Goal: Task Accomplishment & Management: Complete application form

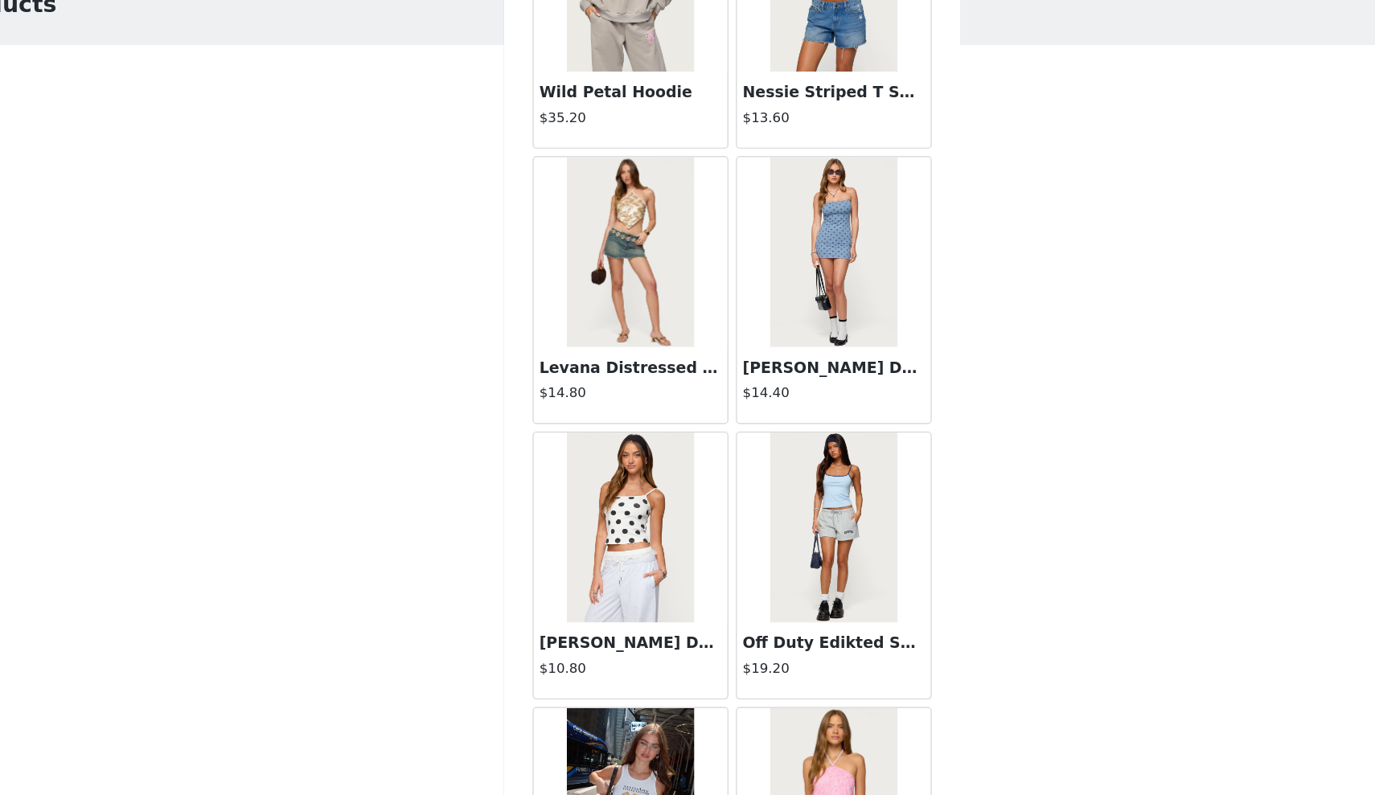
scroll to position [3482, 0]
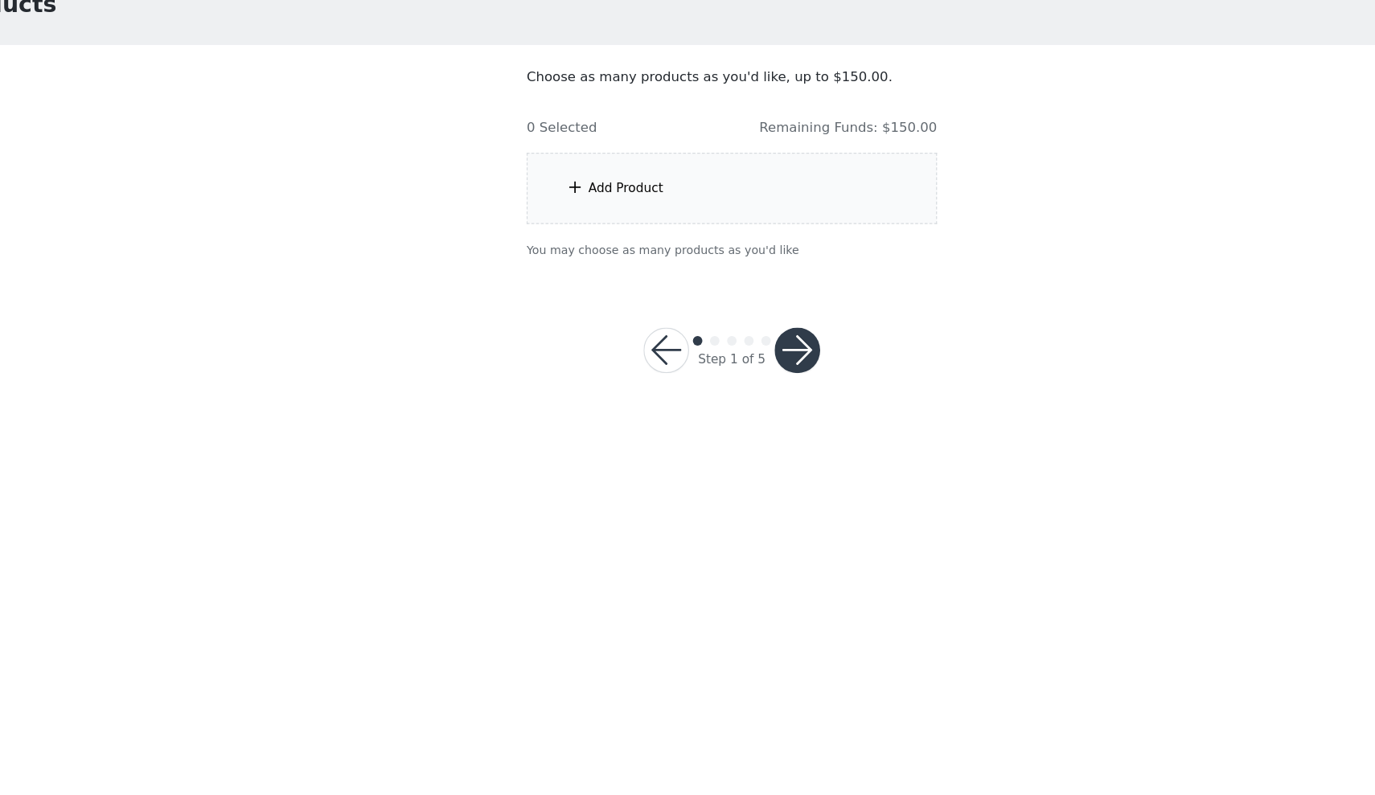
click at [650, 222] on div "Add Product" at bounding box center [687, 252] width 347 height 60
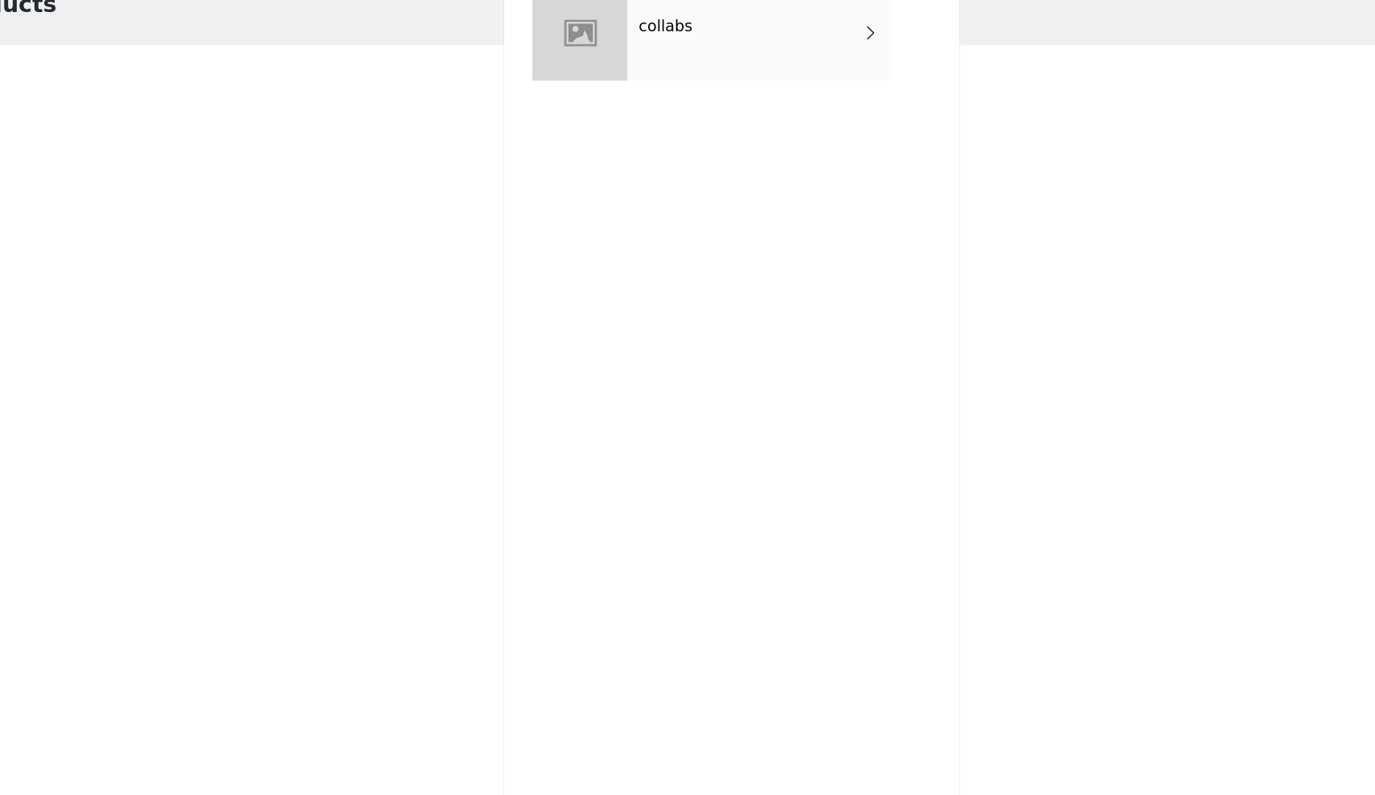
click at [668, 80] on div "collabs" at bounding box center [711, 120] width 224 height 80
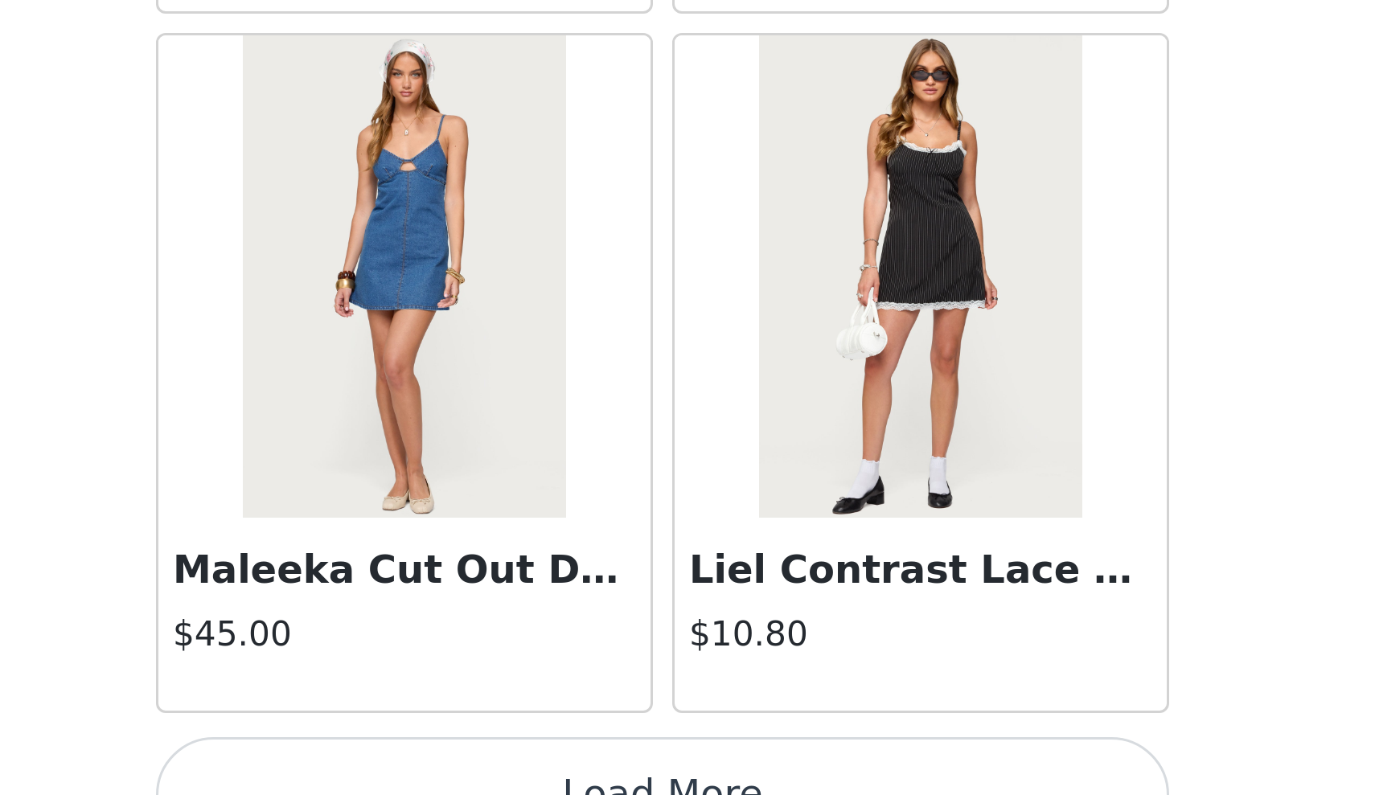
scroll to position [1638, 0]
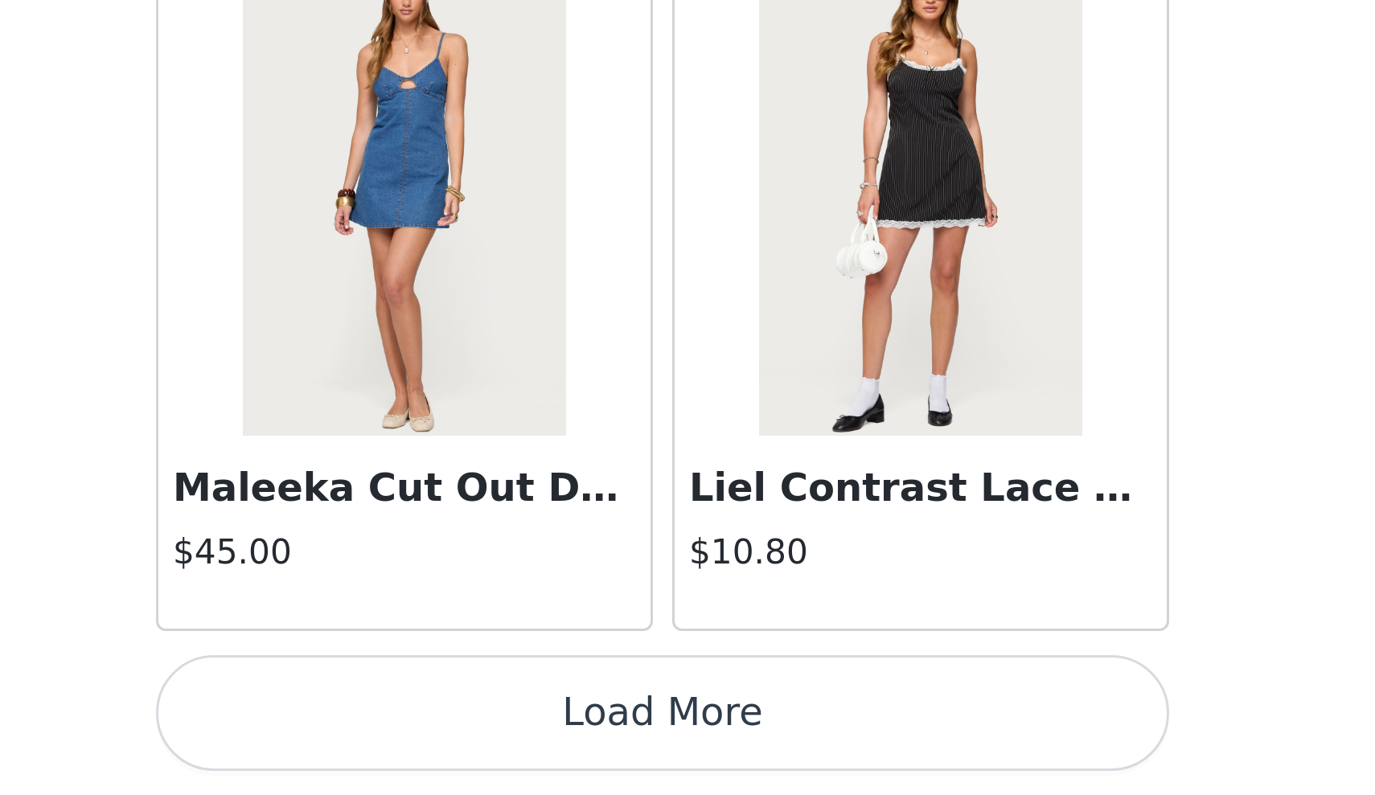
click at [519, 749] on button "Load More" at bounding box center [688, 768] width 338 height 39
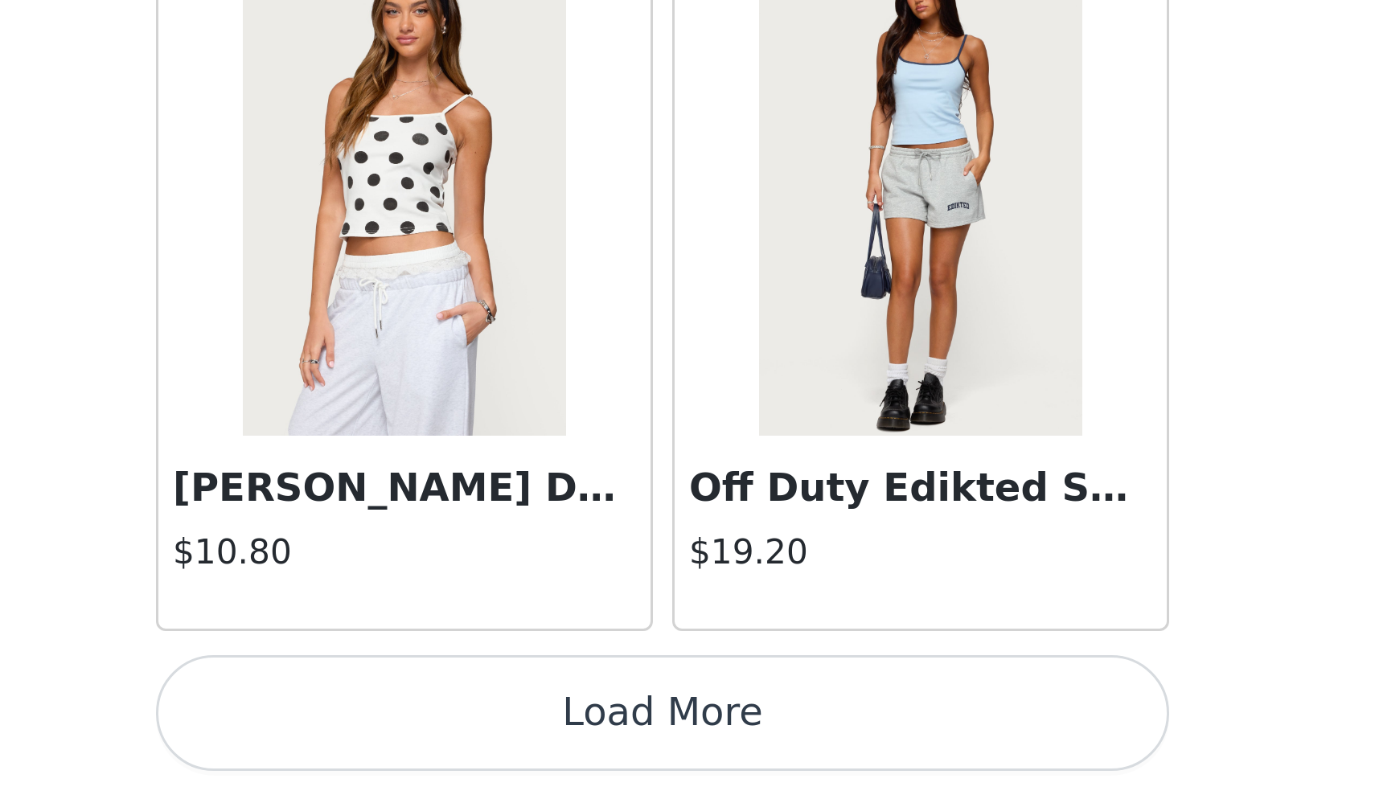
scroll to position [0, 0]
click at [519, 749] on button "Load More" at bounding box center [688, 768] width 338 height 39
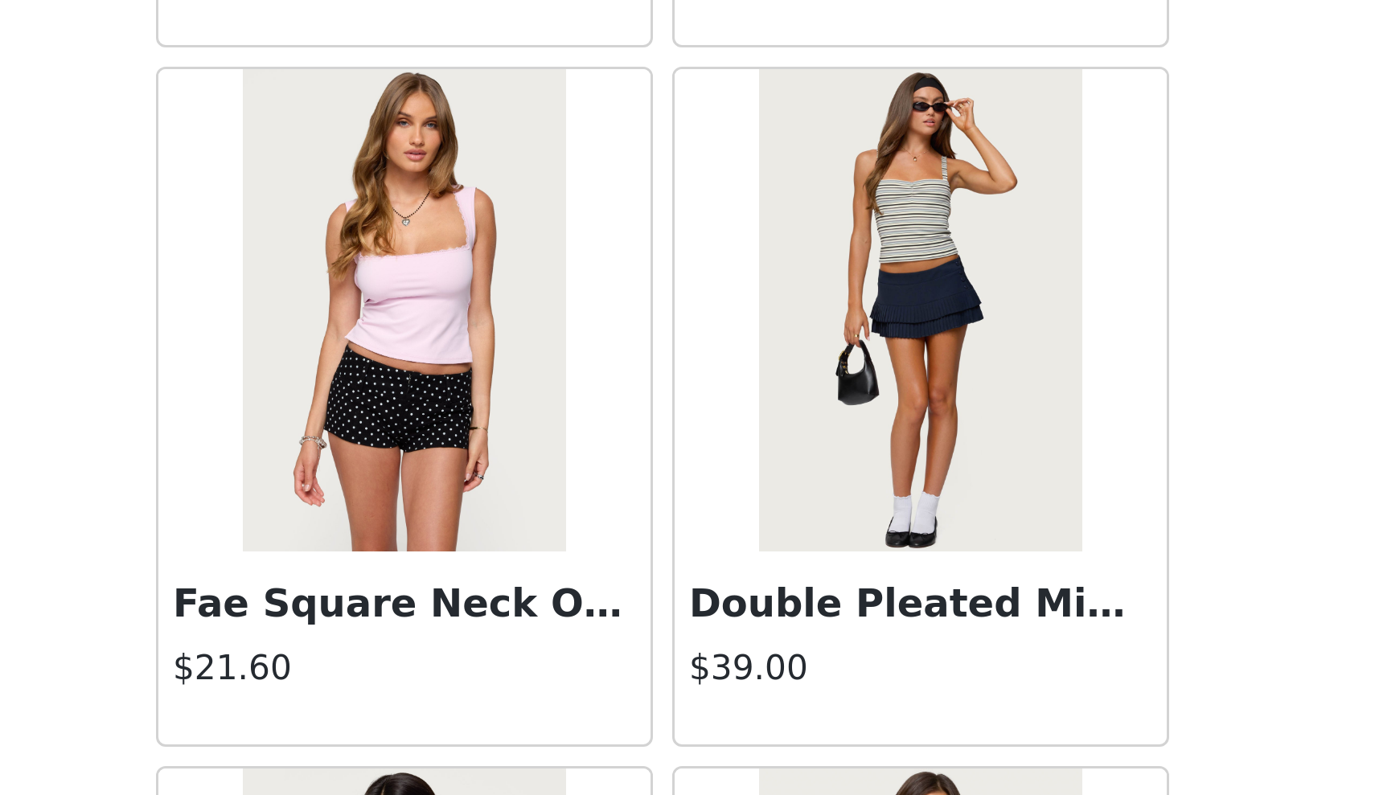
scroll to position [6060, 0]
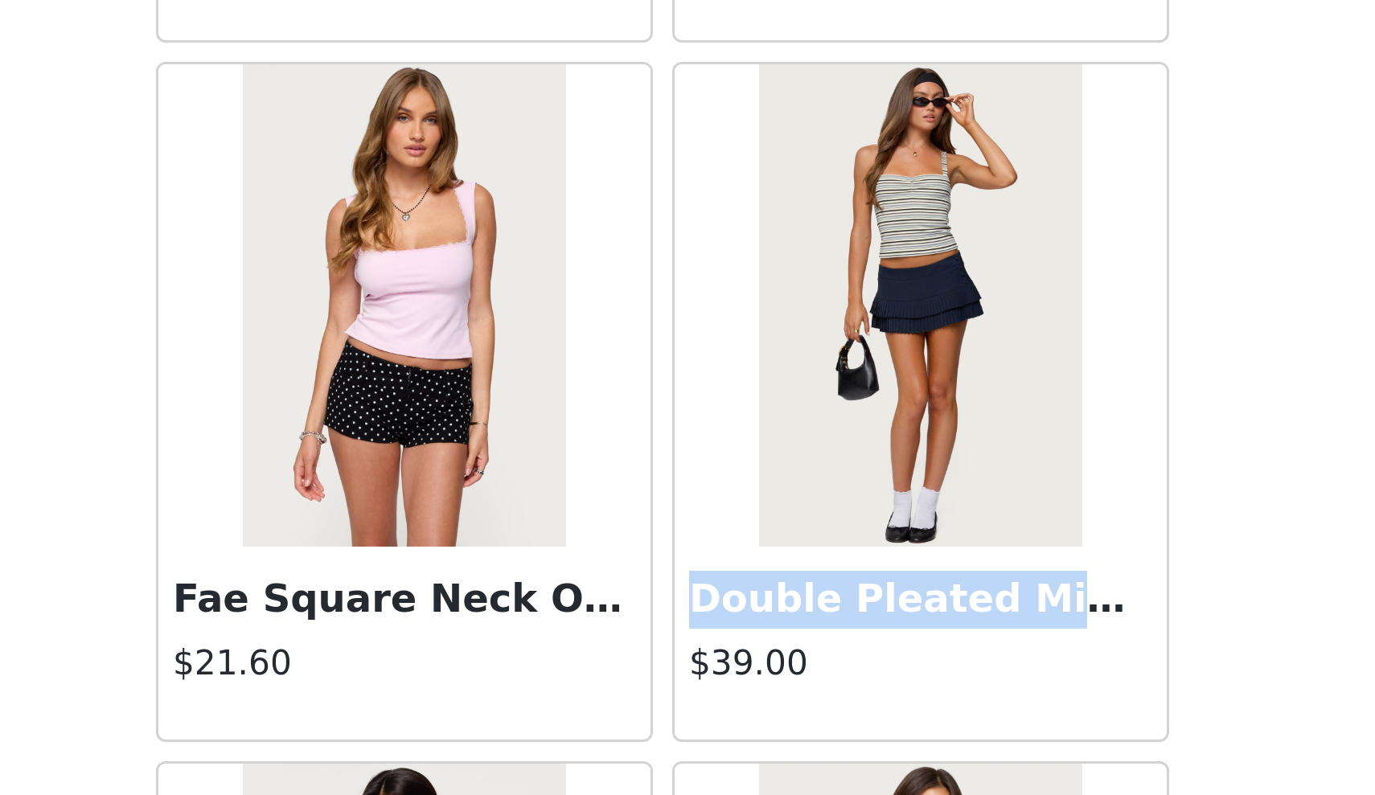
drag, startPoint x: 228, startPoint y: 196, endPoint x: 356, endPoint y: 203, distance: 128.0
click at [692, 713] on div "Double Pleated Mini Skort $39.00" at bounding box center [774, 745] width 164 height 64
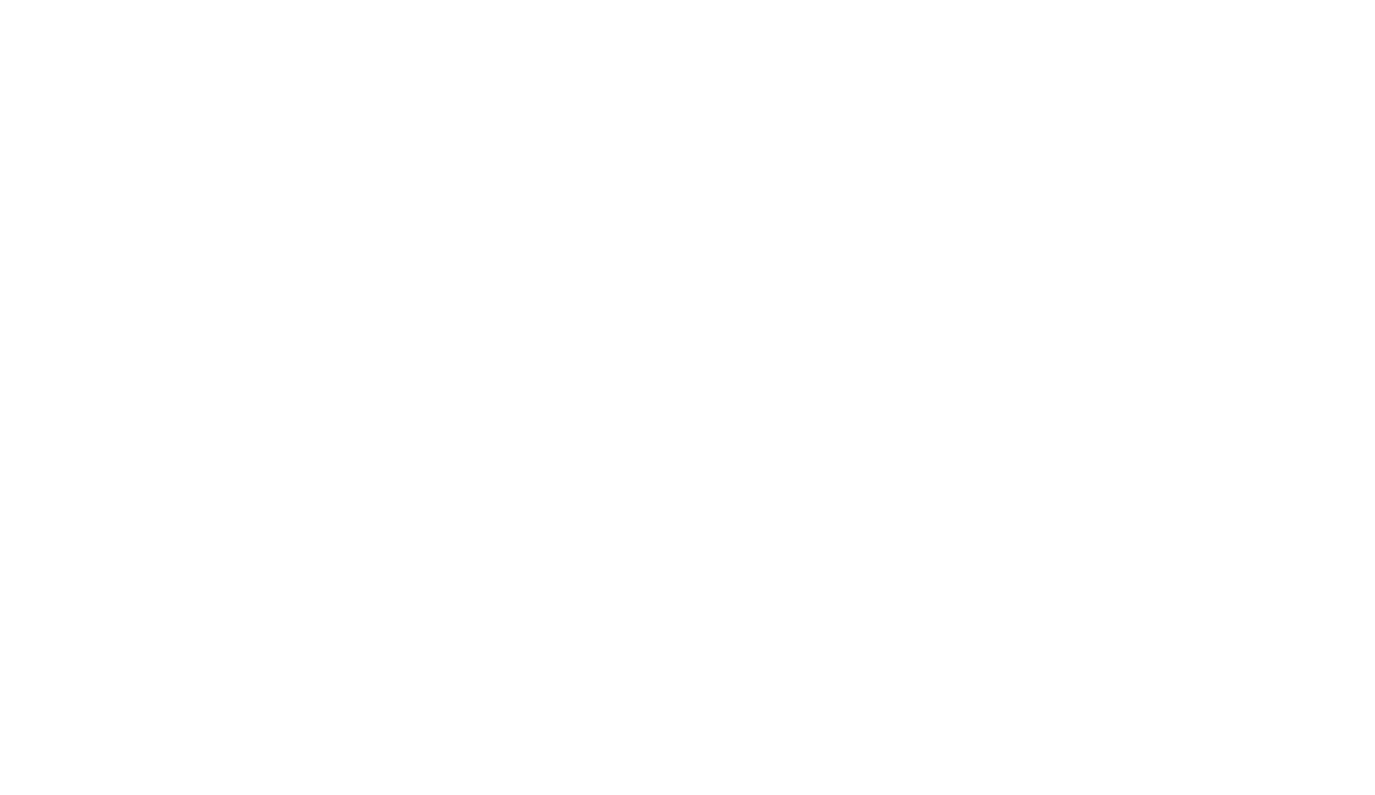
scroll to position [0, 0]
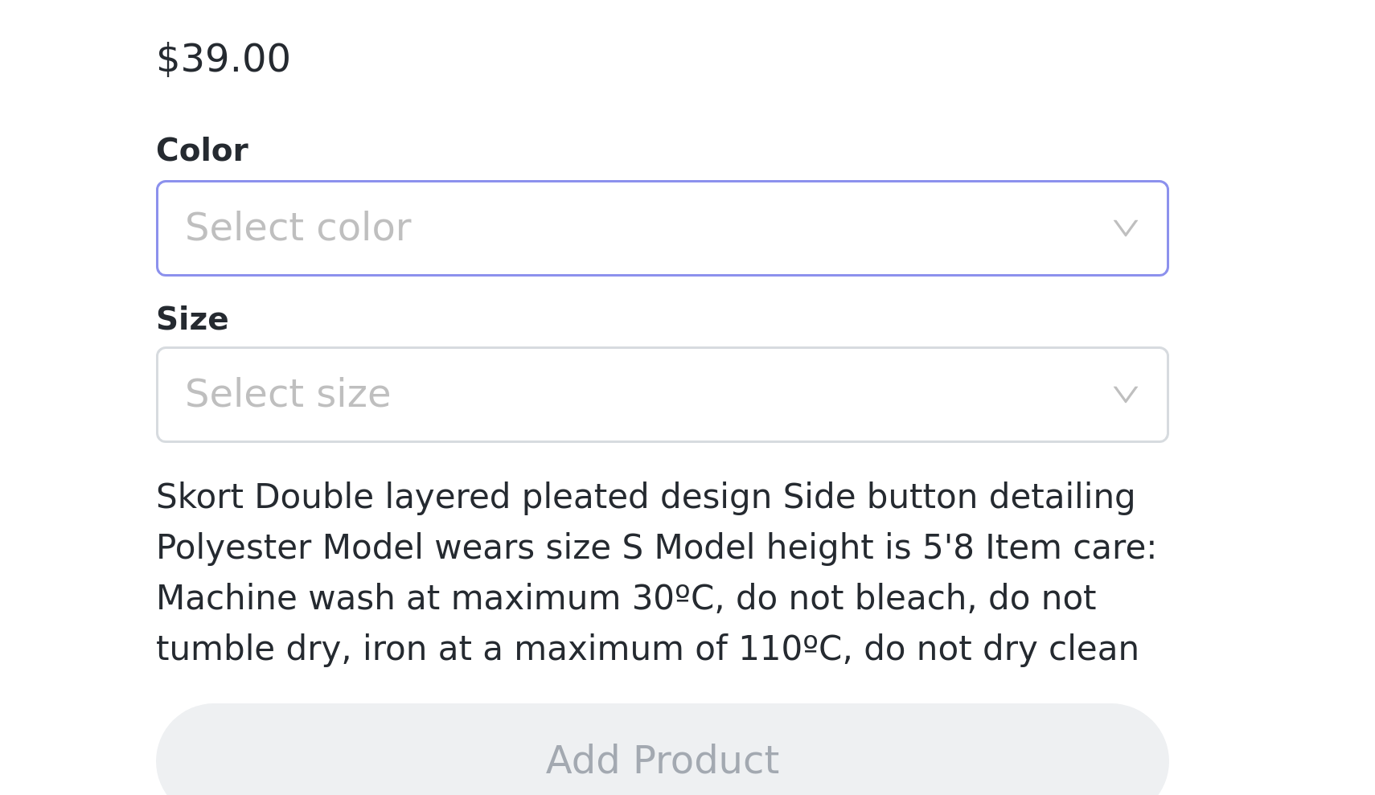
click at [528, 534] on div "Select color" at bounding box center [682, 549] width 308 height 31
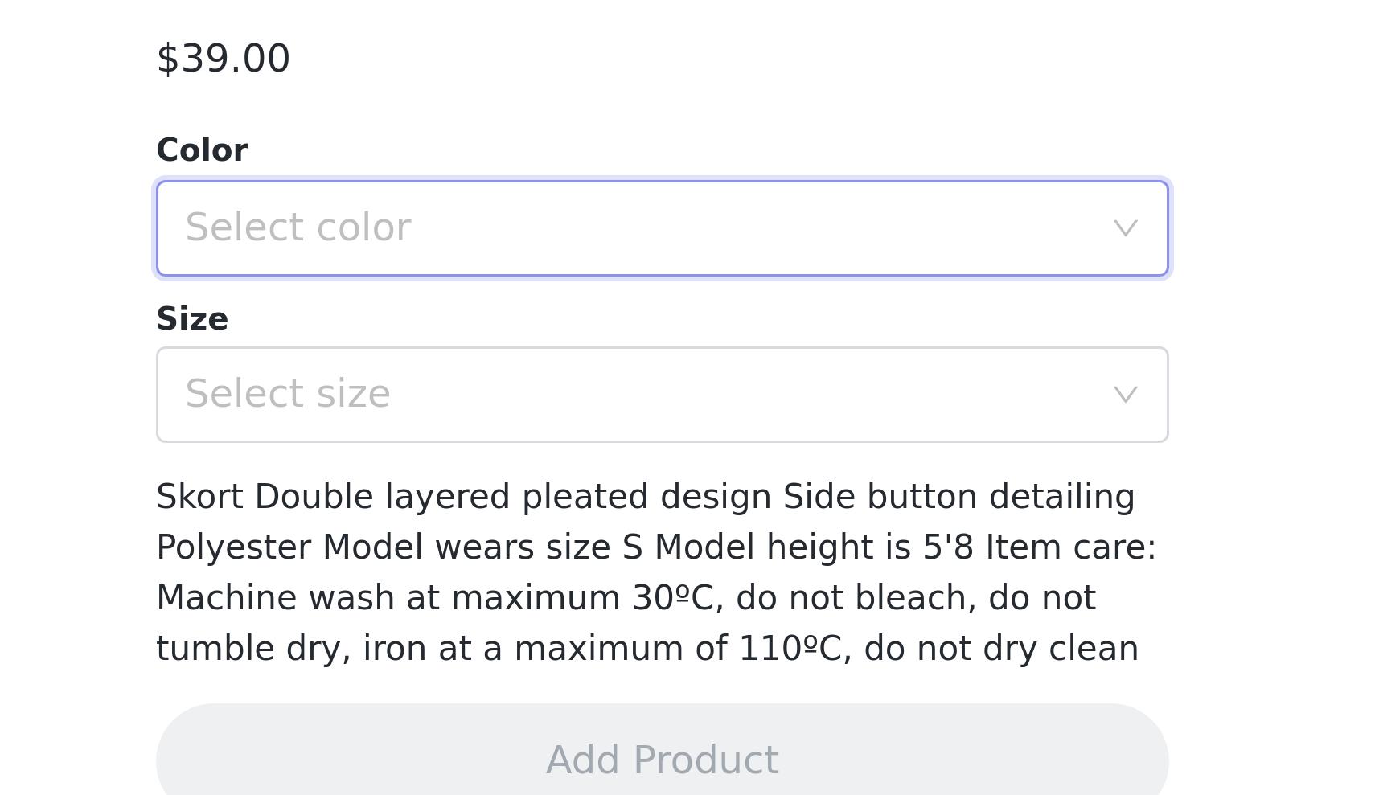
click at [495, 39] on div "Back Double Pleated Mini Skort $39.00 Color Select color Size Select size Skort…" at bounding box center [688, 397] width 386 height 795
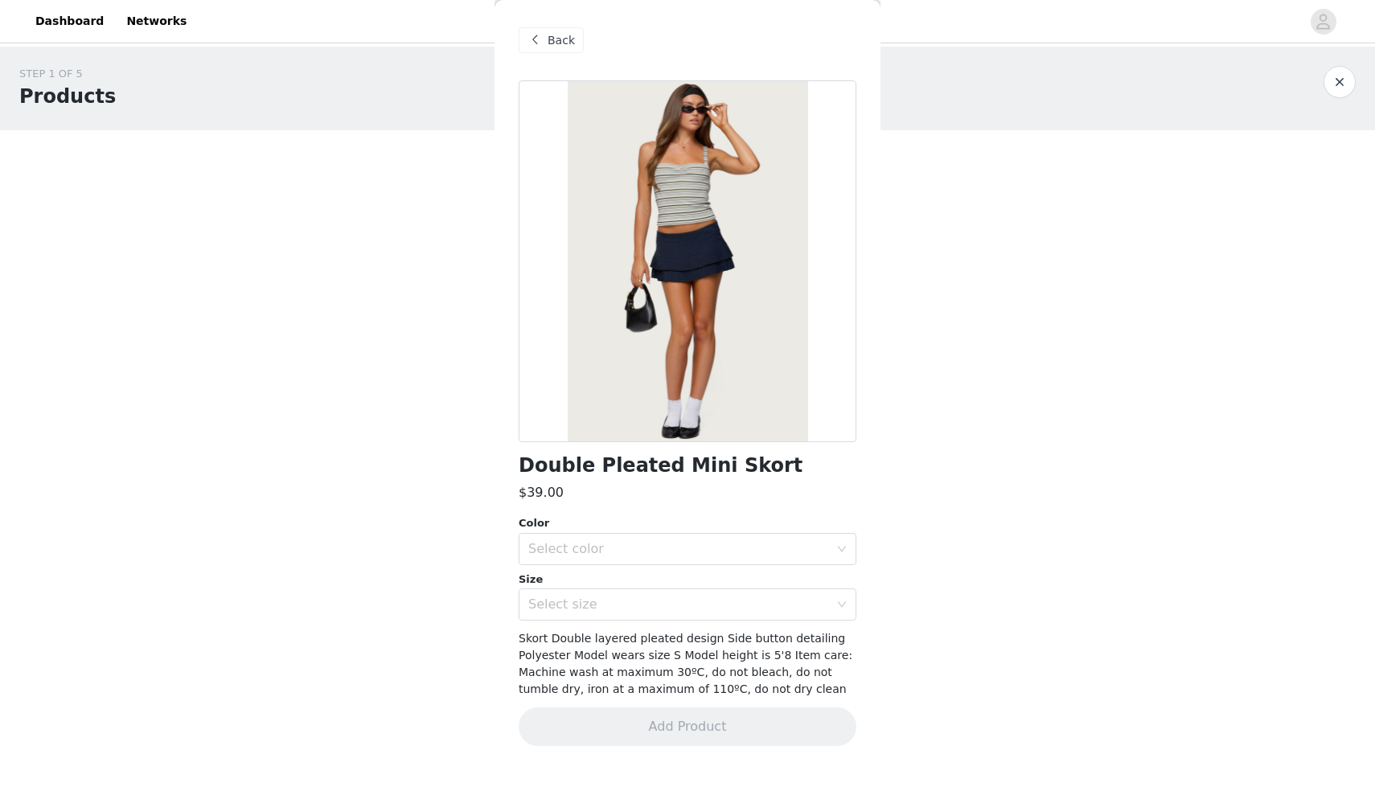
click at [535, 37] on span at bounding box center [534, 40] width 19 height 19
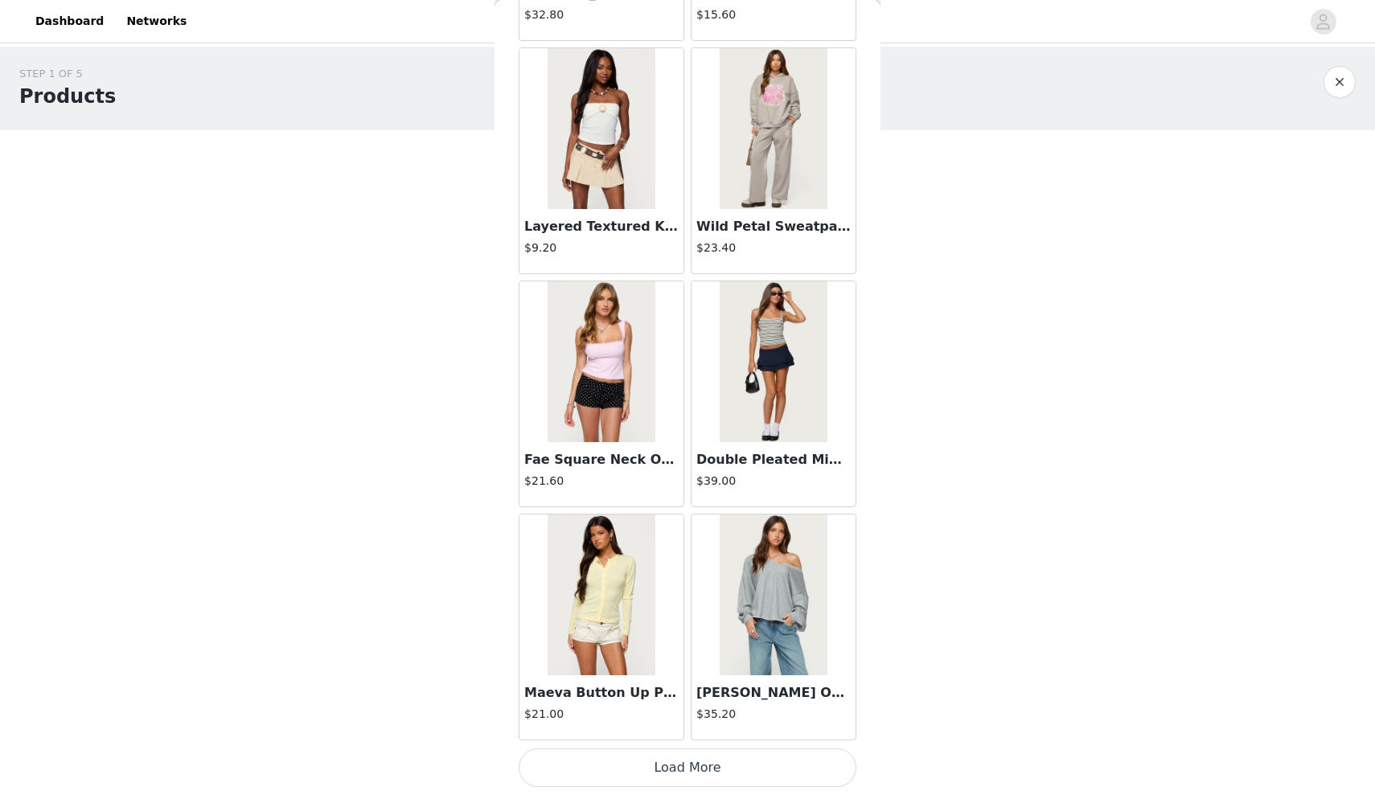
scroll to position [6330, 0]
click at [579, 770] on button "Load More" at bounding box center [688, 768] width 338 height 39
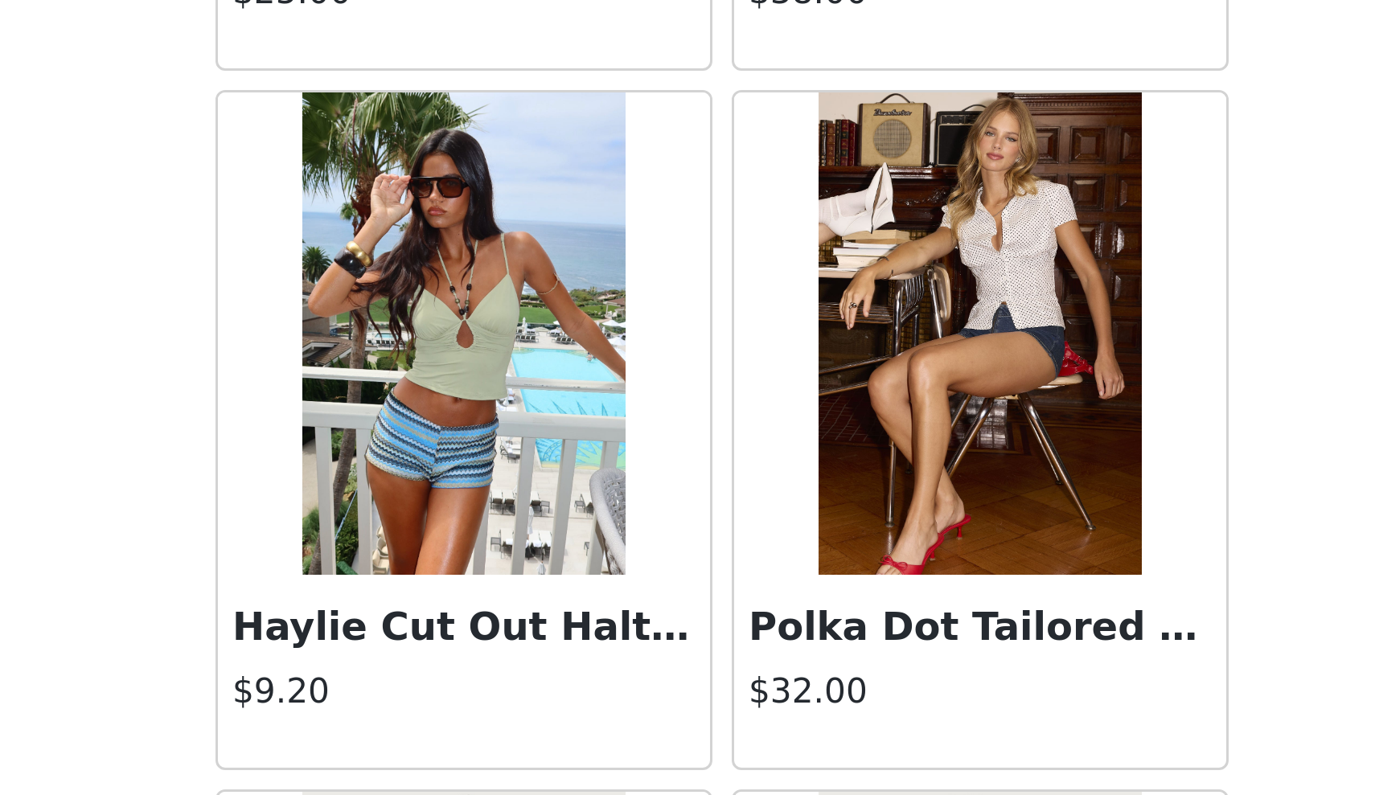
scroll to position [7611, 0]
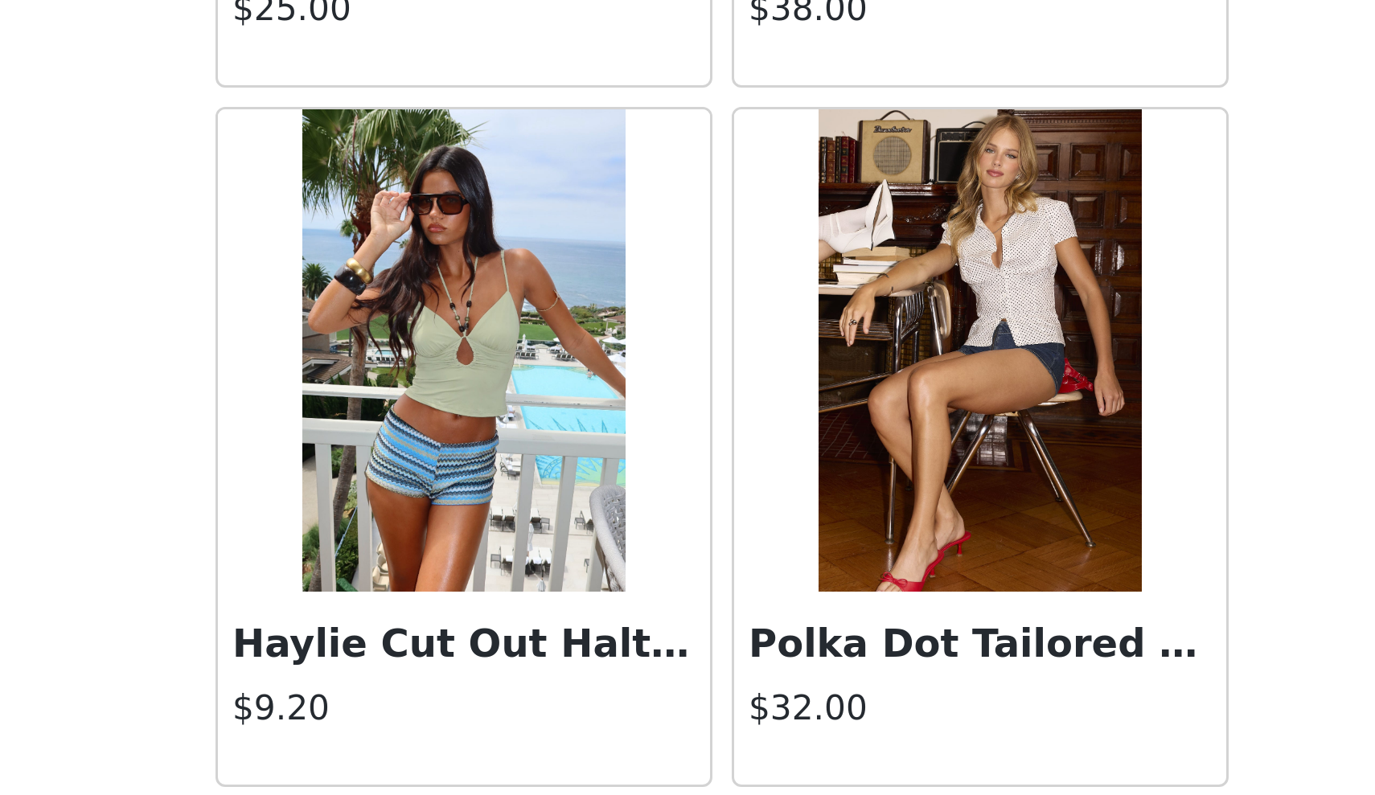
click at [720, 400] on img at bounding box center [773, 480] width 107 height 161
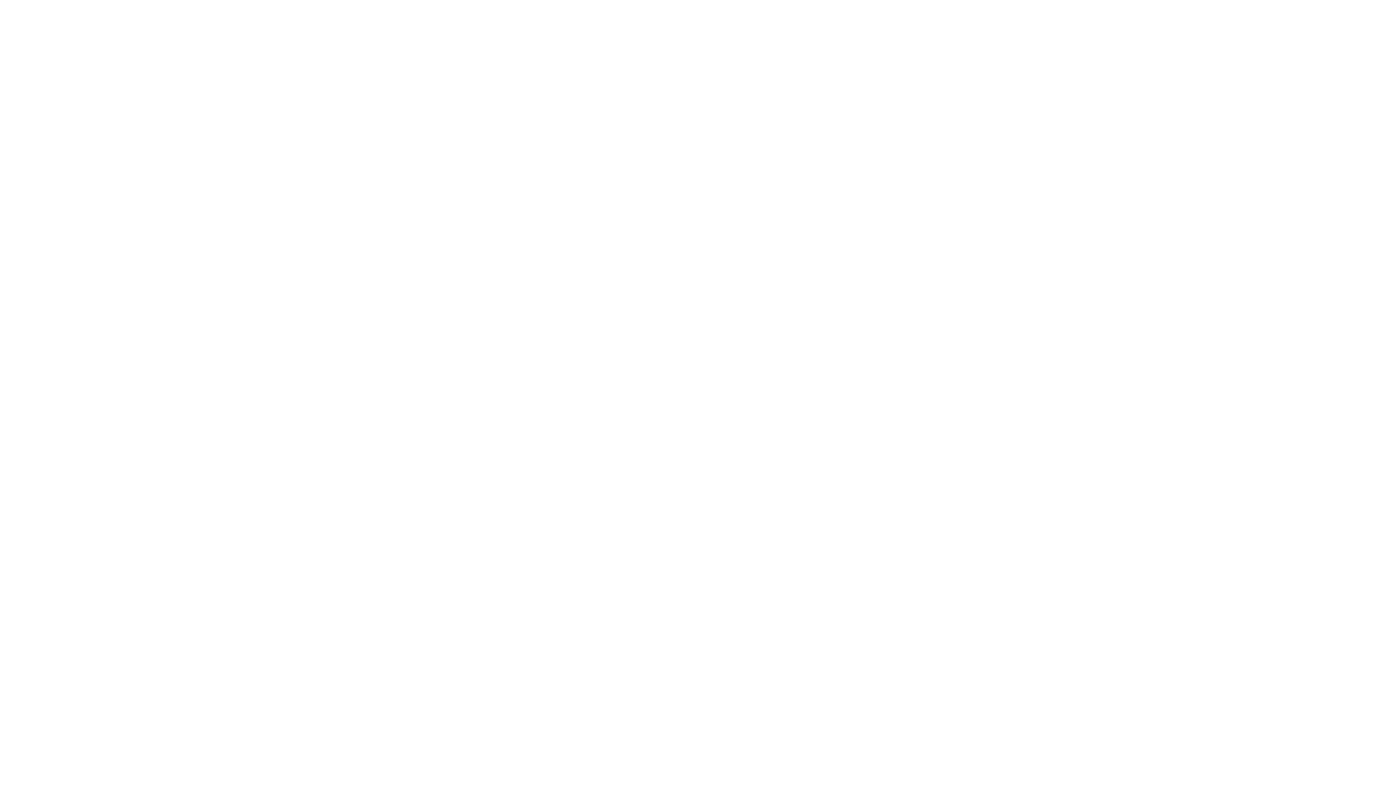
scroll to position [0, 0]
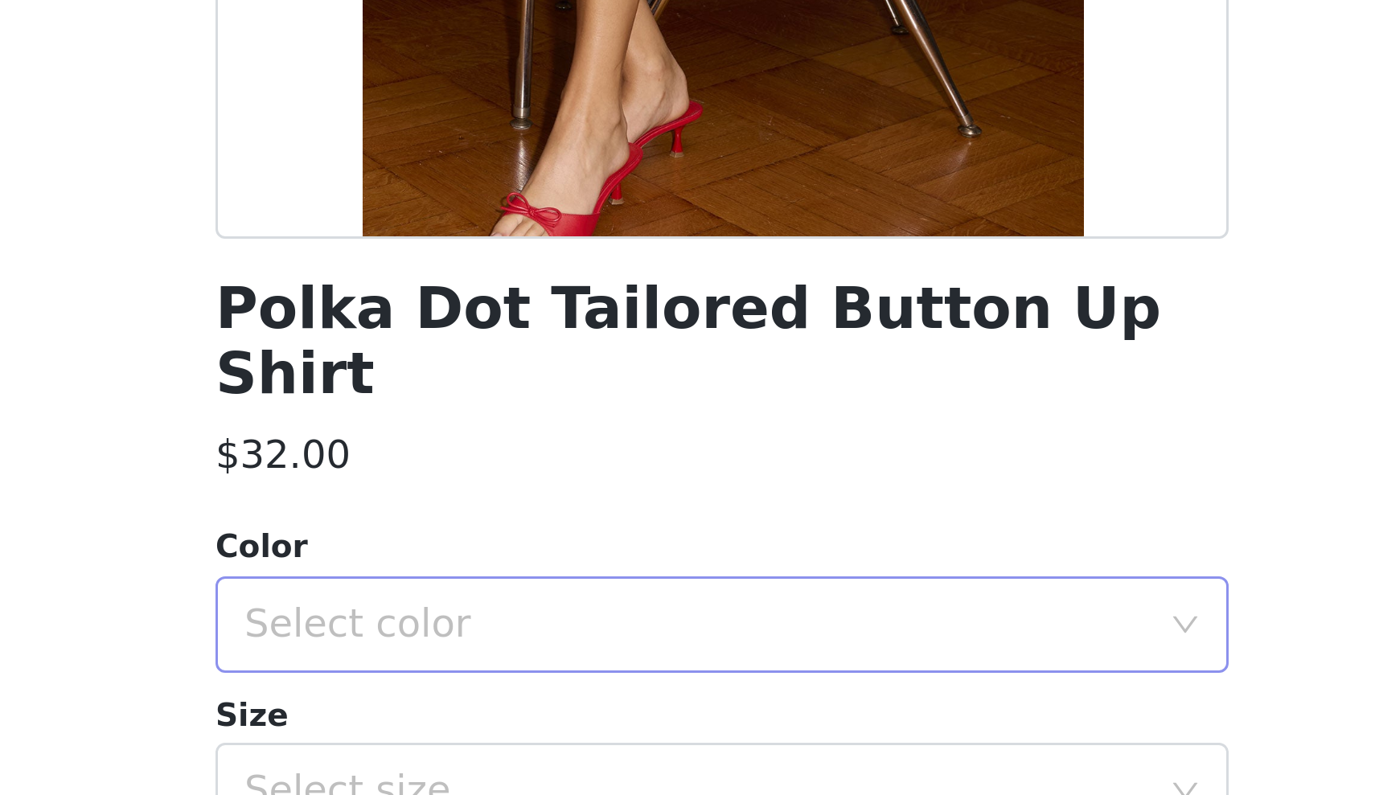
click at [528, 556] on div "Select color" at bounding box center [682, 571] width 308 height 31
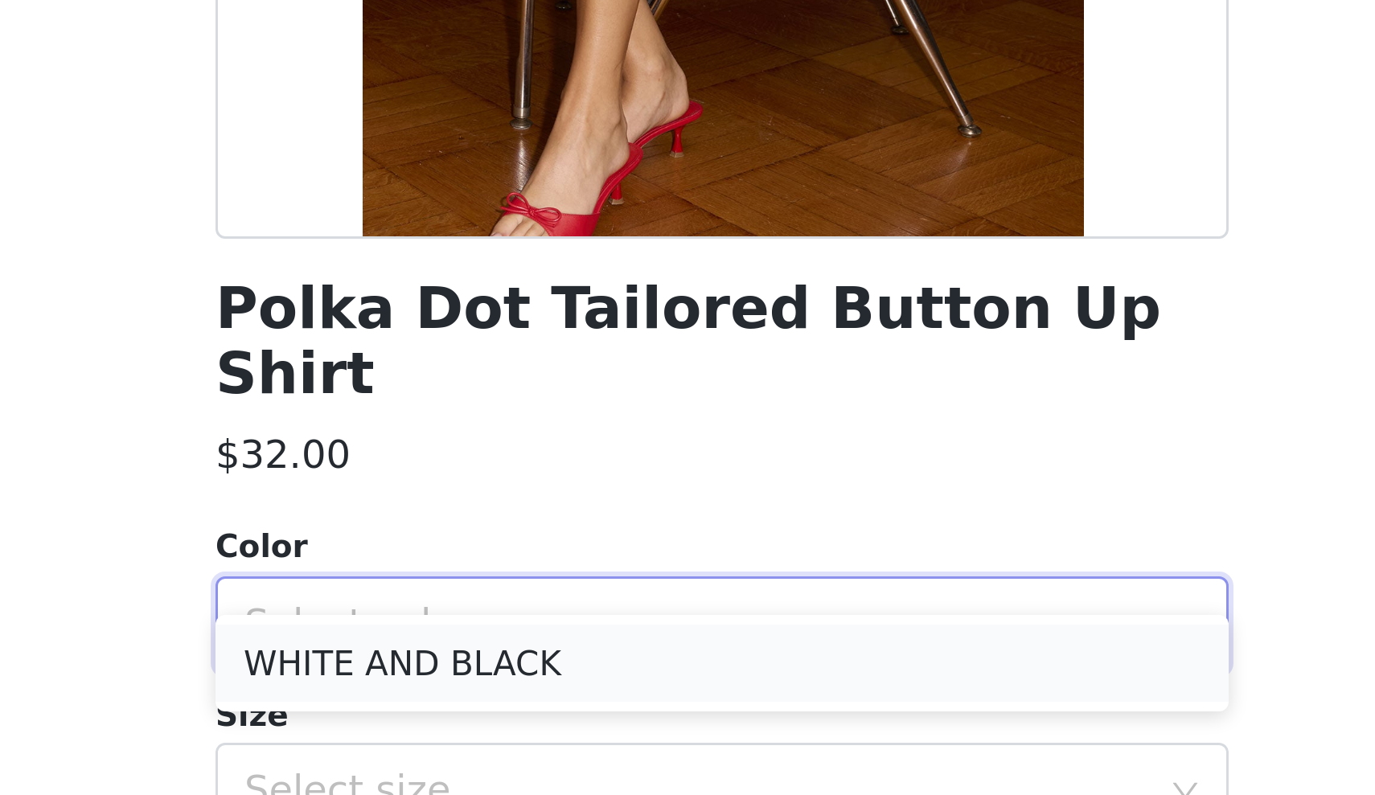
click at [519, 571] on li "WHITE AND BLACK" at bounding box center [688, 584] width 338 height 26
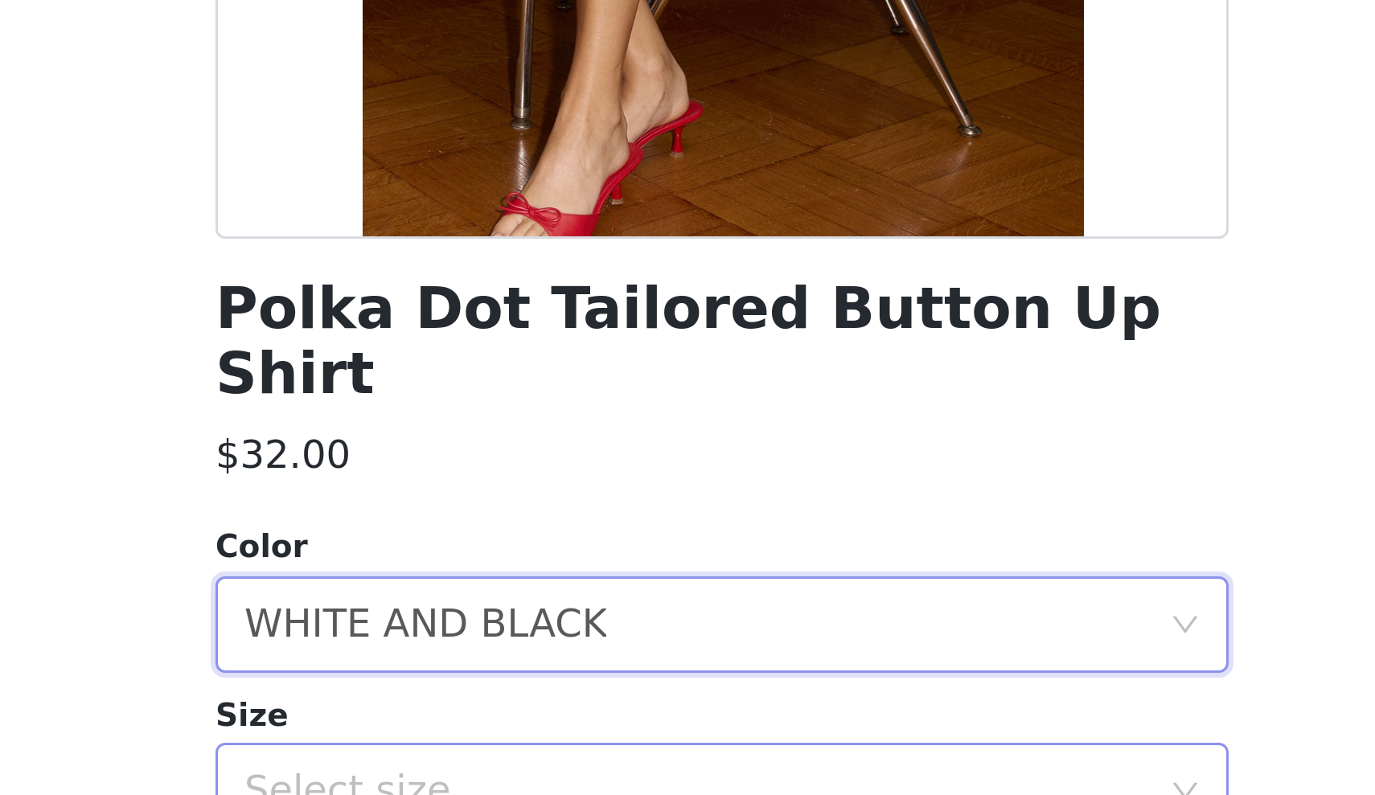
click at [528, 618] on div "Select size" at bounding box center [678, 626] width 301 height 16
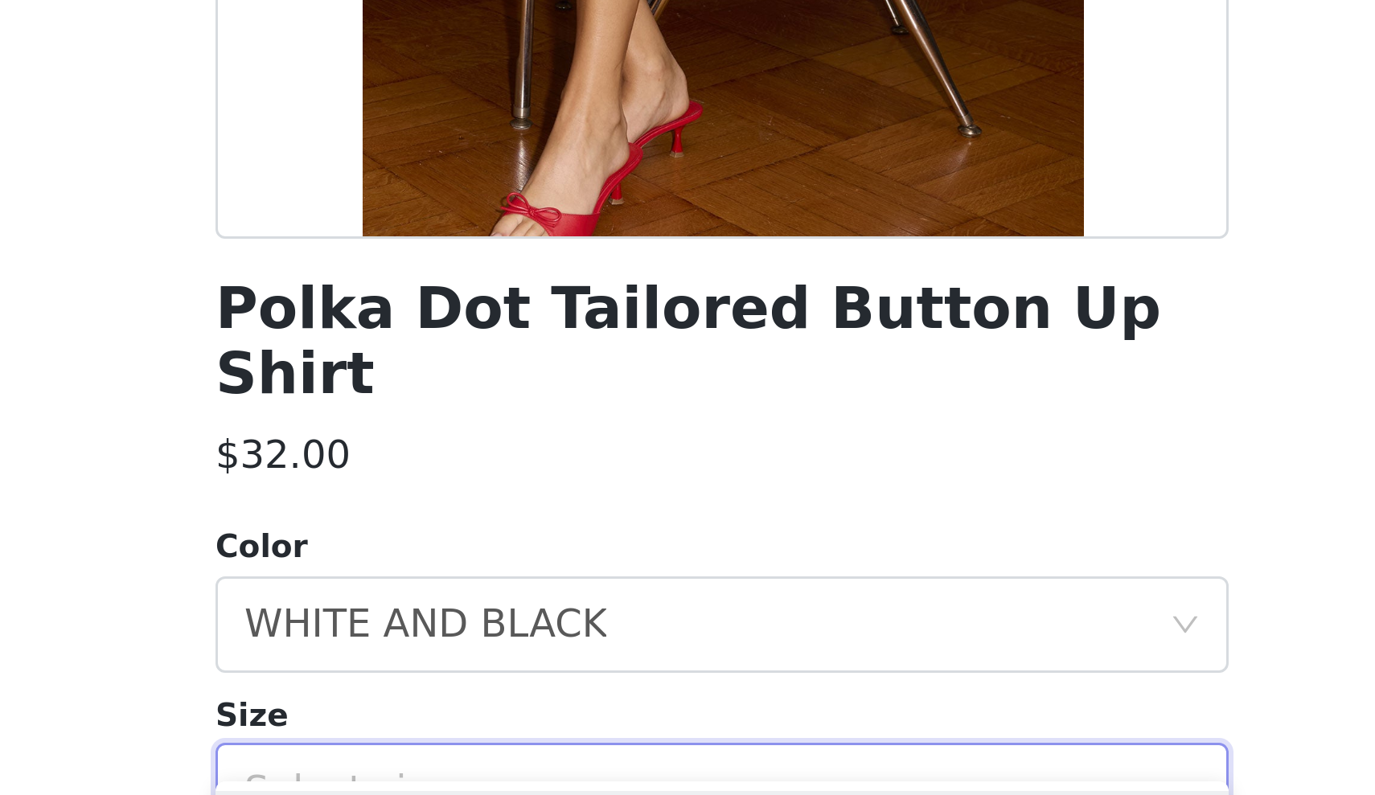
click at [528, 618] on div "Select size" at bounding box center [678, 626] width 301 height 16
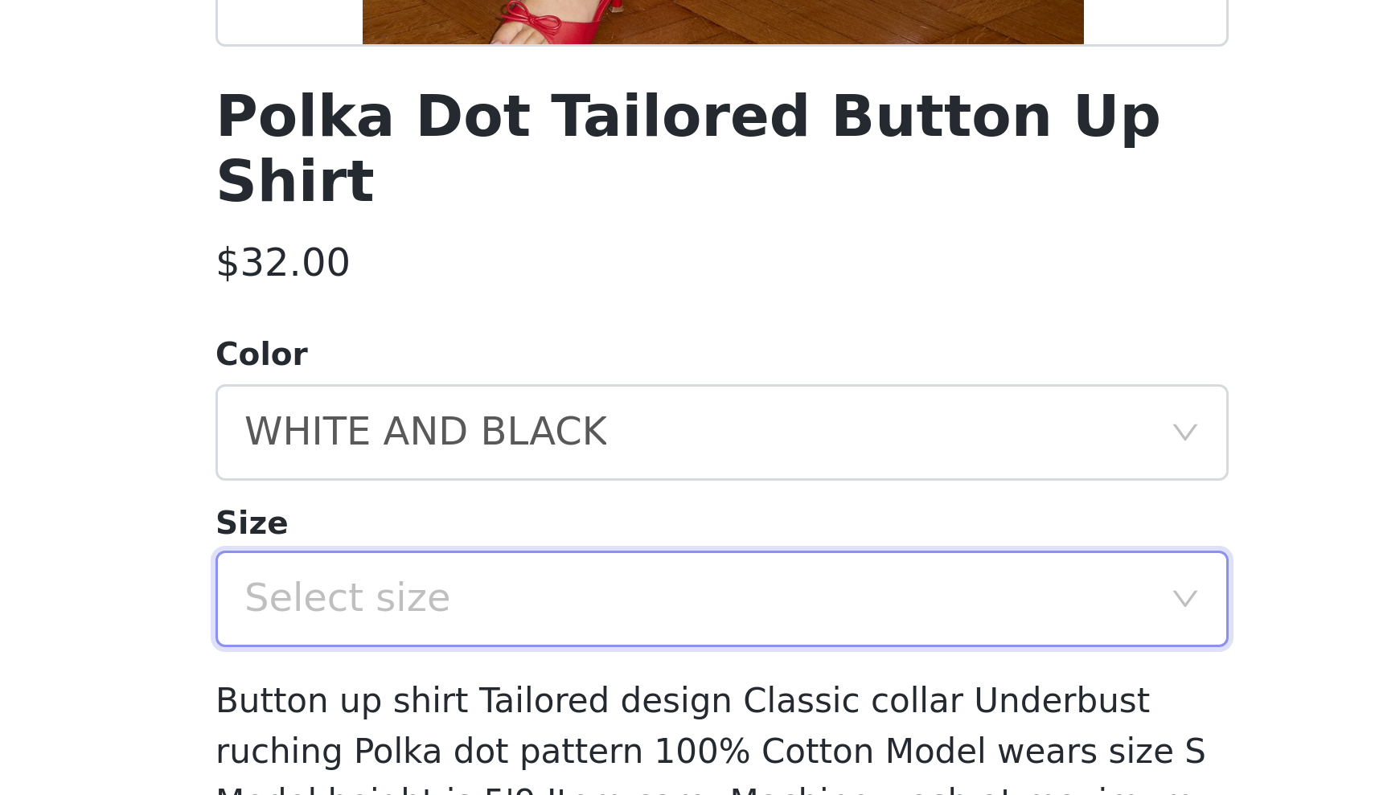
click at [528, 618] on div "Select size" at bounding box center [678, 626] width 301 height 16
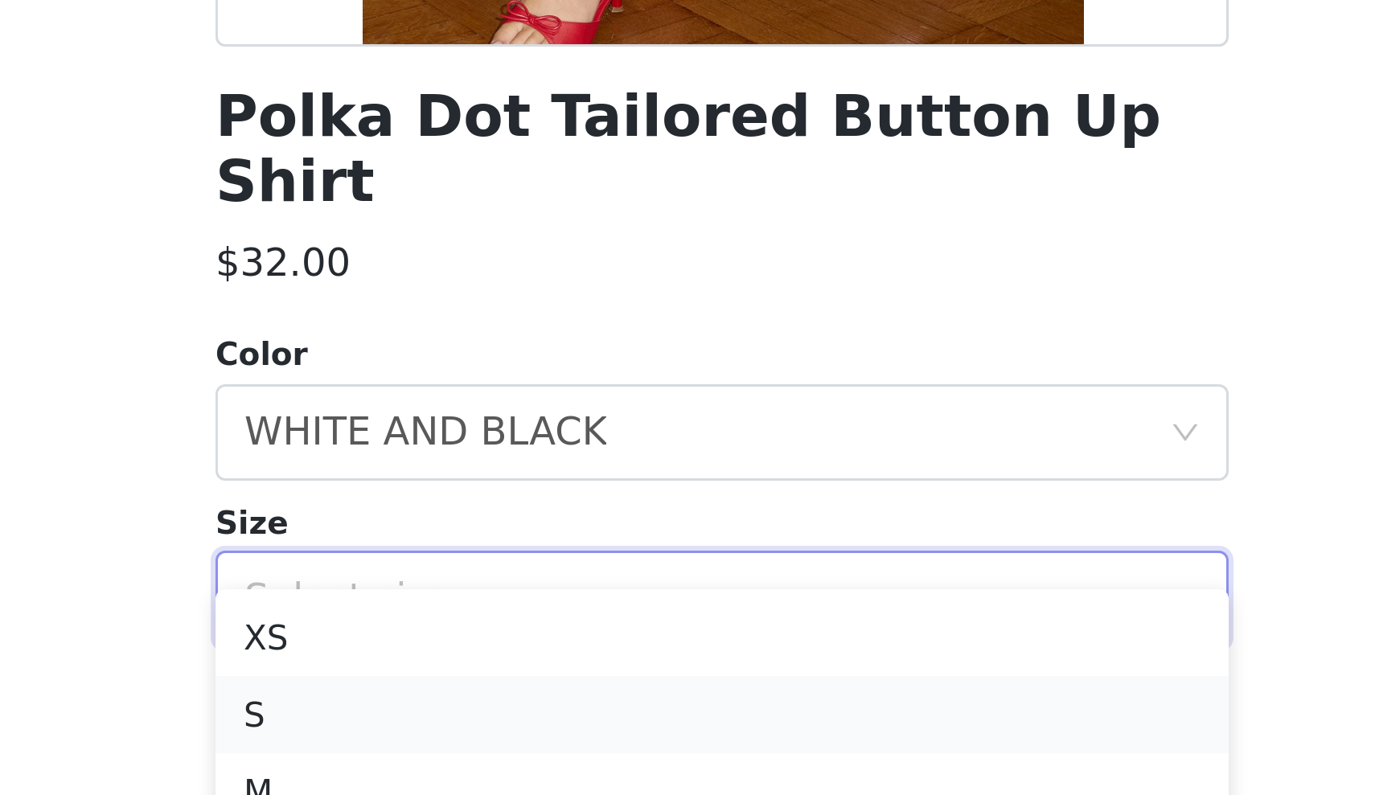
click at [519, 652] on li "S" at bounding box center [688, 665] width 338 height 26
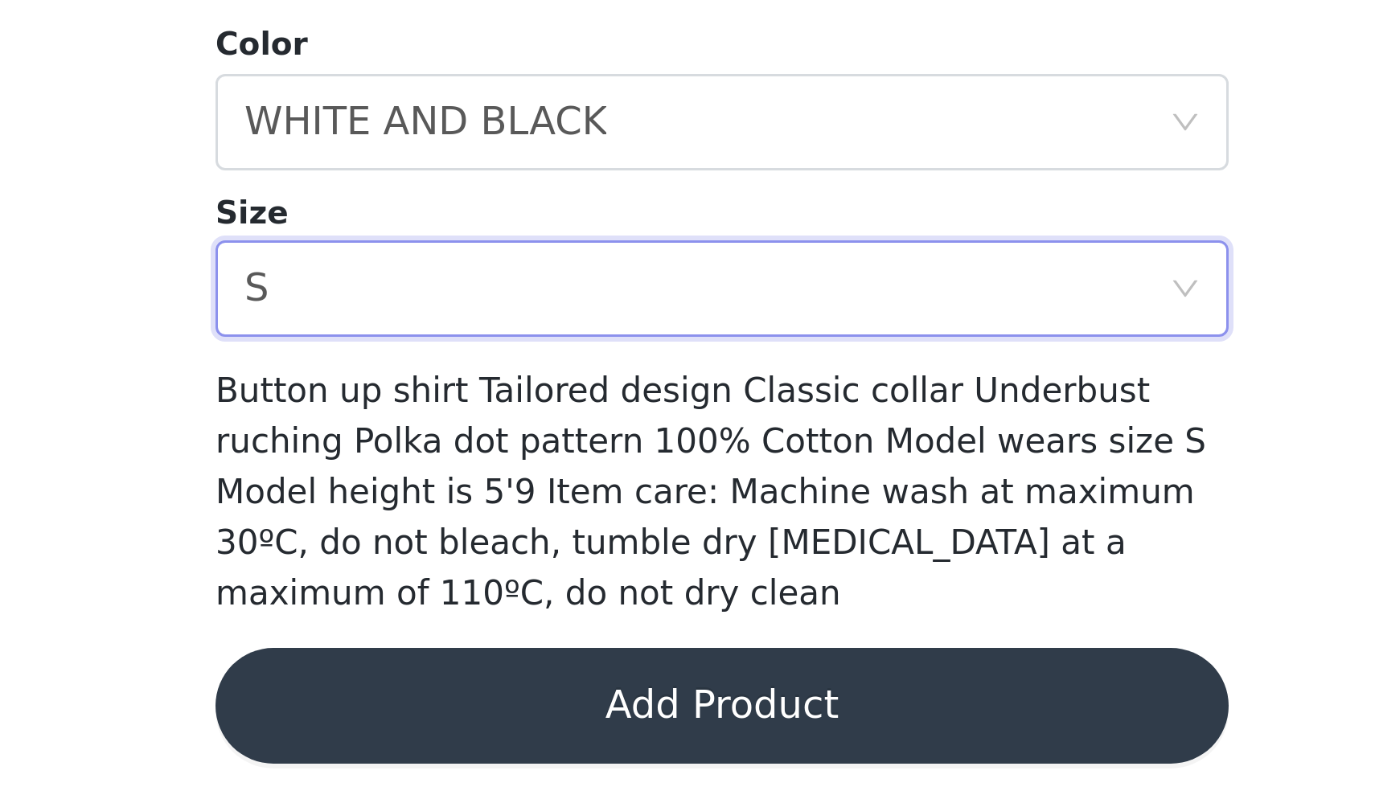
click at [519, 746] on button "Add Product" at bounding box center [688, 765] width 338 height 39
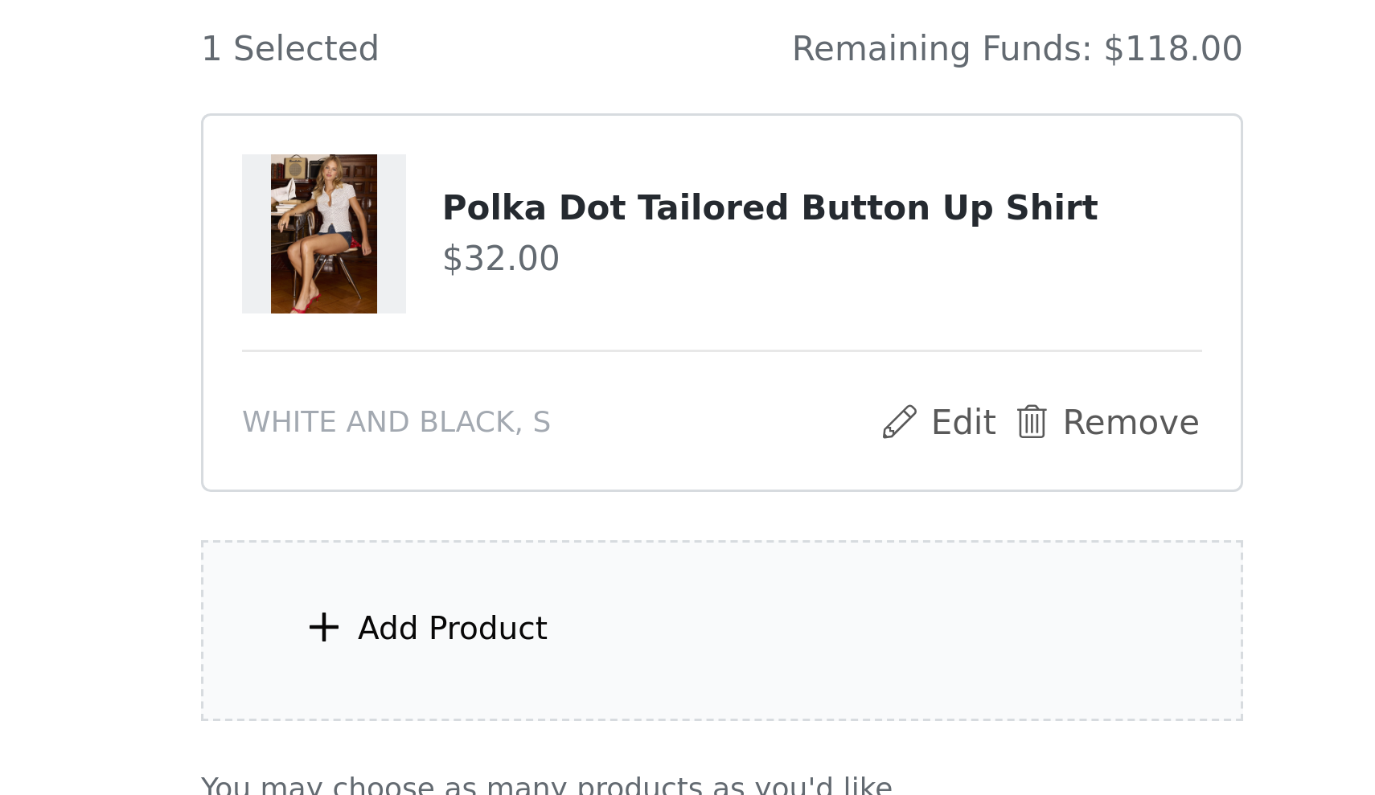
click at [514, 364] on div "Add Product" at bounding box center [687, 394] width 347 height 60
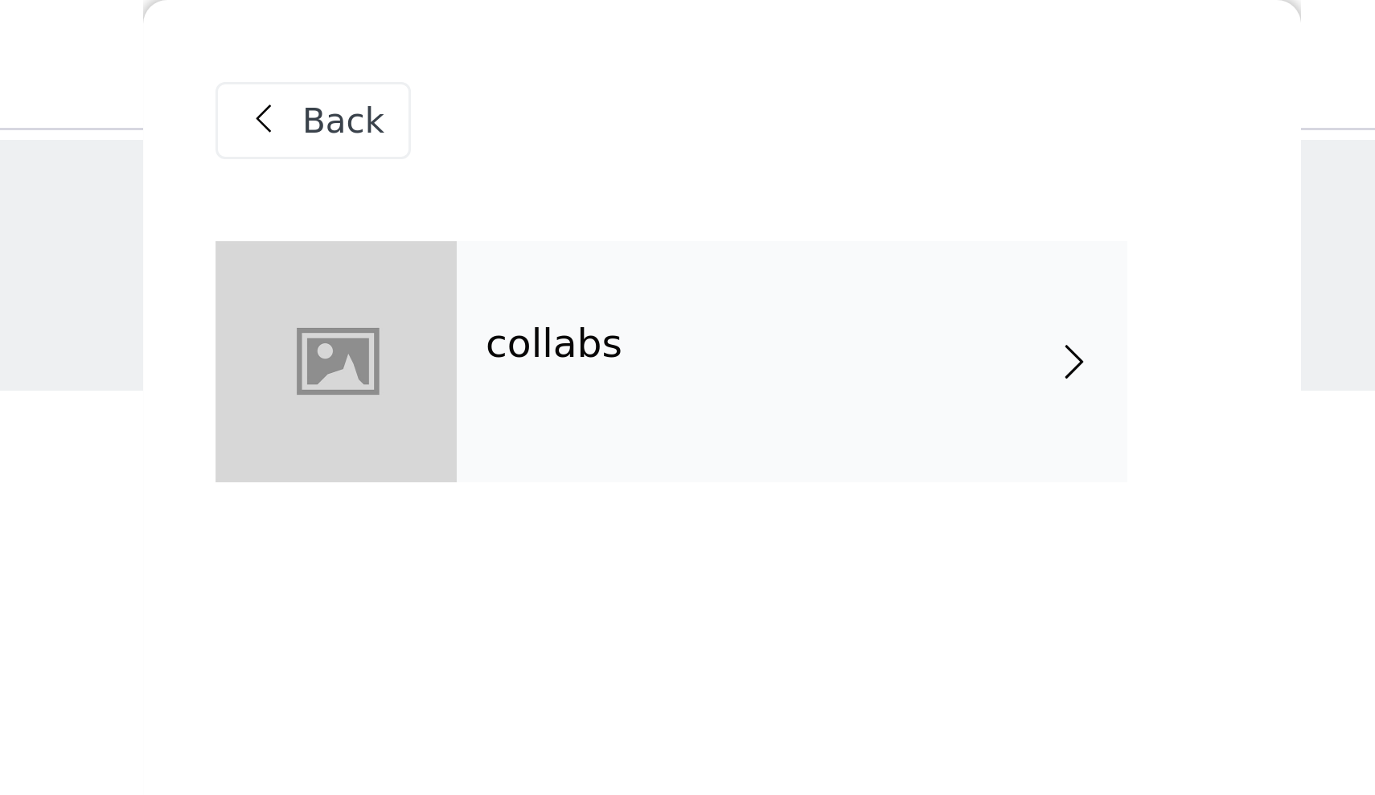
click at [599, 142] on div "collabs" at bounding box center [711, 120] width 224 height 80
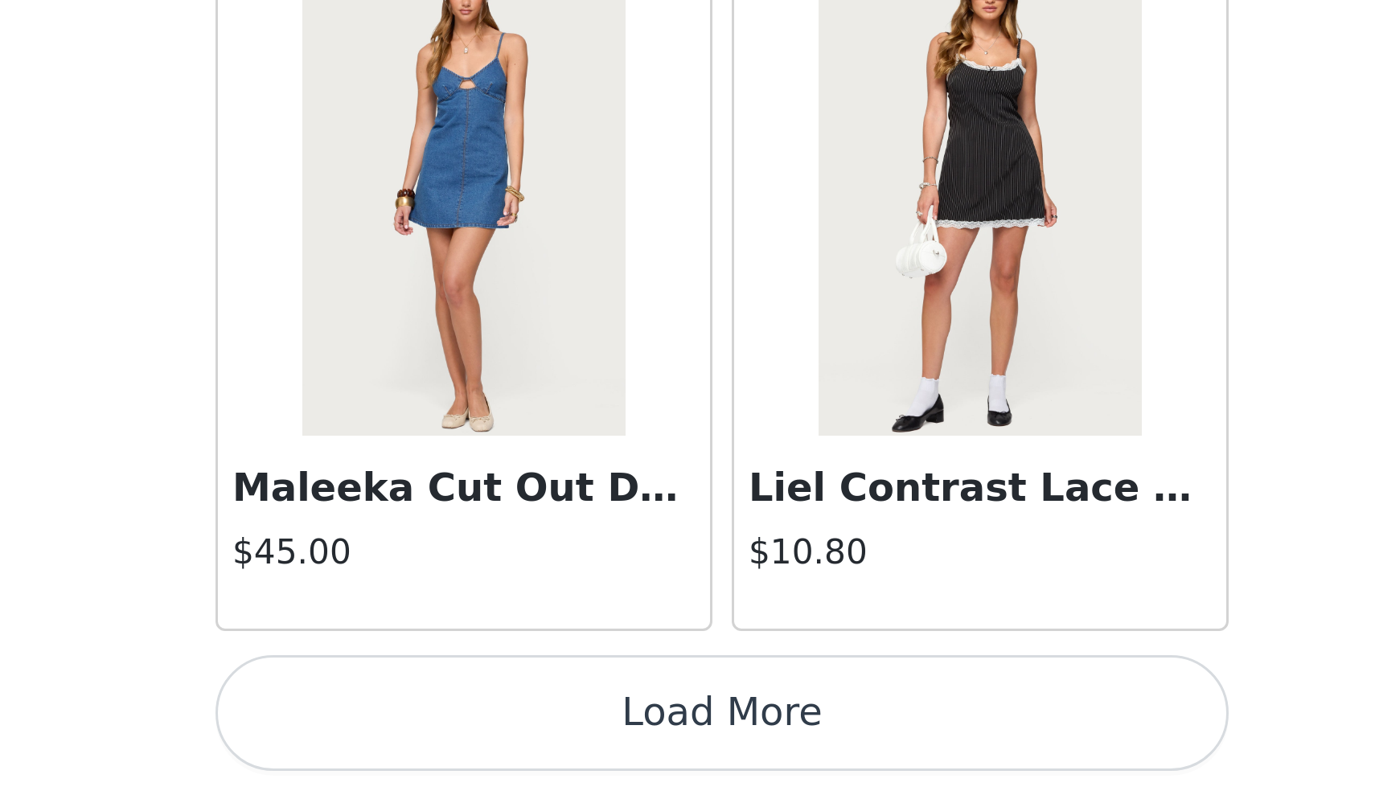
click at [519, 749] on button "Load More" at bounding box center [688, 768] width 338 height 39
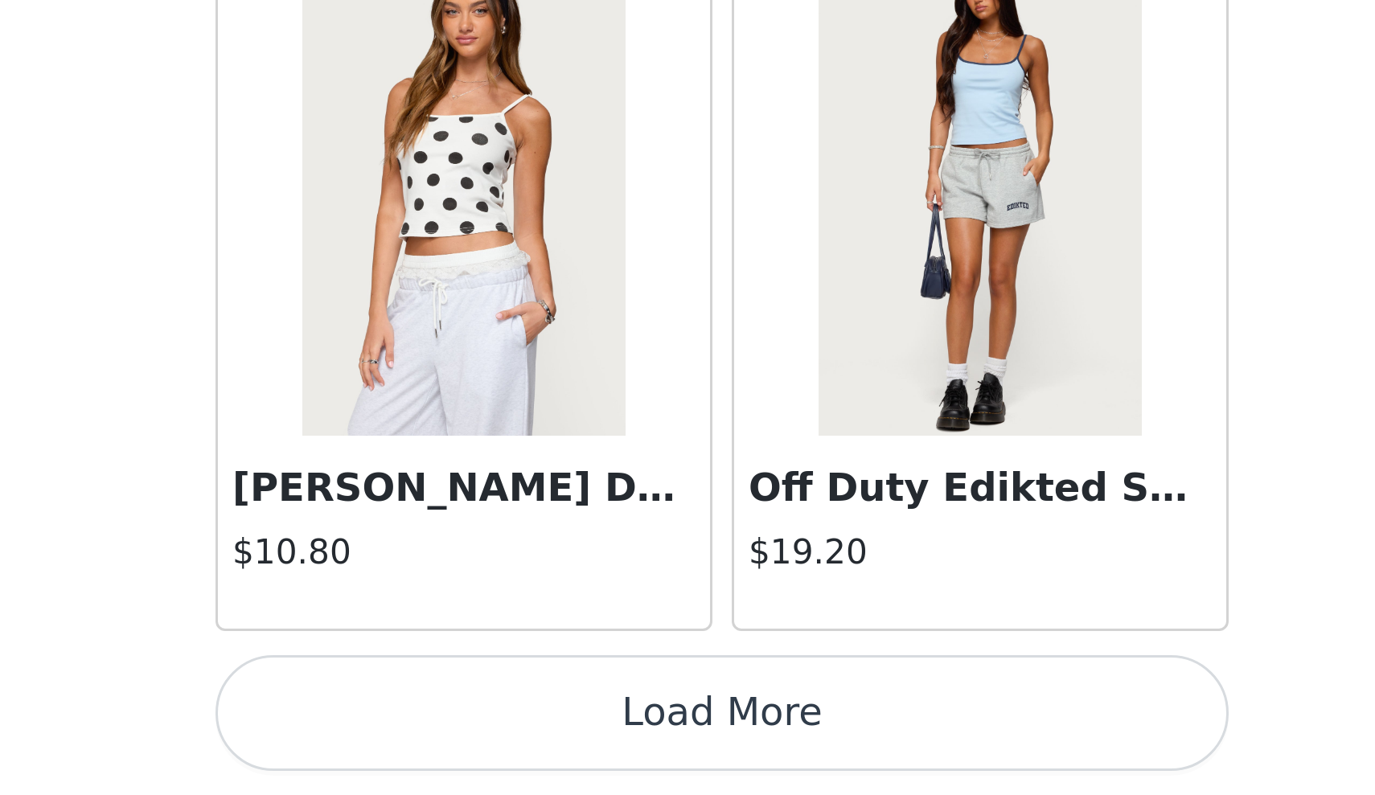
click at [519, 749] on button "Load More" at bounding box center [688, 768] width 338 height 39
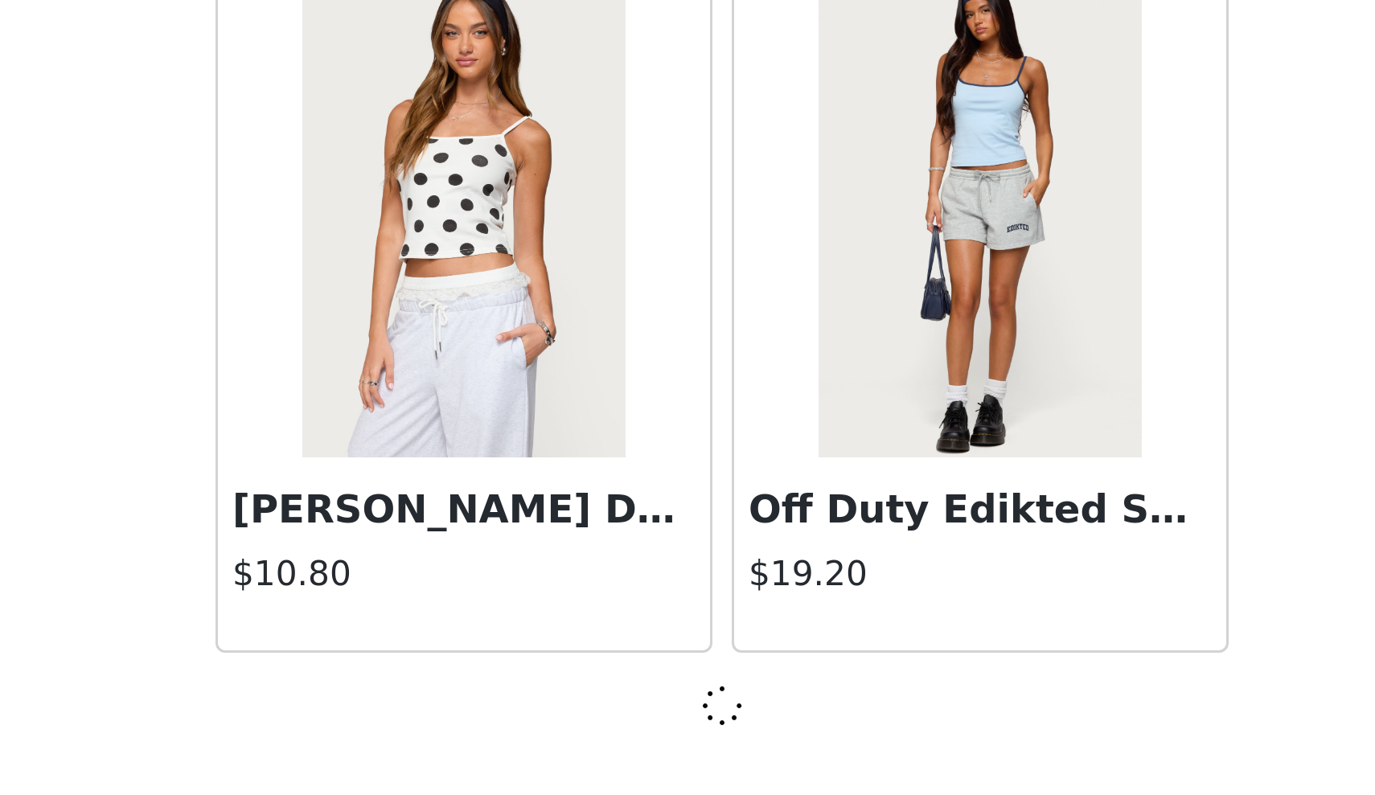
scroll to position [3991, 0]
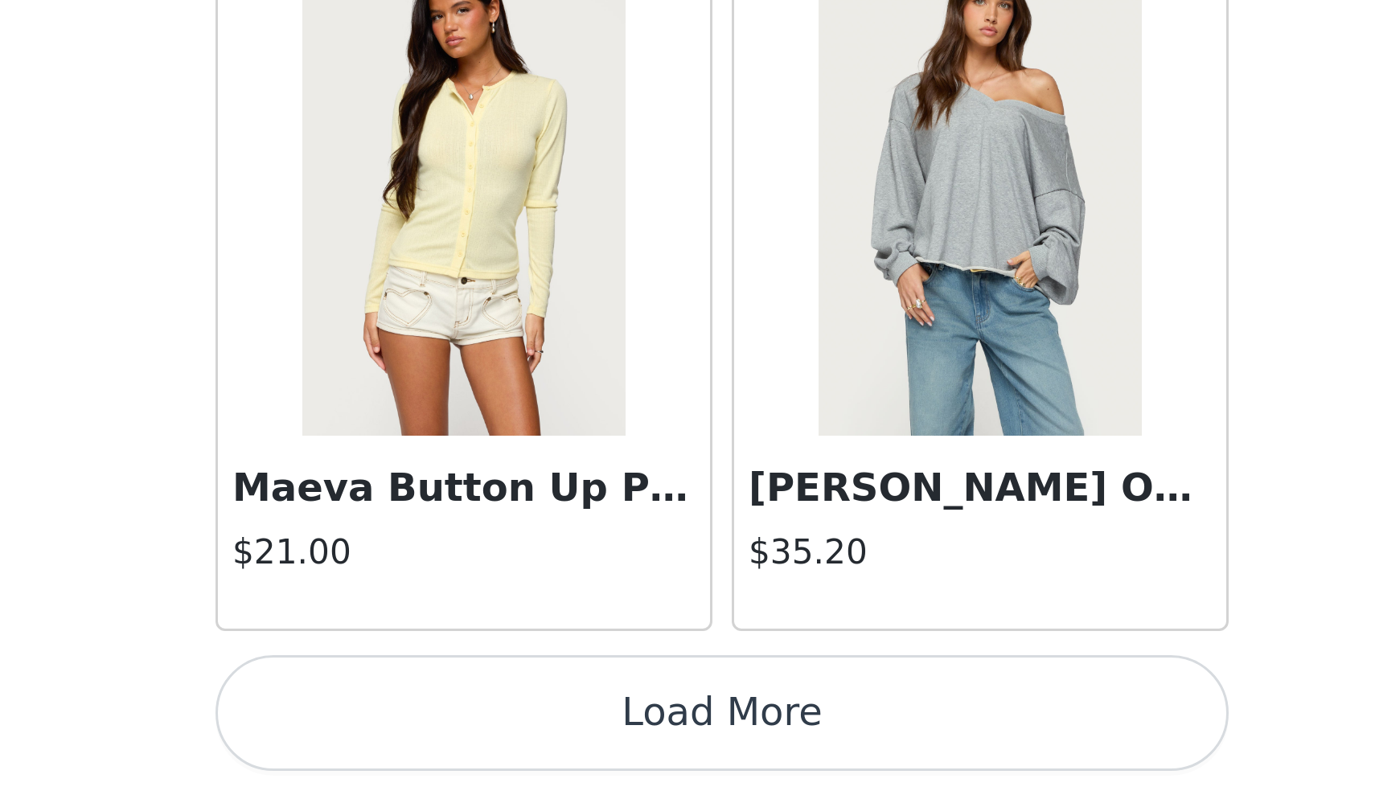
click at [519, 749] on button "Load More" at bounding box center [688, 768] width 338 height 39
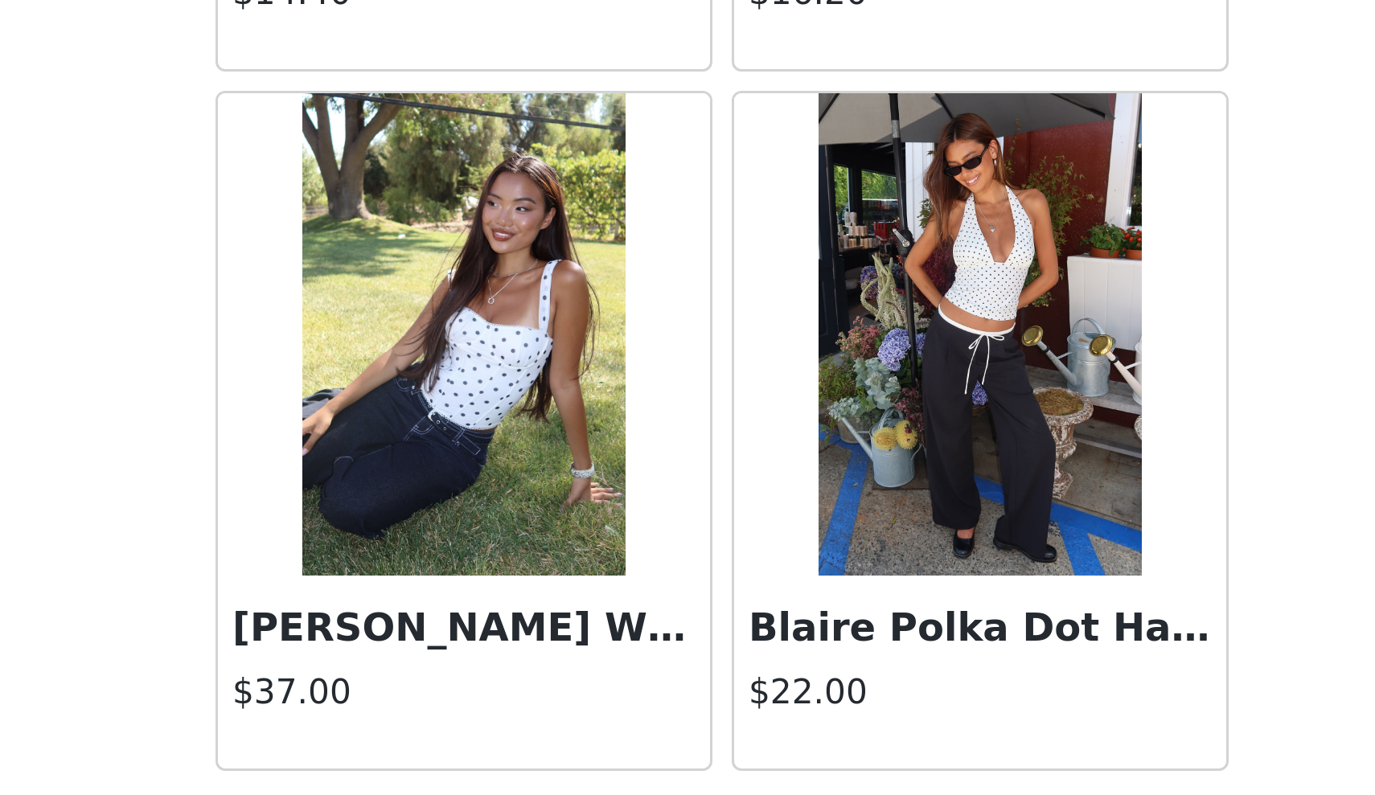
scroll to position [8617, 0]
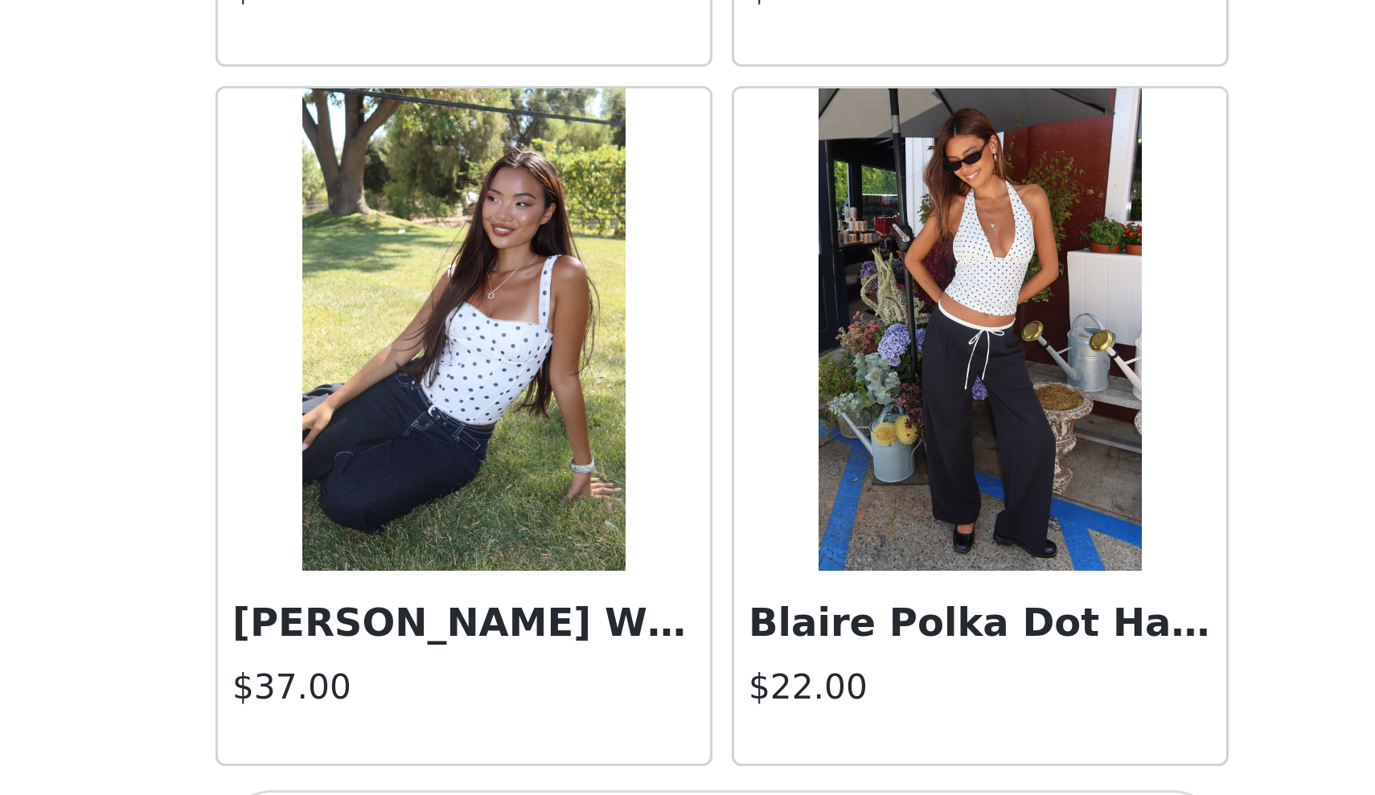
click at [720, 560] on img at bounding box center [773, 640] width 107 height 161
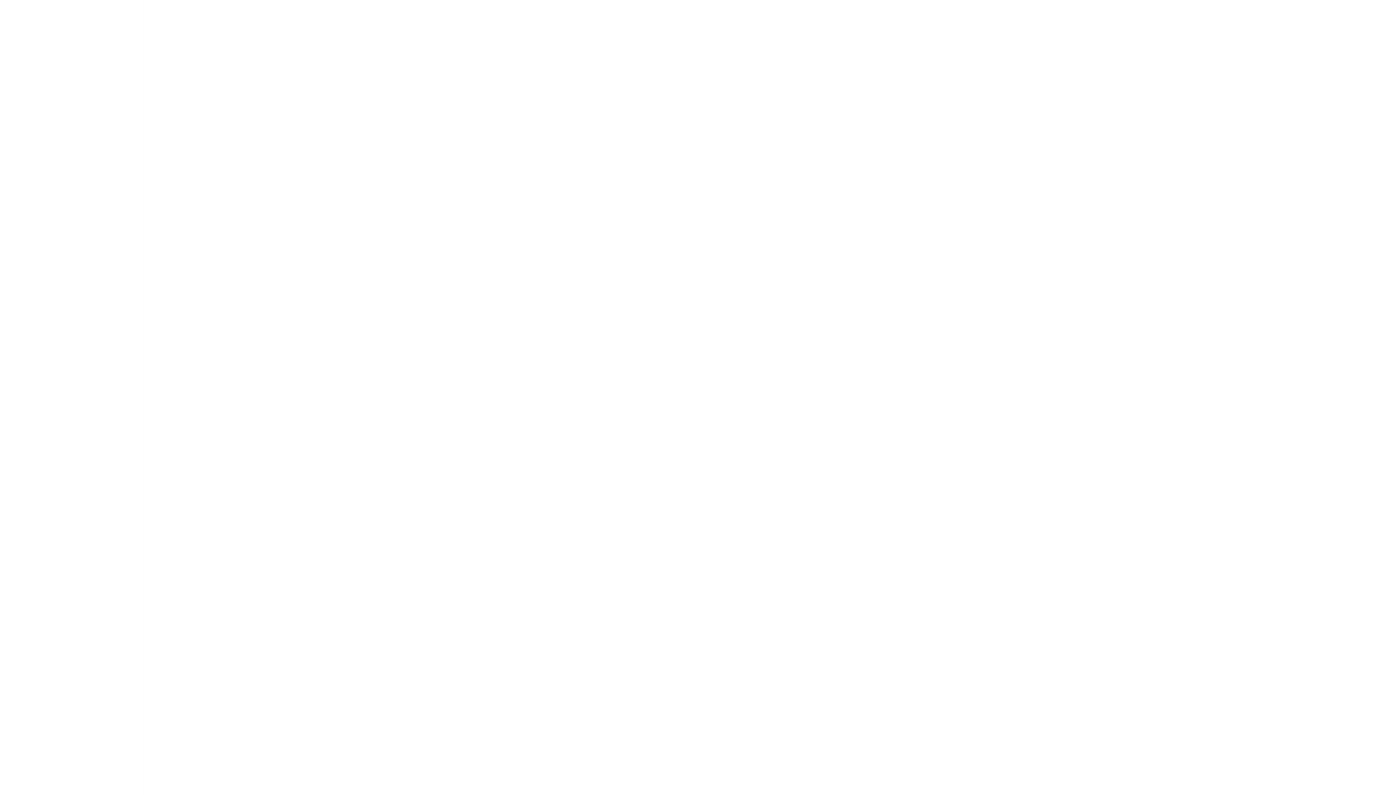
scroll to position [0, 0]
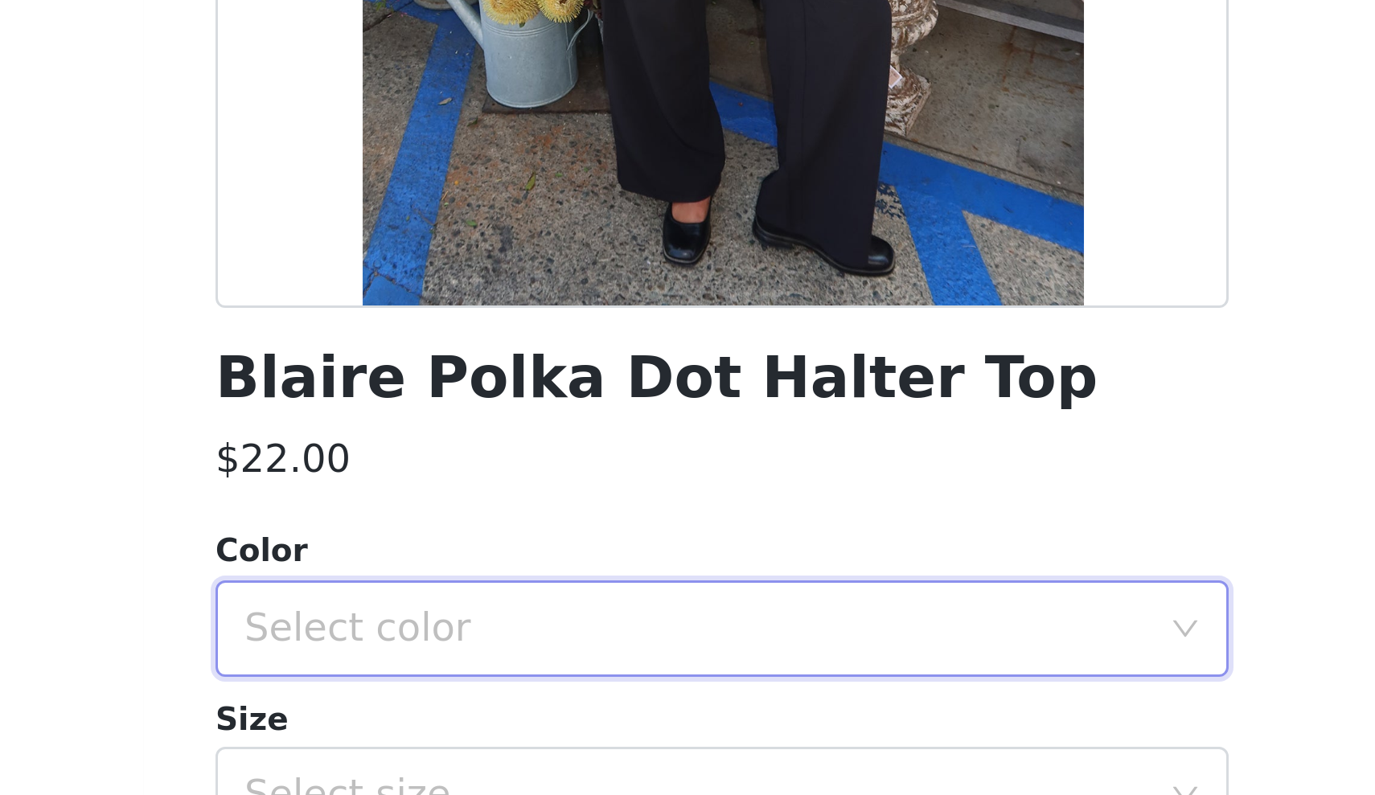
click at [519, 533] on div "Select color" at bounding box center [688, 549] width 338 height 32
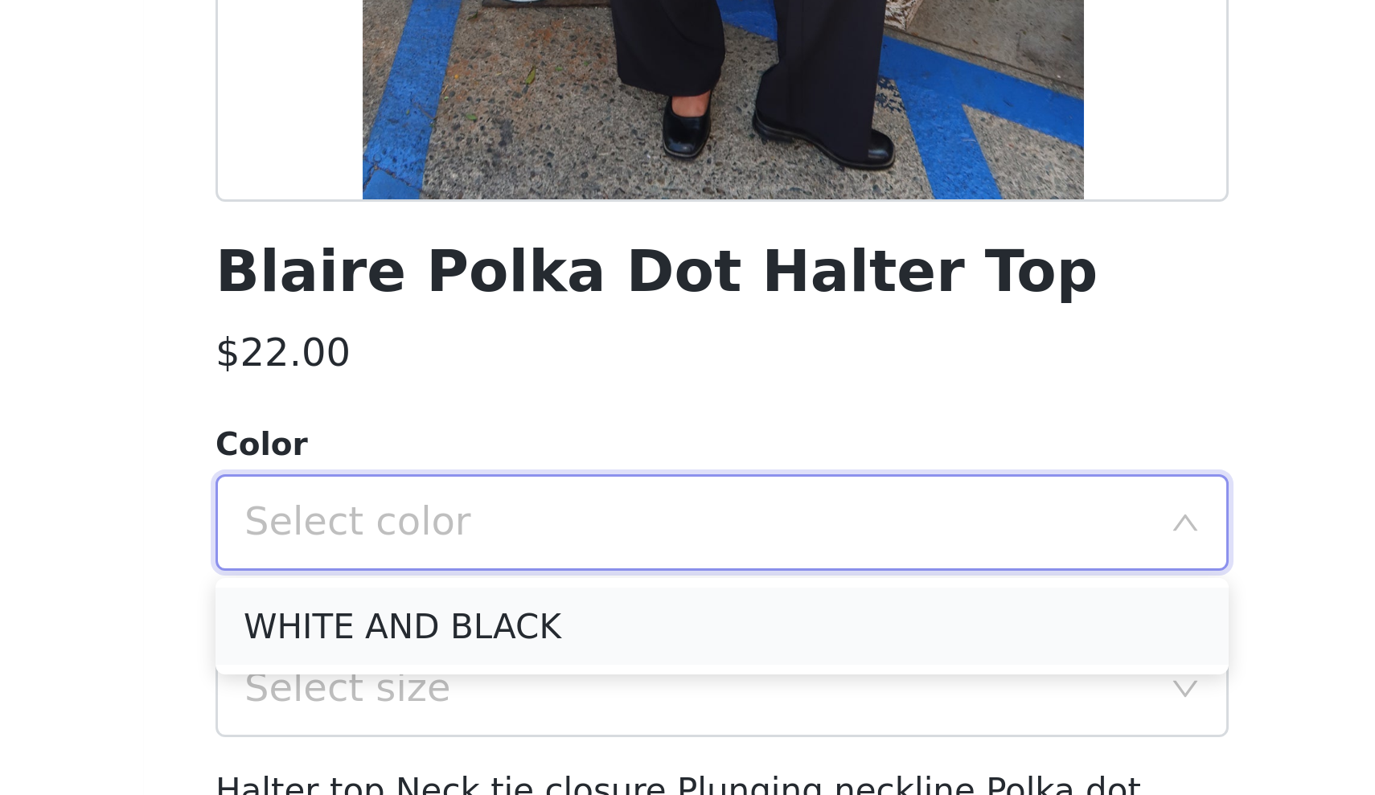
click at [519, 571] on li "WHITE AND BLACK" at bounding box center [688, 584] width 338 height 26
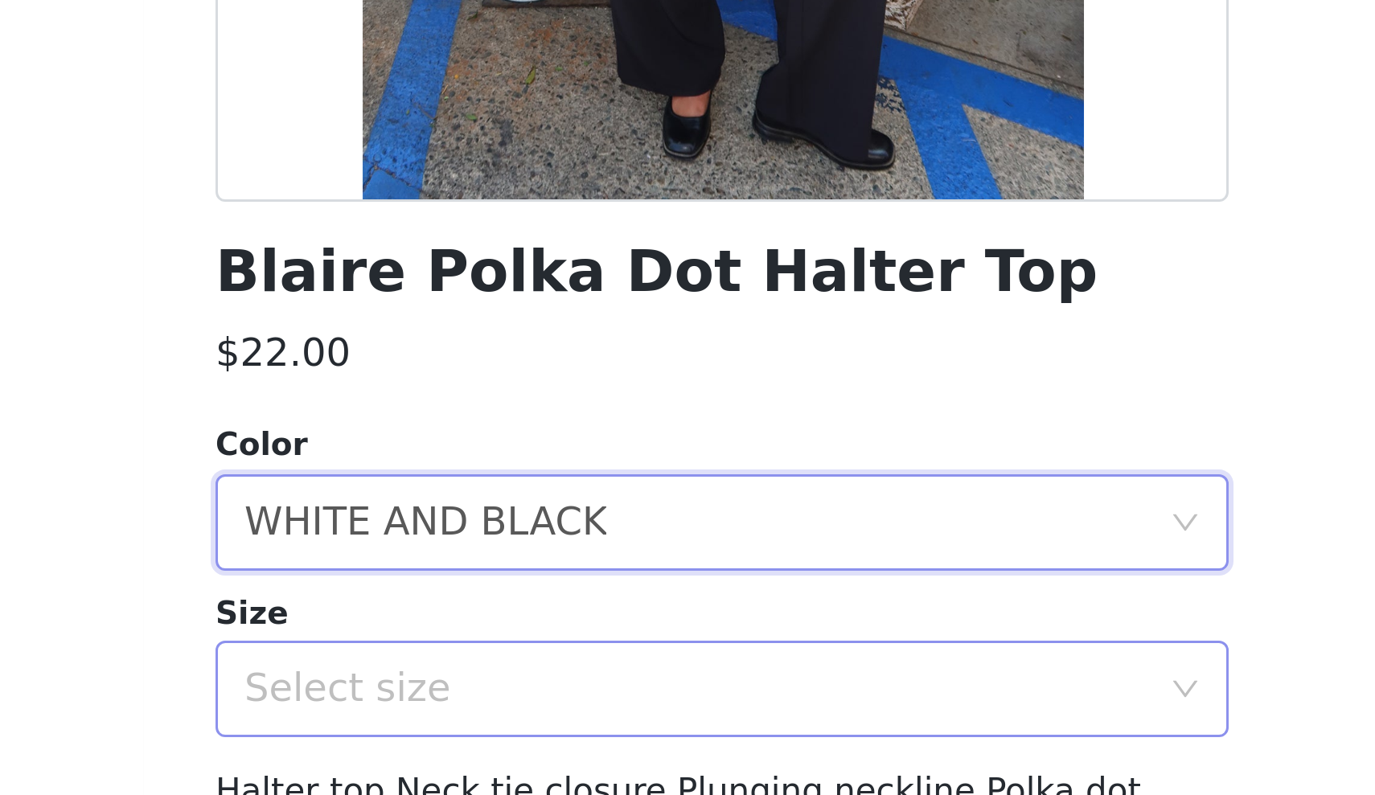
click at [528, 597] on div "Select size" at bounding box center [678, 605] width 301 height 16
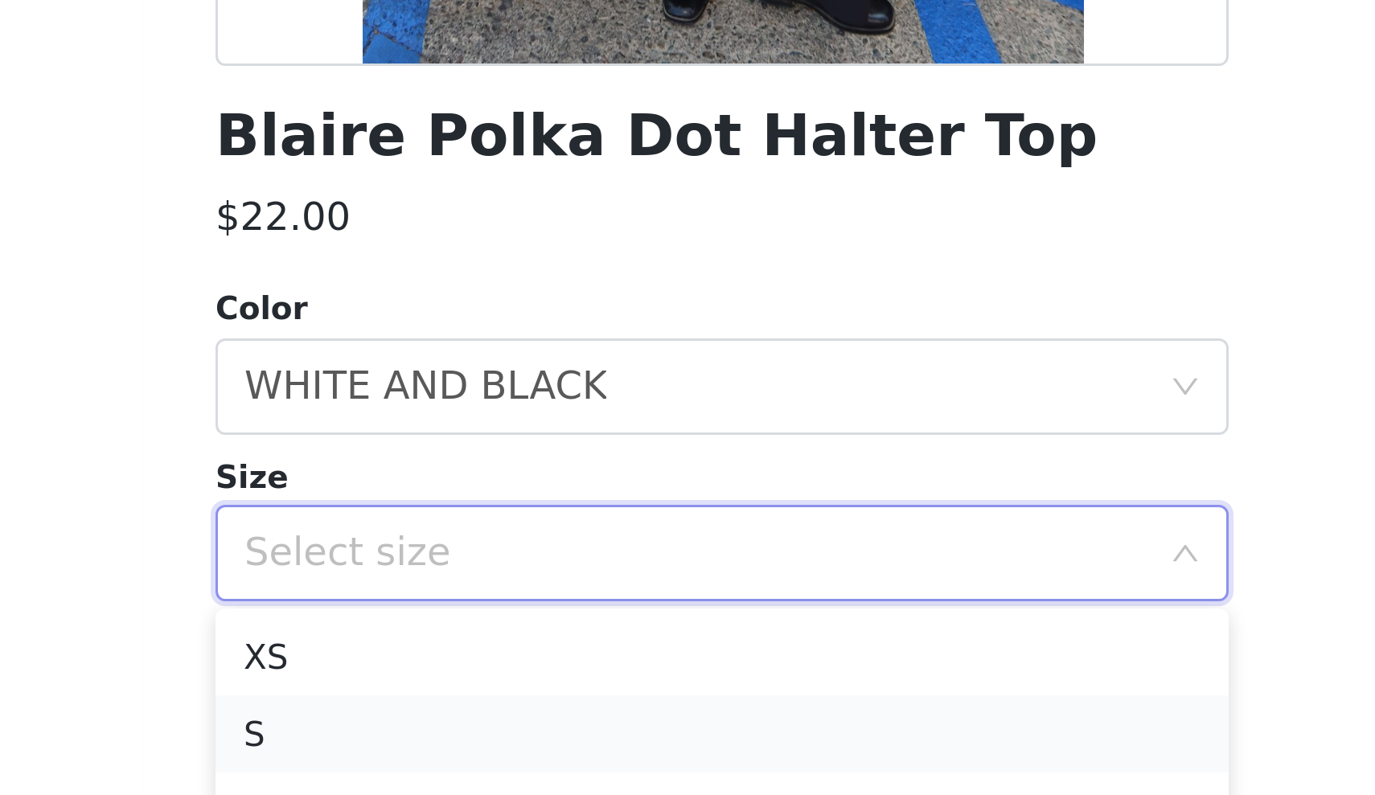
click at [519, 652] on li "S" at bounding box center [688, 665] width 338 height 26
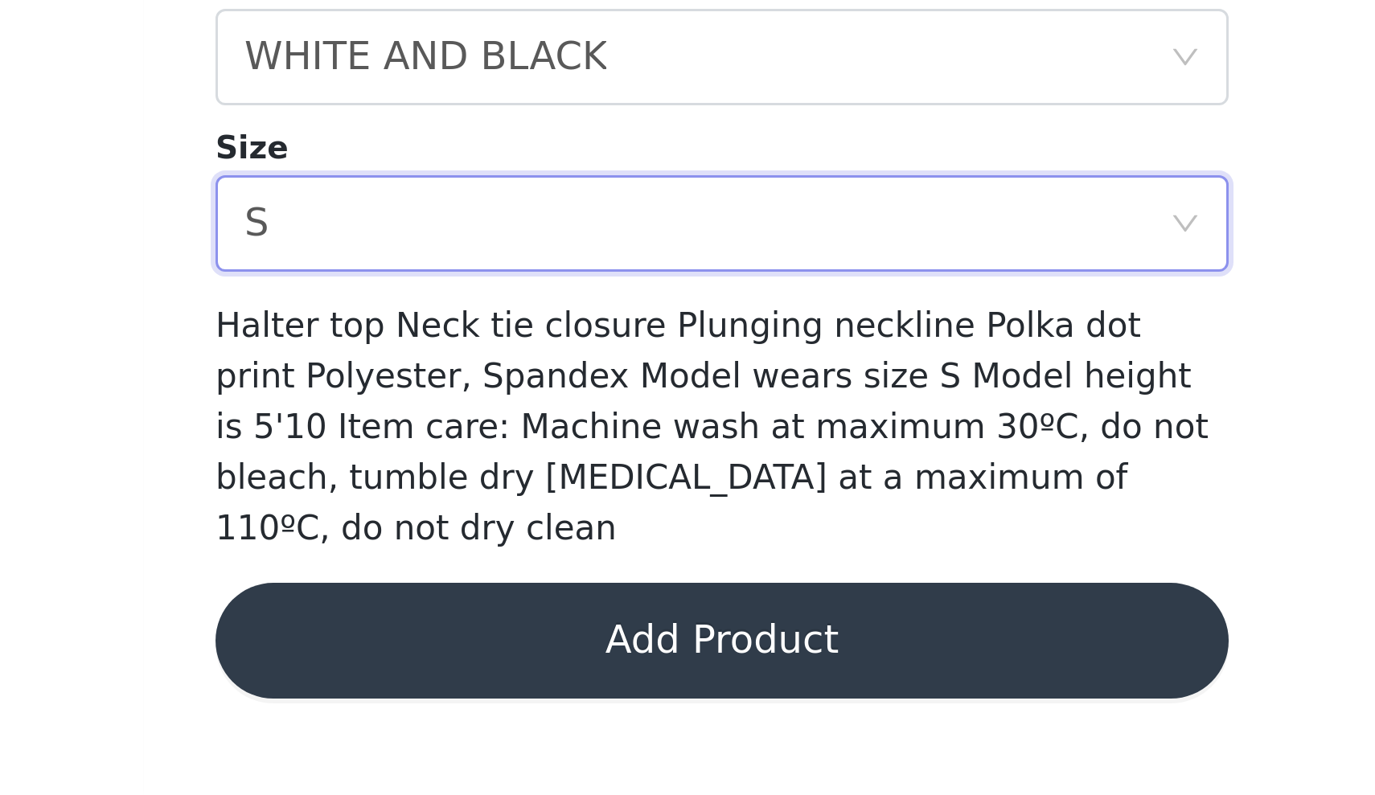
click at [519, 725] on button "Add Product" at bounding box center [688, 744] width 338 height 39
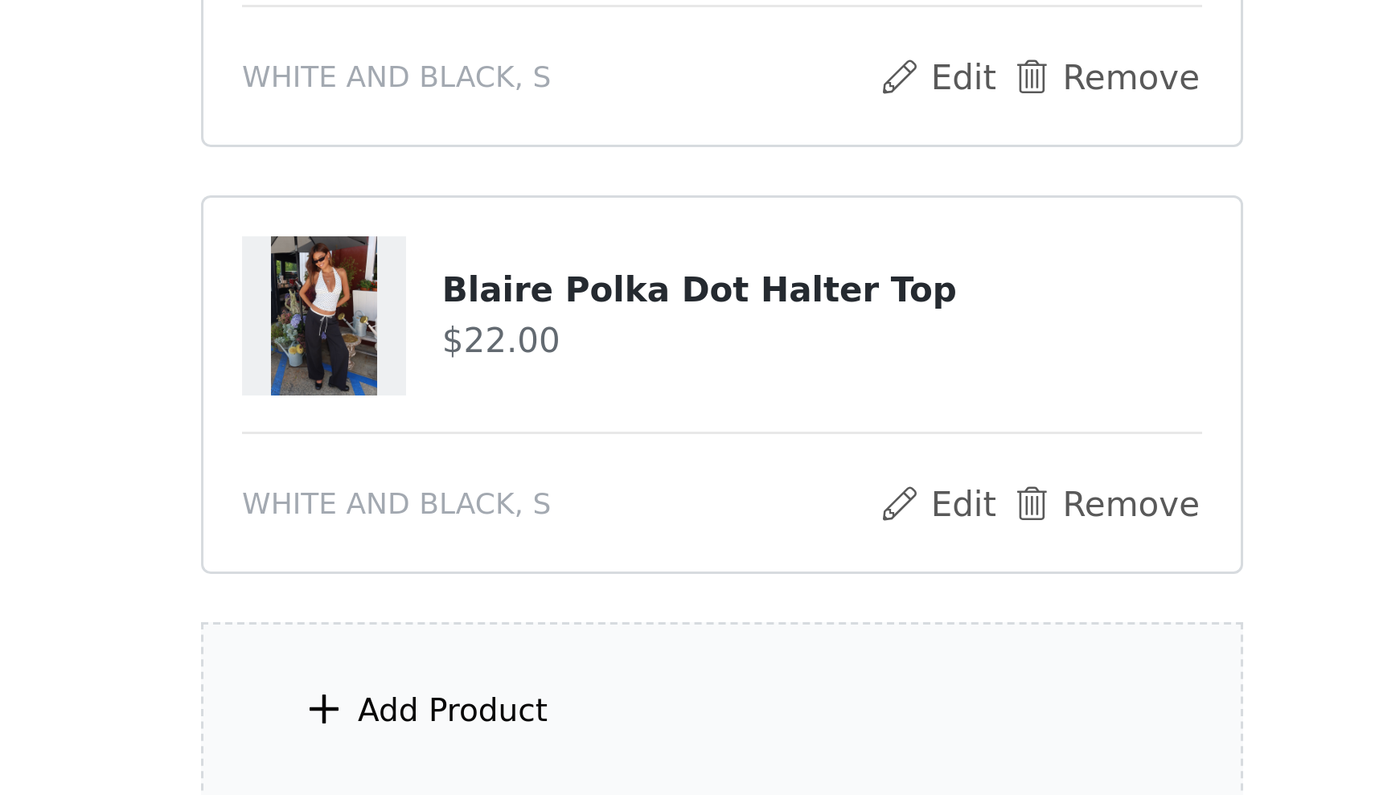
click at [514, 507] on div "Add Product" at bounding box center [687, 537] width 347 height 60
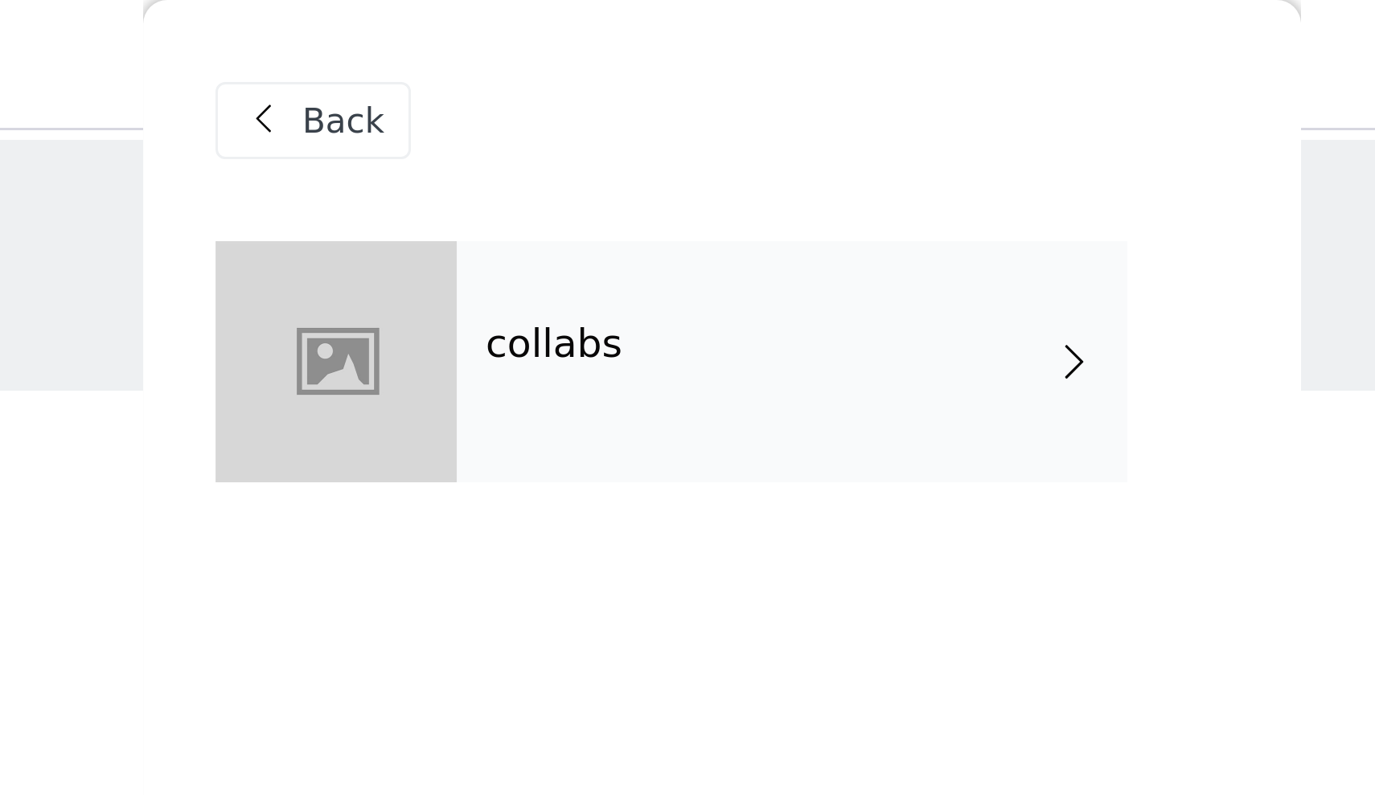
scroll to position [-1, 0]
click at [599, 119] on div "collabs" at bounding box center [711, 120] width 224 height 80
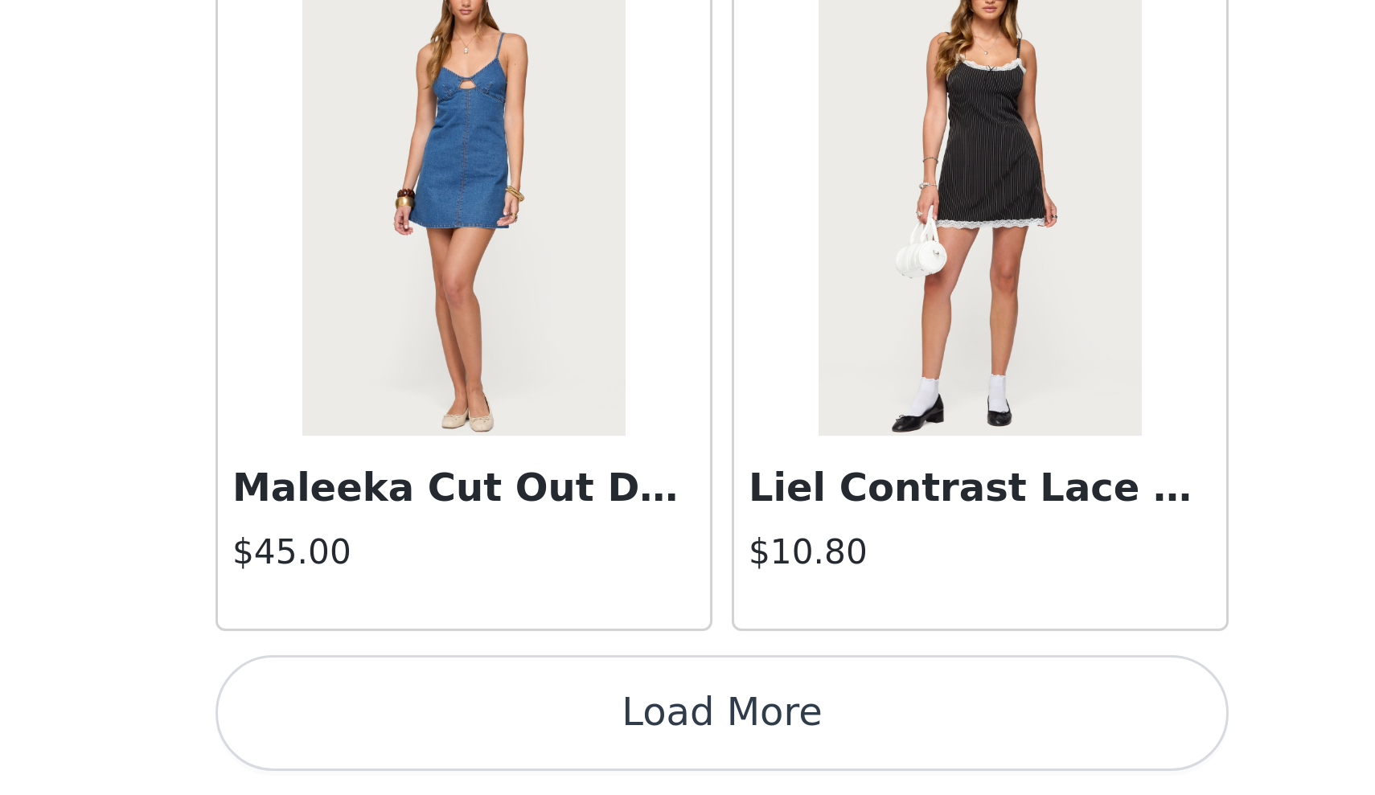
scroll to position [0, 0]
click at [519, 749] on button "Load More" at bounding box center [688, 768] width 338 height 39
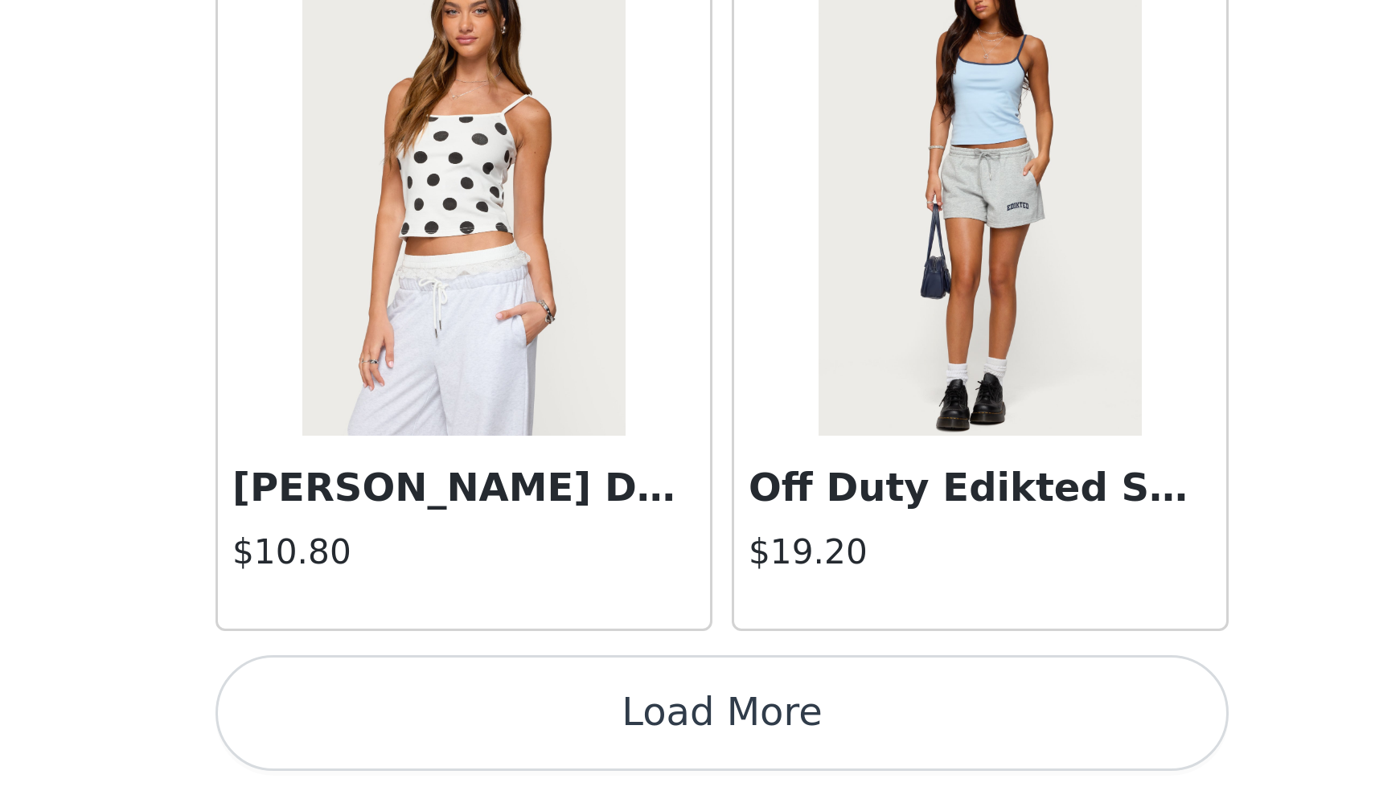
click at [519, 749] on button "Load More" at bounding box center [688, 768] width 338 height 39
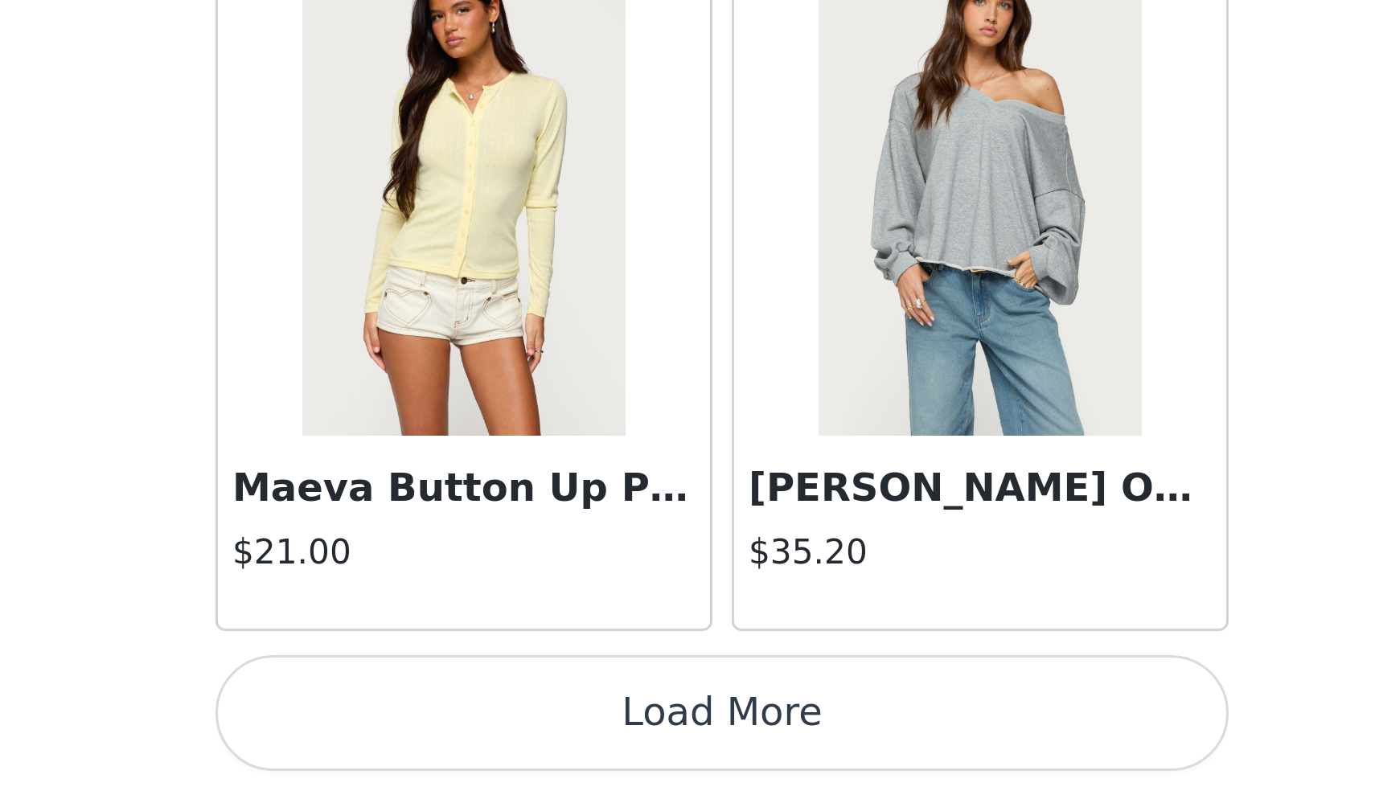
click at [519, 749] on button "Load More" at bounding box center [688, 768] width 338 height 39
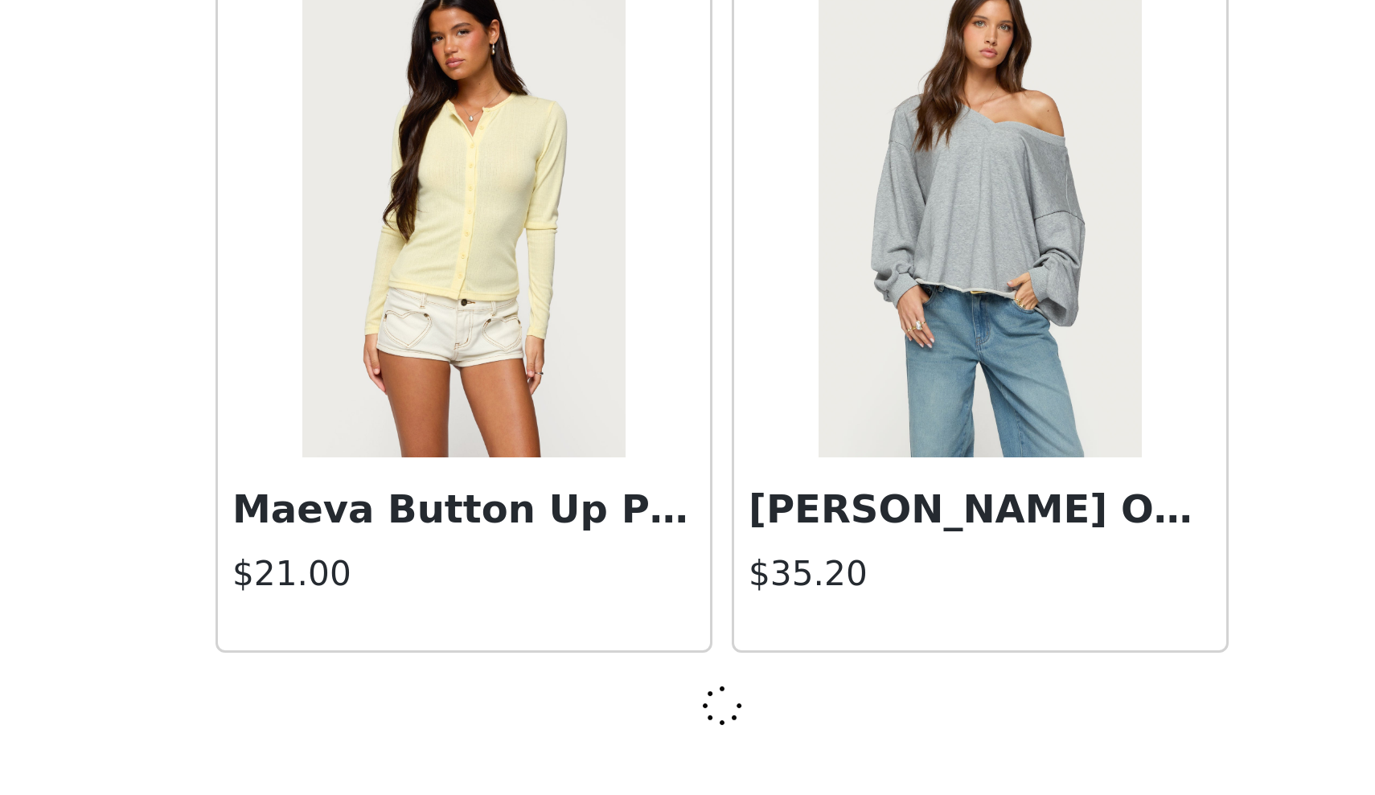
scroll to position [6323, 0]
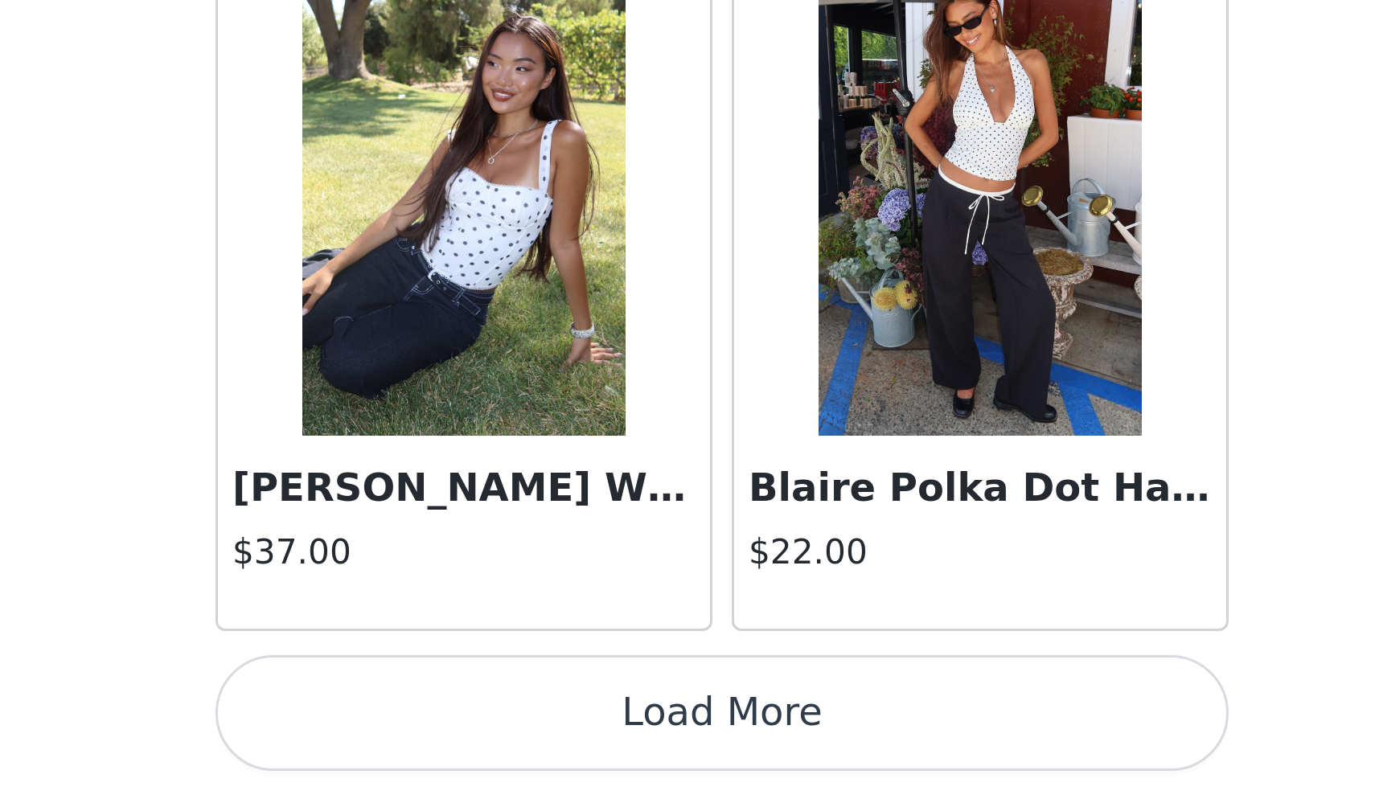
click at [519, 749] on button "Load More" at bounding box center [688, 768] width 338 height 39
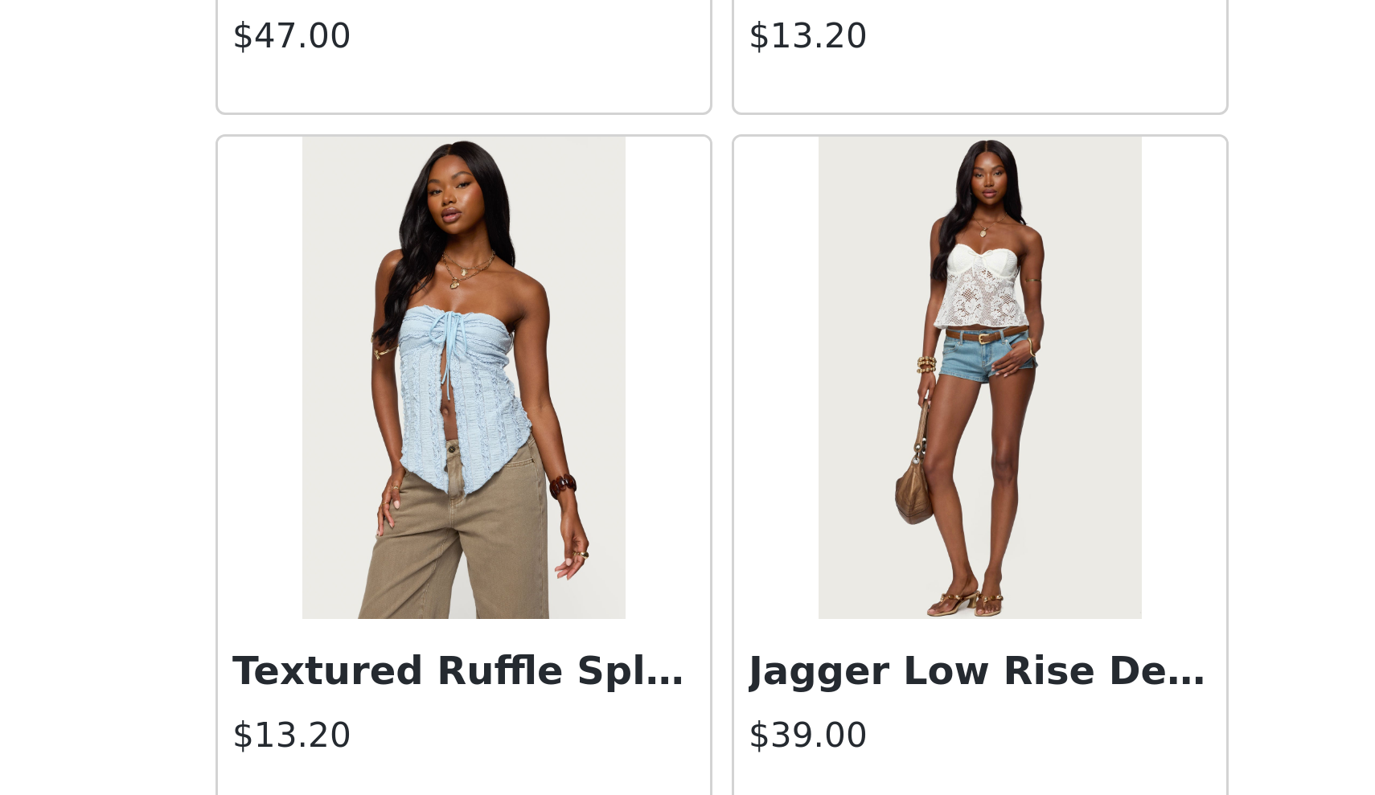
scroll to position [10006, 0]
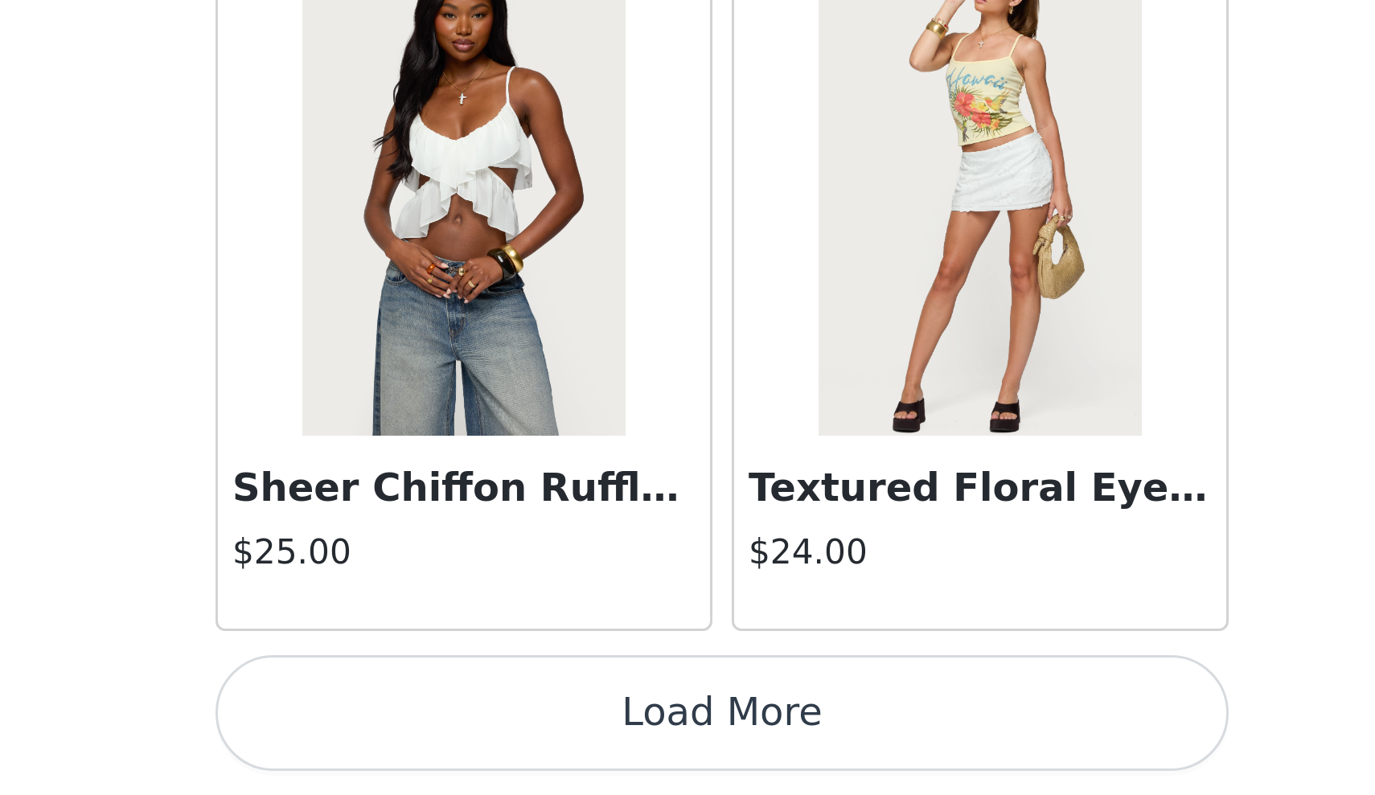
click at [519, 749] on button "Load More" at bounding box center [688, 768] width 338 height 39
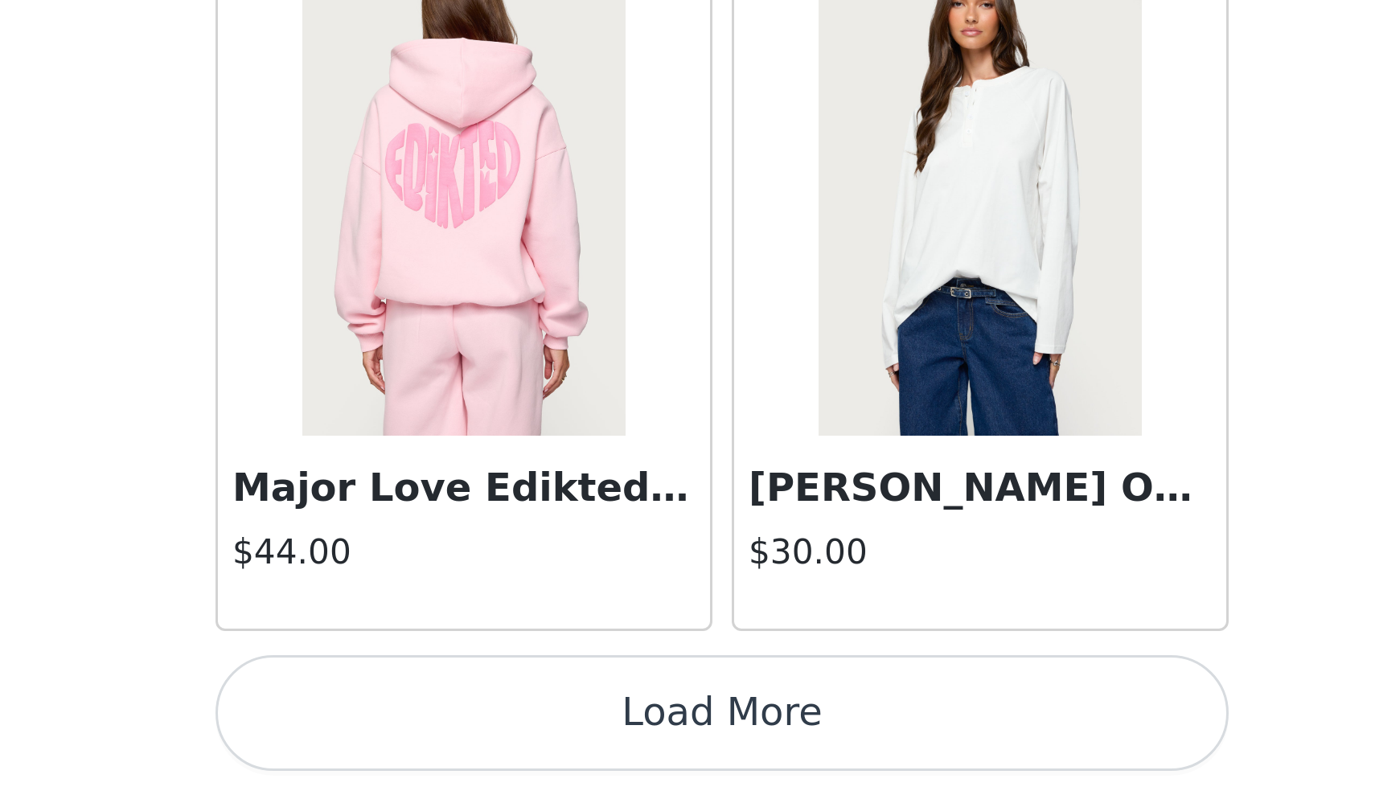
scroll to position [0, 0]
click at [519, 749] on button "Load More" at bounding box center [688, 768] width 338 height 39
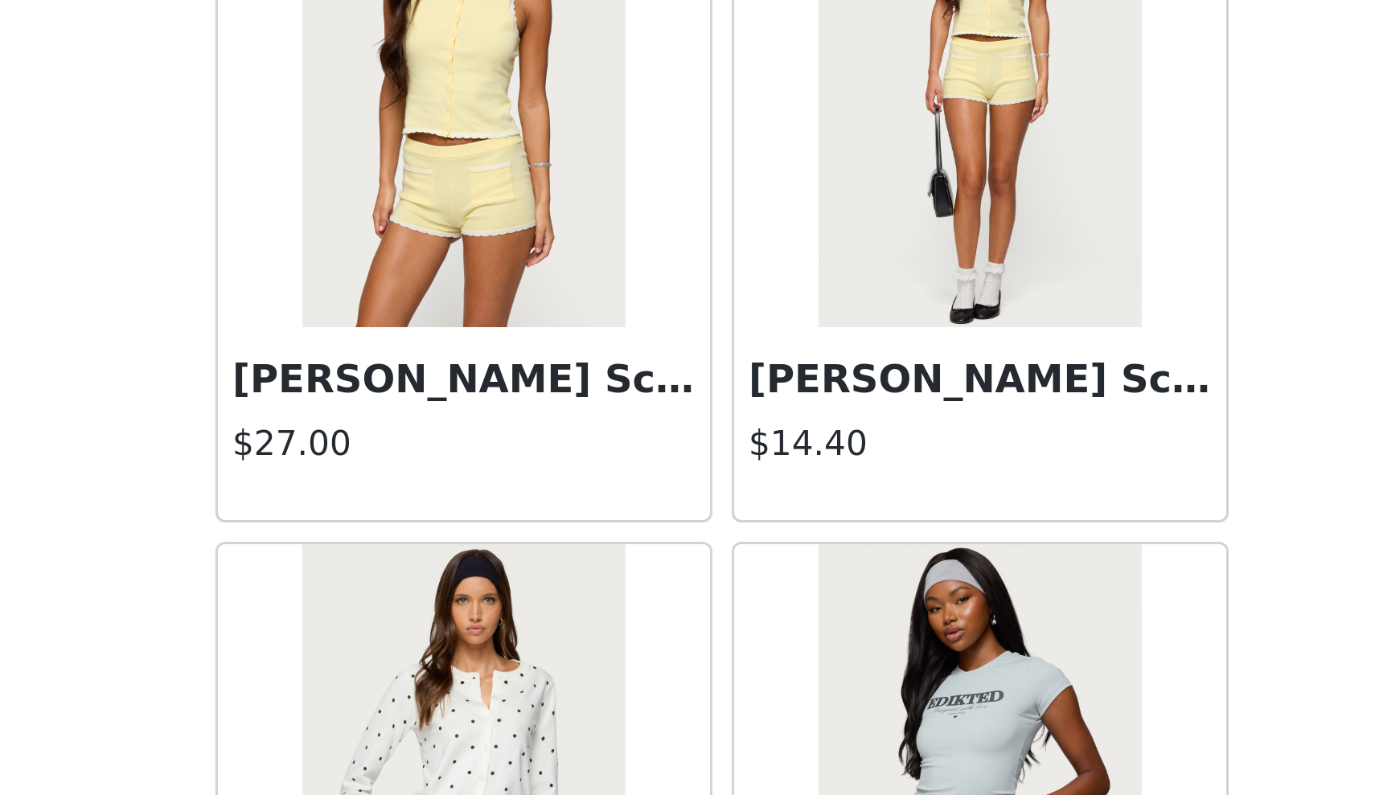
scroll to position [14761, 0]
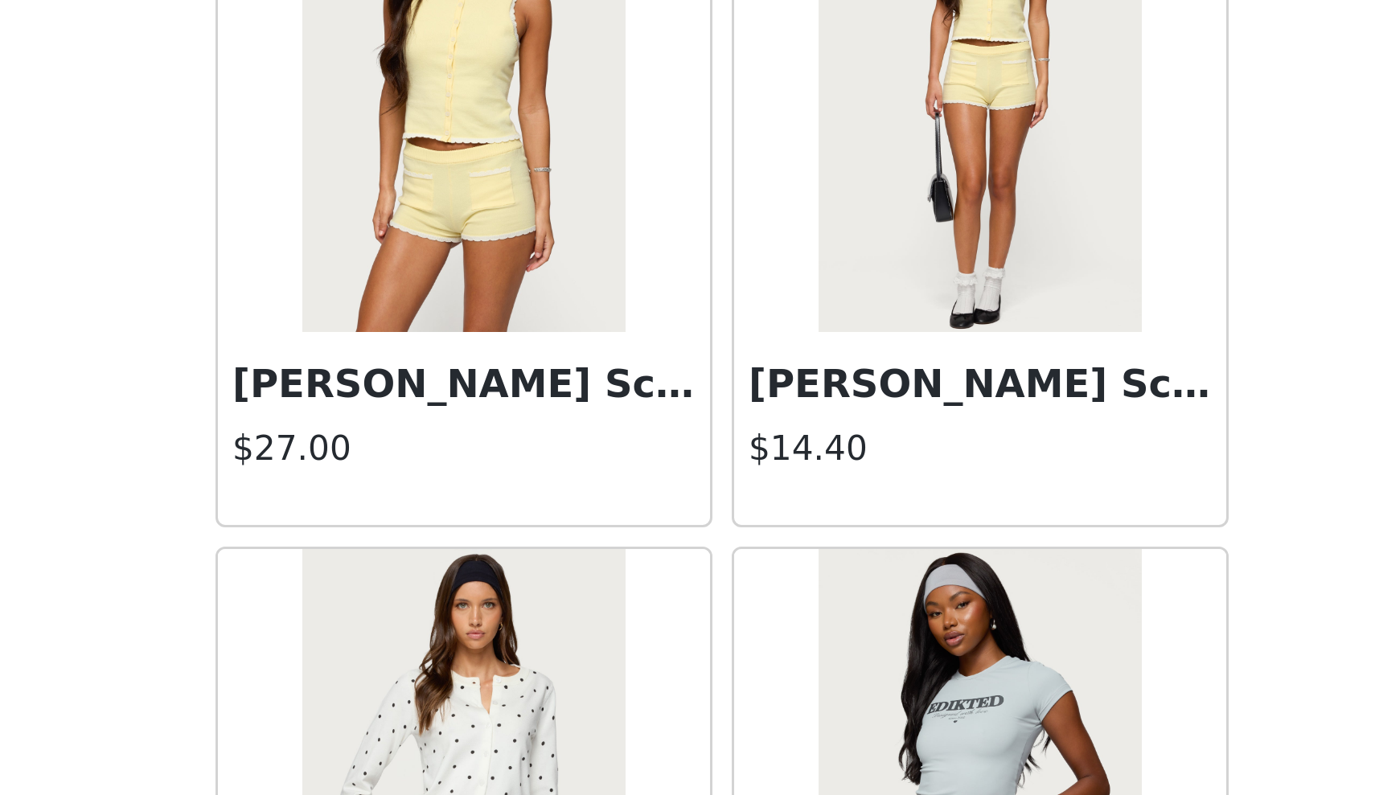
click at [720, 480] on img at bounding box center [773, 560] width 107 height 161
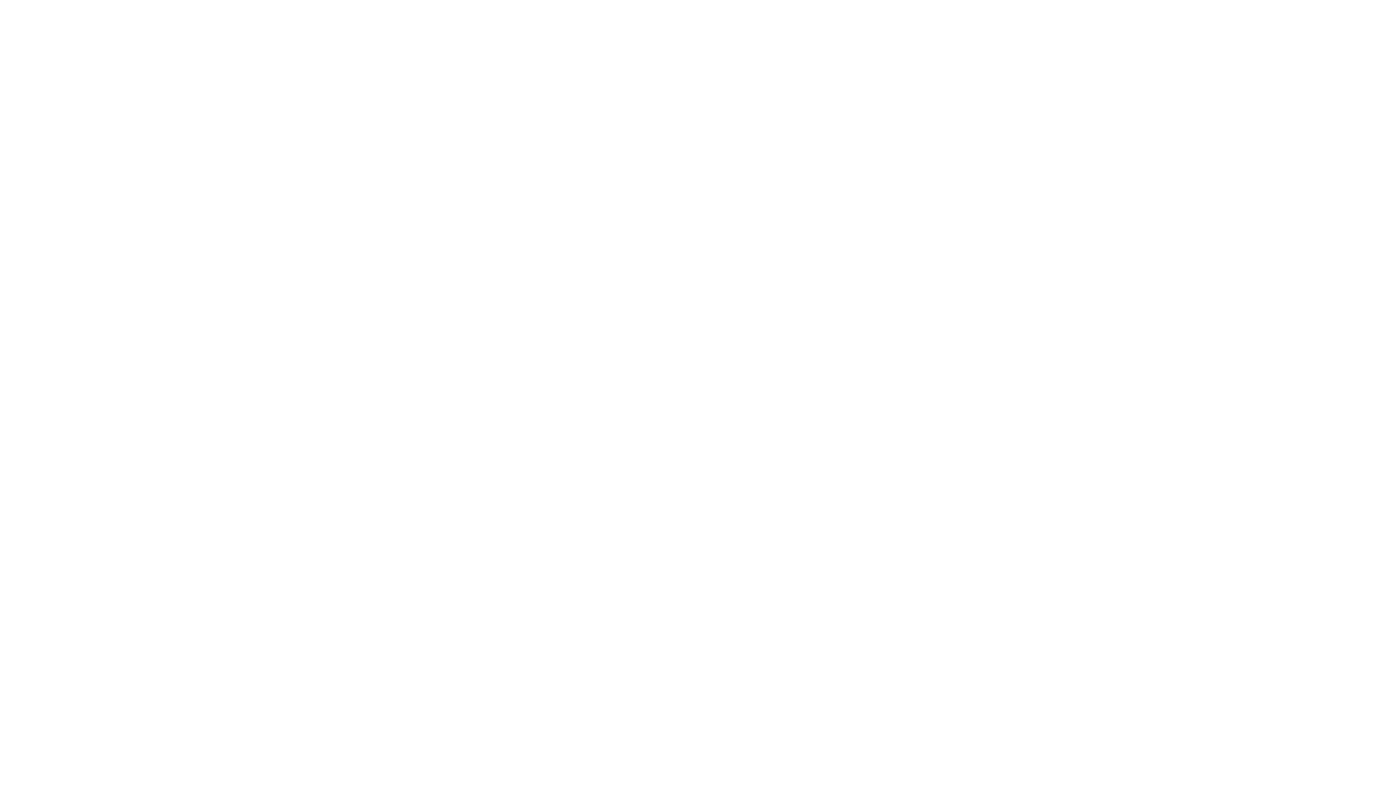
scroll to position [0, 0]
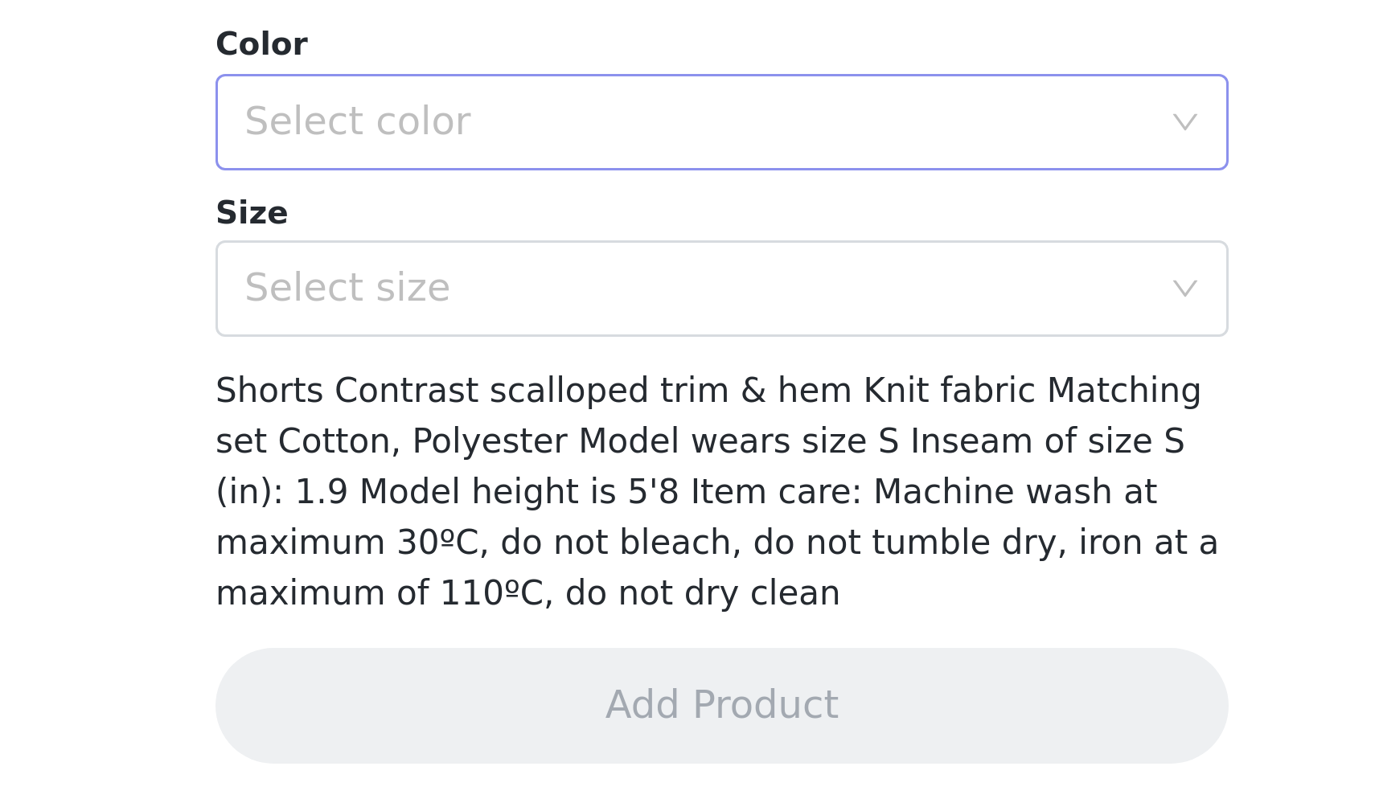
click at [528, 563] on div "Select color" at bounding box center [678, 571] width 301 height 16
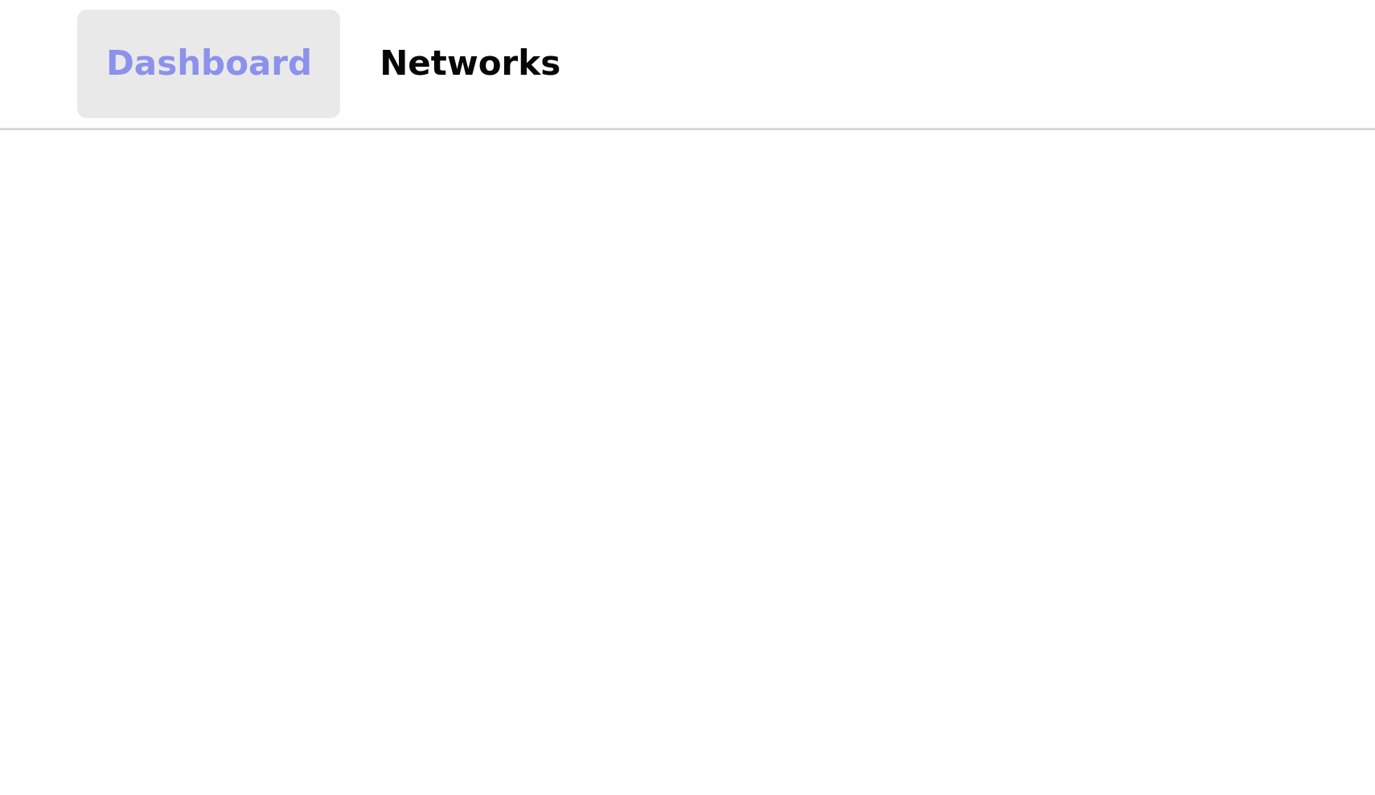
scroll to position [-2, 0]
click at [76, 18] on link "Dashboard" at bounding box center [70, 21] width 88 height 36
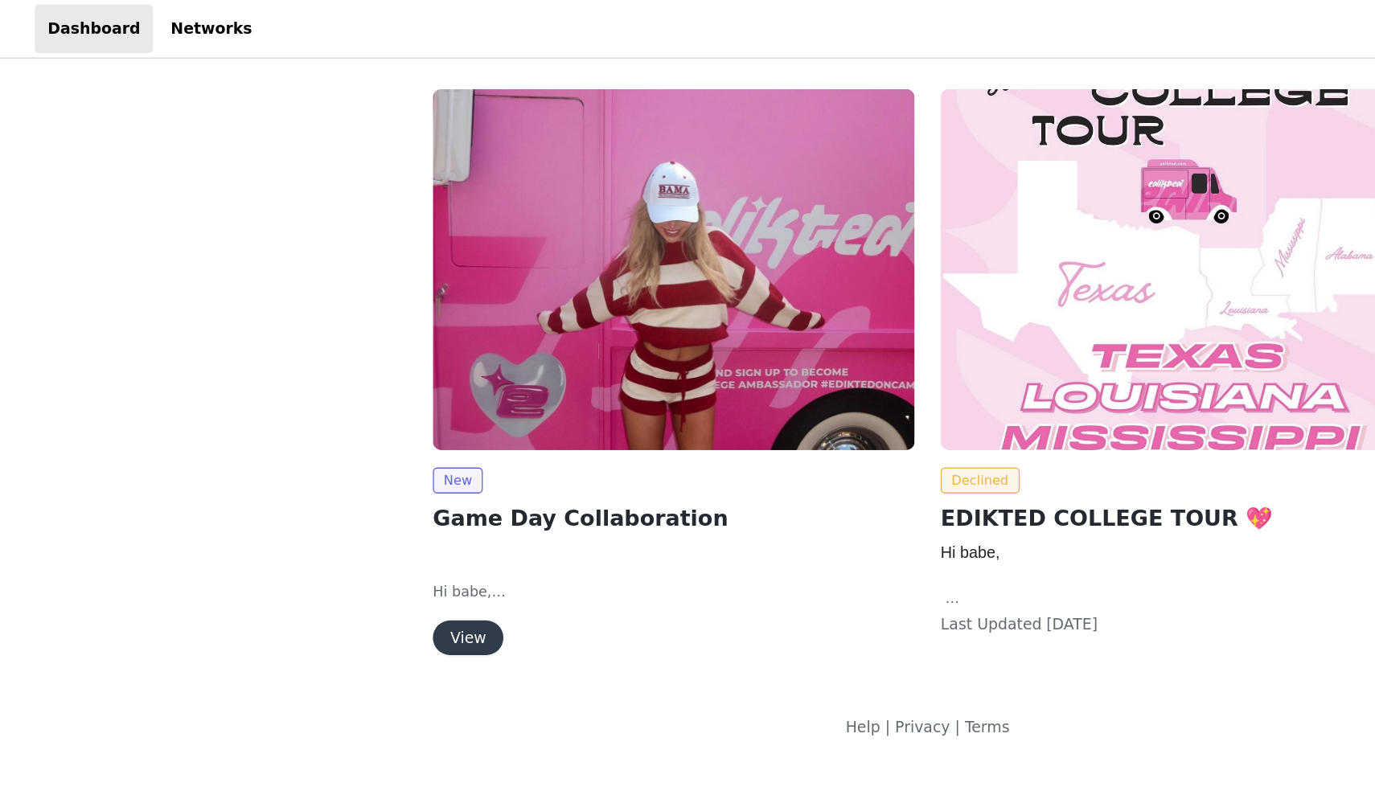
click at [352, 478] on button "View" at bounding box center [347, 473] width 52 height 26
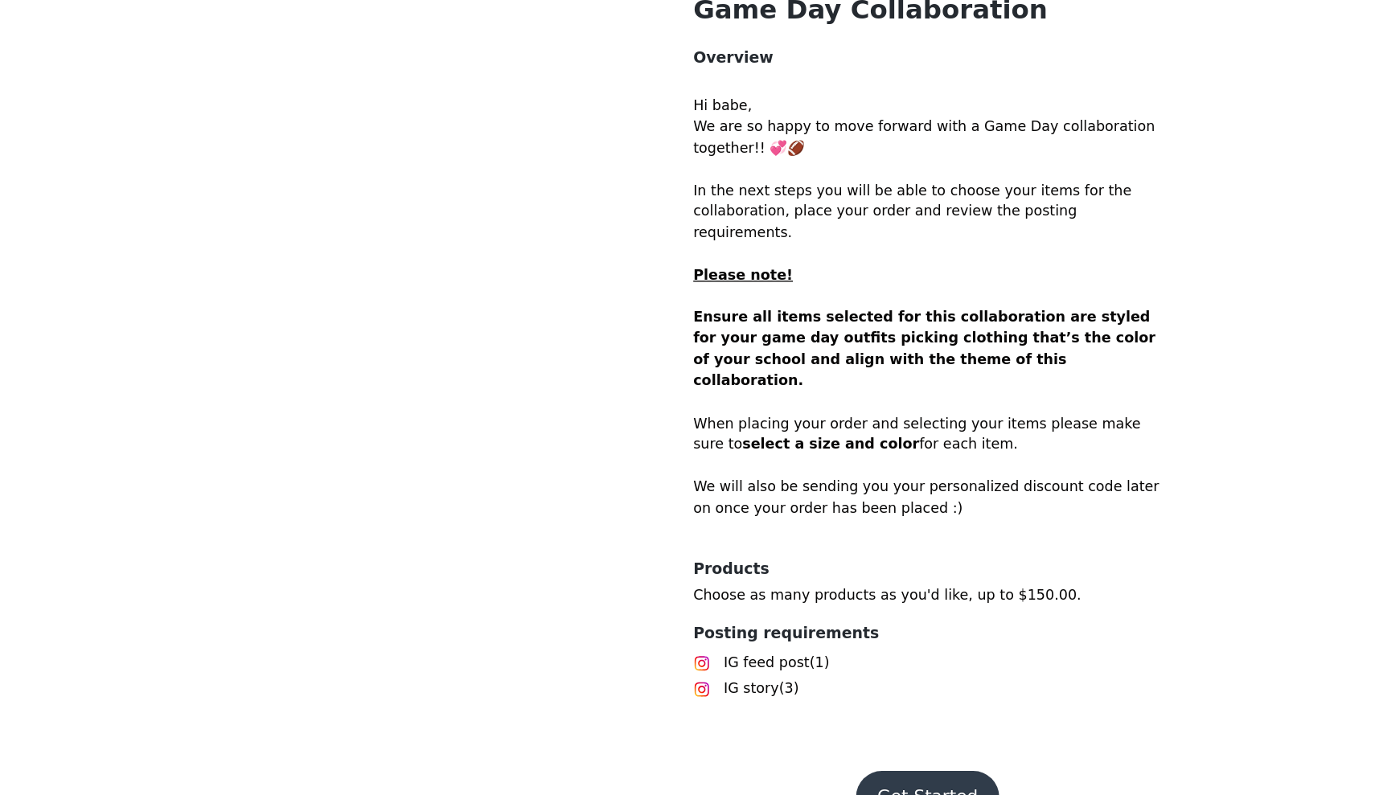
scroll to position [404, 0]
click at [678, 778] on button "Get Started" at bounding box center [688, 797] width 107 height 39
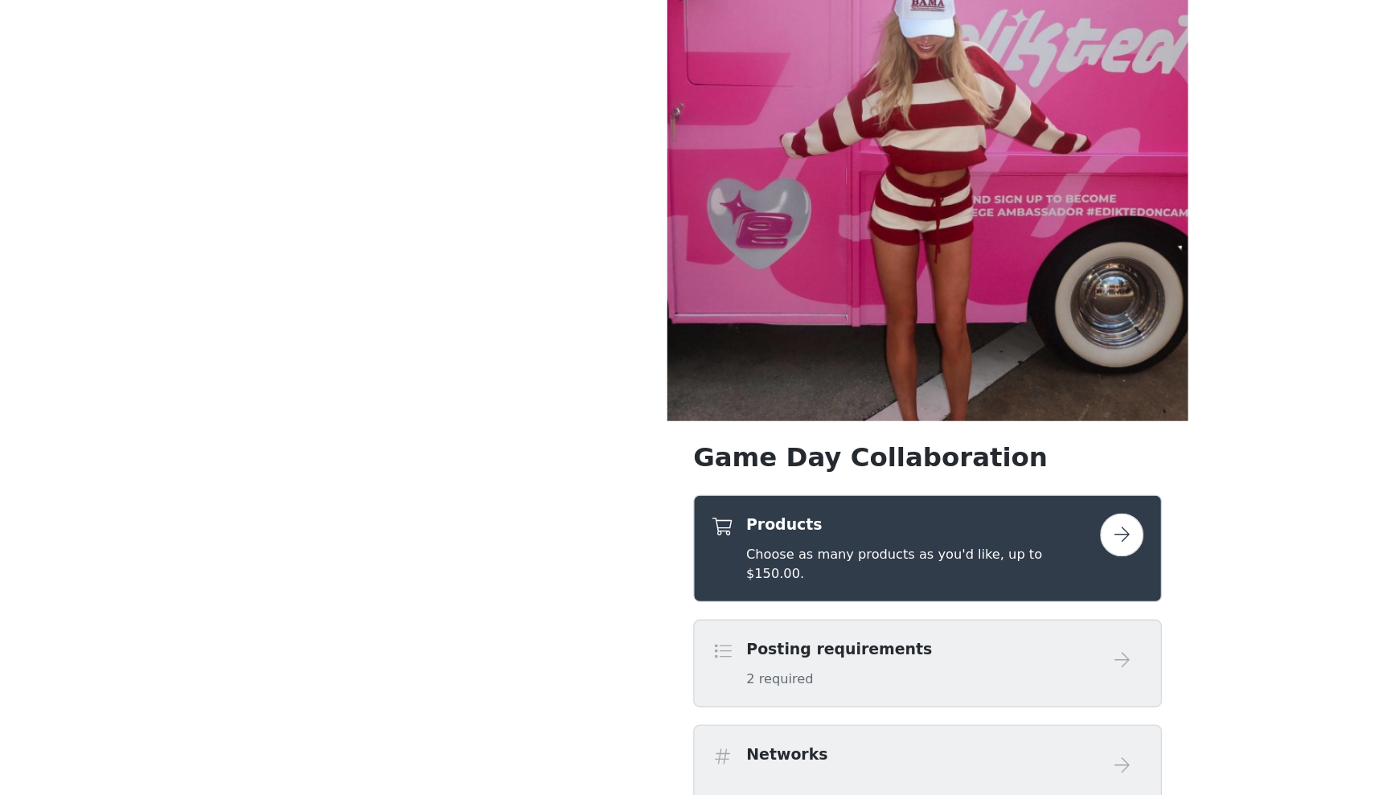
scroll to position [27, 0]
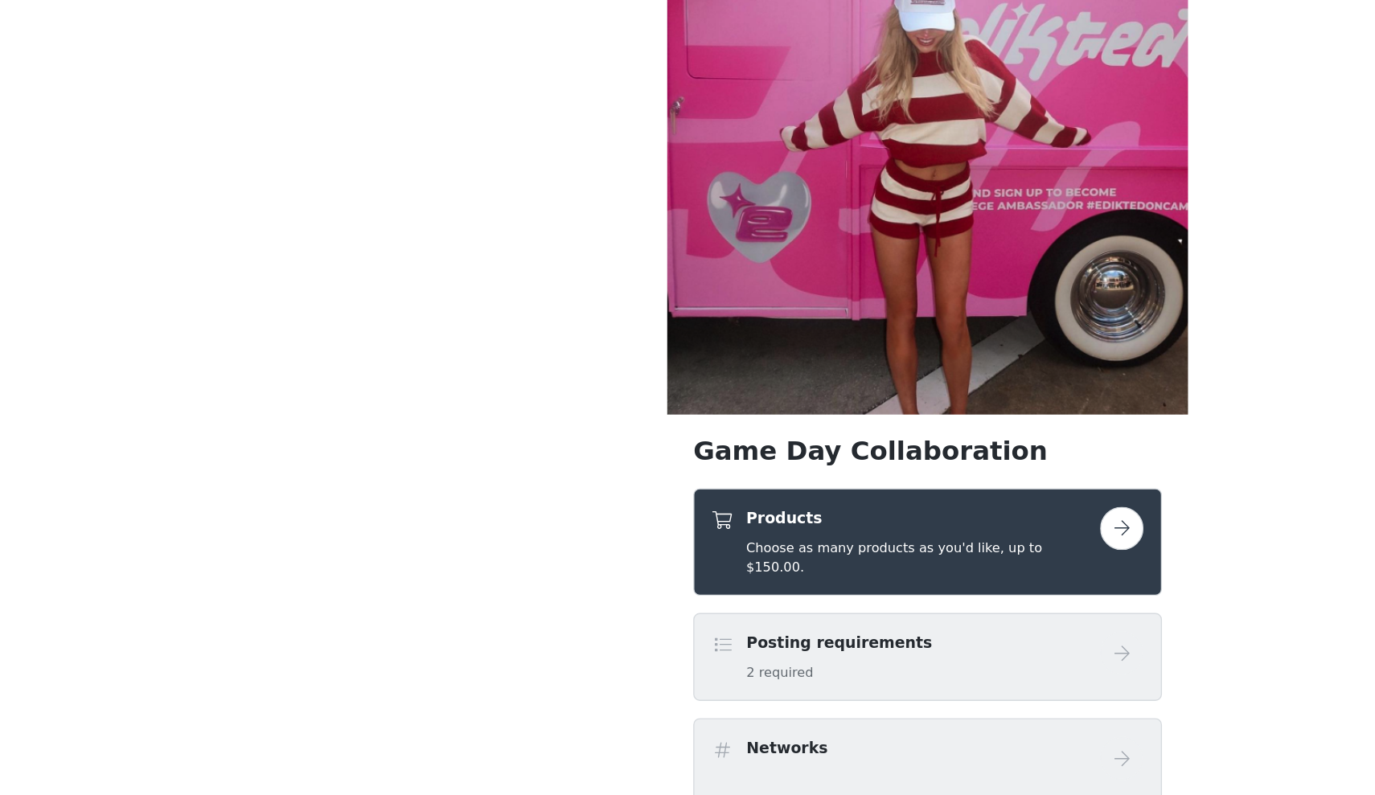
click at [746, 581] on h4 "Products" at bounding box center [684, 589] width 262 height 17
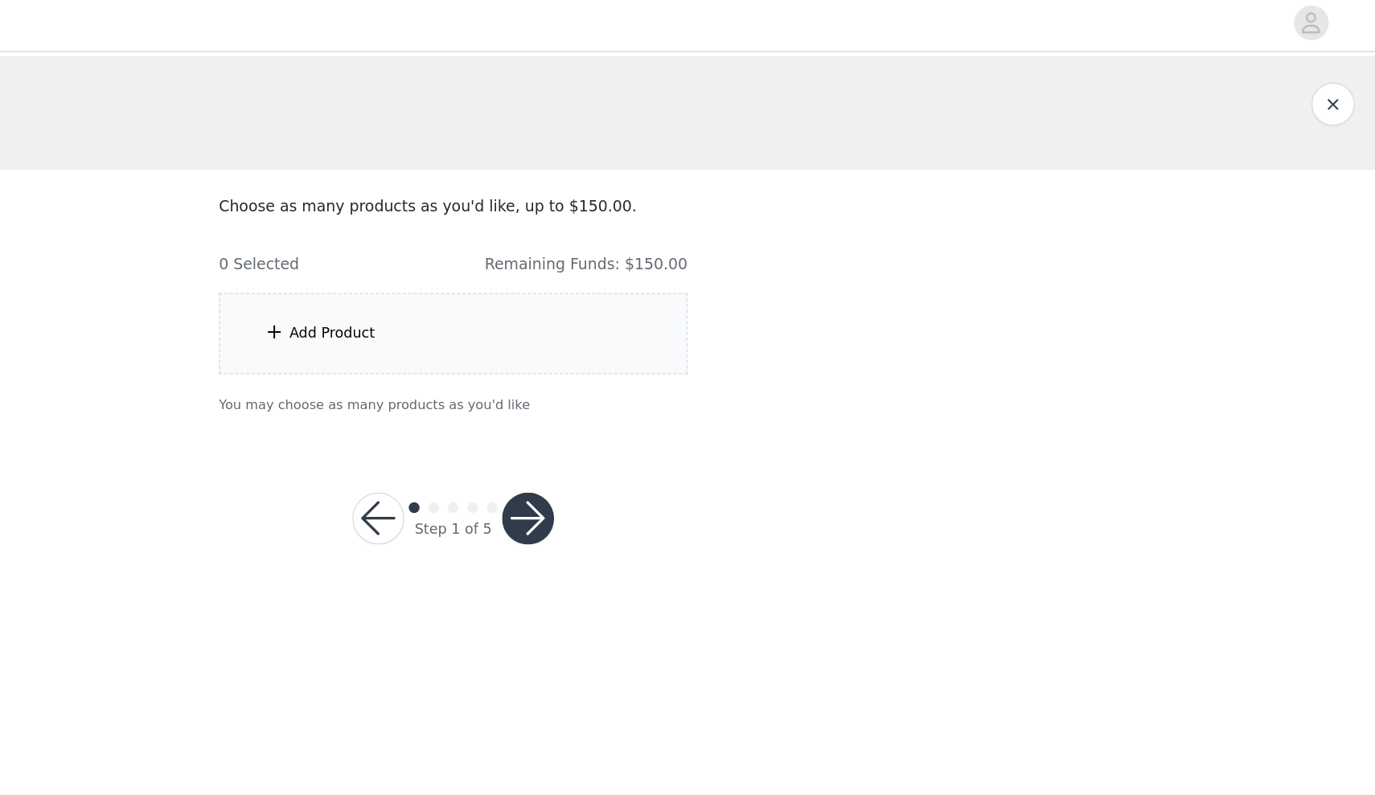
click at [514, 246] on div "Add Product" at bounding box center [687, 252] width 347 height 60
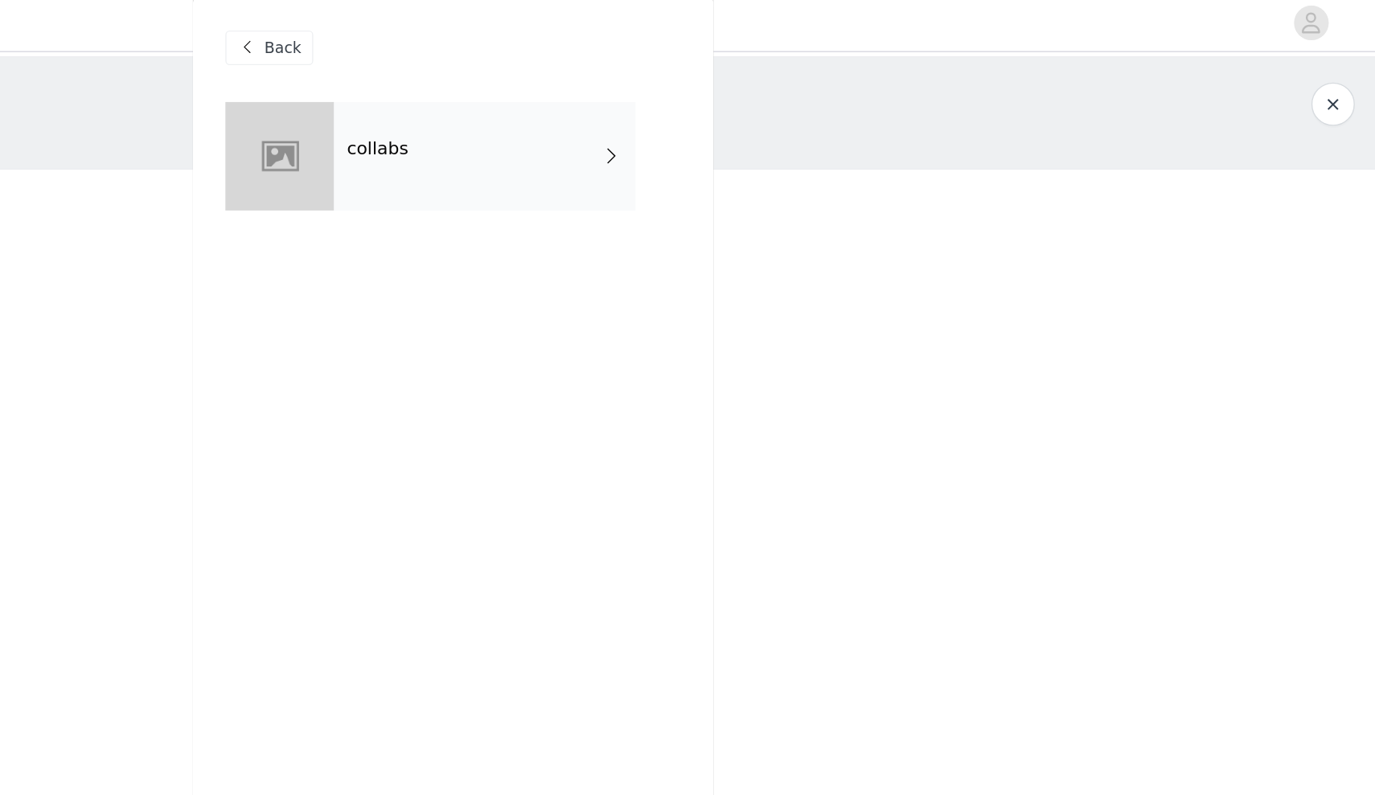
click at [599, 117] on div "collabs" at bounding box center [711, 120] width 224 height 80
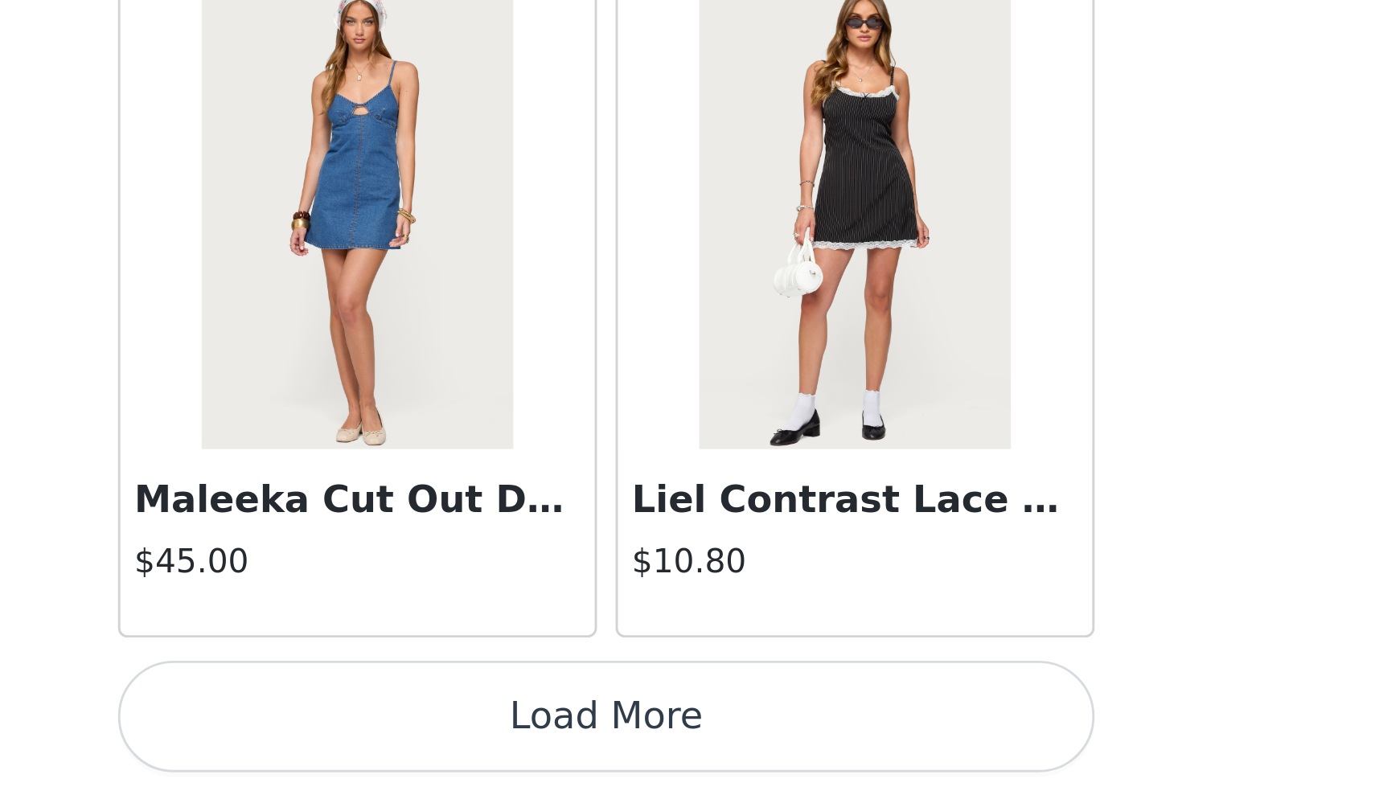
click at [519, 749] on button "Load More" at bounding box center [688, 768] width 338 height 39
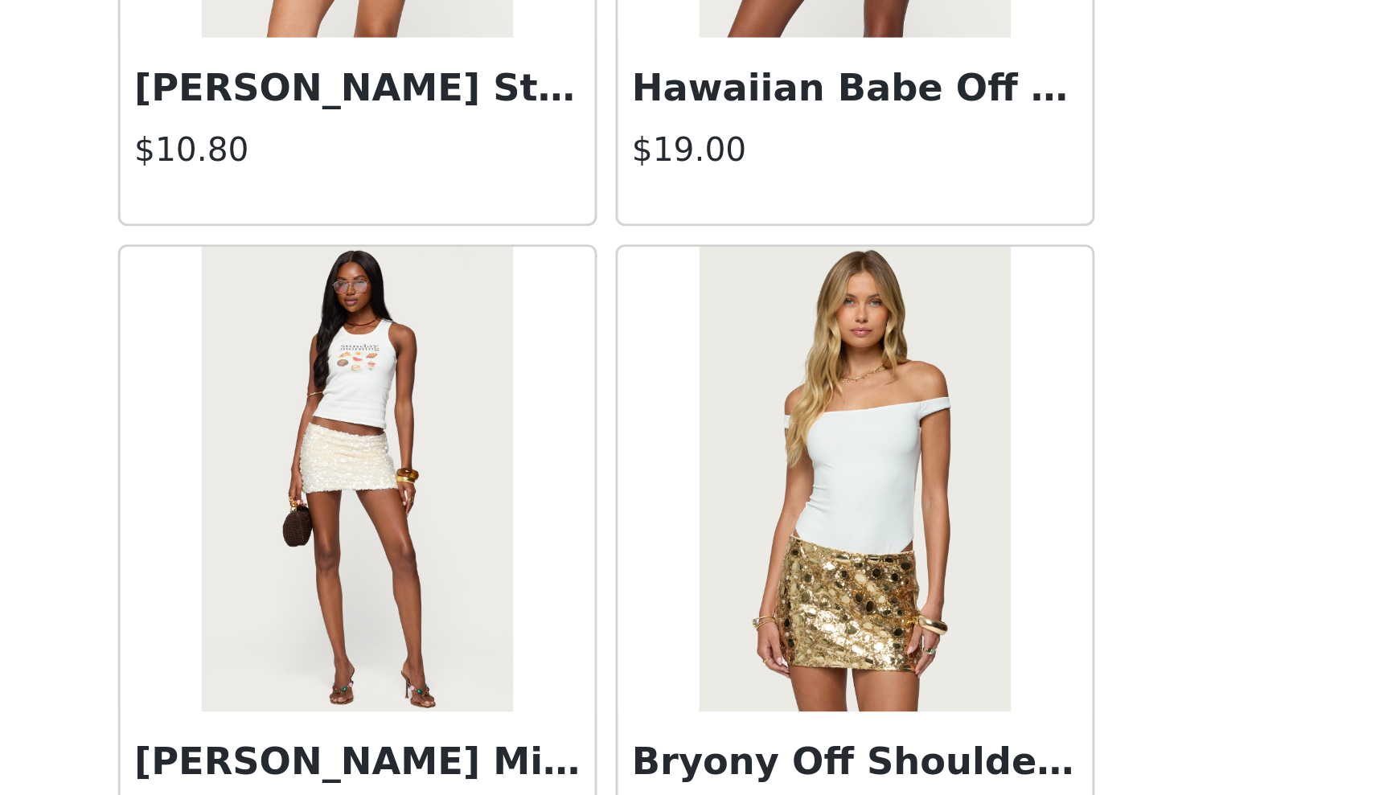
scroll to position [2976, 0]
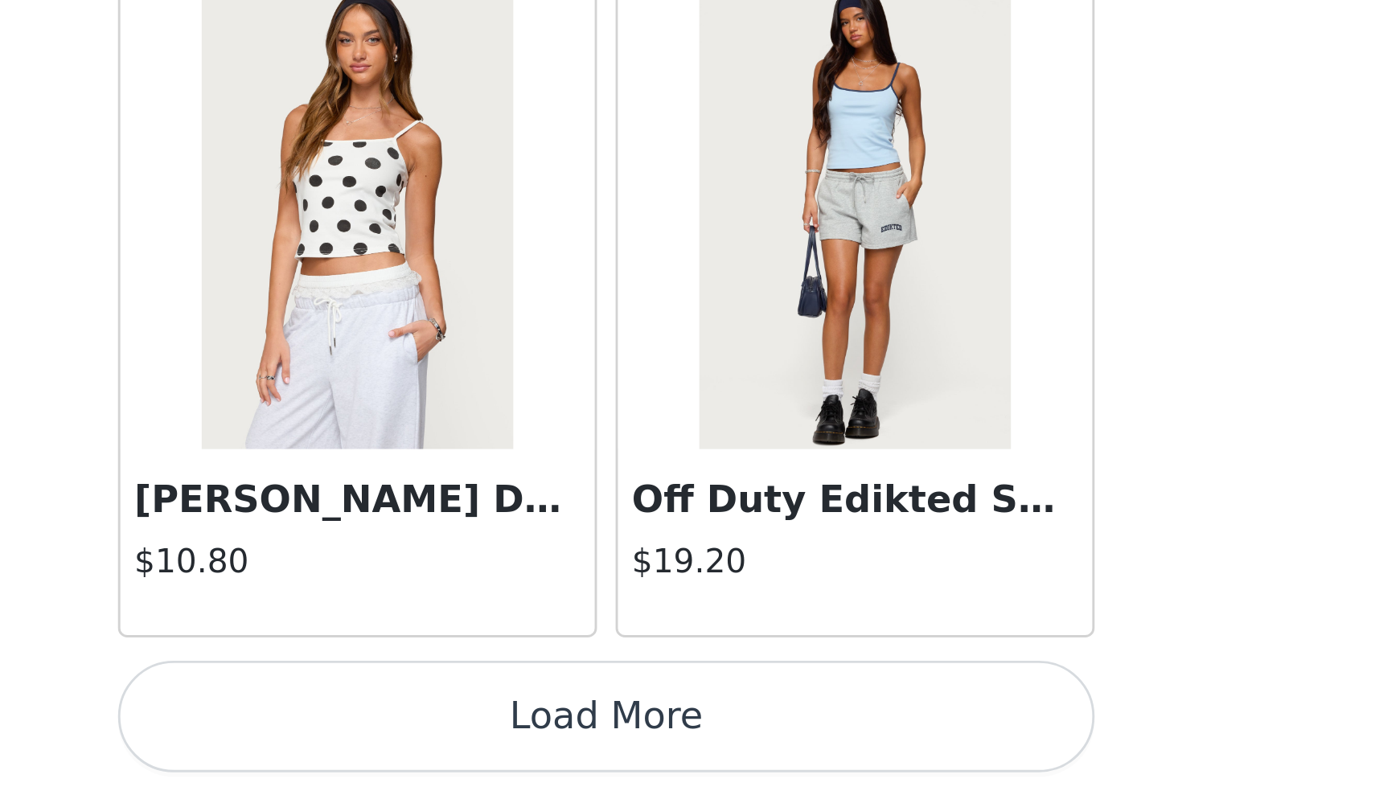
click at [519, 749] on button "Load More" at bounding box center [688, 768] width 338 height 39
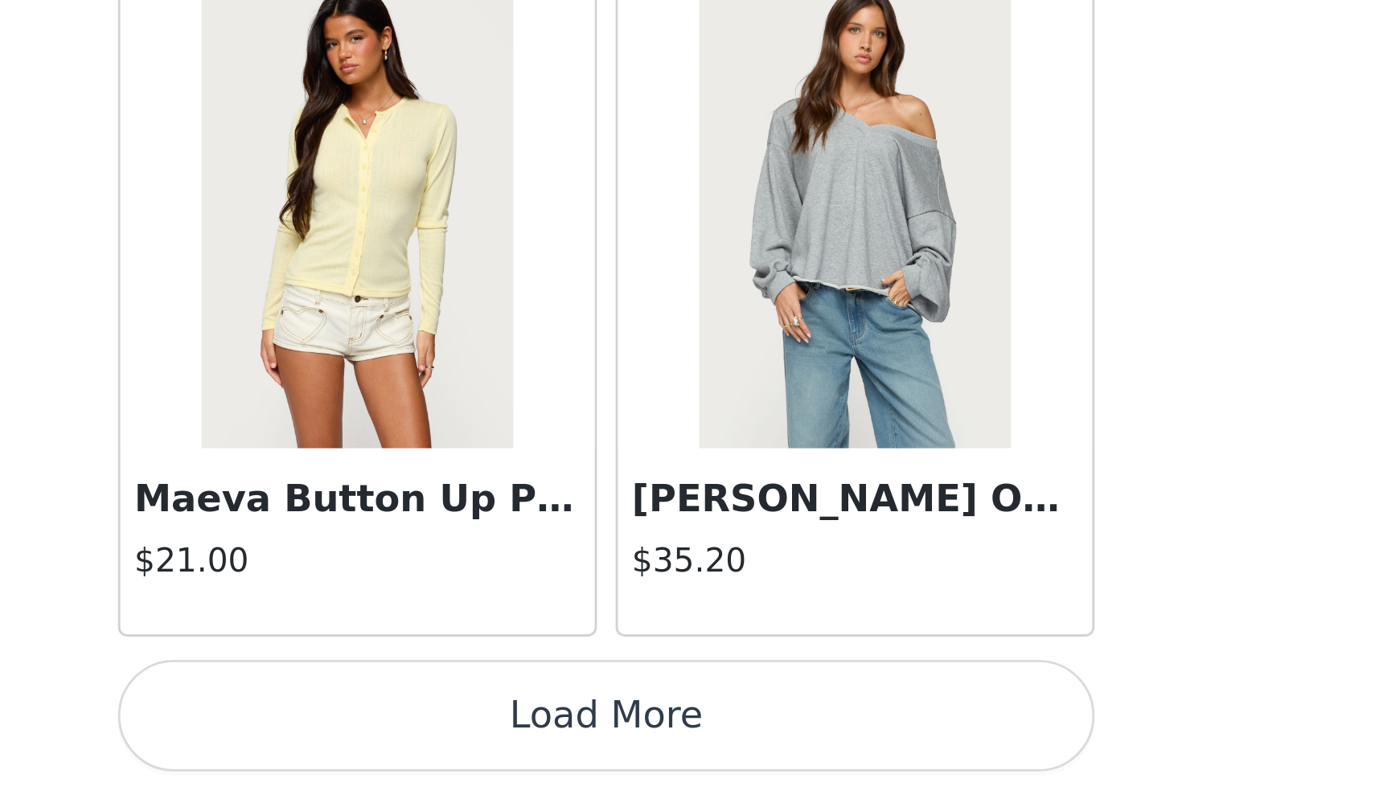
scroll to position [0, 0]
click at [519, 749] on button "Load More" at bounding box center [688, 768] width 338 height 39
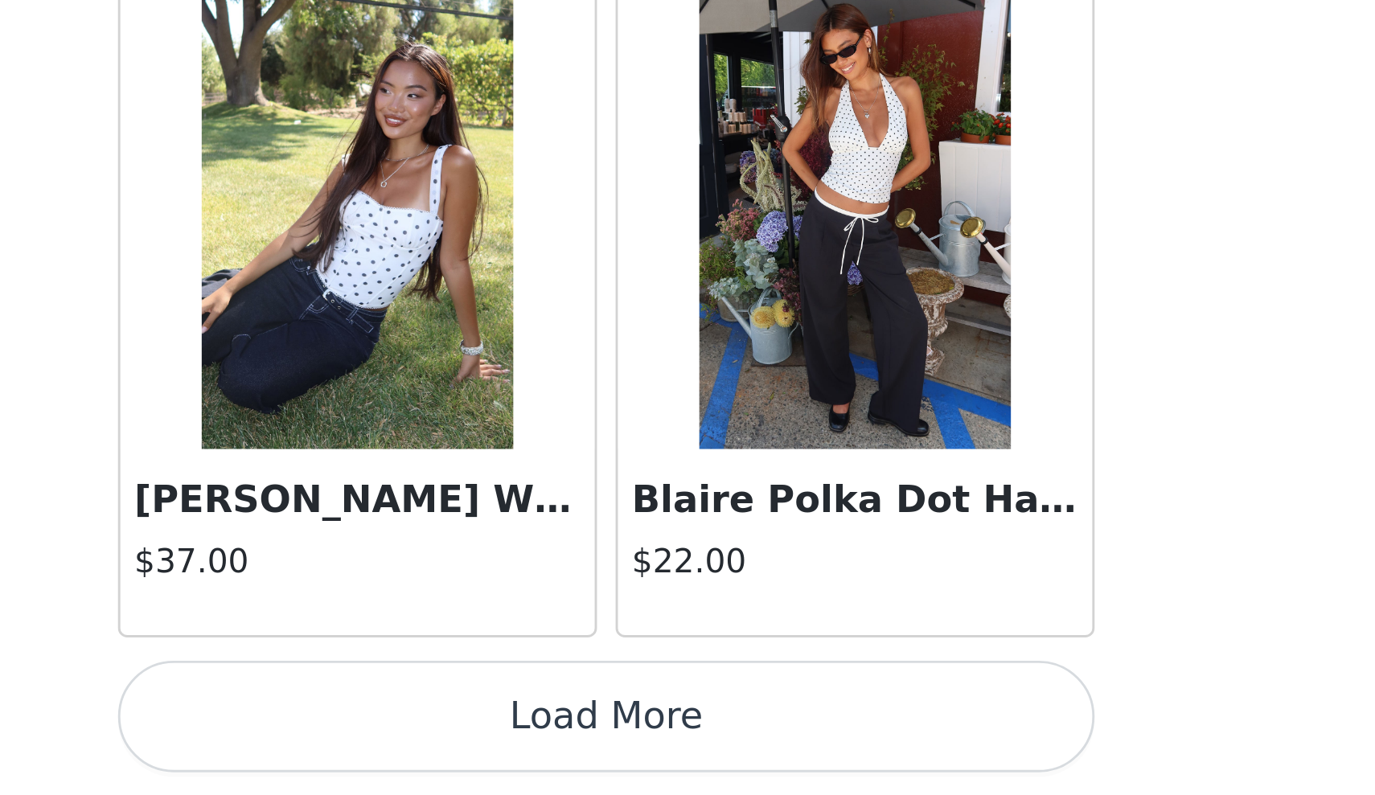
click at [519, 749] on button "Load More" at bounding box center [688, 768] width 338 height 39
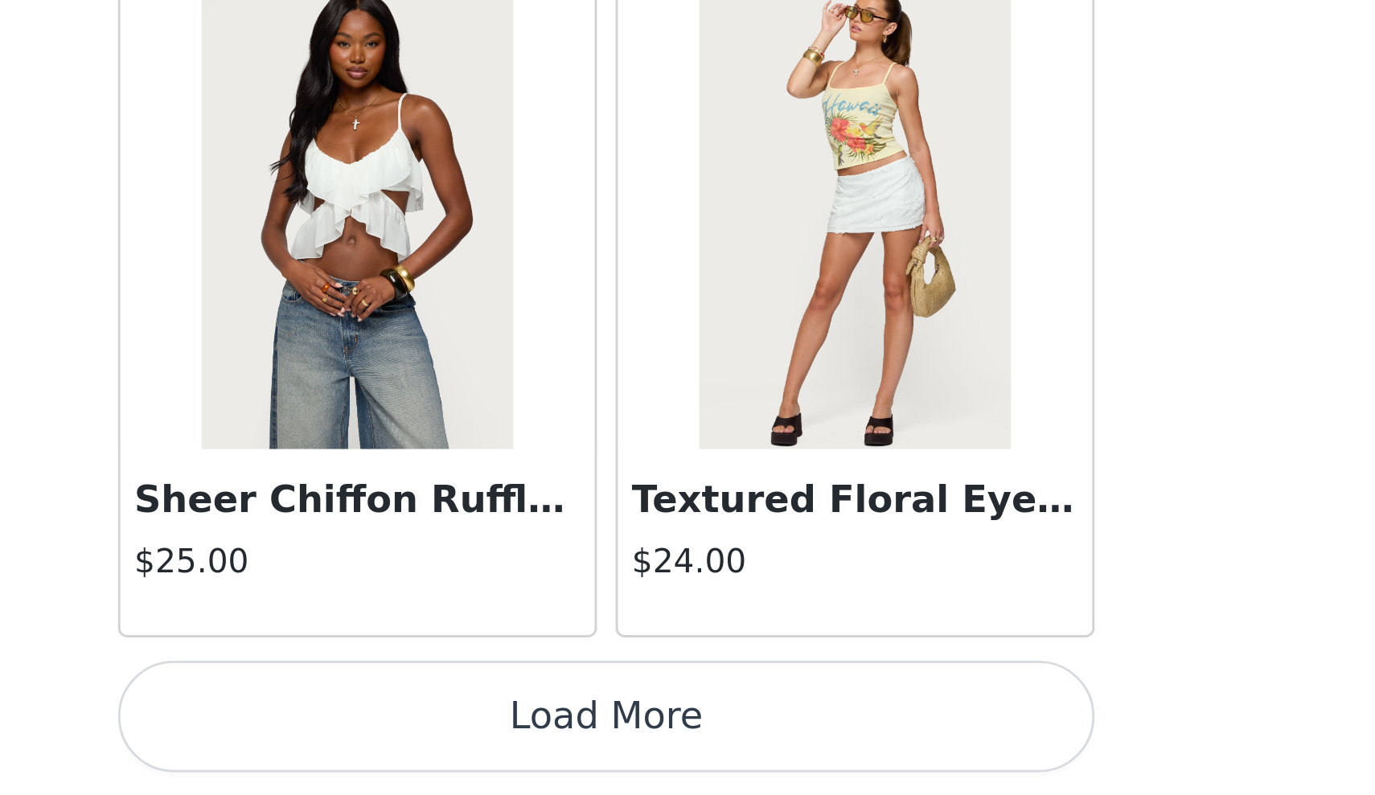
click at [519, 749] on button "Load More" at bounding box center [688, 768] width 338 height 39
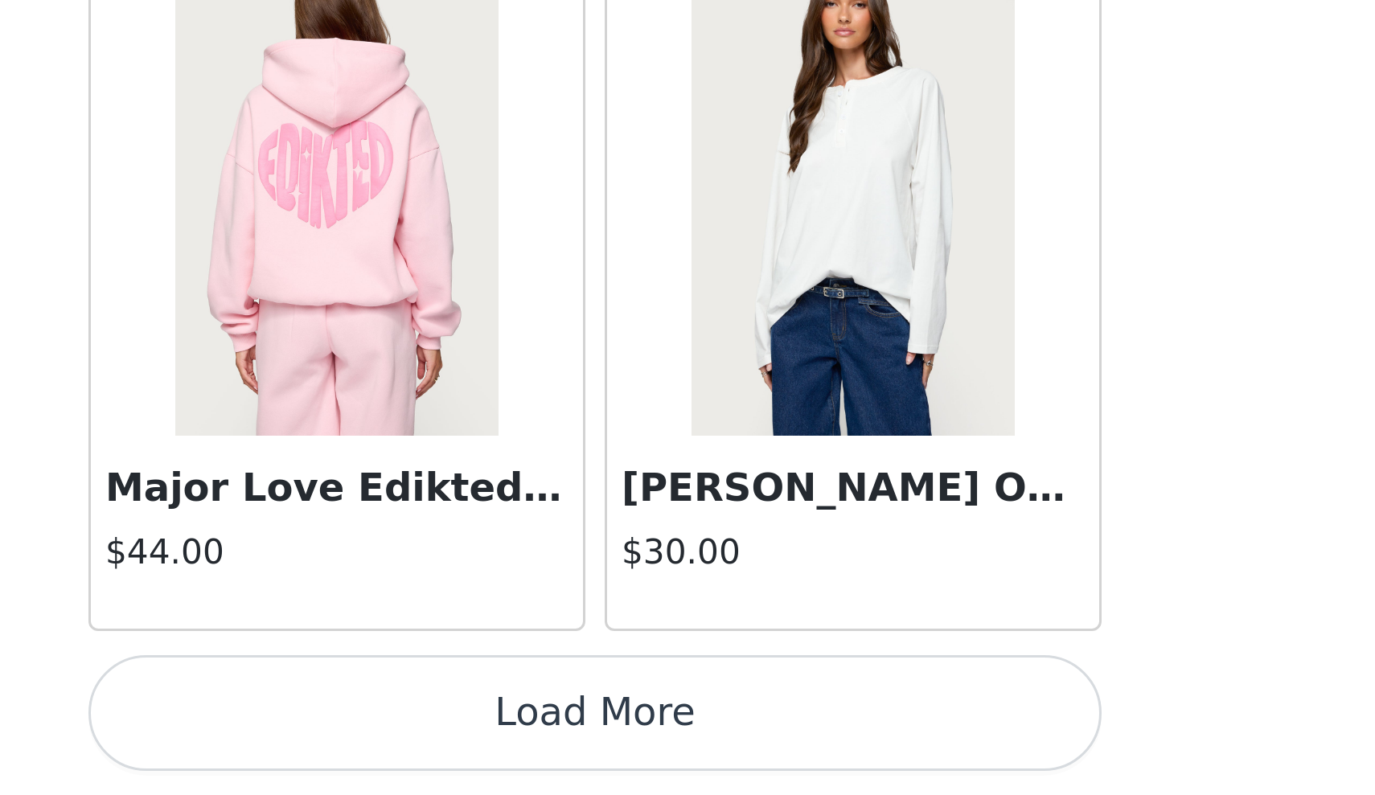
click at [519, 749] on button "Load More" at bounding box center [688, 768] width 338 height 39
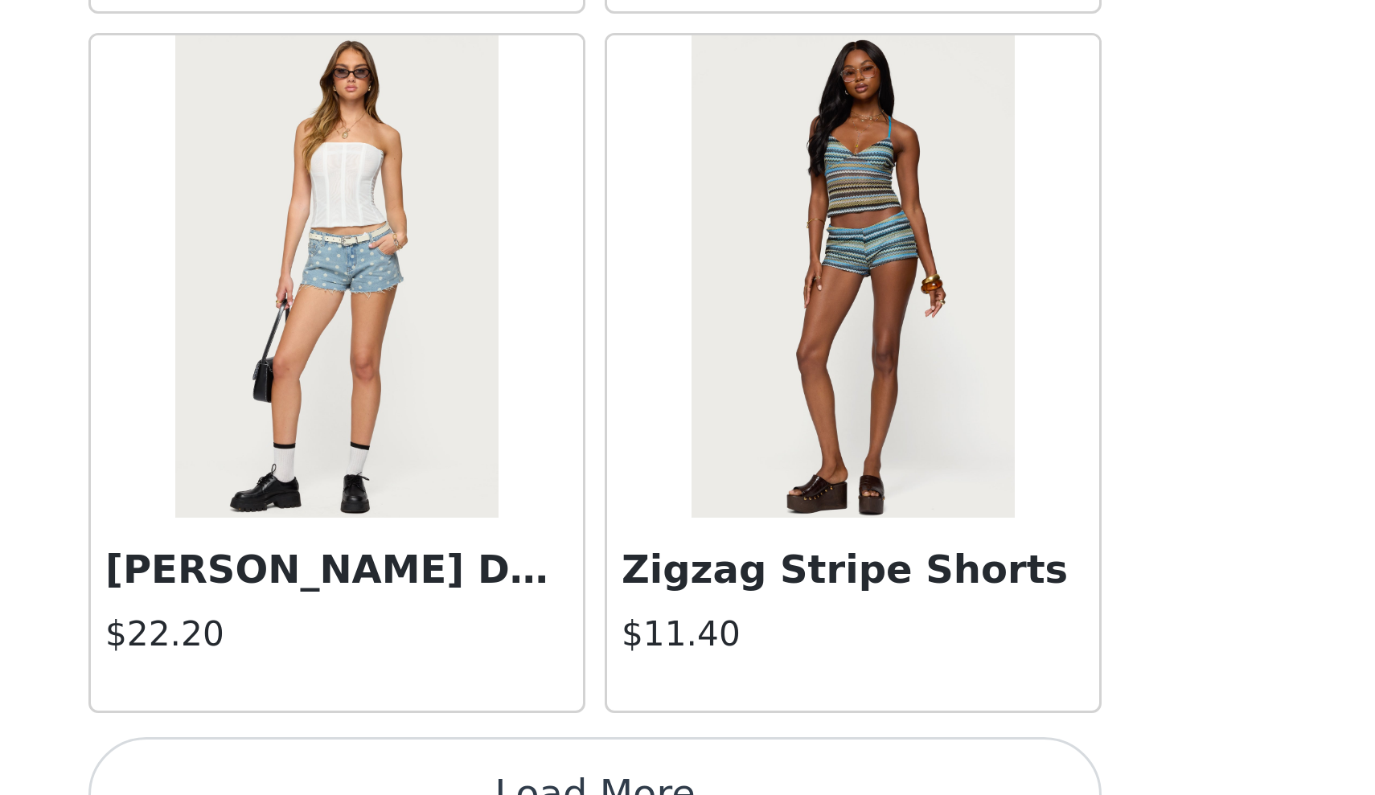
scroll to position [15636, 0]
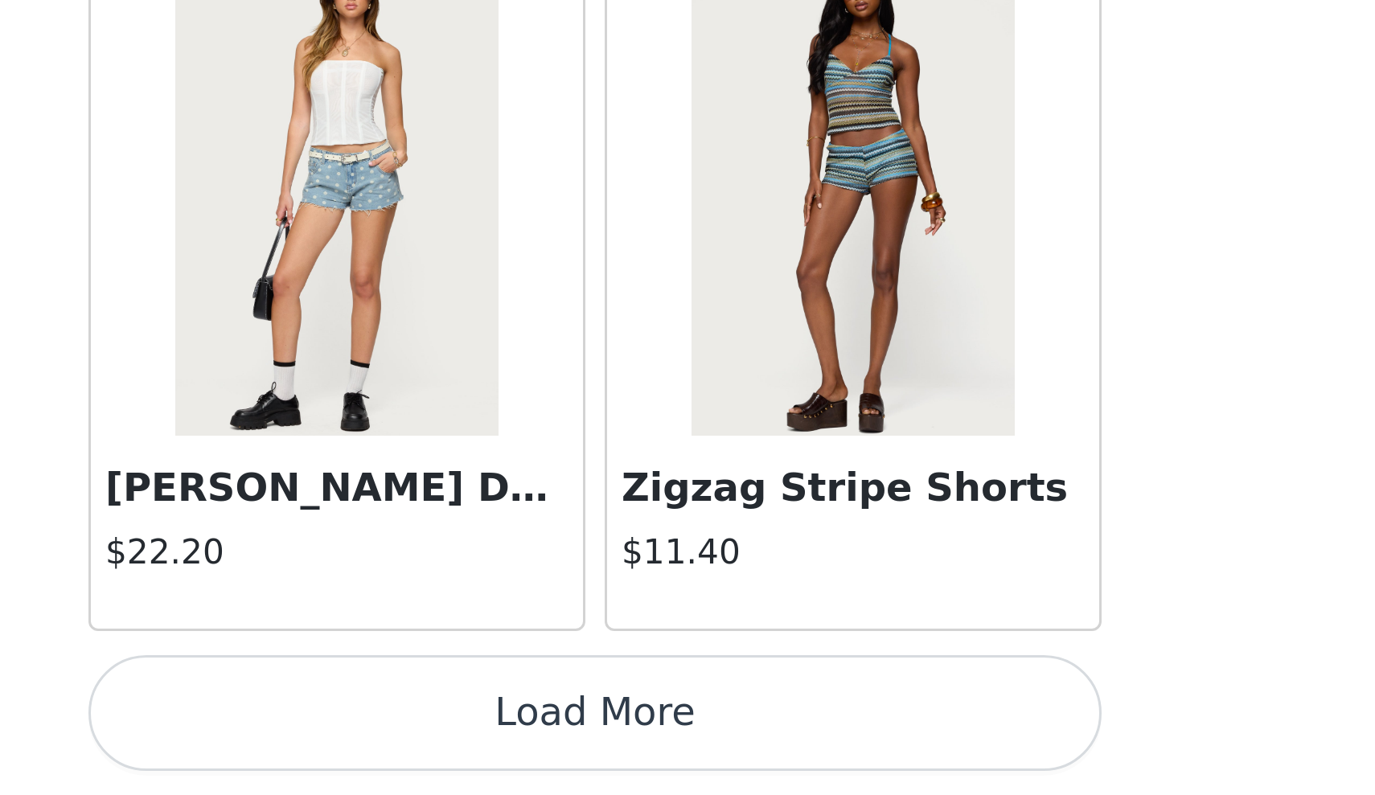
click at [519, 749] on button "Load More" at bounding box center [688, 768] width 338 height 39
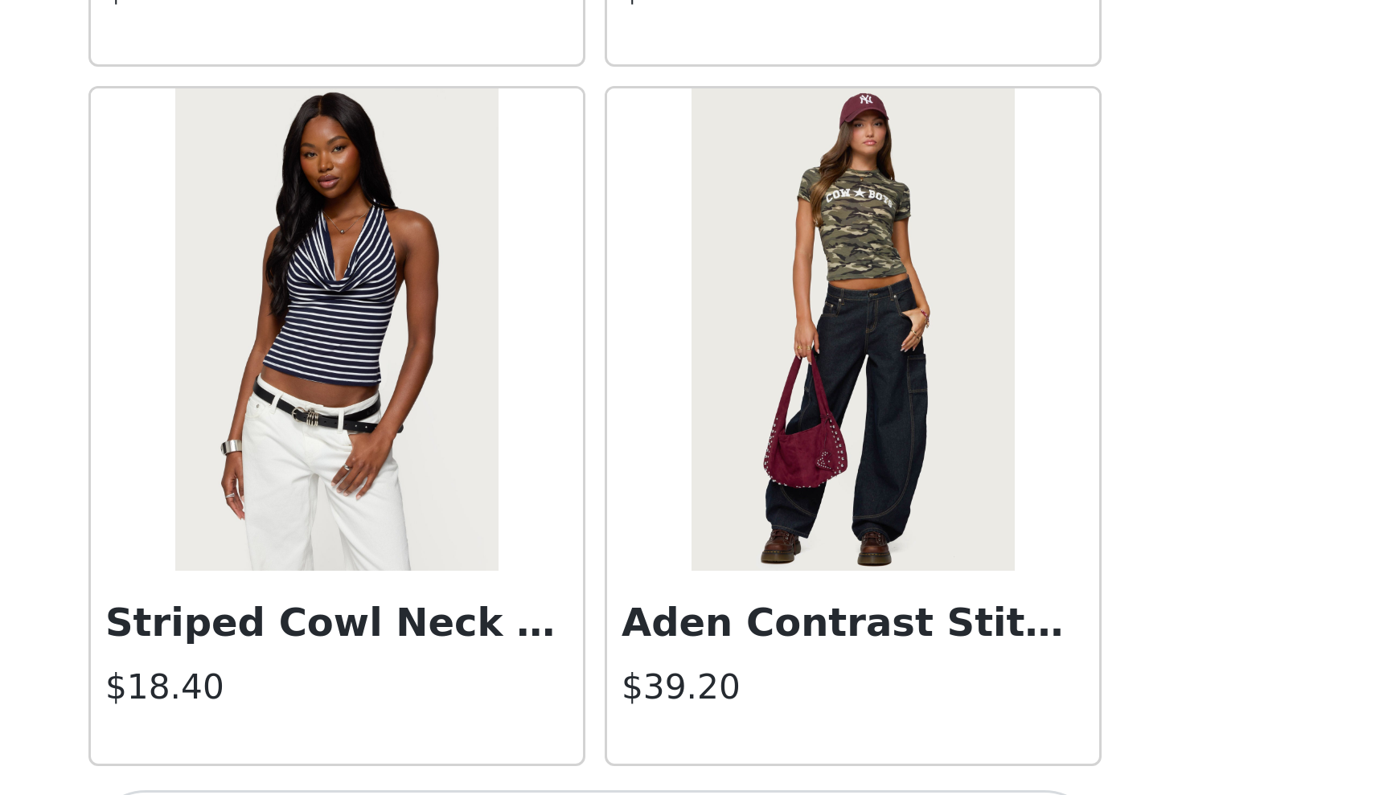
scroll to position [17957, 0]
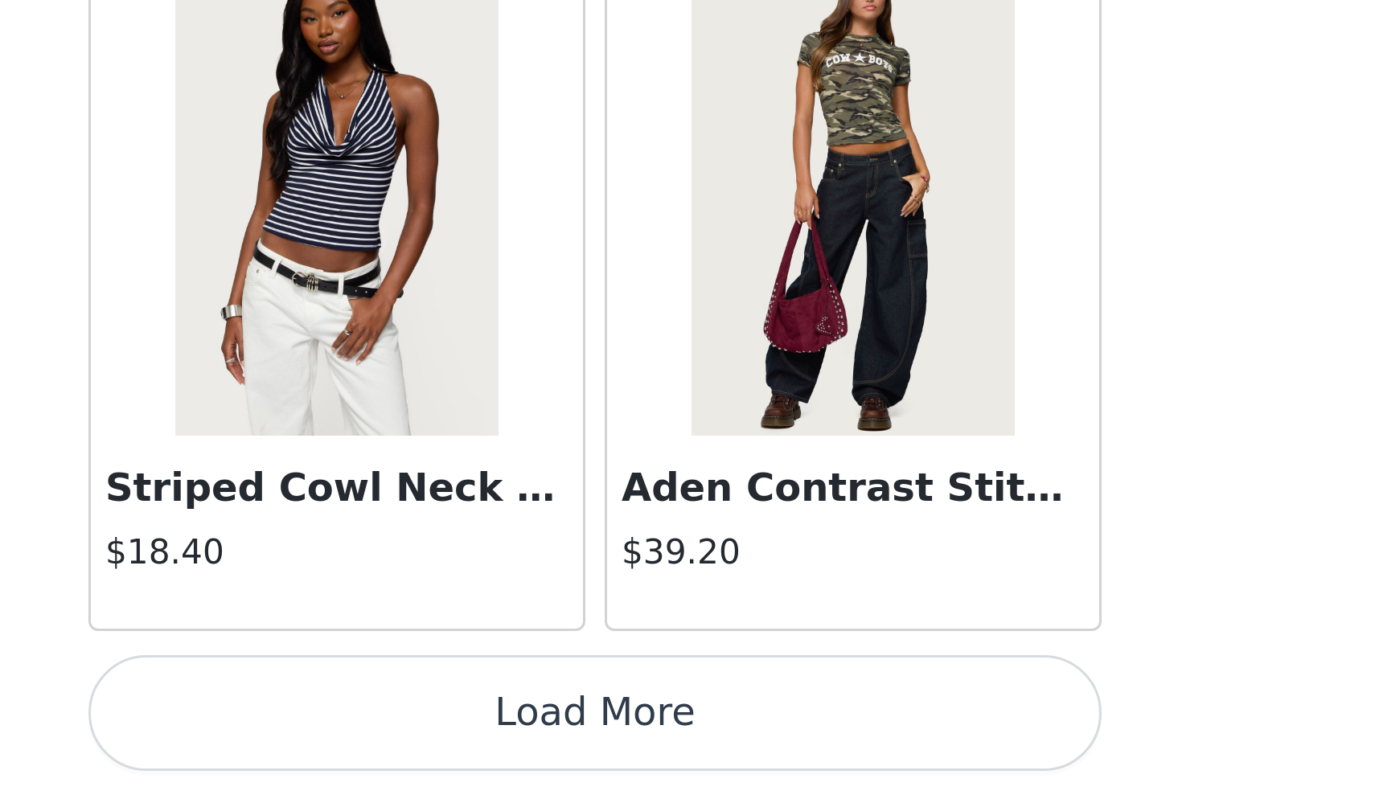
click at [519, 749] on button "Load More" at bounding box center [688, 768] width 338 height 39
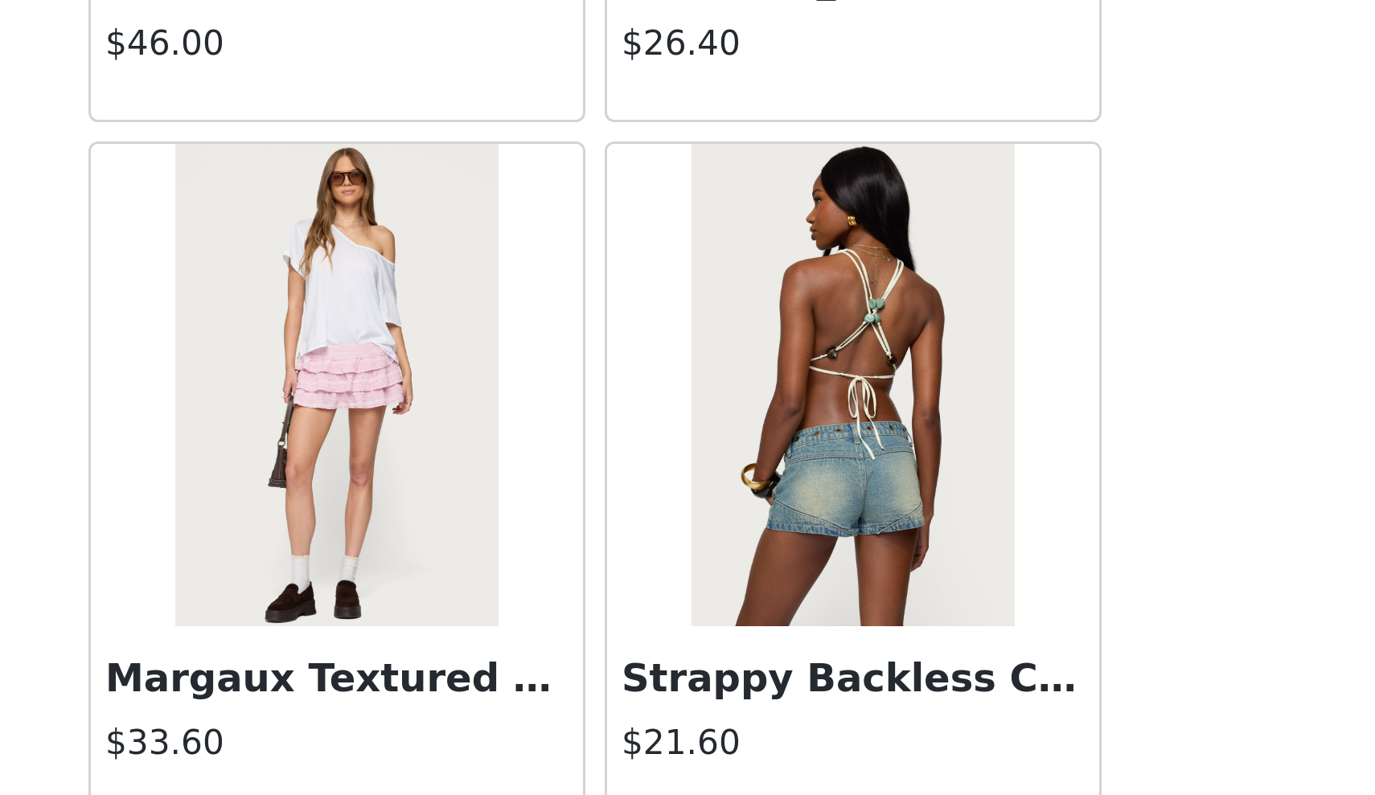
scroll to position [19096, 0]
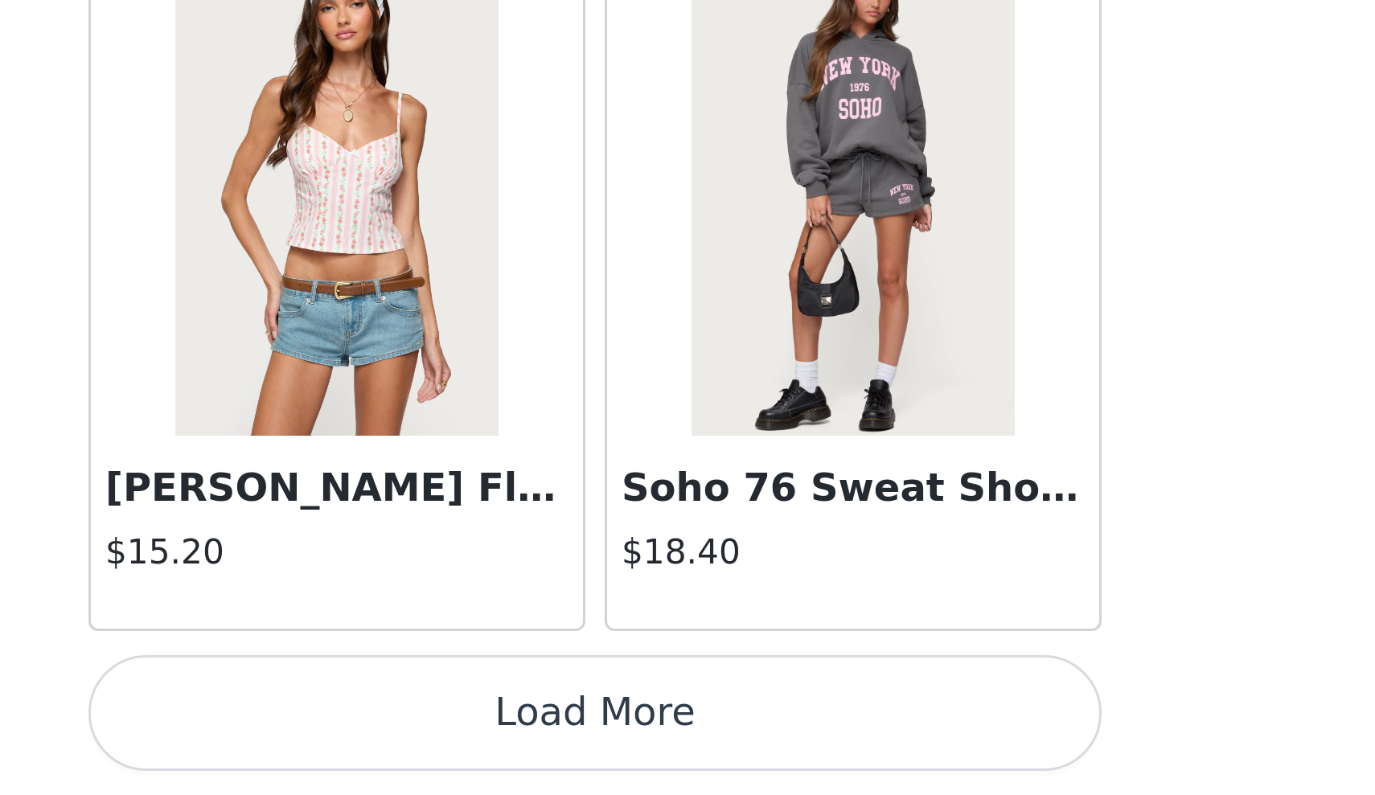
click at [519, 749] on button "Load More" at bounding box center [688, 768] width 338 height 39
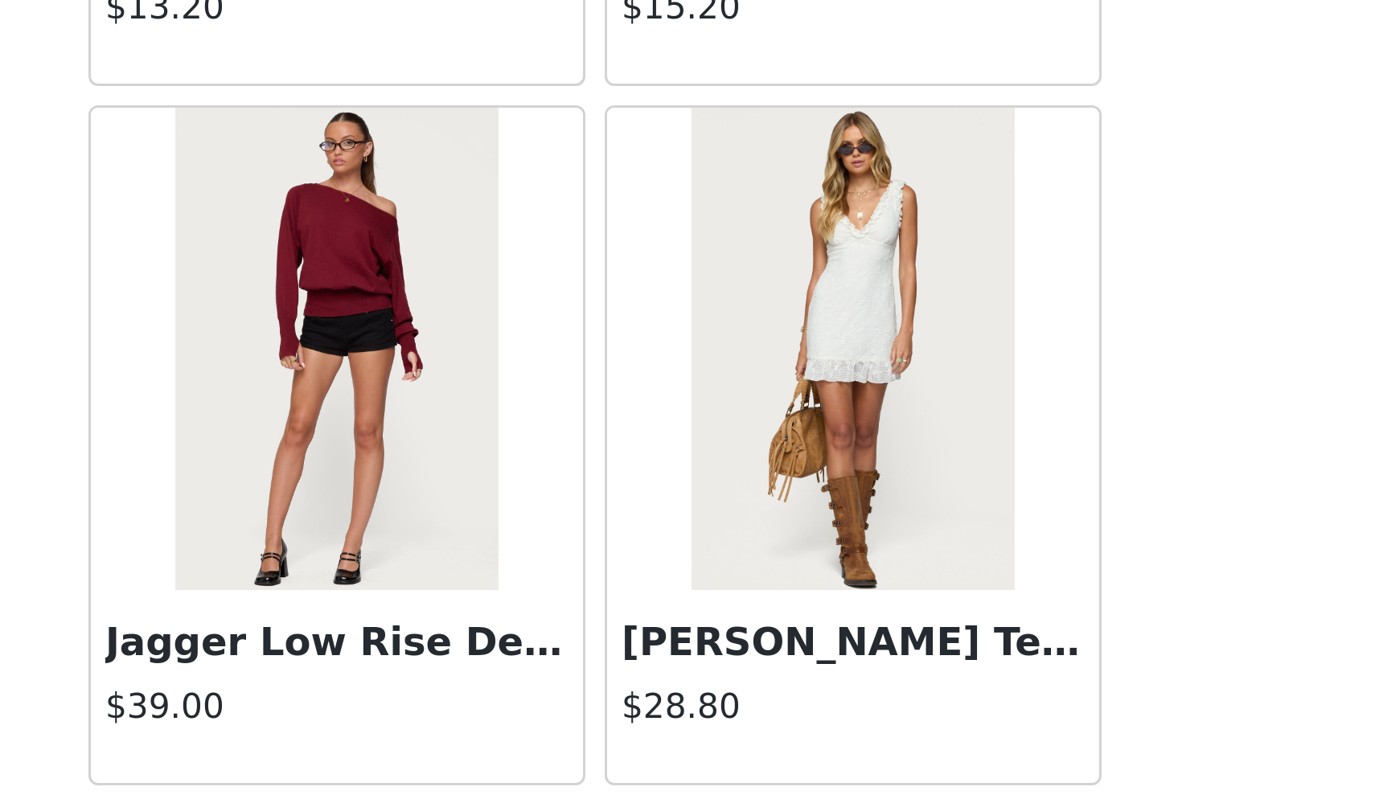
scroll to position [22620, 0]
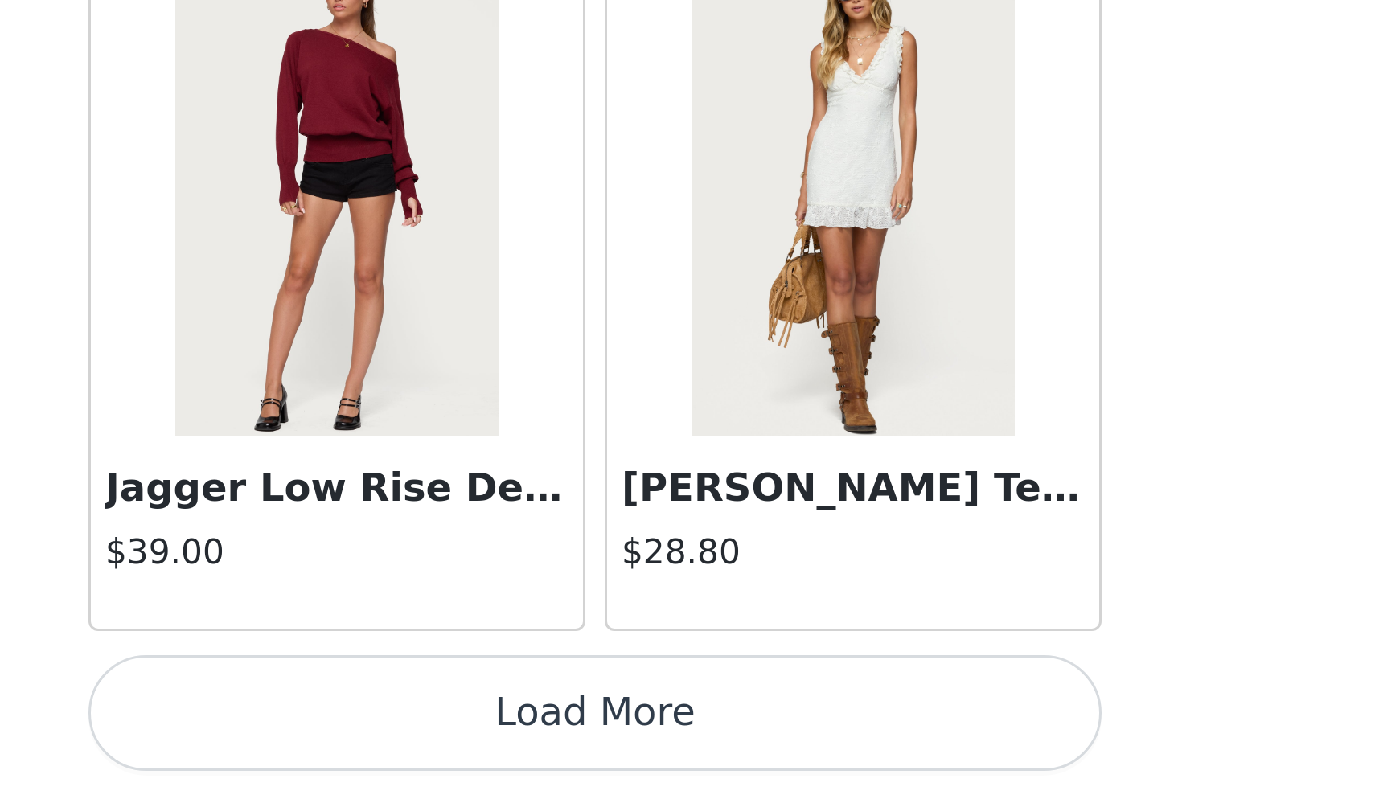
click at [519, 749] on button "Load More" at bounding box center [688, 768] width 338 height 39
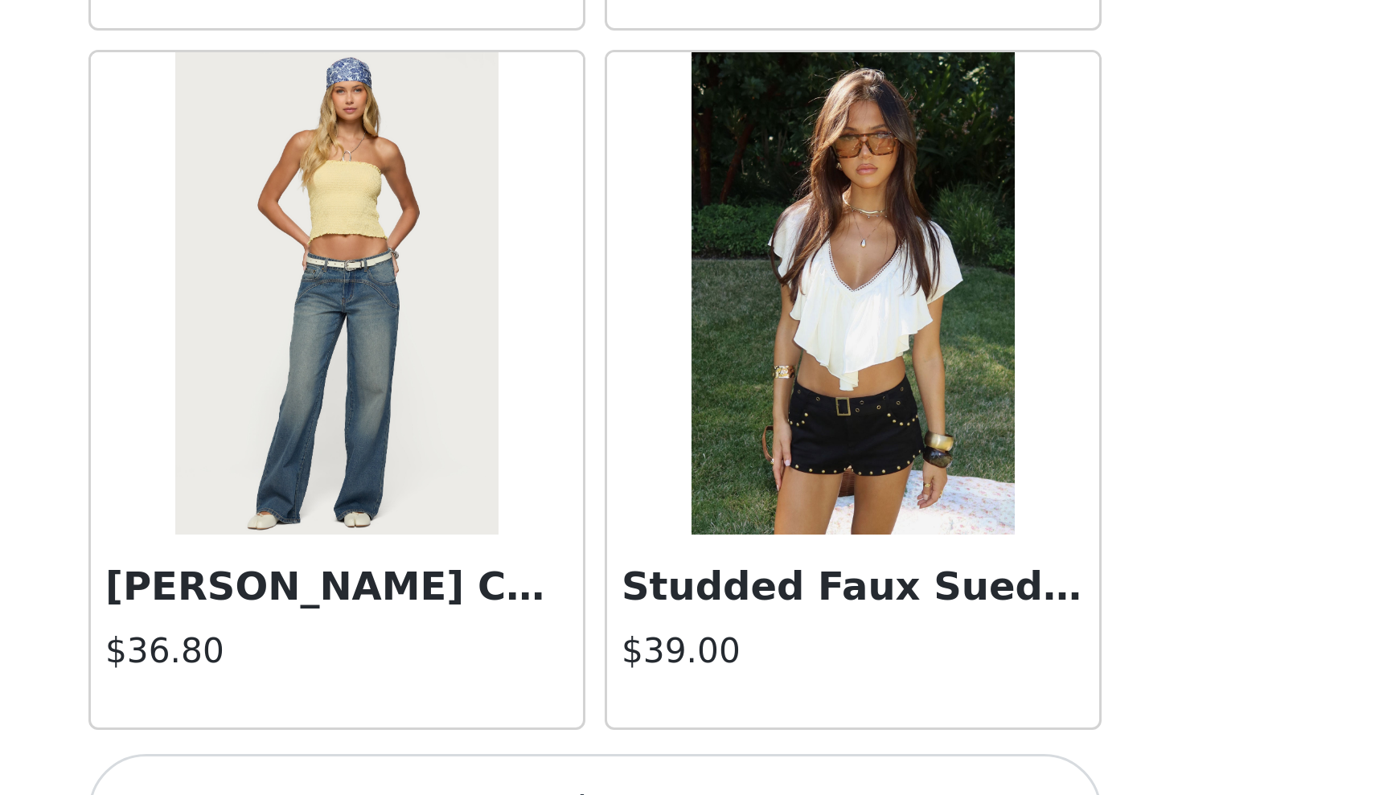
scroll to position [24957, 0]
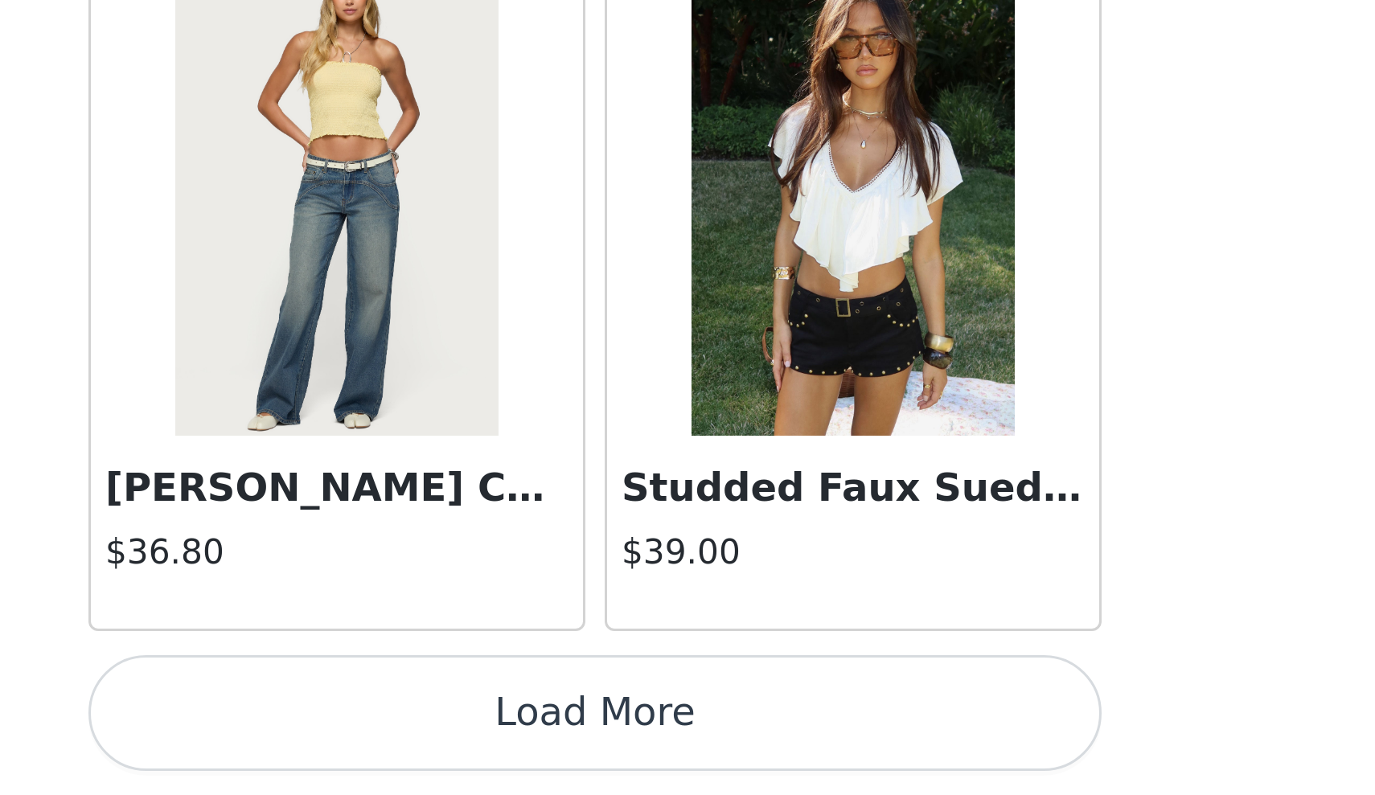
click at [519, 749] on button "Load More" at bounding box center [688, 768] width 338 height 39
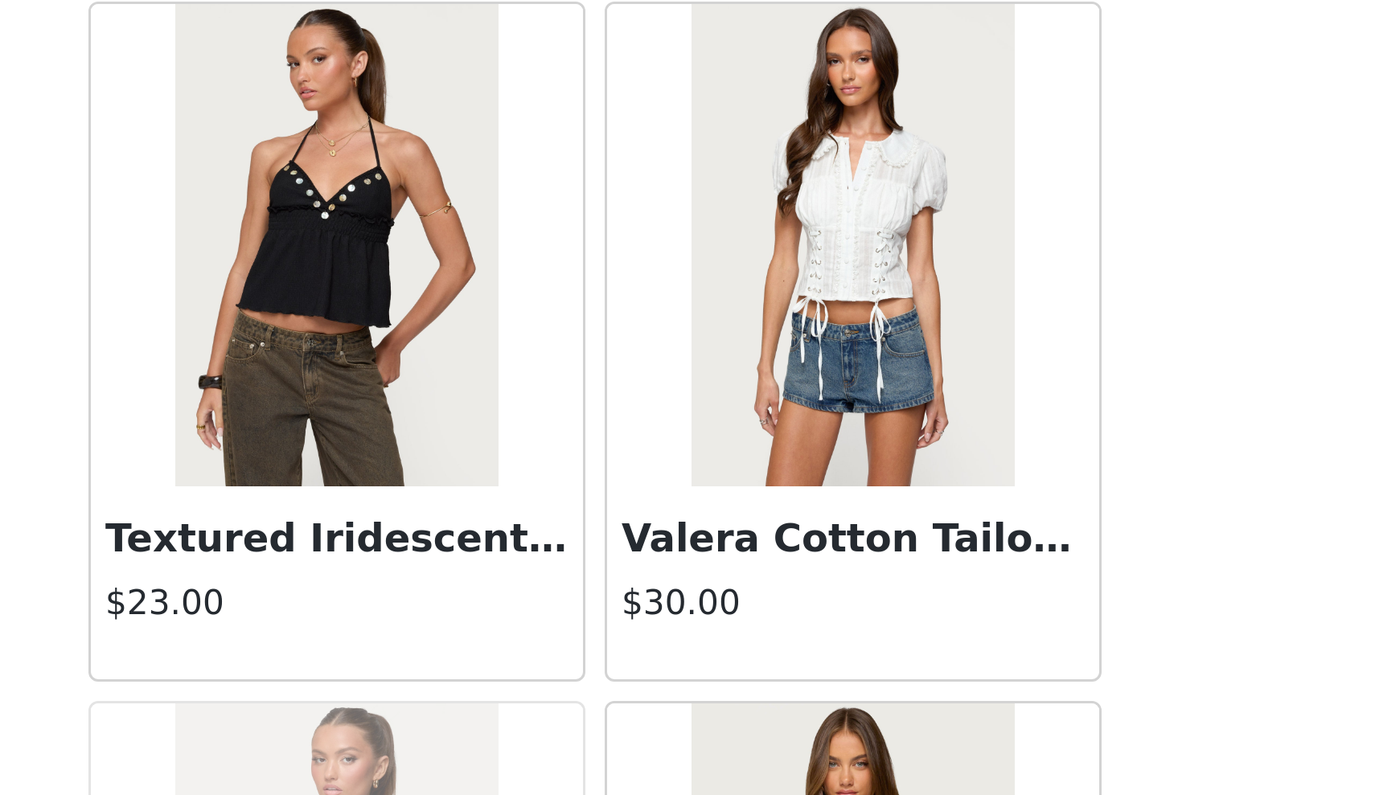
scroll to position [26603, 0]
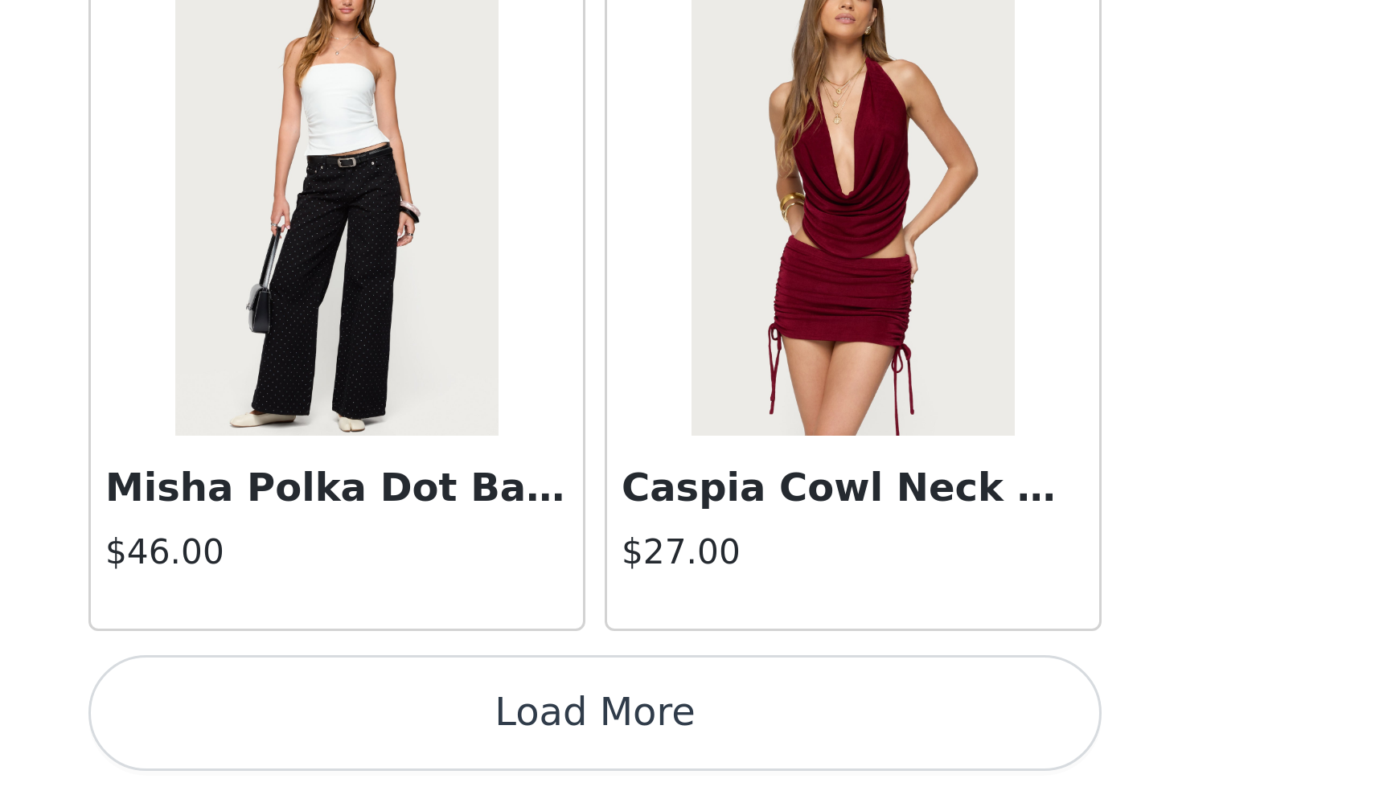
click at [519, 749] on button "Load More" at bounding box center [688, 768] width 338 height 39
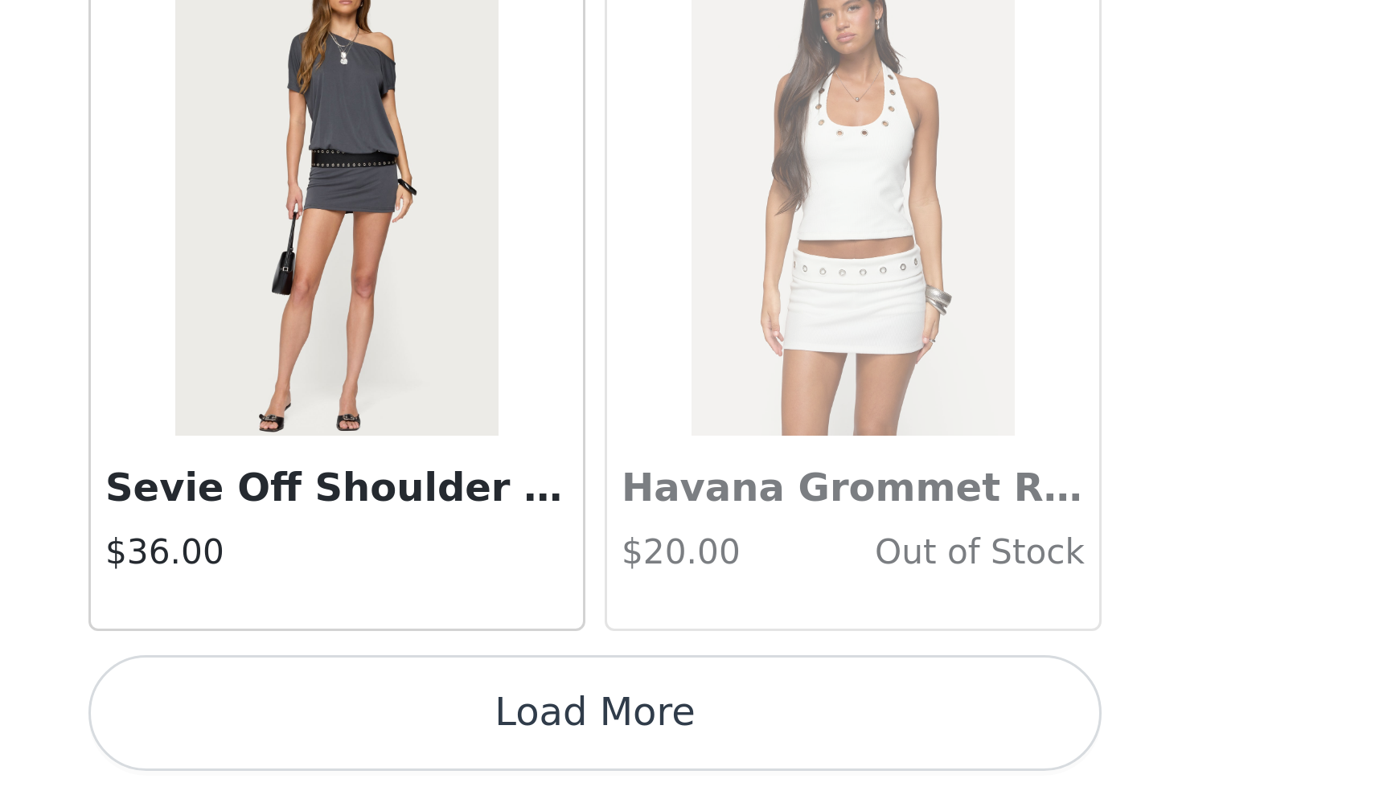
scroll to position [29653, 0]
click at [519, 749] on button "Load More" at bounding box center [688, 768] width 338 height 39
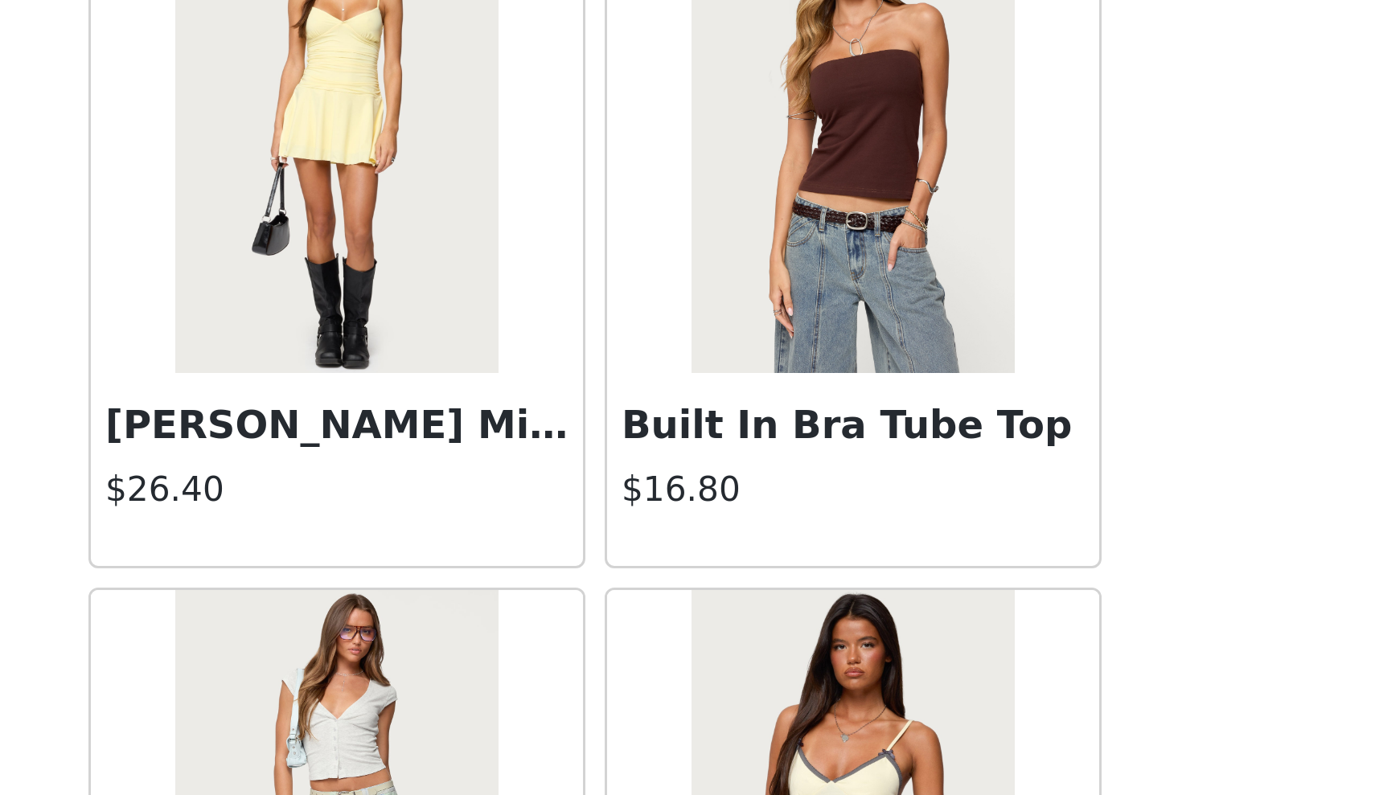
scroll to position [31348, 0]
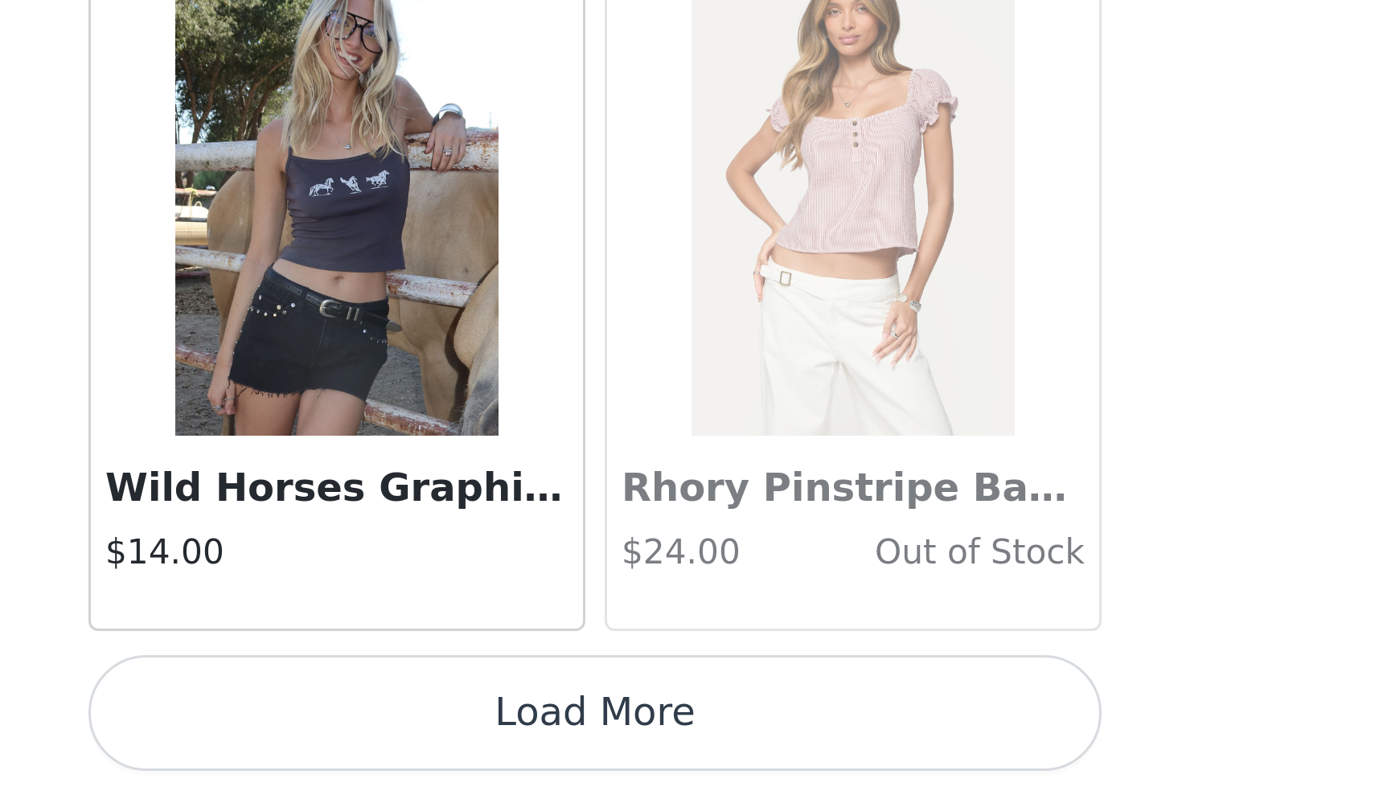
click at [519, 749] on button "Load More" at bounding box center [688, 768] width 338 height 39
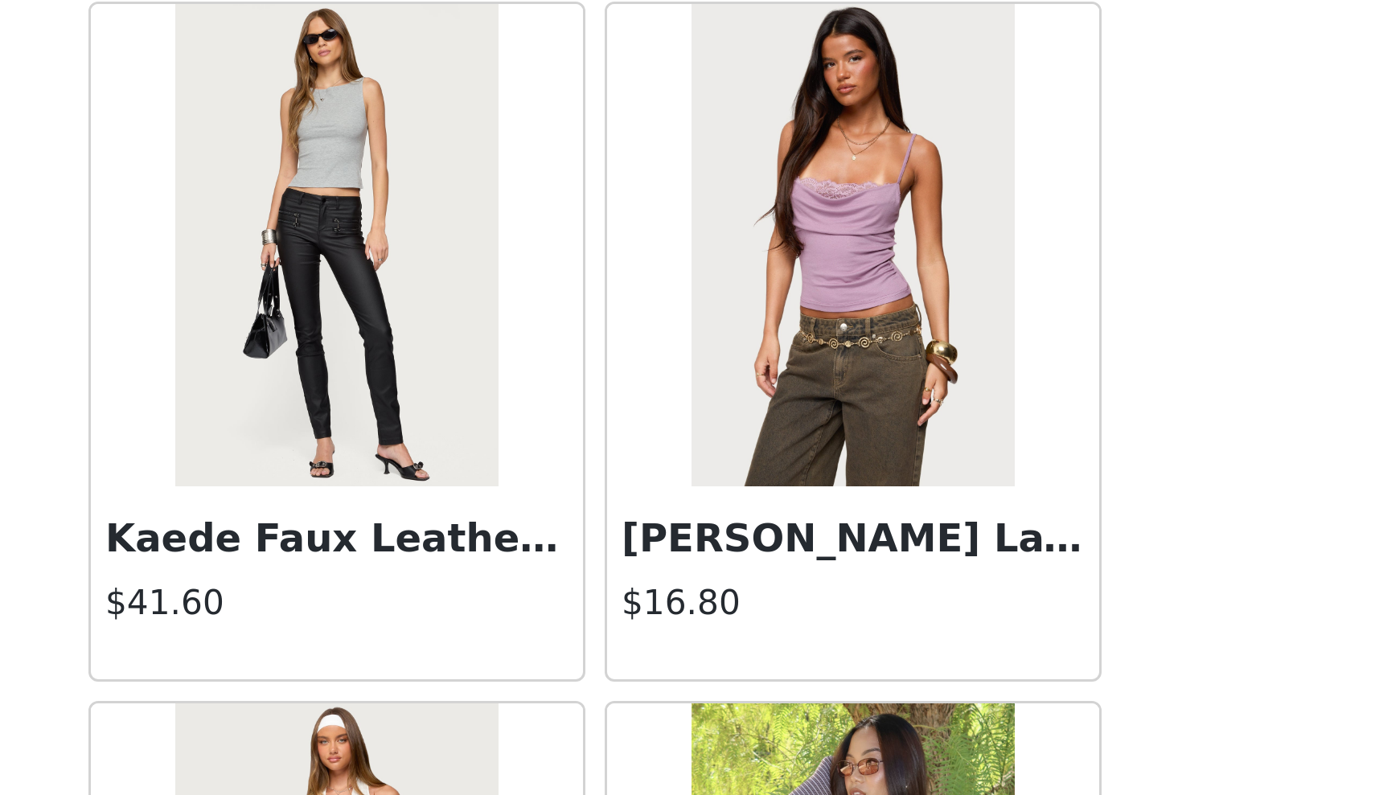
scroll to position [33361, 0]
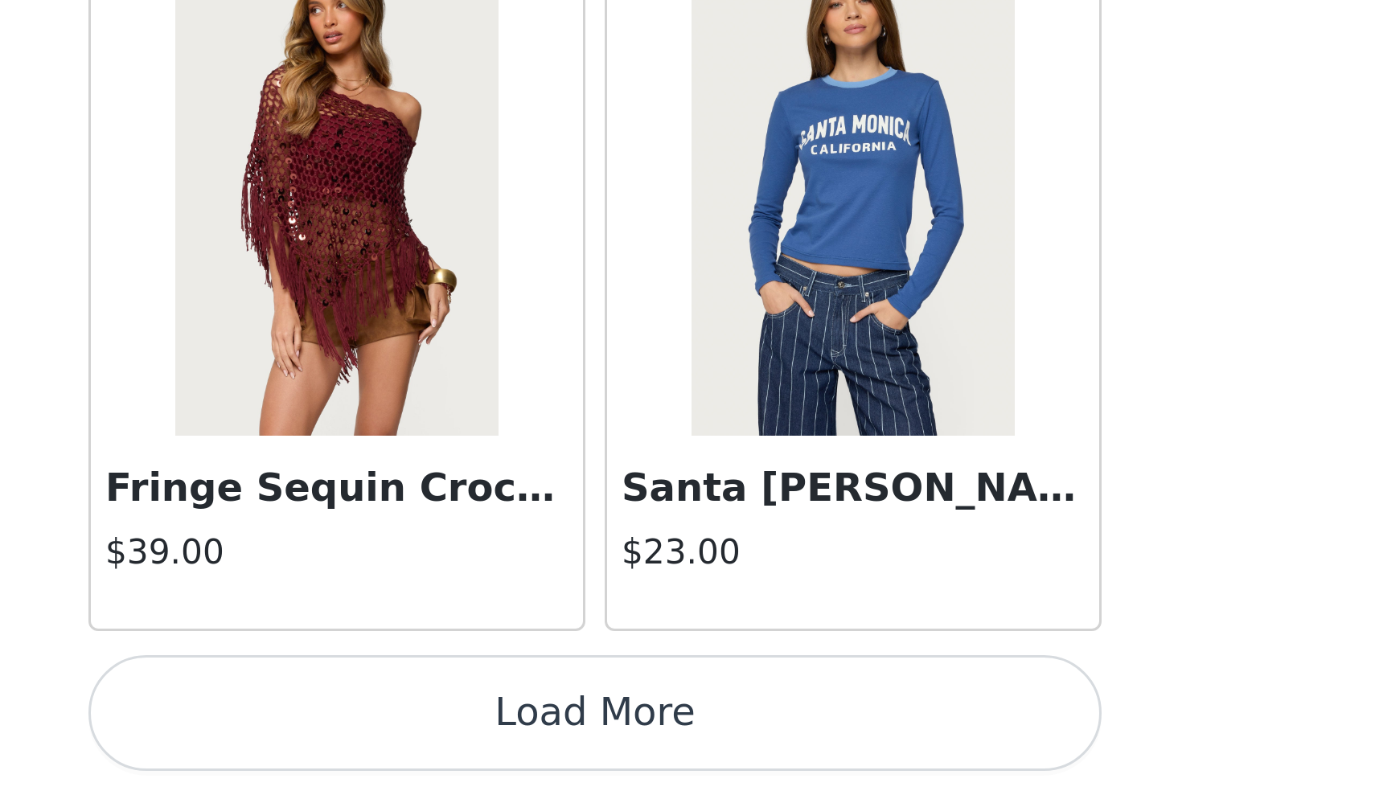
click at [519, 749] on button "Load More" at bounding box center [688, 768] width 338 height 39
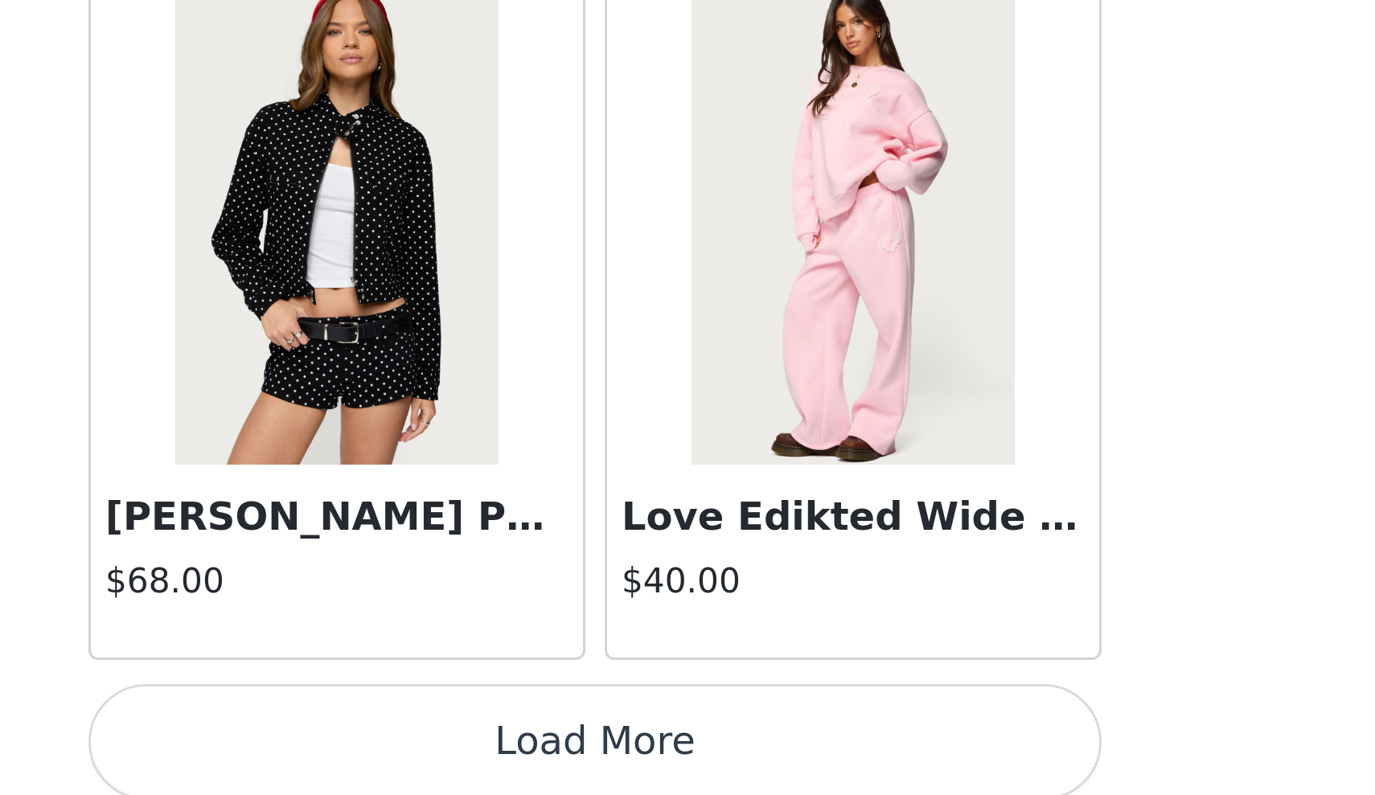
scroll to position [36642, 0]
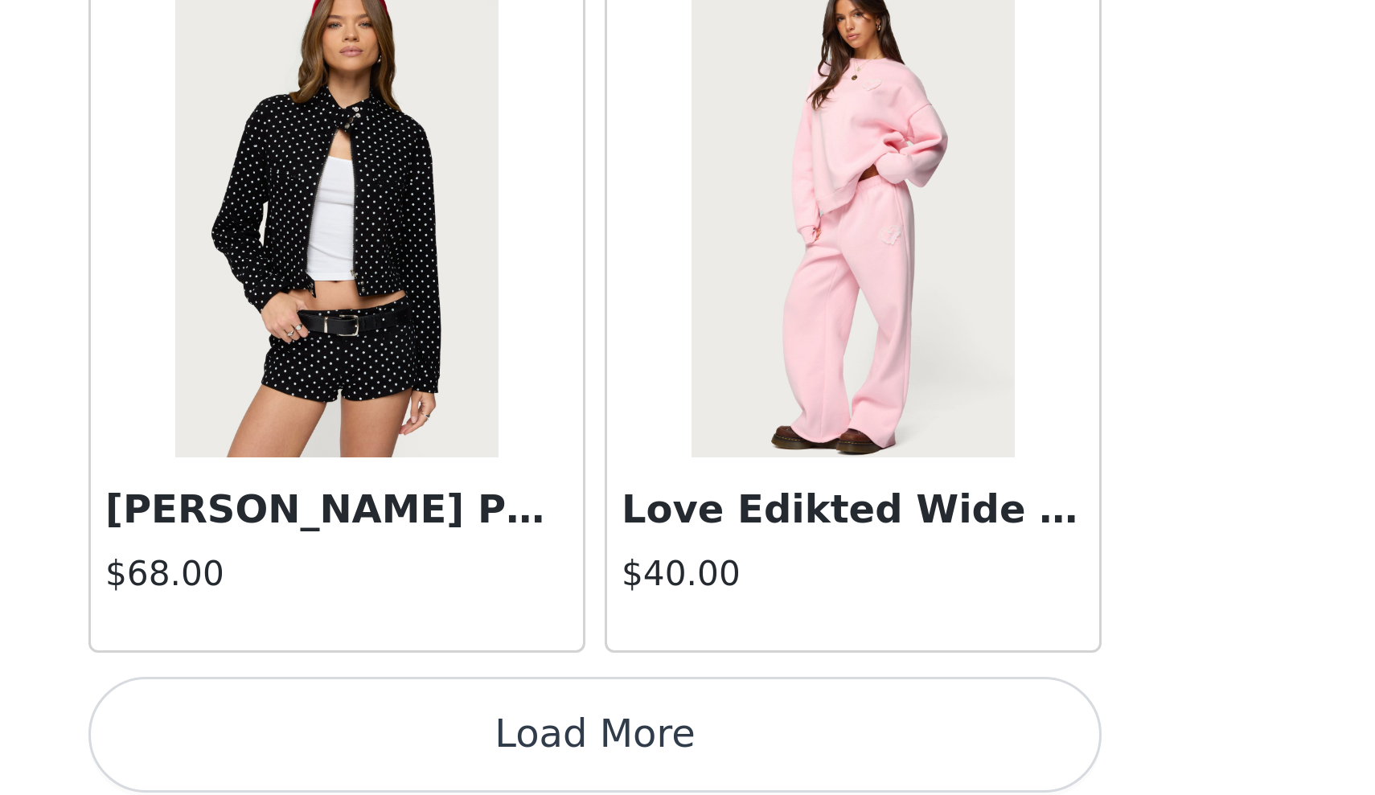
click at [519, 756] on button "Load More" at bounding box center [688, 775] width 338 height 39
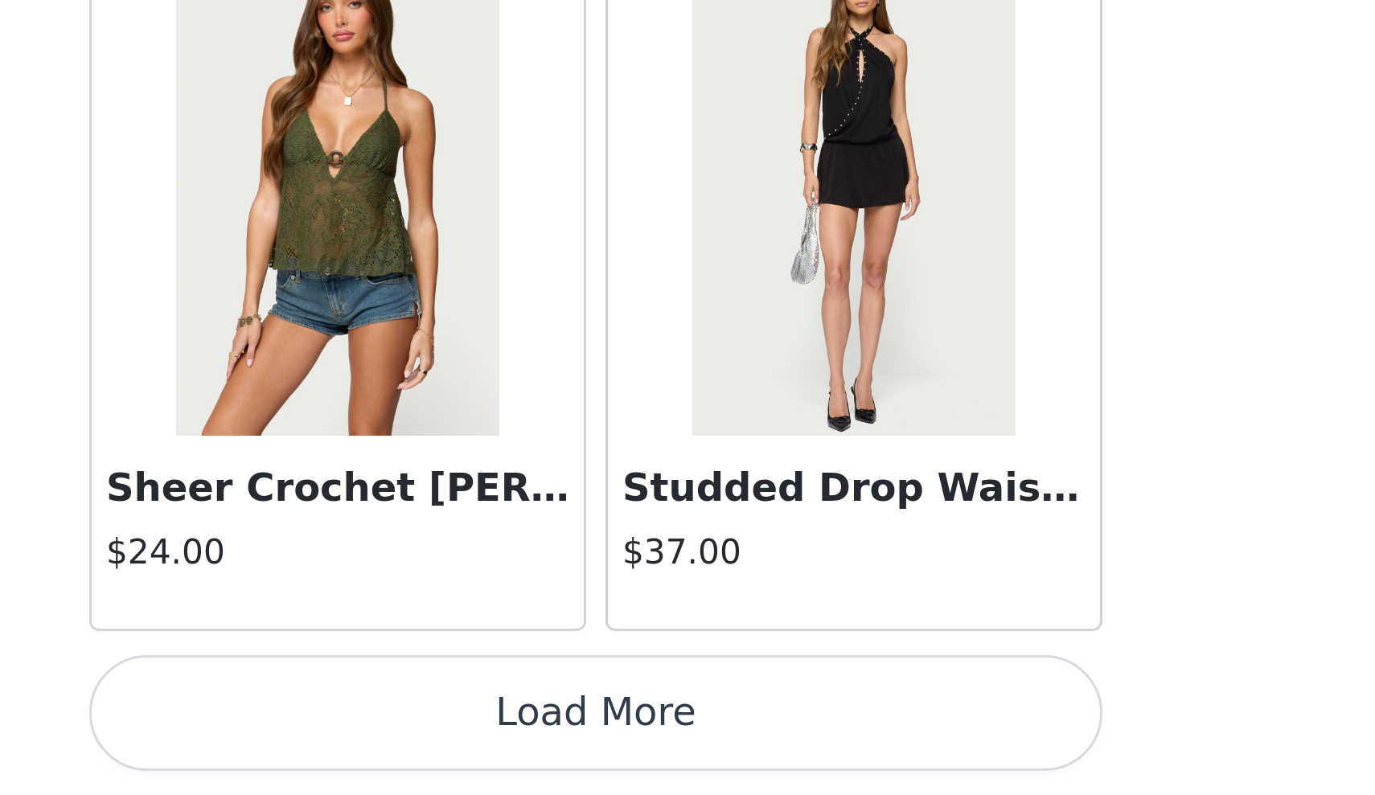
scroll to position [38982, 0]
click at [519, 749] on button "Load More" at bounding box center [688, 768] width 338 height 39
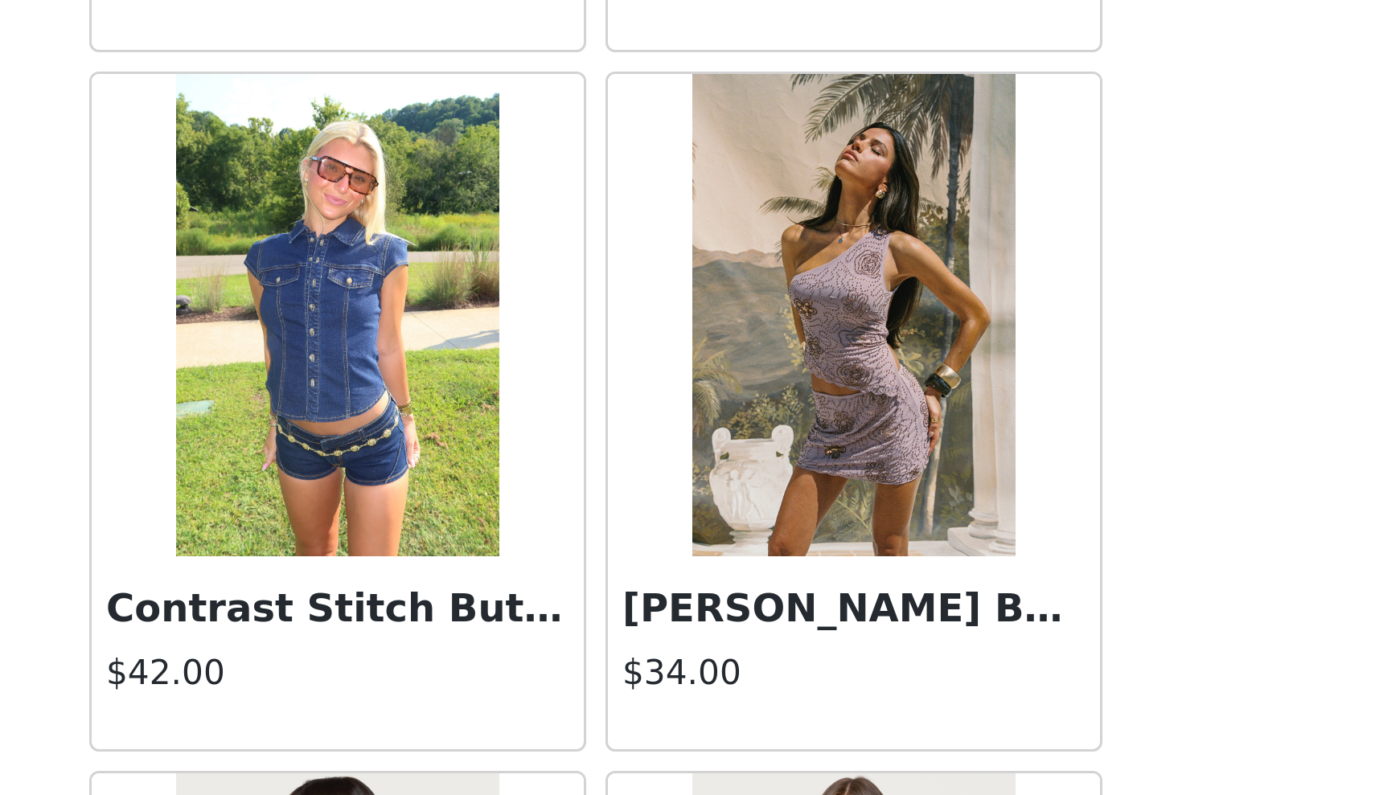
scroll to position [40808, 0]
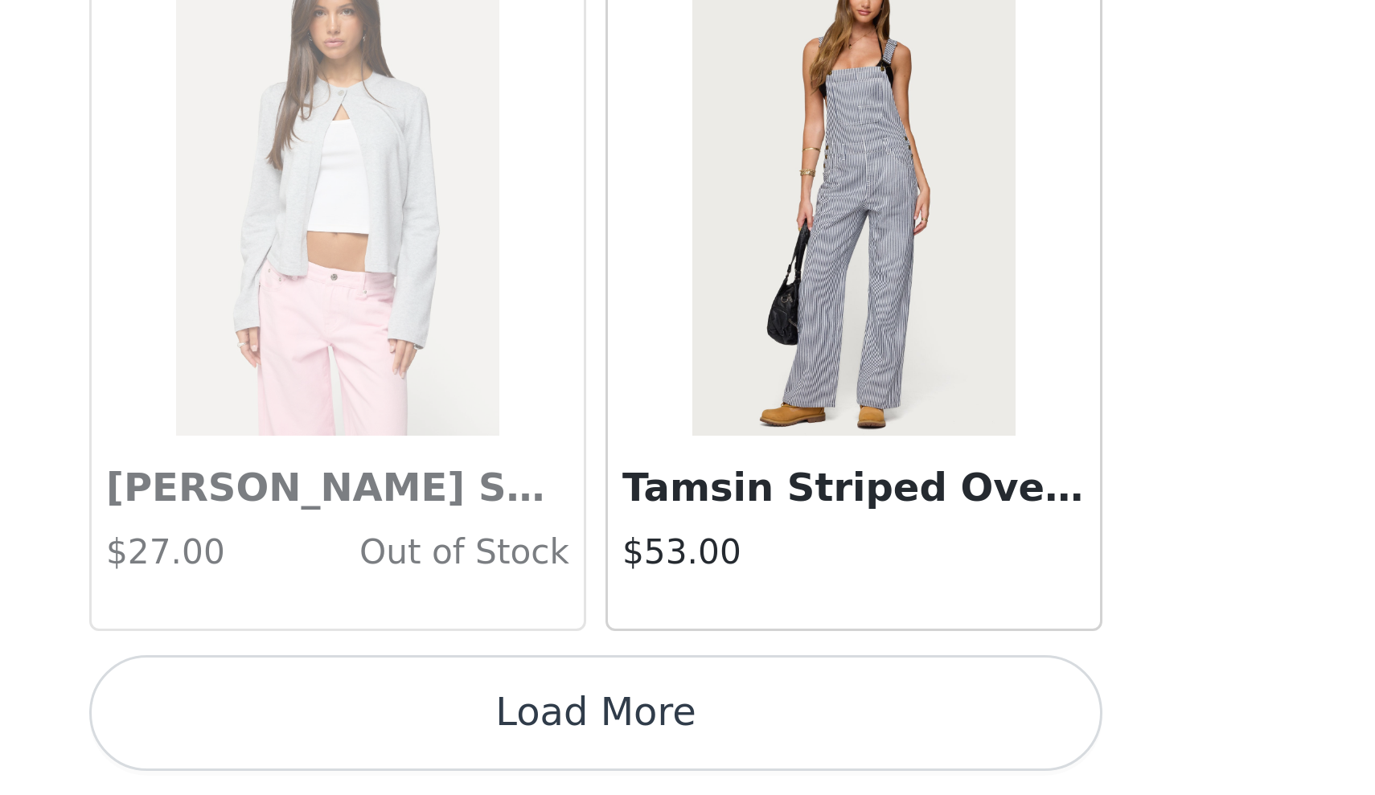
click at [519, 749] on button "Load More" at bounding box center [688, 768] width 338 height 39
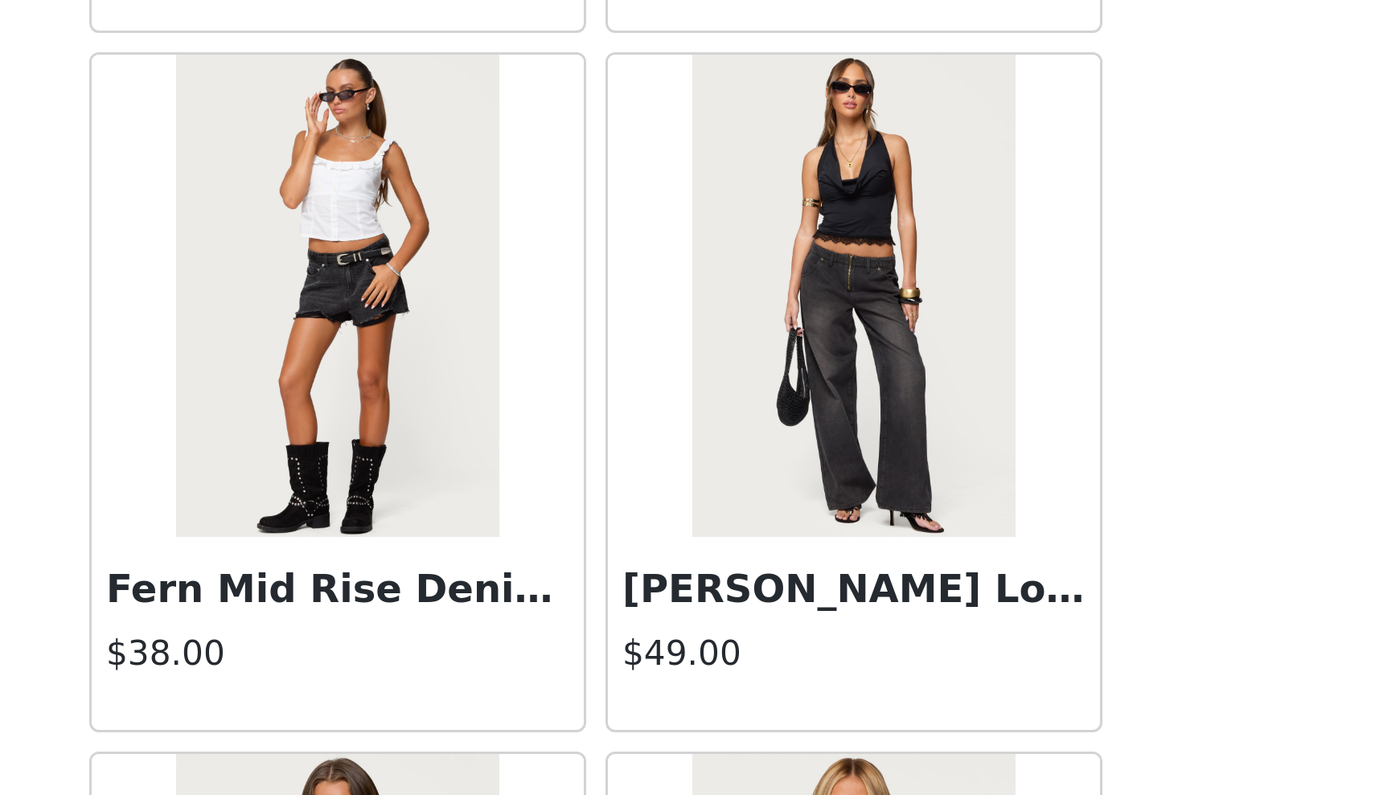
scroll to position [43381, 0]
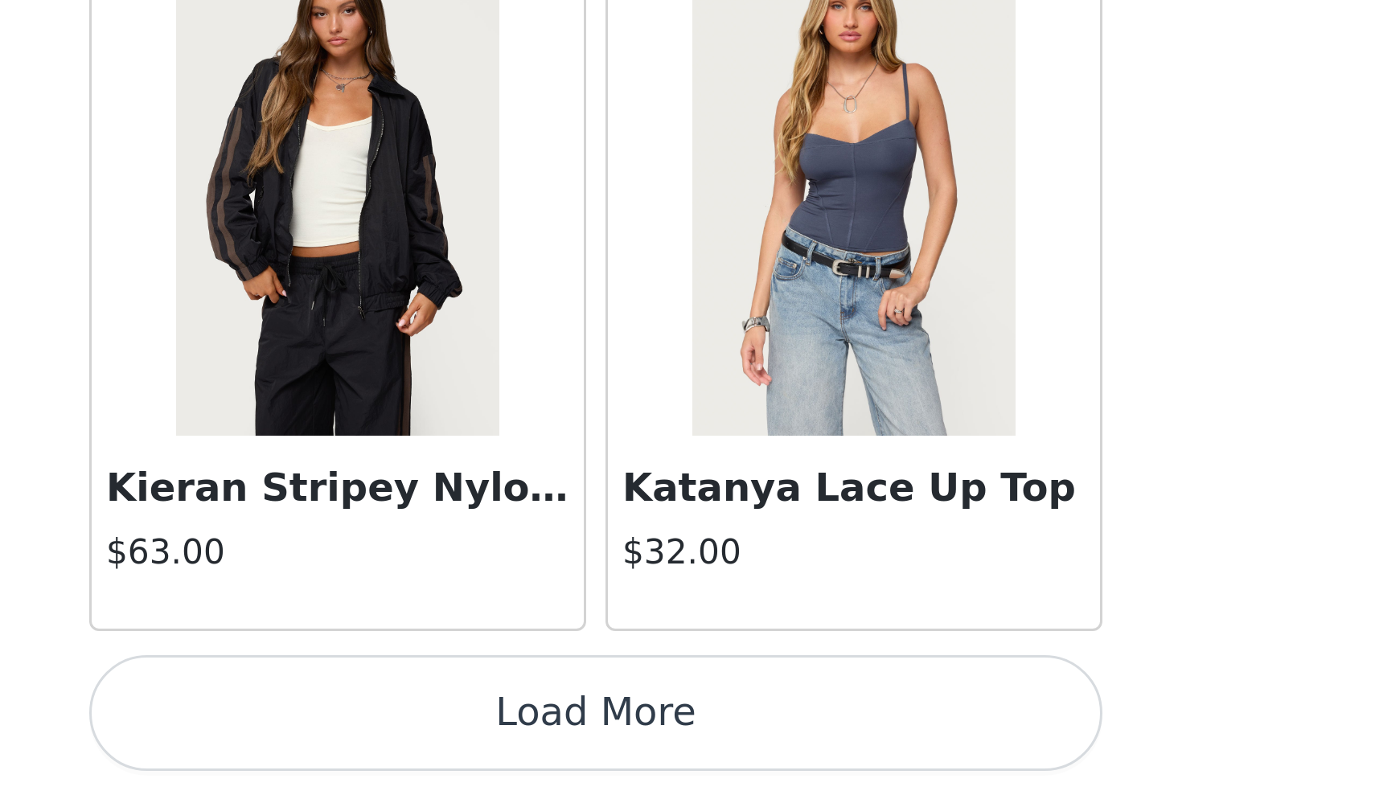
click at [519, 749] on button "Load More" at bounding box center [688, 768] width 338 height 39
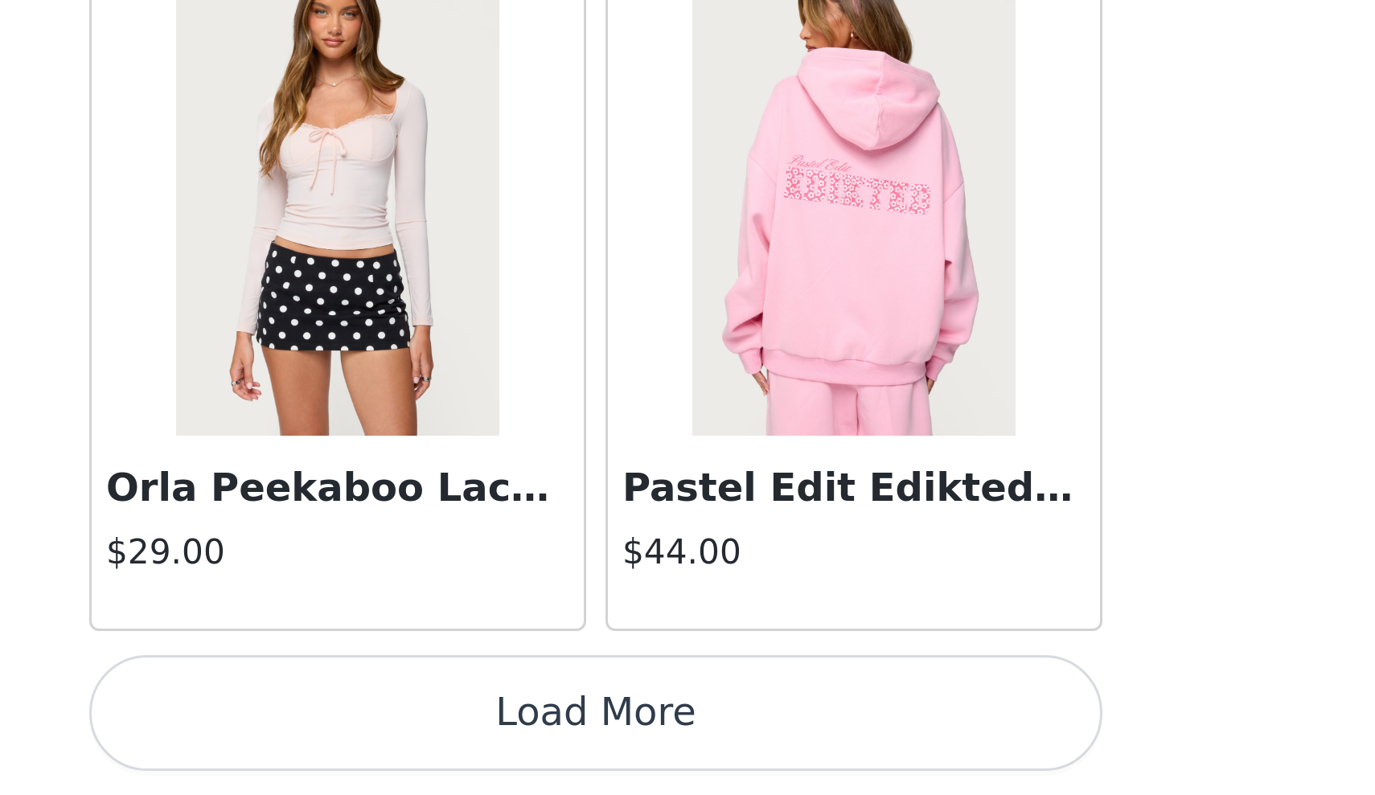
scroll to position [45979, 0]
click at [519, 749] on button "Load More" at bounding box center [688, 768] width 338 height 39
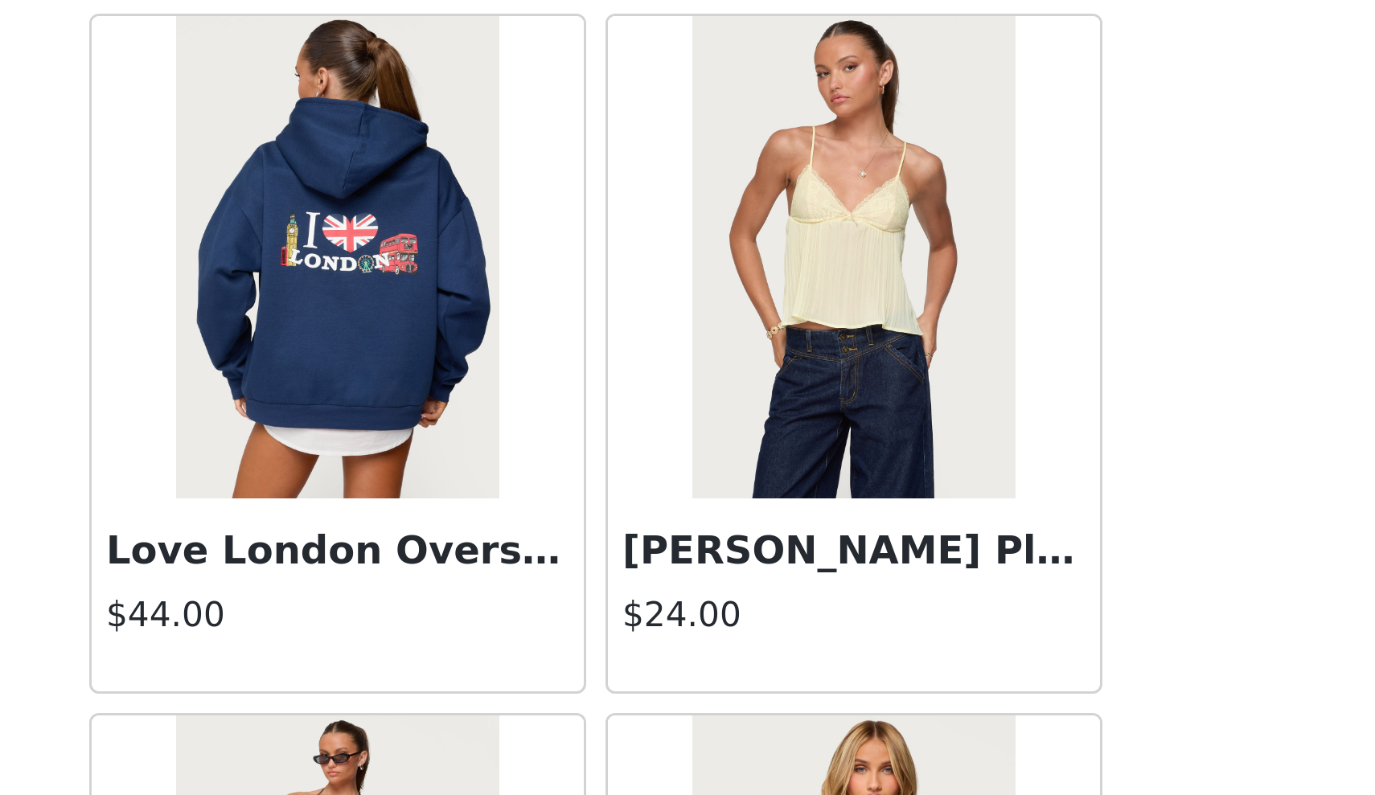
scroll to position [47820, 0]
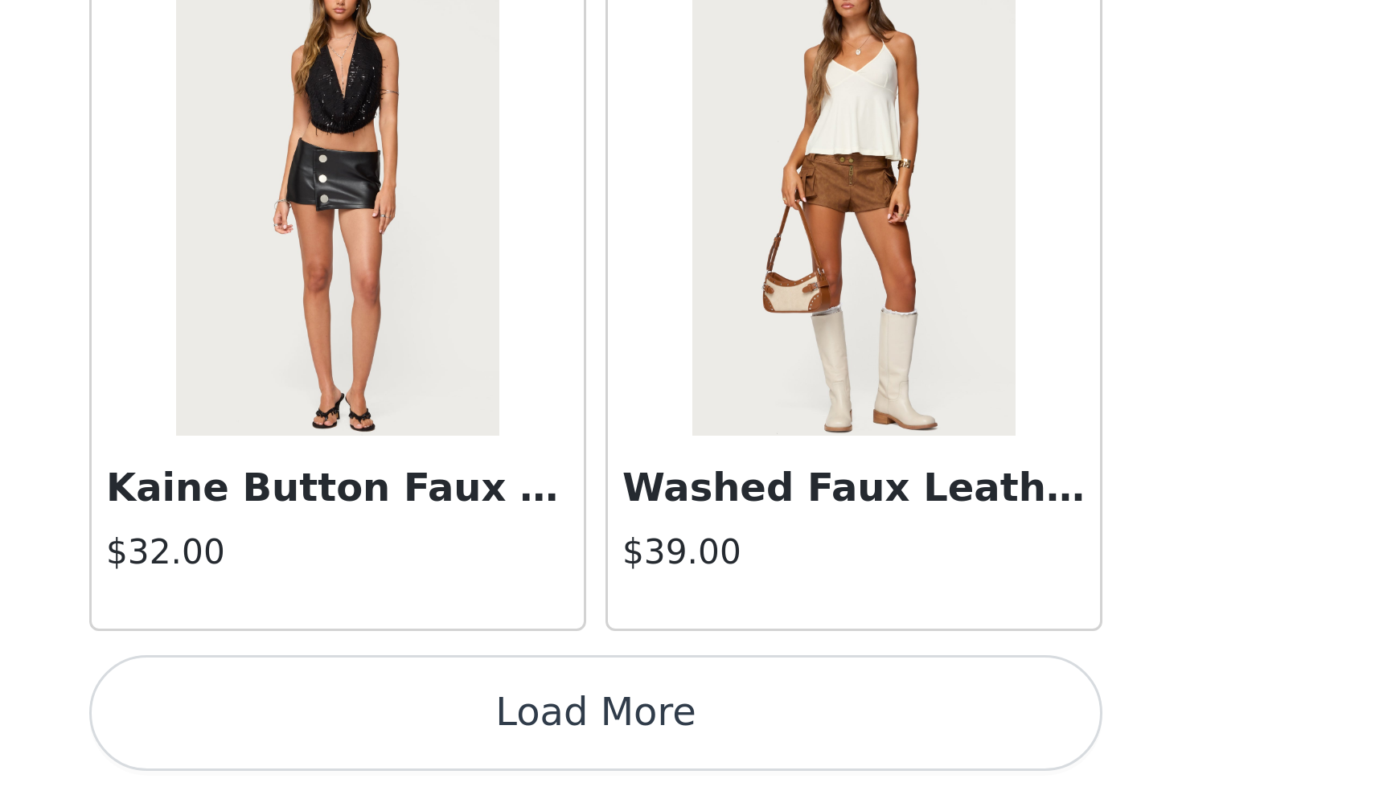
click at [519, 749] on button "Load More" at bounding box center [688, 768] width 338 height 39
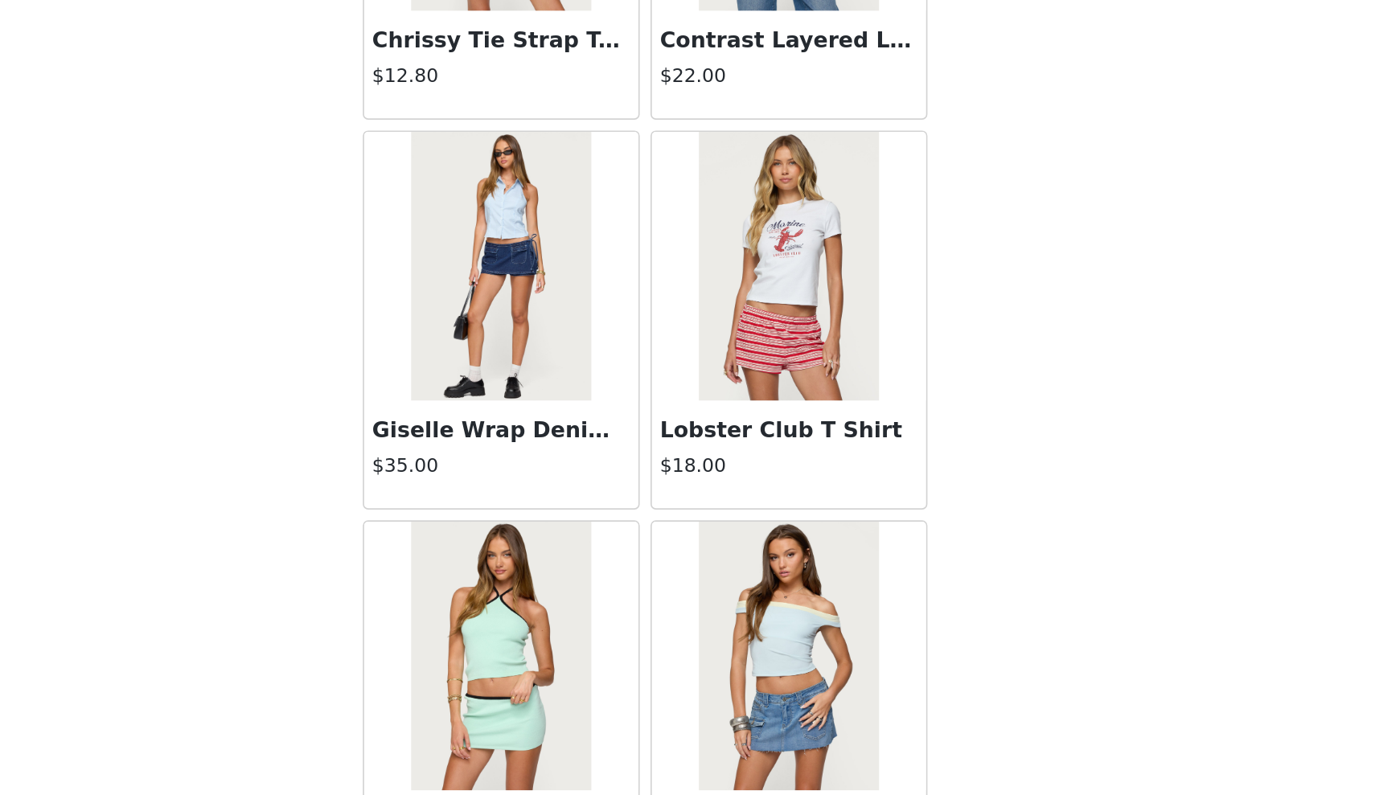
scroll to position [17388, 0]
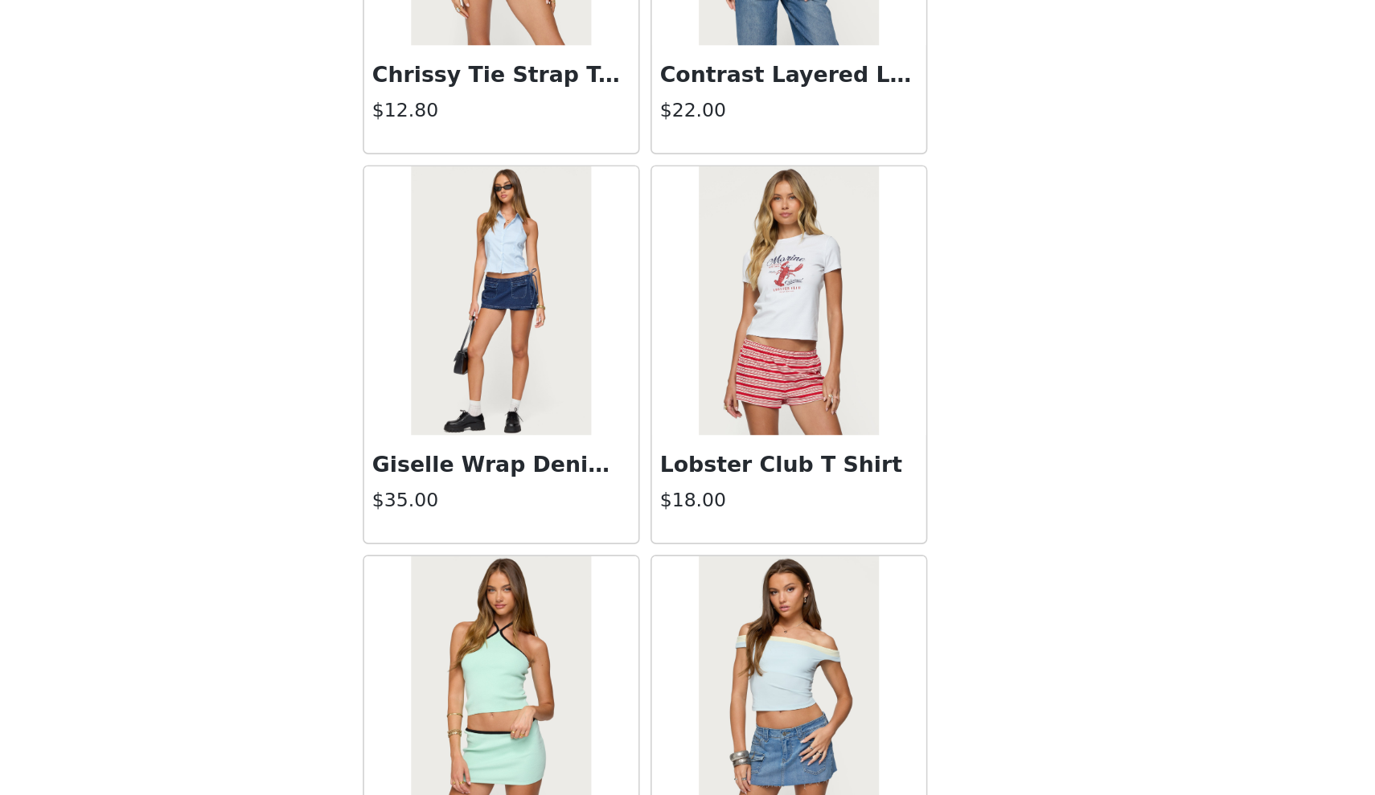
click at [548, 419] on img at bounding box center [601, 499] width 107 height 161
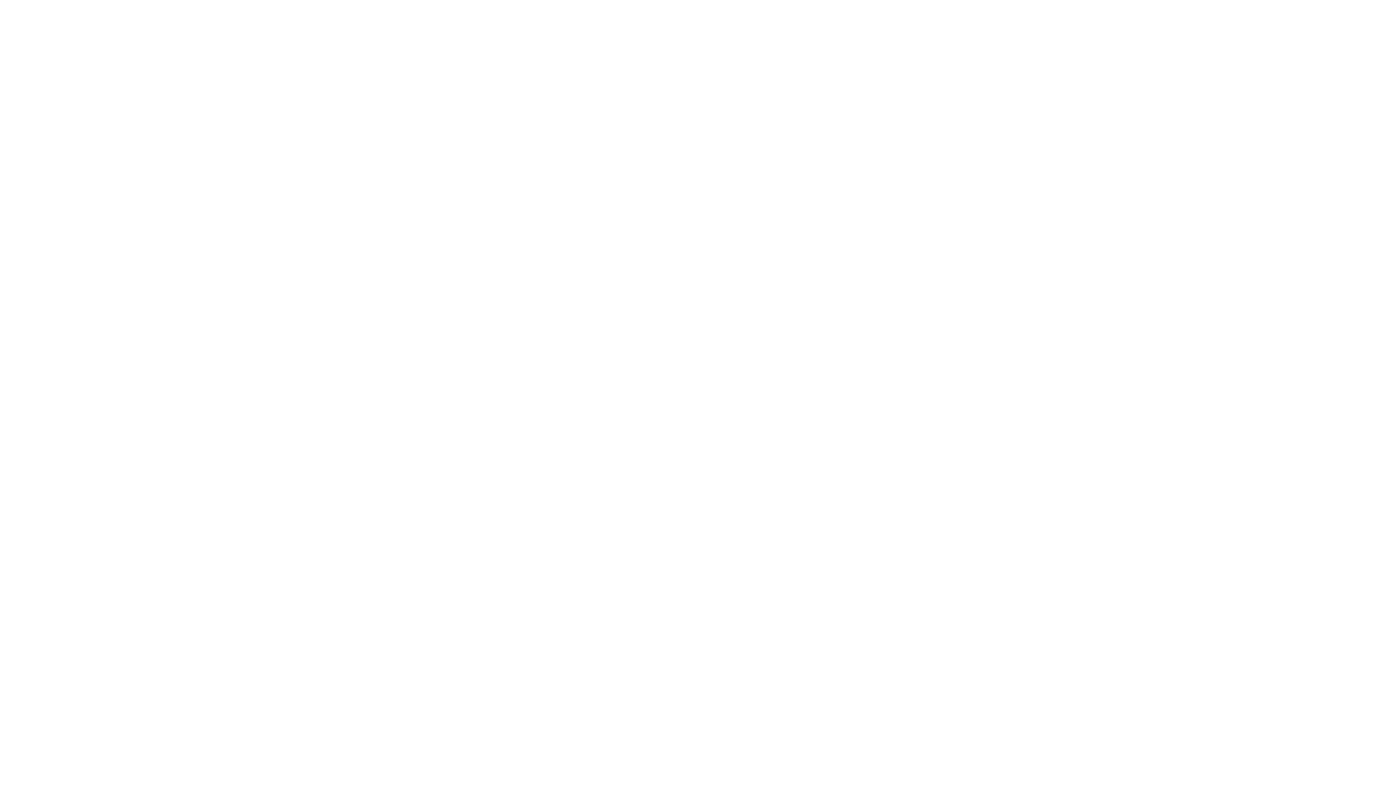
scroll to position [0, 0]
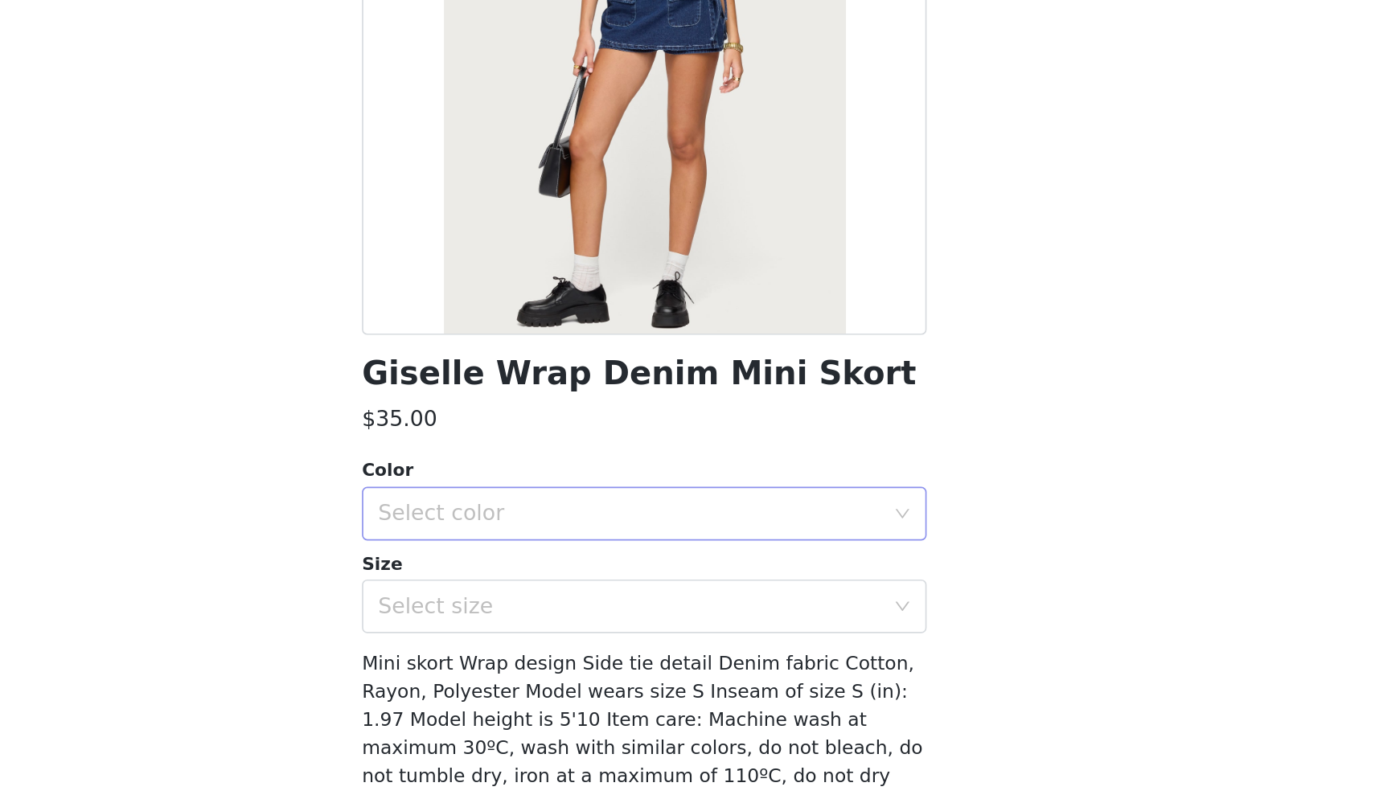
click at [528, 534] on div "Select color" at bounding box center [682, 549] width 308 height 31
click at [519, 571] on li "BLUE" at bounding box center [688, 584] width 338 height 26
click at [528, 597] on div "Select size" at bounding box center [678, 605] width 301 height 16
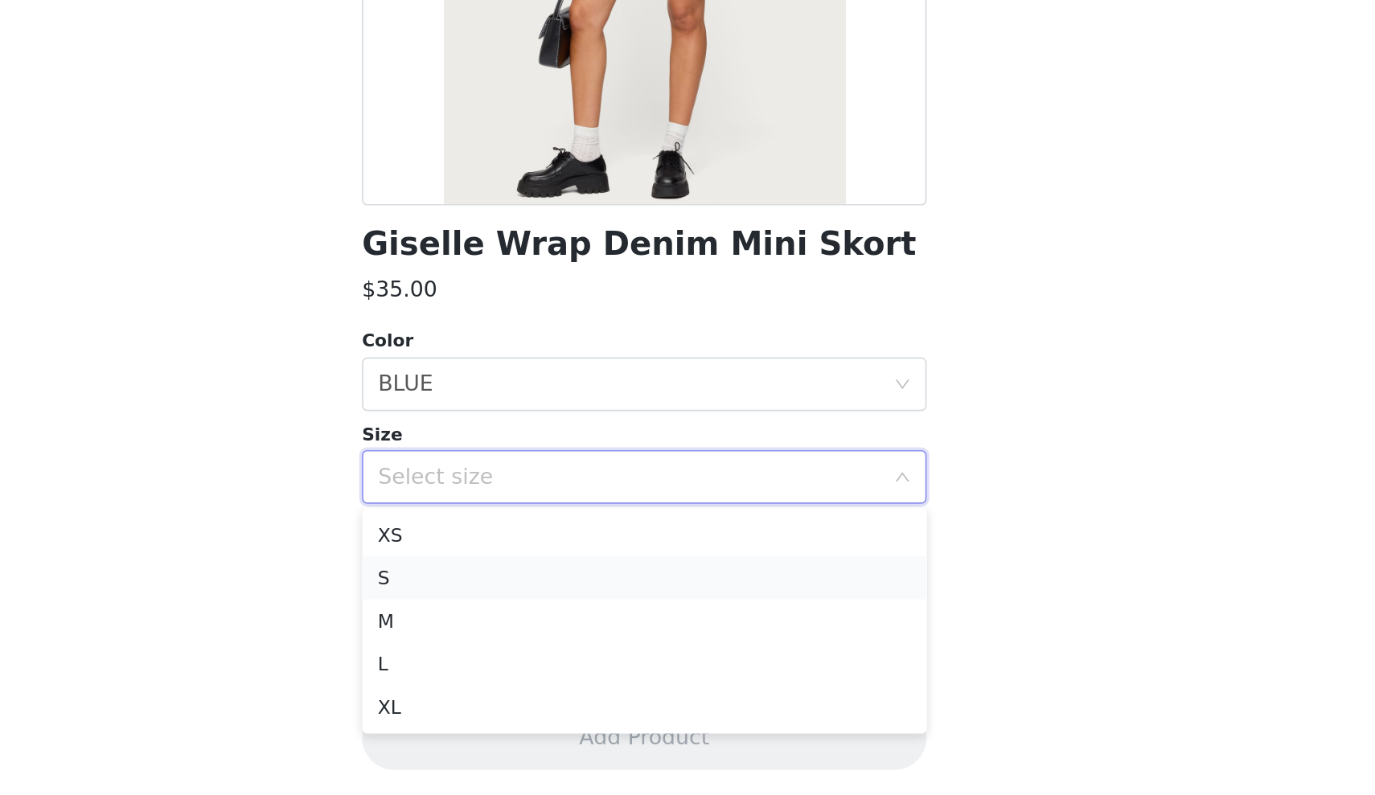
click at [519, 652] on li "S" at bounding box center [688, 665] width 338 height 26
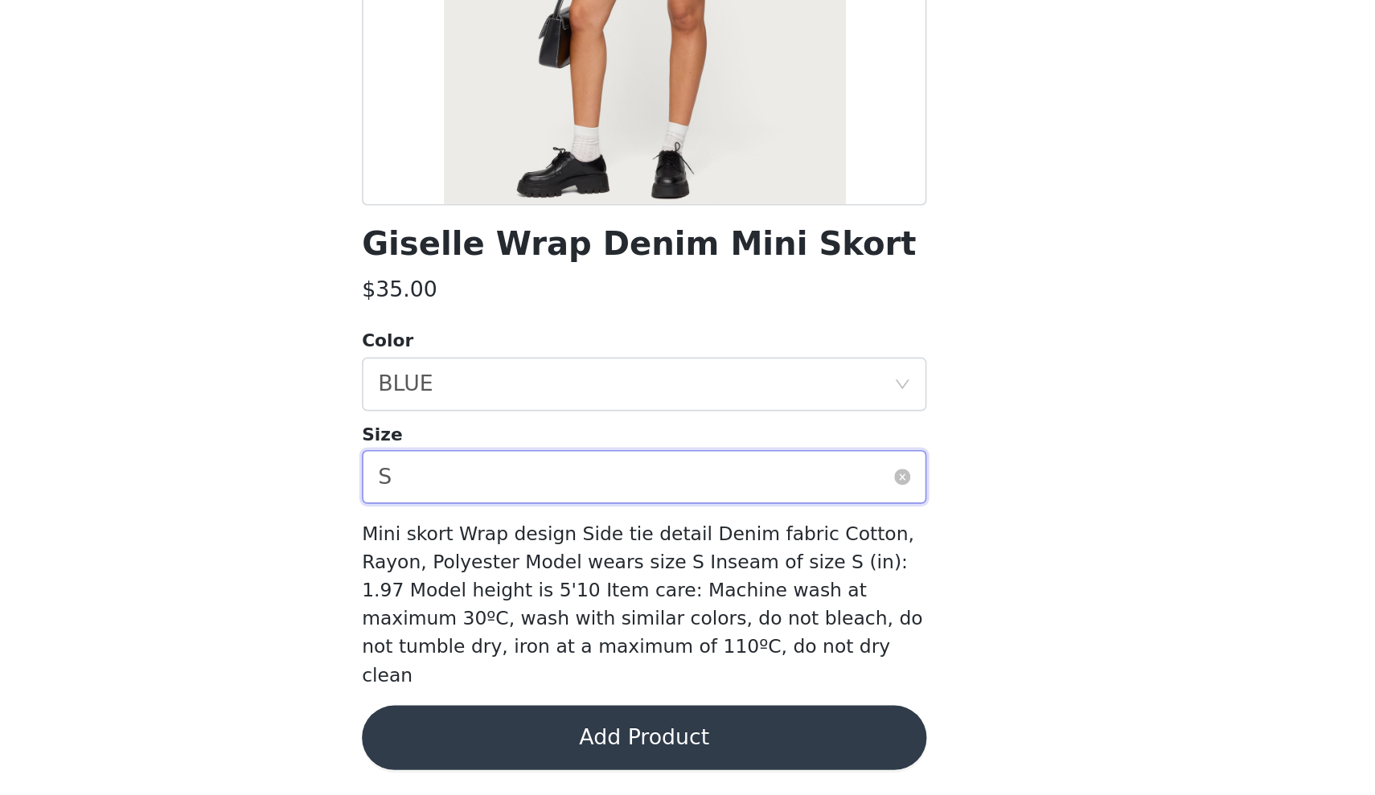
click at [528, 590] on div "Select size S" at bounding box center [682, 605] width 308 height 31
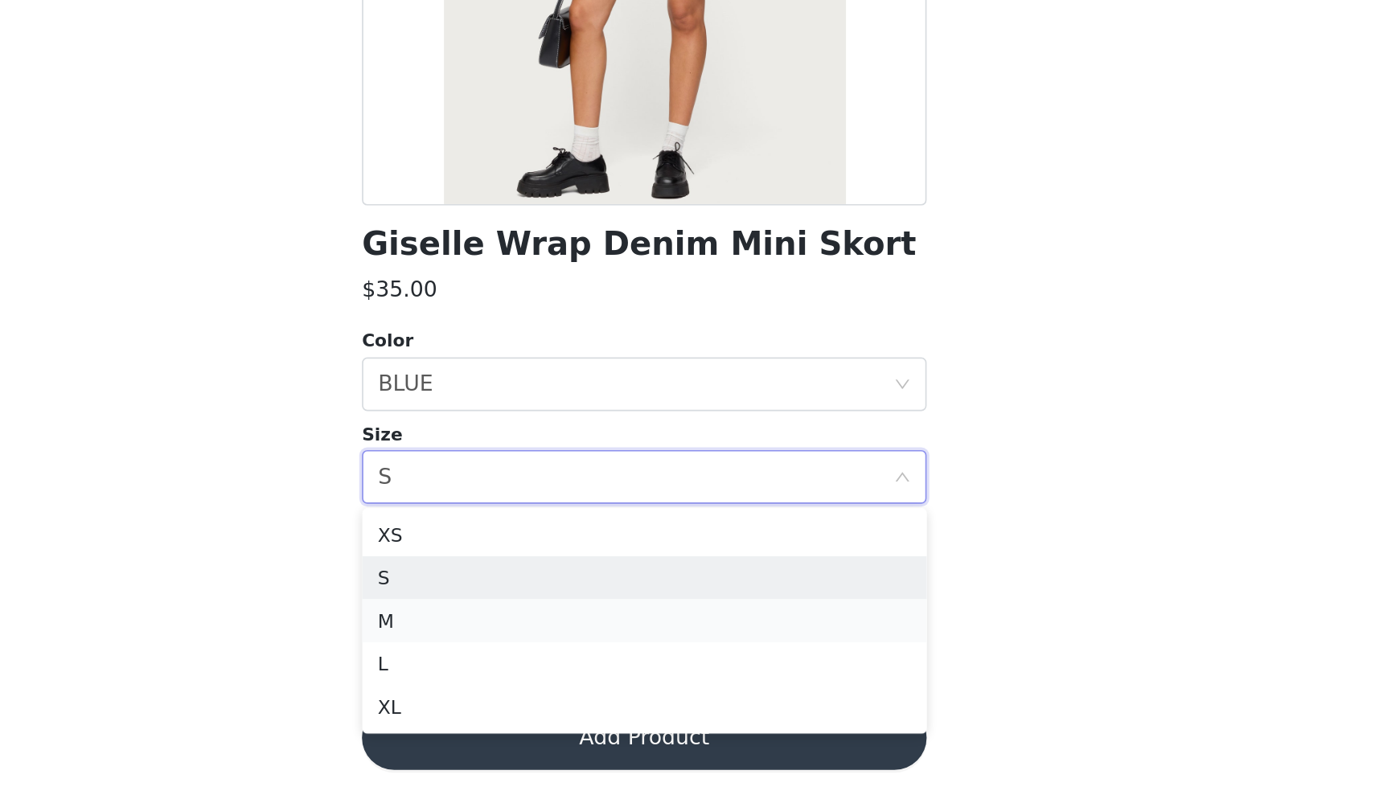
click at [519, 678] on li "M" at bounding box center [688, 691] width 338 height 26
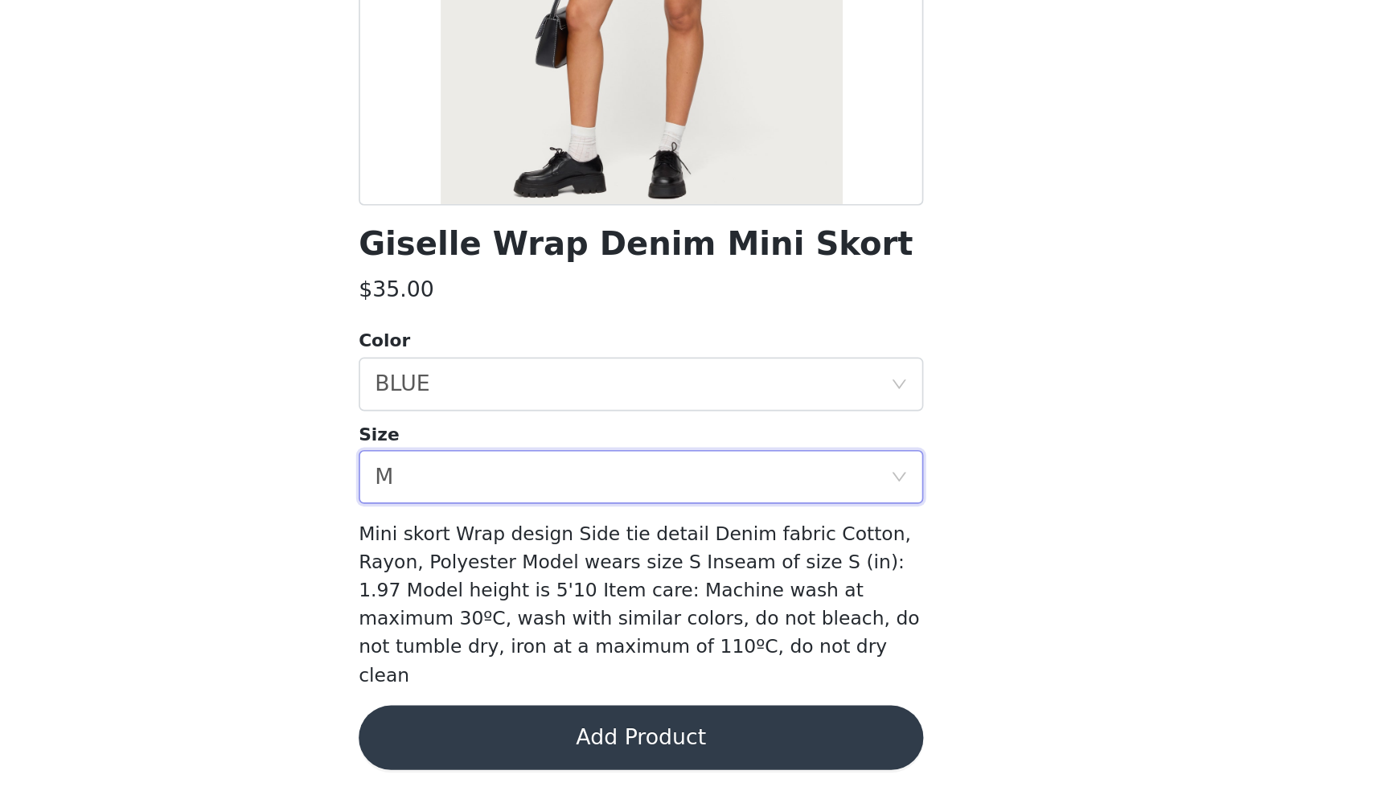
click at [519, 742] on button "Add Product" at bounding box center [688, 761] width 338 height 39
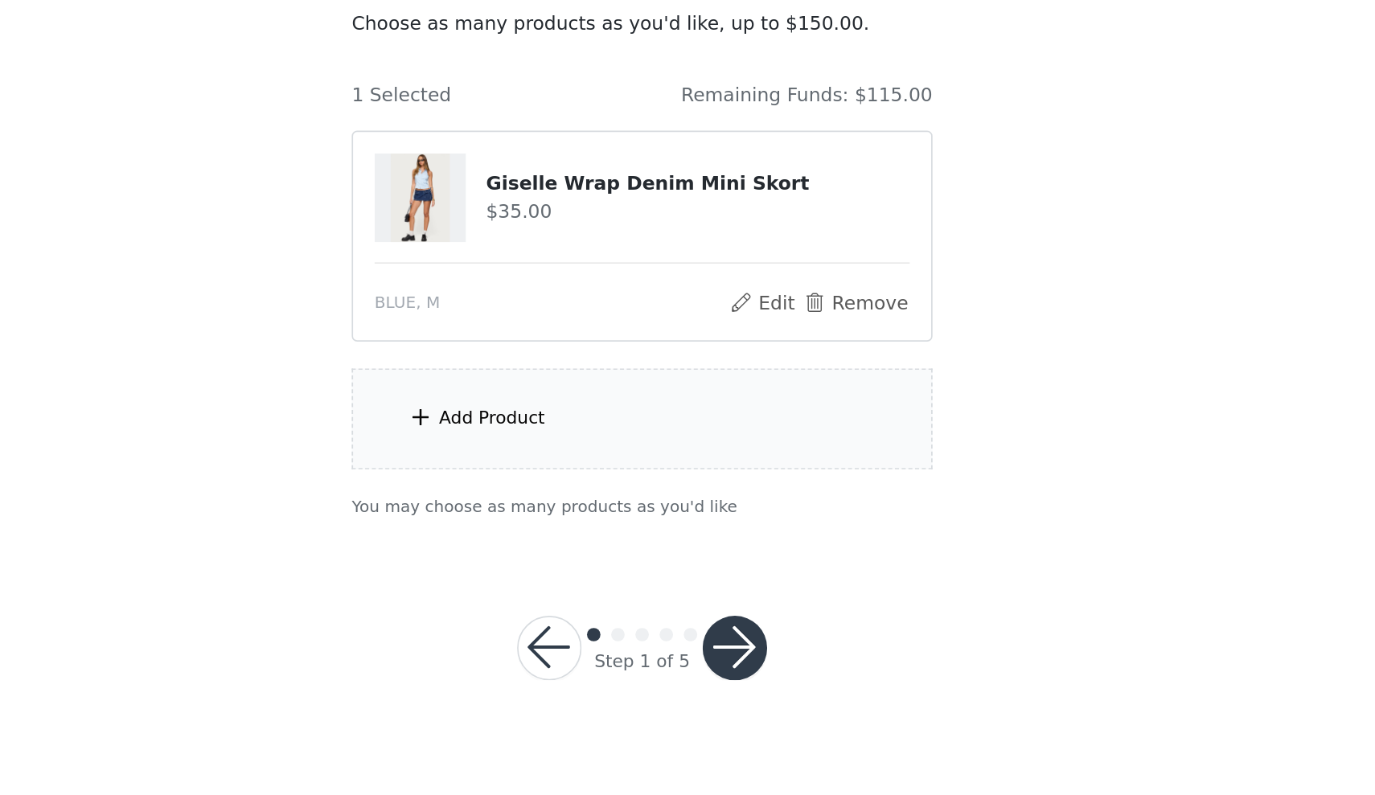
click at [514, 364] on div "Add Product" at bounding box center [687, 394] width 347 height 60
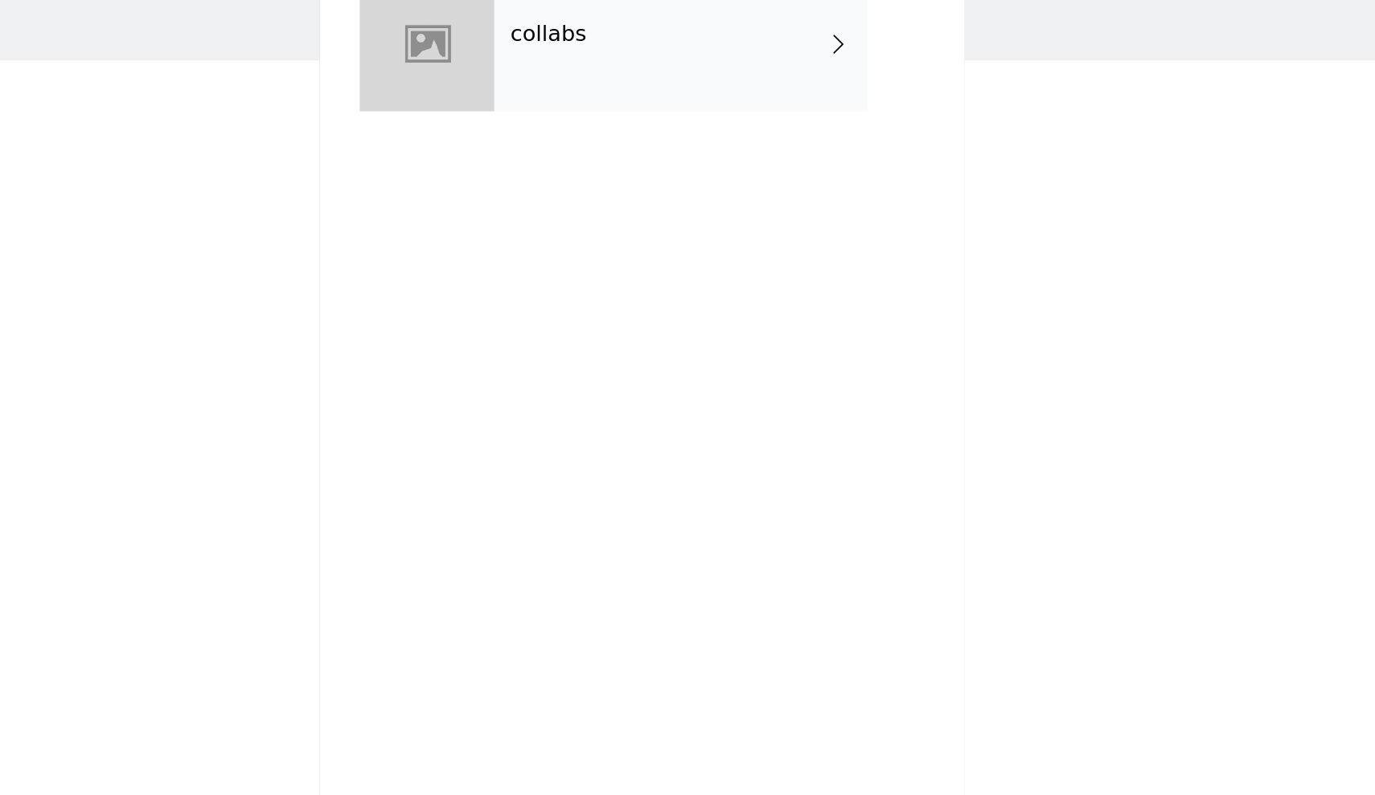
click at [599, 80] on div "collabs" at bounding box center [711, 120] width 224 height 80
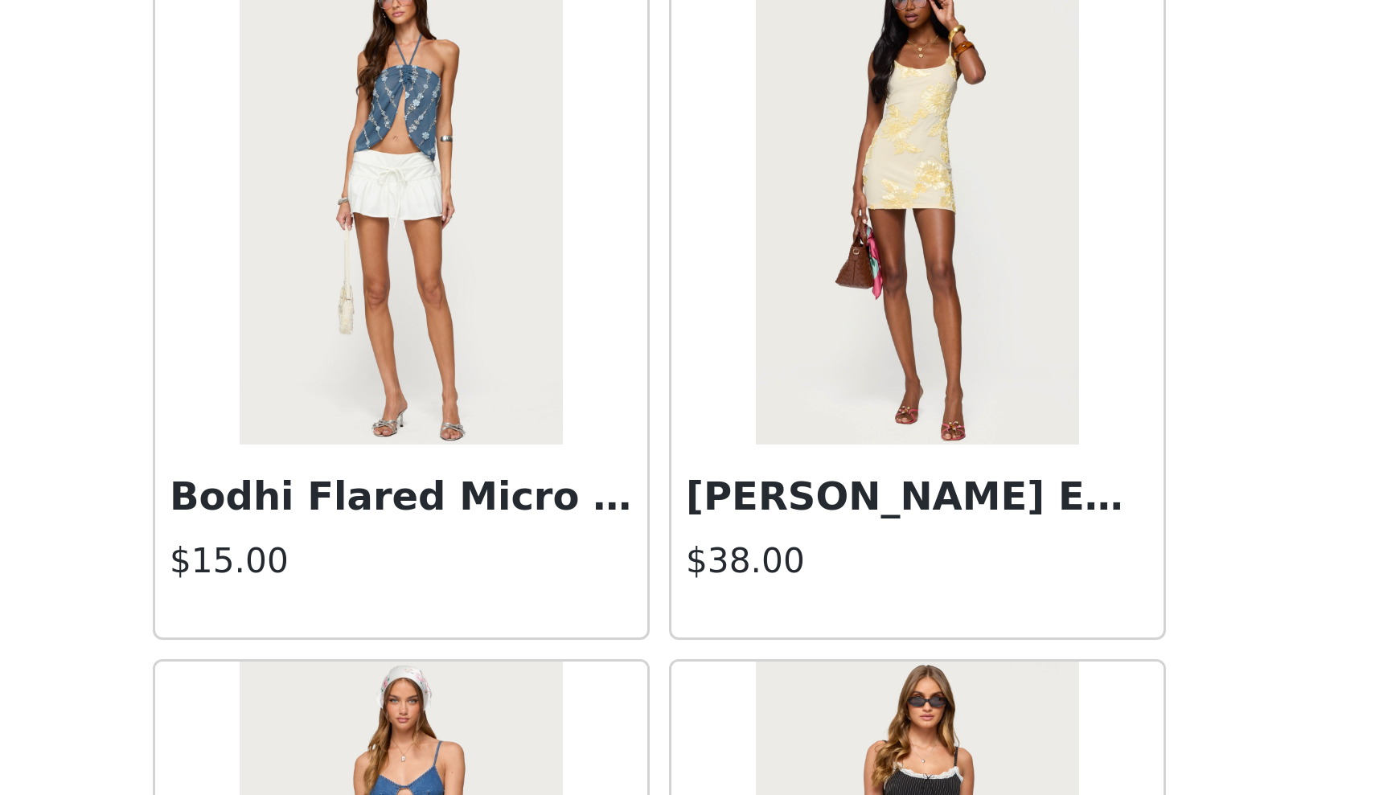
scroll to position [1654, 0]
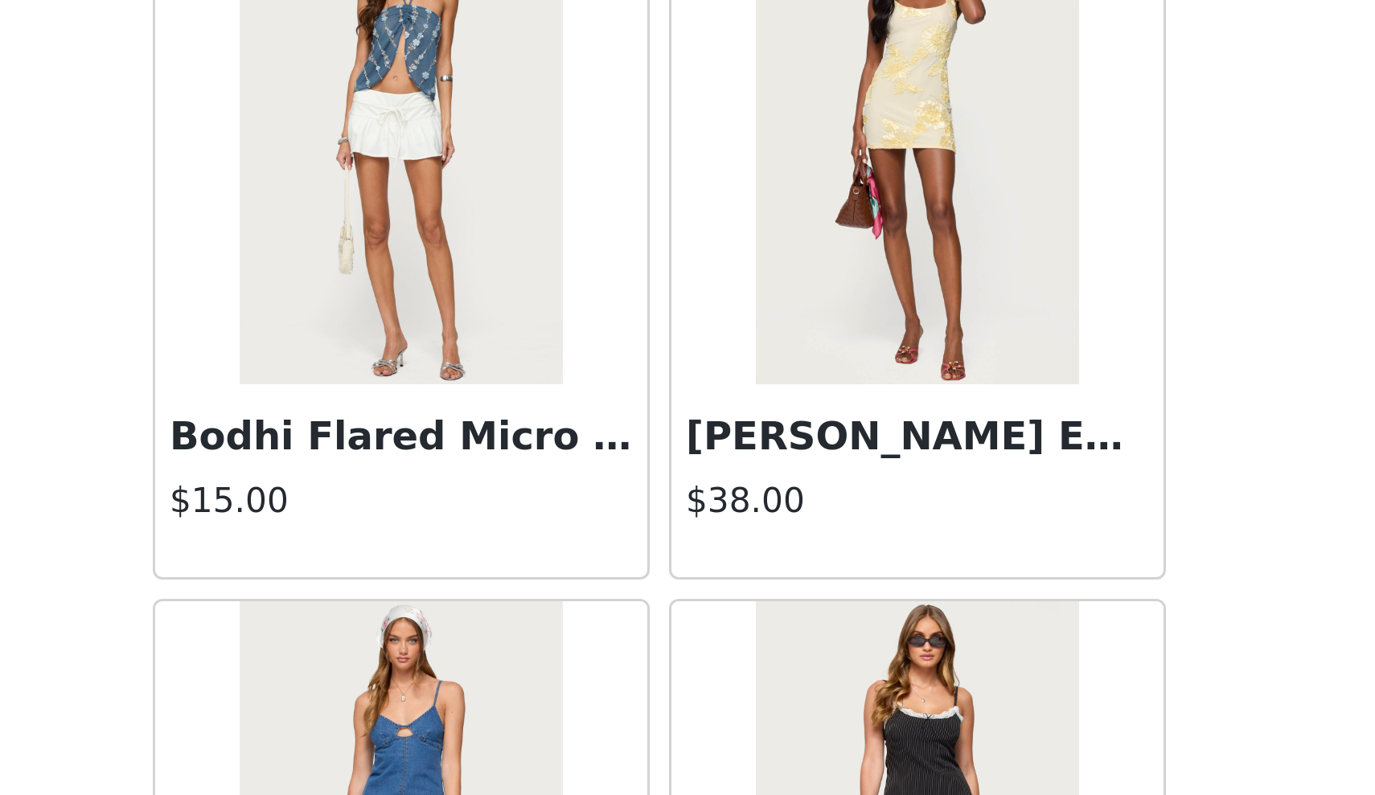
click at [548, 294] on img at bounding box center [601, 374] width 107 height 161
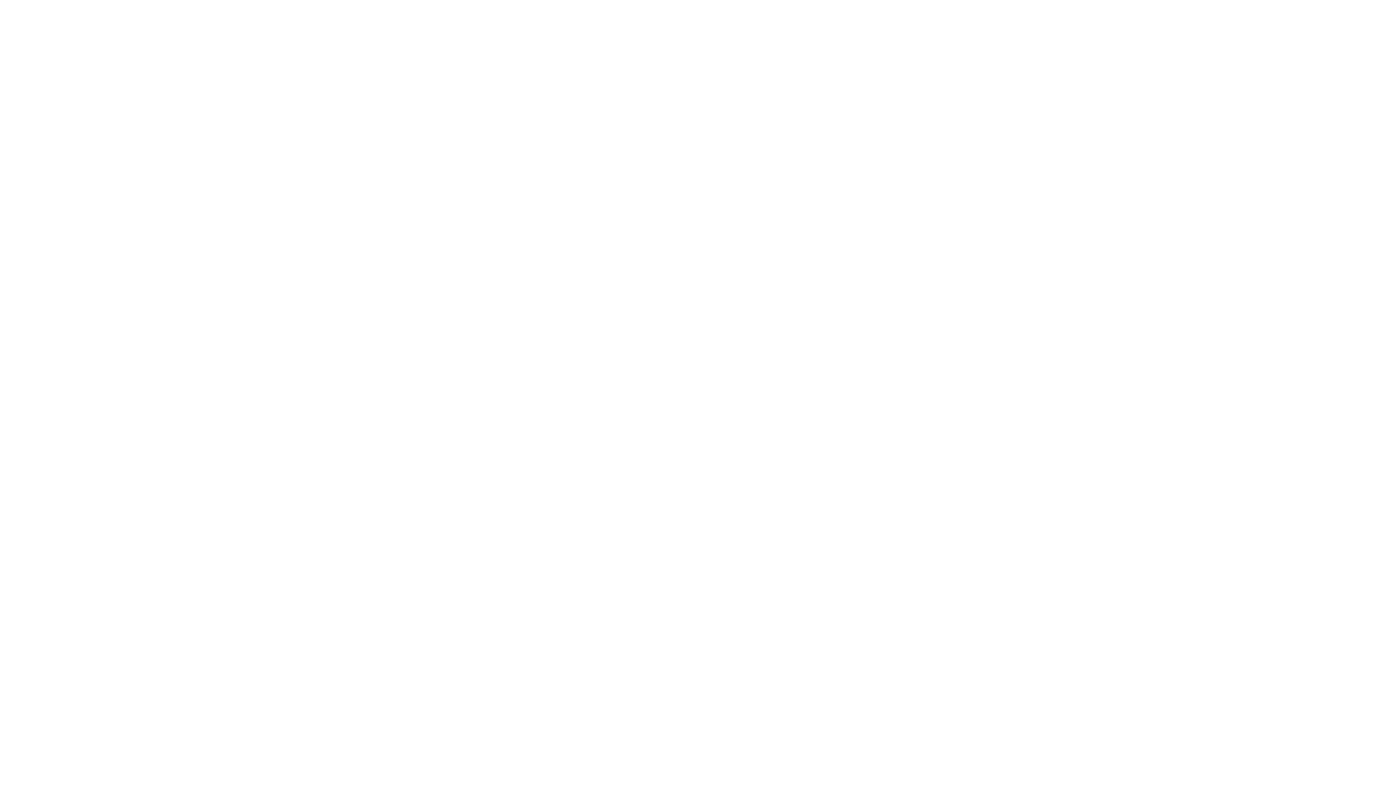
scroll to position [0, 0]
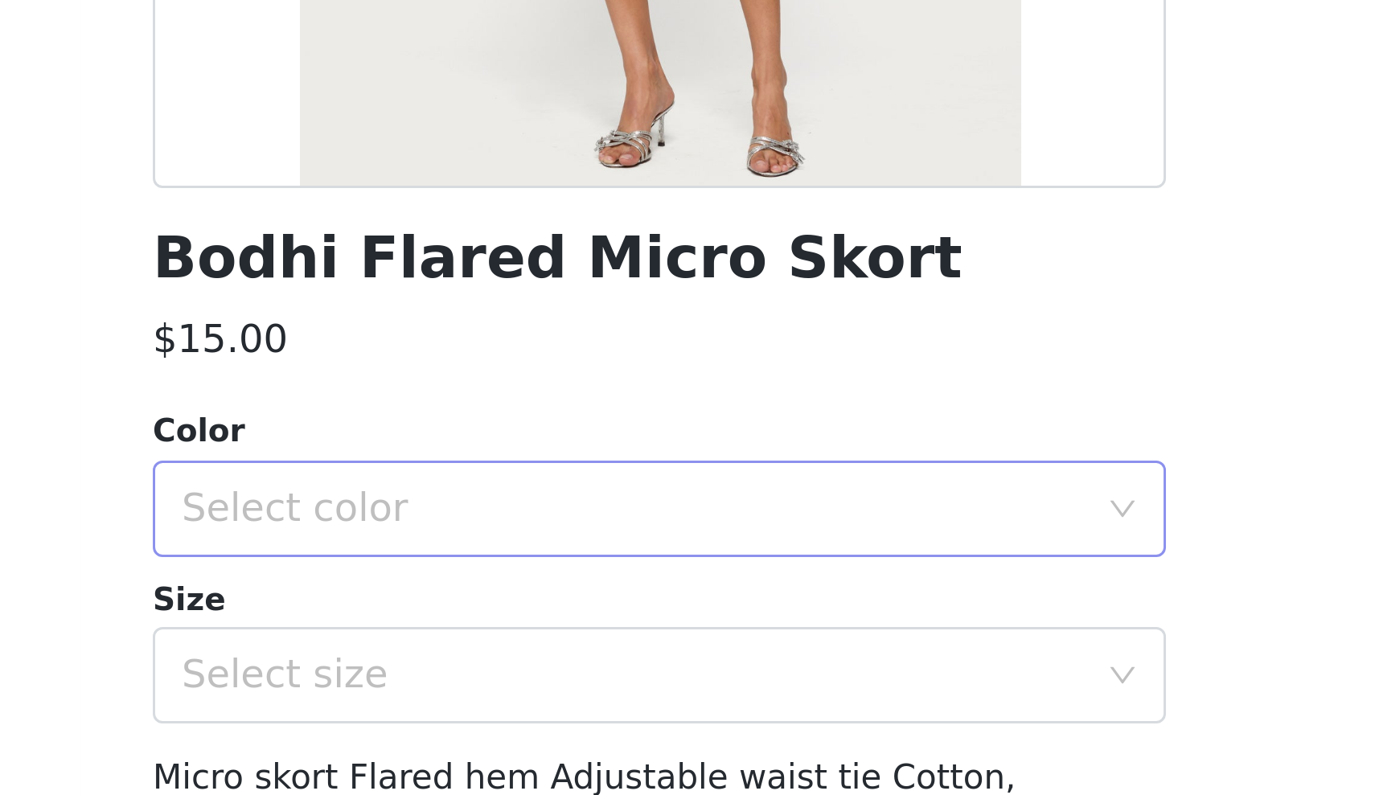
click at [528, 541] on div "Select color" at bounding box center [678, 549] width 301 height 16
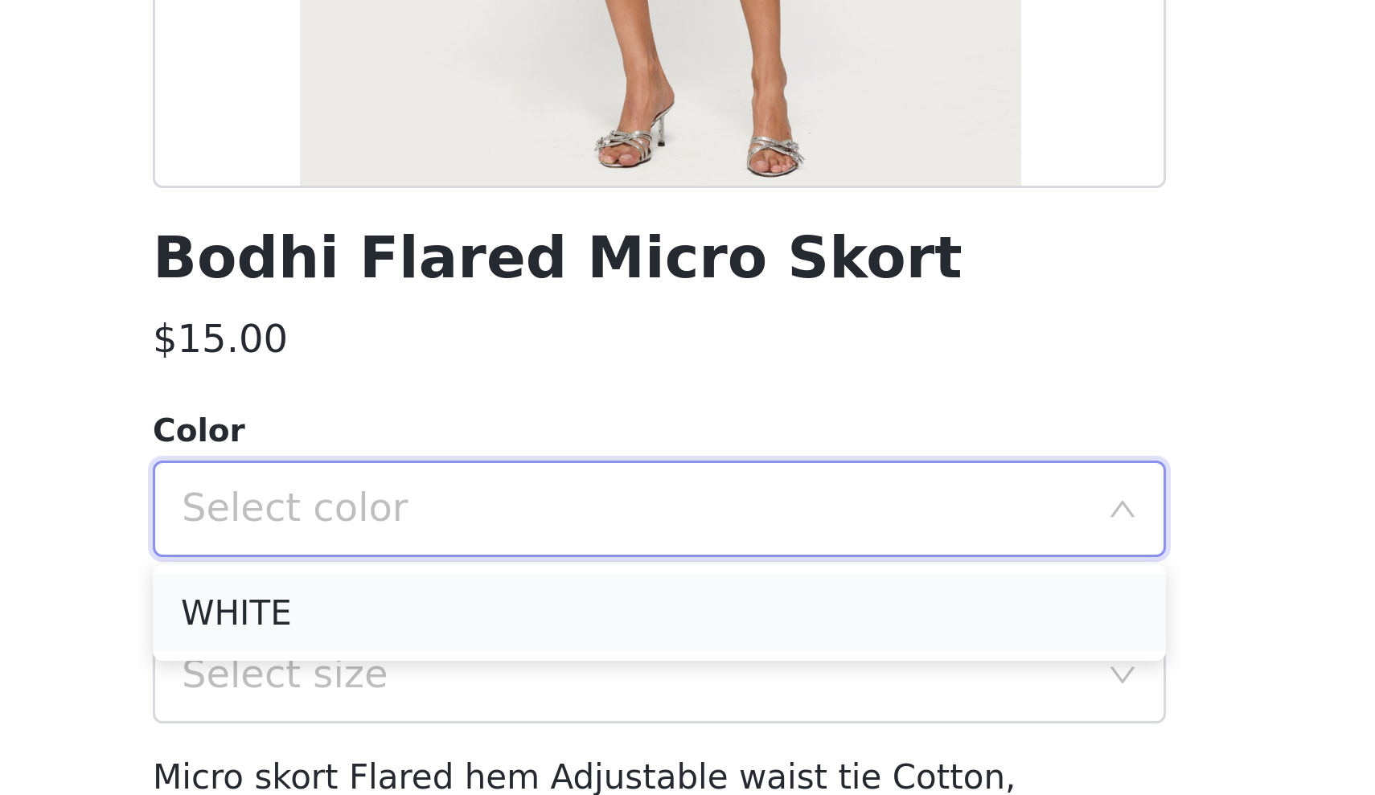
click at [519, 571] on li "WHITE" at bounding box center [688, 584] width 338 height 26
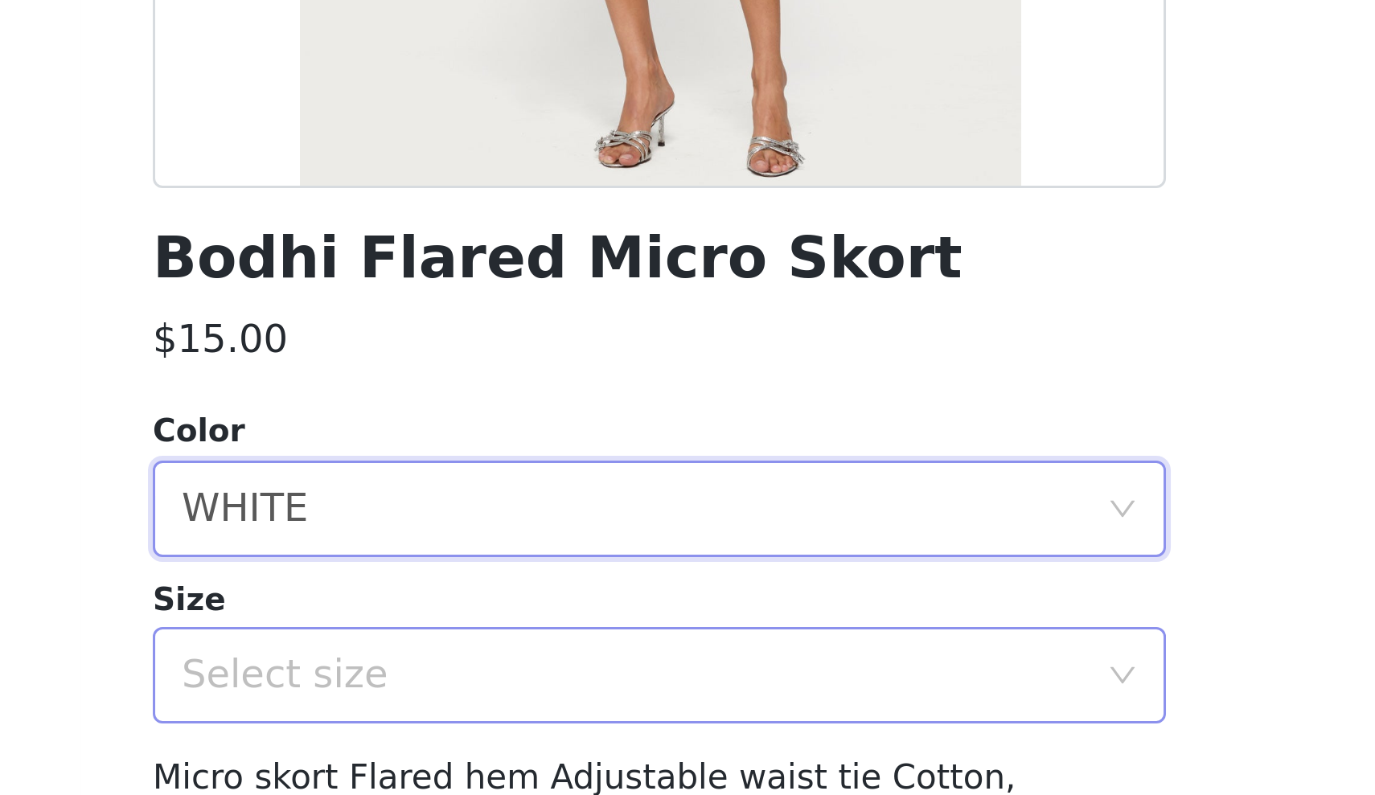
click at [528, 597] on div "Select size" at bounding box center [678, 605] width 301 height 16
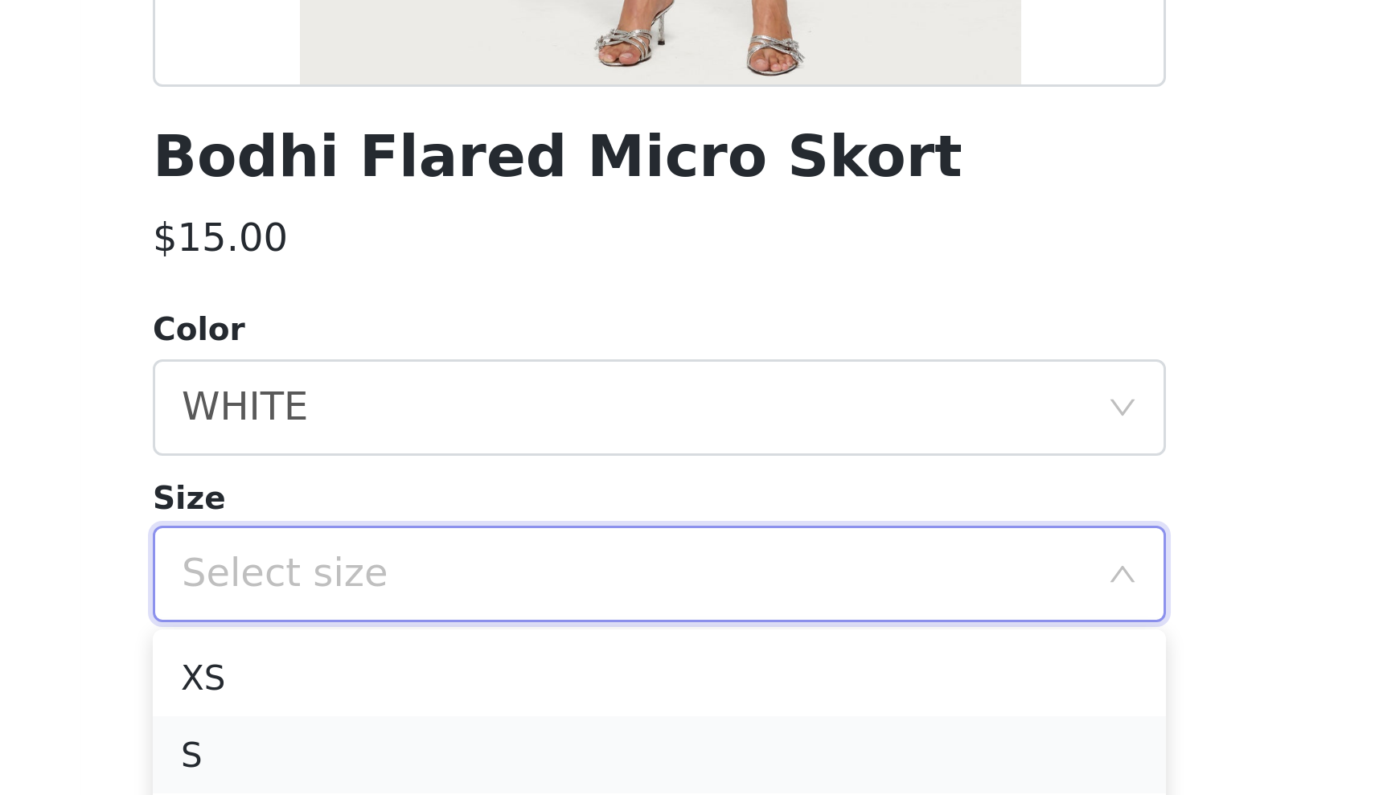
click at [519, 652] on li "S" at bounding box center [688, 665] width 338 height 26
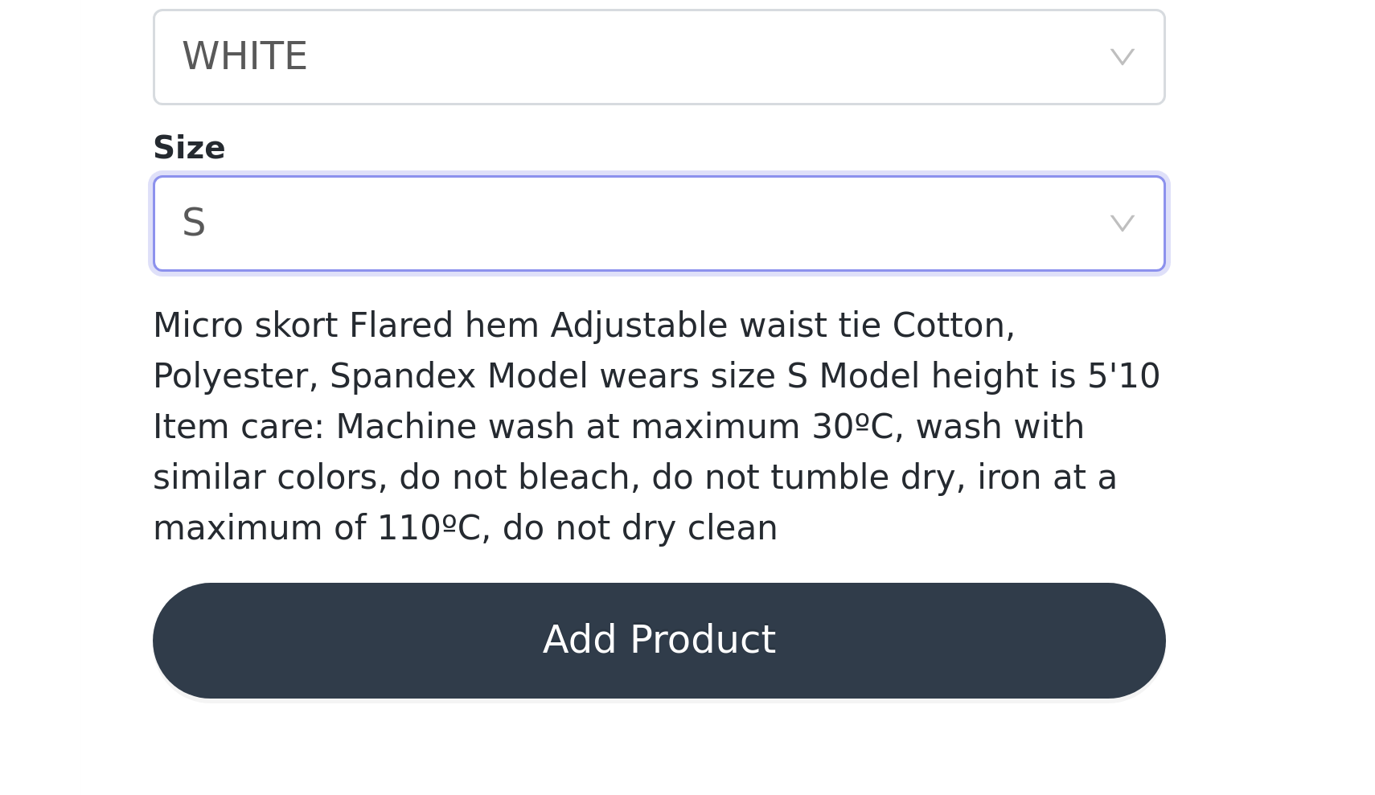
click at [519, 725] on button "Add Product" at bounding box center [688, 744] width 338 height 39
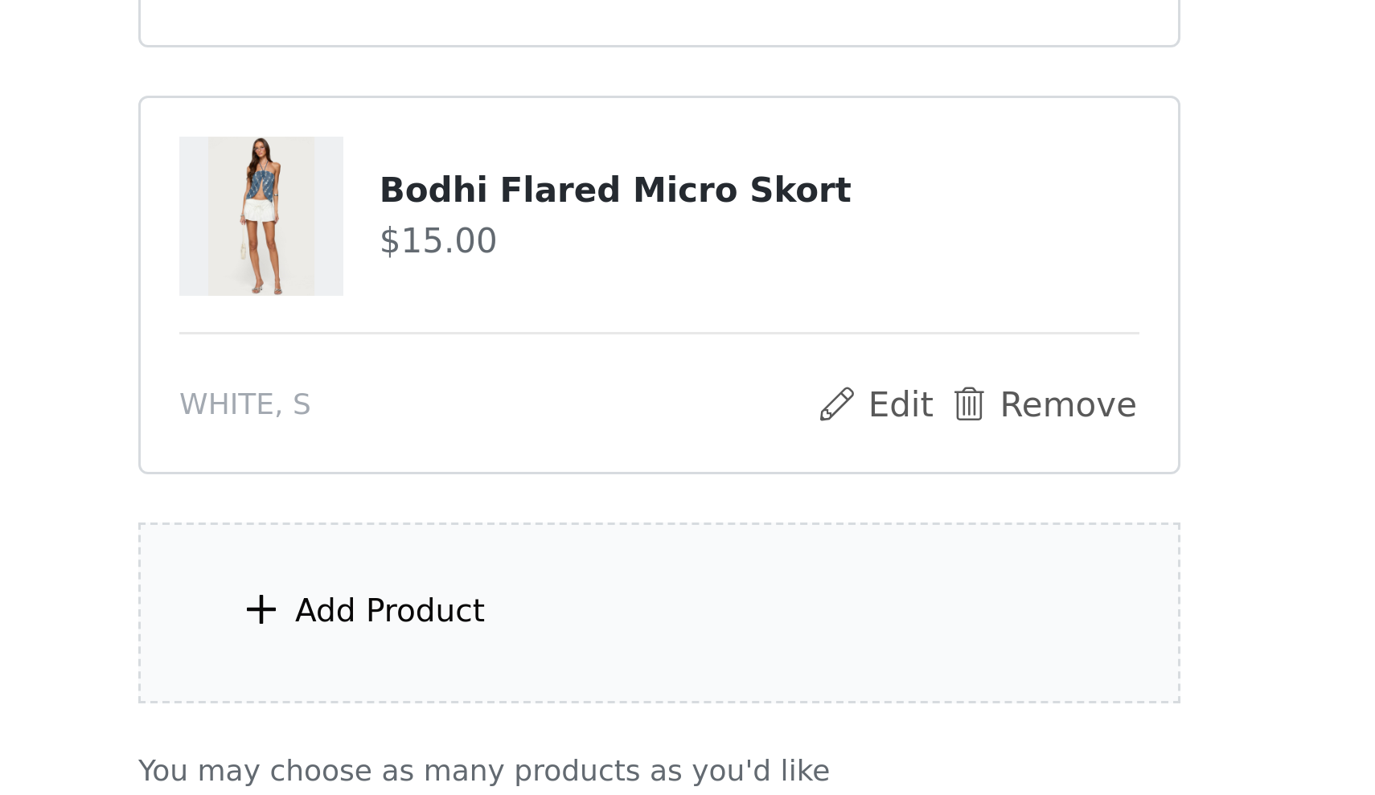
click at [514, 507] on div "Add Product" at bounding box center [687, 537] width 347 height 60
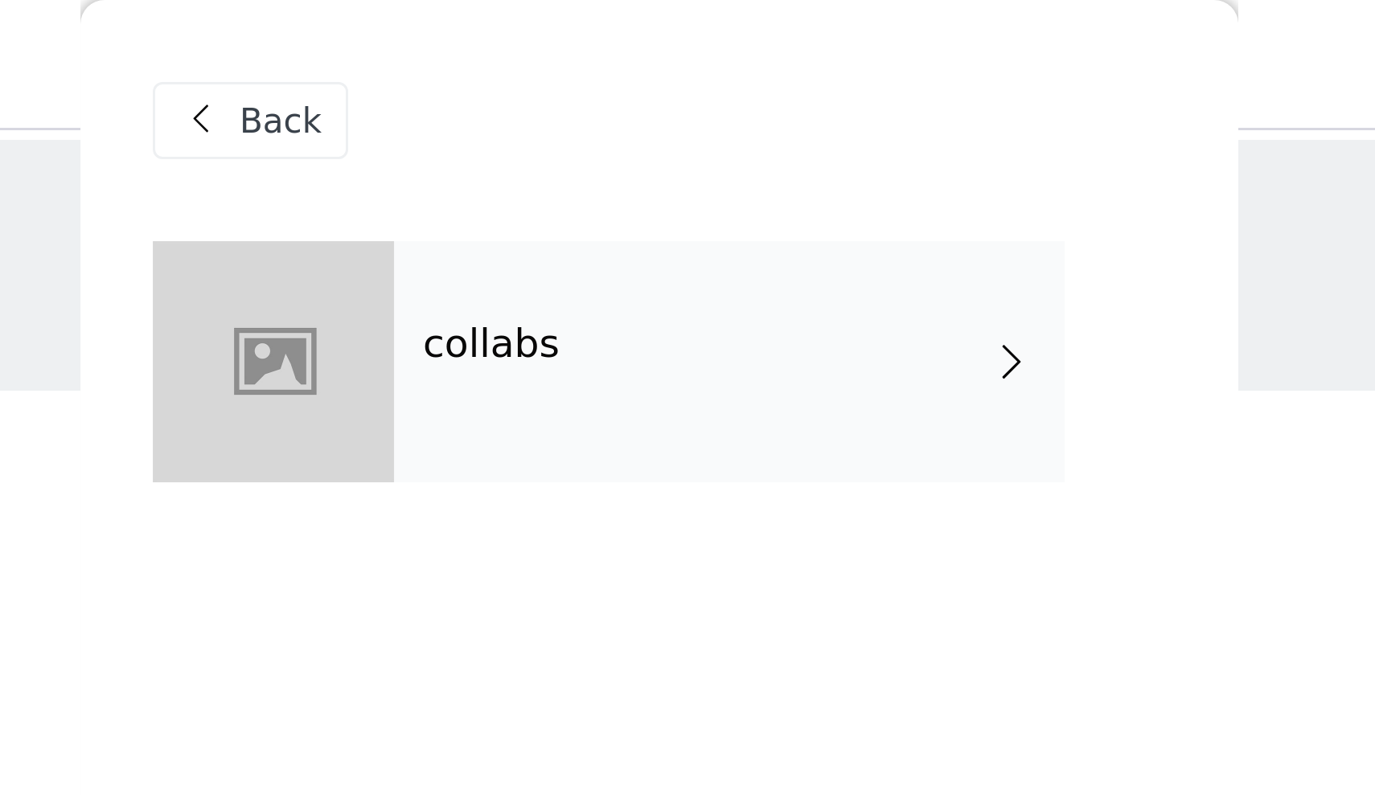
click at [609, 108] on h4 "collabs" at bounding box center [632, 115] width 46 height 14
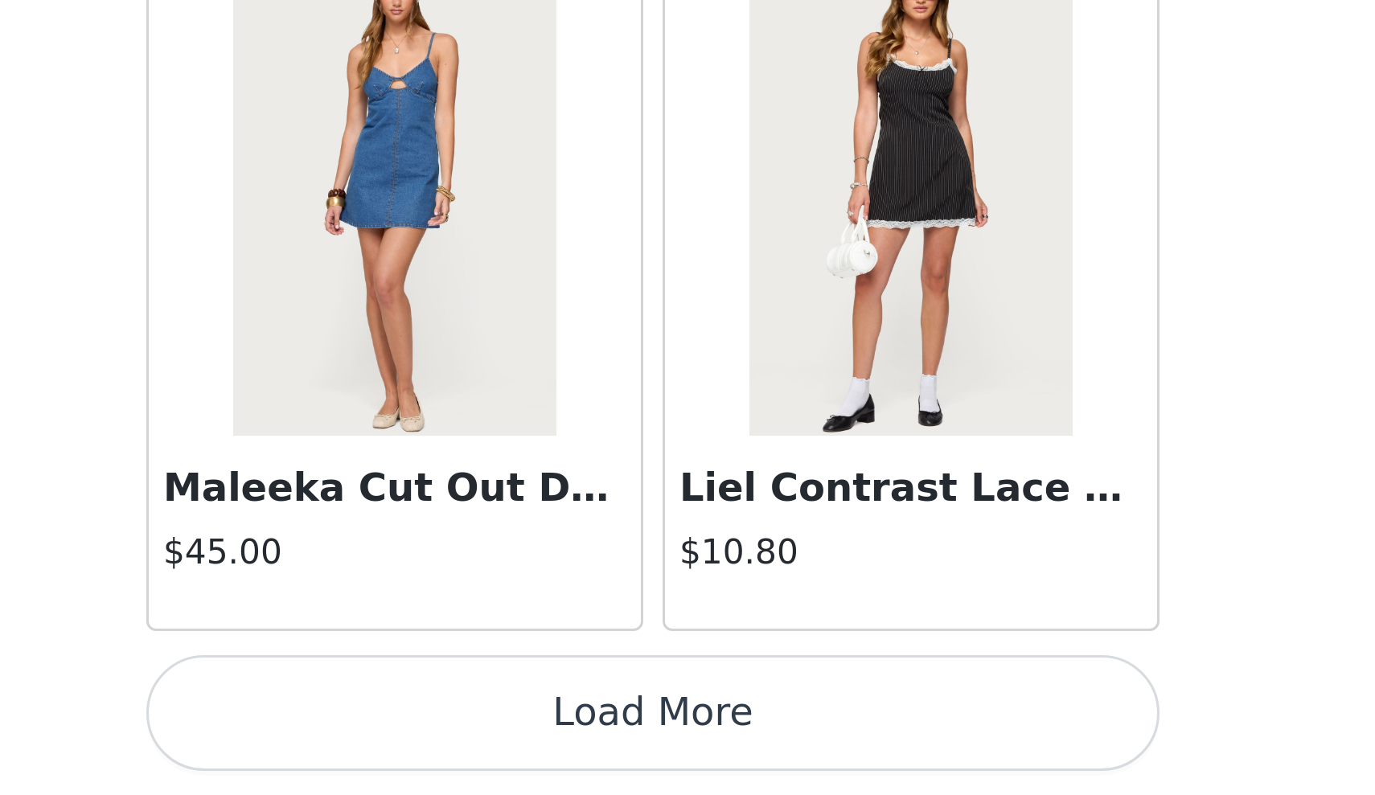
click at [519, 749] on button "Load More" at bounding box center [688, 768] width 338 height 39
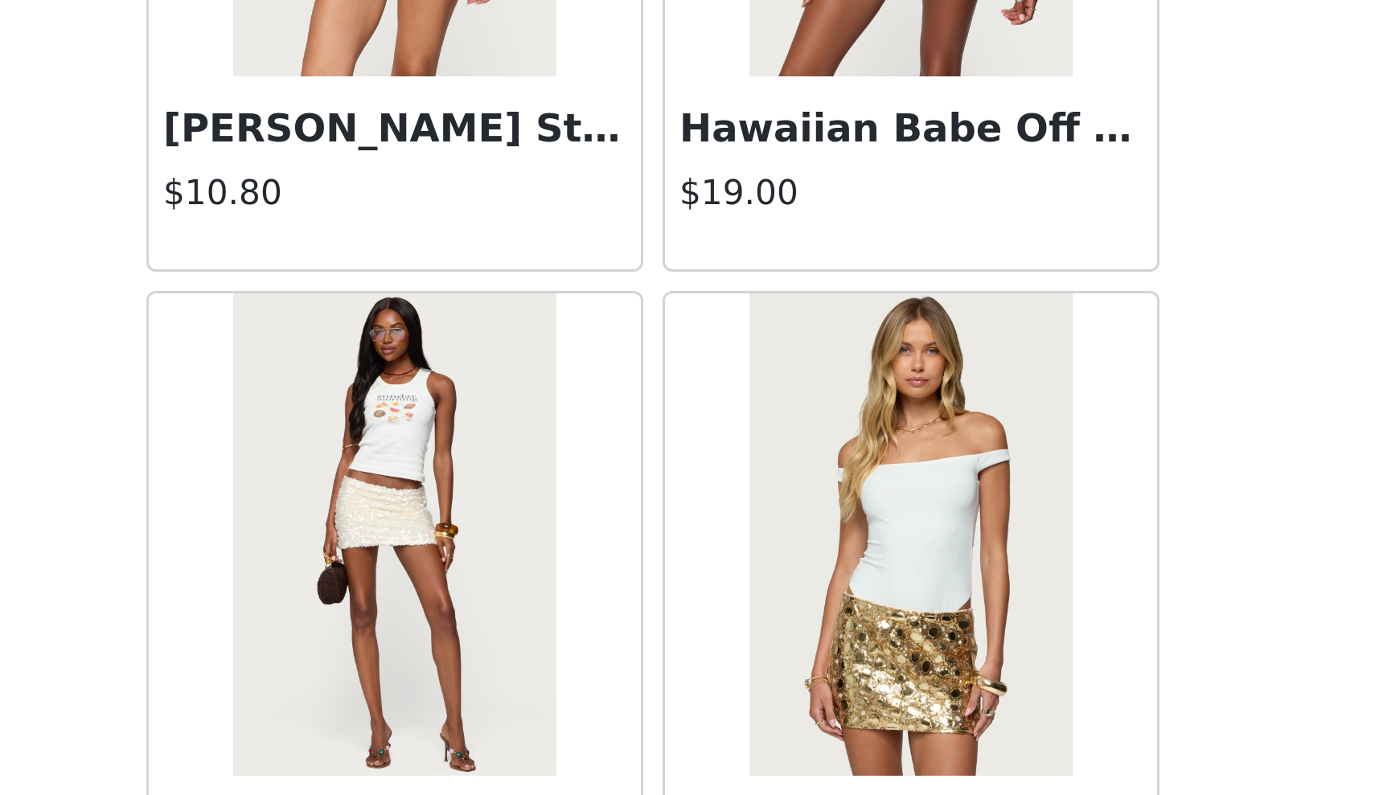
scroll to position [3046, 0]
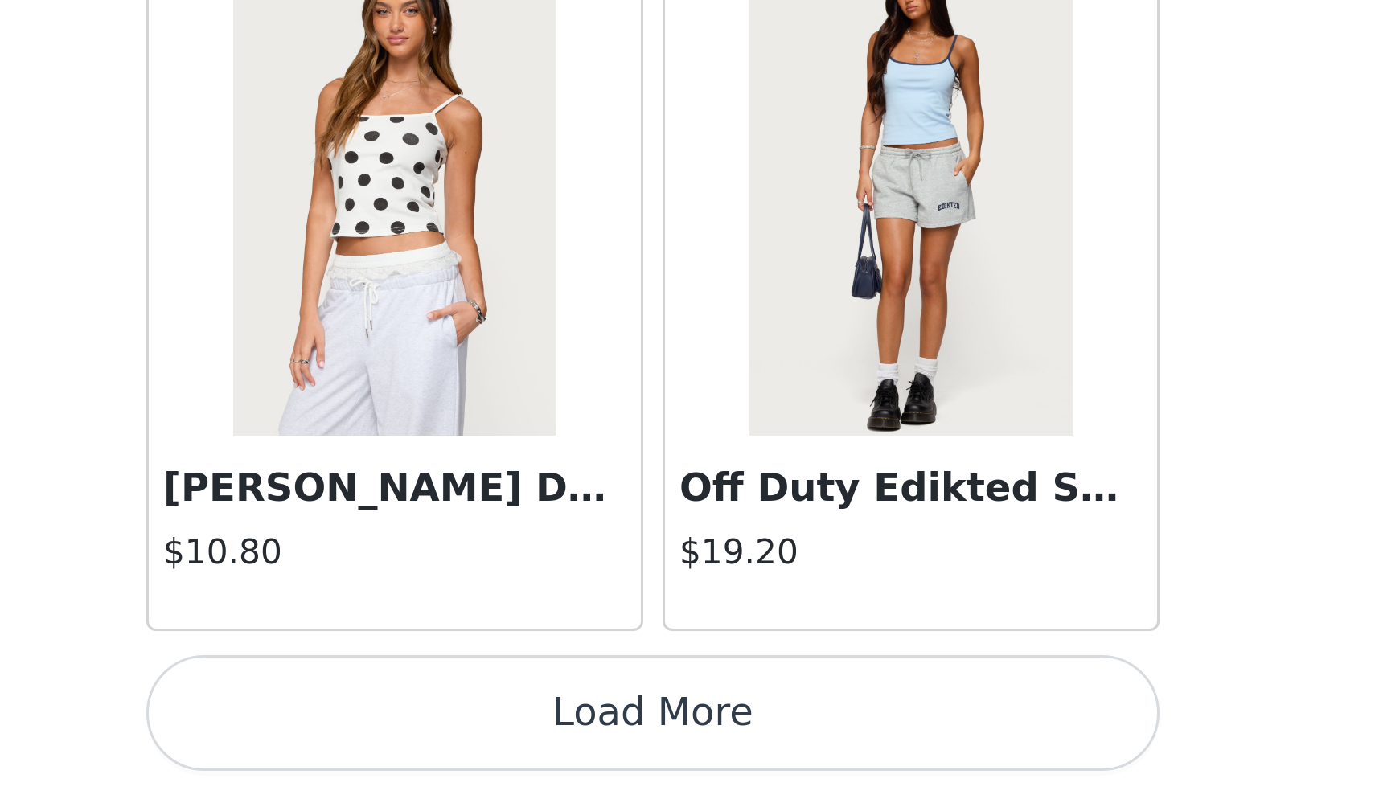
click at [519, 749] on button "Load More" at bounding box center [688, 768] width 338 height 39
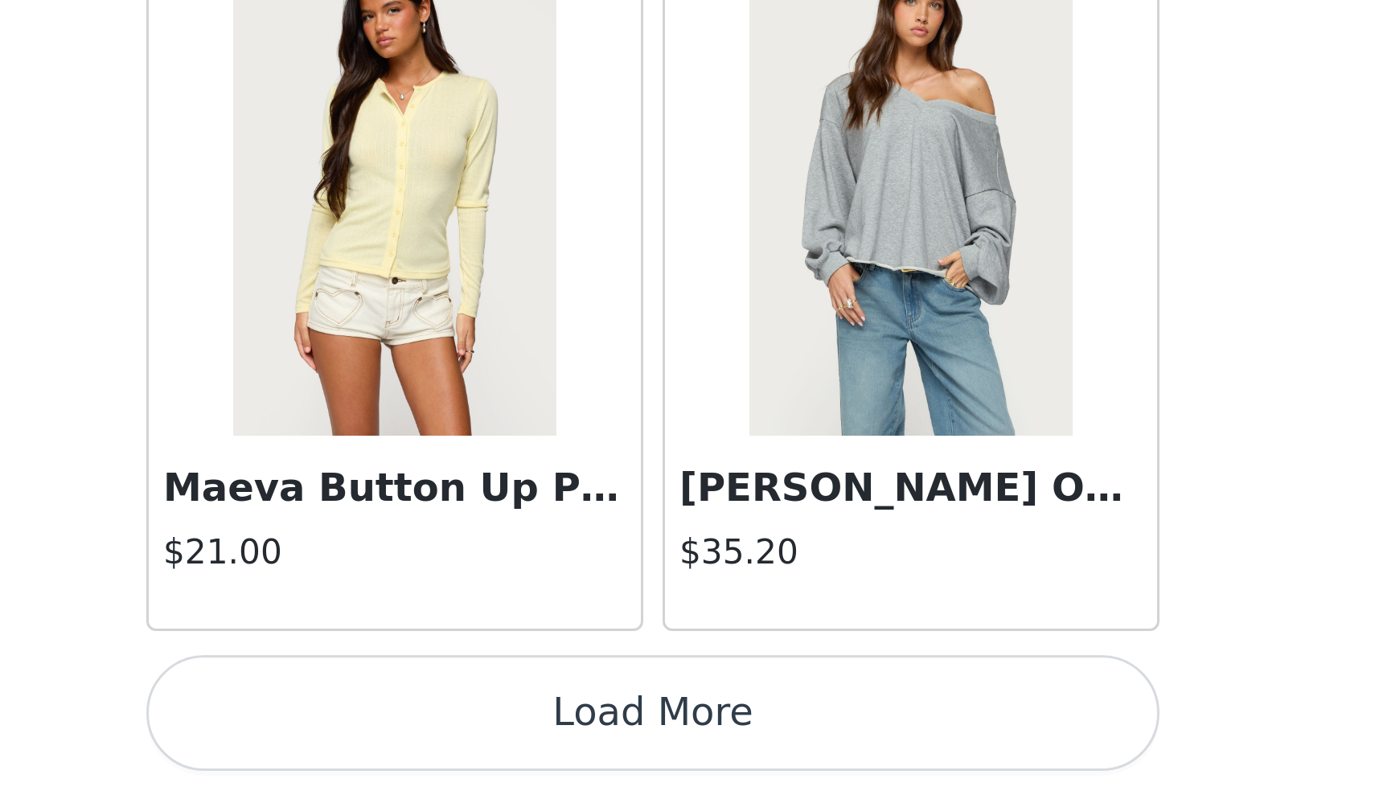
scroll to position [6330, 0]
click at [519, 749] on button "Load More" at bounding box center [688, 768] width 338 height 39
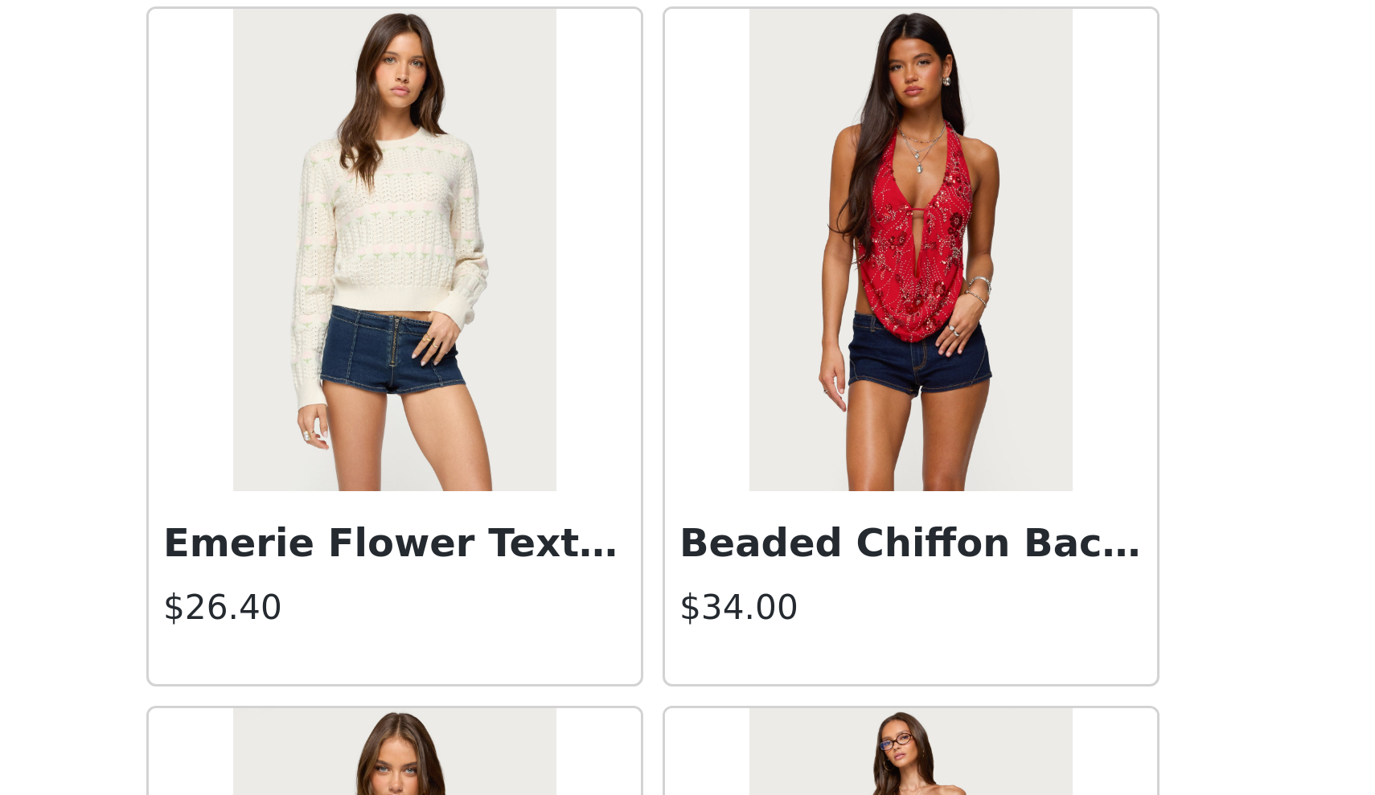
scroll to position [8181, 0]
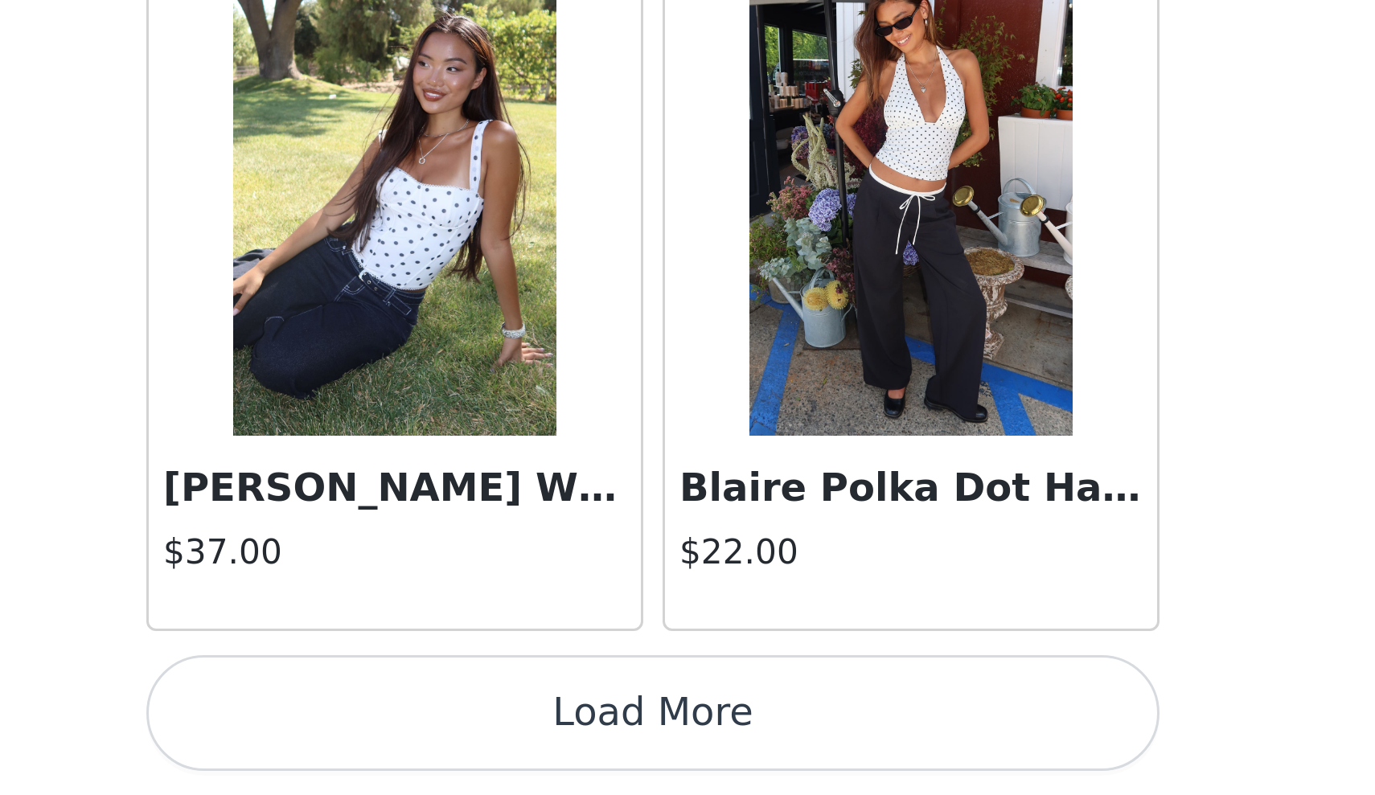
click at [519, 749] on button "Load More" at bounding box center [688, 768] width 338 height 39
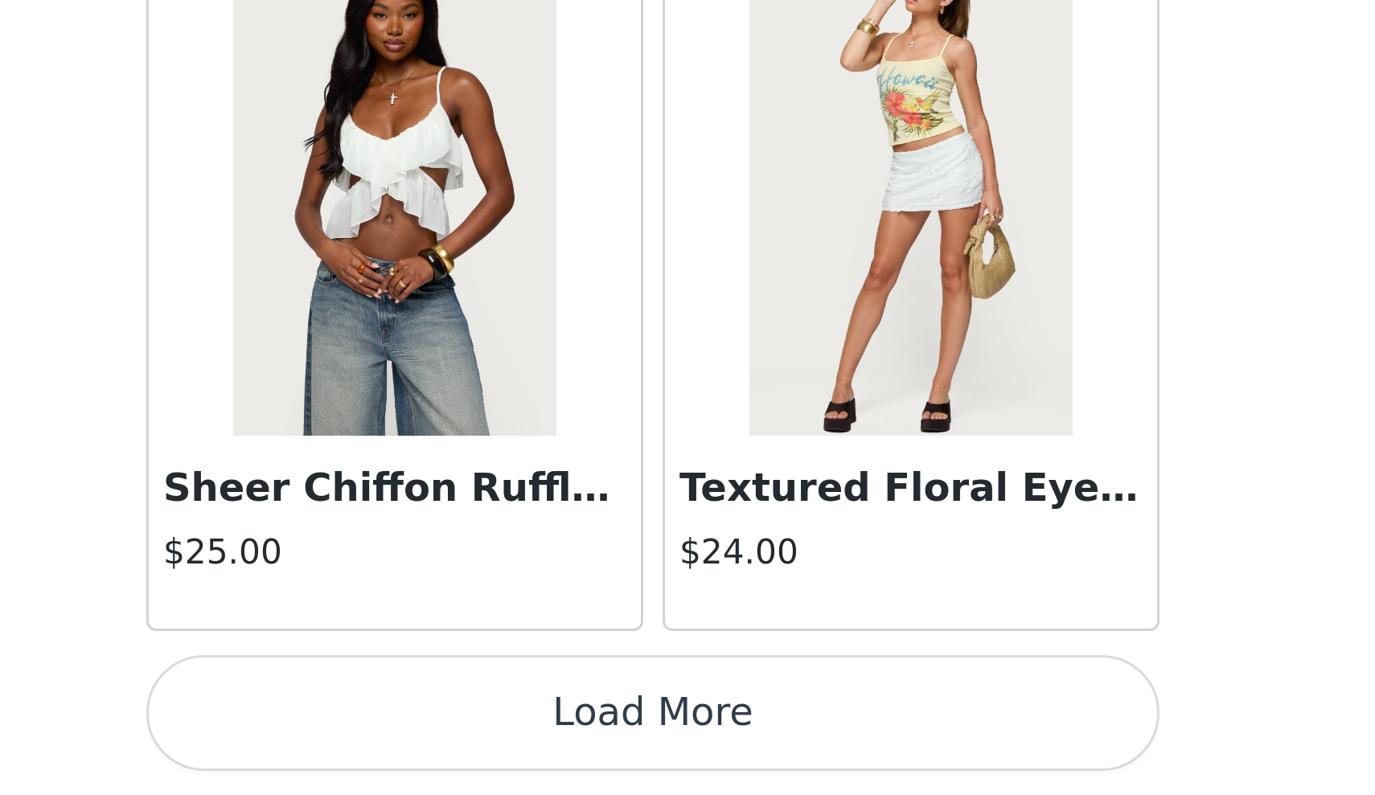
scroll to position [0, 0]
click at [519, 749] on button "Load More" at bounding box center [688, 768] width 338 height 39
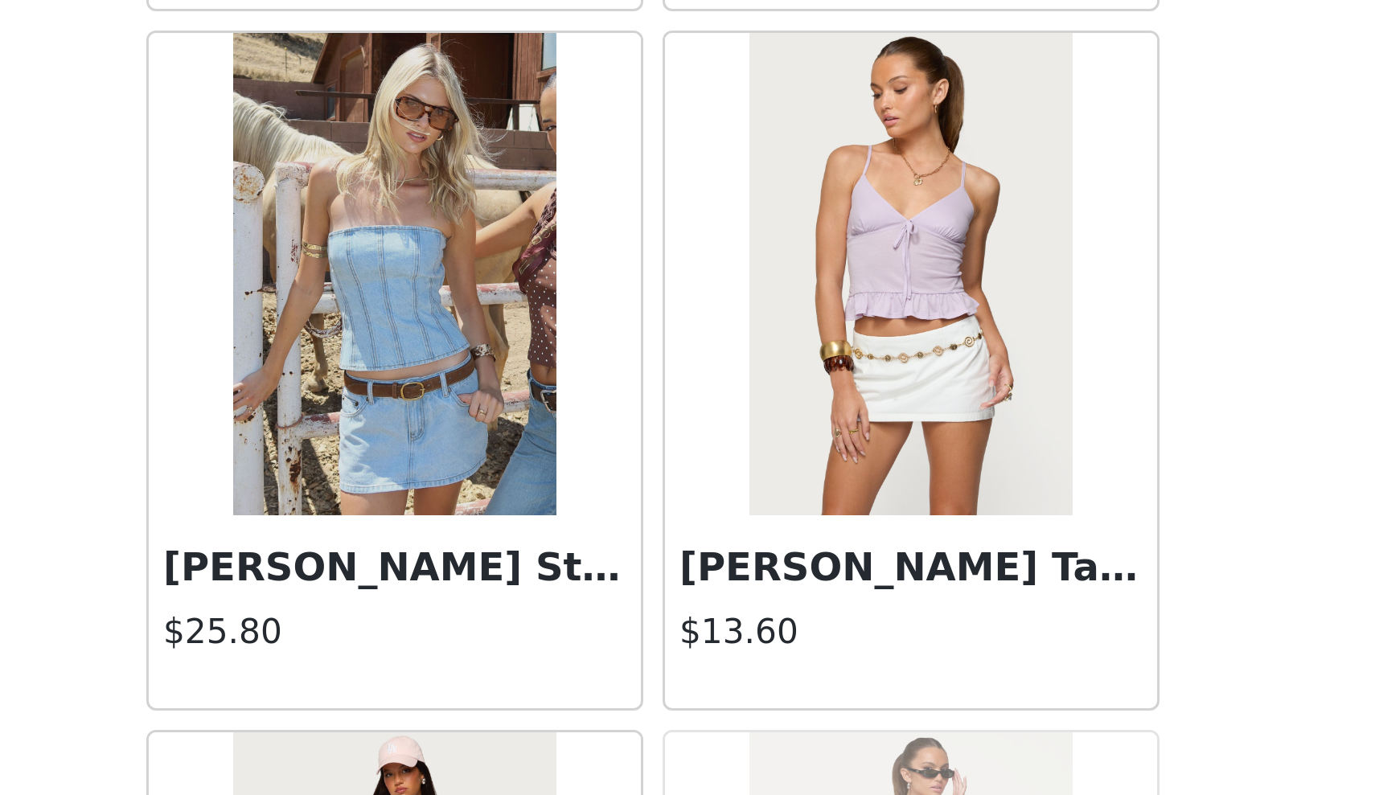
scroll to position [12832, 0]
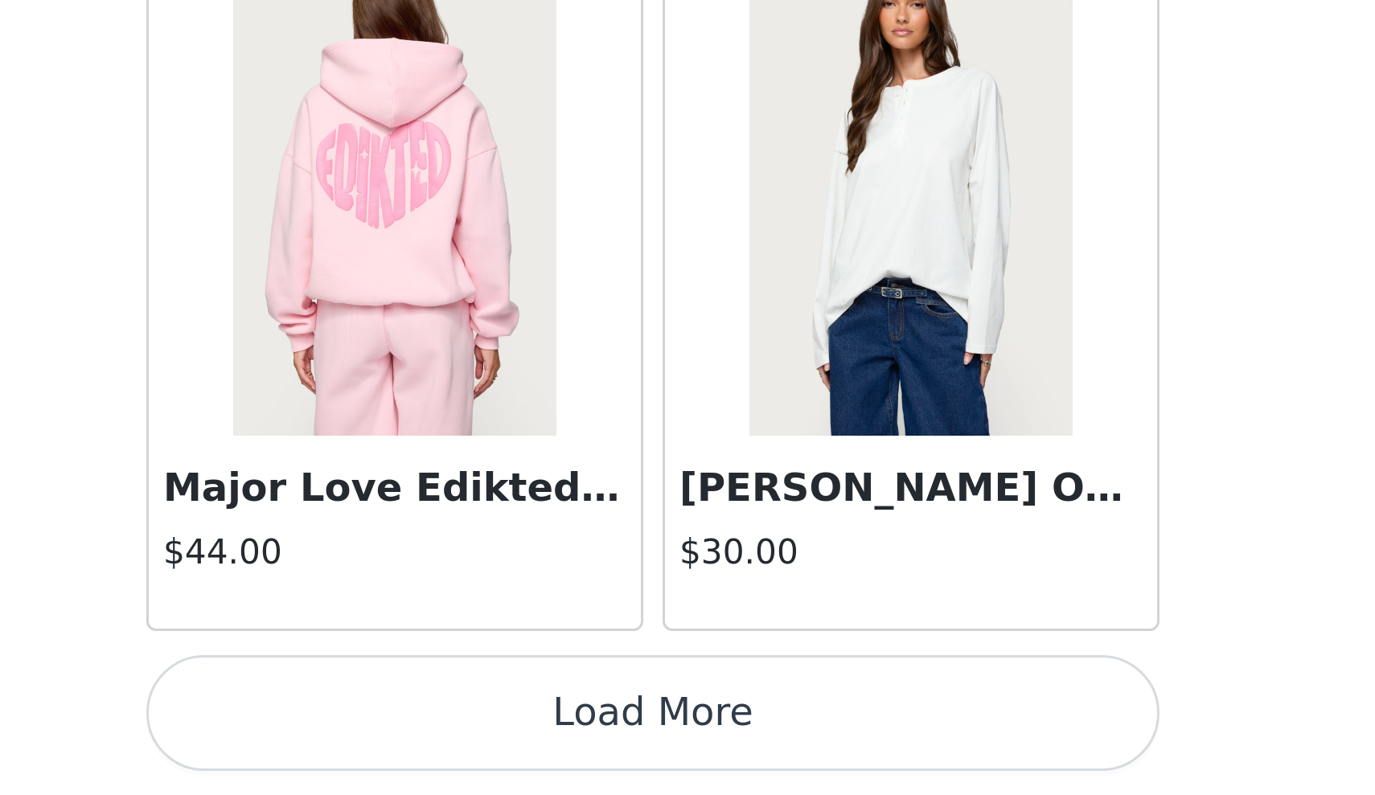
click at [519, 749] on button "Load More" at bounding box center [688, 768] width 338 height 39
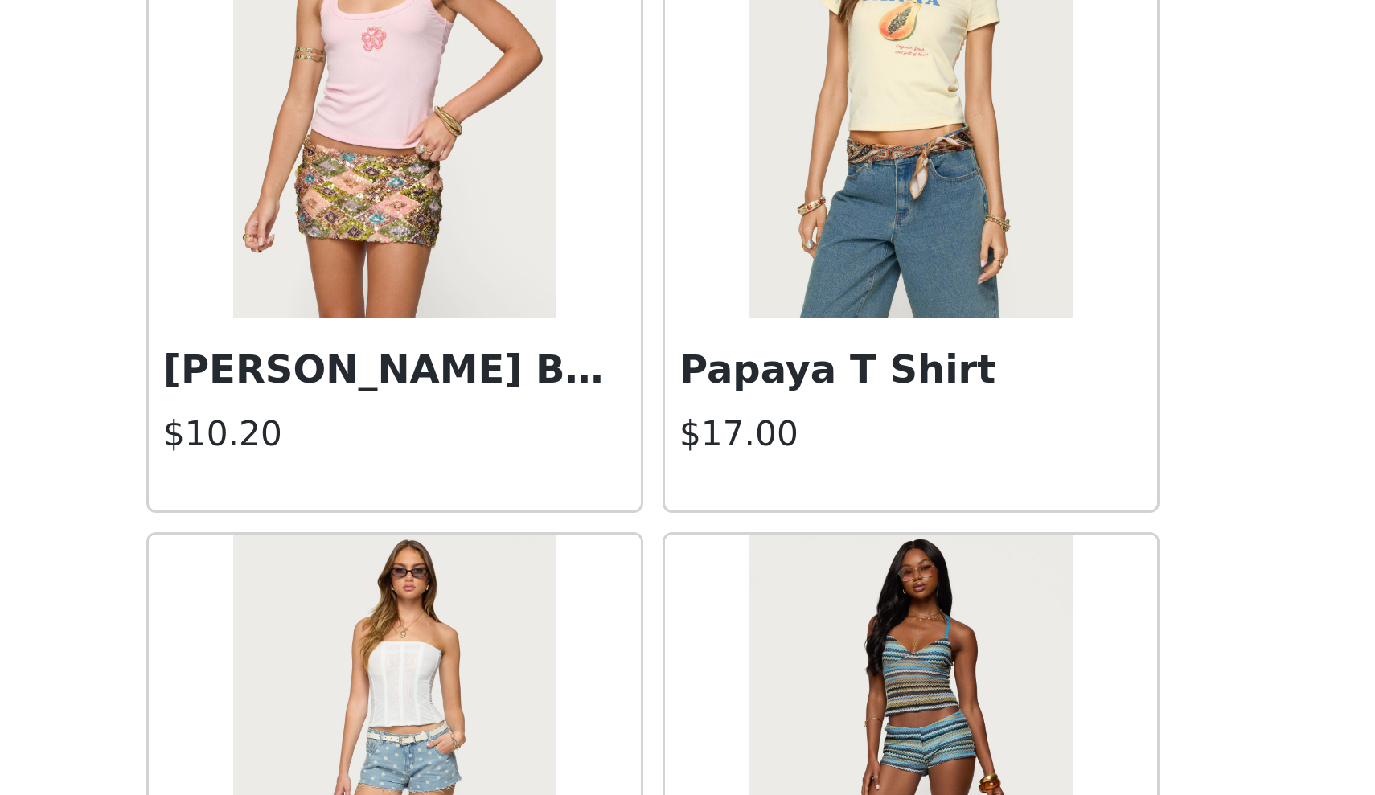
scroll to position [15481, 0]
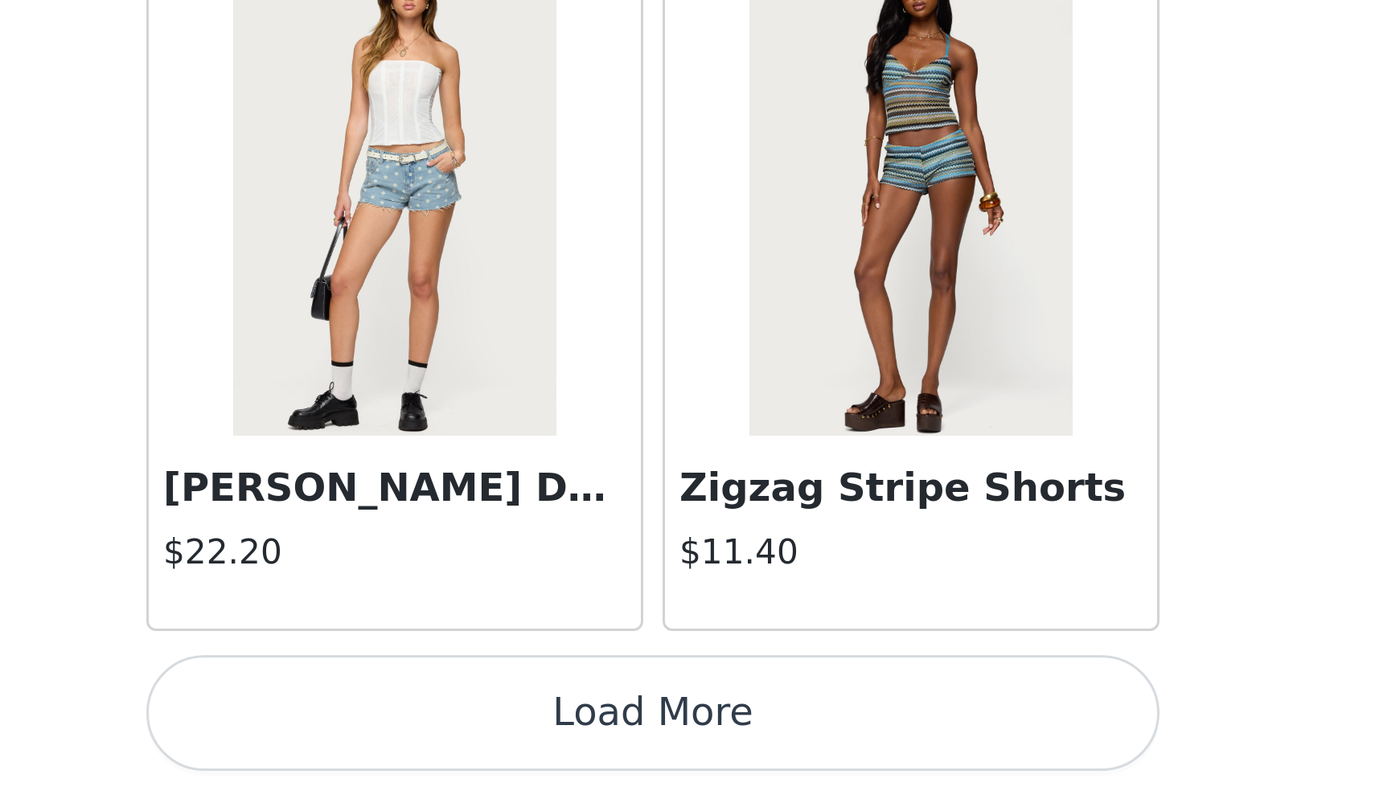
click at [519, 749] on button "Load More" at bounding box center [688, 768] width 338 height 39
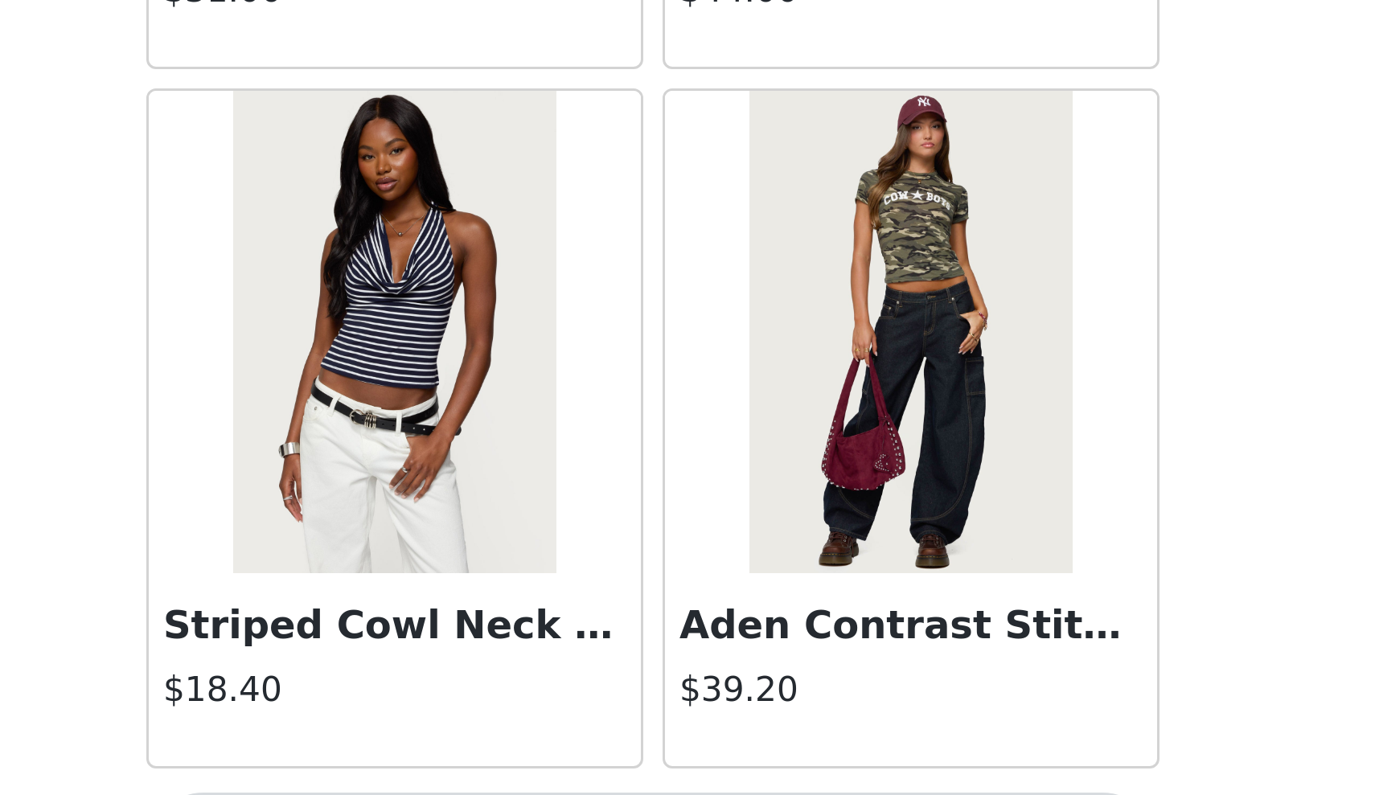
scroll to position [17961, 0]
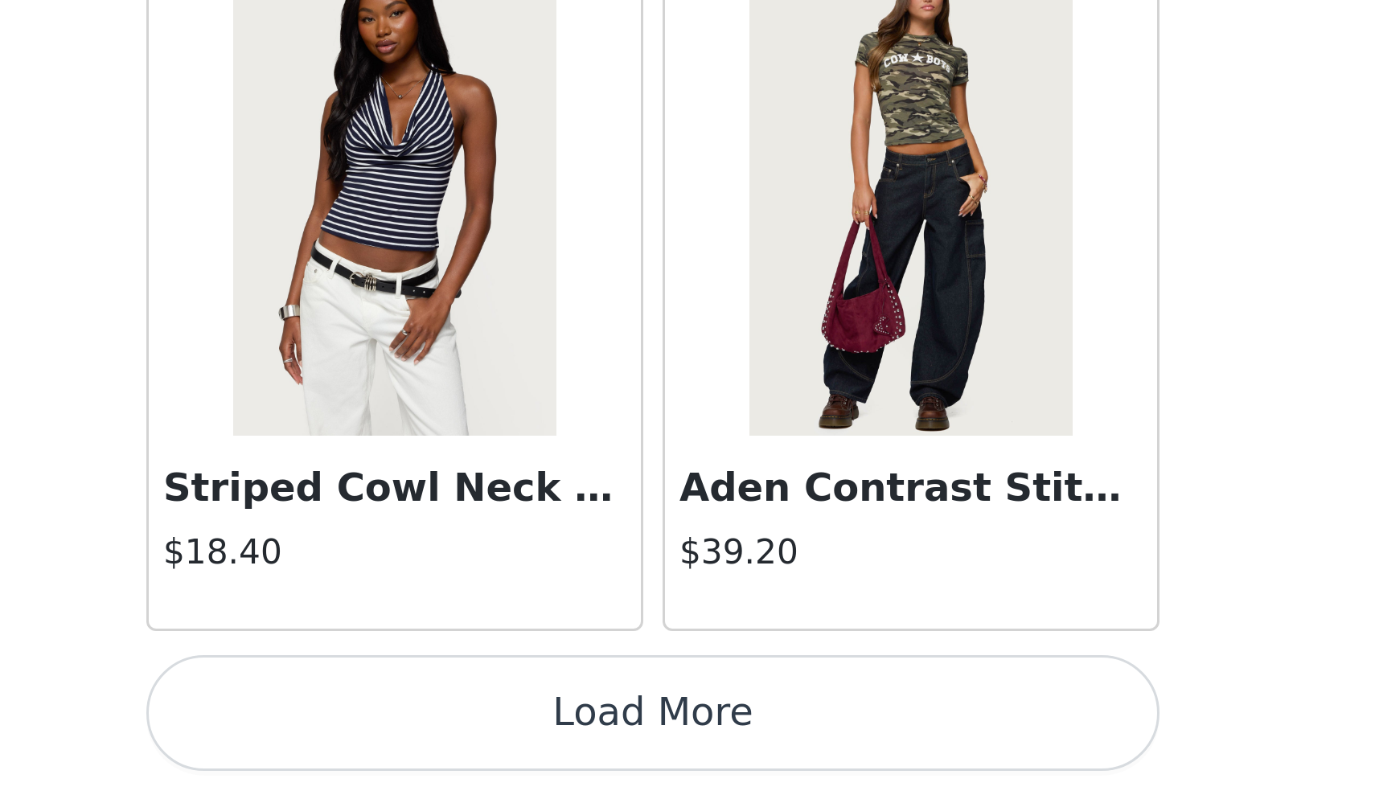
click at [519, 749] on button "Load More" at bounding box center [688, 768] width 338 height 39
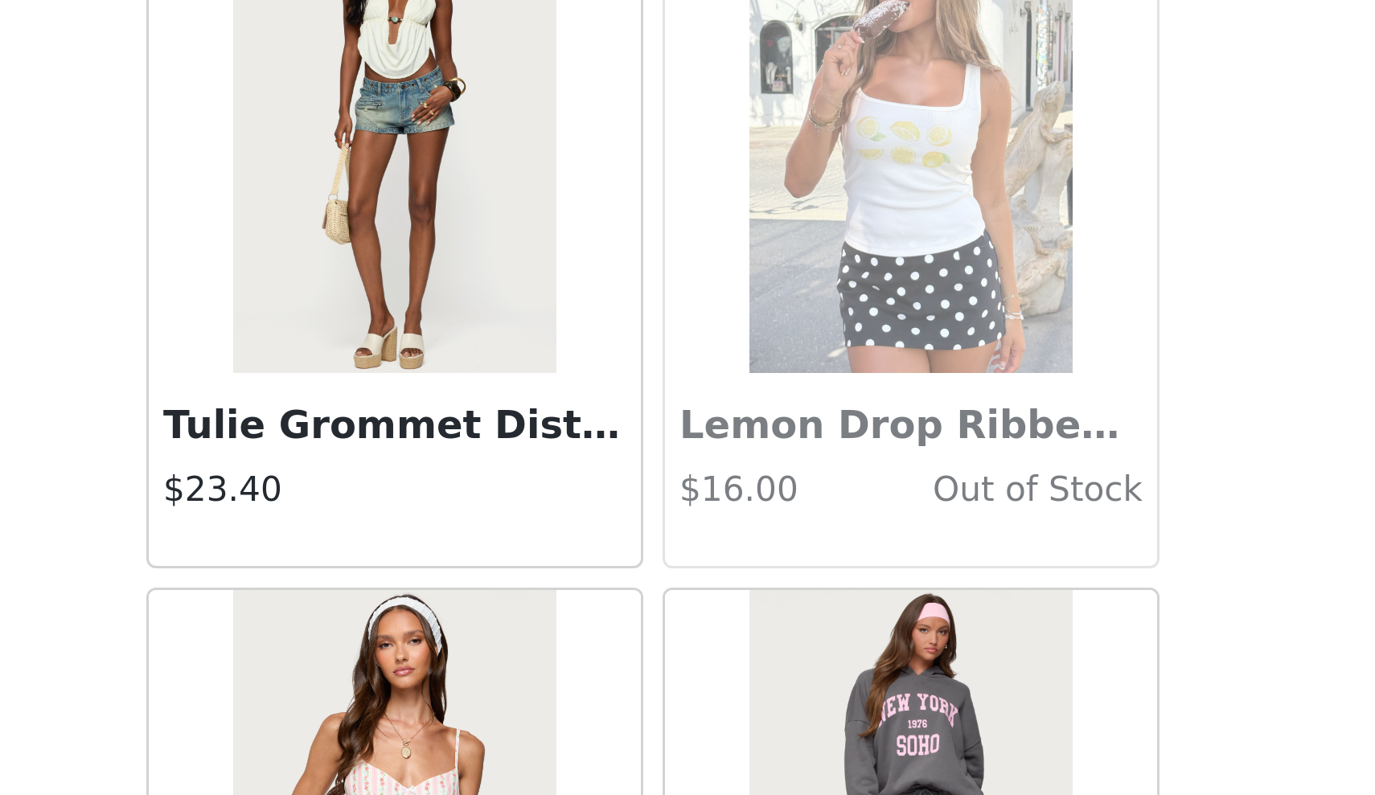
scroll to position [20113, 0]
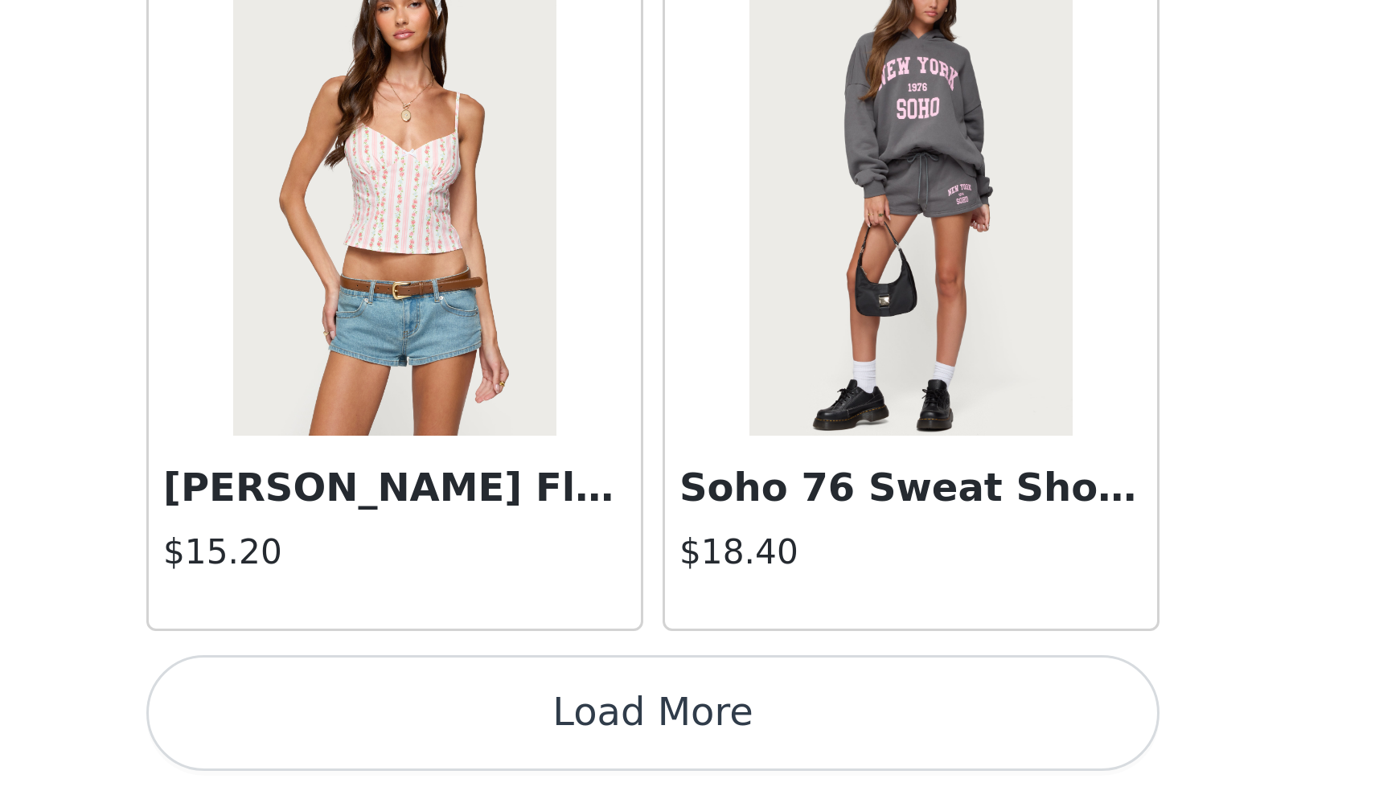
click at [519, 749] on button "Load More" at bounding box center [688, 768] width 338 height 39
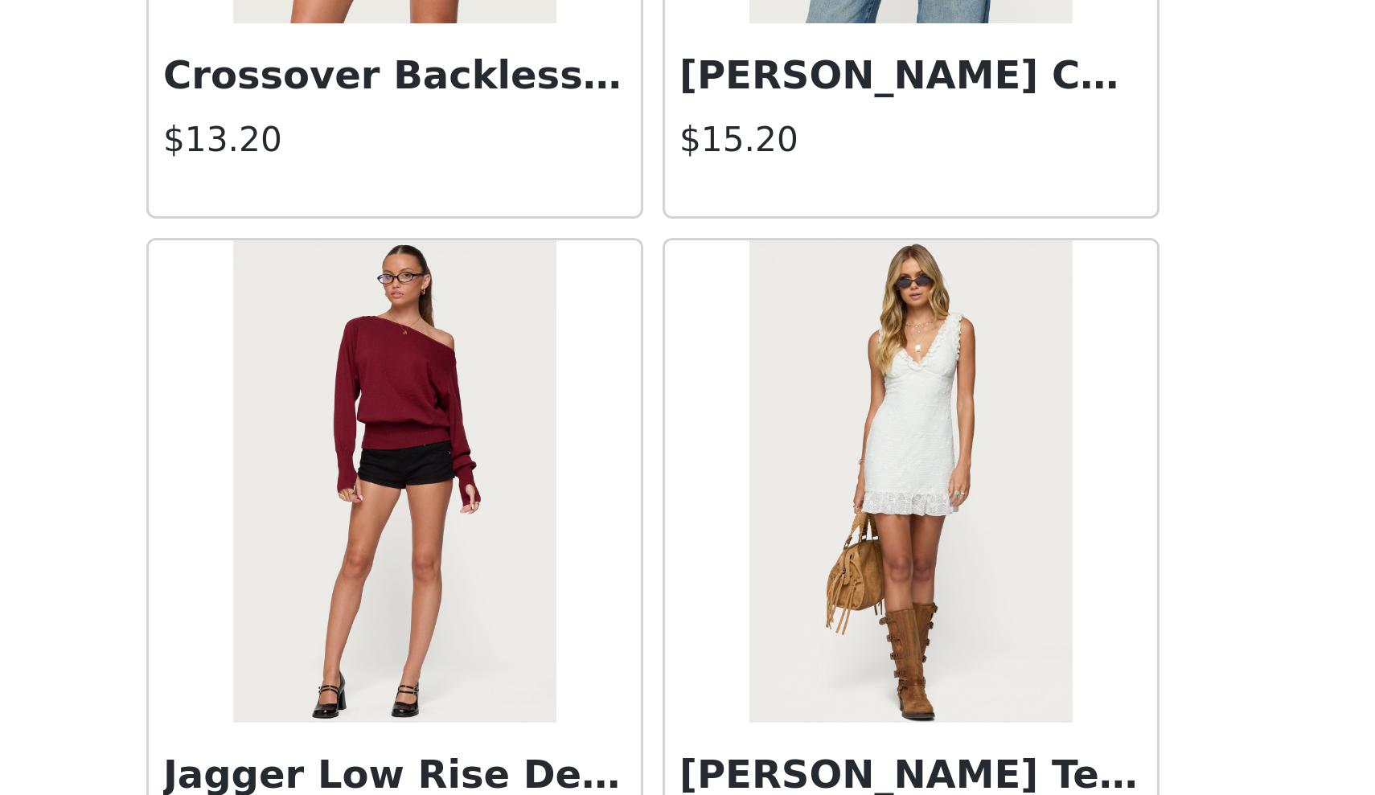
scroll to position [22568, 0]
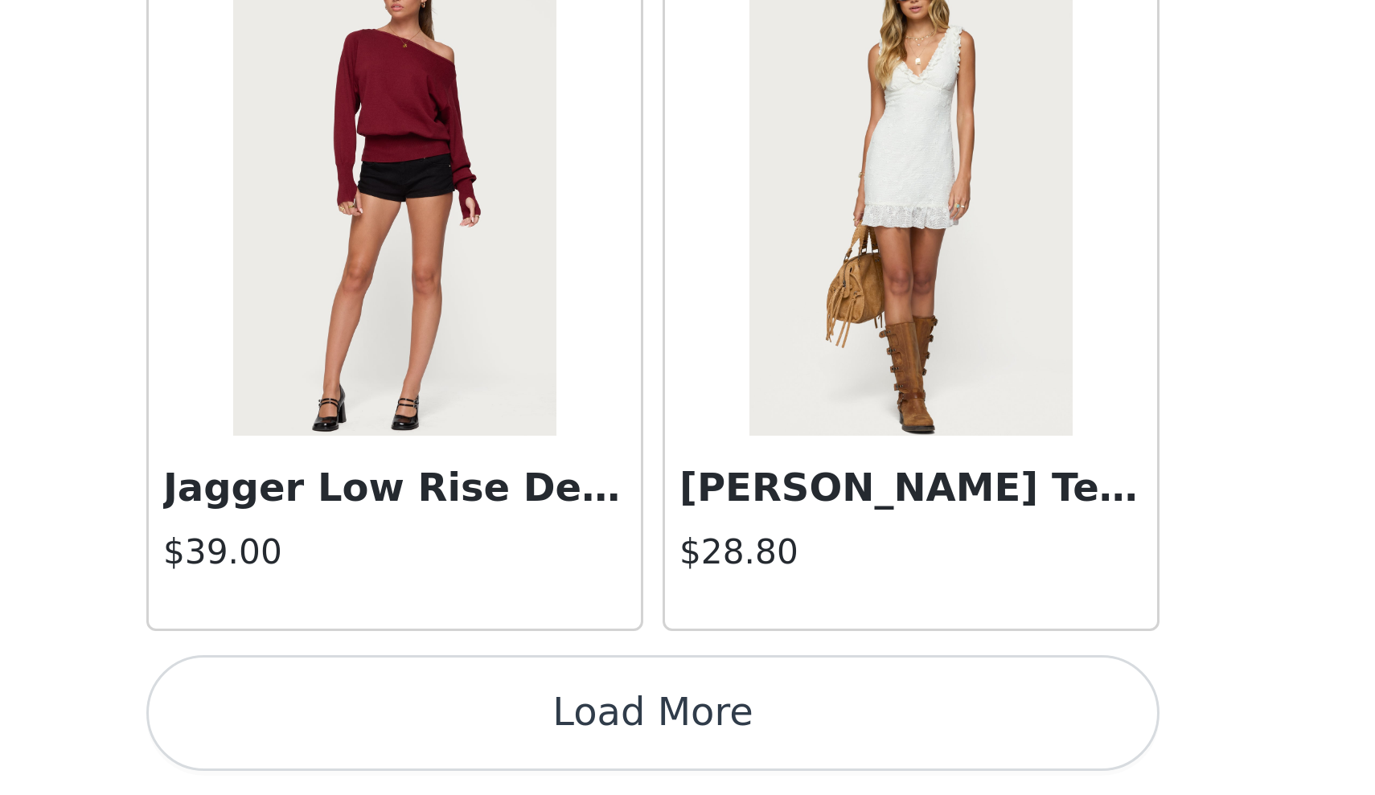
click at [519, 749] on button "Load More" at bounding box center [688, 768] width 338 height 39
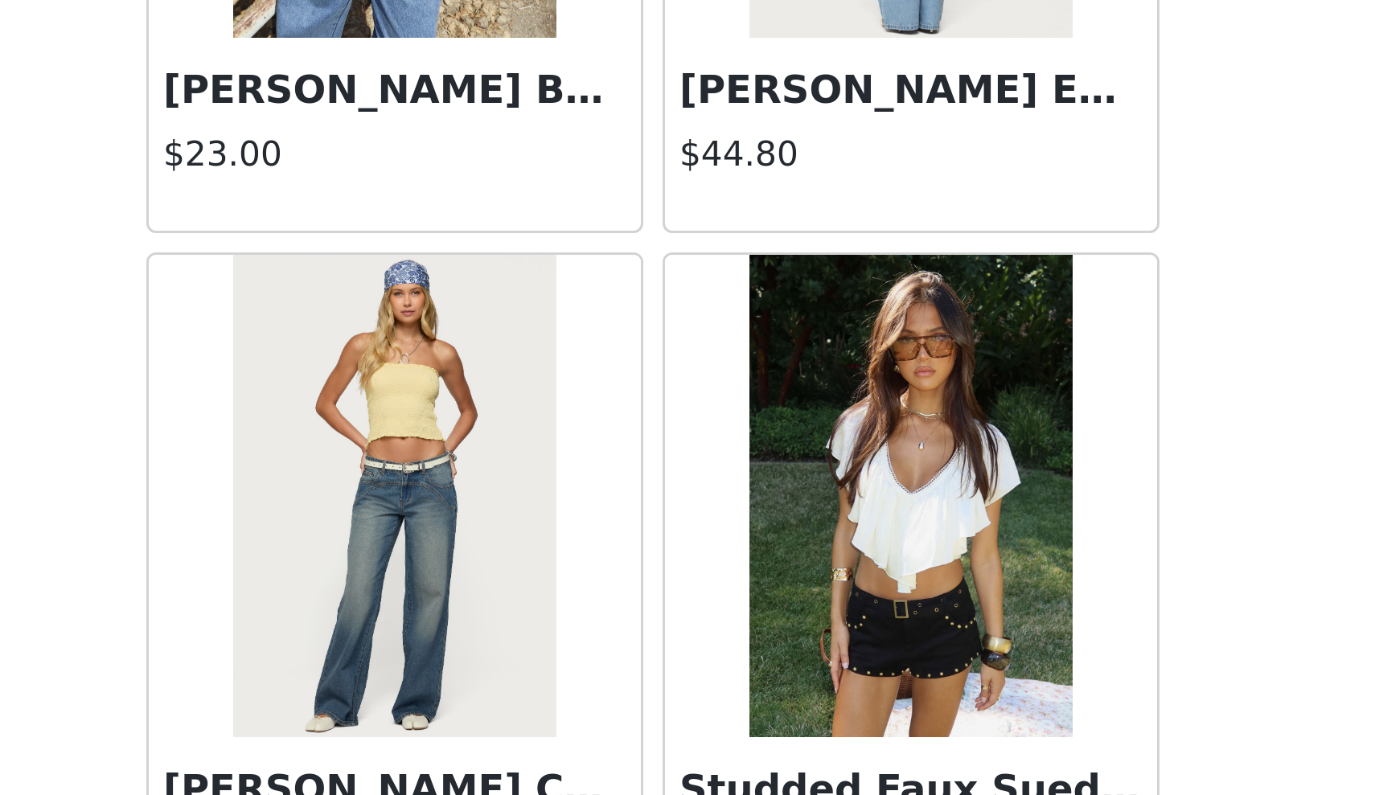
scroll to position [24902, 0]
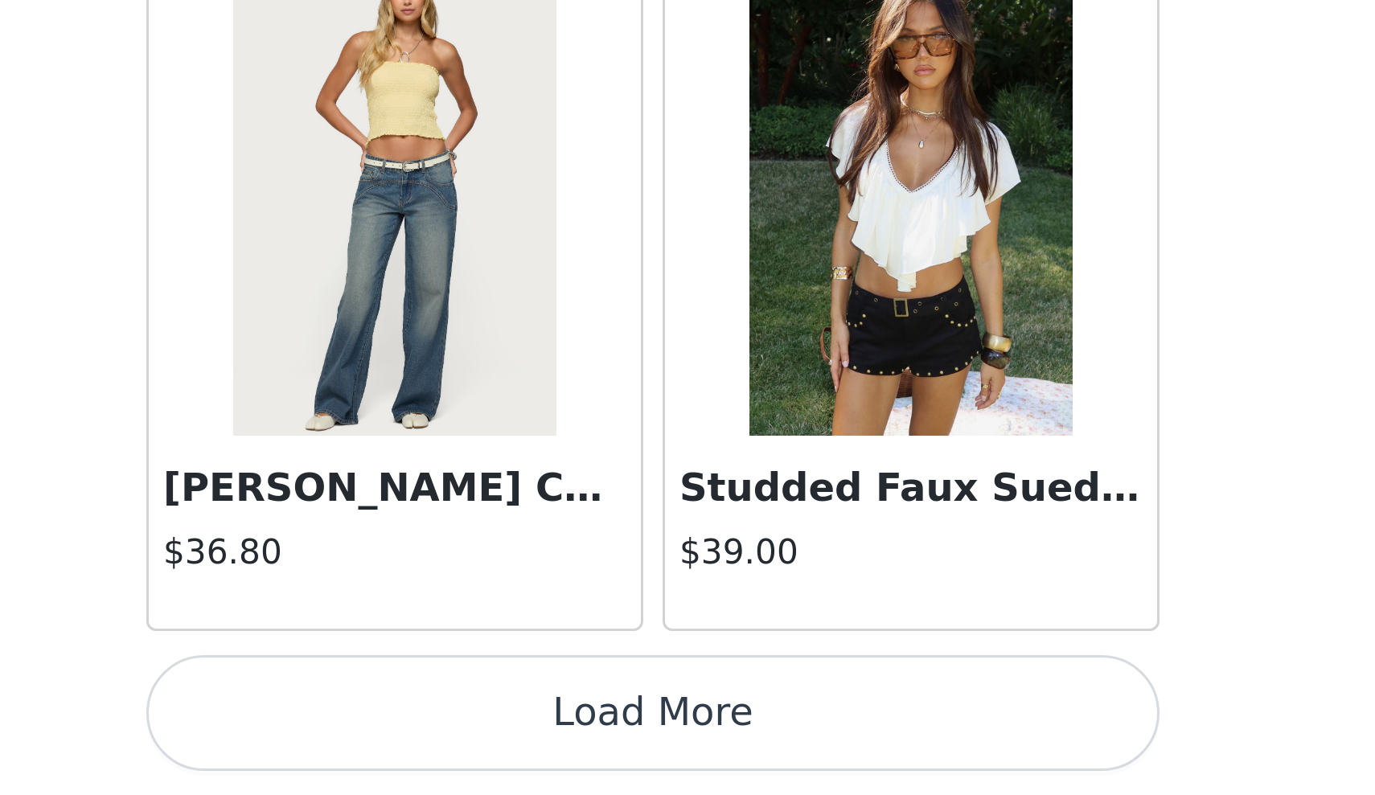
click at [519, 749] on button "Load More" at bounding box center [688, 768] width 338 height 39
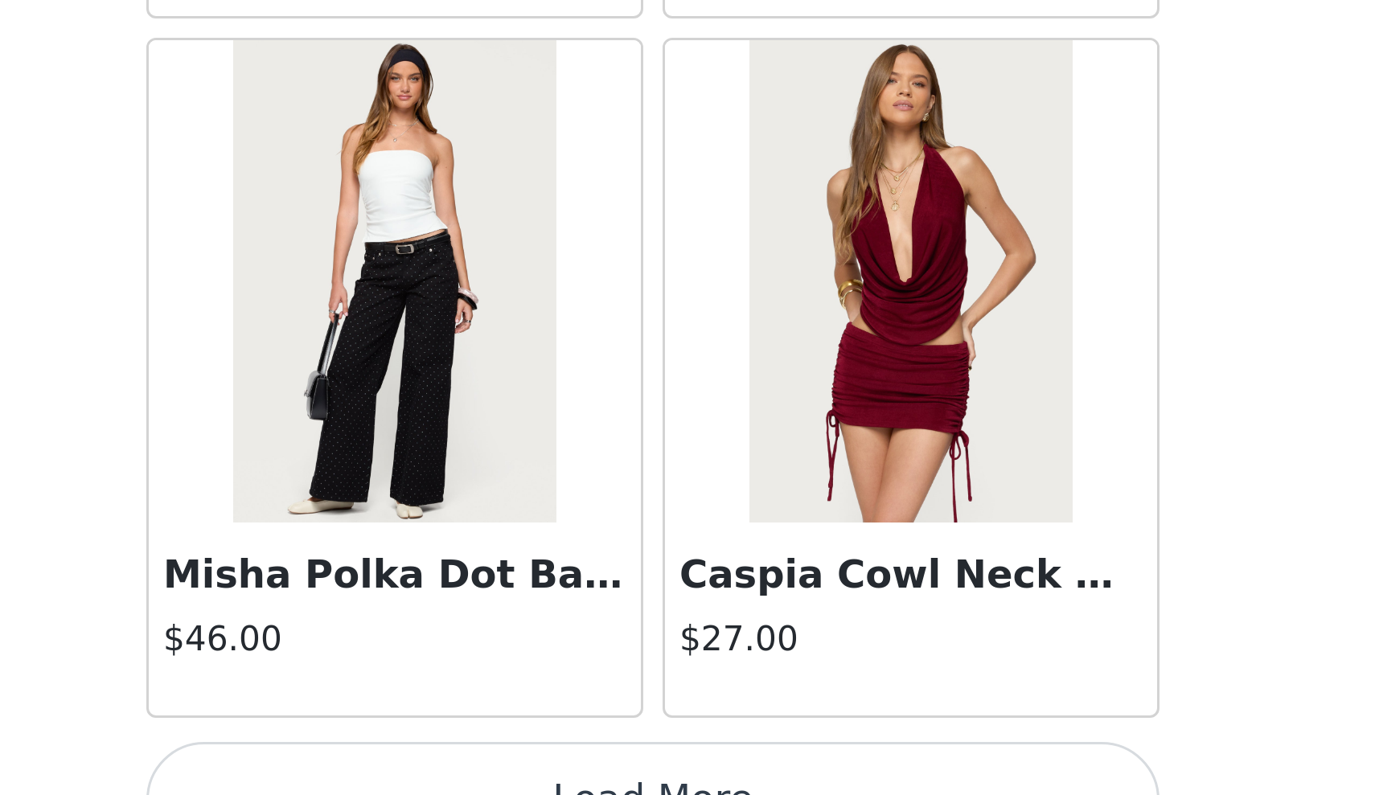
scroll to position [27315, 0]
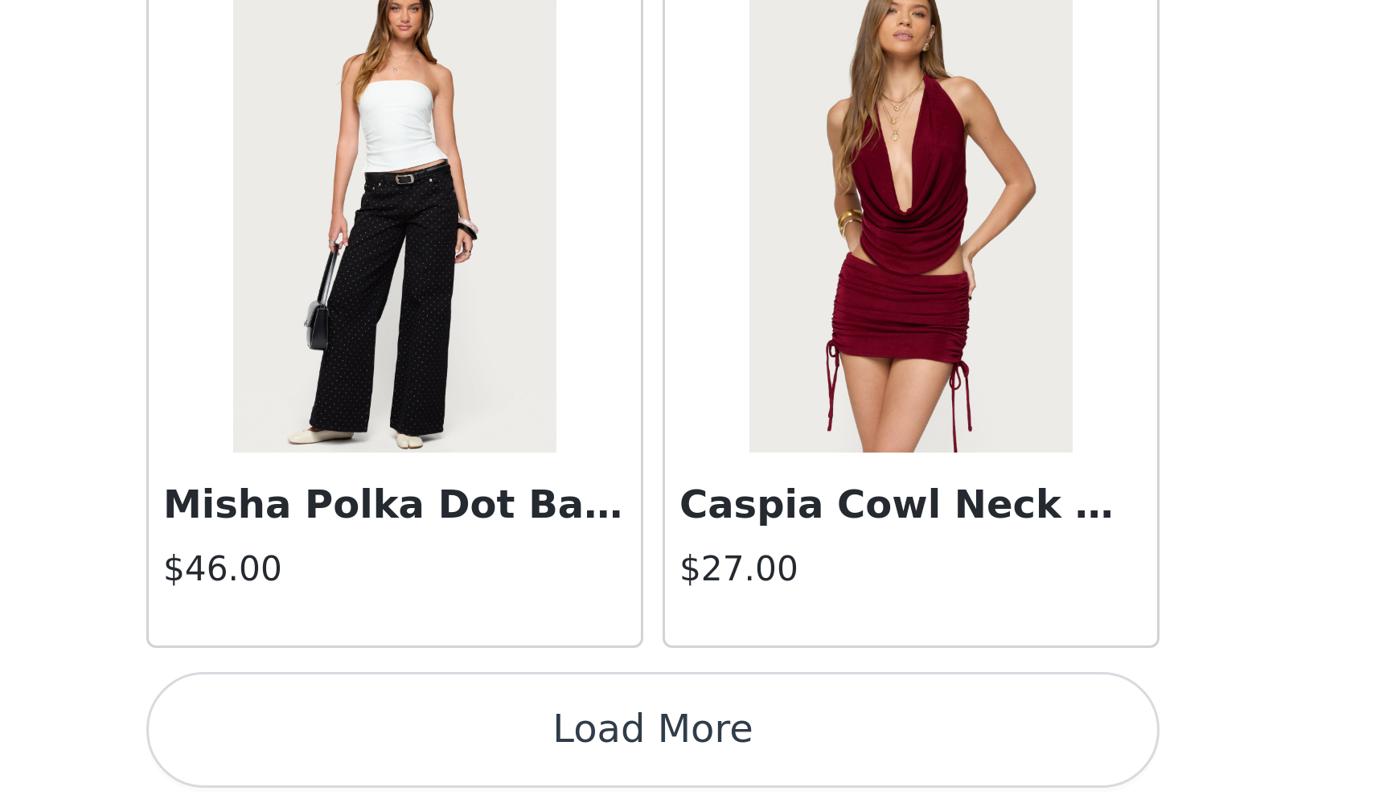
click at [519, 754] on button "Load More" at bounding box center [688, 773] width 338 height 39
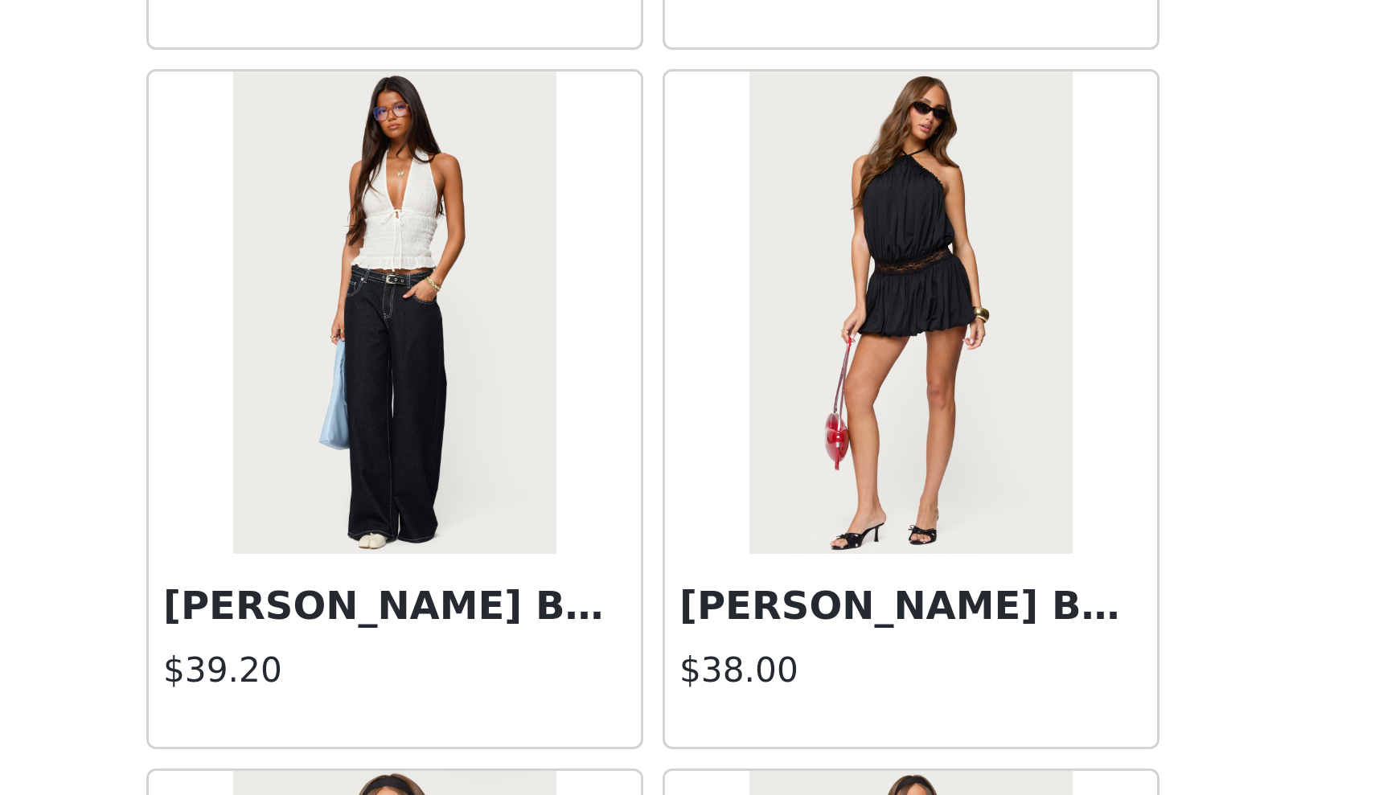
scroll to position [28449, 0]
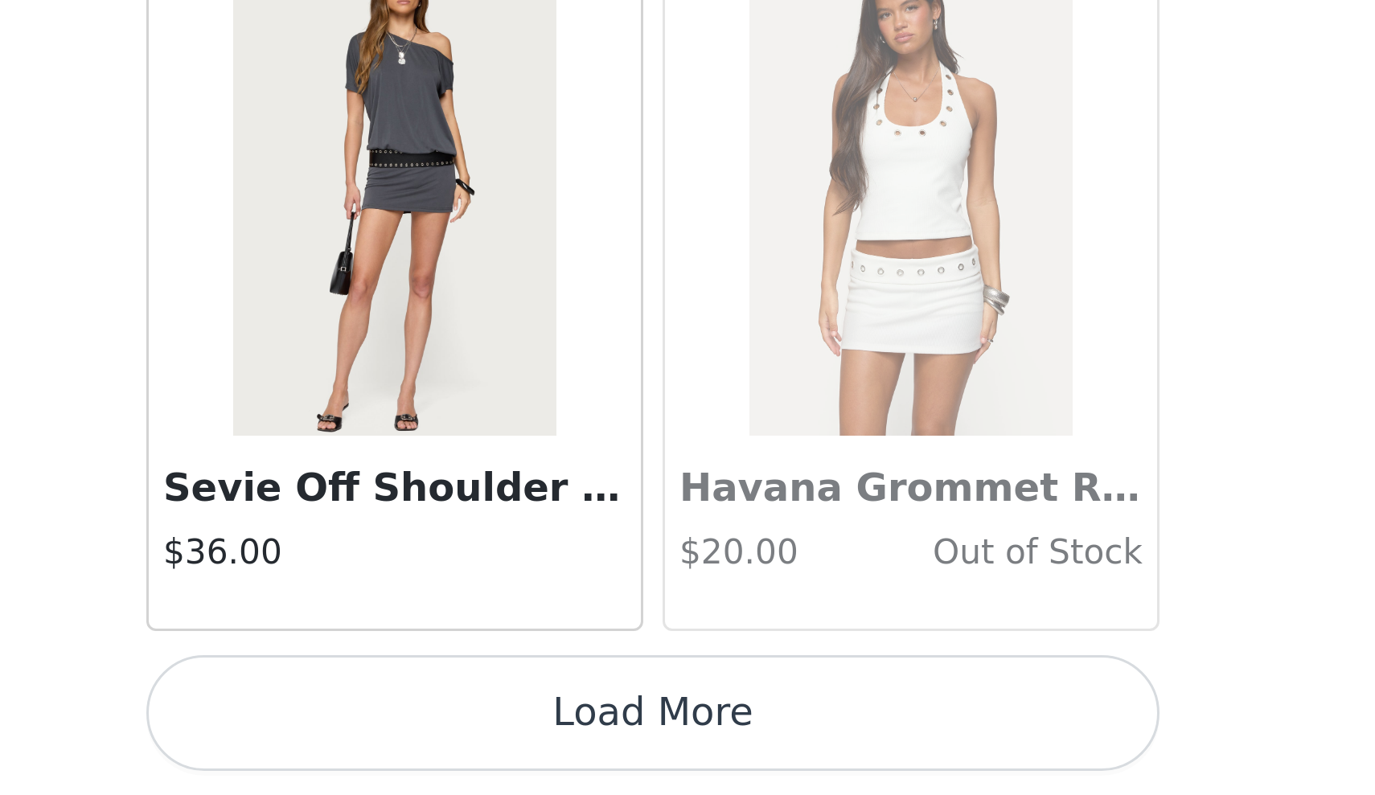
click at [519, 749] on button "Load More" at bounding box center [688, 768] width 338 height 39
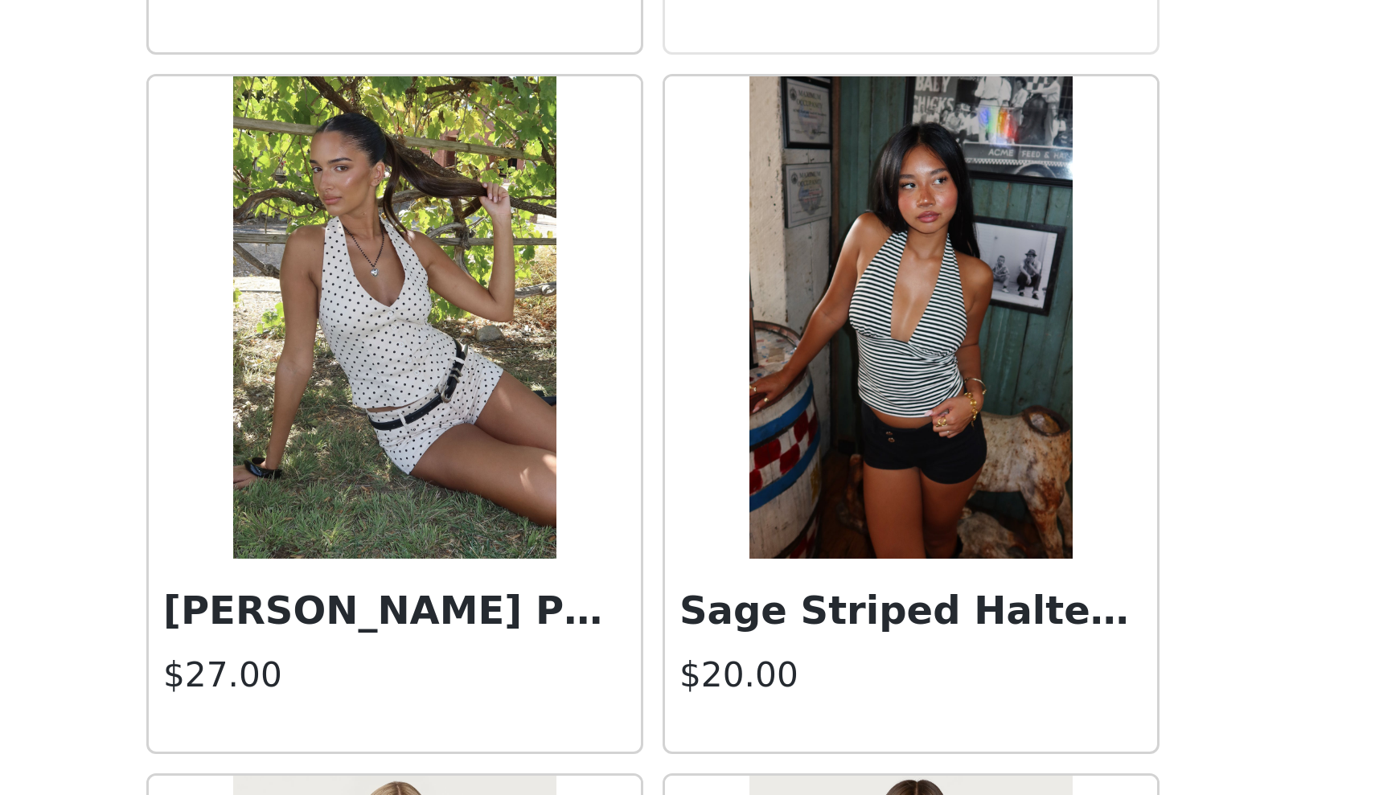
scroll to position [29847, 0]
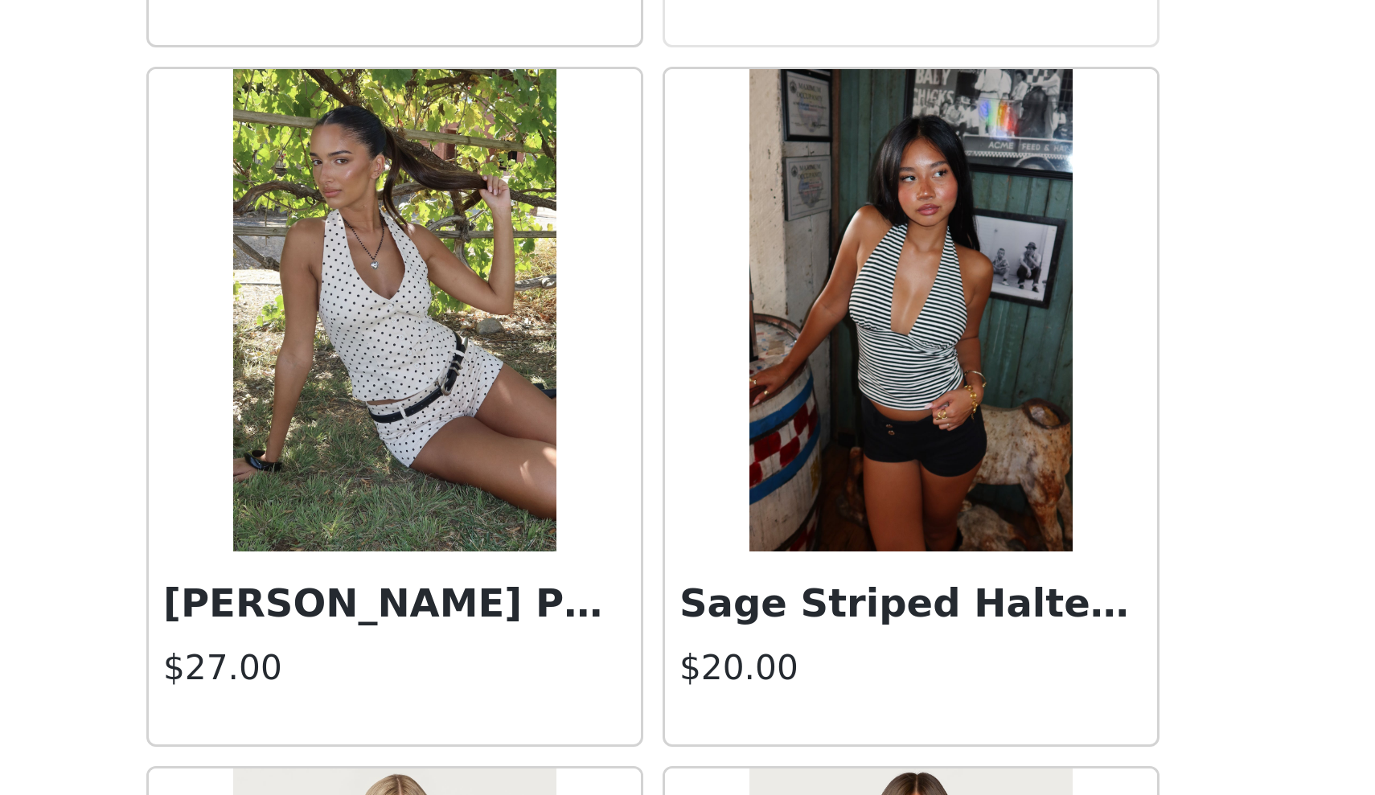
click at [548, 553] on img at bounding box center [601, 633] width 107 height 161
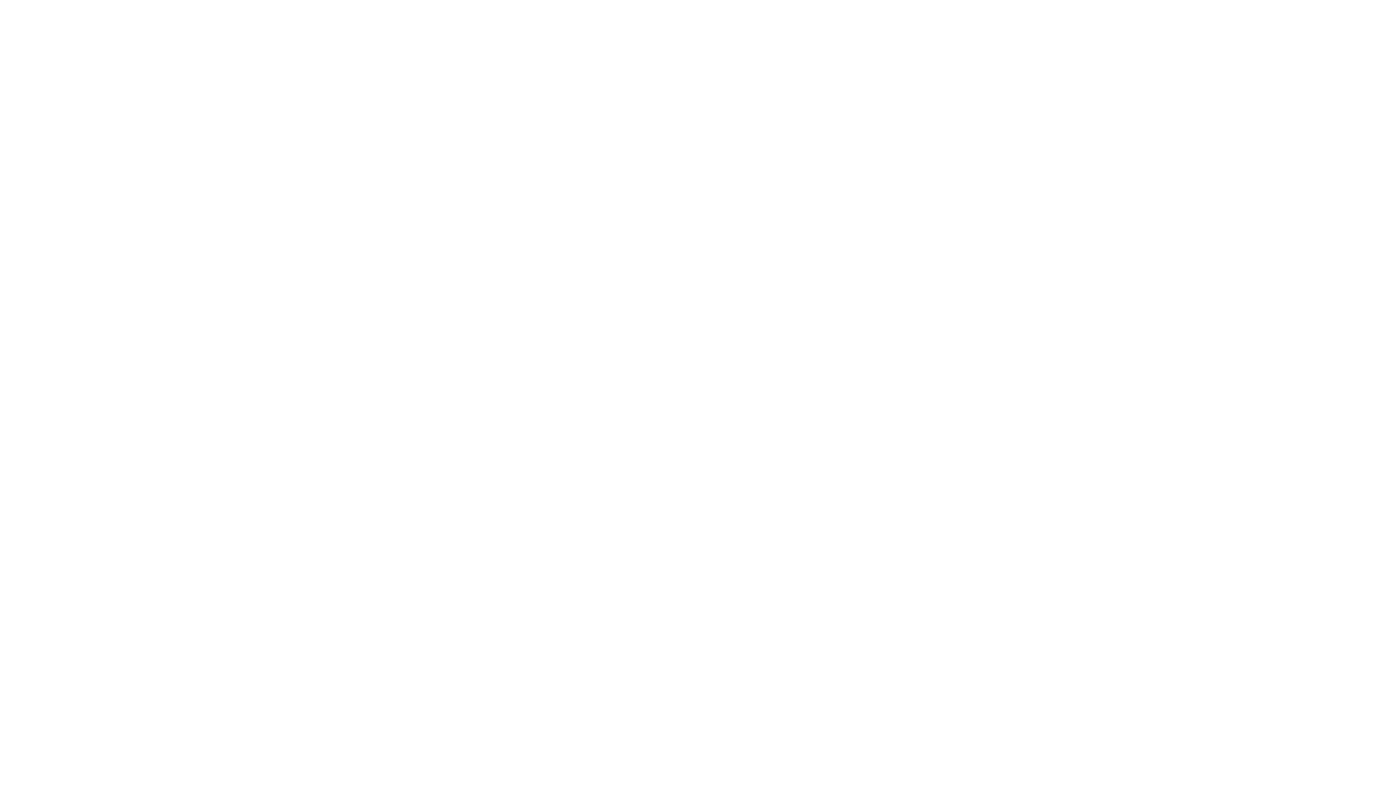
scroll to position [0, 0]
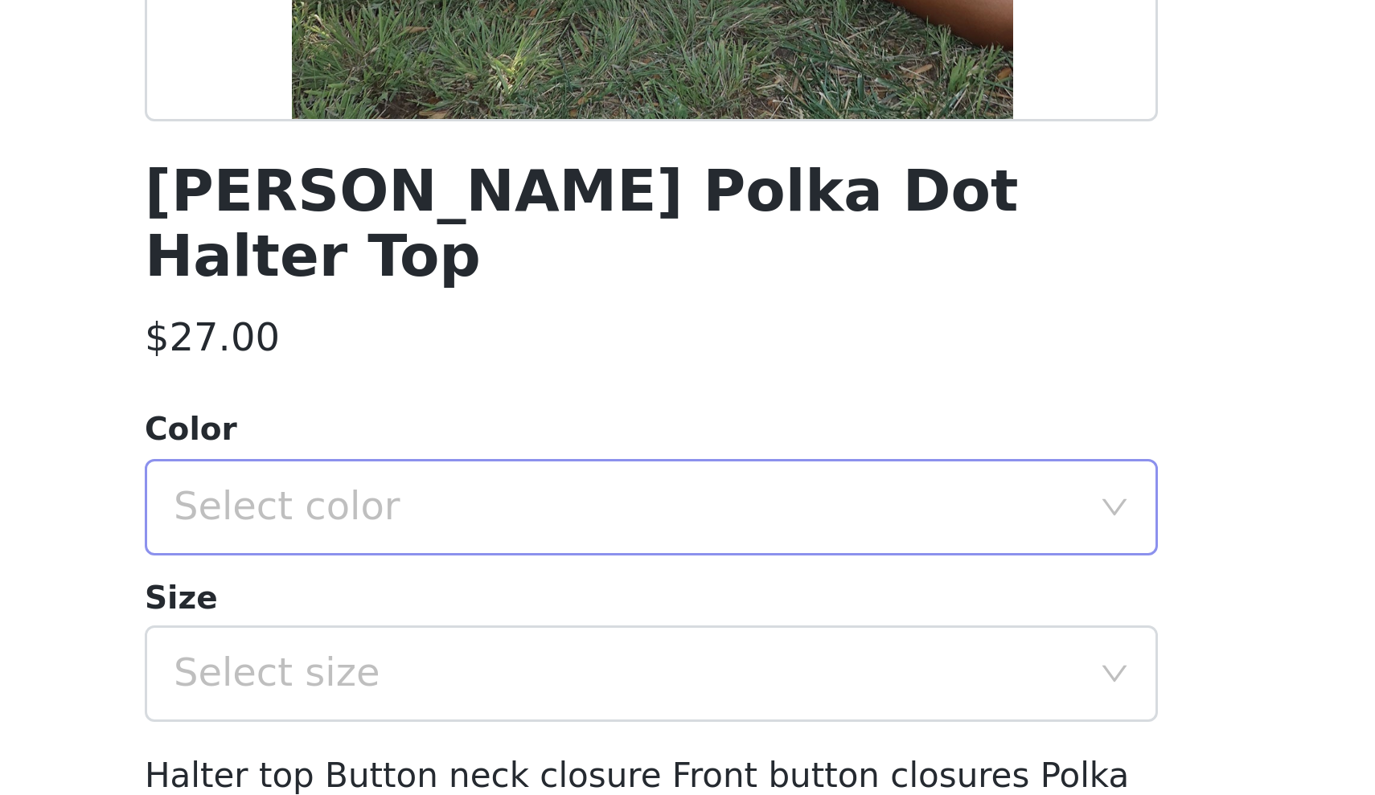
click at [528, 563] on div "Select color" at bounding box center [678, 571] width 301 height 16
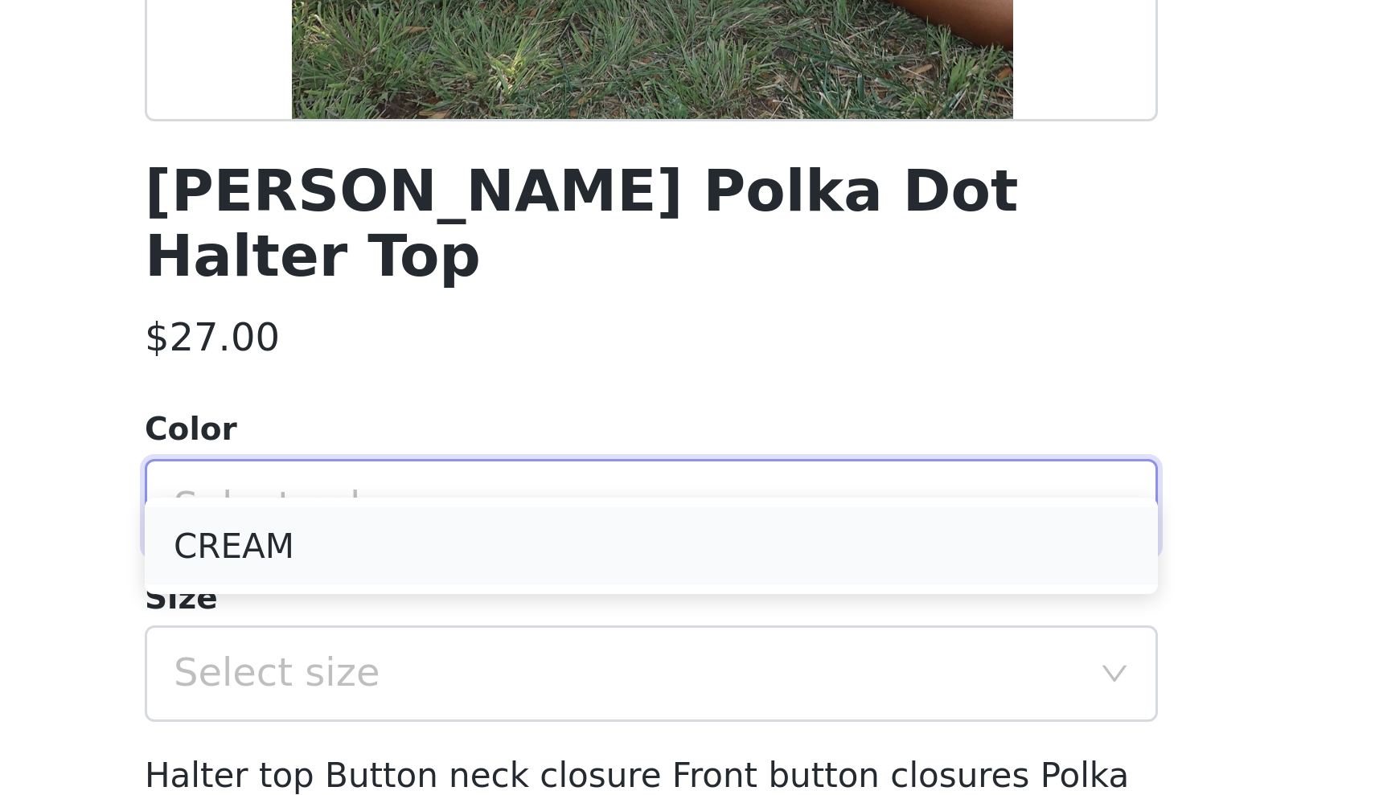
click at [519, 571] on li "CREAM" at bounding box center [688, 584] width 338 height 26
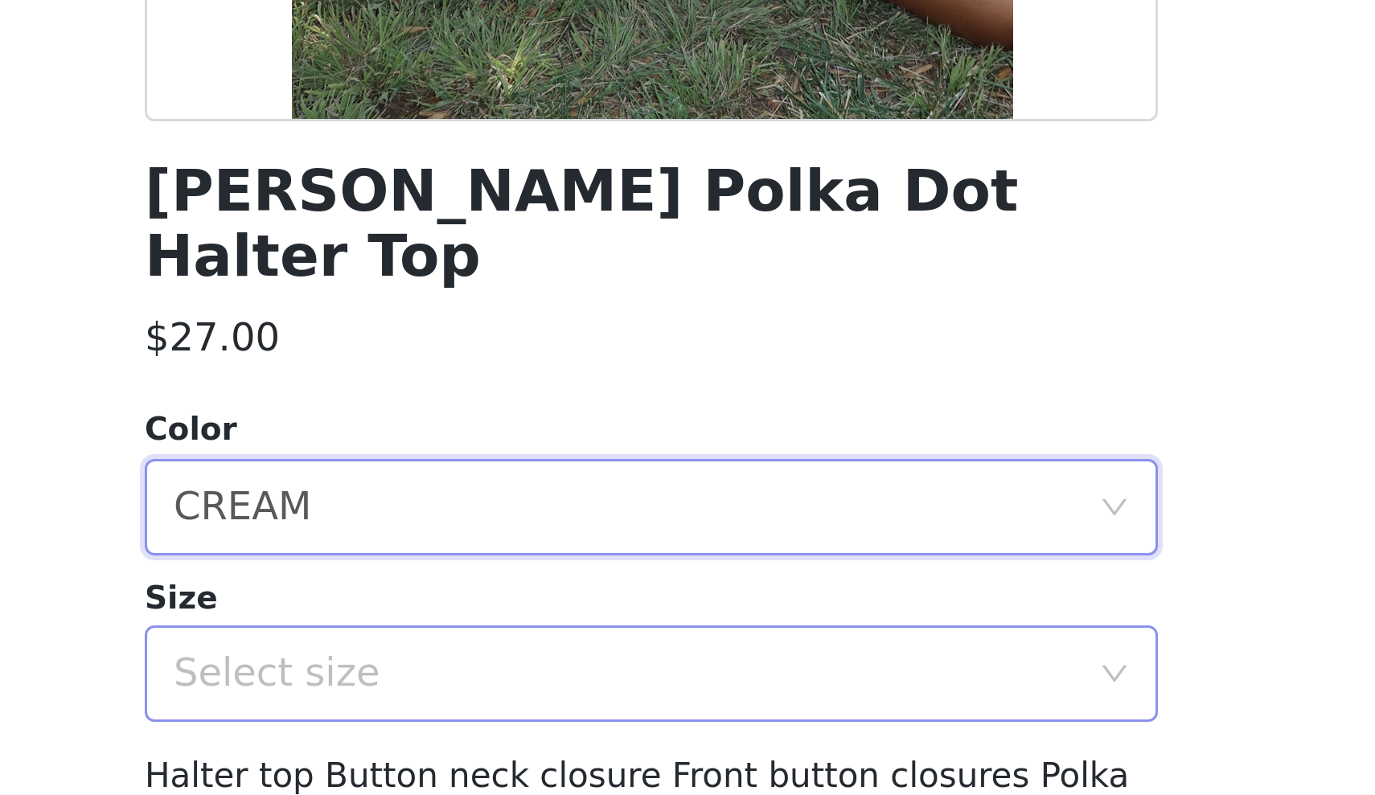
click at [528, 618] on div "Select size" at bounding box center [678, 626] width 301 height 16
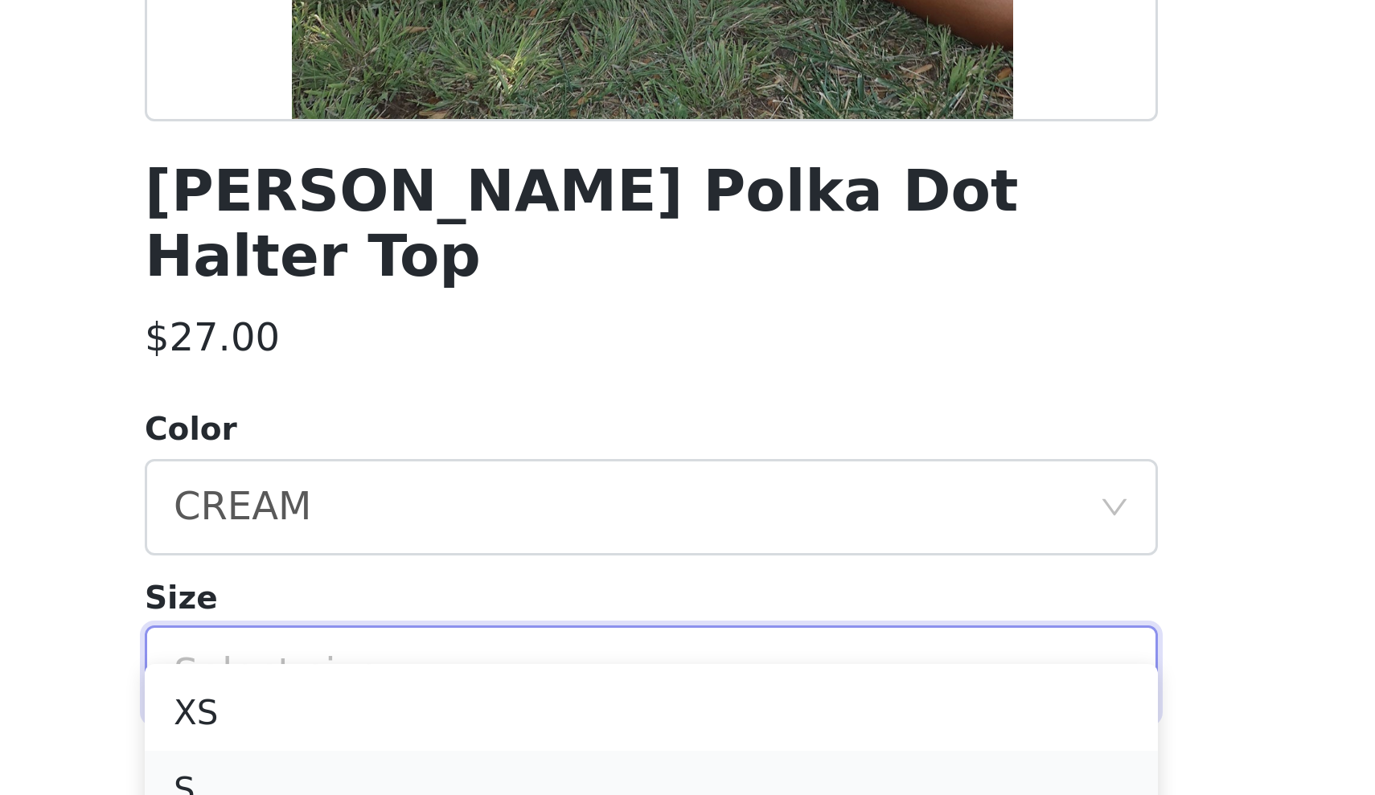
click at [519, 652] on li "S" at bounding box center [688, 665] width 338 height 26
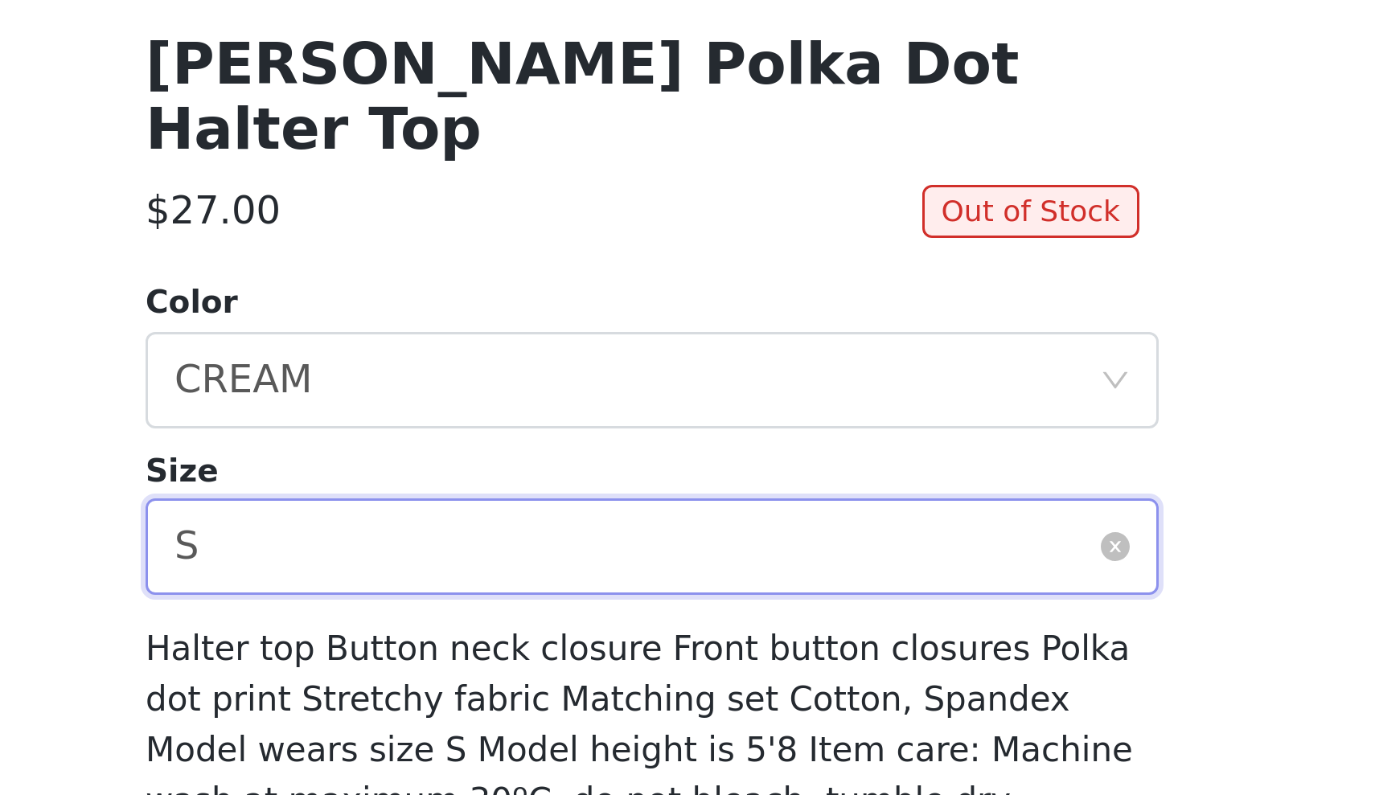
click at [528, 611] on div "Select size S" at bounding box center [682, 626] width 308 height 31
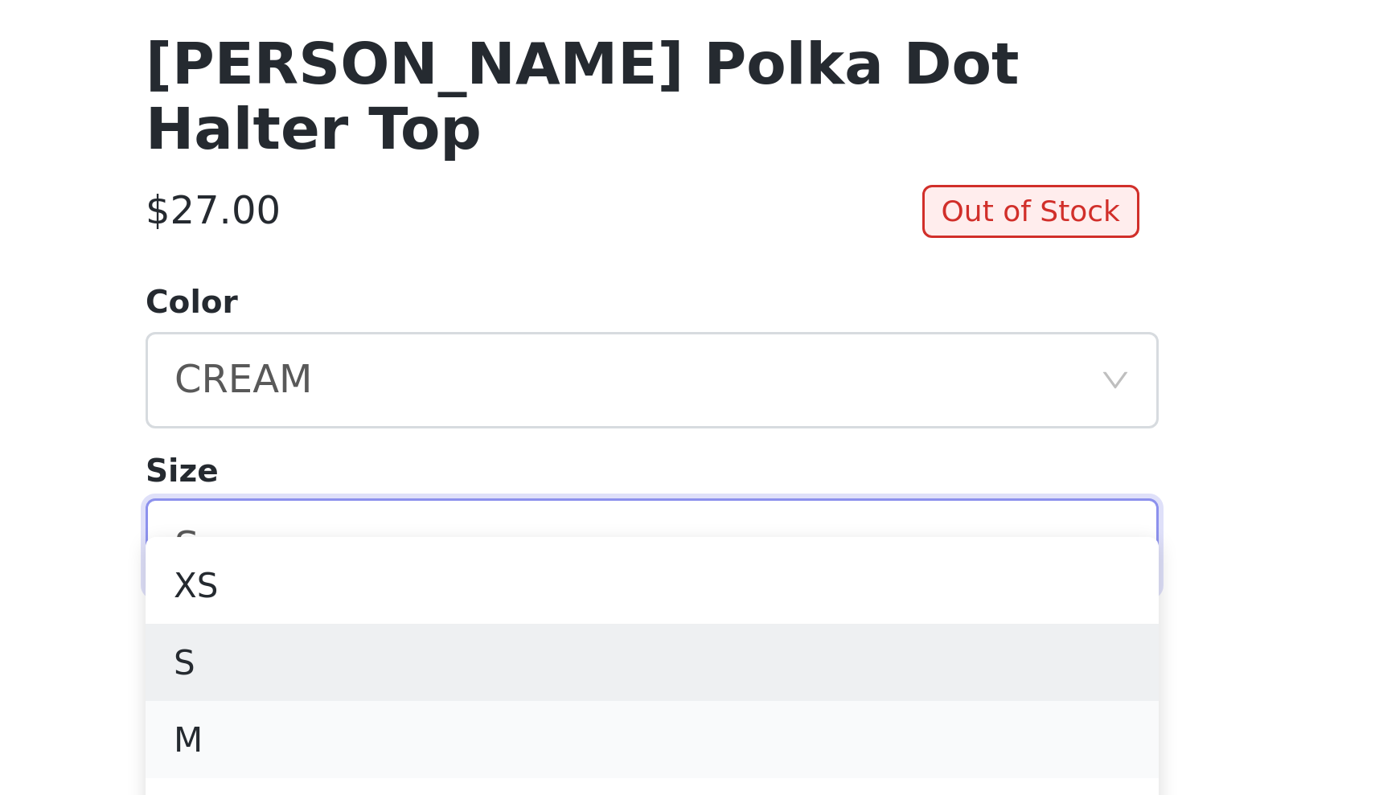
click at [519, 678] on li "M" at bounding box center [688, 691] width 338 height 26
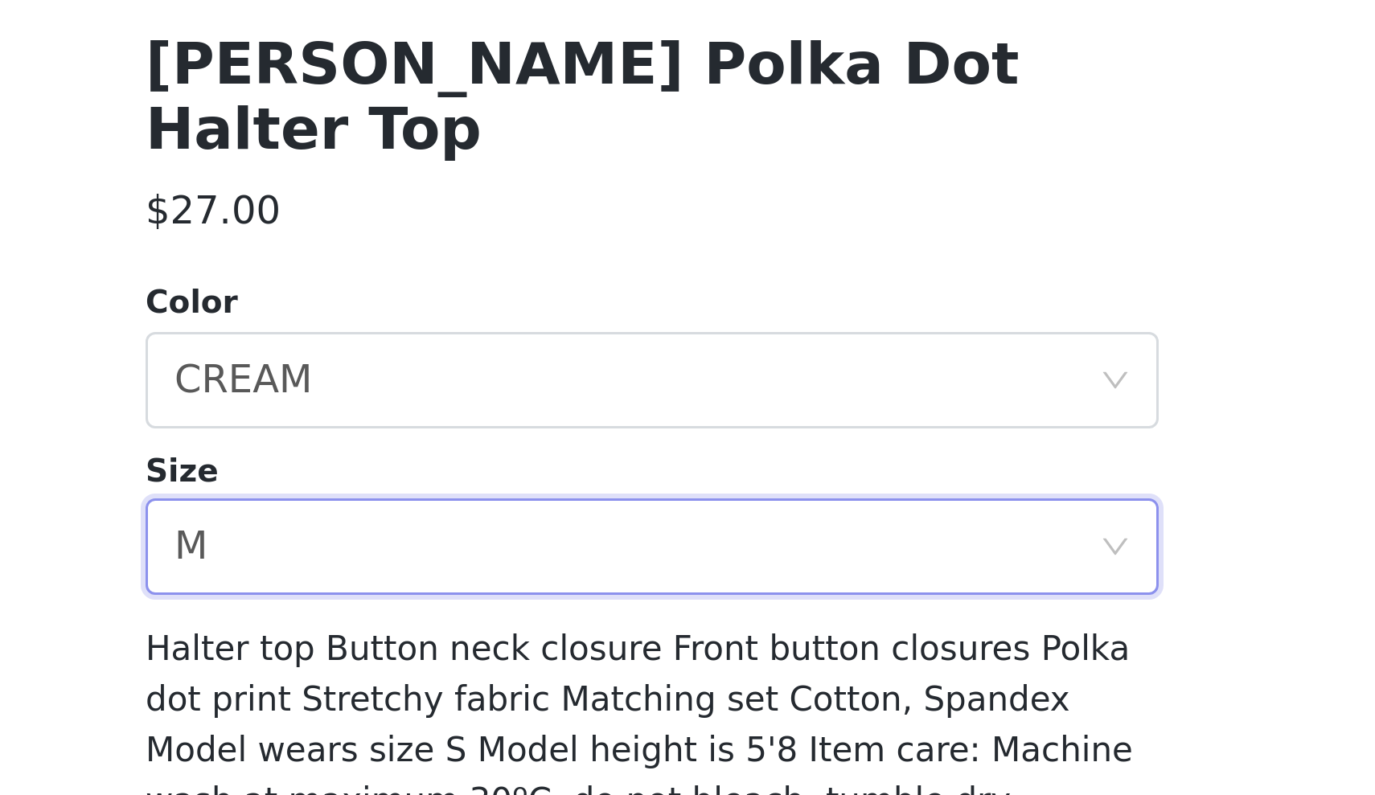
click at [519, 180] on div "[PERSON_NAME] Polka Dot Halter Top $27.00 Color Select color CREAM Size Select …" at bounding box center [688, 442] width 338 height 724
click at [528, 611] on div "Select size M" at bounding box center [682, 626] width 308 height 31
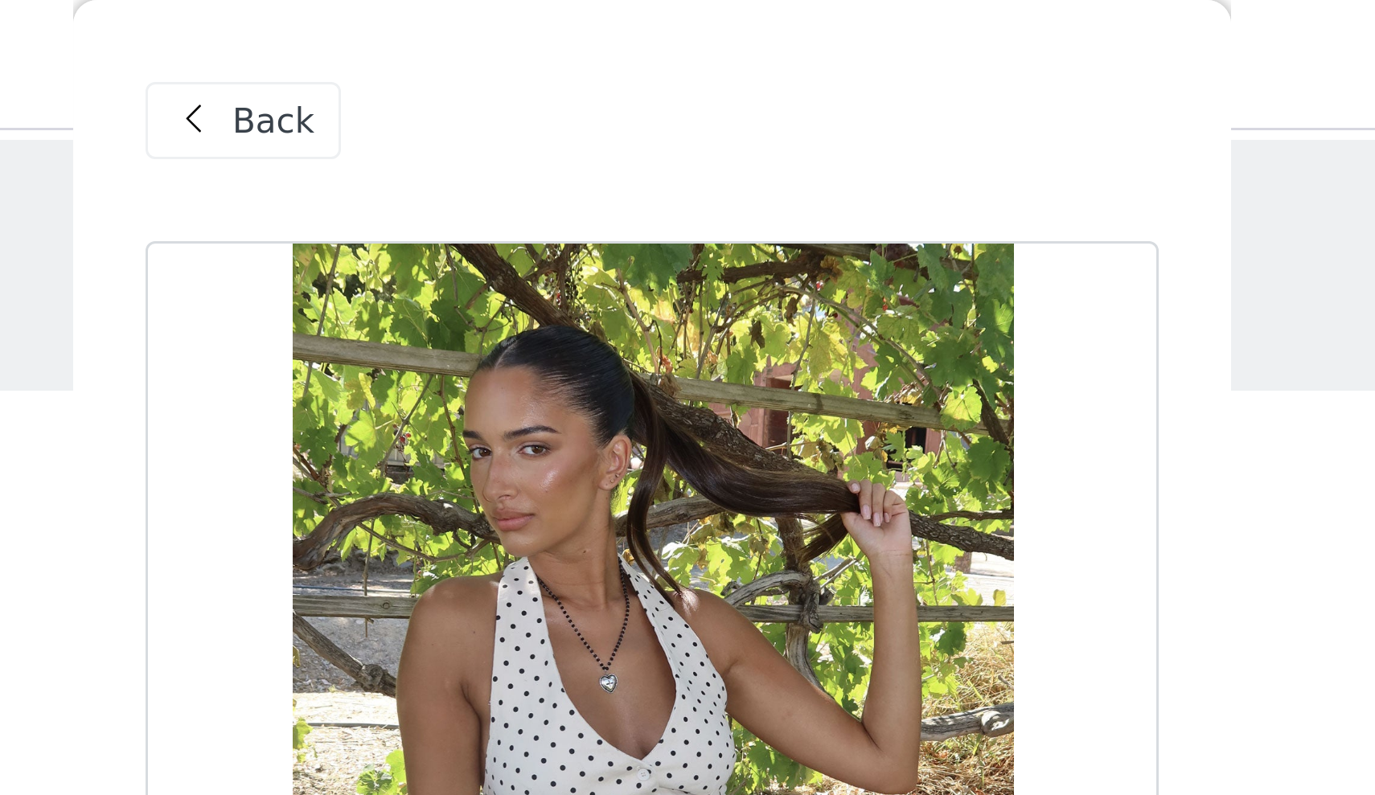
click at [548, 37] on span "Back" at bounding box center [561, 40] width 27 height 17
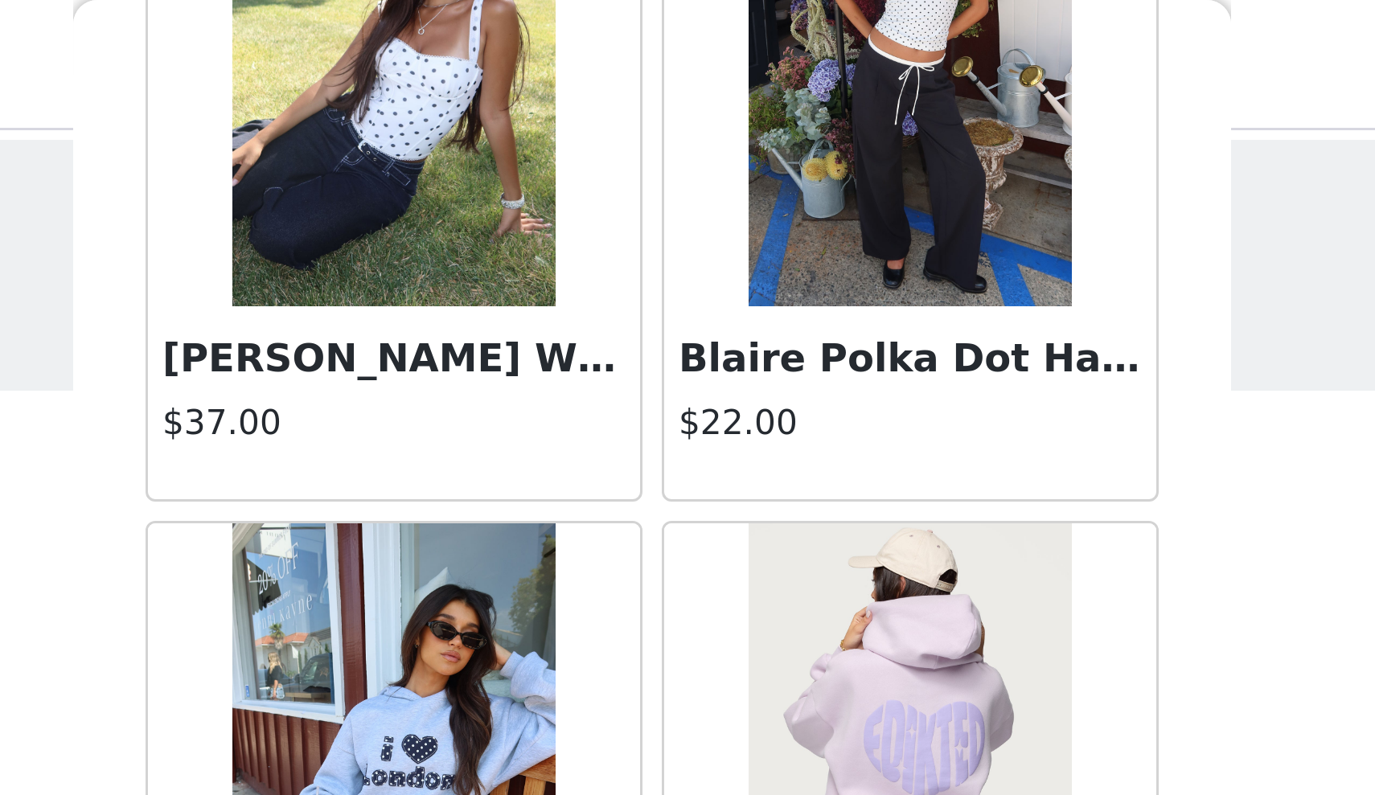
scroll to position [9149, 0]
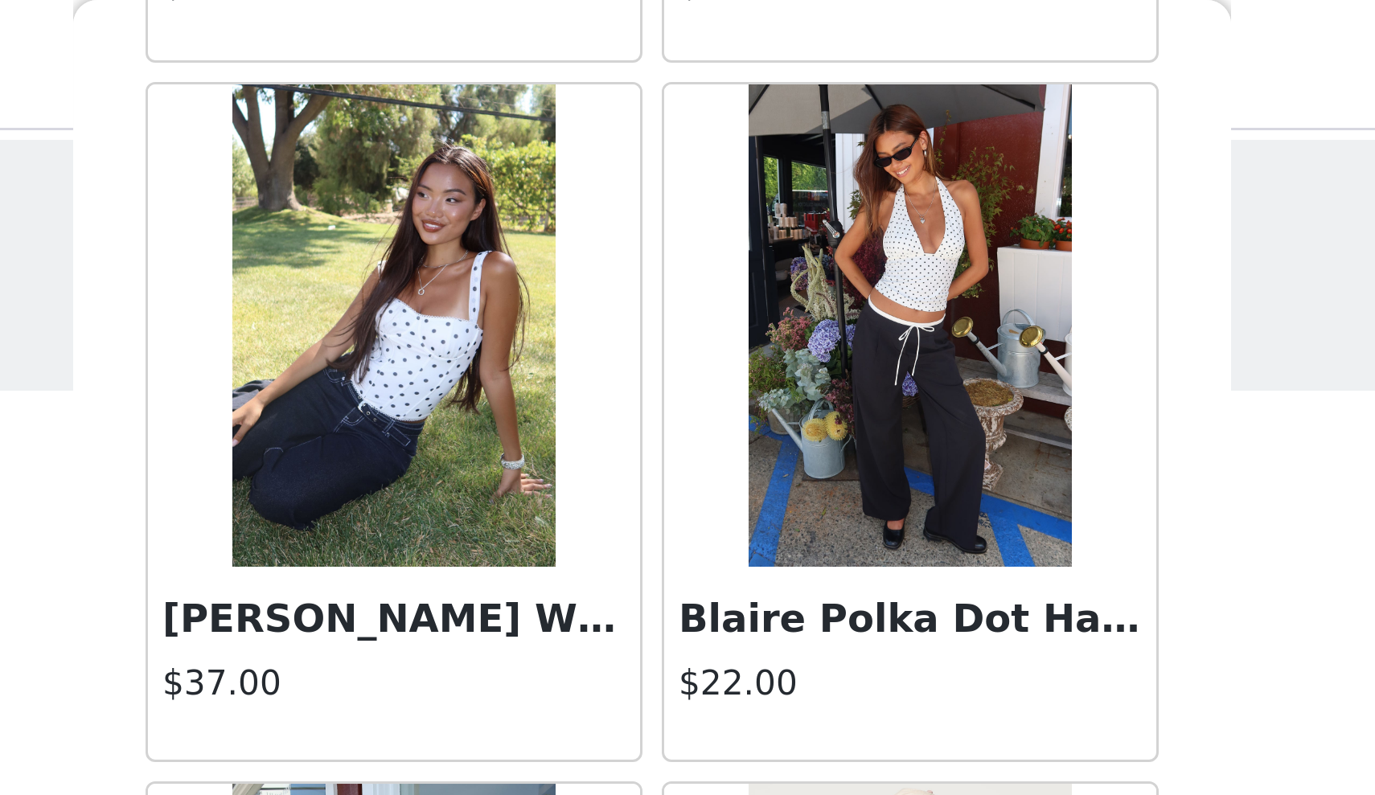
click at [696, 205] on h3 "Blaire Polka Dot Halter Top" at bounding box center [773, 206] width 154 height 19
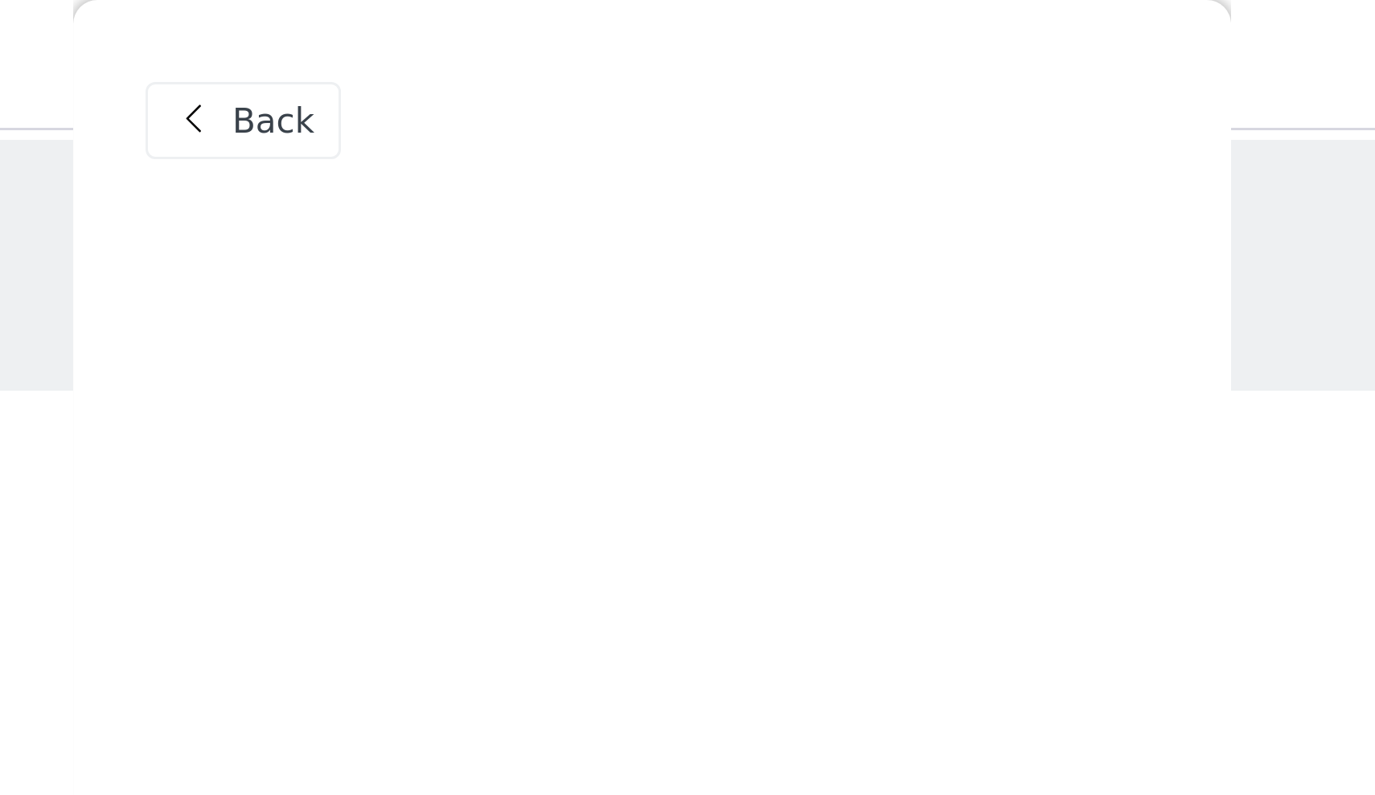
scroll to position [0, 0]
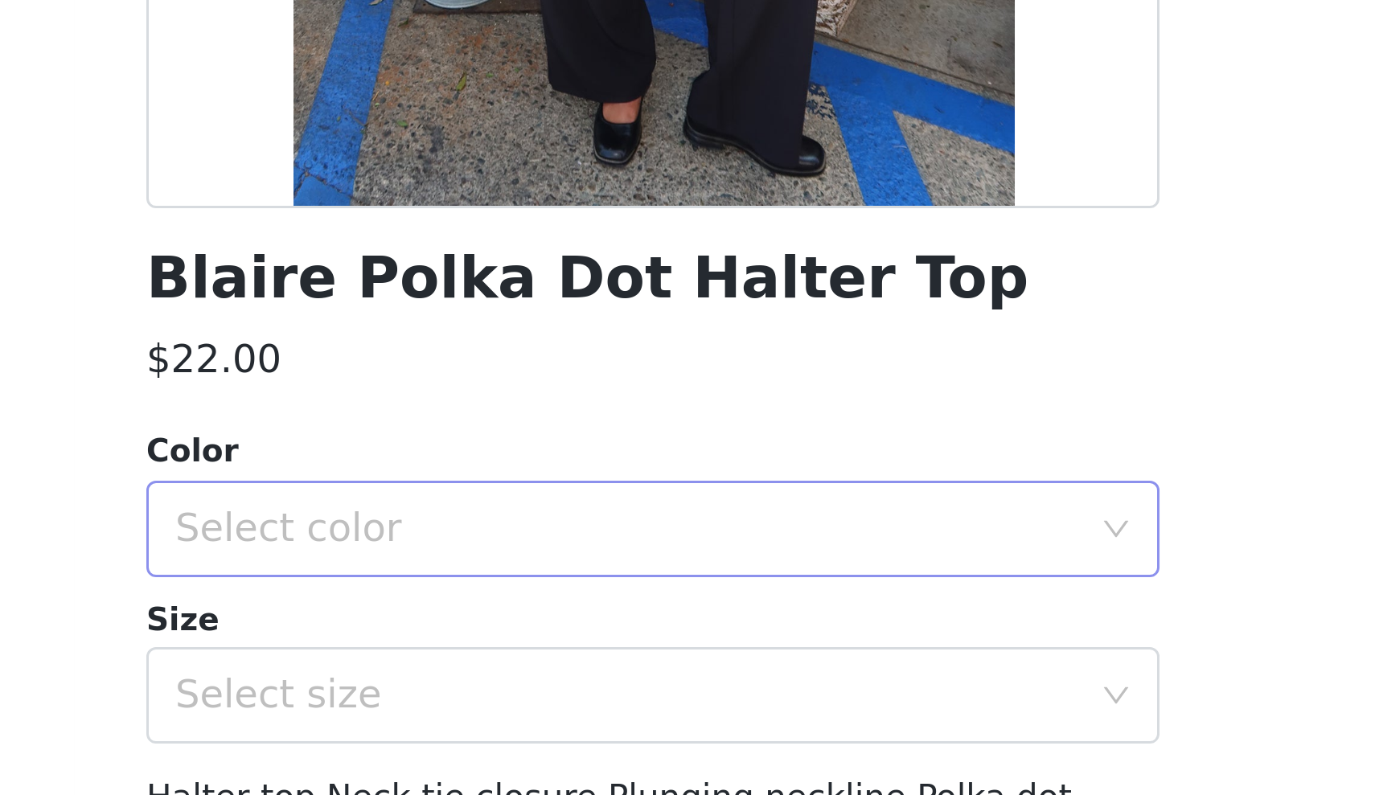
click at [528, 541] on div "Select color" at bounding box center [678, 549] width 301 height 16
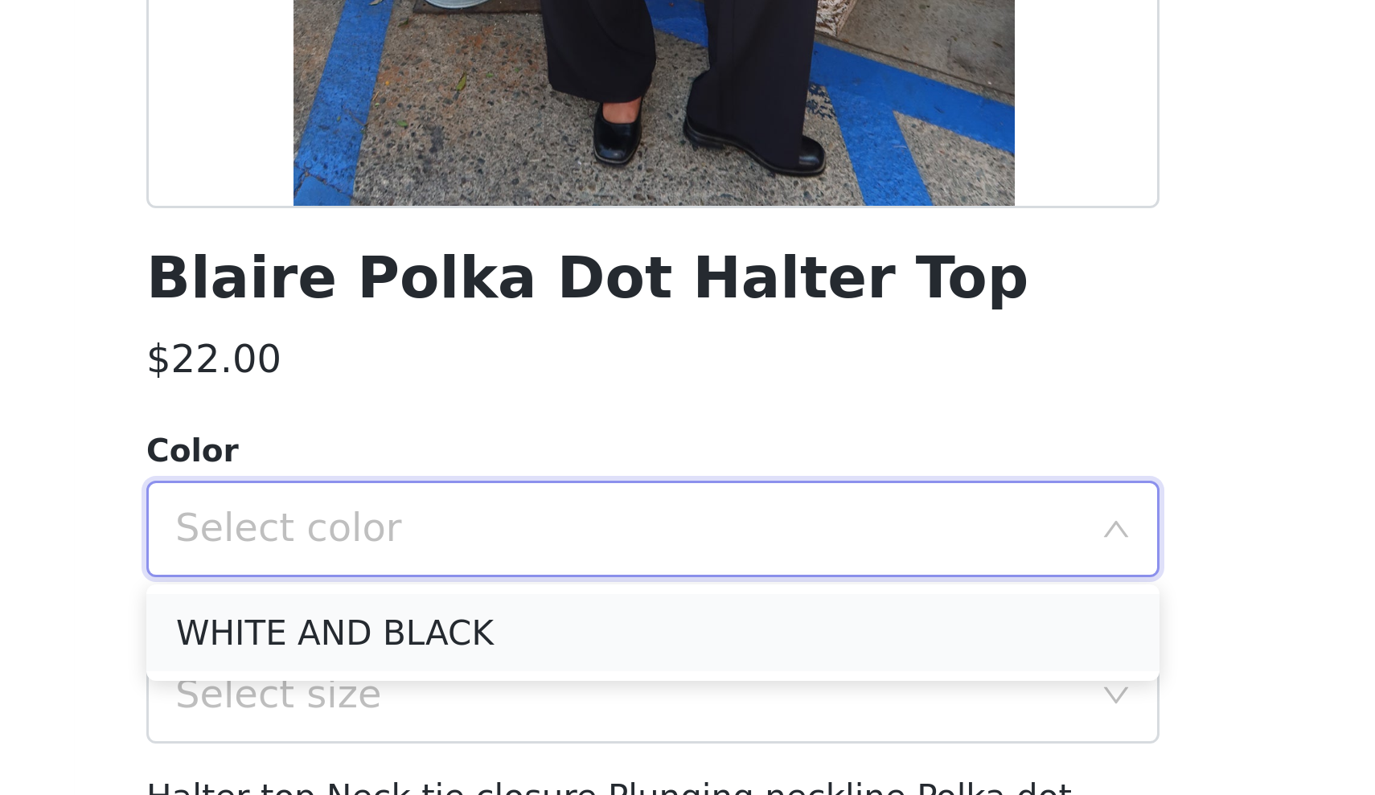
click at [519, 571] on li "WHITE AND BLACK" at bounding box center [688, 584] width 338 height 26
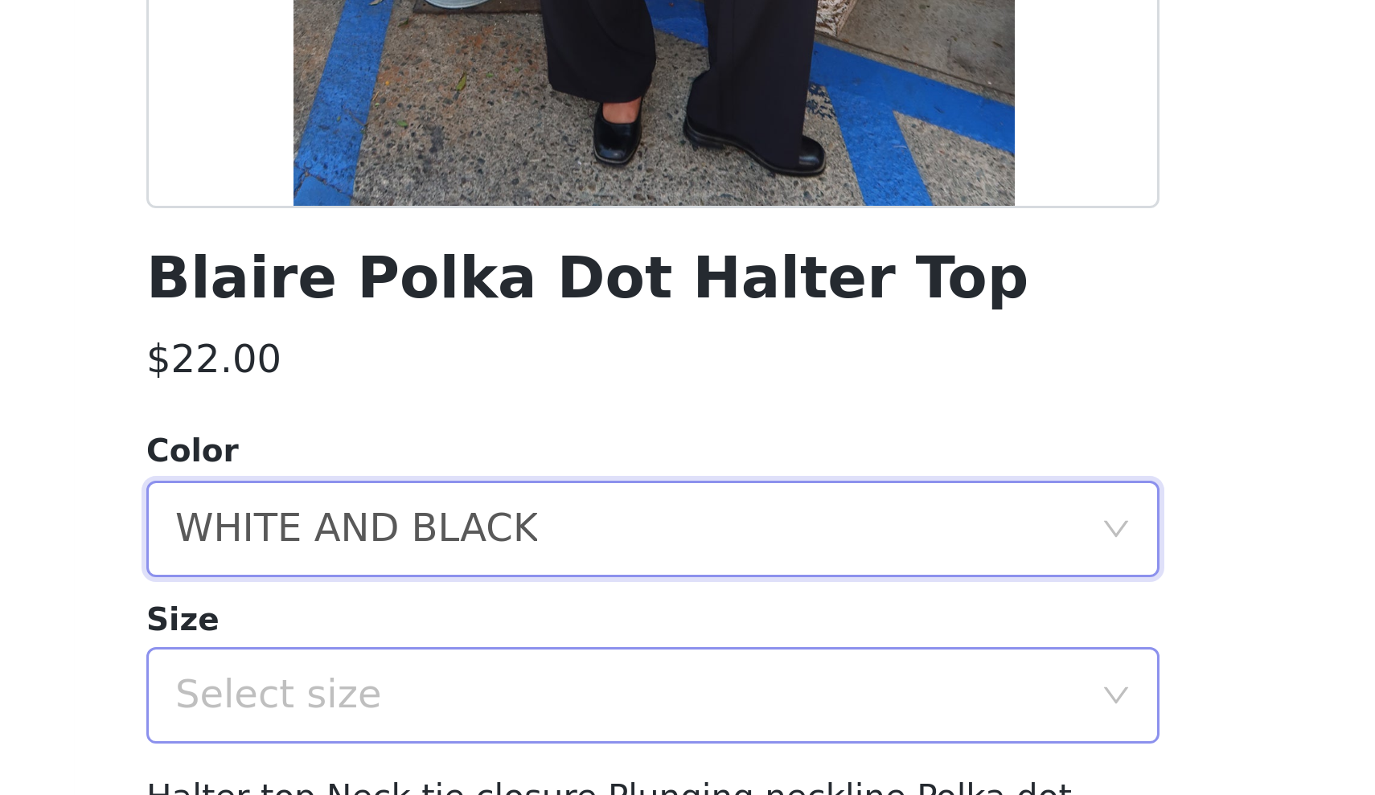
click at [528, 597] on div "Select size" at bounding box center [678, 605] width 301 height 16
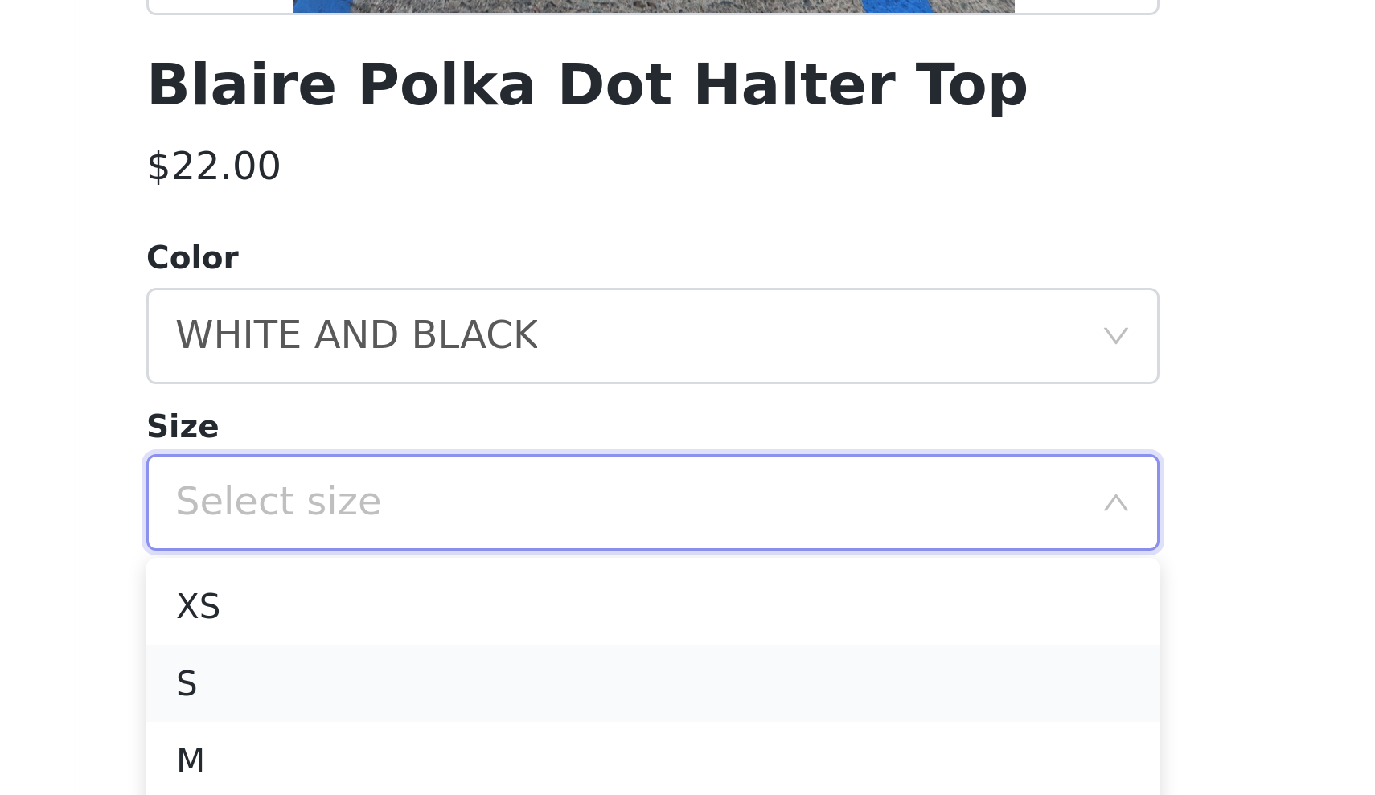
click at [519, 652] on li "S" at bounding box center [688, 665] width 338 height 26
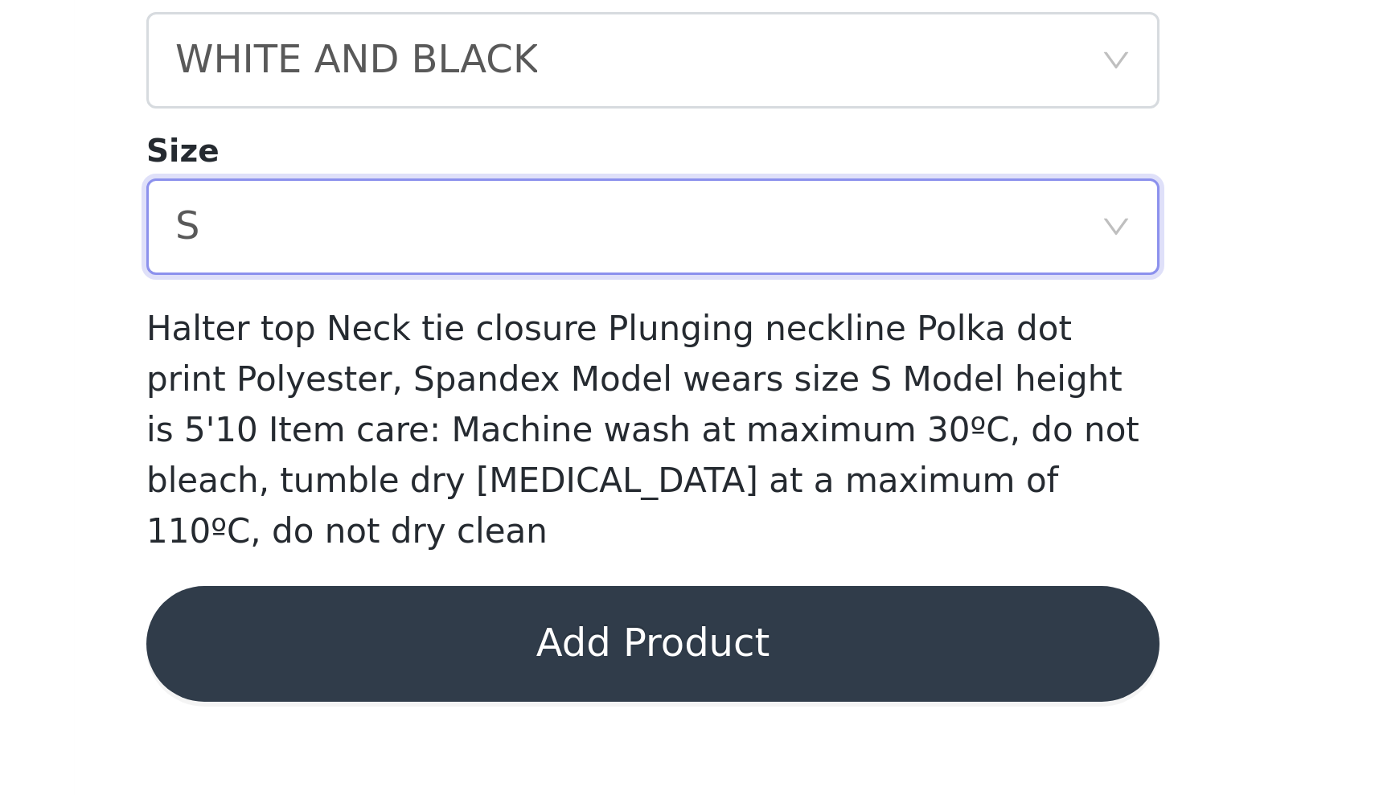
click at [519, 725] on button "Add Product" at bounding box center [688, 744] width 338 height 39
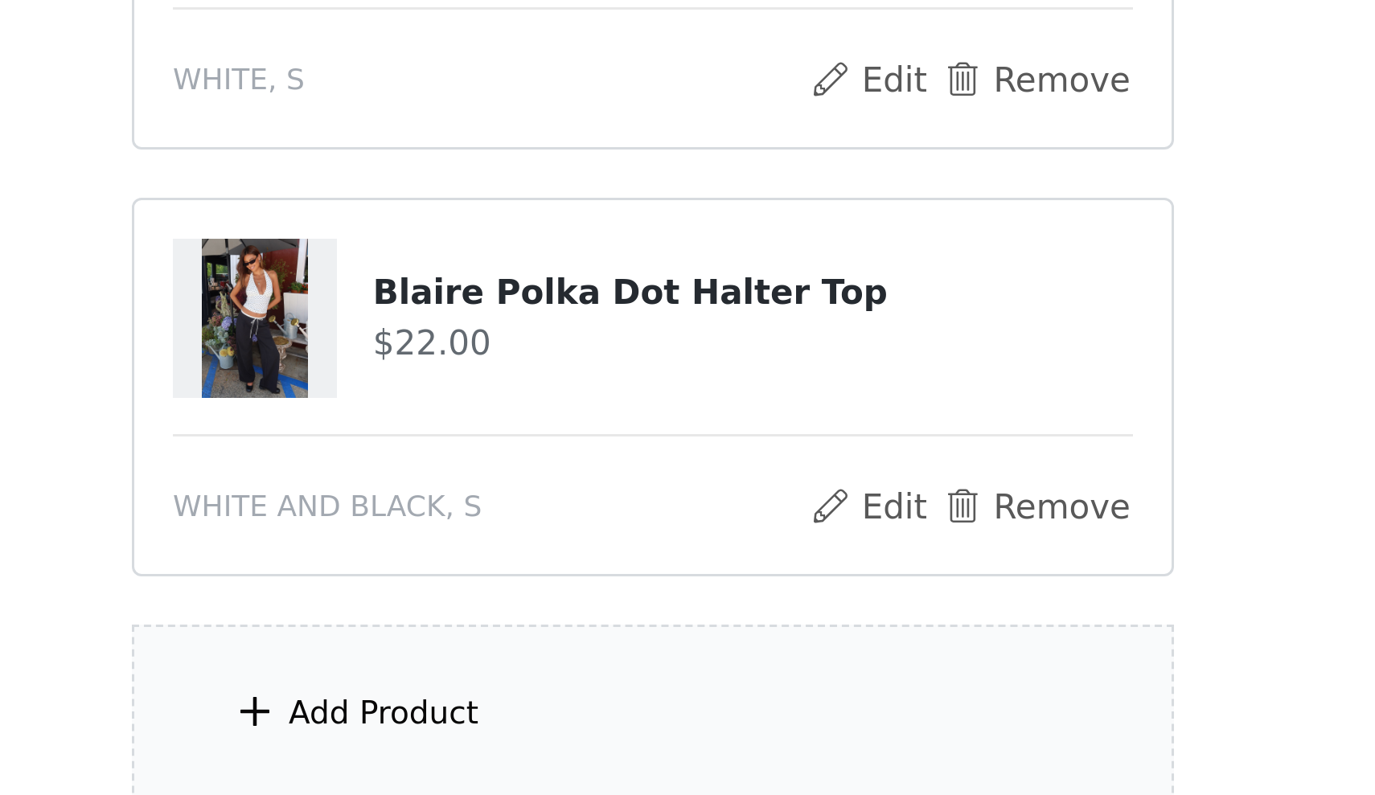
click at [514, 649] on div "Add Product" at bounding box center [687, 679] width 347 height 60
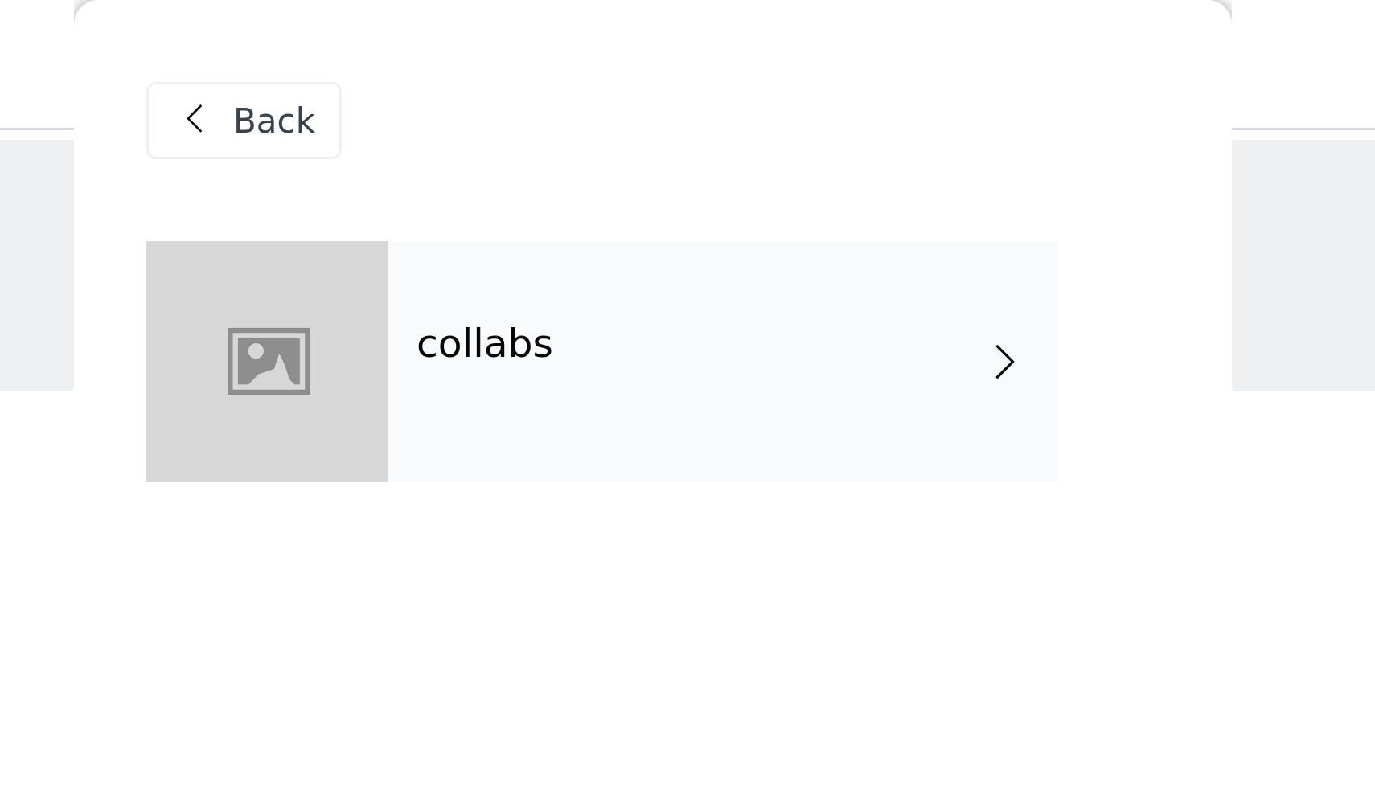
click at [599, 143] on div "collabs" at bounding box center [711, 120] width 224 height 80
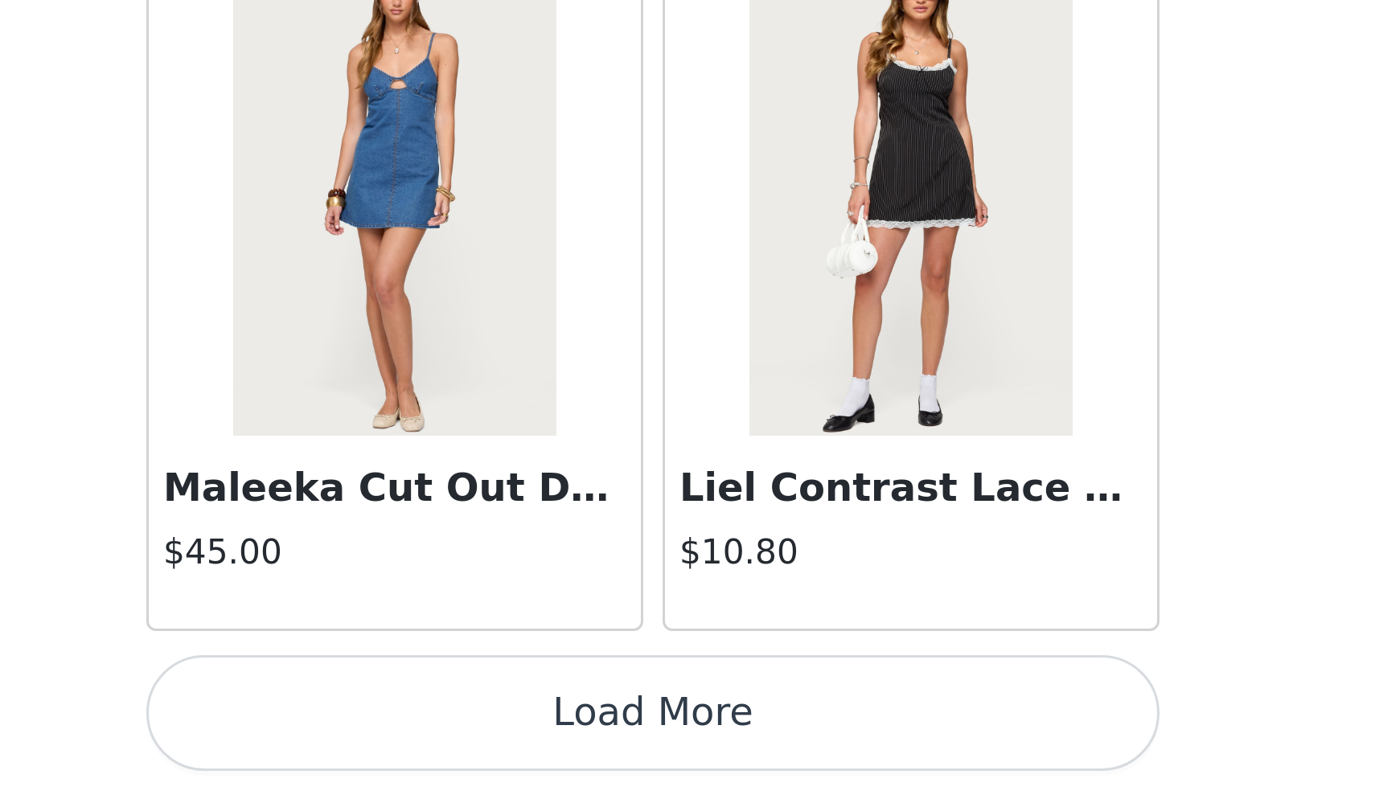
scroll to position [78, 0]
click at [519, 749] on button "Load More" at bounding box center [688, 768] width 338 height 39
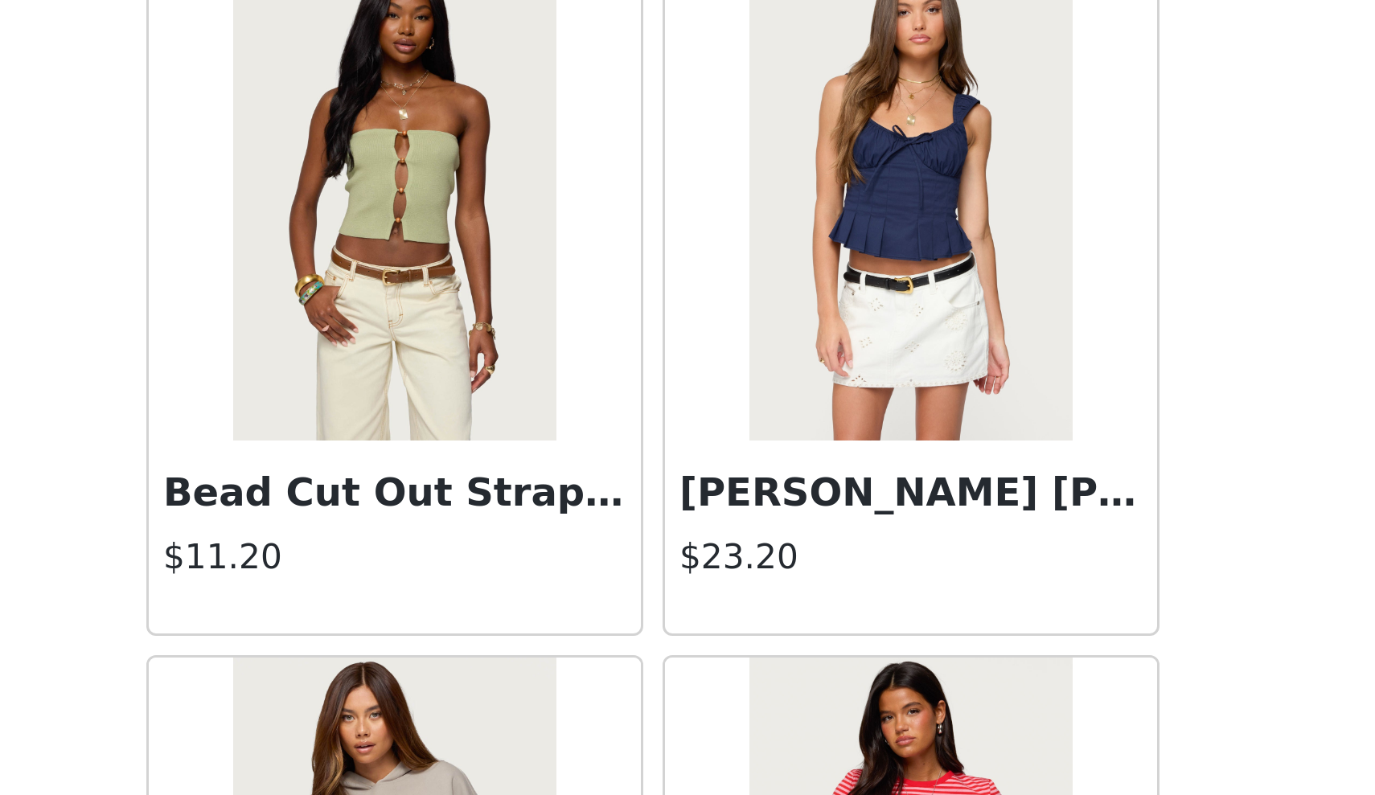
scroll to position [3337, 0]
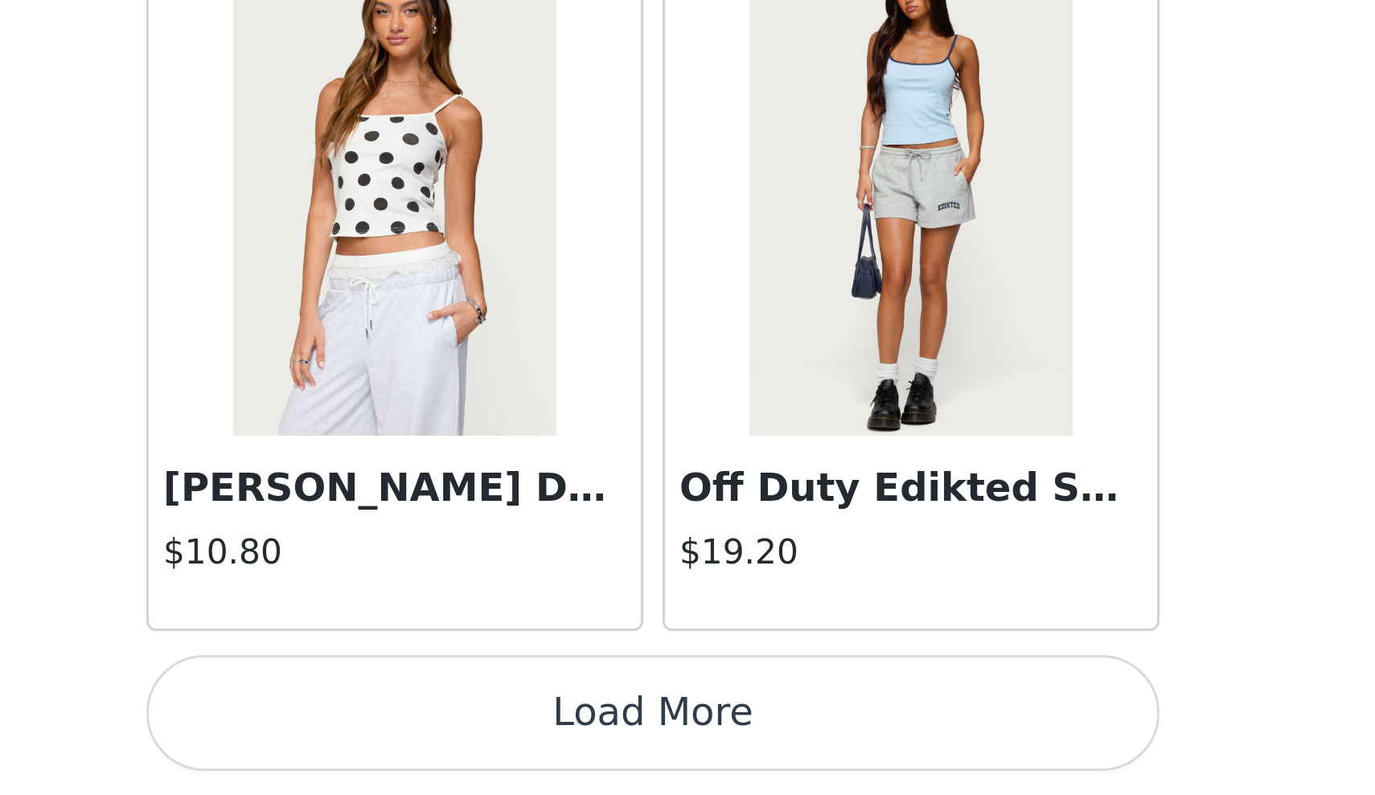
click at [519, 749] on button "Load More" at bounding box center [688, 768] width 338 height 39
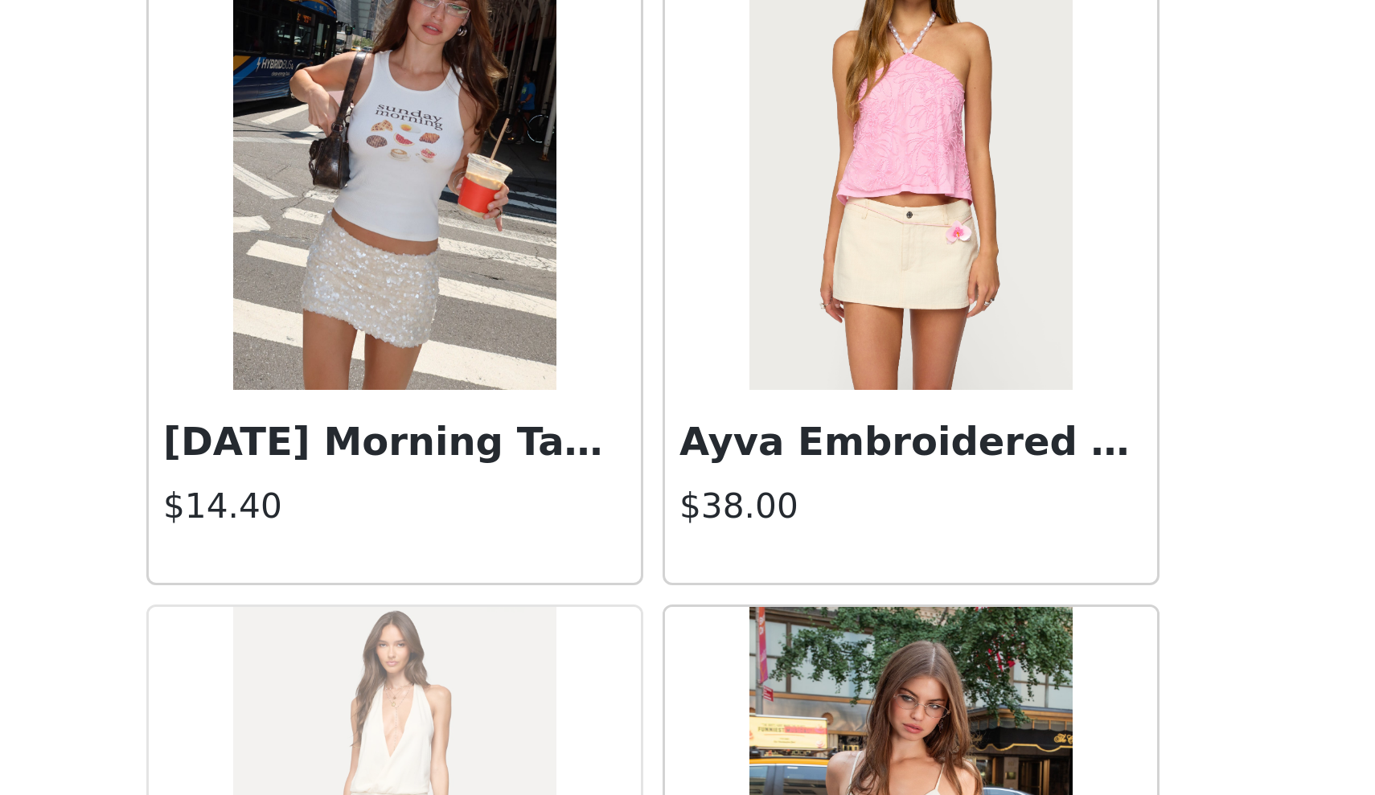
scroll to position [4249, 0]
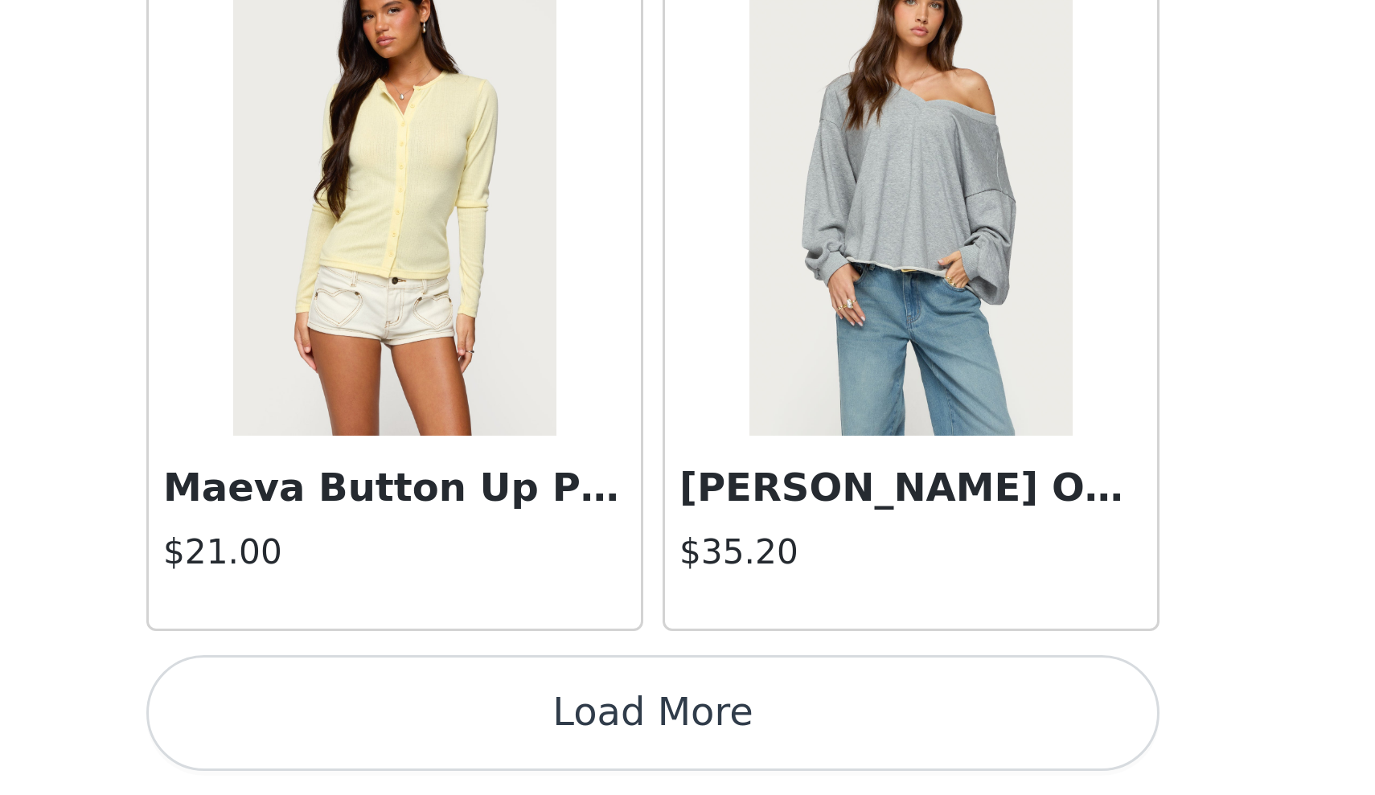
click at [519, 749] on button "Load More" at bounding box center [688, 768] width 338 height 39
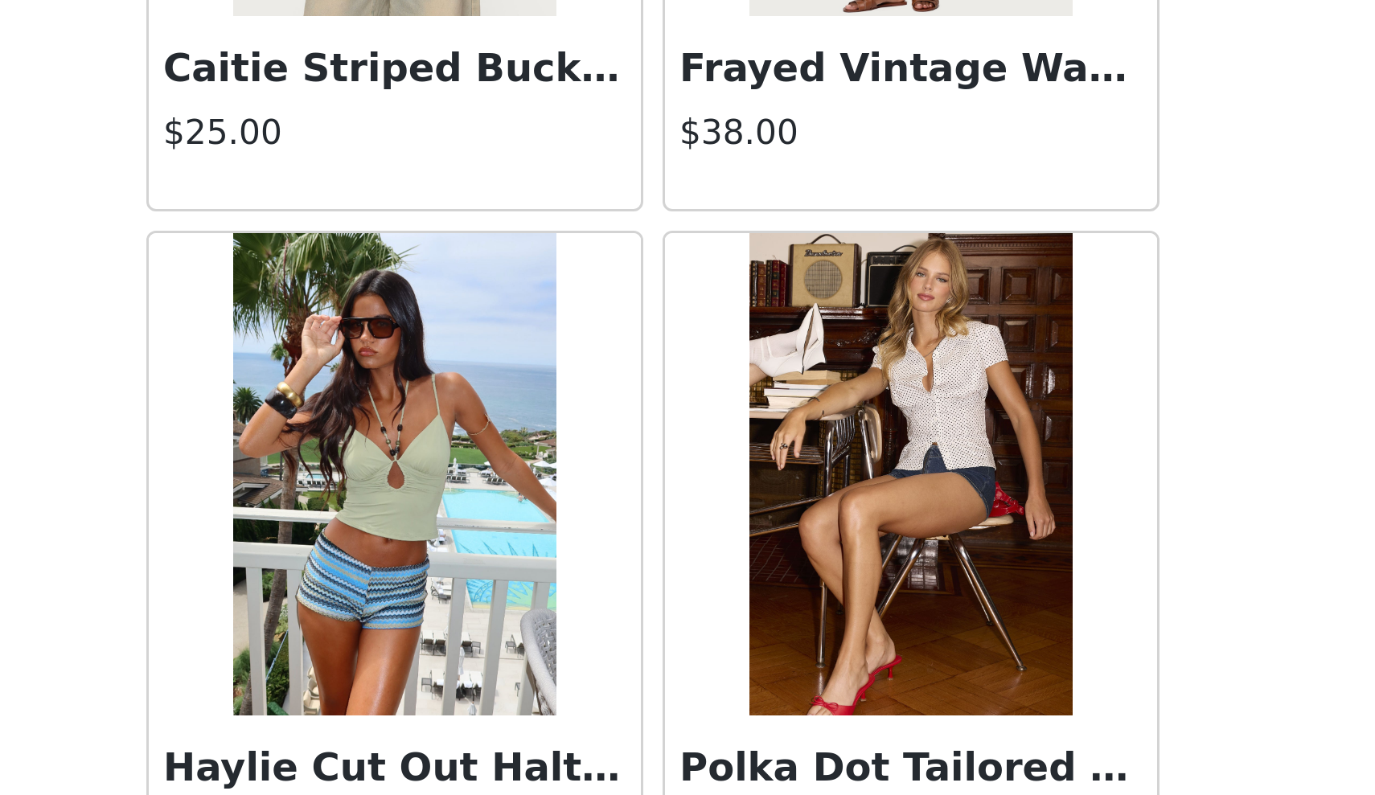
scroll to position [7404, 0]
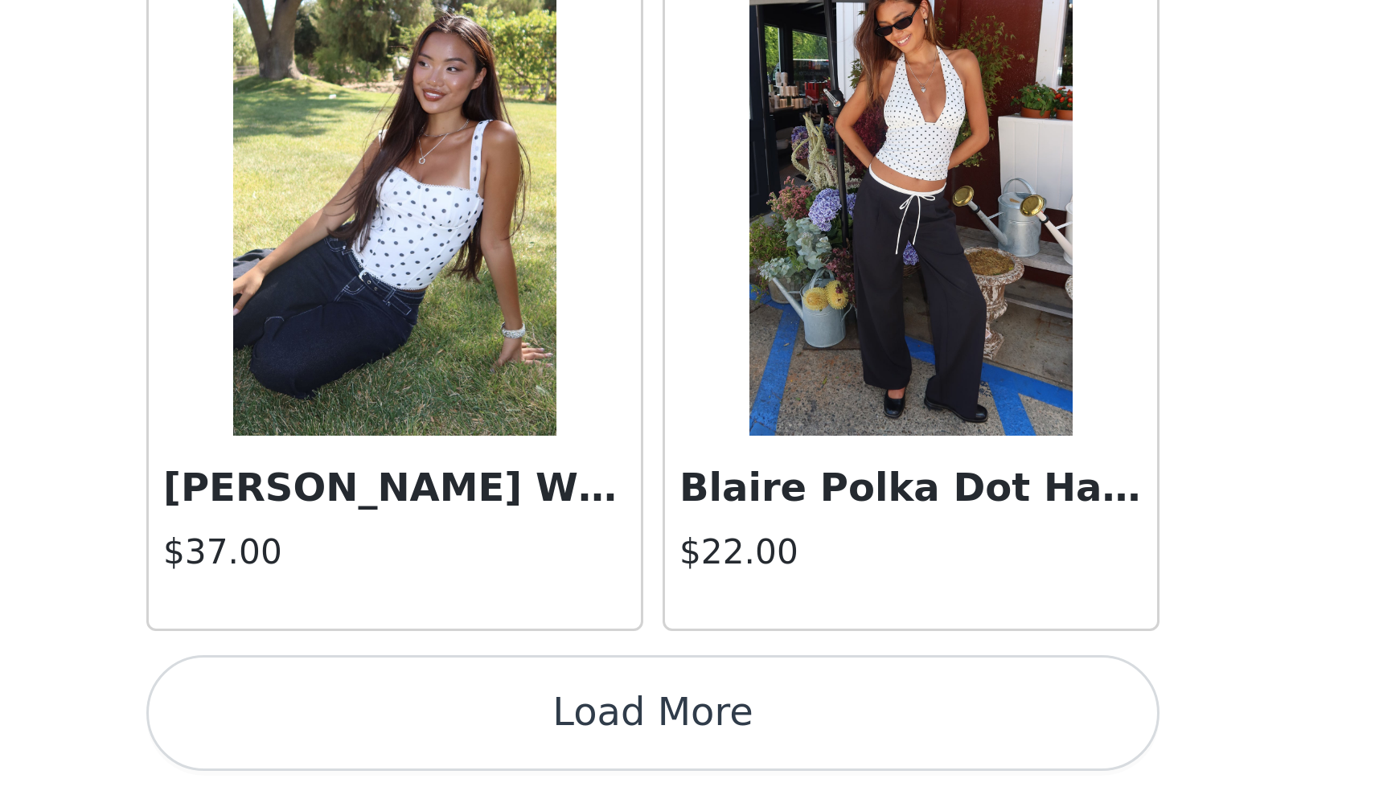
click at [519, 749] on button "Load More" at bounding box center [688, 768] width 338 height 39
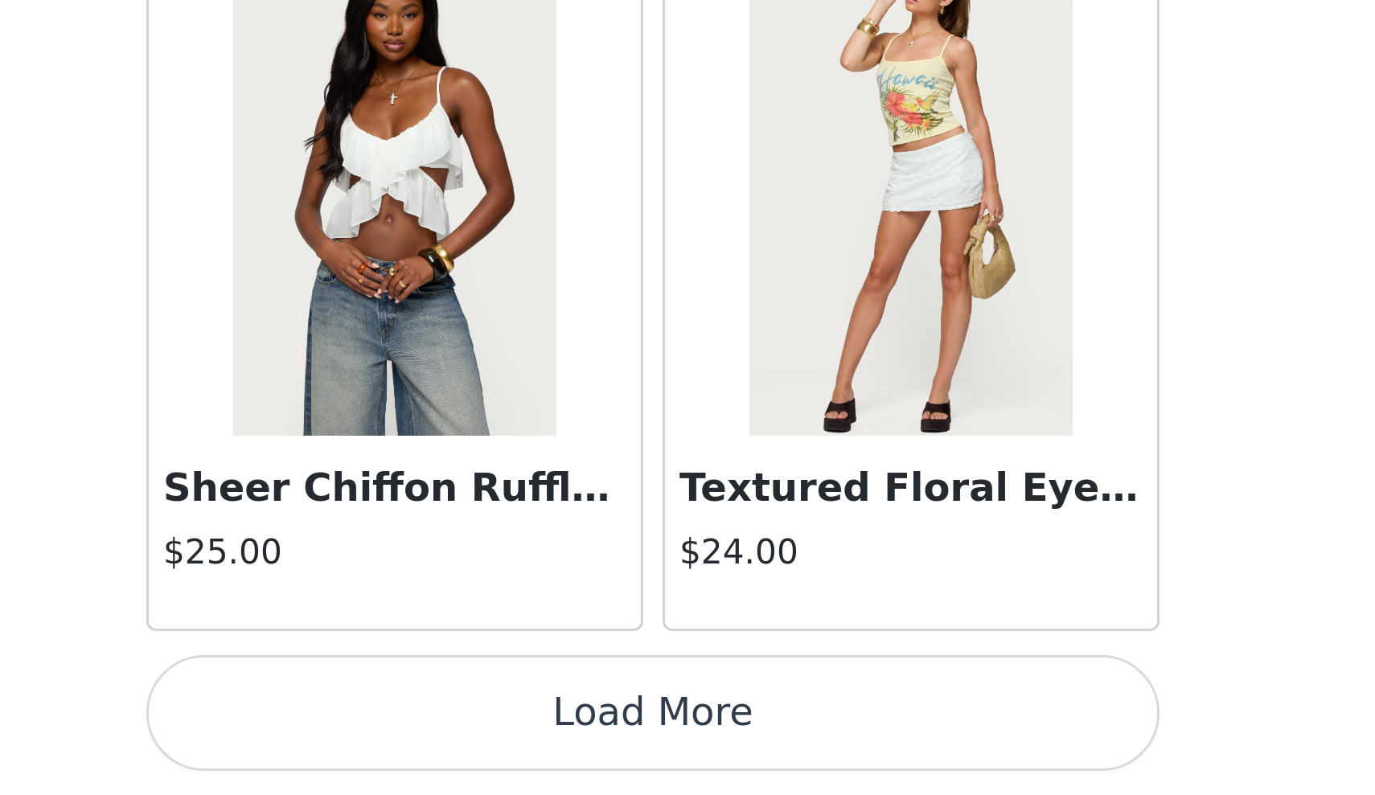
scroll to position [10995, 0]
click at [519, 749] on button "Load More" at bounding box center [688, 768] width 338 height 39
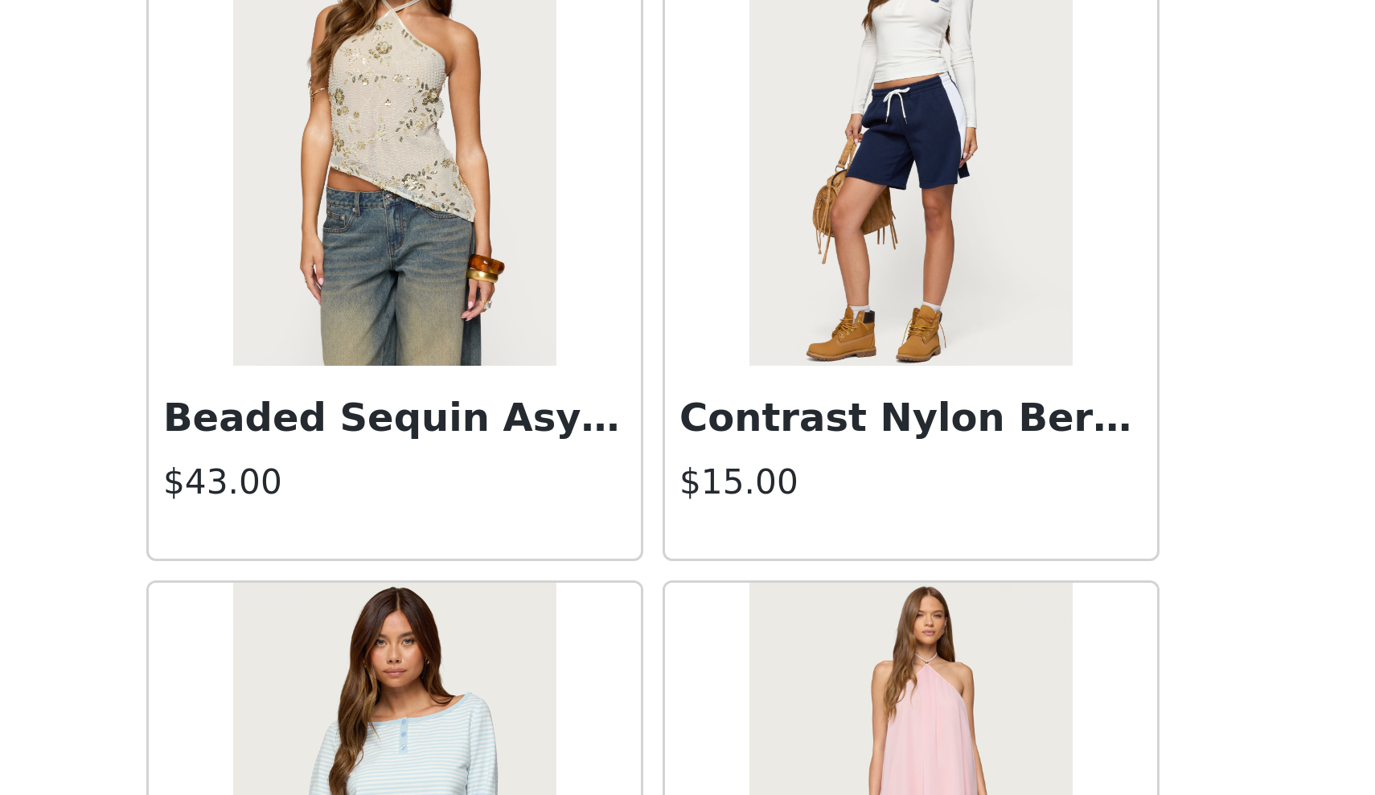
scroll to position [12187, 0]
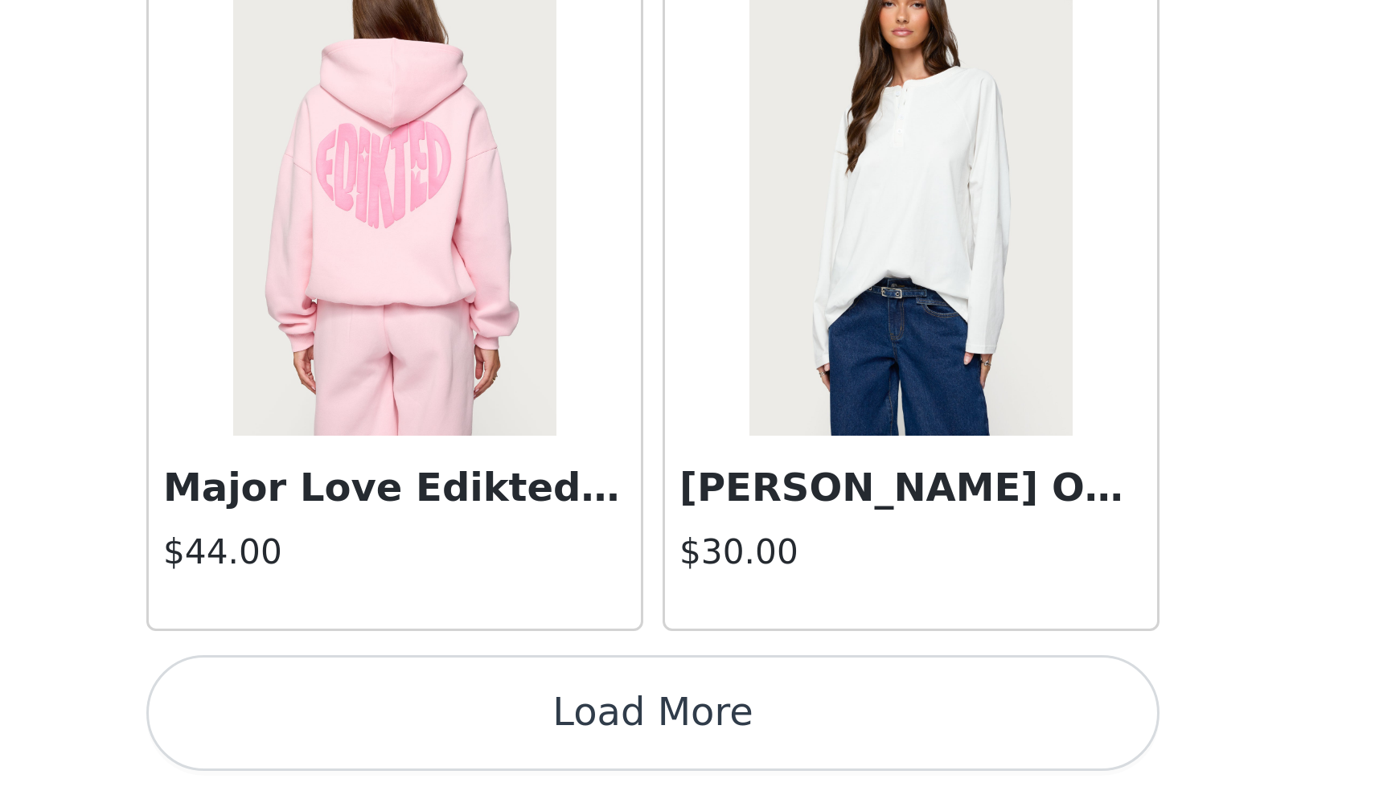
click at [519, 749] on button "Load More" at bounding box center [688, 768] width 338 height 39
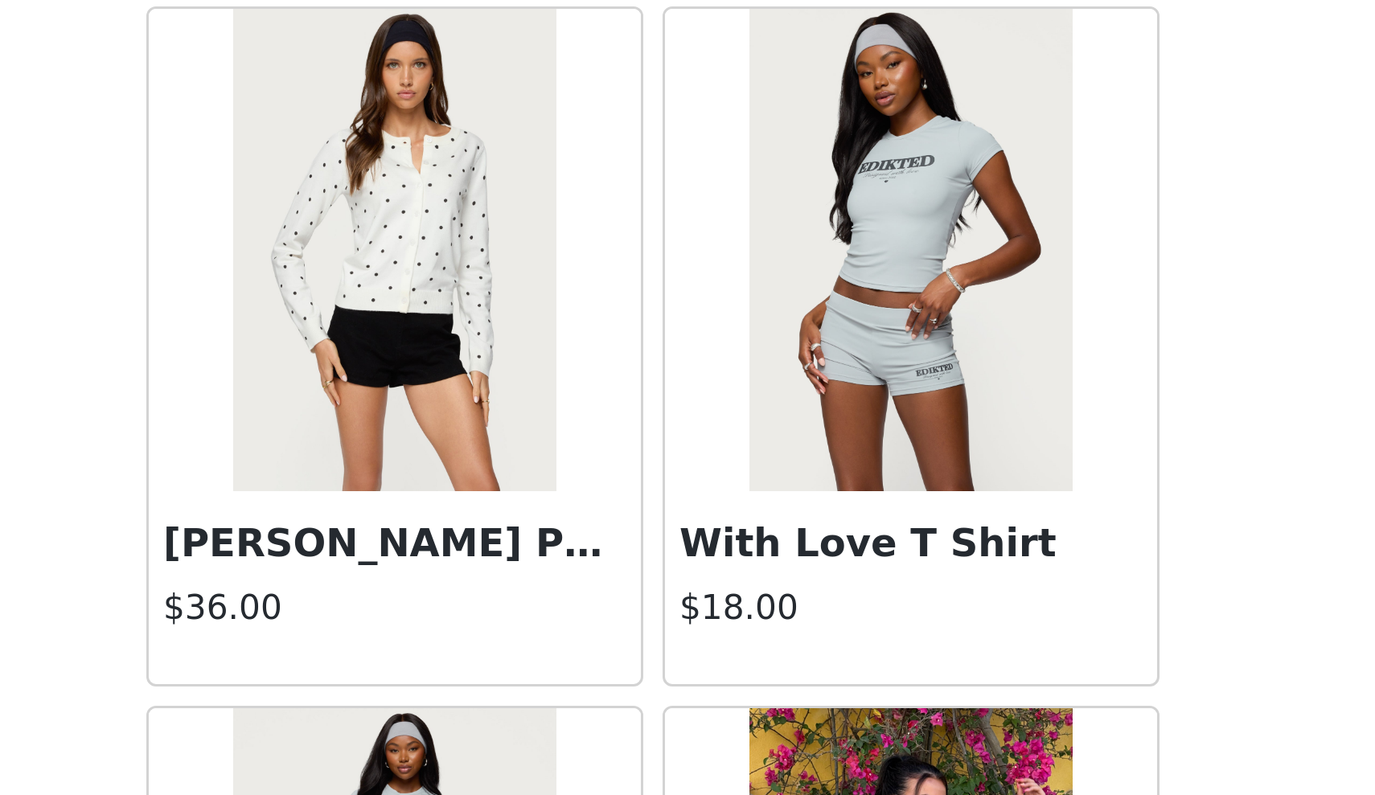
scroll to position [14972, 0]
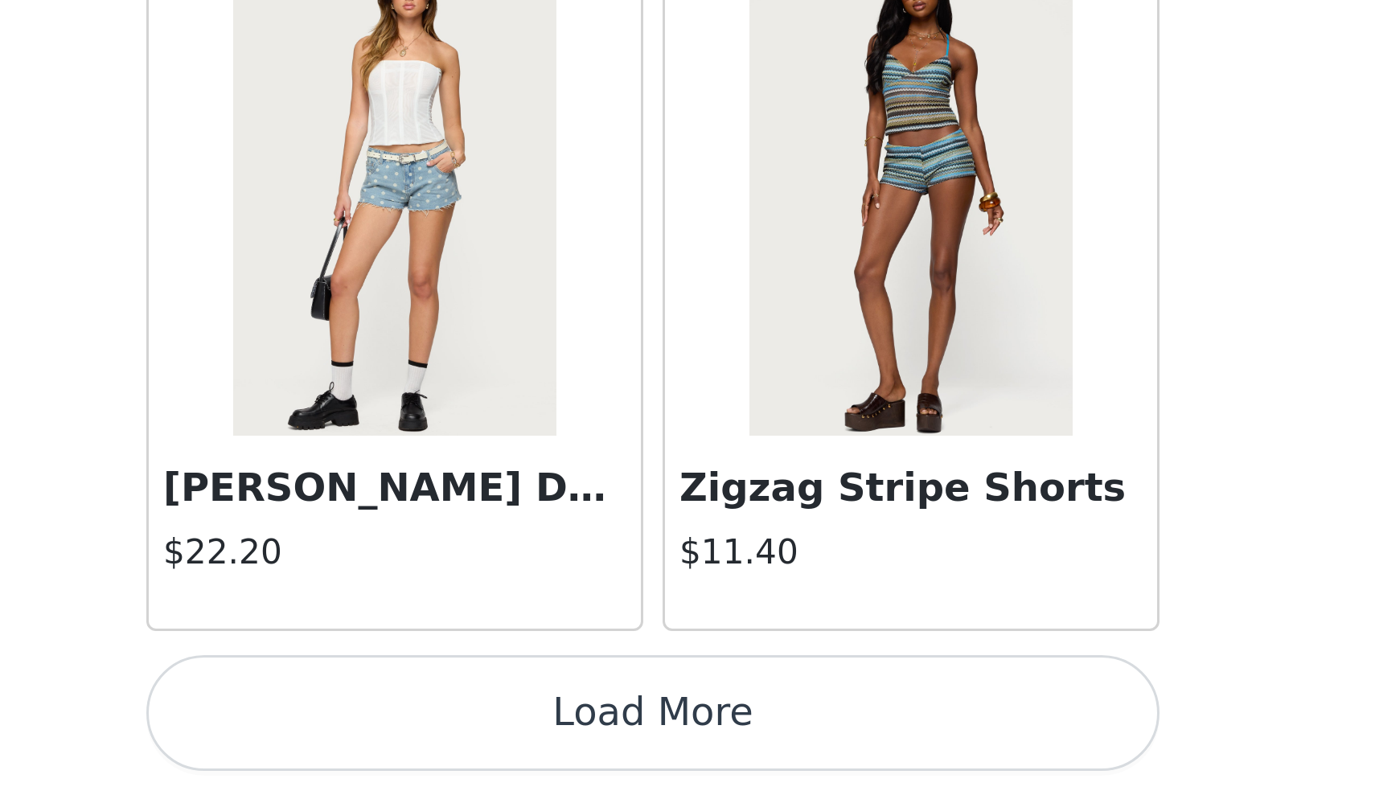
click at [519, 749] on button "Load More" at bounding box center [688, 768] width 338 height 39
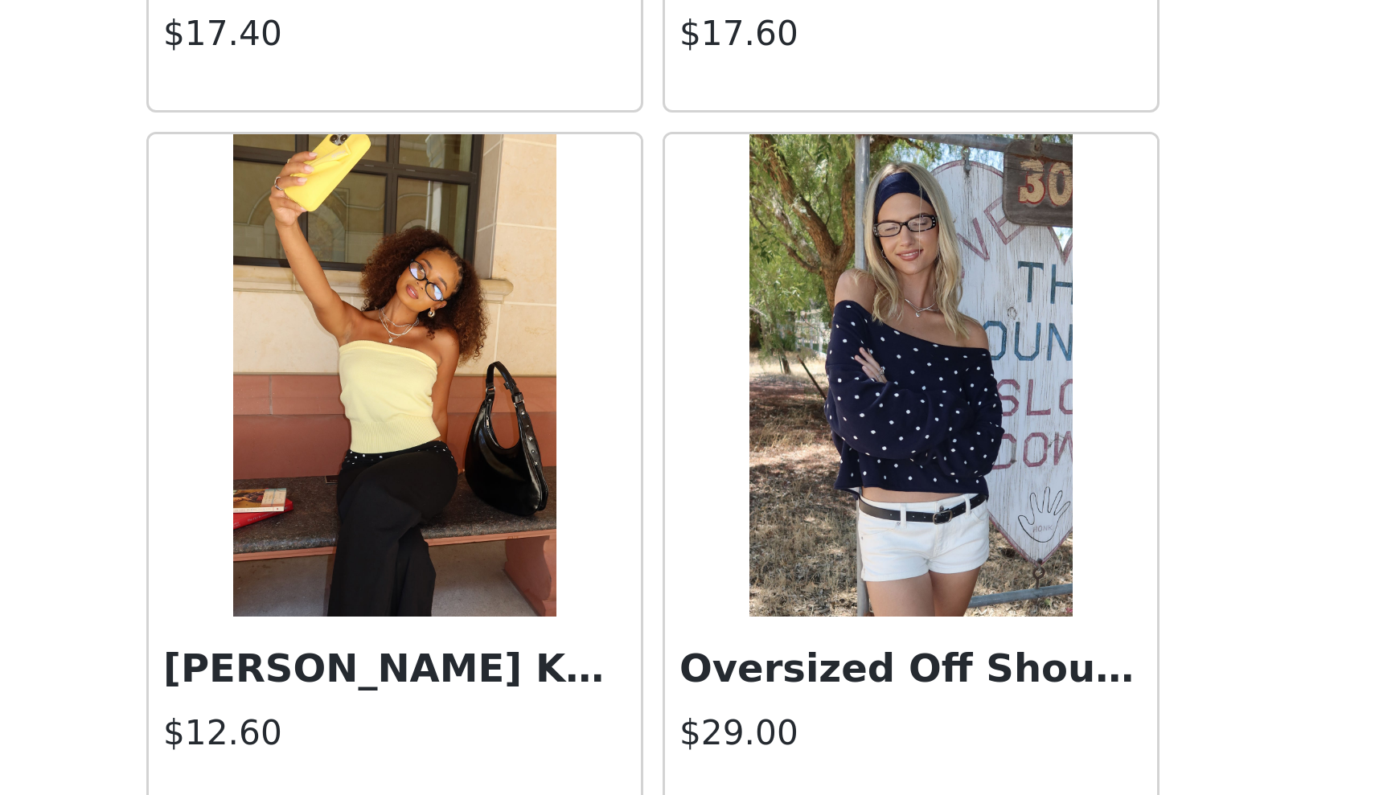
scroll to position [16072, 0]
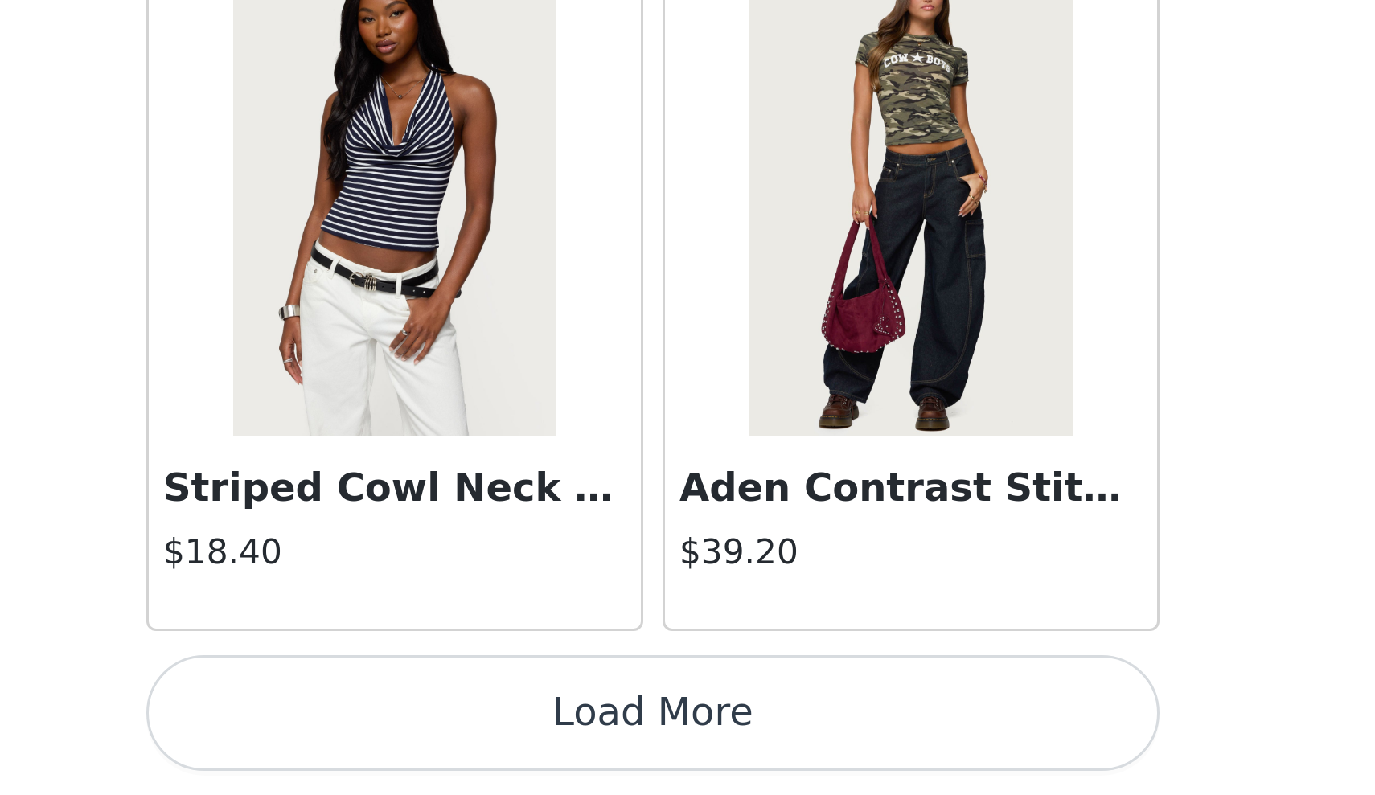
click at [519, 749] on button "Load More" at bounding box center [688, 768] width 338 height 39
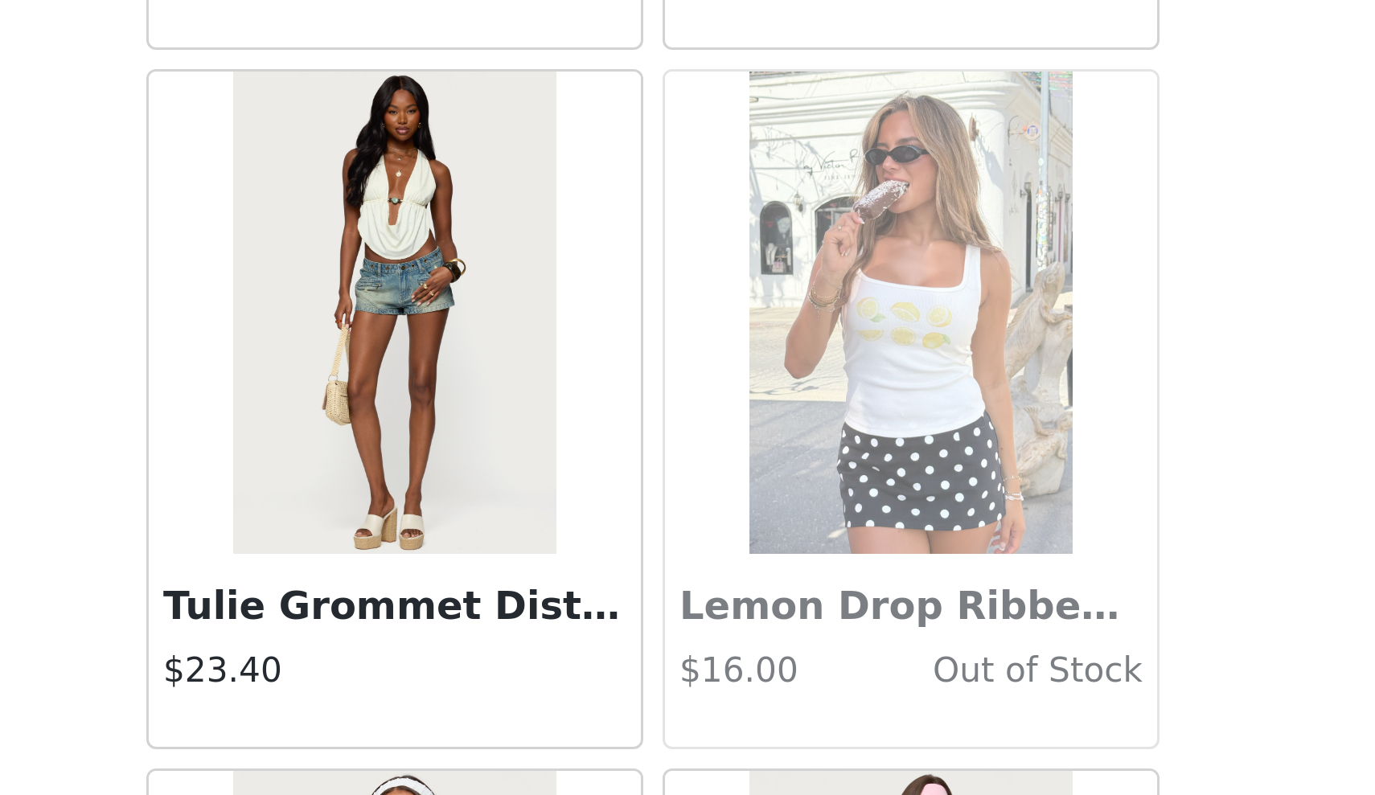
scroll to position [20054, 0]
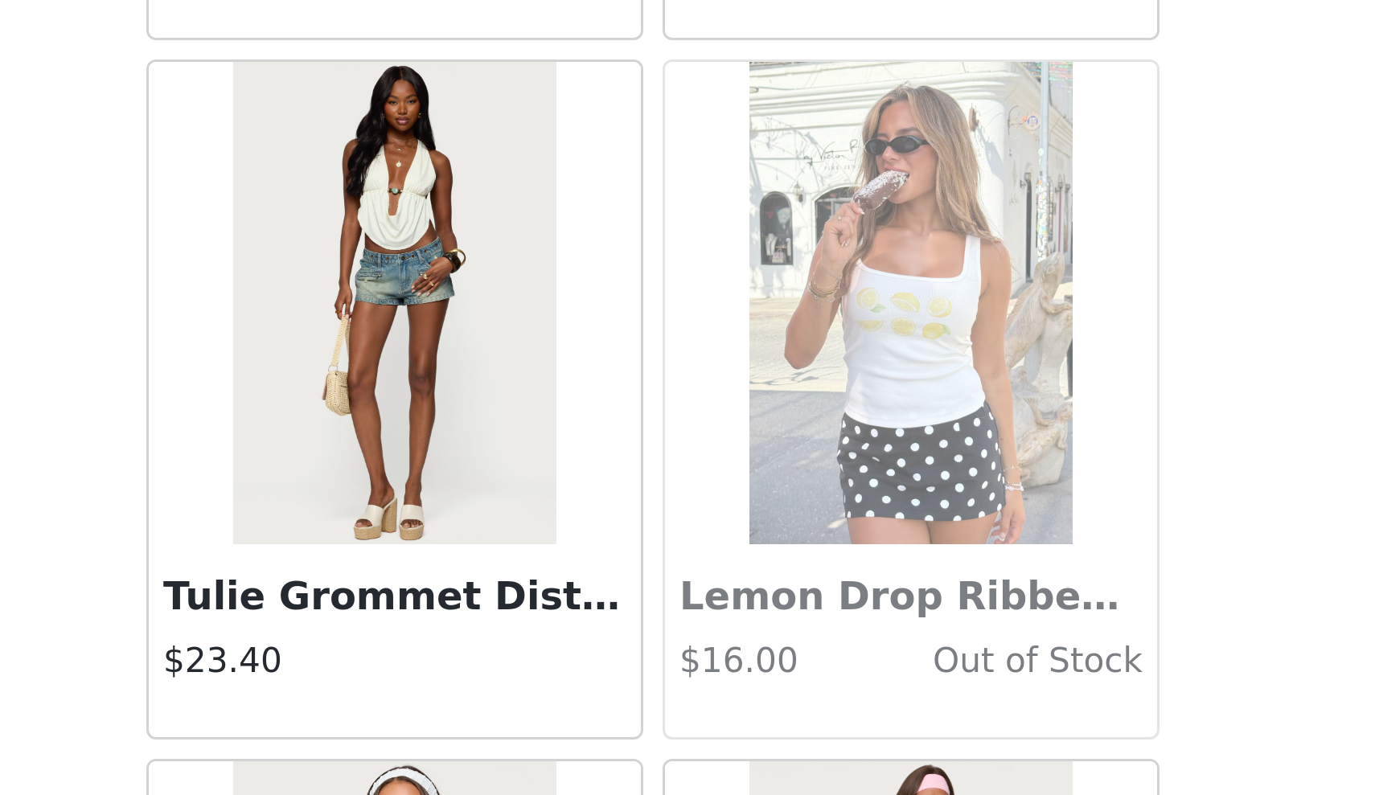
click at [548, 551] on img at bounding box center [601, 631] width 107 height 161
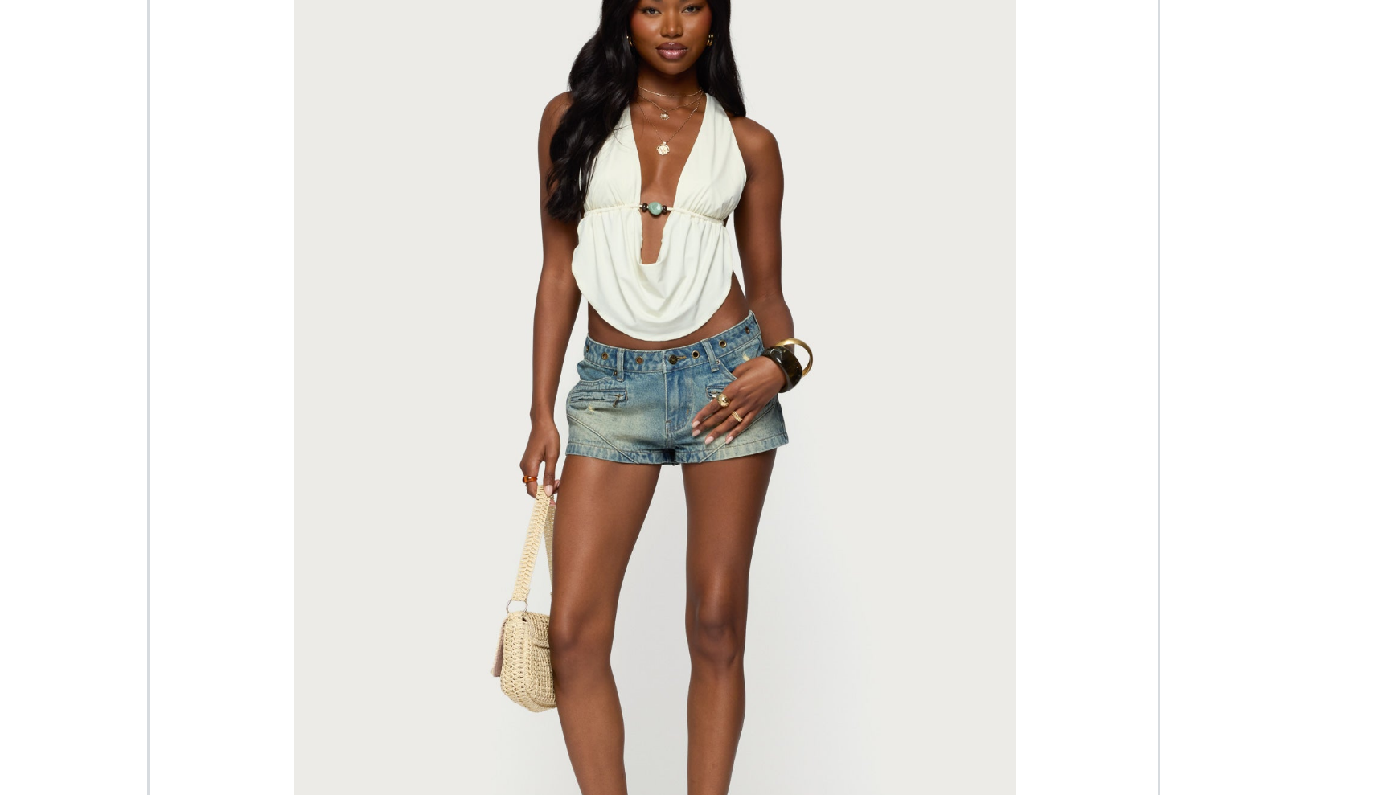
scroll to position [8, 0]
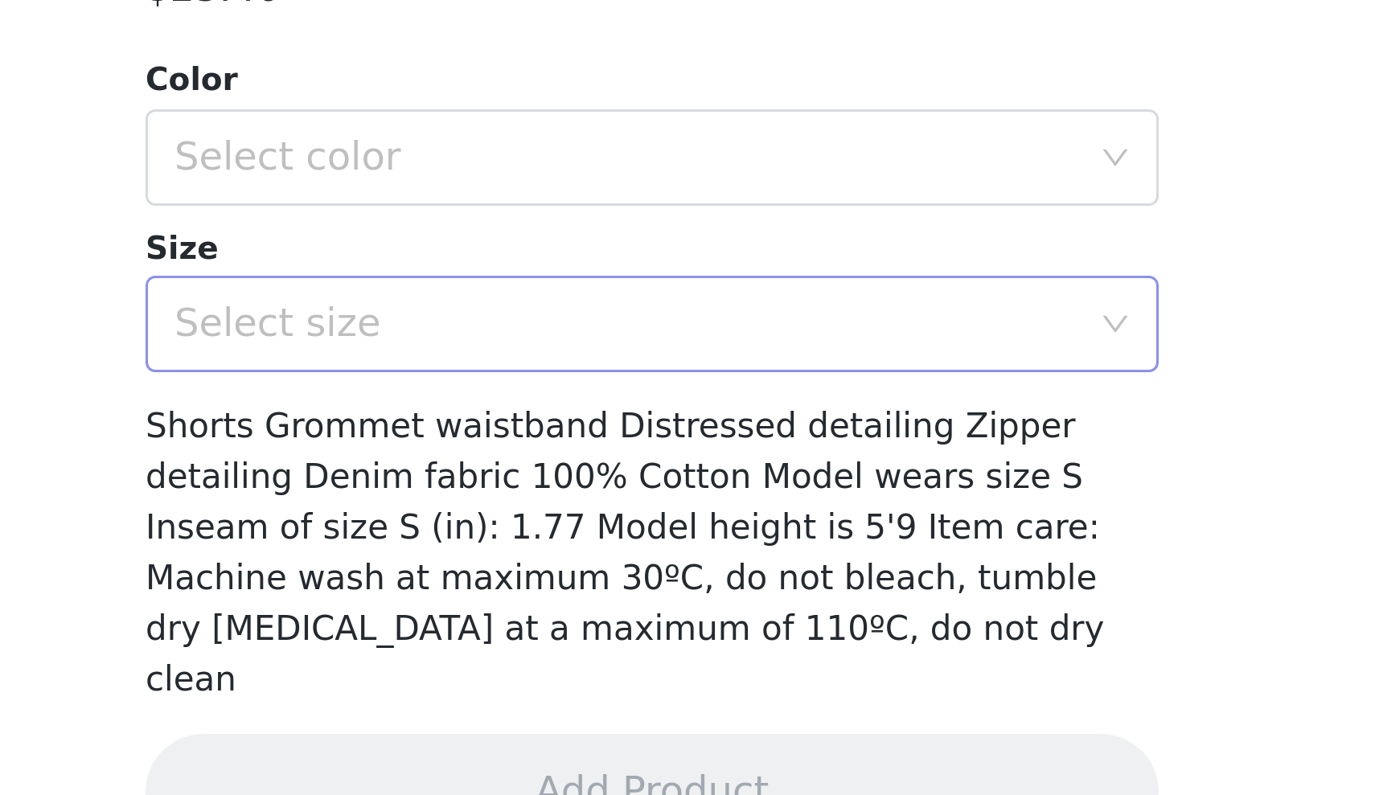
click at [528, 610] on div "Select size" at bounding box center [678, 618] width 301 height 16
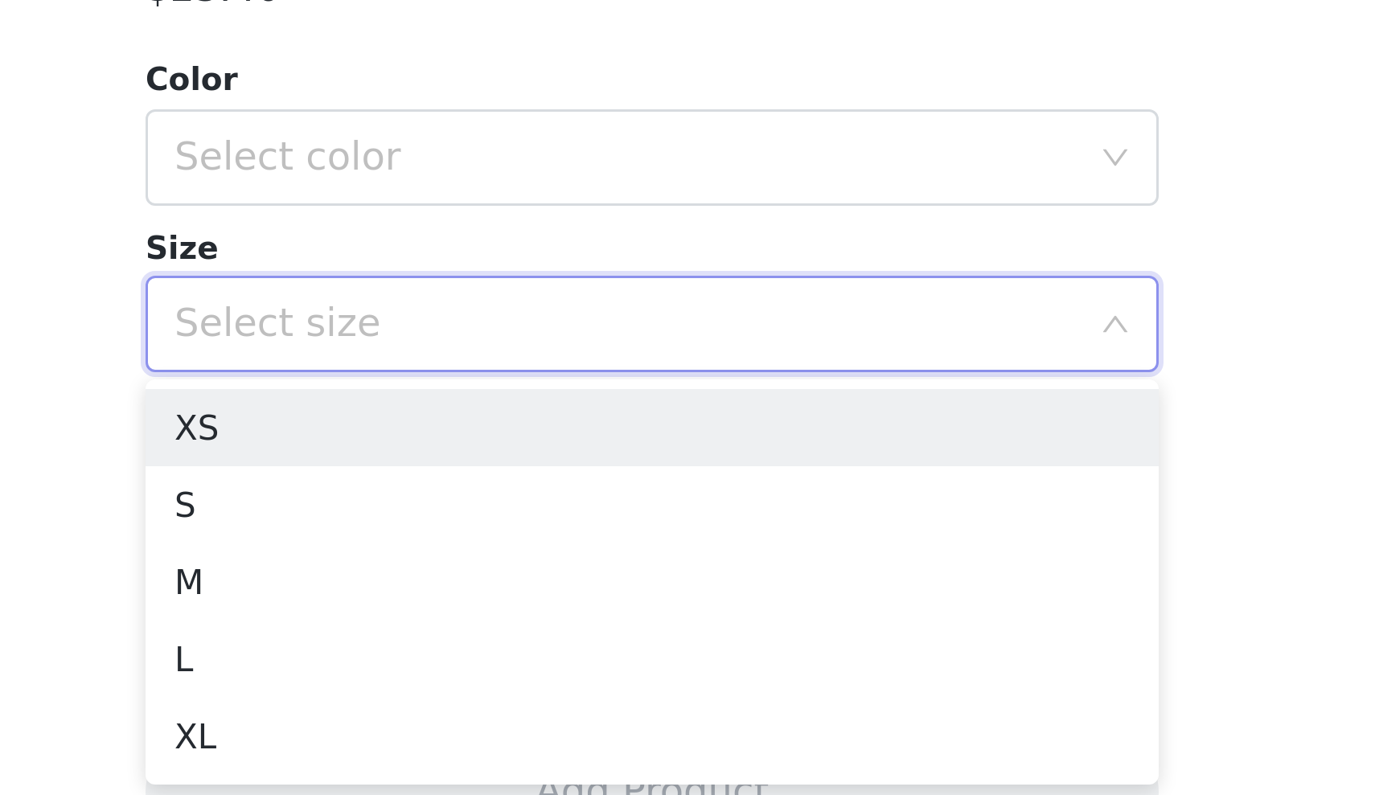
click at [528, 610] on div "Select size" at bounding box center [678, 618] width 301 height 16
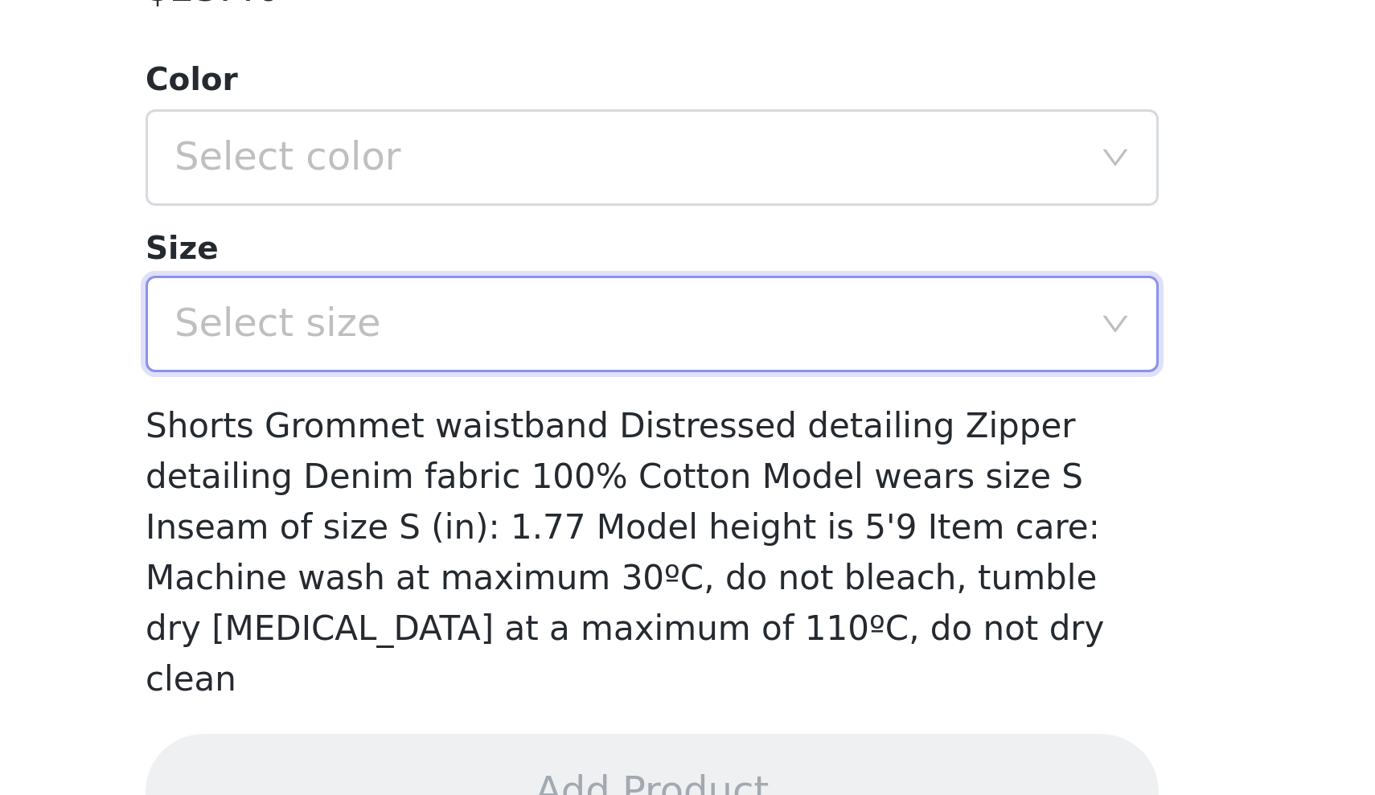
click at [528, 610] on div "Select size" at bounding box center [678, 618] width 301 height 16
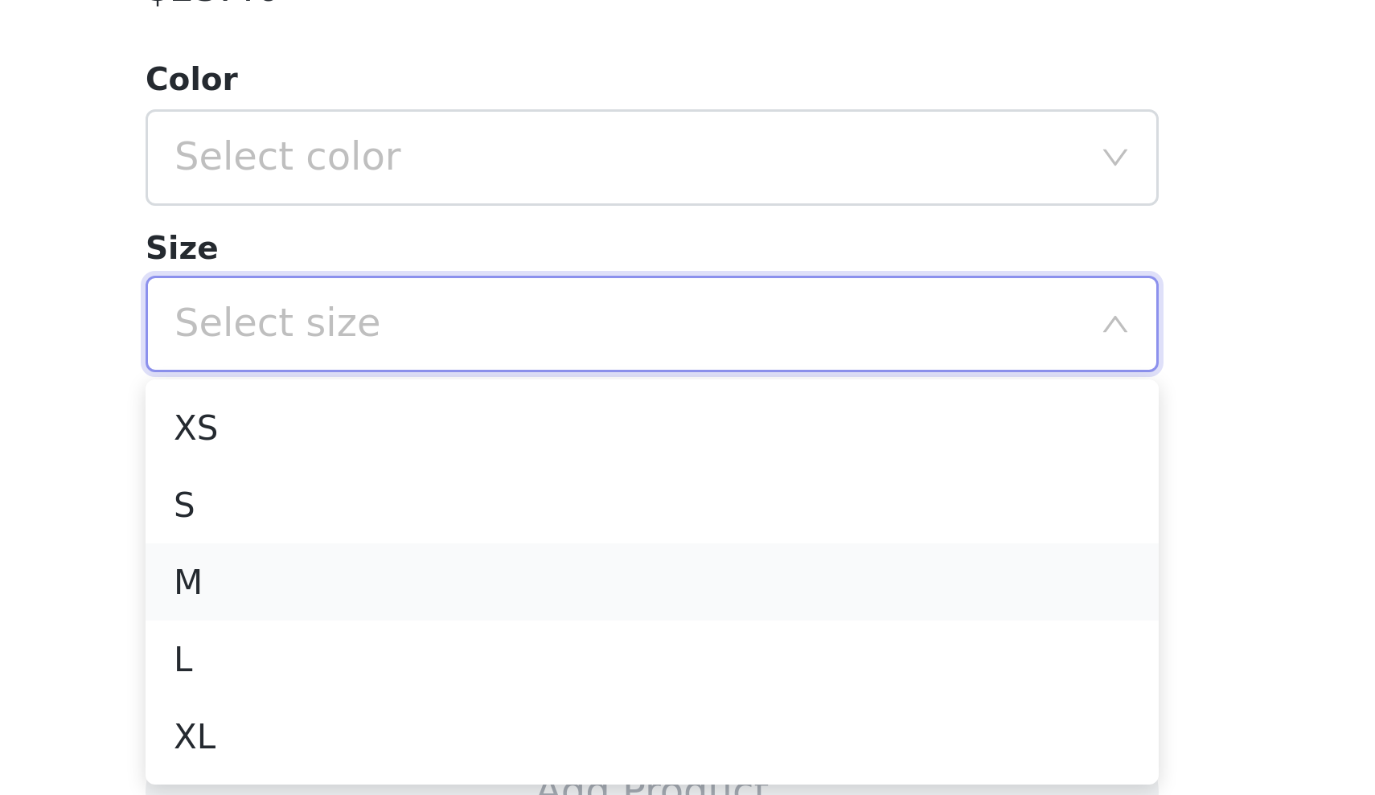
click at [519, 692] on li "M" at bounding box center [688, 705] width 338 height 26
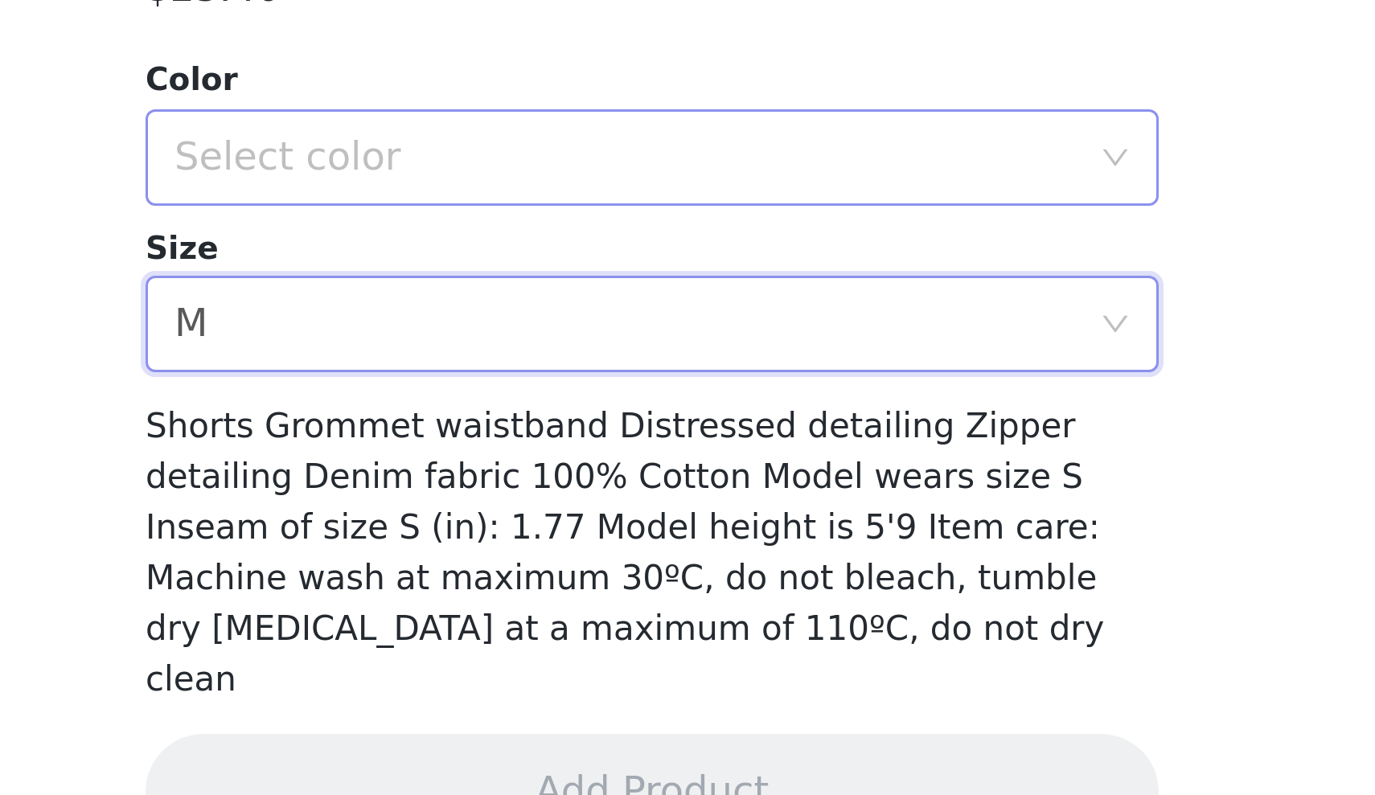
click at [528, 548] on div "Select color" at bounding box center [682, 563] width 308 height 31
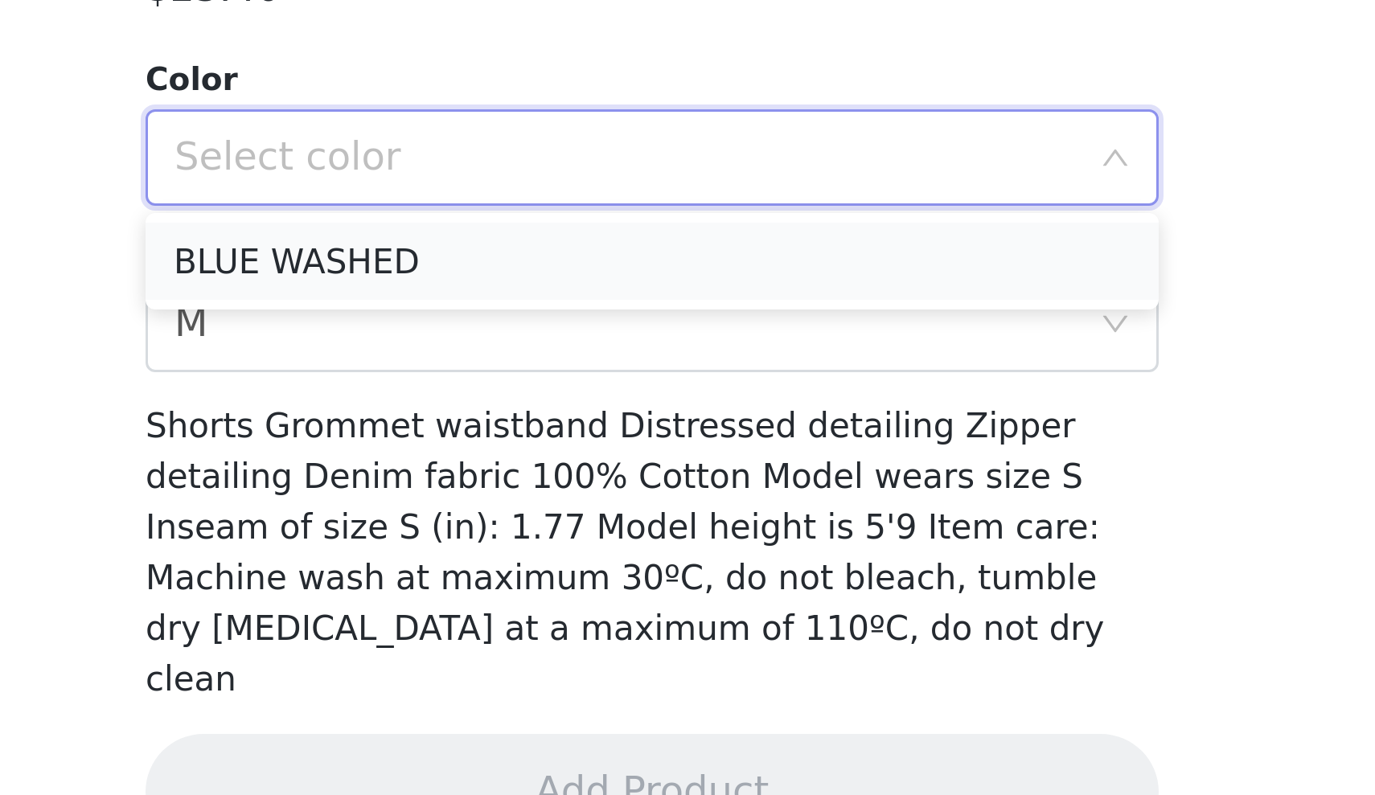
click at [519, 585] on li "BLUE WASHED" at bounding box center [688, 598] width 338 height 26
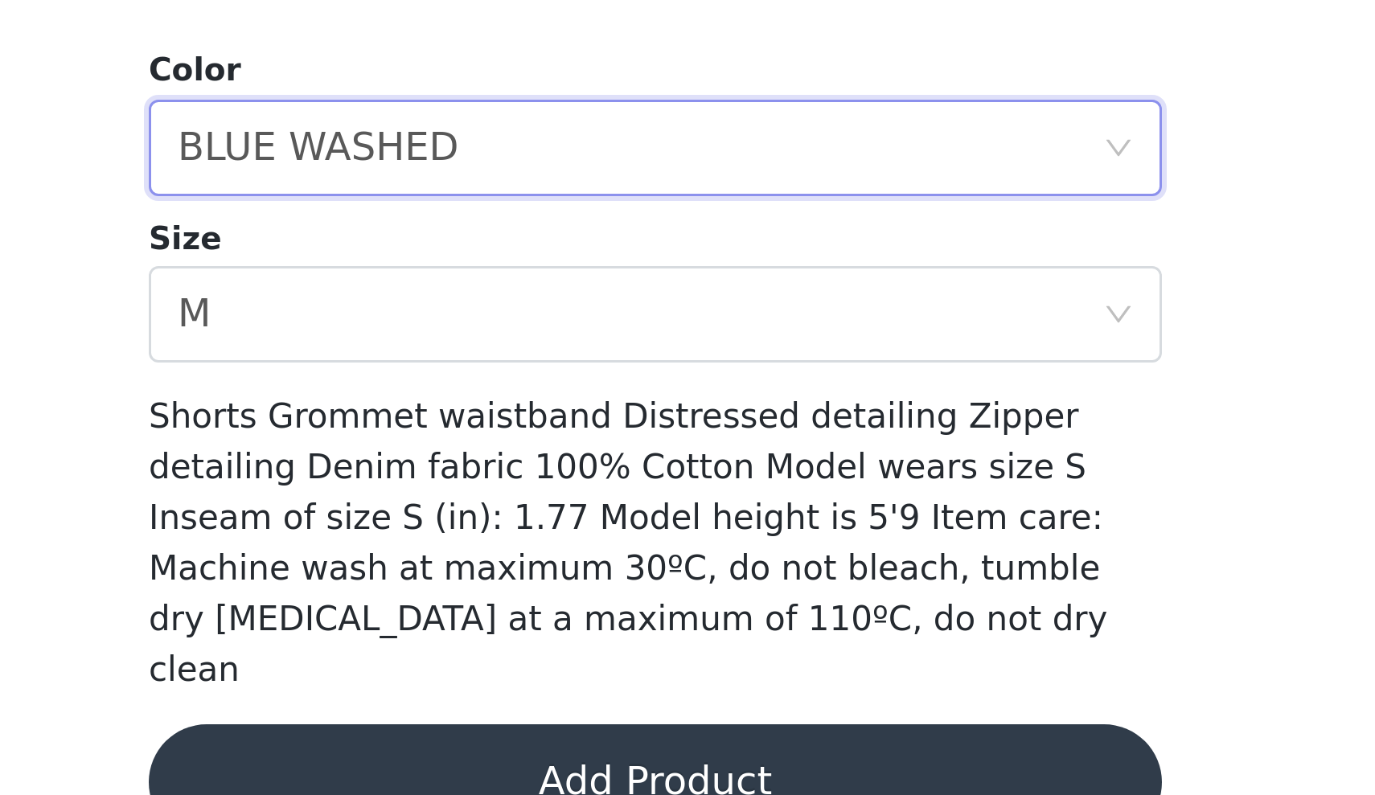
click at [519, 755] on button "Add Product" at bounding box center [688, 774] width 338 height 39
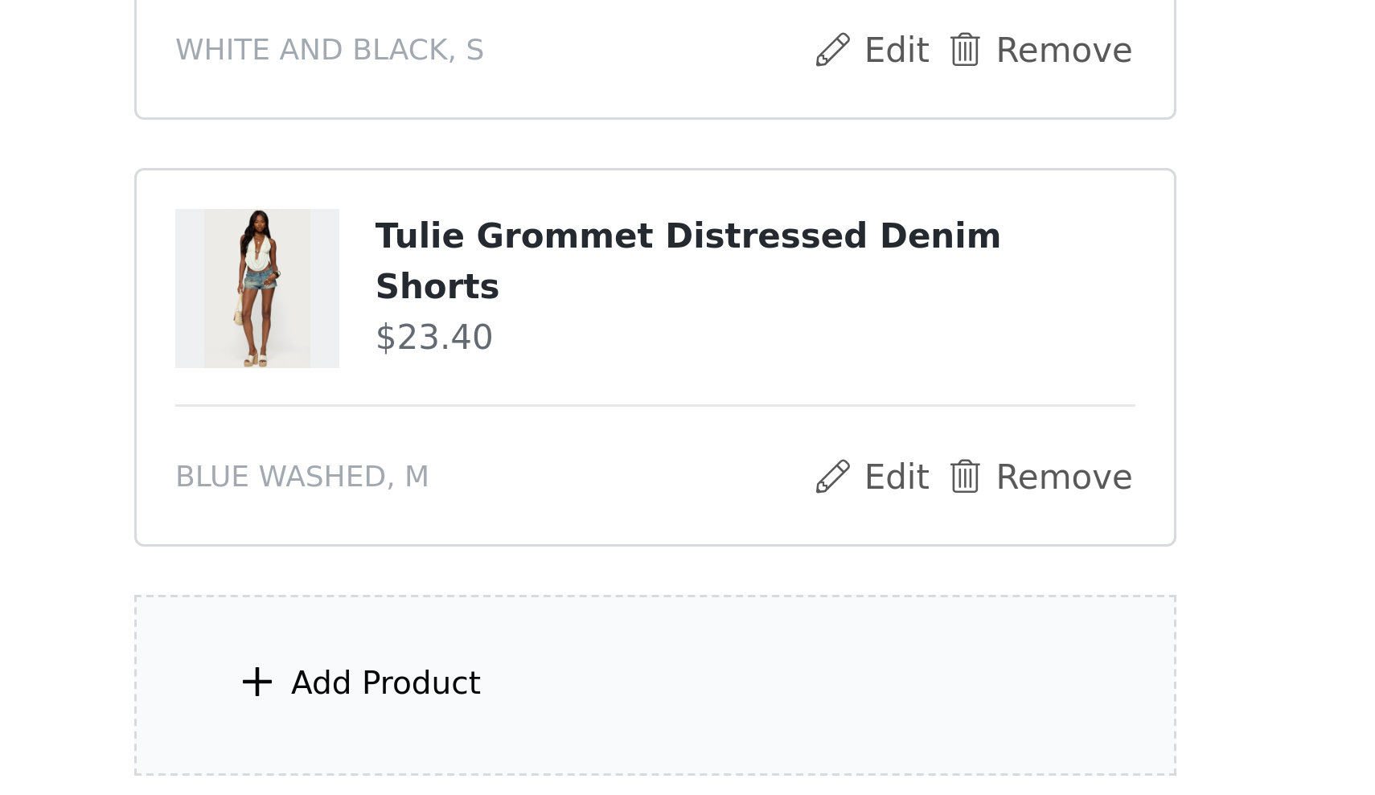
scroll to position [180, 0]
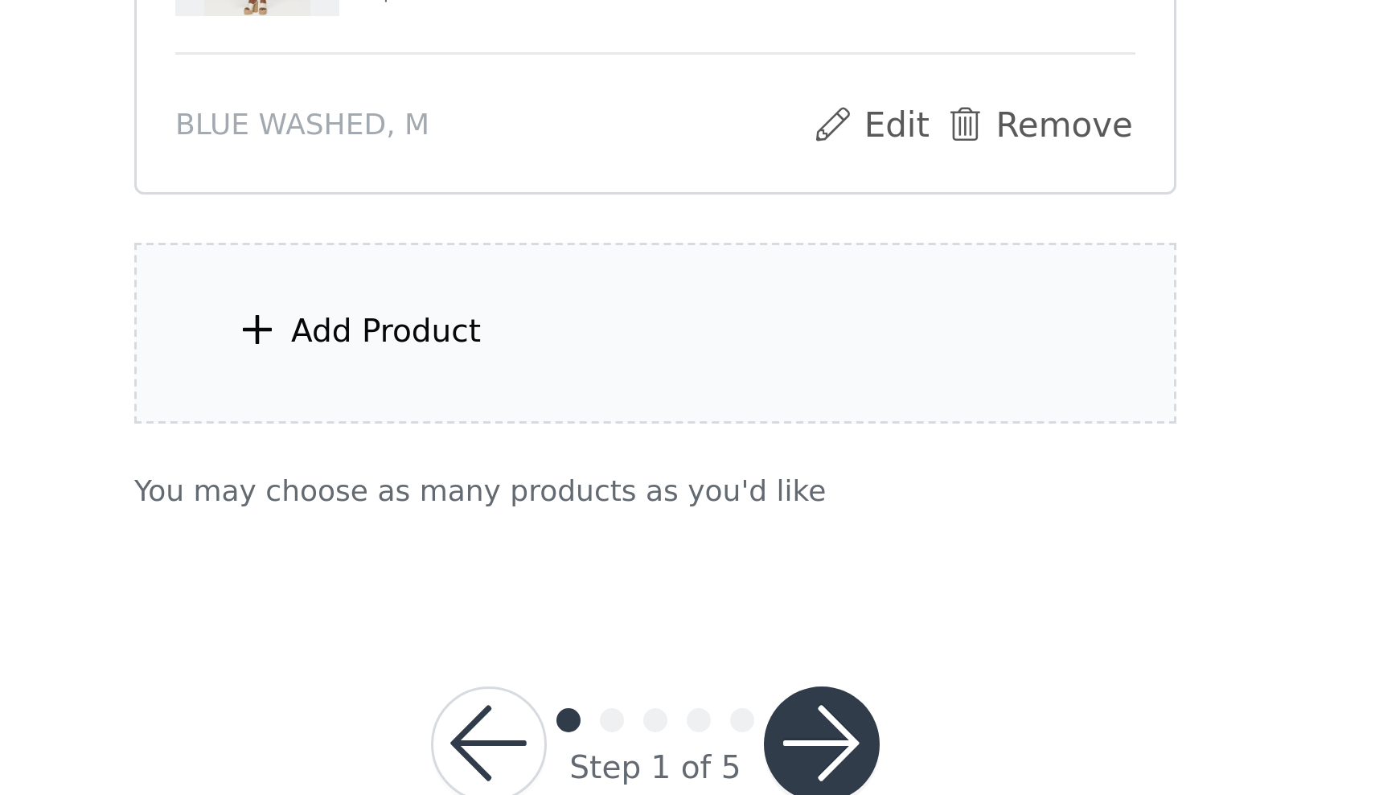
click at [514, 611] on div "Add Product" at bounding box center [687, 641] width 347 height 60
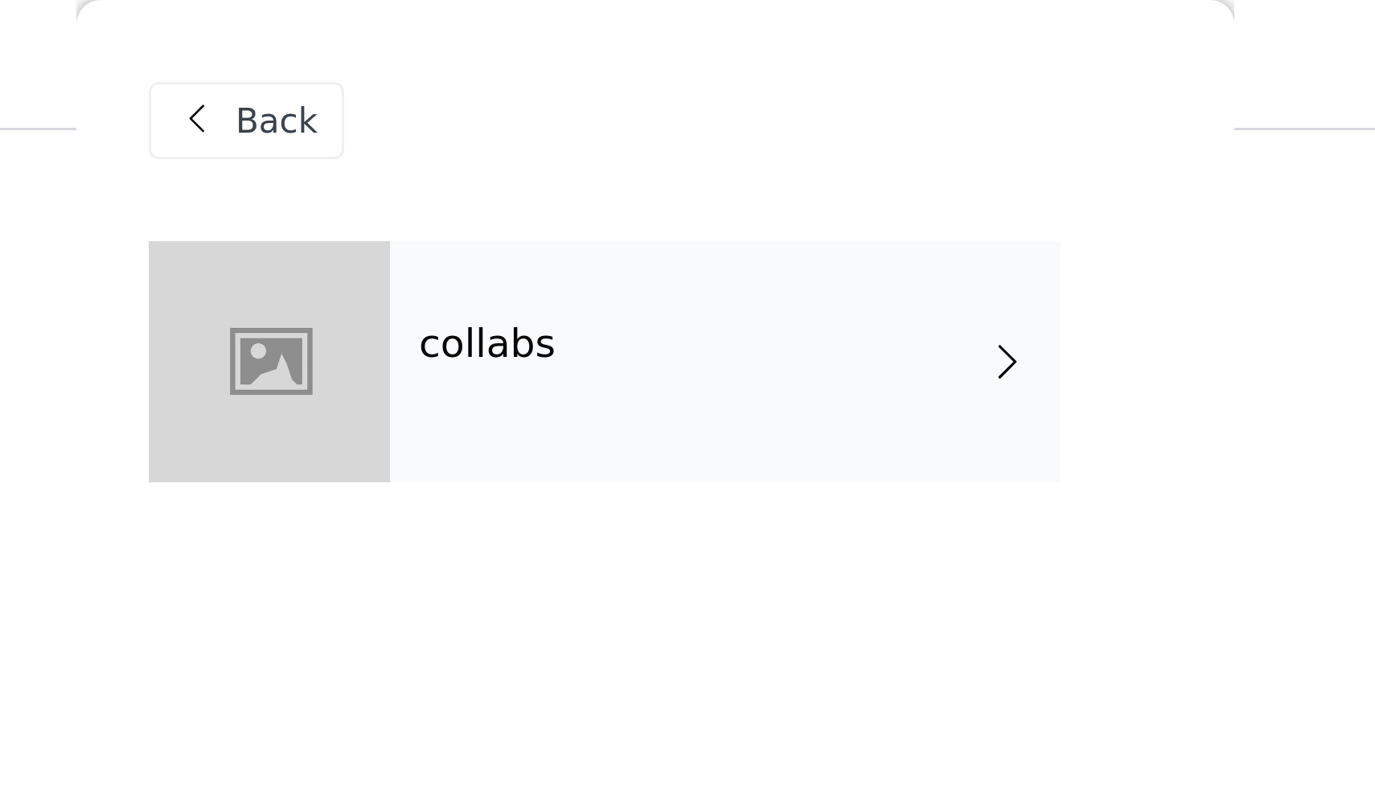
scroll to position [106, 0]
click at [599, 140] on div "collabs" at bounding box center [711, 120] width 224 height 80
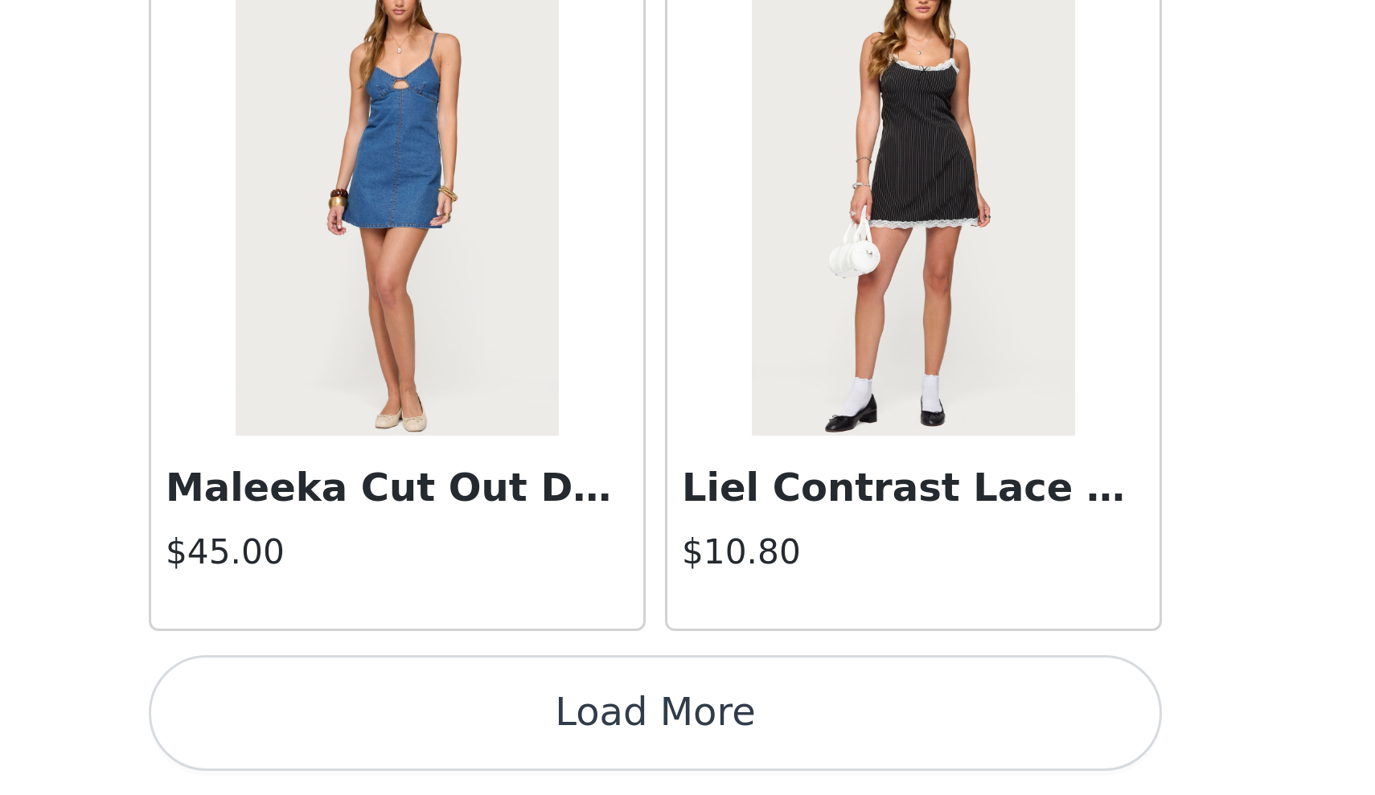
scroll to position [220, 0]
click at [519, 749] on button "Load More" at bounding box center [688, 768] width 338 height 39
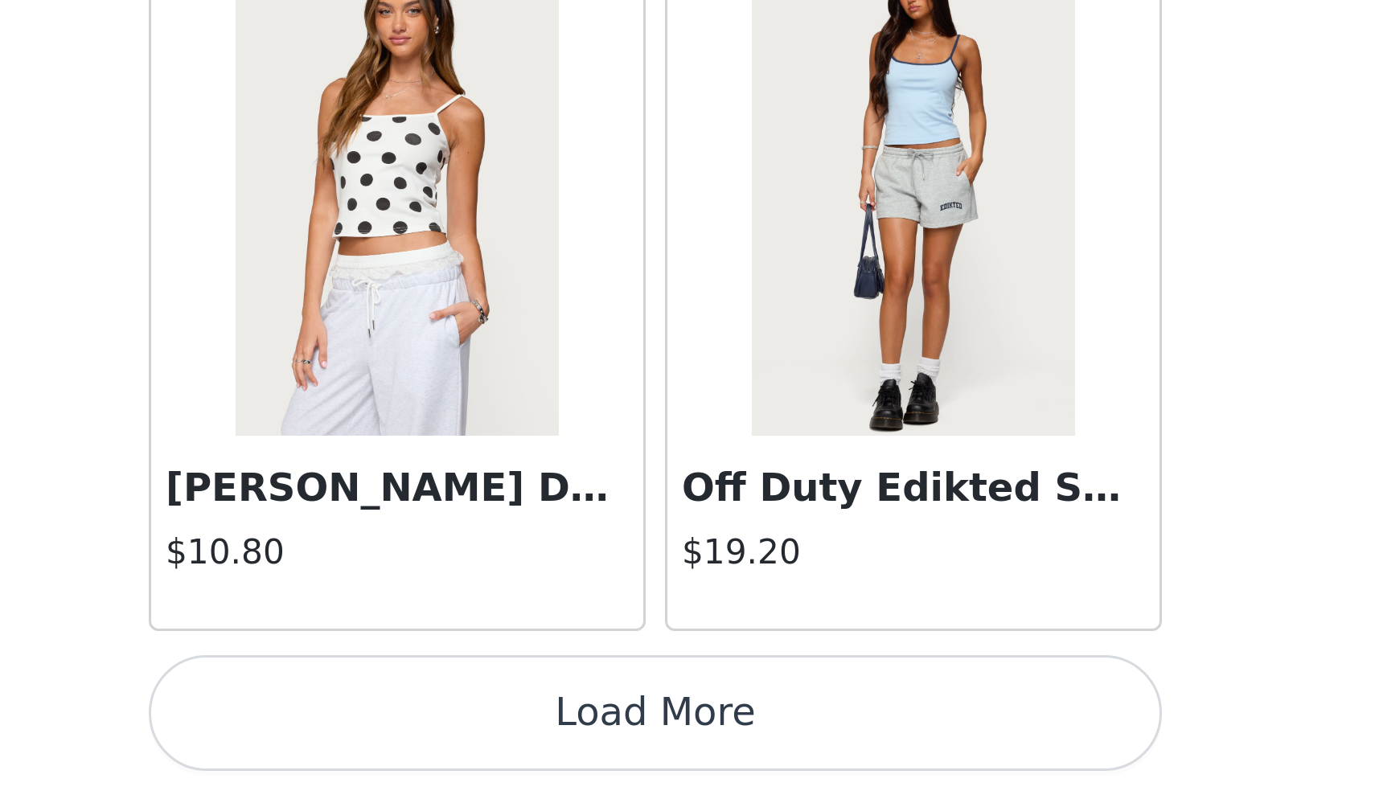
click at [519, 749] on button "Load More" at bounding box center [688, 768] width 338 height 39
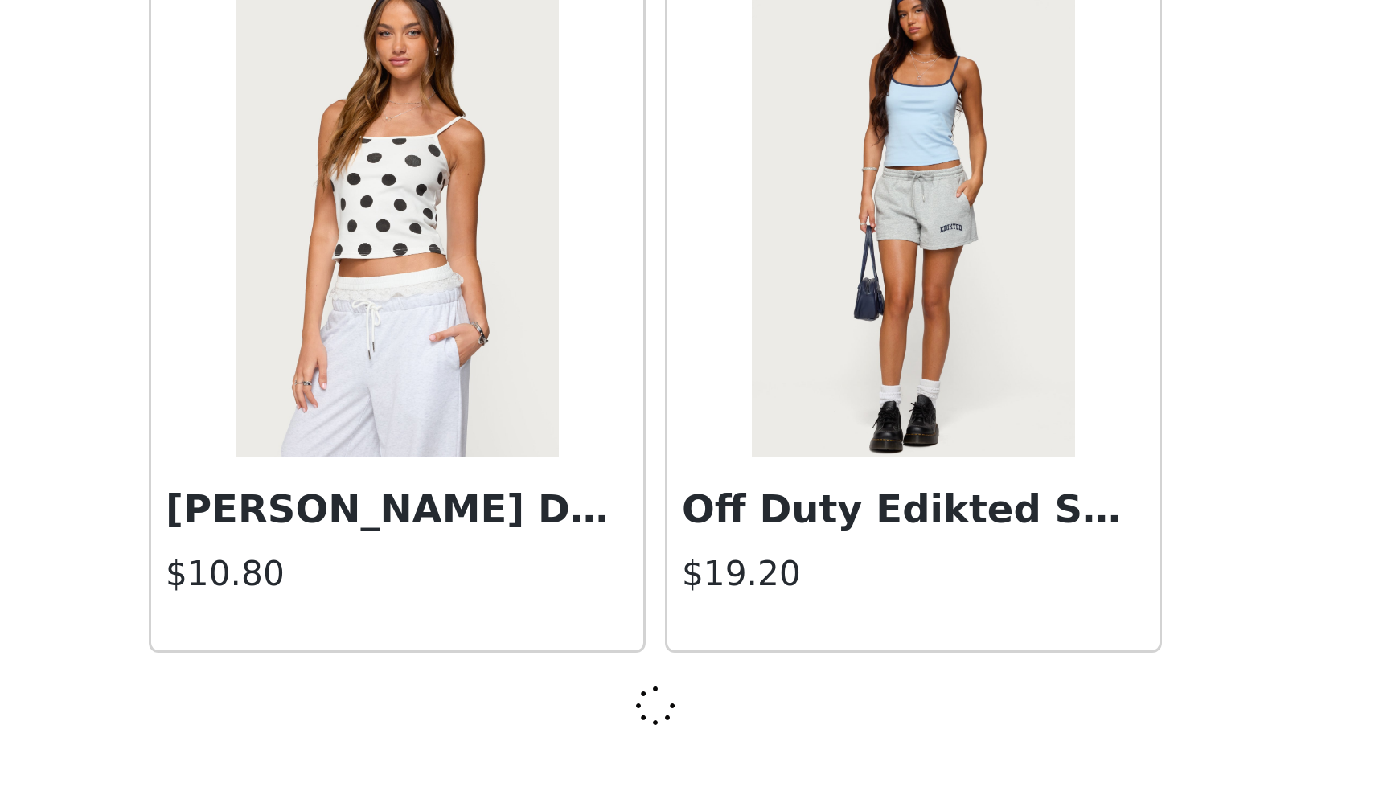
scroll to position [3991, 0]
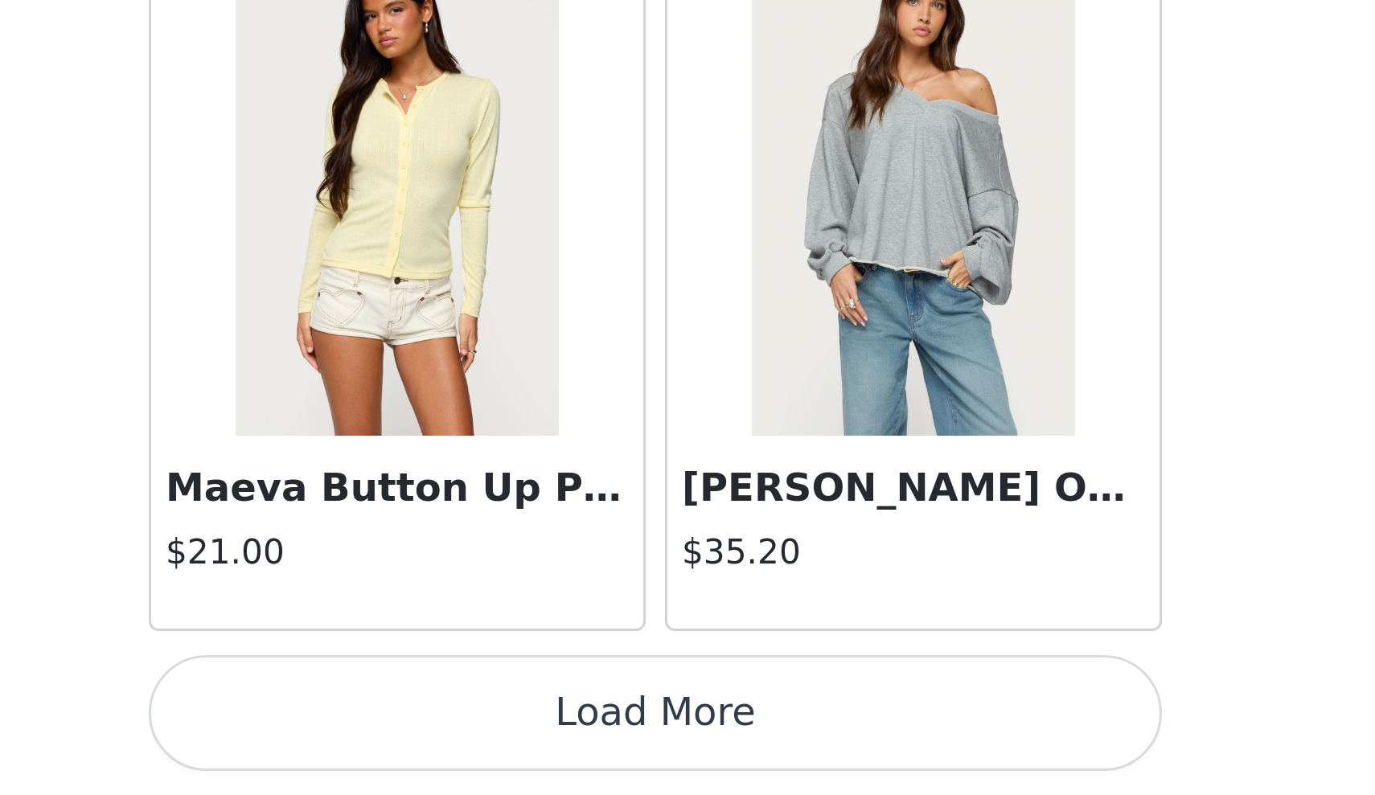
click at [519, 749] on button "Load More" at bounding box center [688, 768] width 338 height 39
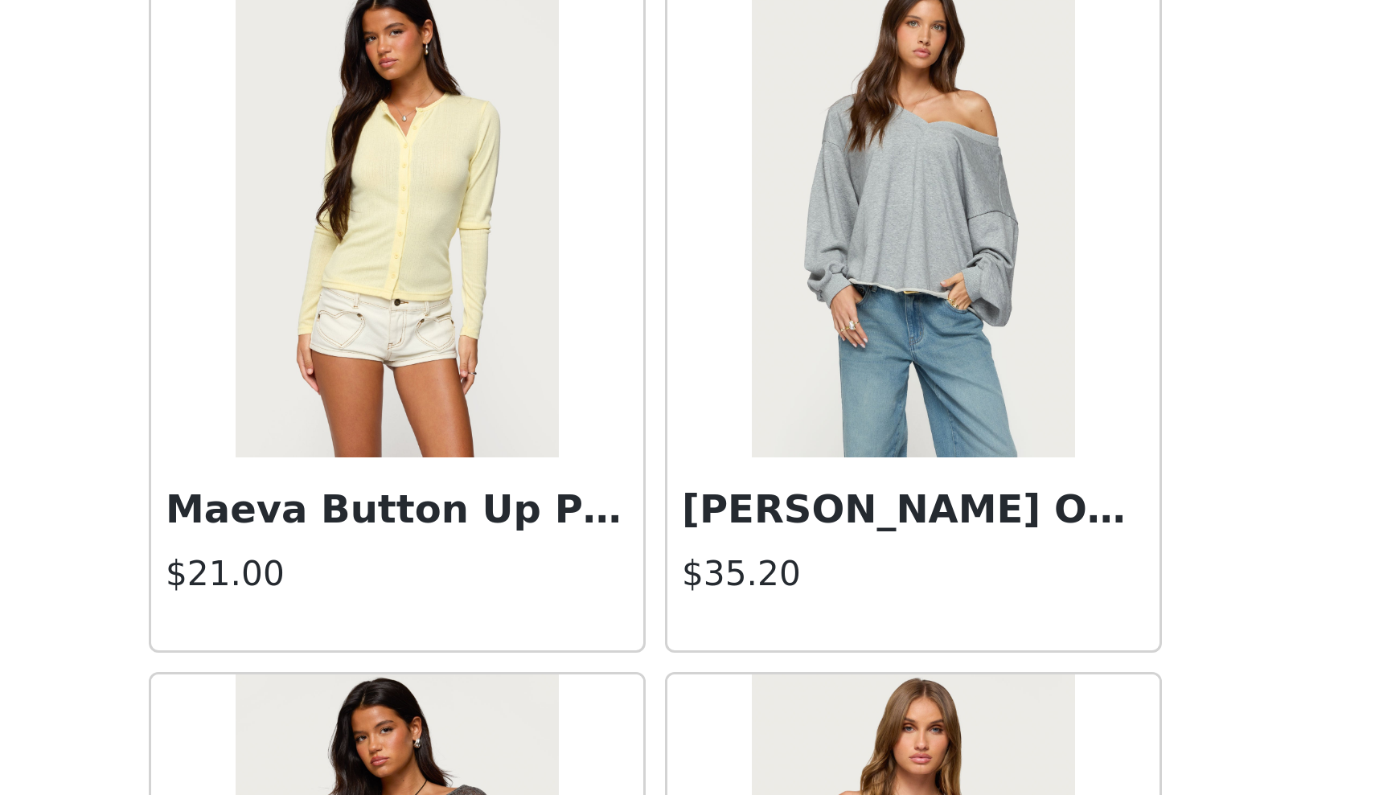
scroll to position [220, 0]
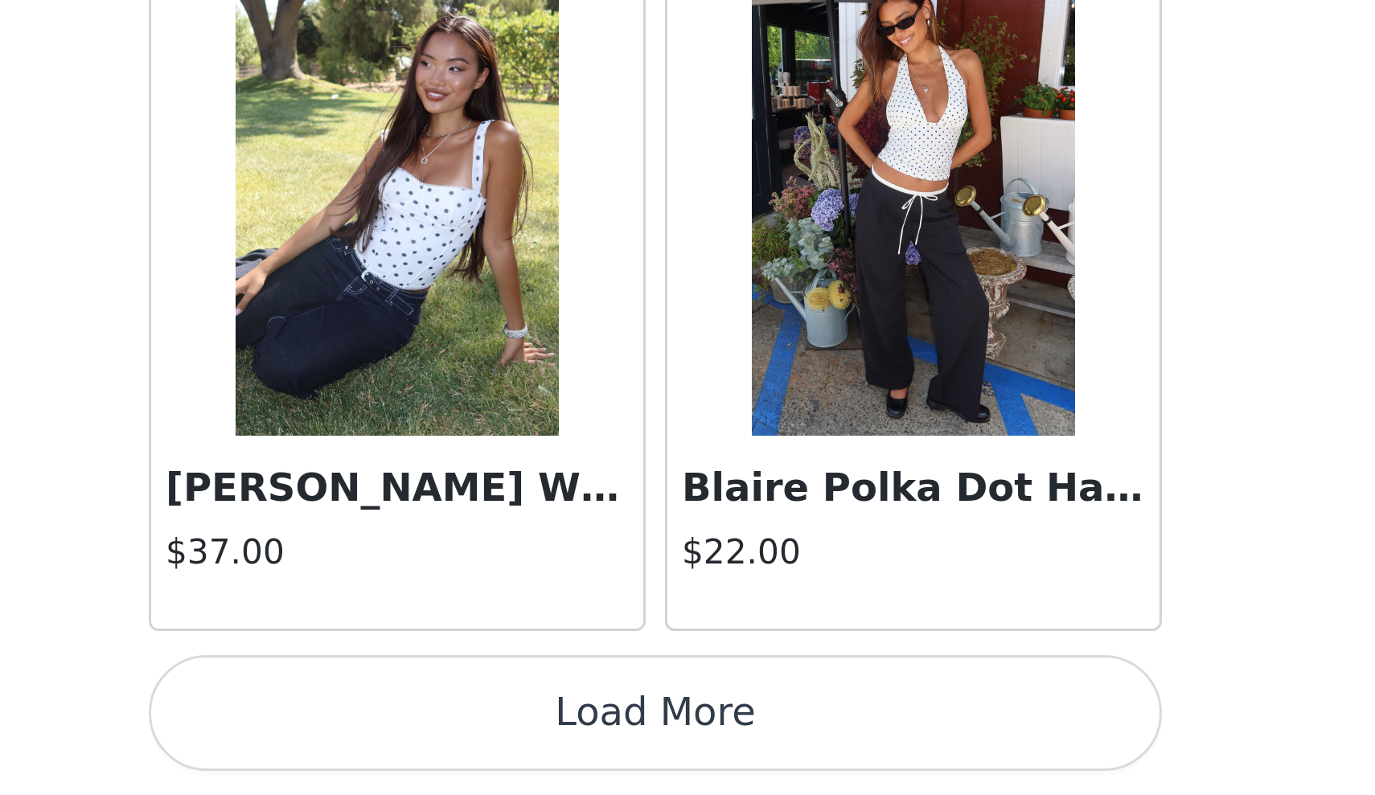
click at [519, 749] on button "Load More" at bounding box center [688, 768] width 338 height 39
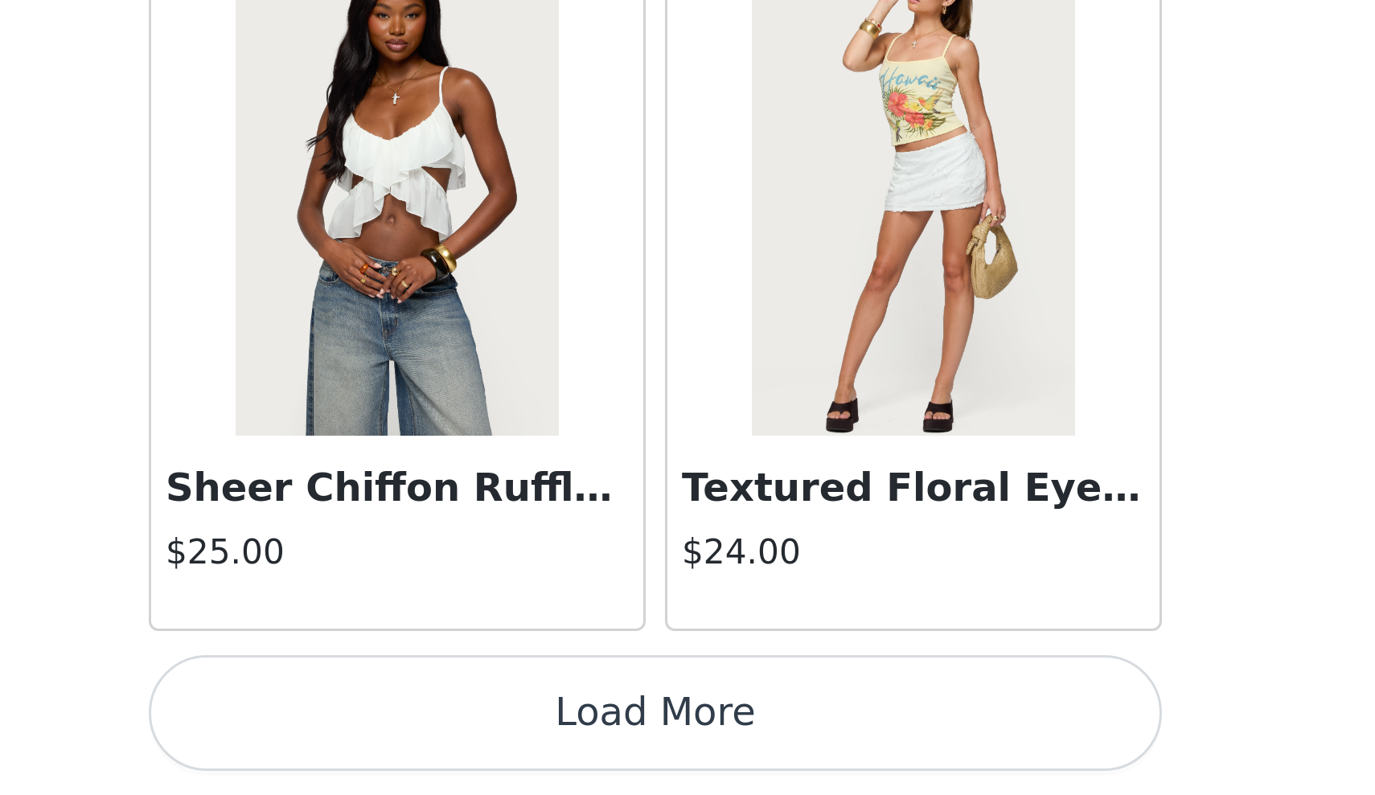
click at [519, 749] on button "Load More" at bounding box center [688, 768] width 338 height 39
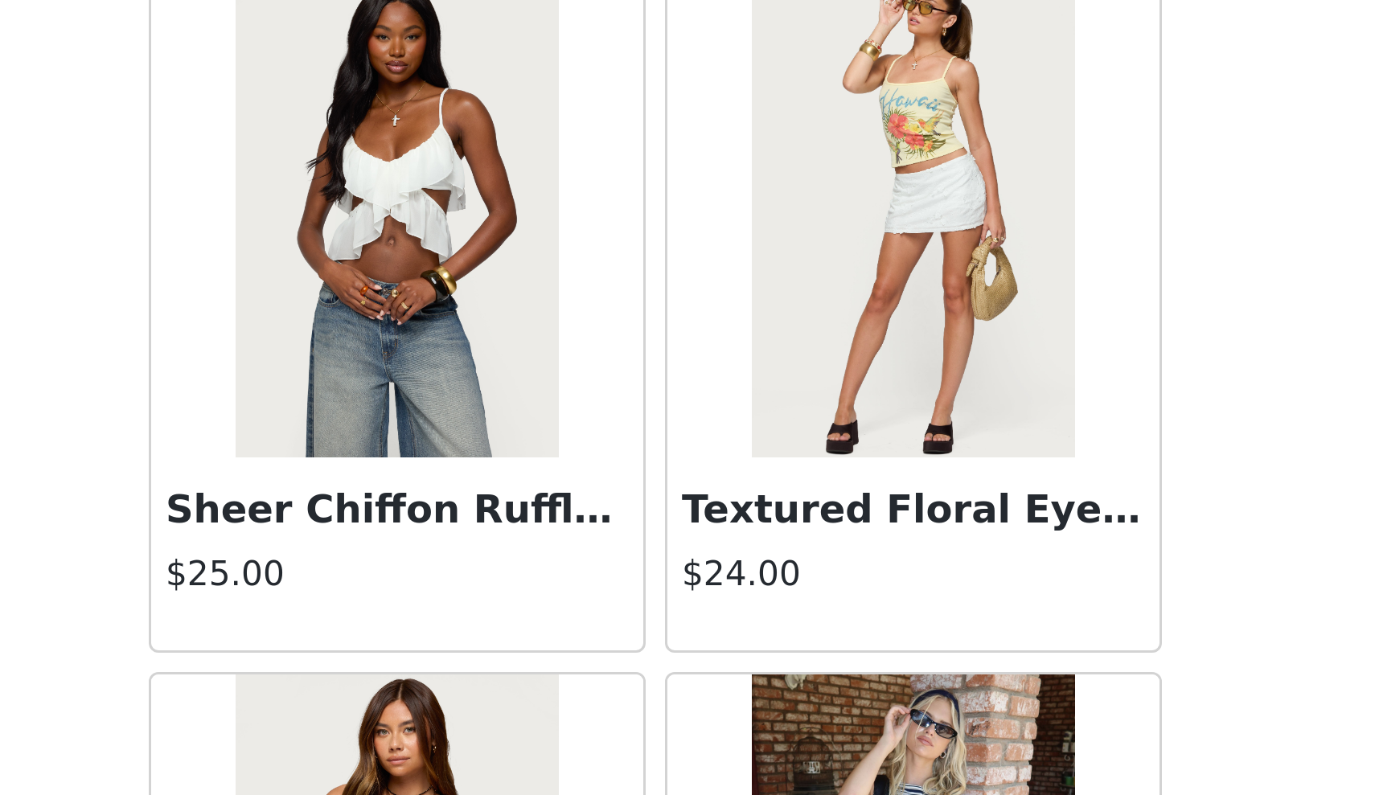
scroll to position [220, 0]
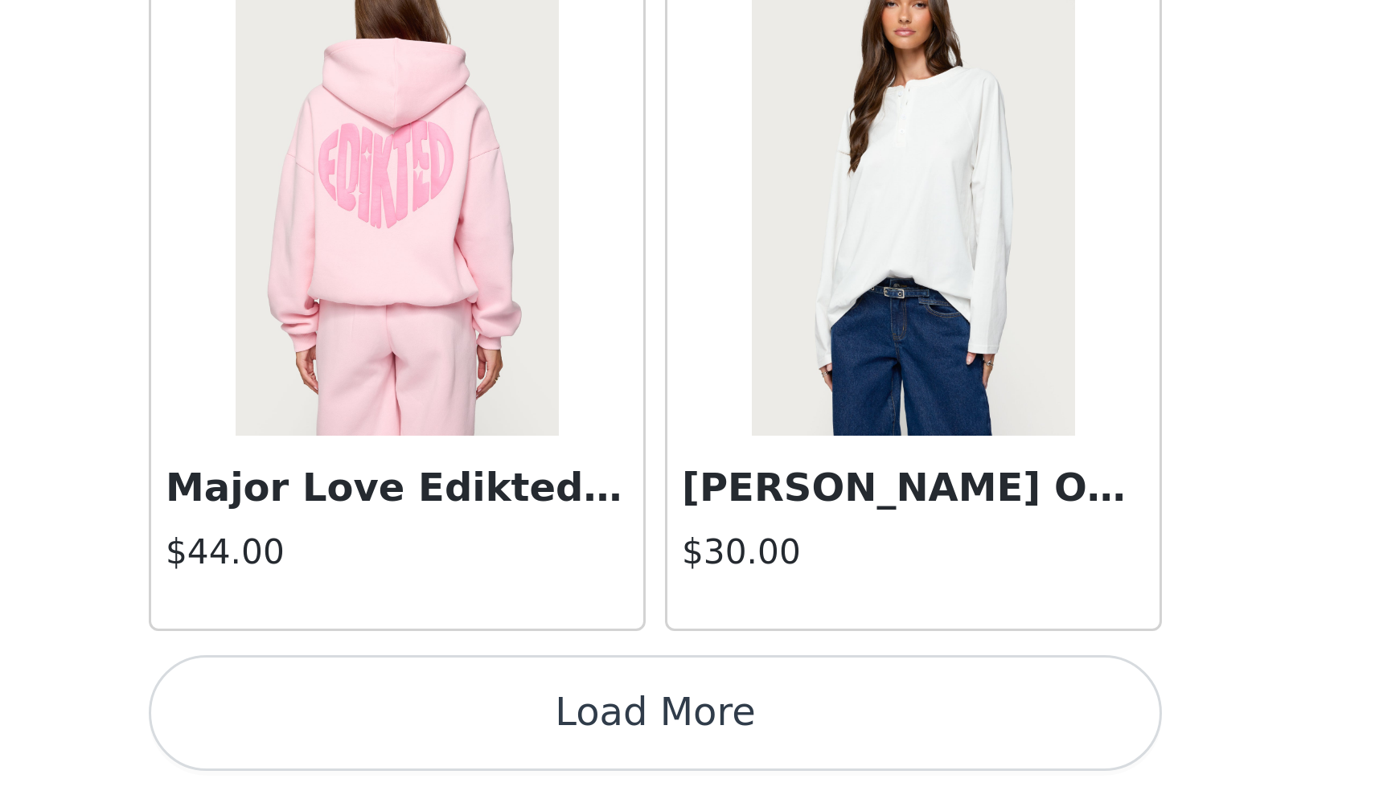
click at [519, 749] on button "Load More" at bounding box center [688, 768] width 338 height 39
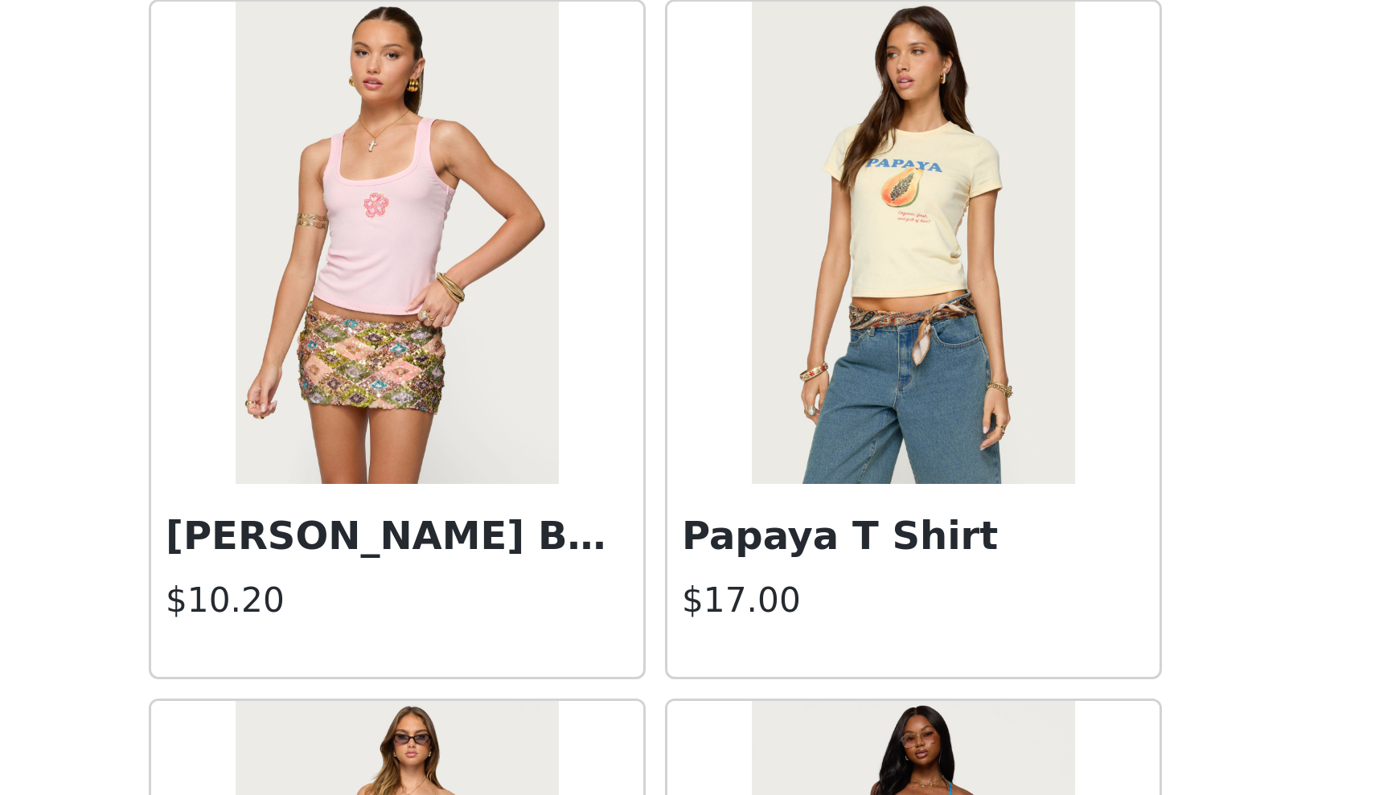
scroll to position [15411, 0]
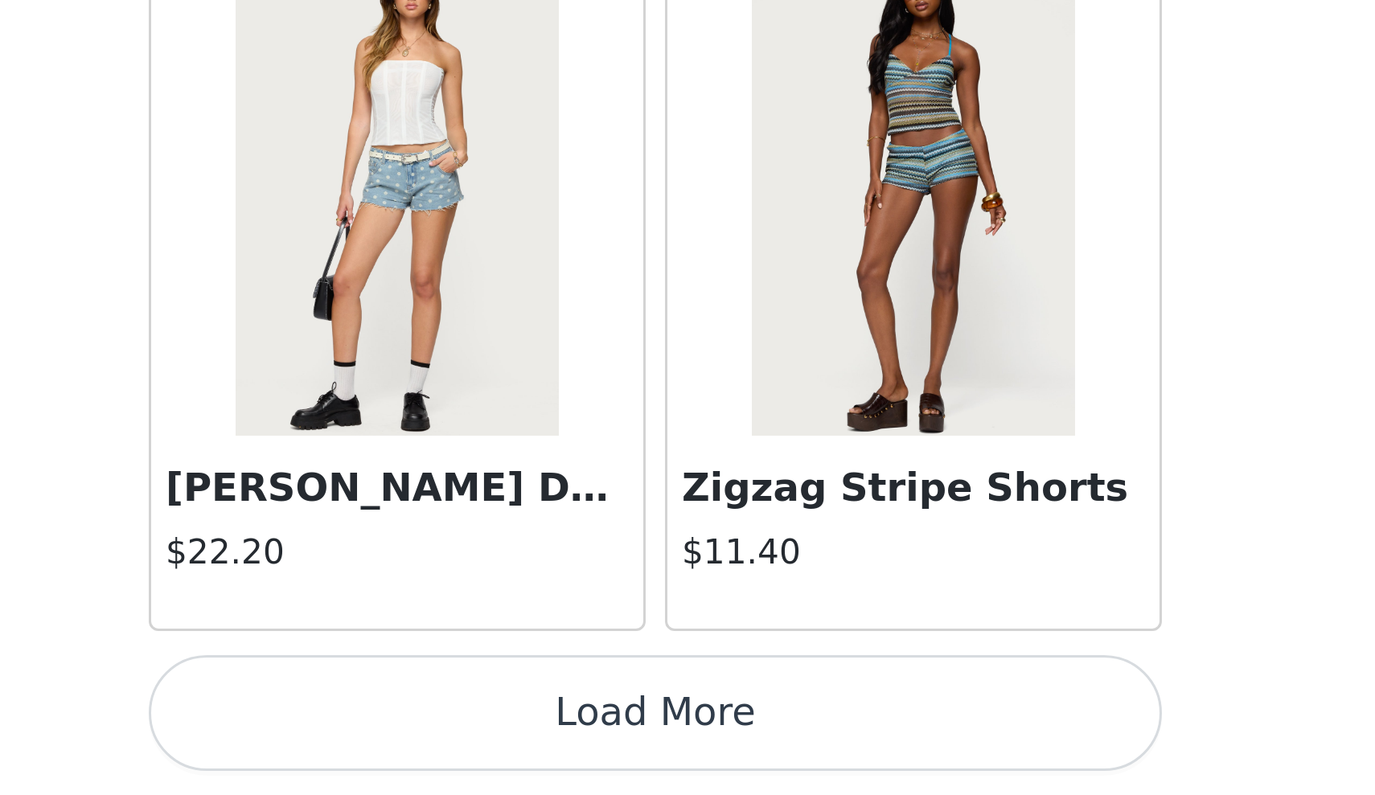
click at [519, 749] on button "Load More" at bounding box center [688, 768] width 338 height 39
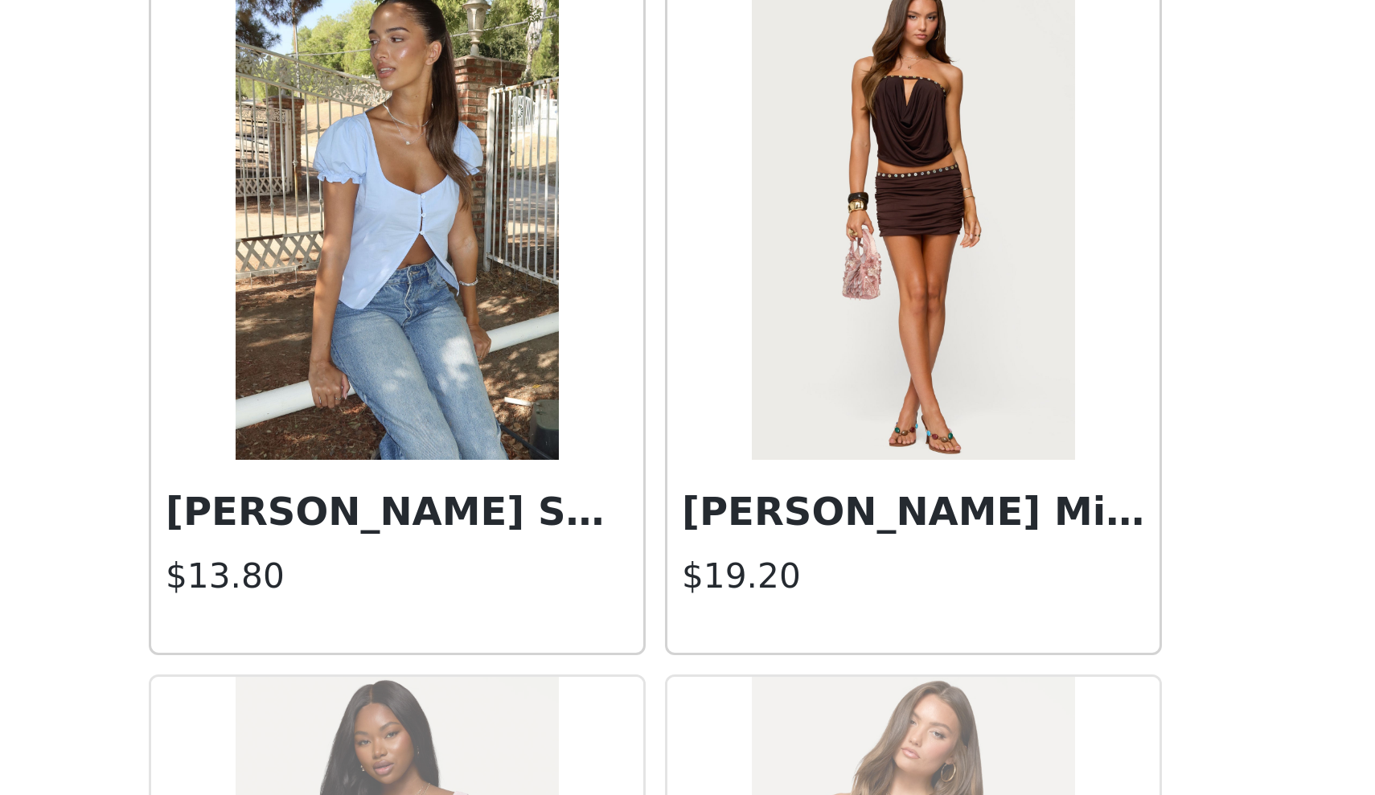
scroll to position [220, 0]
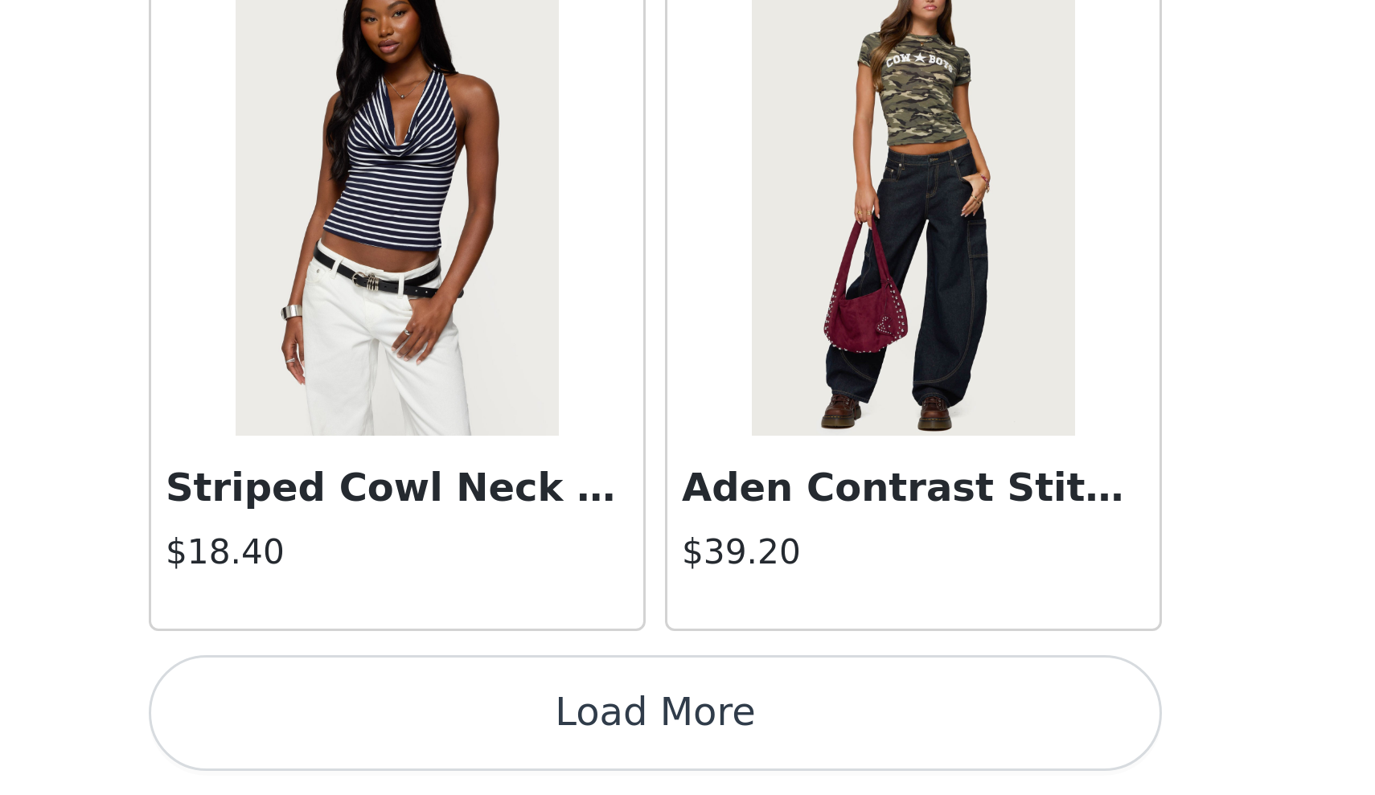
click at [519, 749] on button "Load More" at bounding box center [688, 768] width 338 height 39
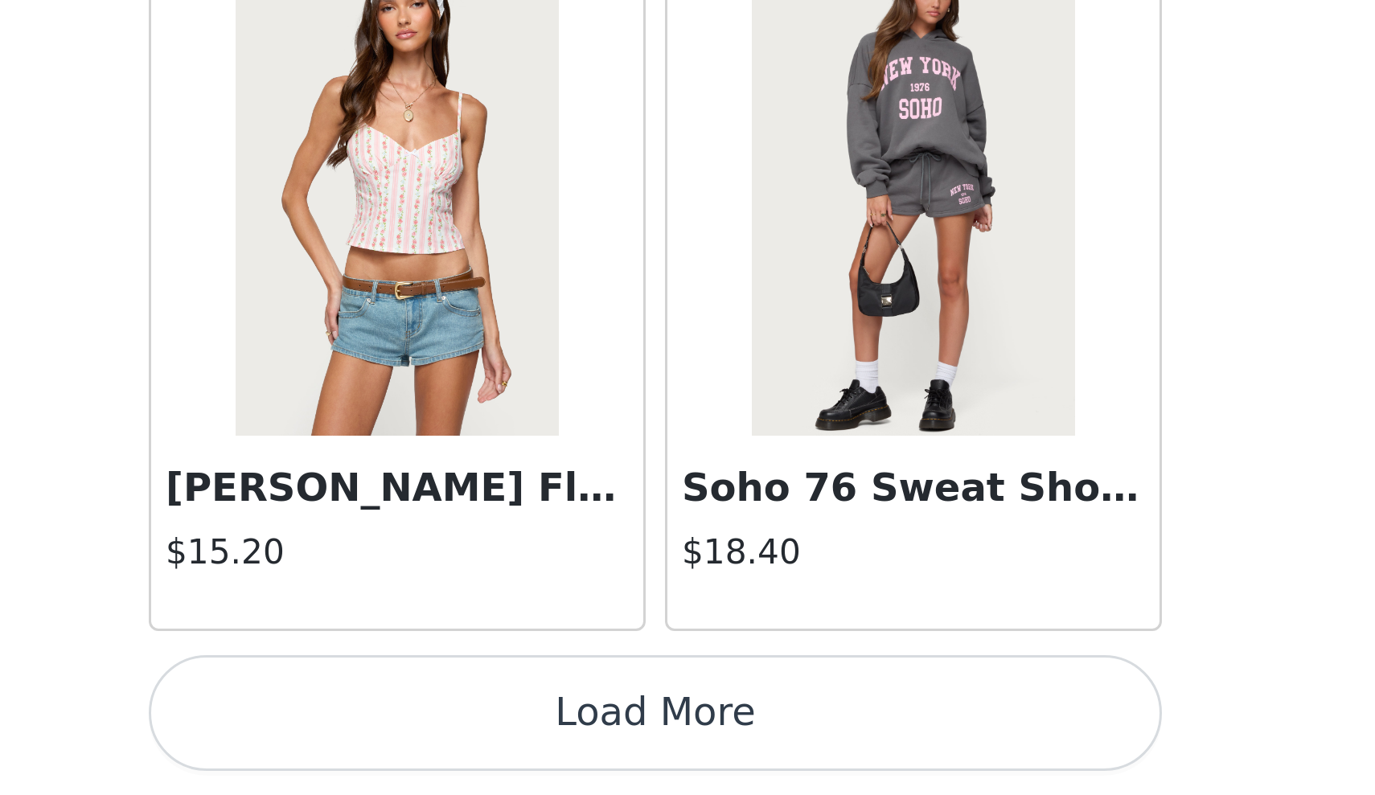
click at [519, 749] on button "Load More" at bounding box center [688, 768] width 338 height 39
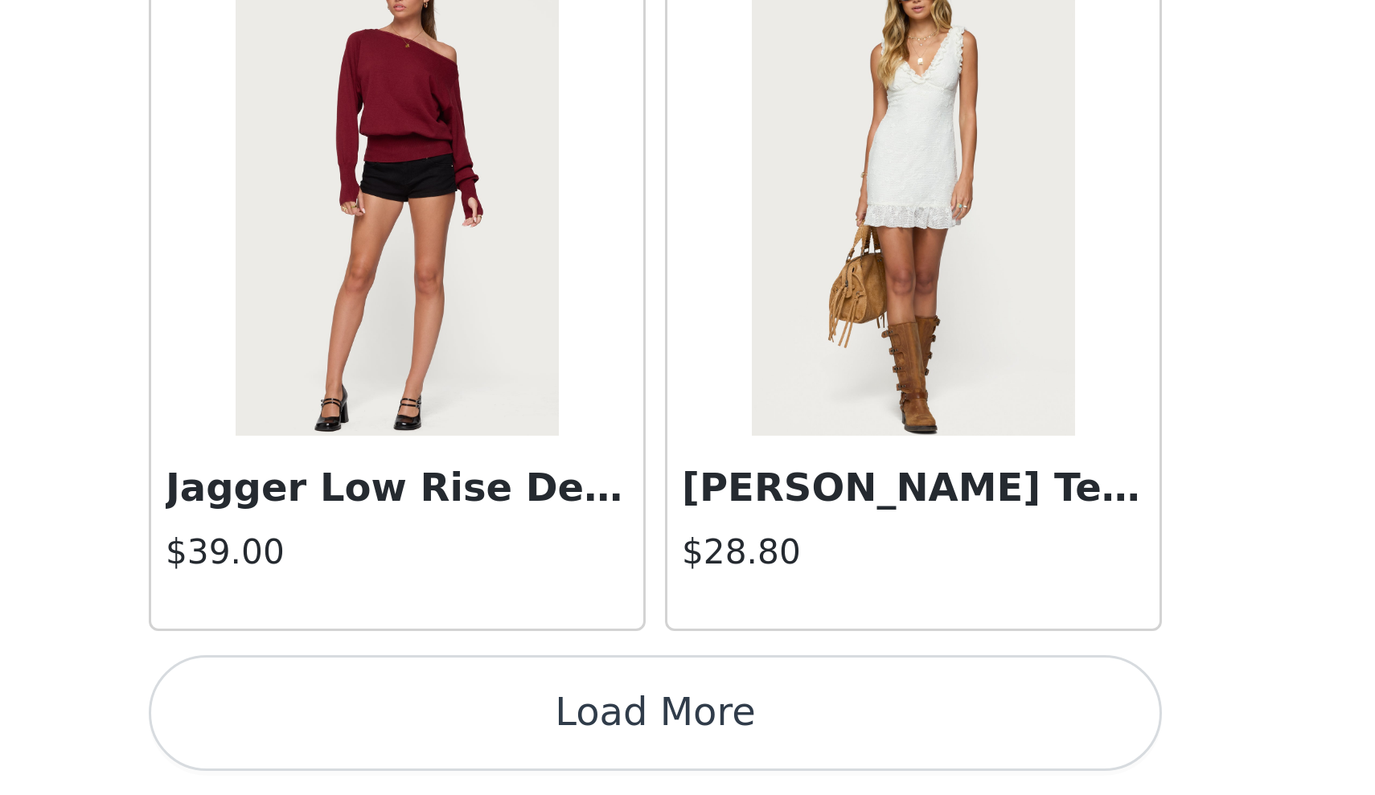
scroll to position [22656, 0]
click at [519, 749] on button "Load More" at bounding box center [688, 768] width 338 height 39
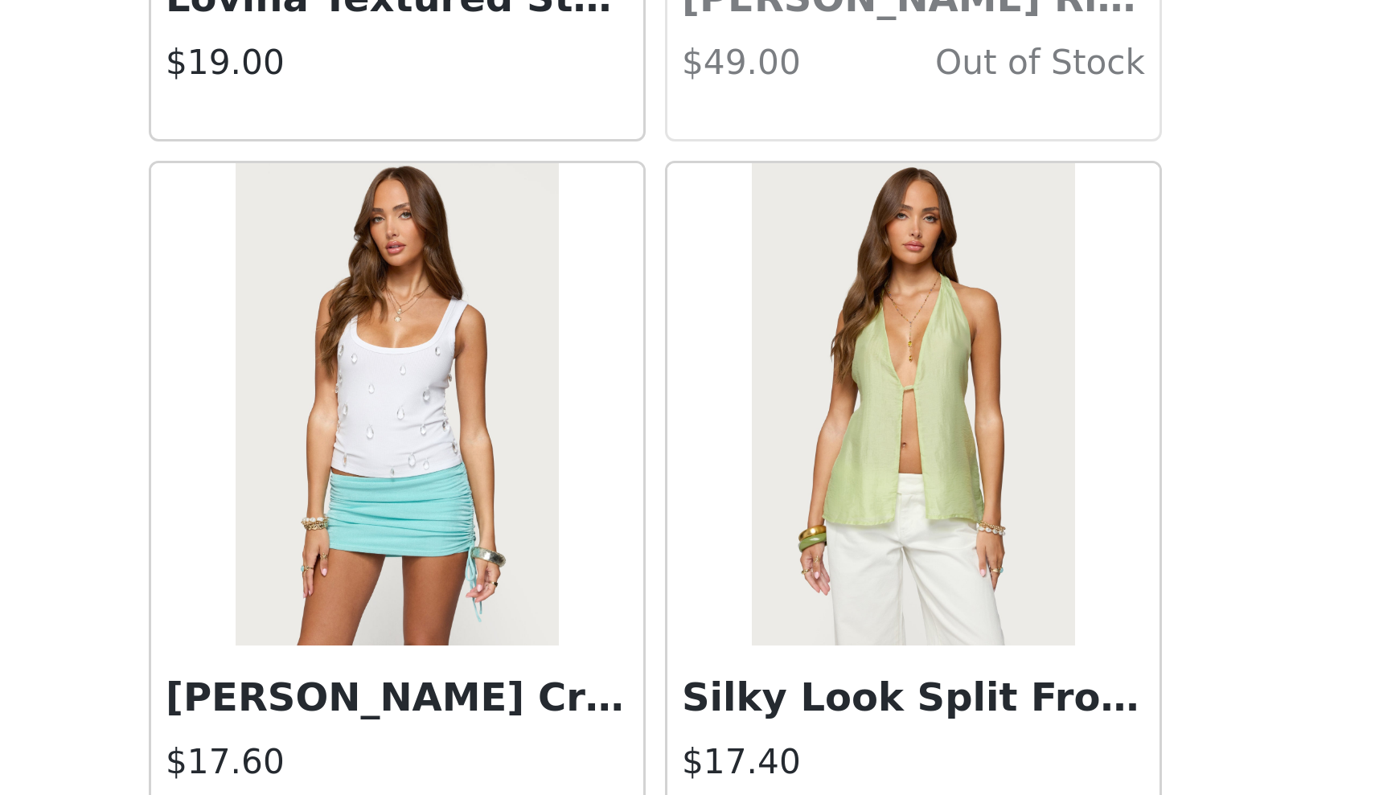
scroll to position [23057, 0]
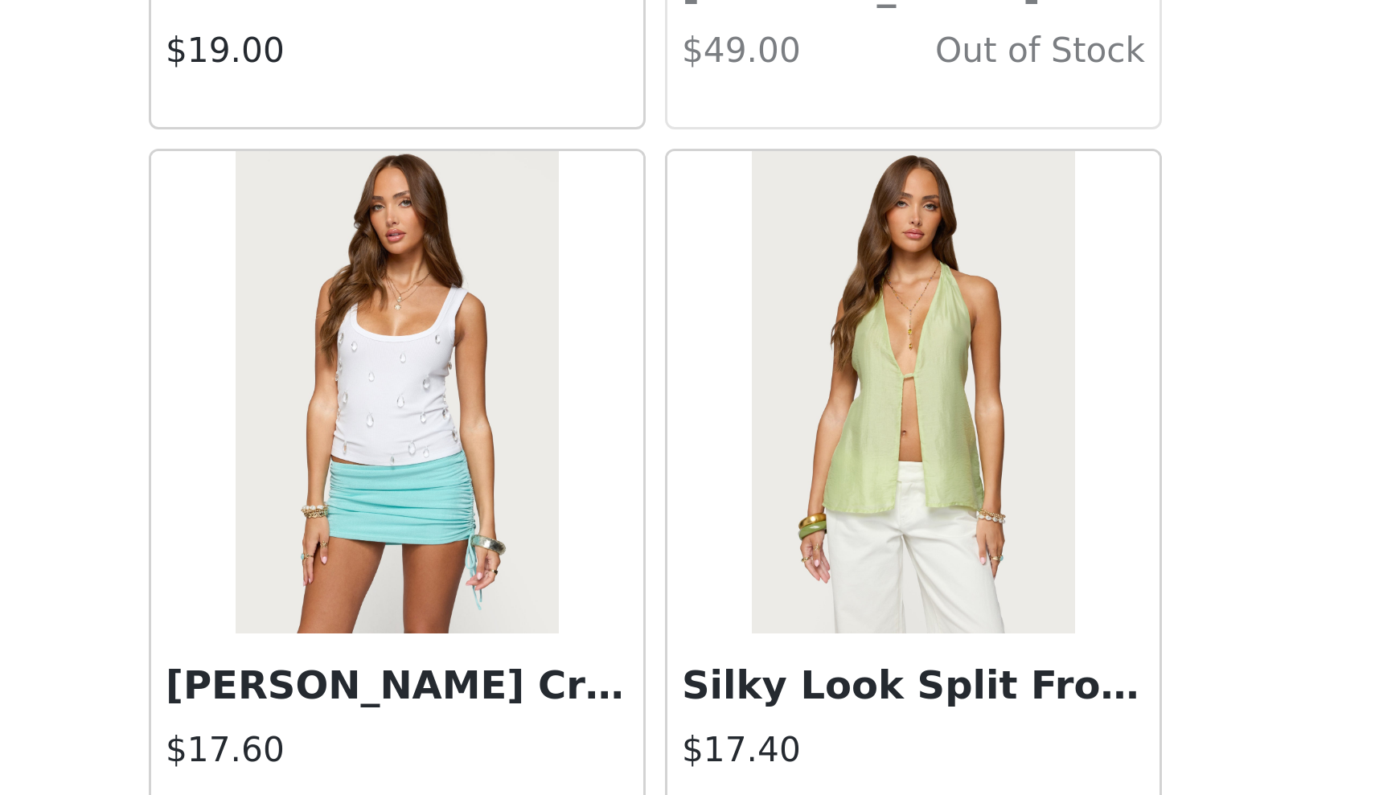
click at [520, 581] on div at bounding box center [602, 661] width 164 height 161
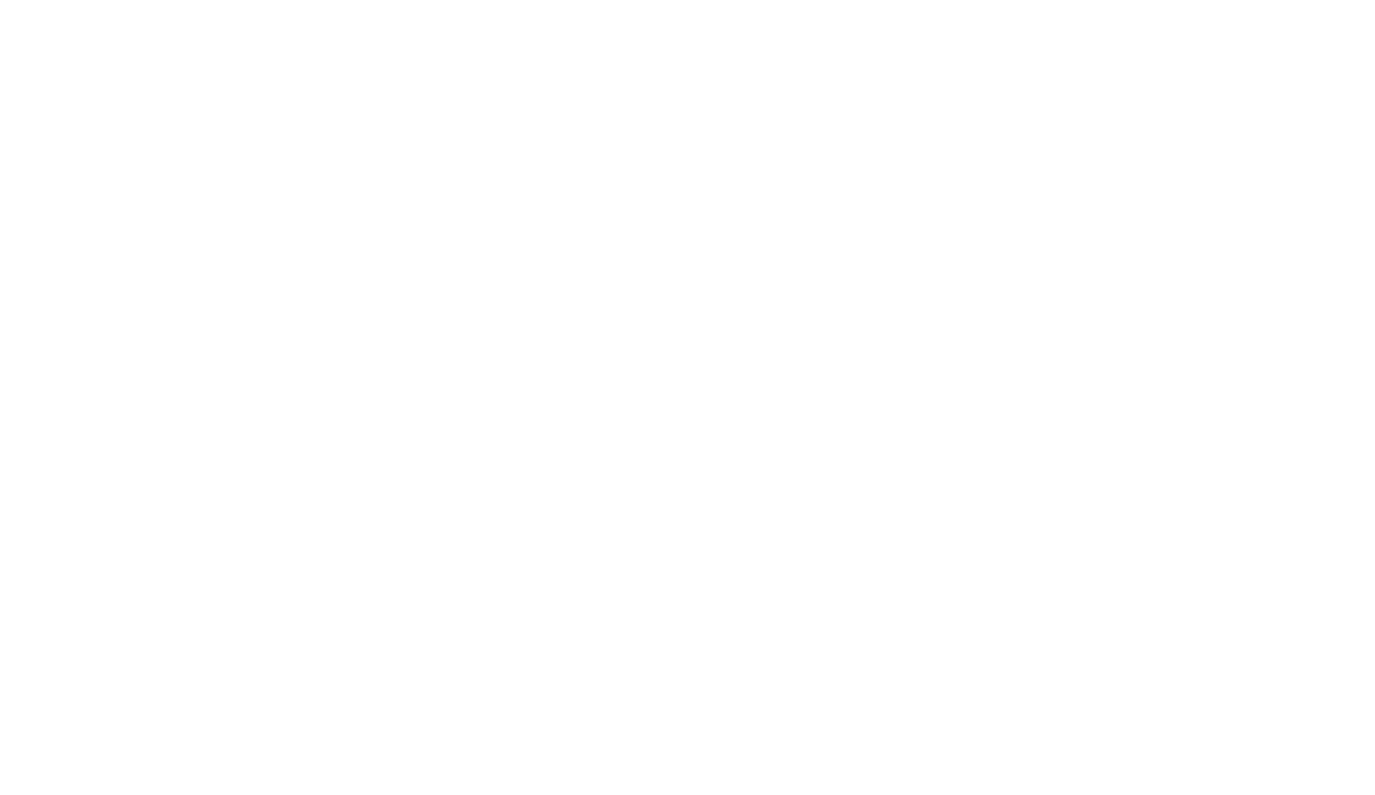
scroll to position [0, 0]
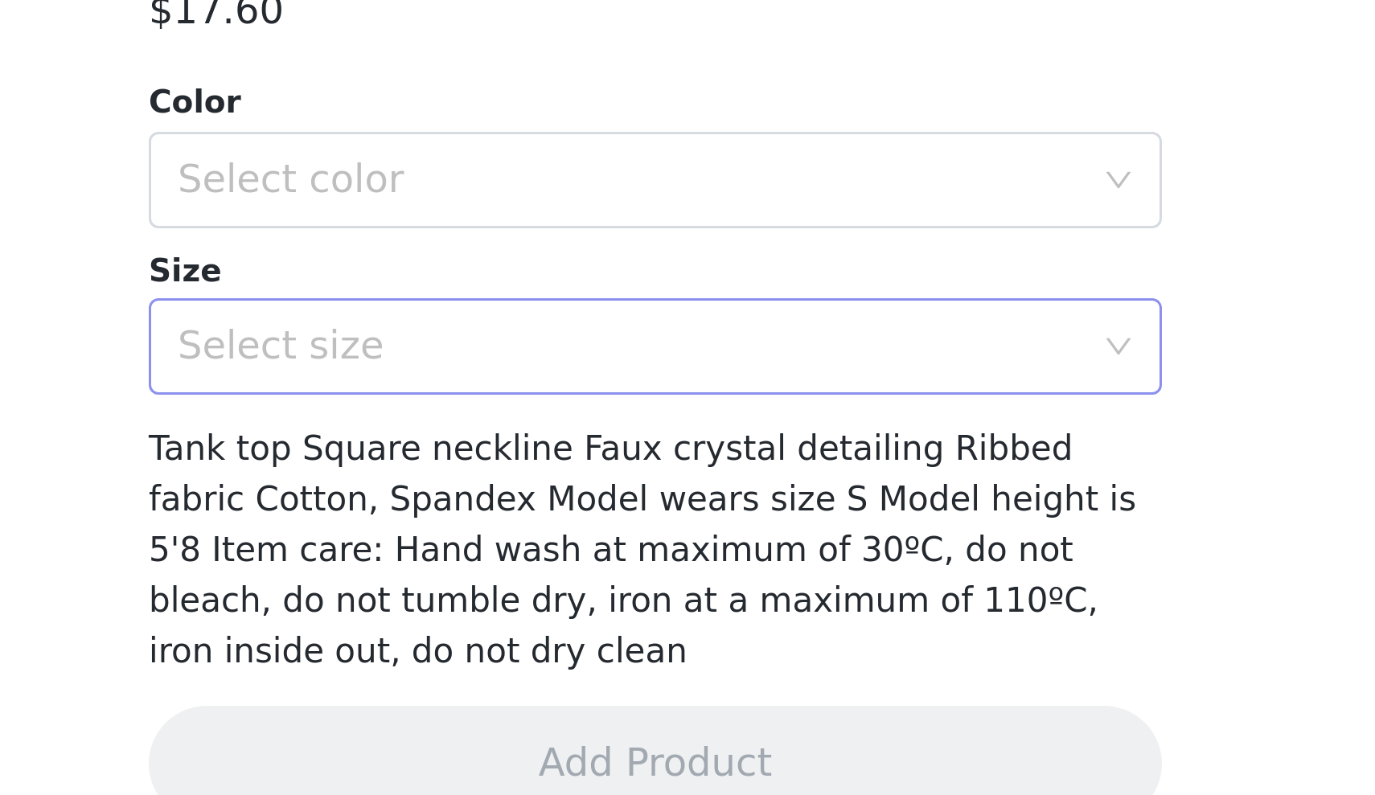
click at [528, 618] on div "Select size" at bounding box center [678, 626] width 301 height 16
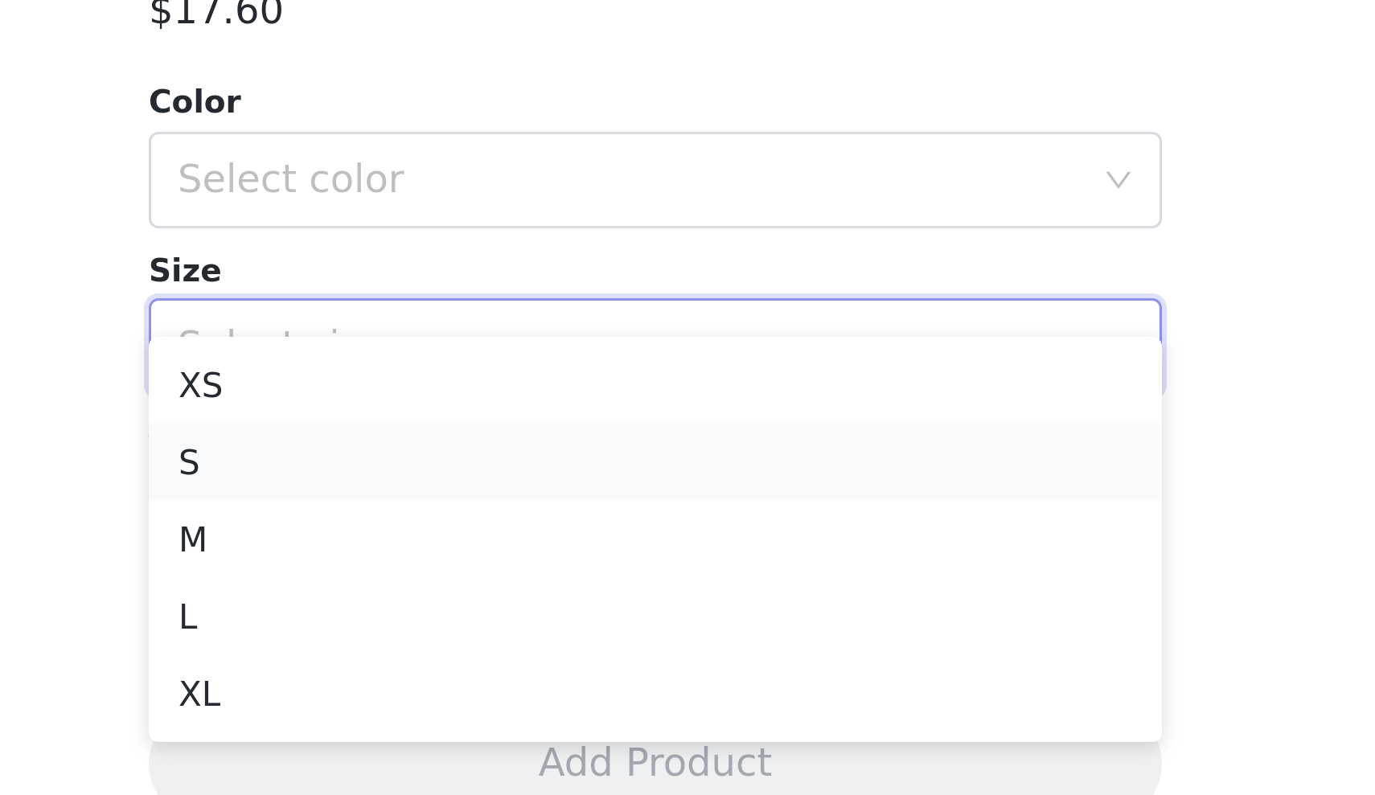
click at [519, 652] on li "S" at bounding box center [688, 665] width 338 height 26
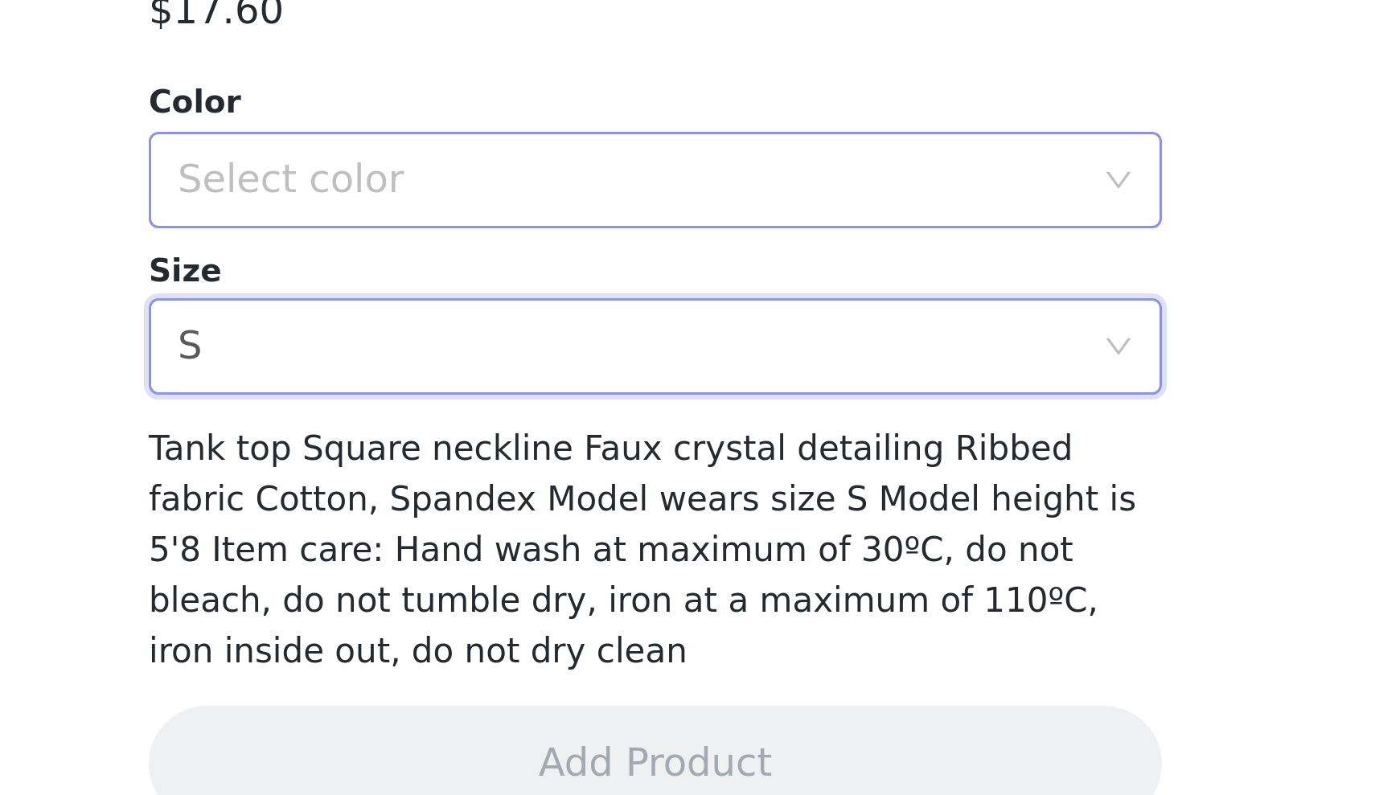
click at [528, 563] on div "Select color" at bounding box center [678, 571] width 301 height 16
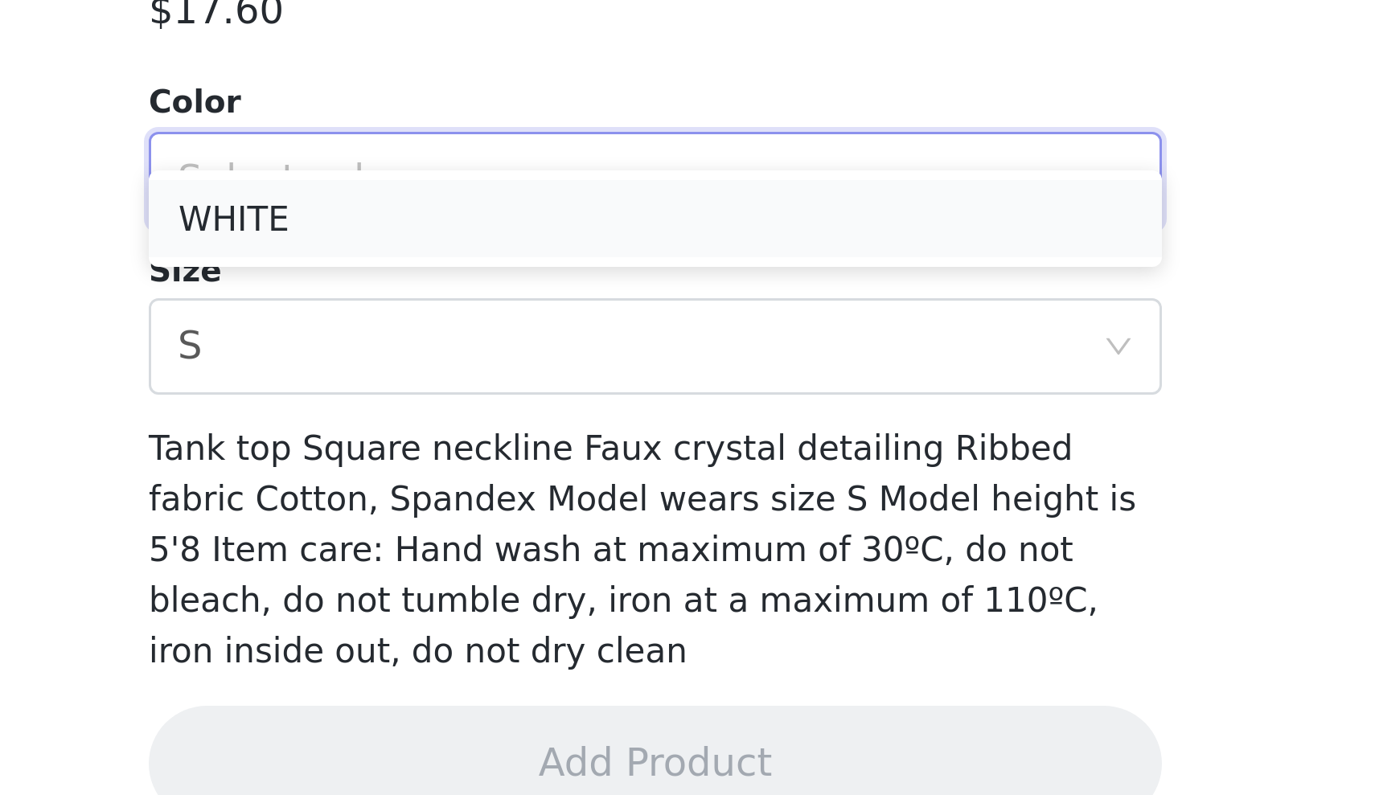
click at [519, 571] on li "WHITE" at bounding box center [688, 584] width 338 height 26
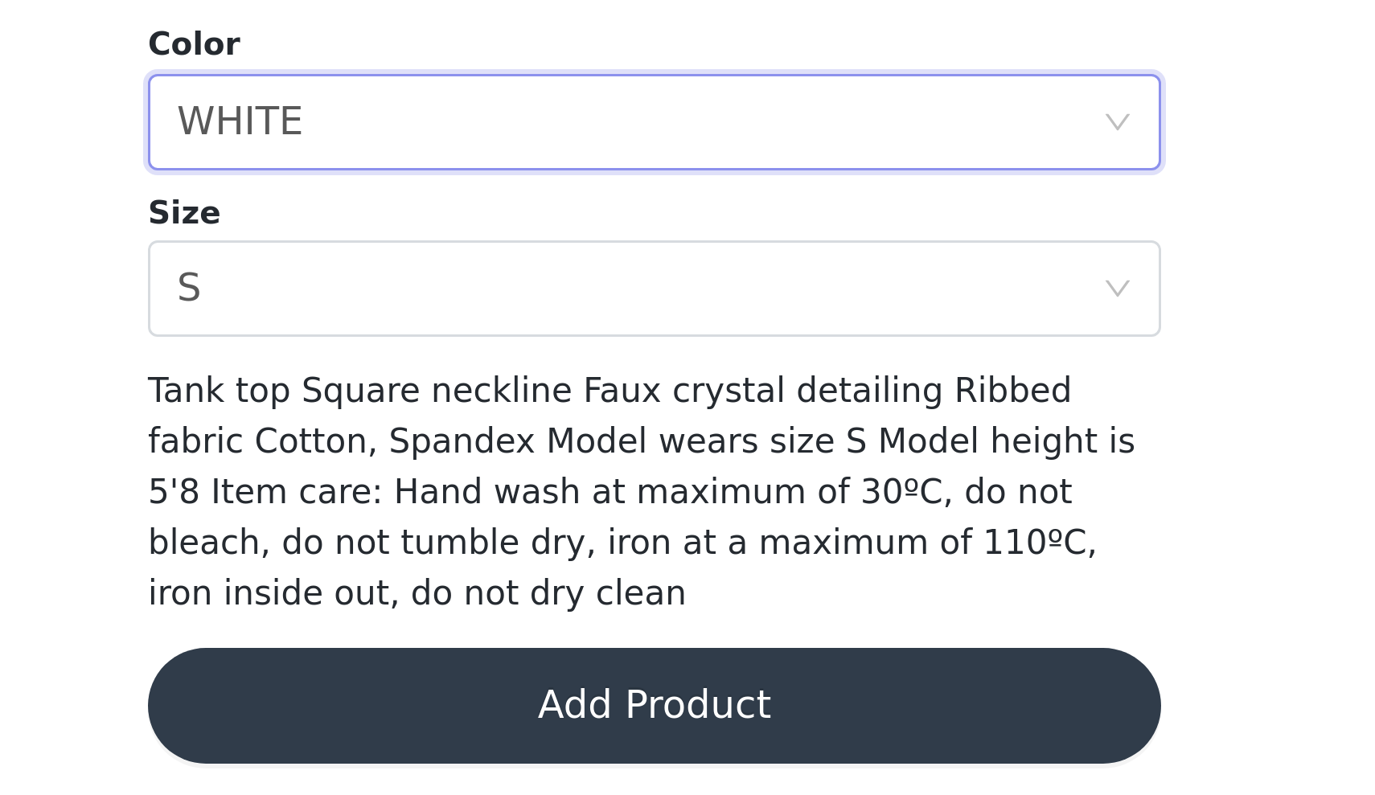
scroll to position [220, 0]
click at [519, 746] on button "Add Product" at bounding box center [688, 765] width 338 height 39
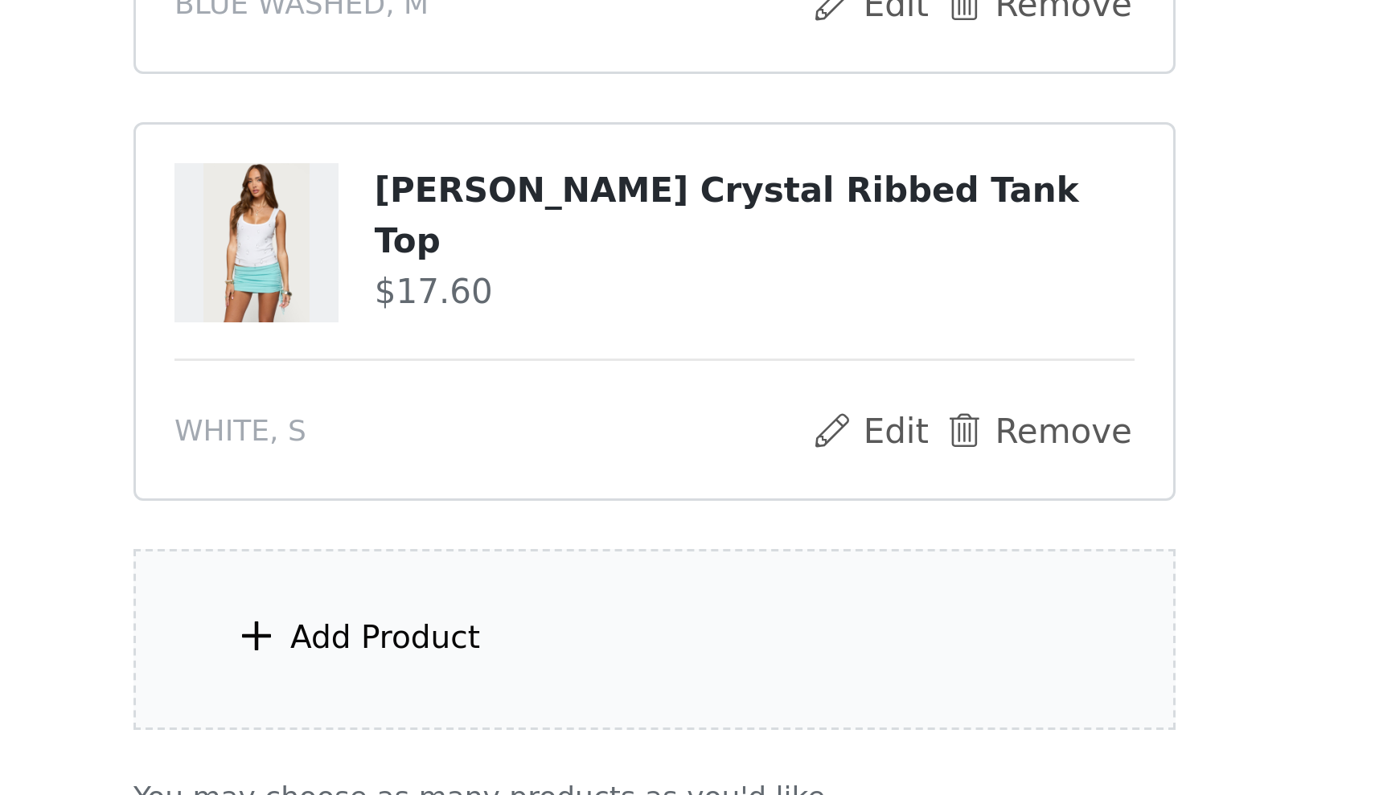
click at [514, 713] on div "Add Product" at bounding box center [687, 743] width 347 height 60
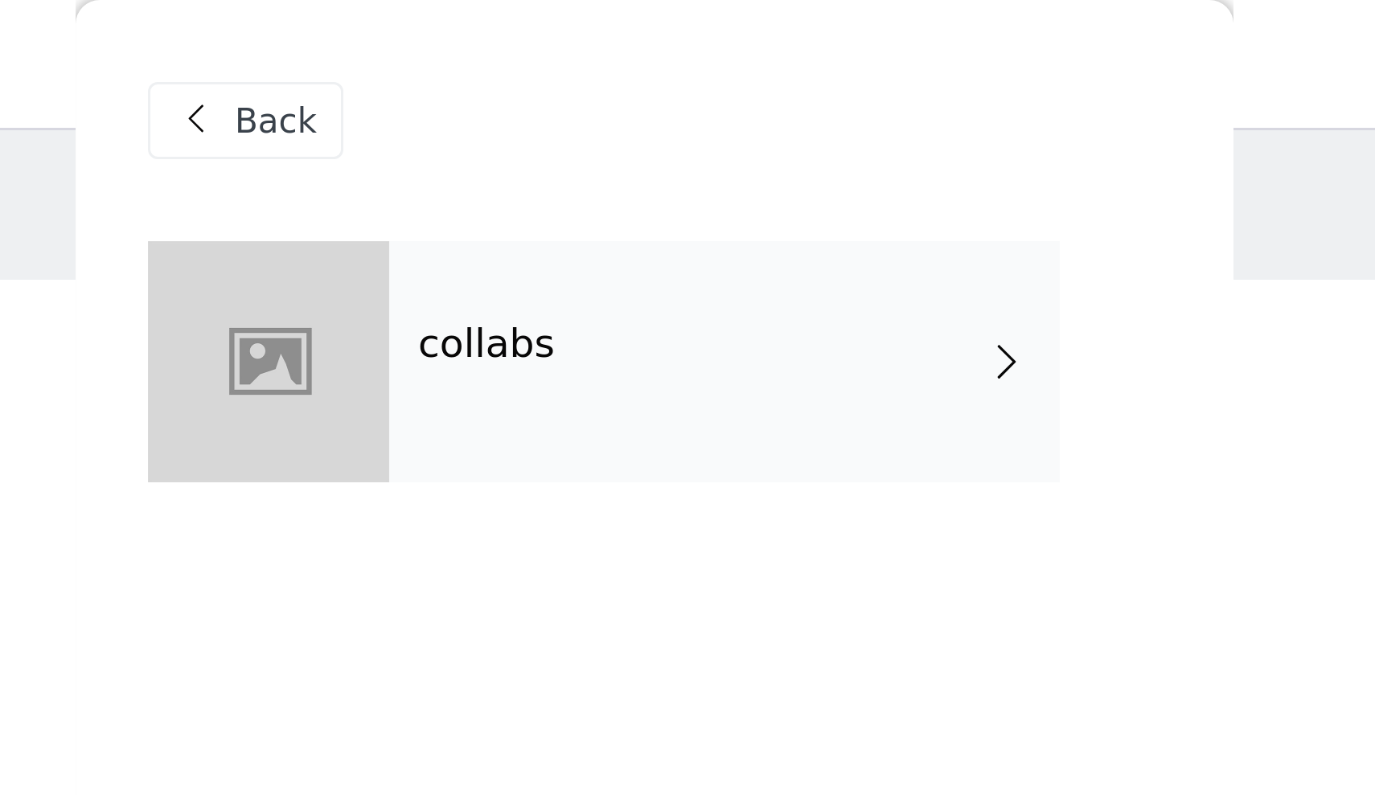
scroll to position [21, 0]
click at [599, 121] on div "collabs" at bounding box center [711, 120] width 224 height 80
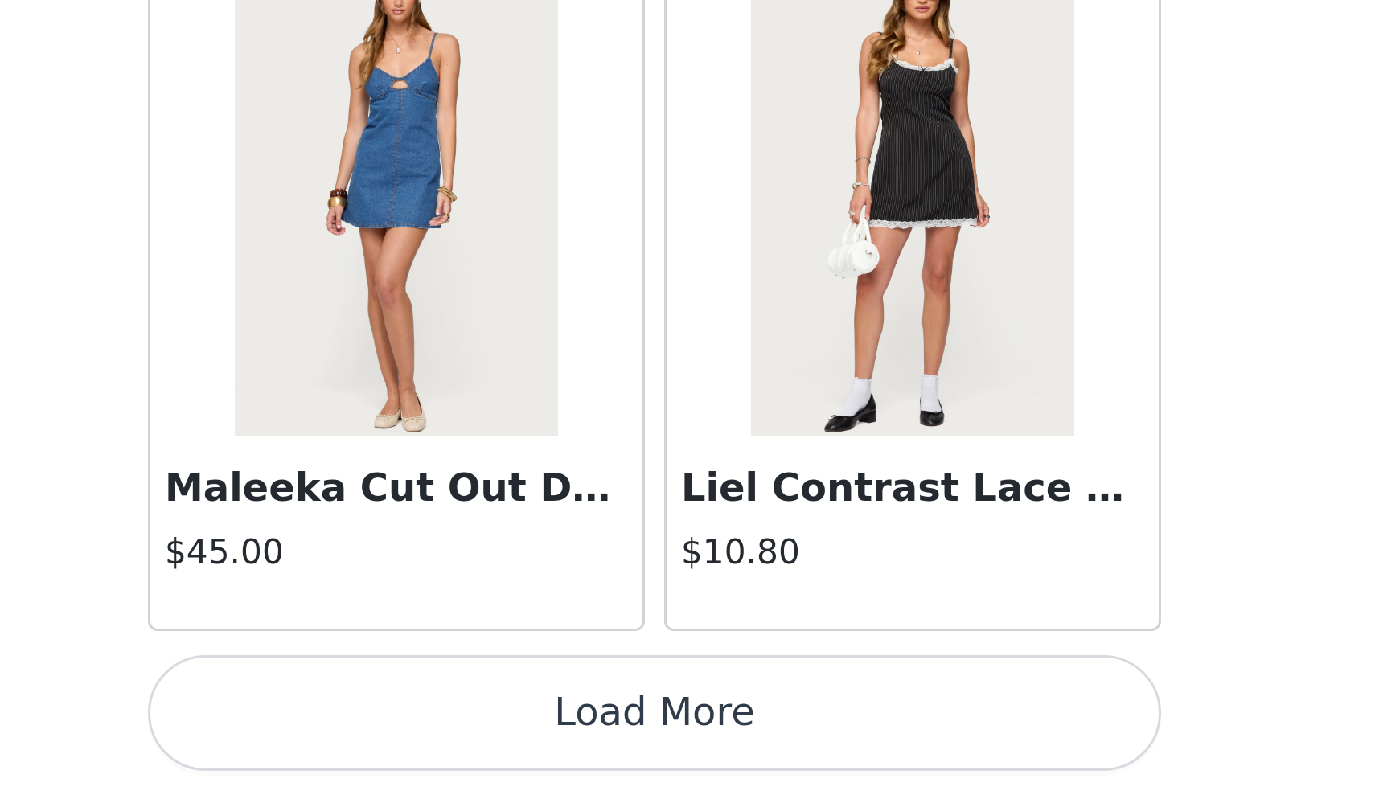
scroll to position [363, 0]
click at [519, 749] on button "Load More" at bounding box center [688, 768] width 338 height 39
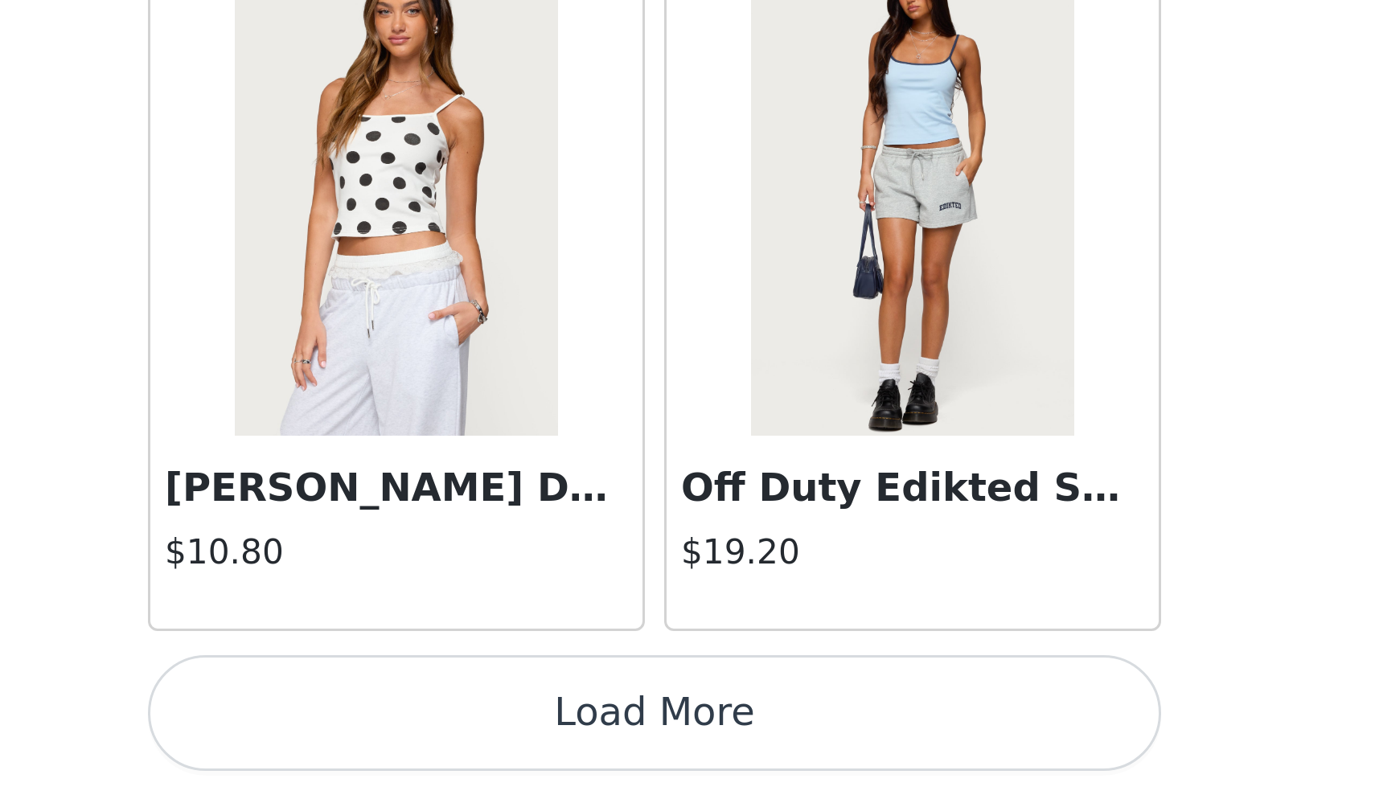
scroll to position [3998, 0]
click at [519, 749] on button "Load More" at bounding box center [688, 768] width 338 height 39
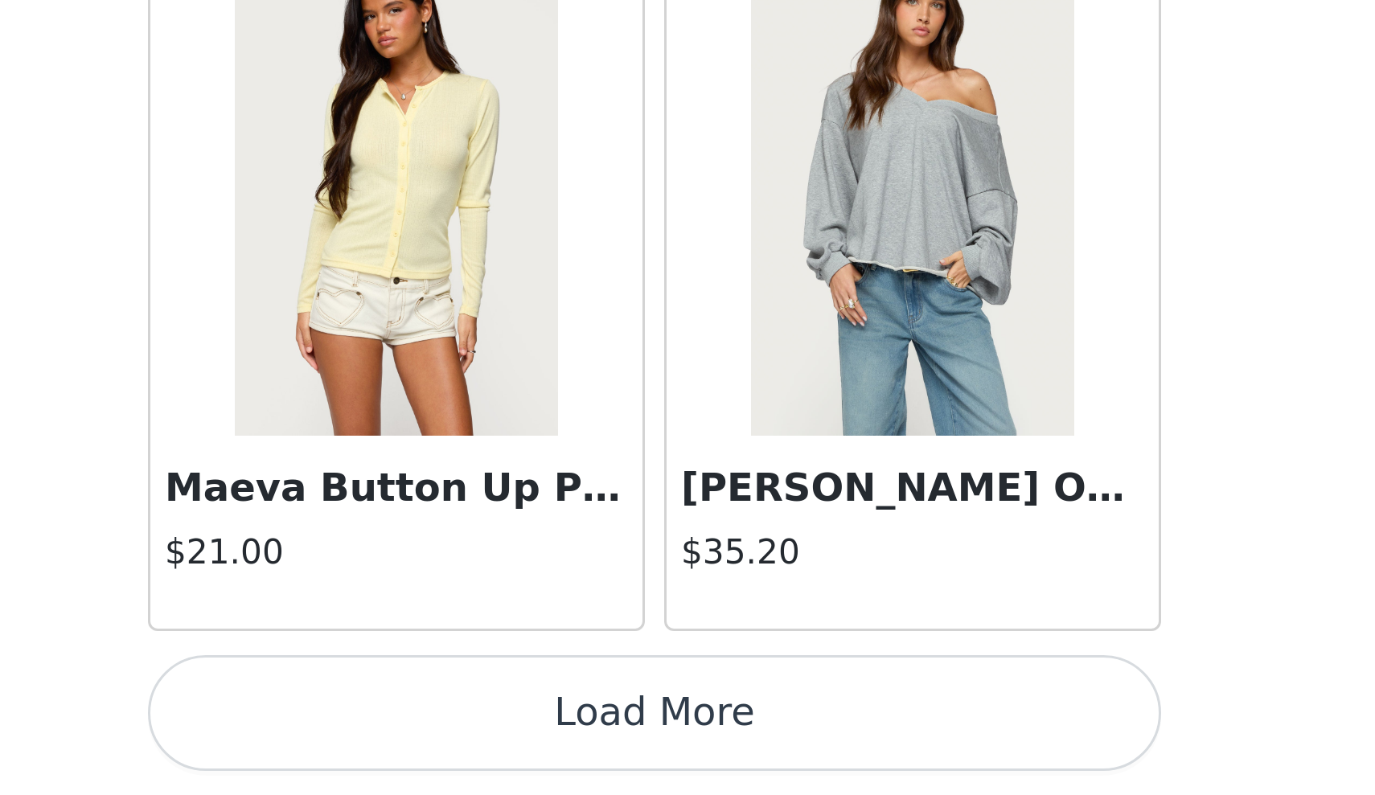
scroll to position [363, 0]
click at [519, 749] on button "Load More" at bounding box center [688, 768] width 338 height 39
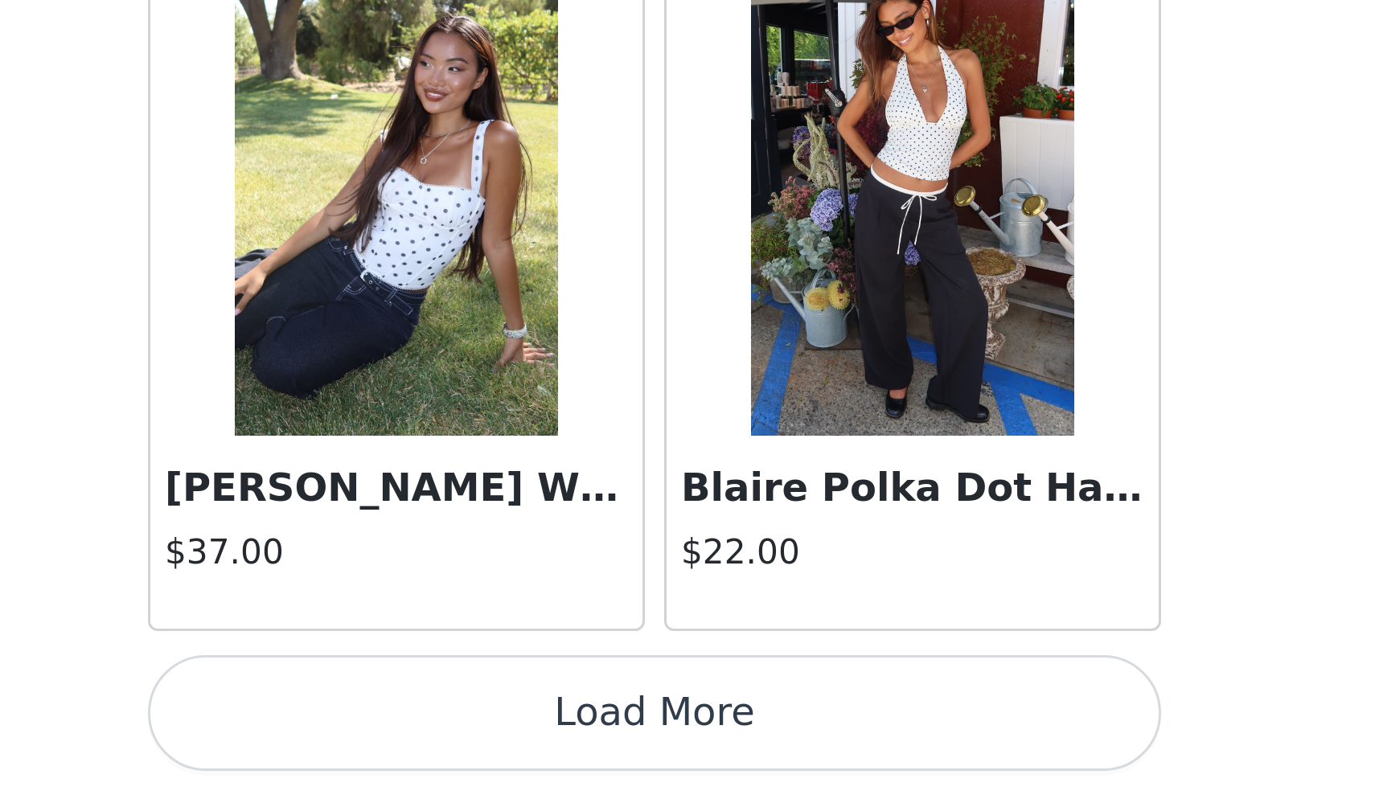
click at [519, 749] on button "Load More" at bounding box center [688, 768] width 338 height 39
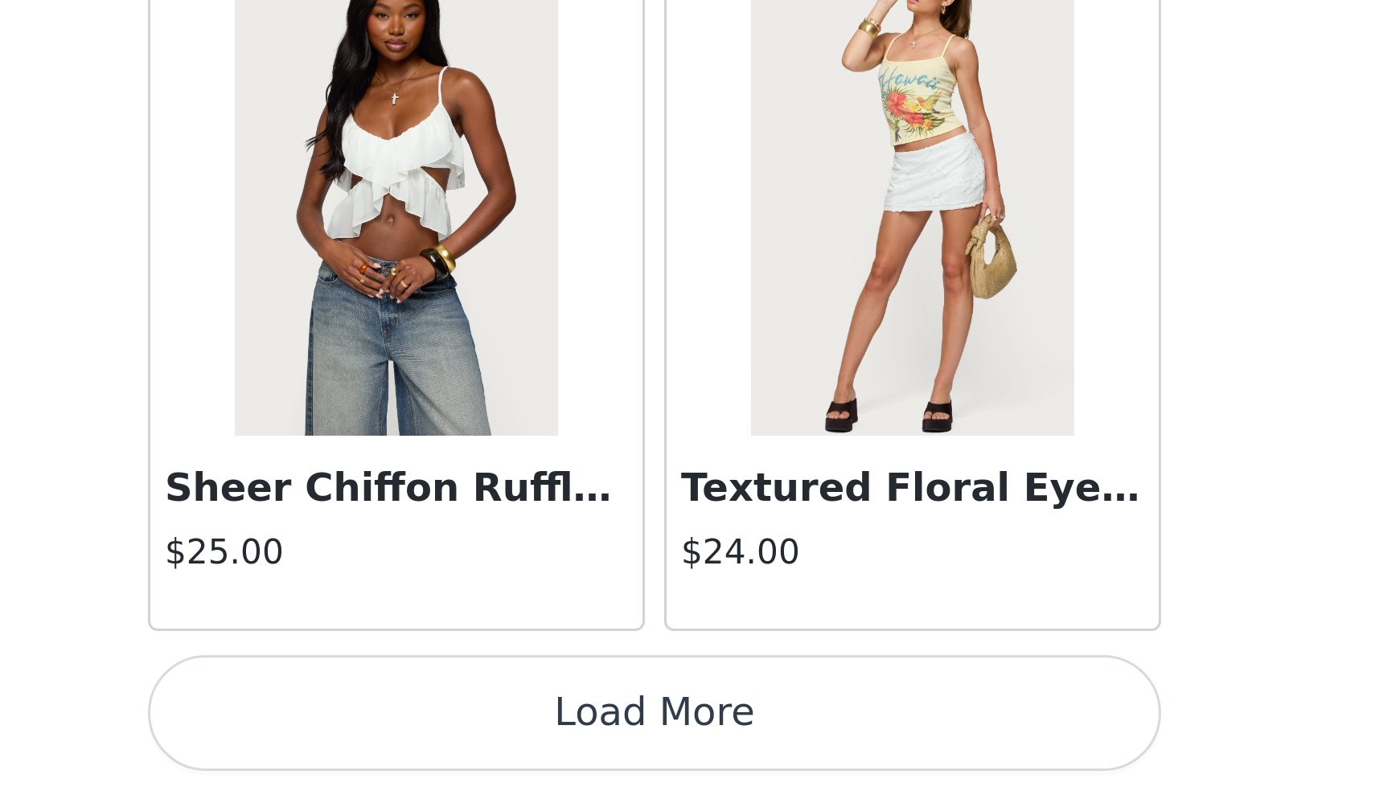
click at [519, 749] on button "Load More" at bounding box center [688, 768] width 338 height 39
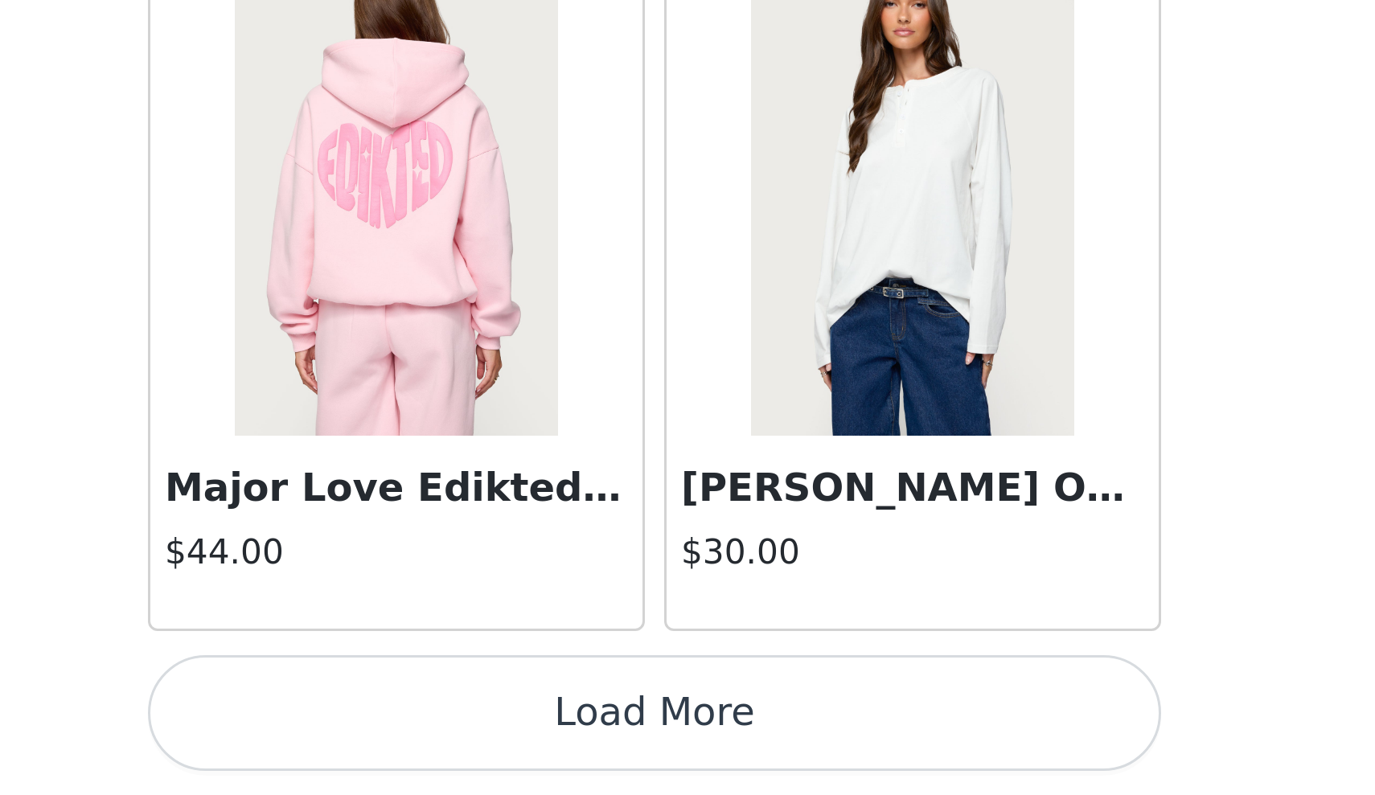
click at [519, 749] on button "Load More" at bounding box center [688, 768] width 338 height 39
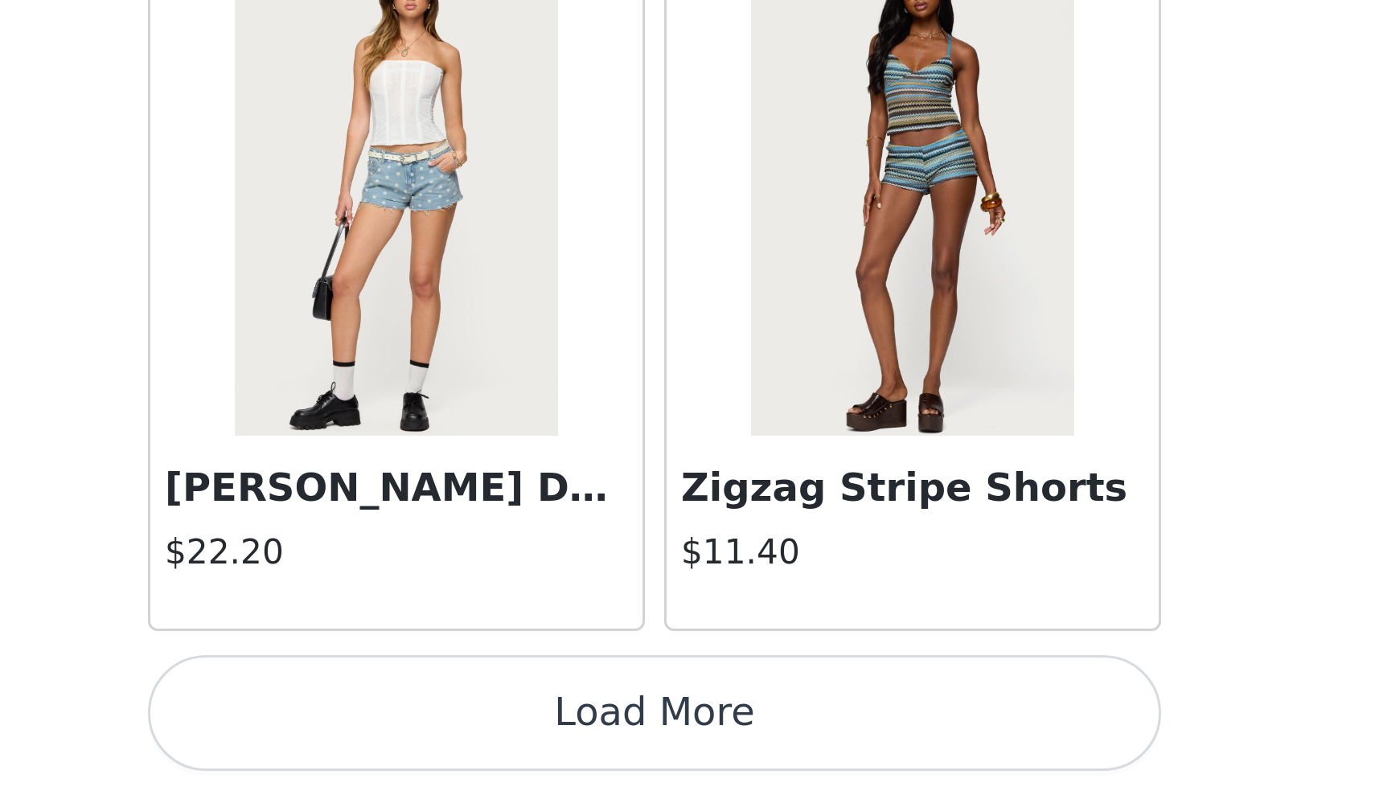
click at [519, 749] on button "Load More" at bounding box center [688, 768] width 338 height 39
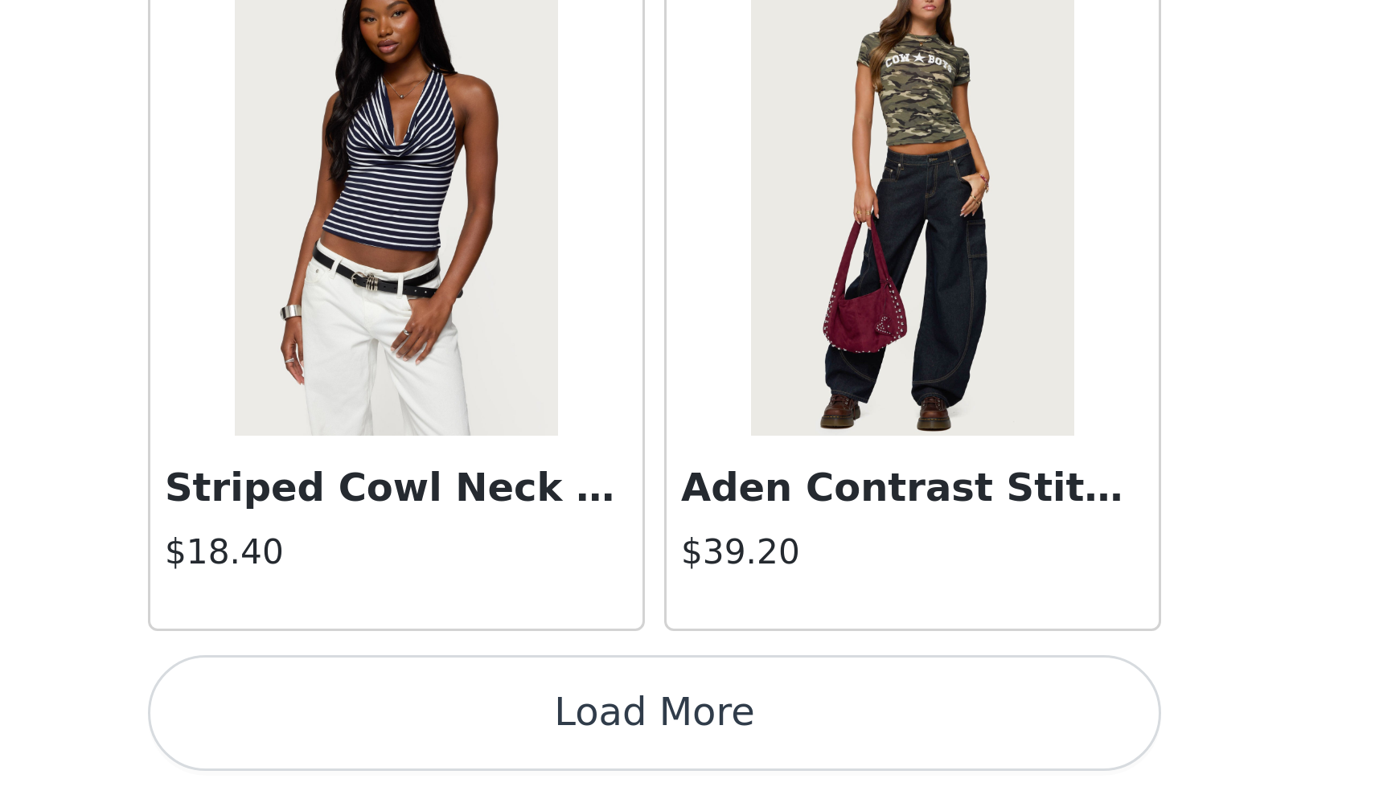
click at [519, 749] on button "Load More" at bounding box center [688, 768] width 338 height 39
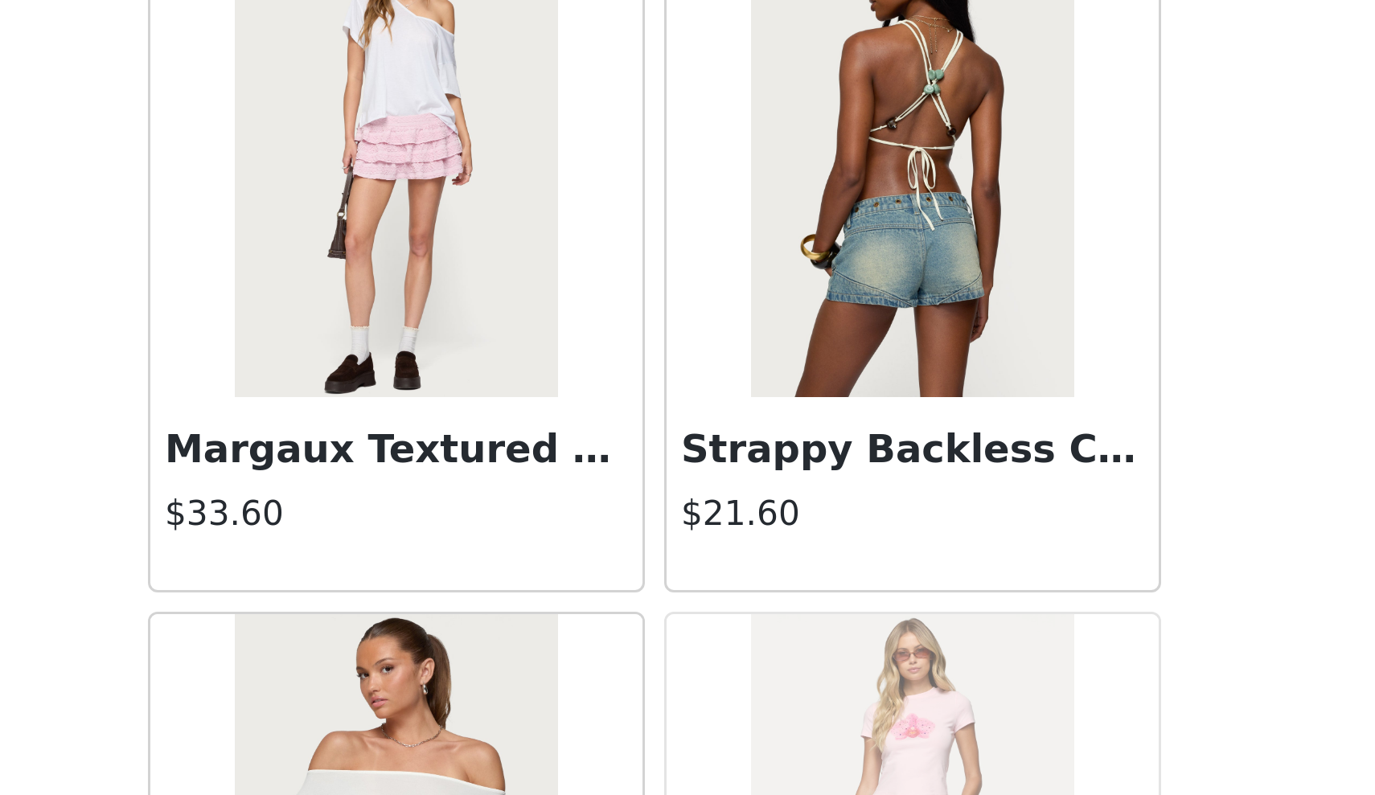
scroll to position [19155, 0]
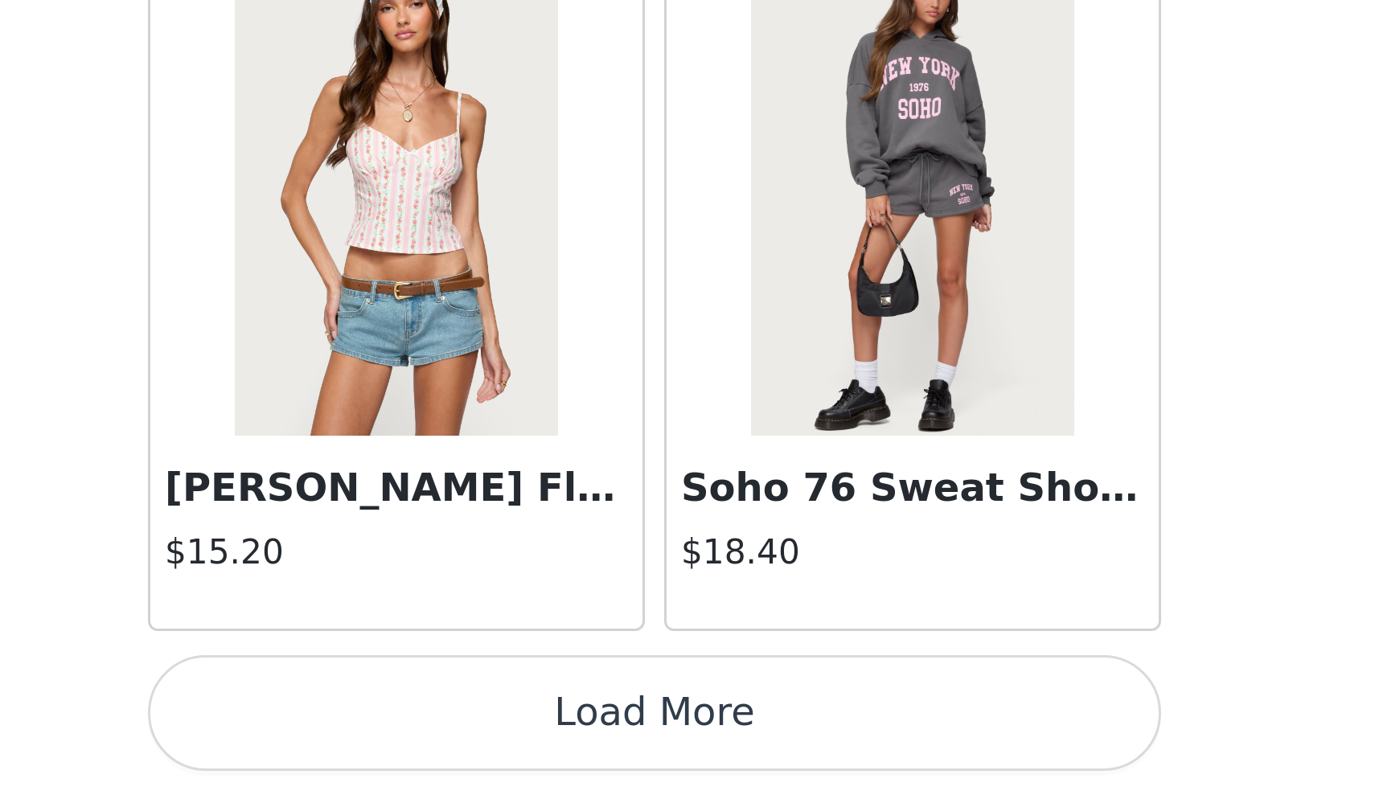
click at [519, 749] on button "Load More" at bounding box center [688, 768] width 338 height 39
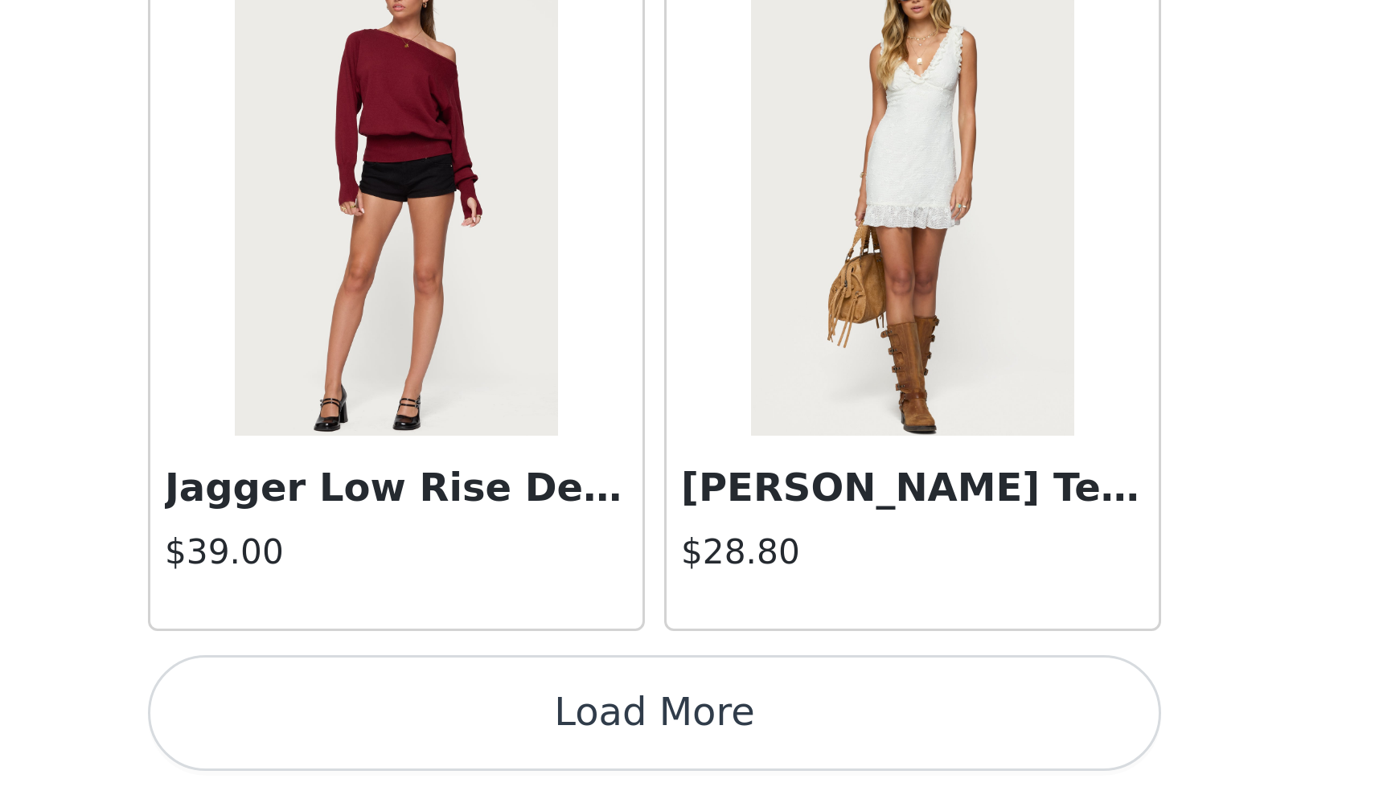
click at [519, 749] on button "Load More" at bounding box center [688, 768] width 338 height 39
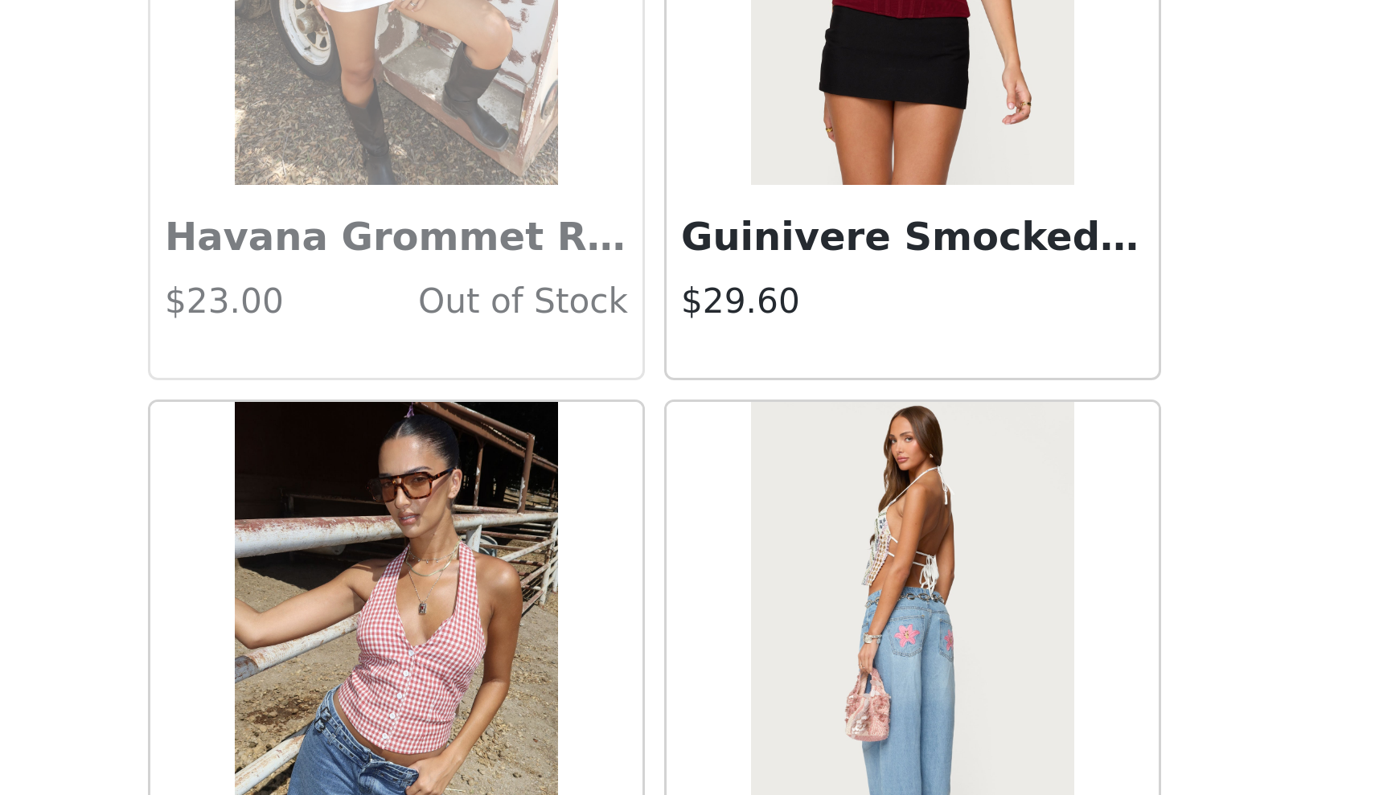
scroll to position [24607, 0]
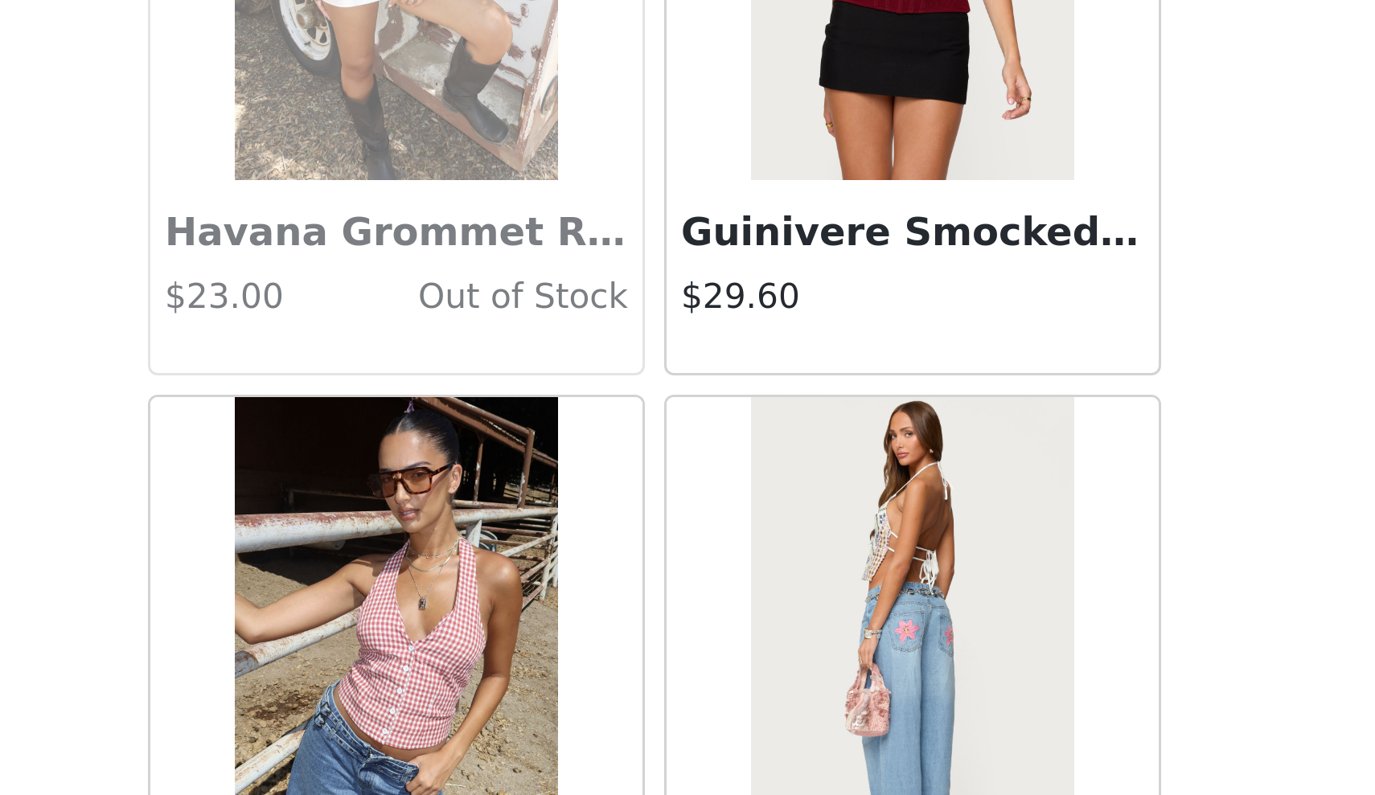
click at [720, 429] on img at bounding box center [773, 509] width 107 height 161
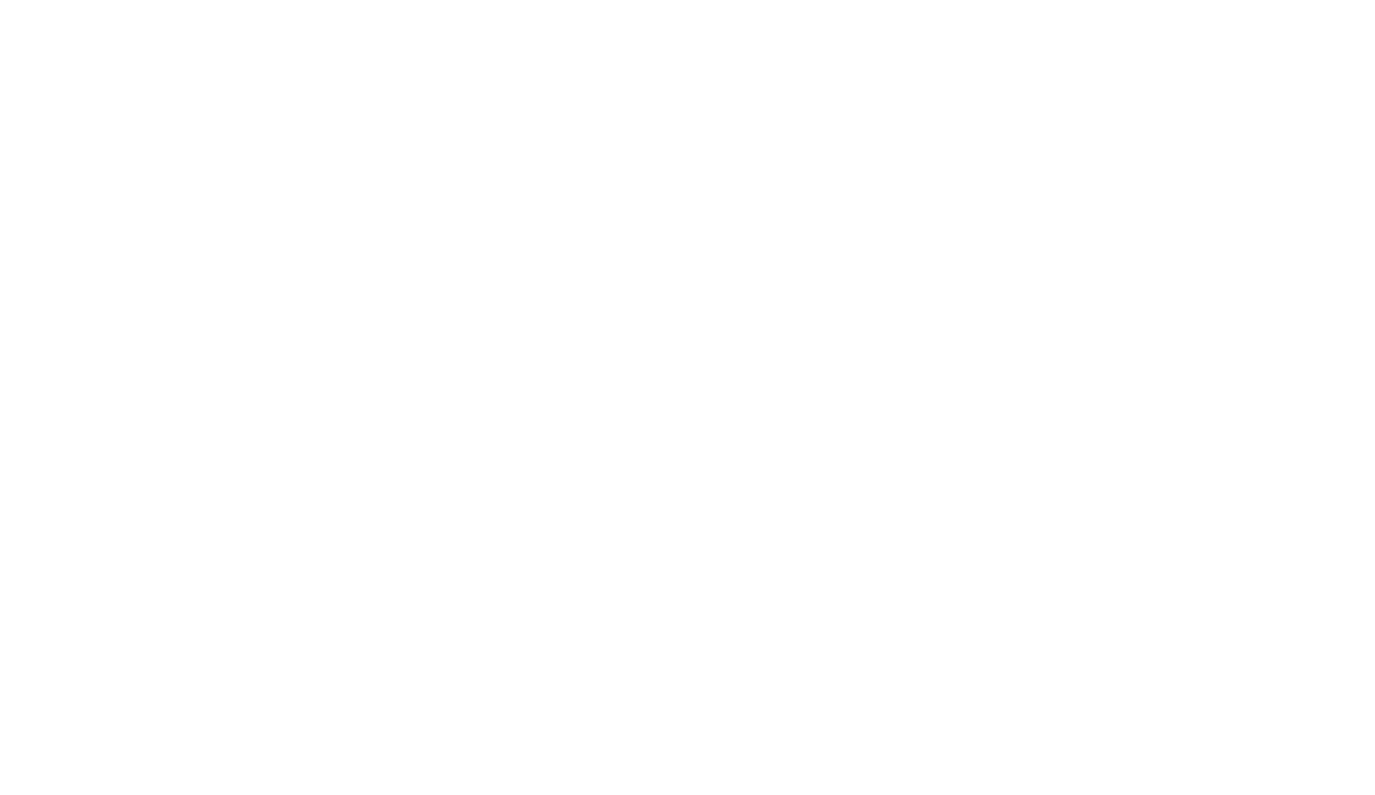
scroll to position [0, 0]
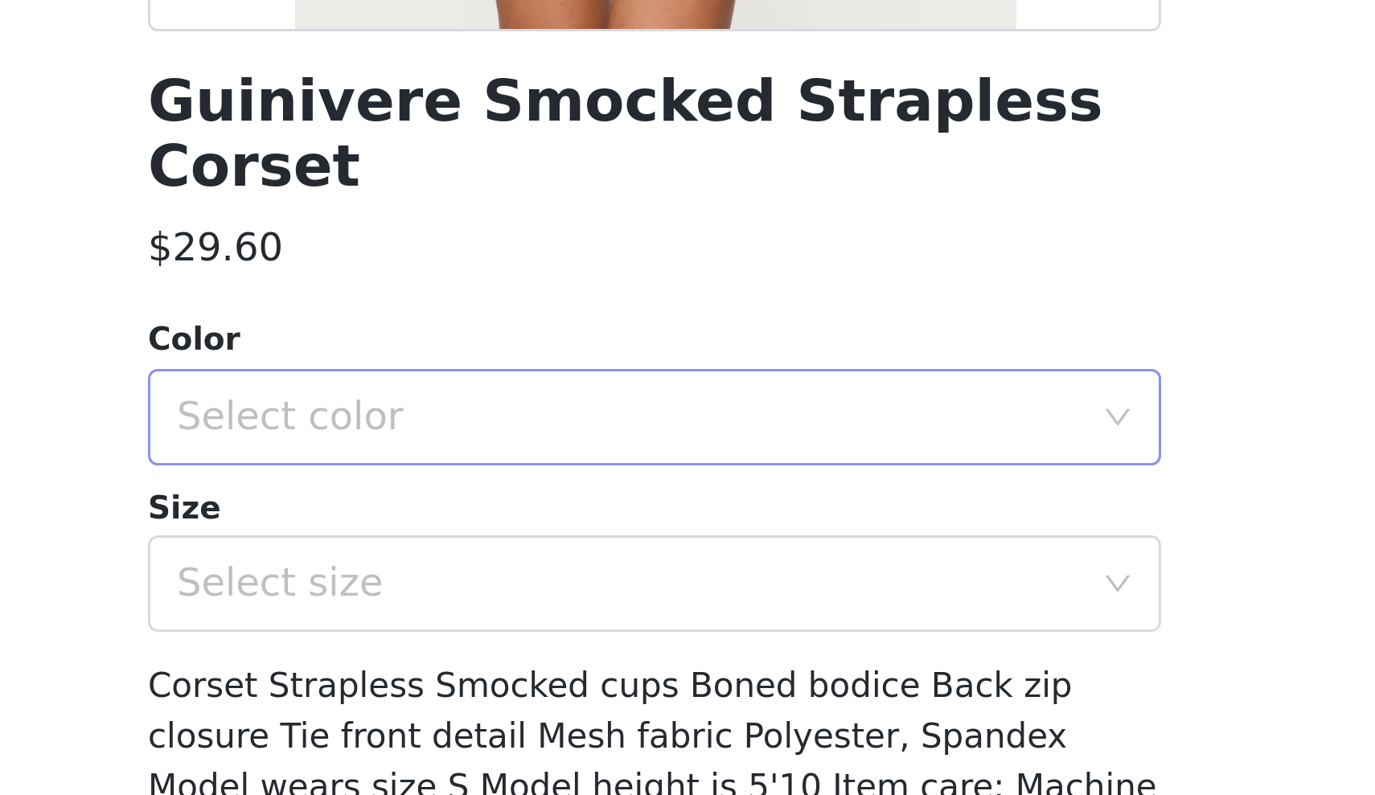
click at [528, 563] on div "Select color" at bounding box center [678, 571] width 301 height 16
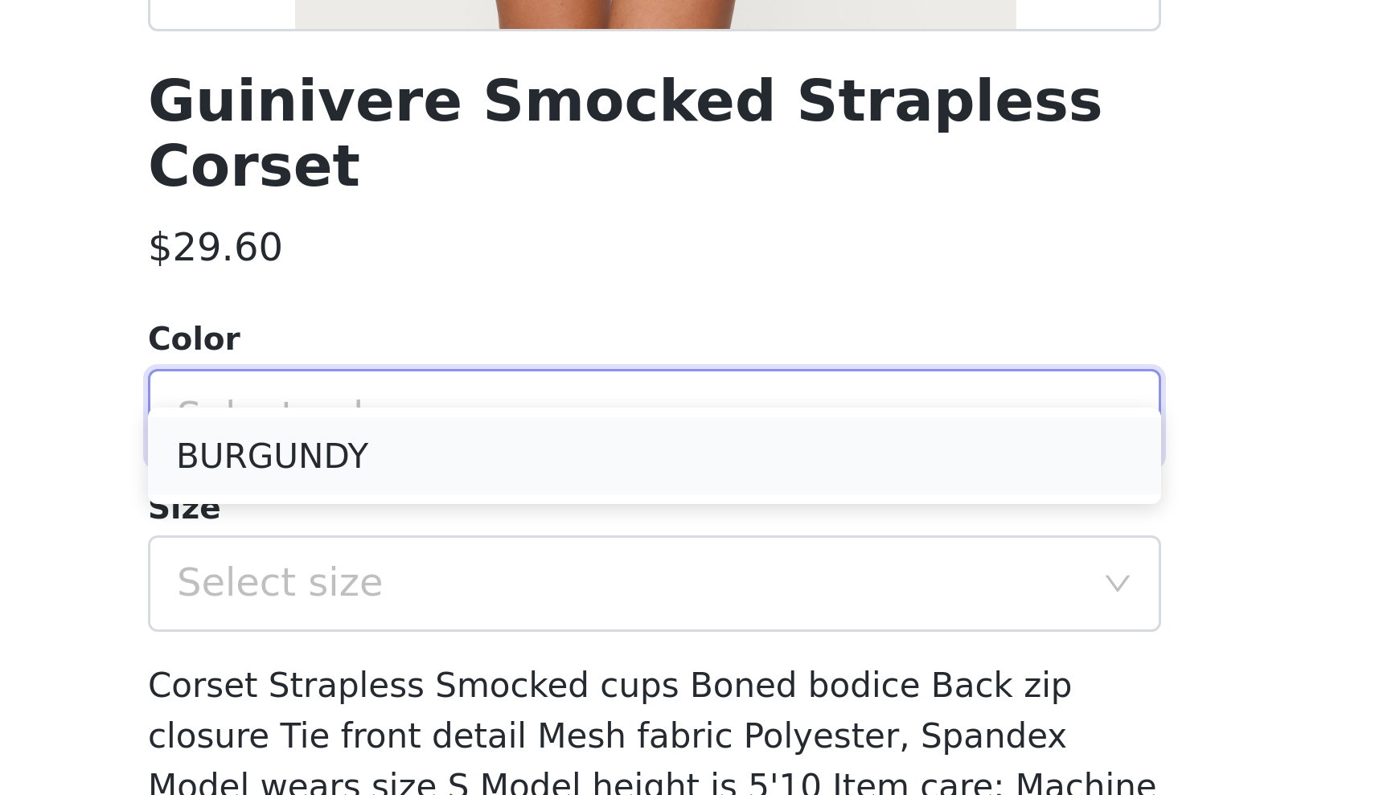
click at [519, 571] on li "BURGUNDY" at bounding box center [688, 584] width 338 height 26
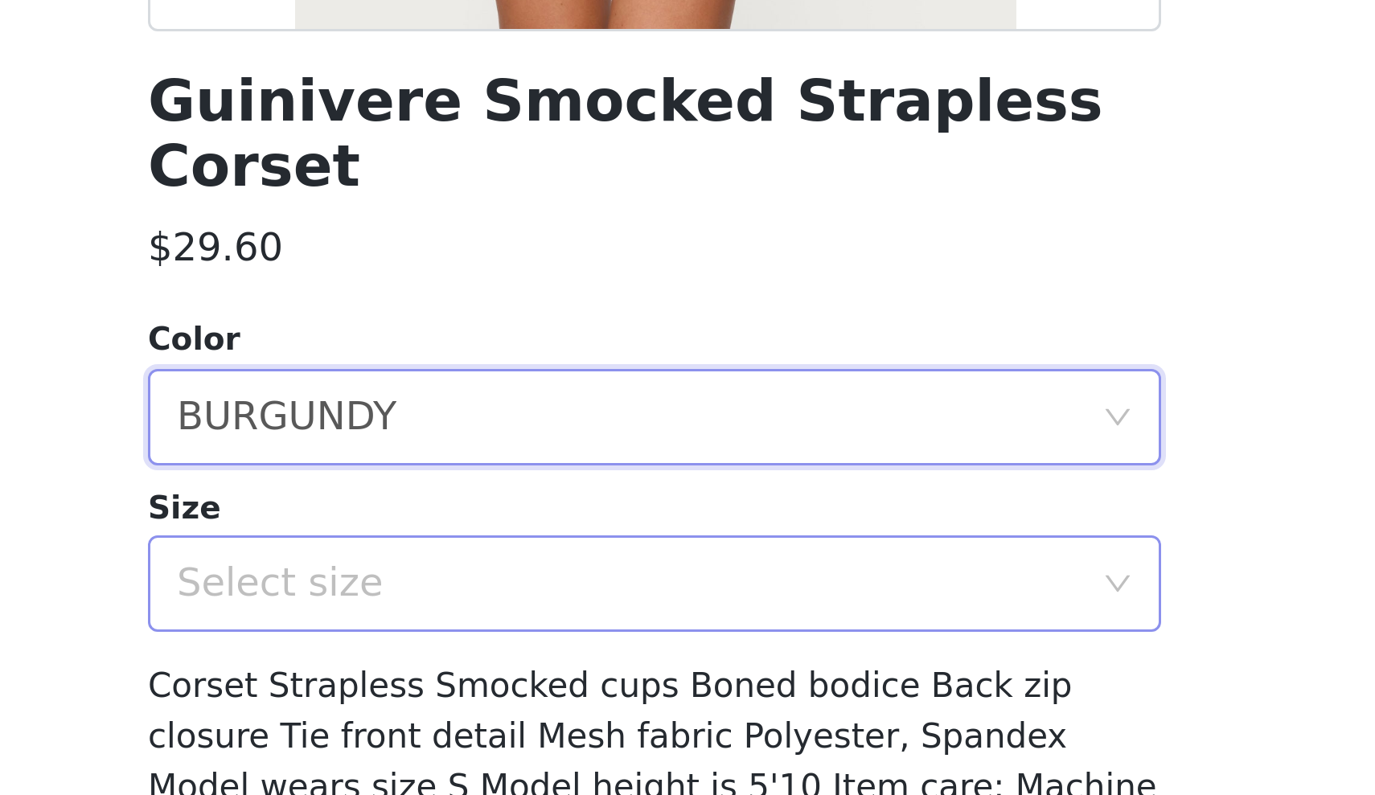
click at [528, 618] on div "Select size" at bounding box center [678, 626] width 301 height 16
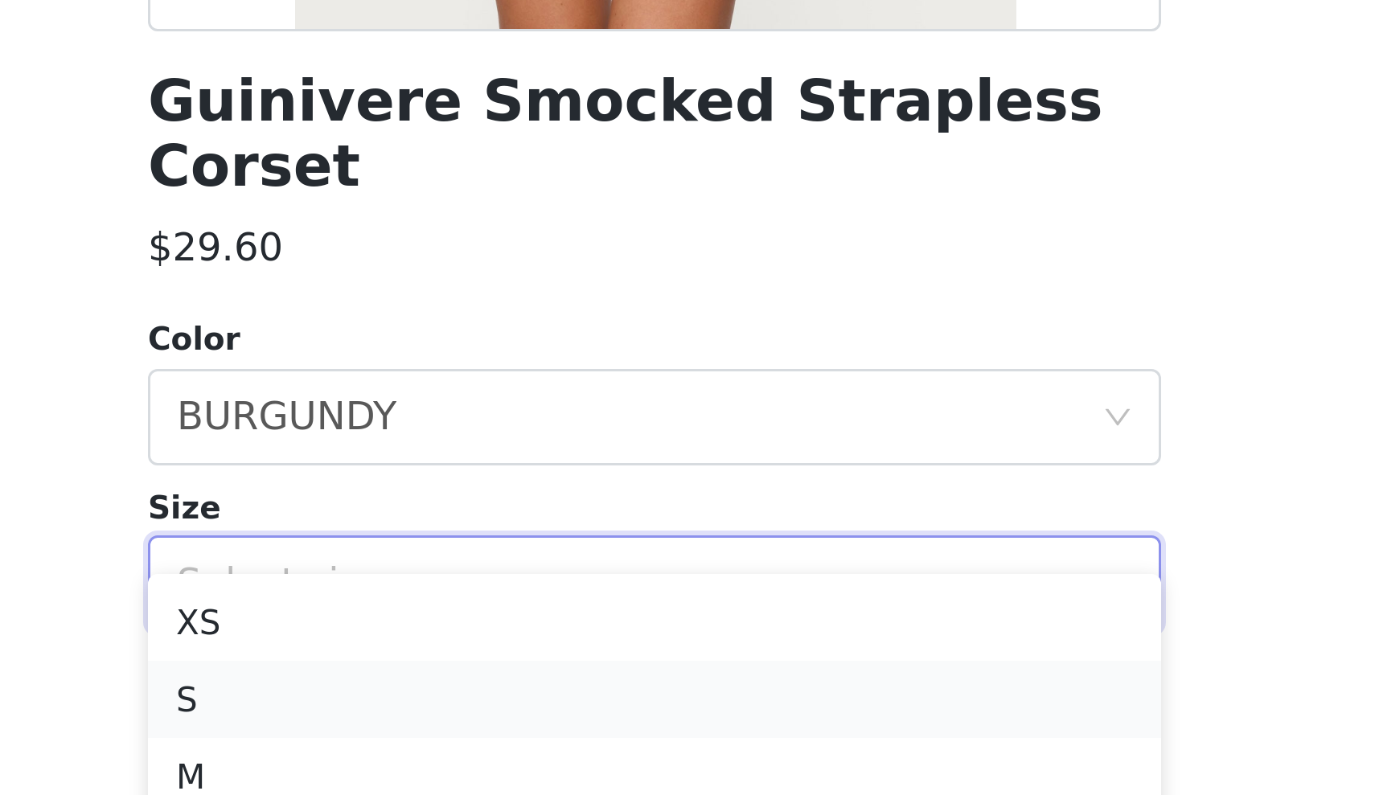
click at [519, 652] on li "S" at bounding box center [688, 665] width 338 height 26
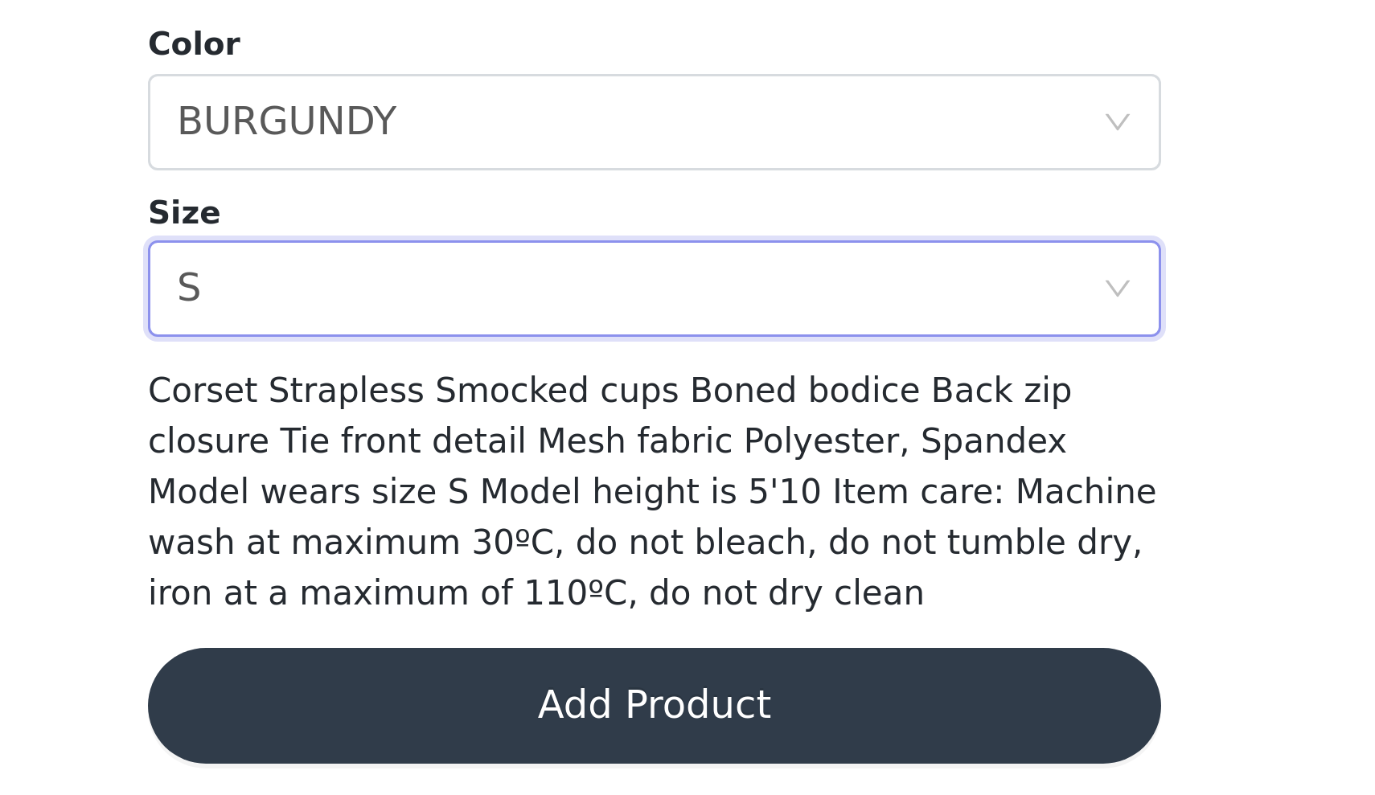
scroll to position [363, 0]
click at [519, 746] on button "Add Product" at bounding box center [688, 765] width 338 height 39
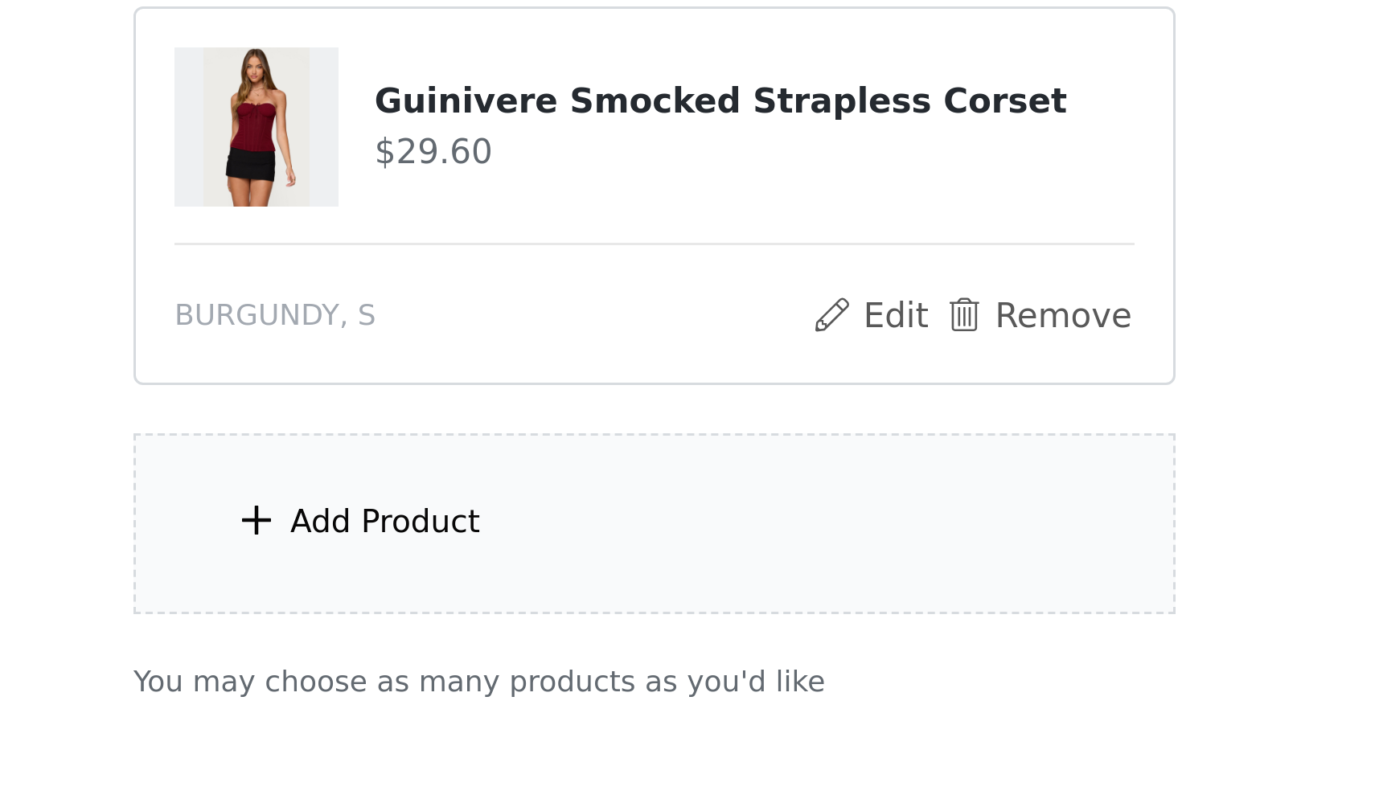
scroll to position [504, 0]
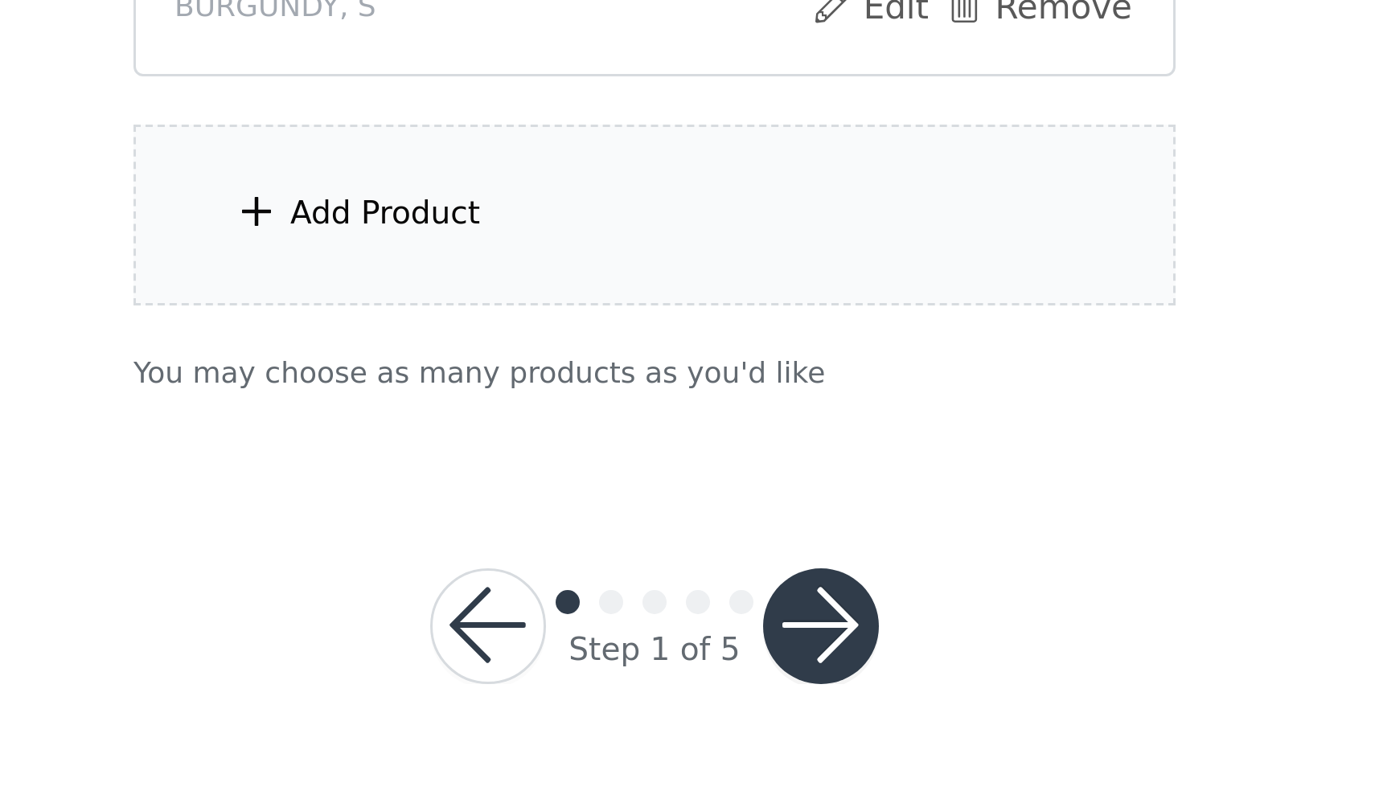
click at [514, 572] on div "Add Product" at bounding box center [687, 602] width 347 height 60
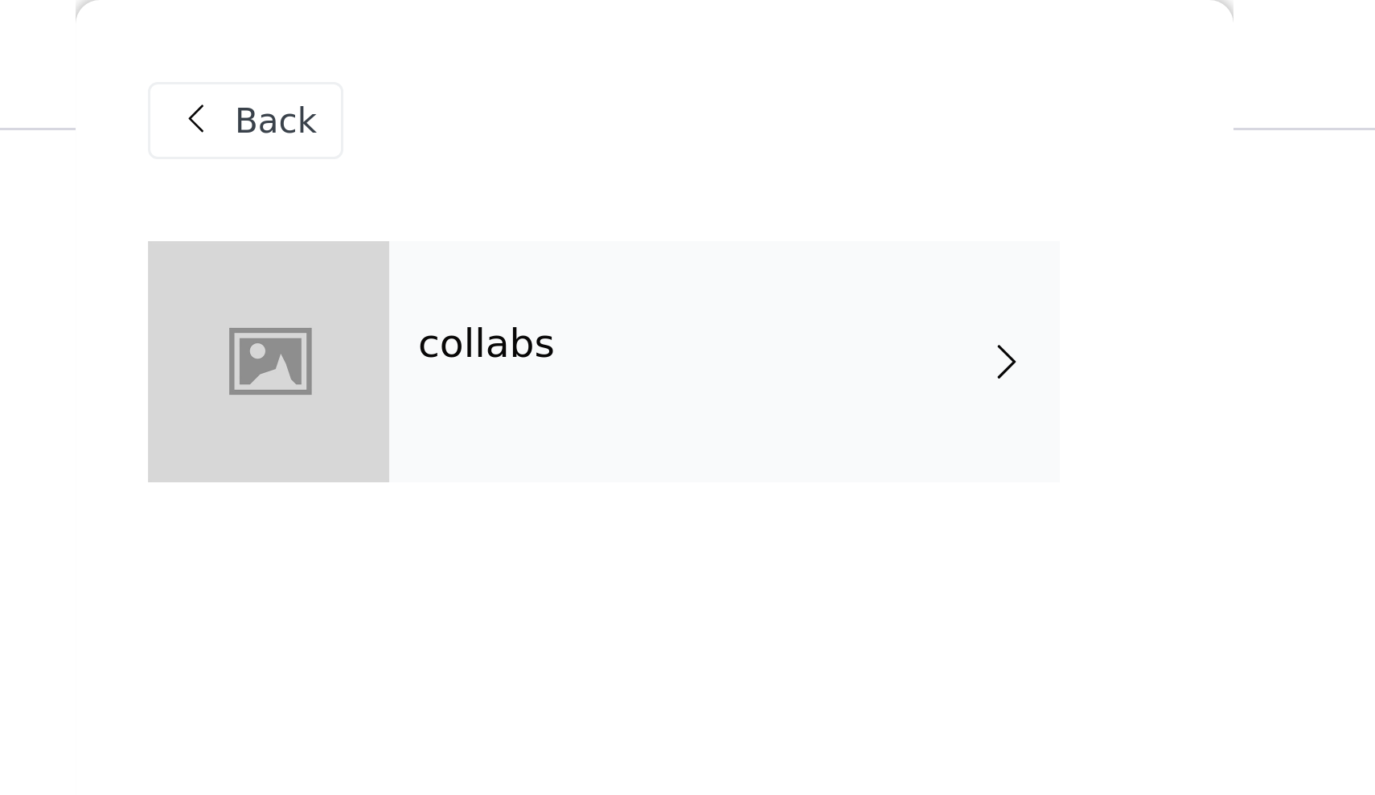
scroll to position [420, 0]
click at [599, 107] on div "collabs" at bounding box center [711, 120] width 224 height 80
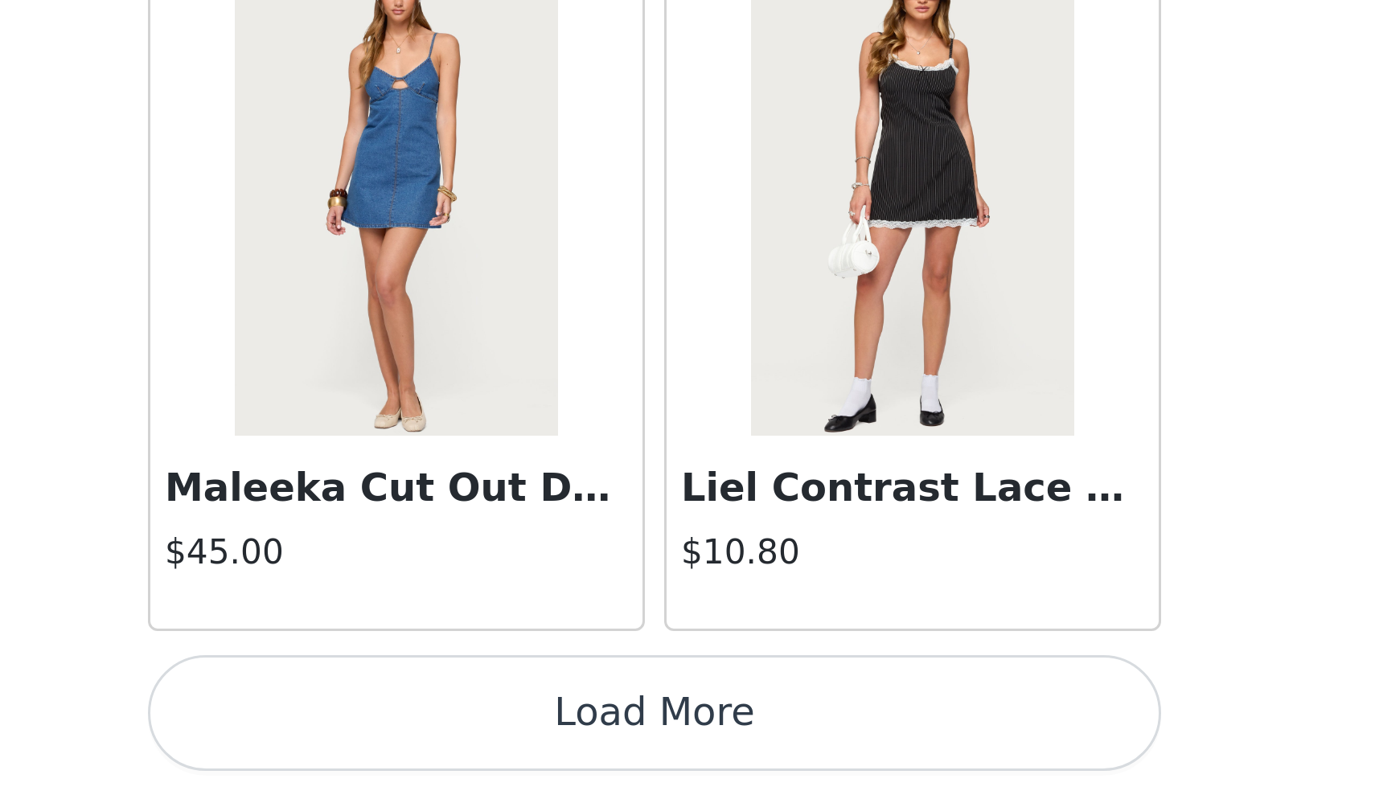
scroll to position [1666, 0]
click at [519, 749] on button "Load More" at bounding box center [688, 768] width 338 height 39
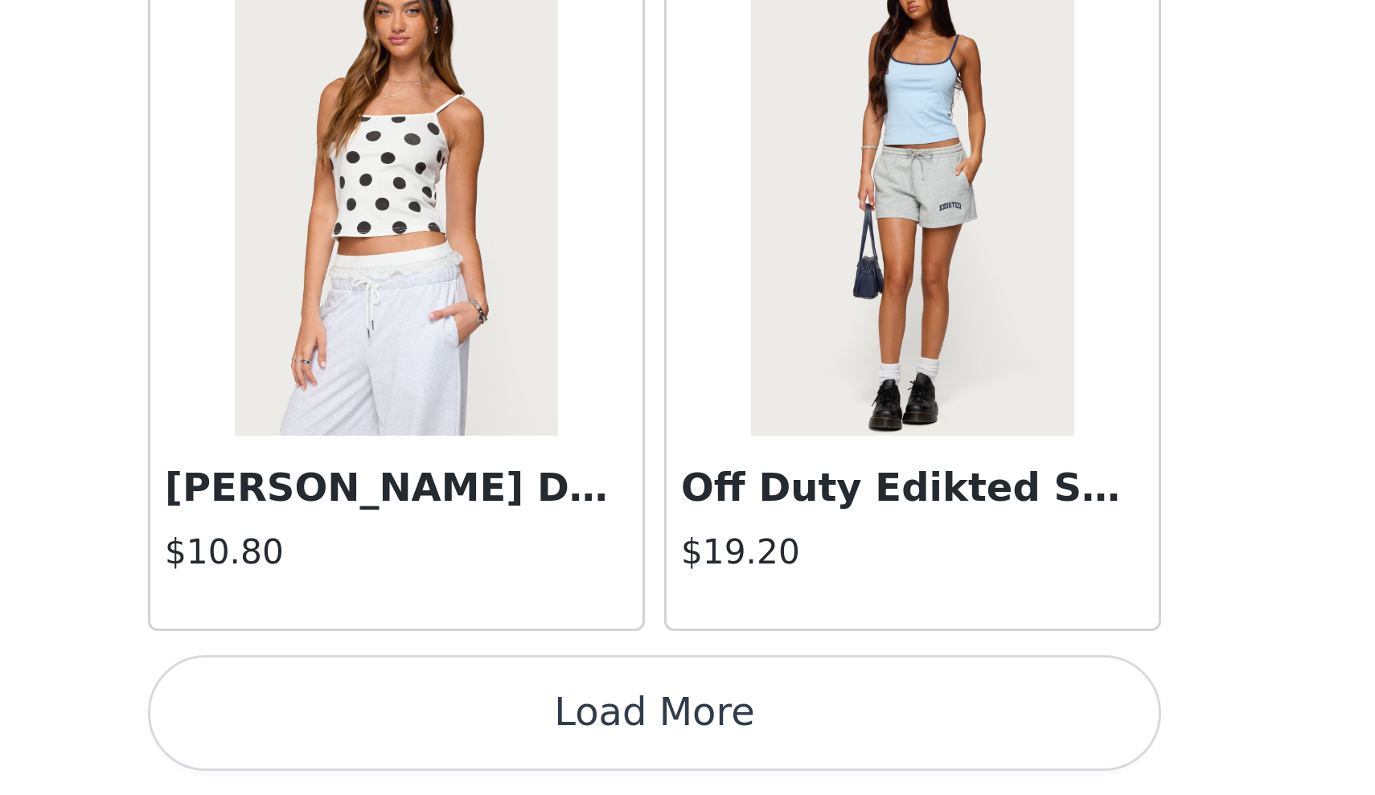
scroll to position [505, 0]
click at [519, 749] on button "Load More" at bounding box center [688, 768] width 338 height 39
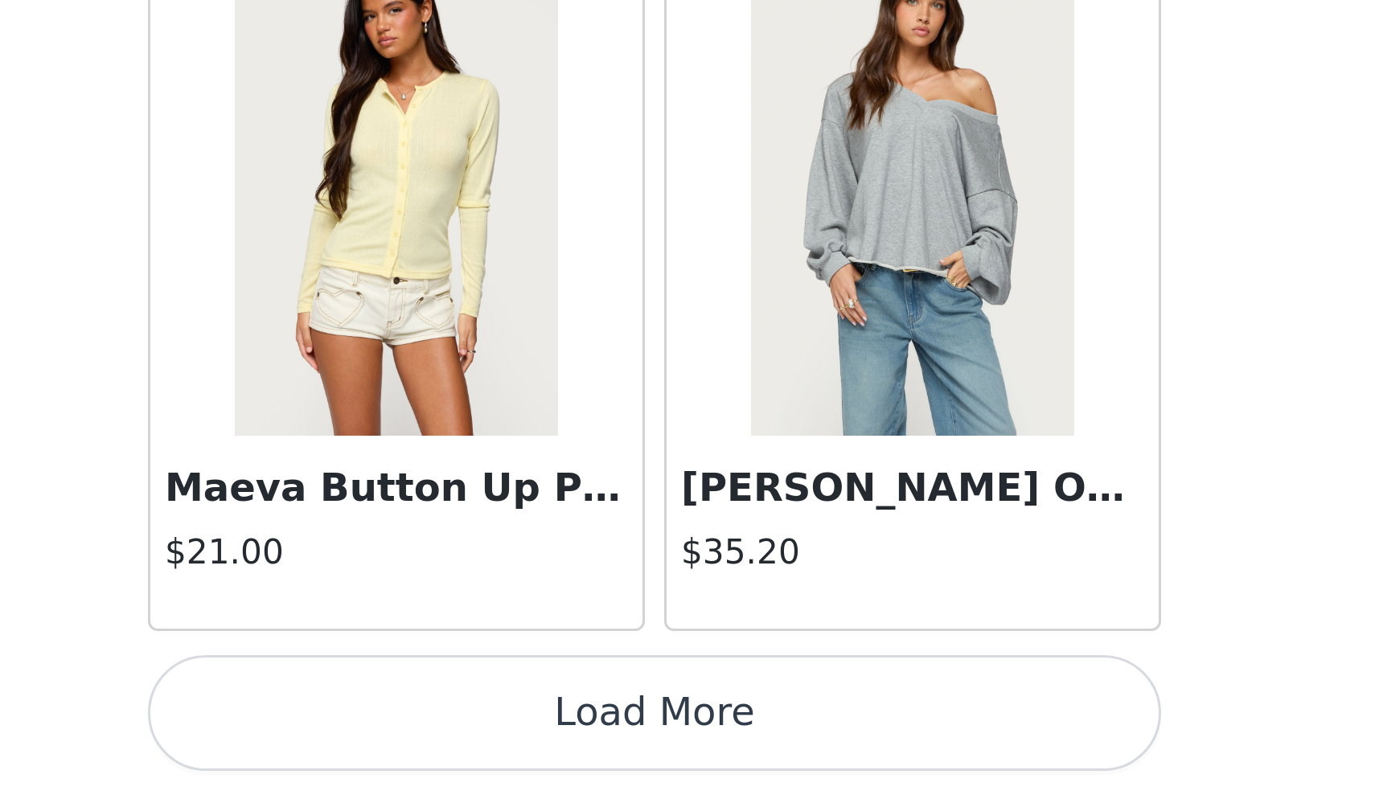
scroll to position [6323, 0]
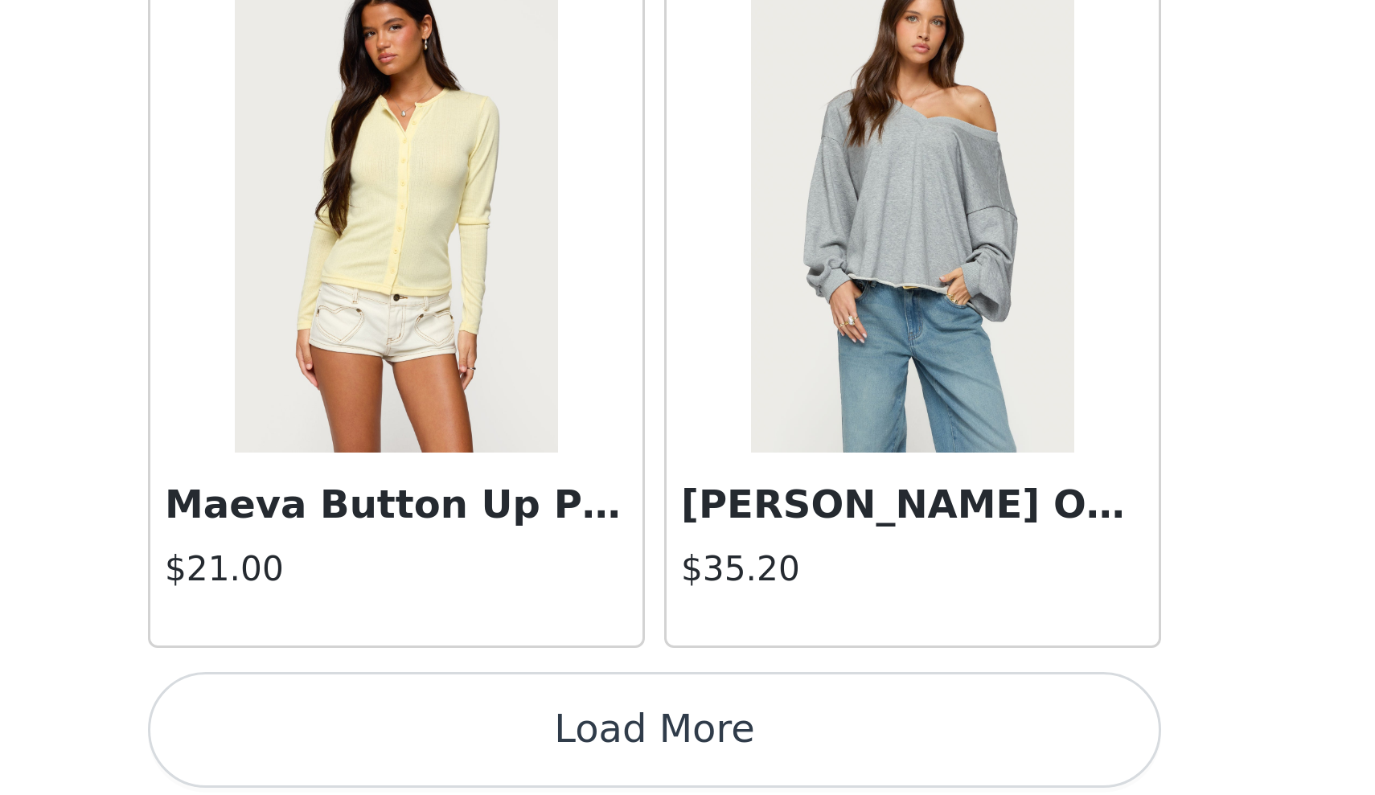
click at [519, 754] on button "Load More" at bounding box center [688, 773] width 338 height 39
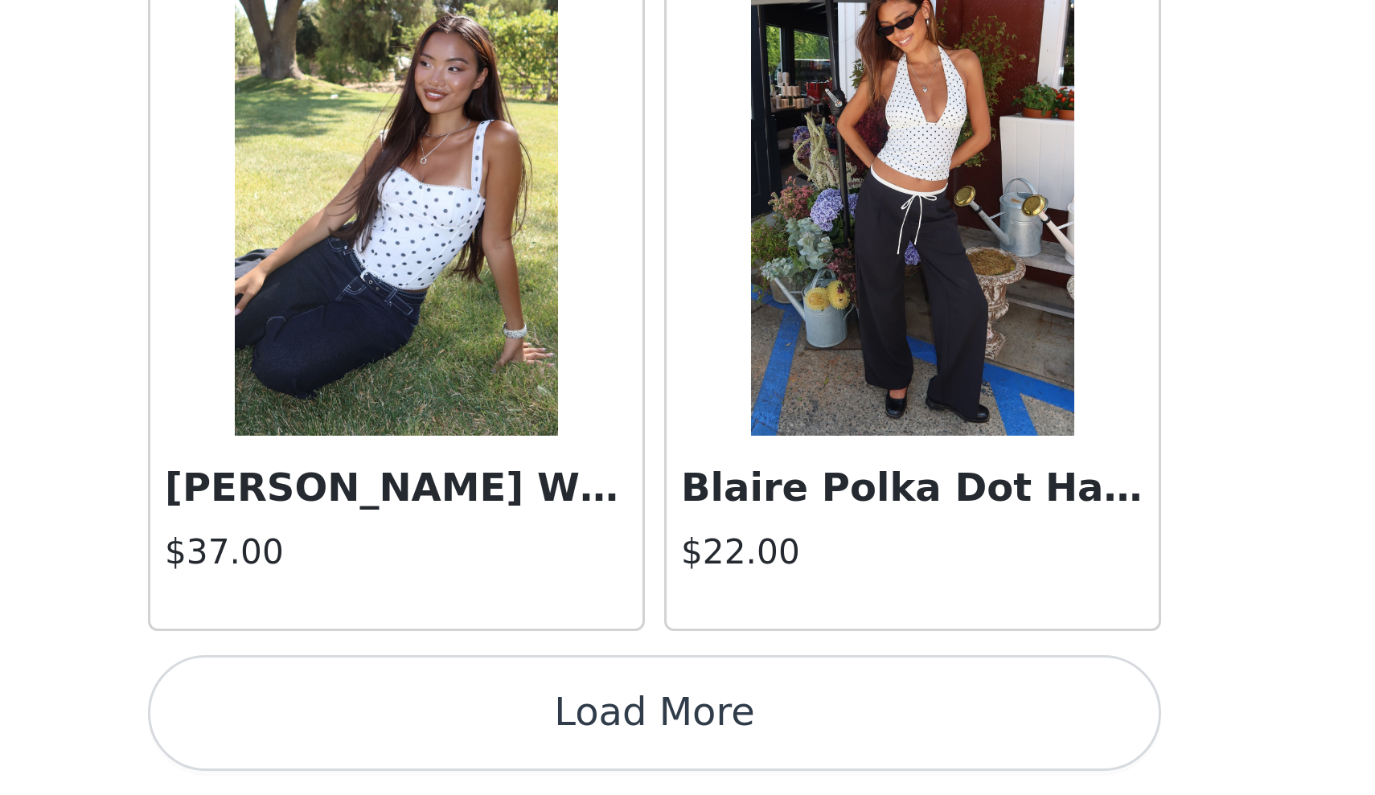
click at [519, 749] on button "Load More" at bounding box center [688, 768] width 338 height 39
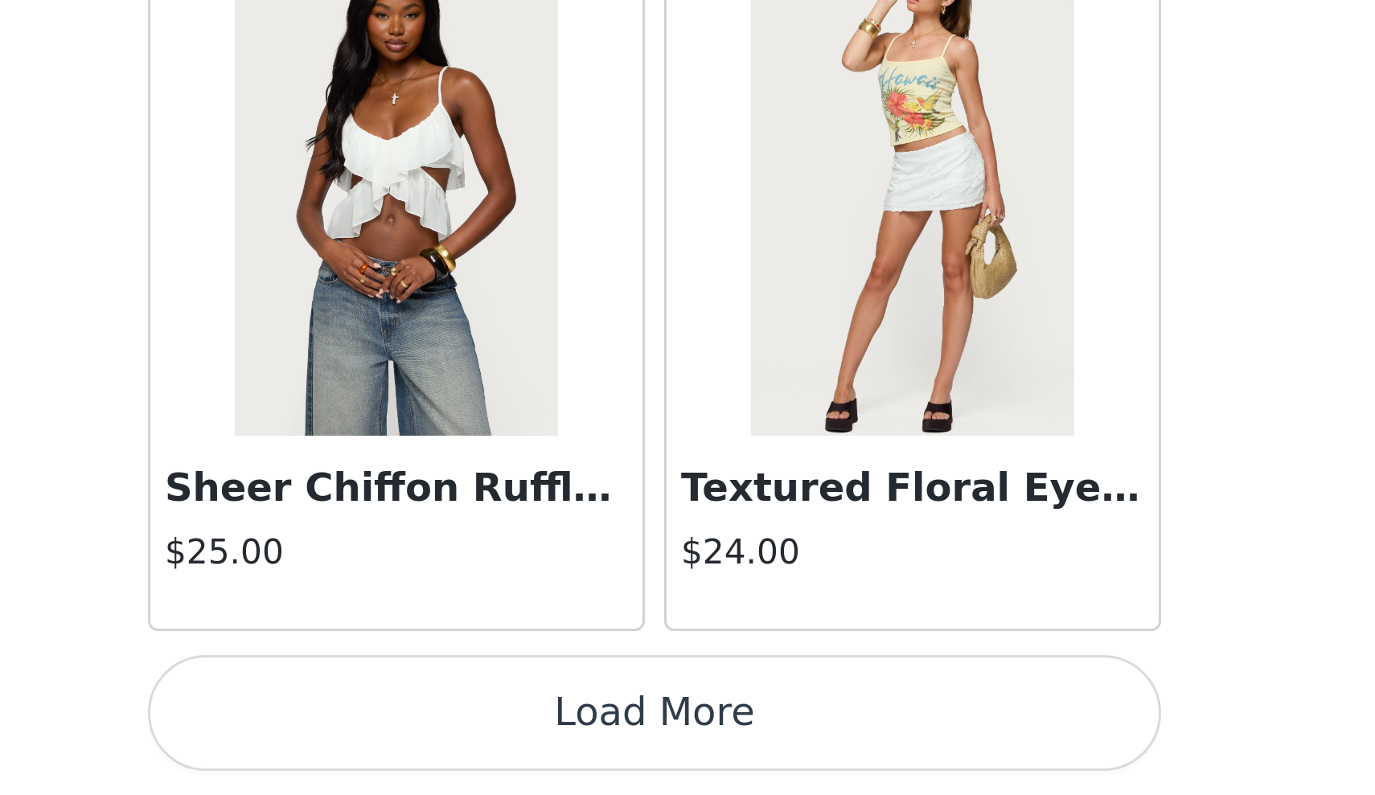
scroll to position [505, 0]
click at [519, 749] on button "Load More" at bounding box center [688, 768] width 338 height 39
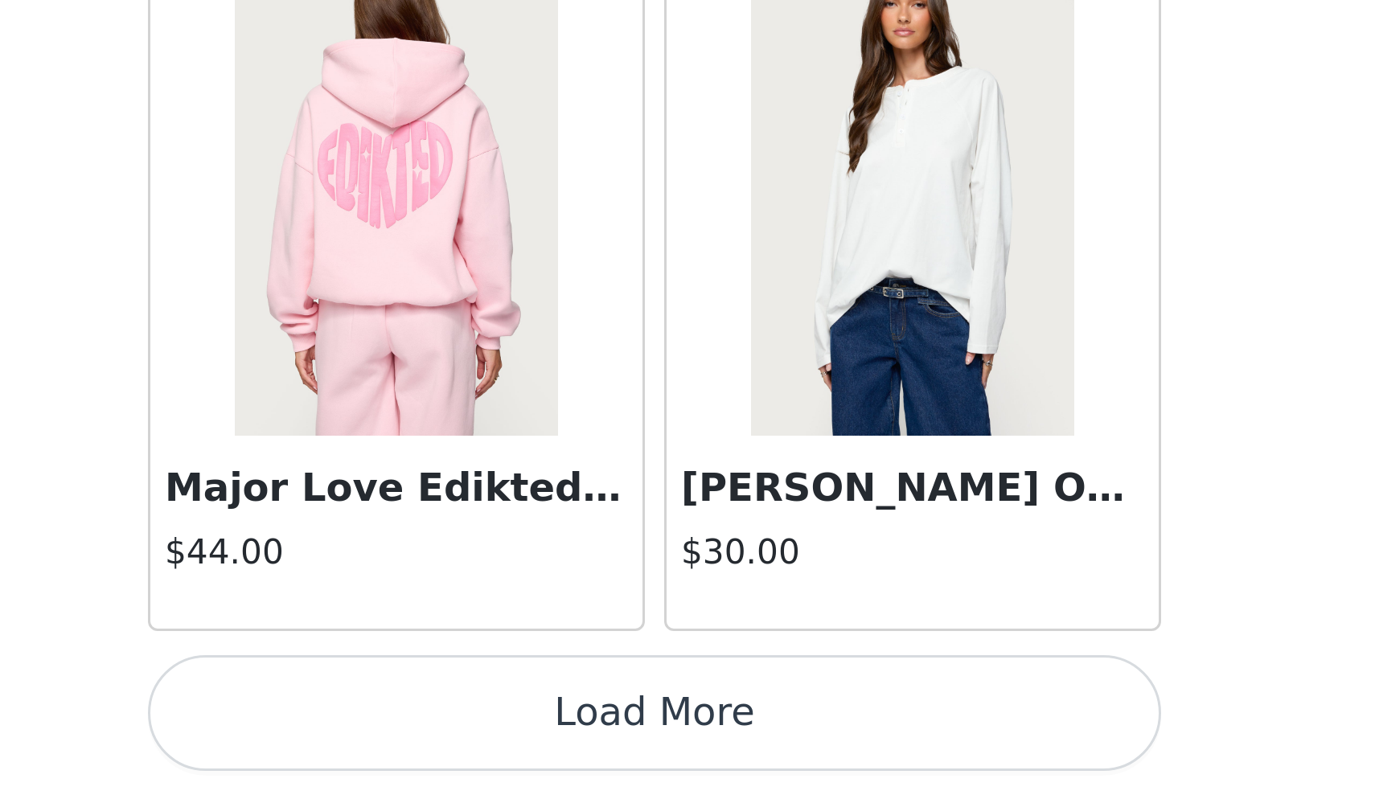
scroll to position [13327, 0]
click at [519, 749] on button "Load More" at bounding box center [688, 768] width 338 height 39
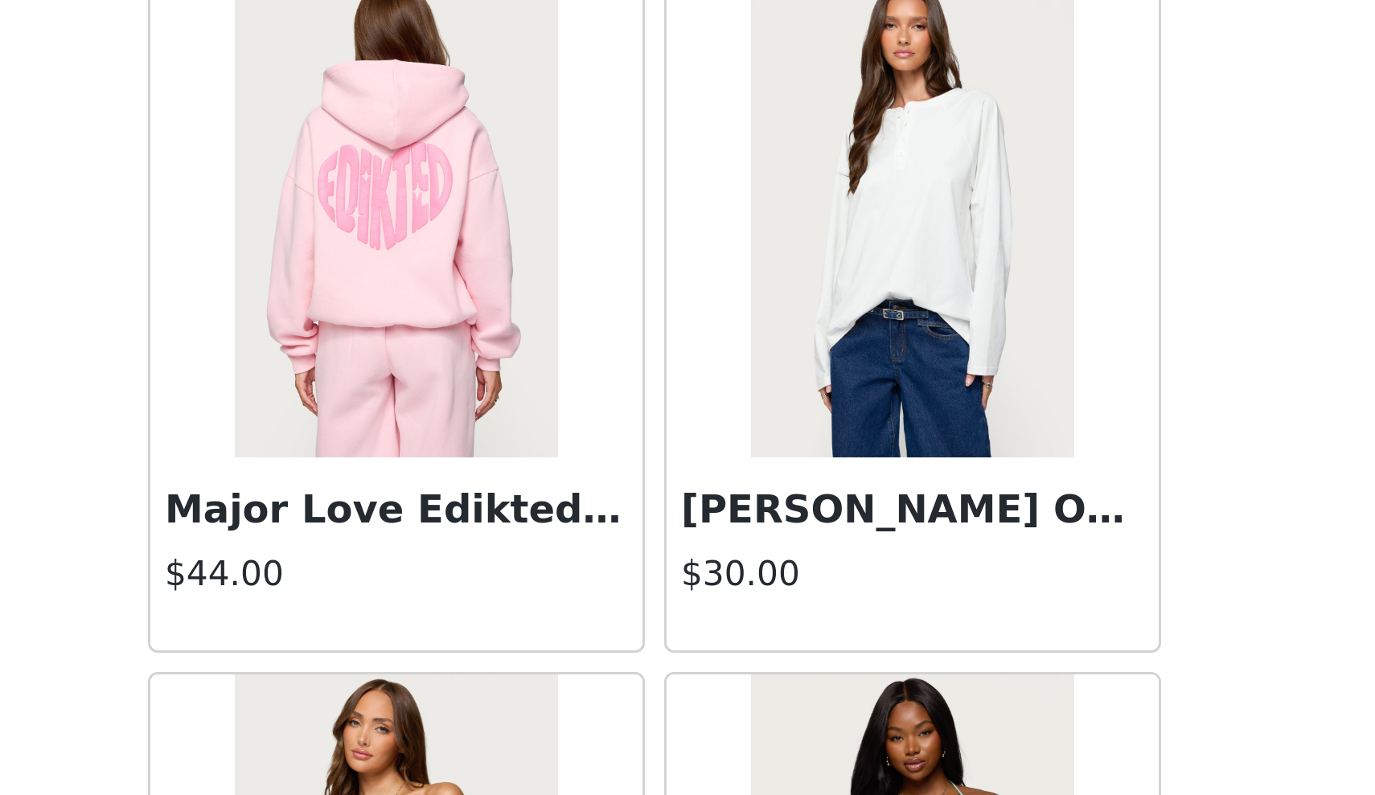
scroll to position [505, 0]
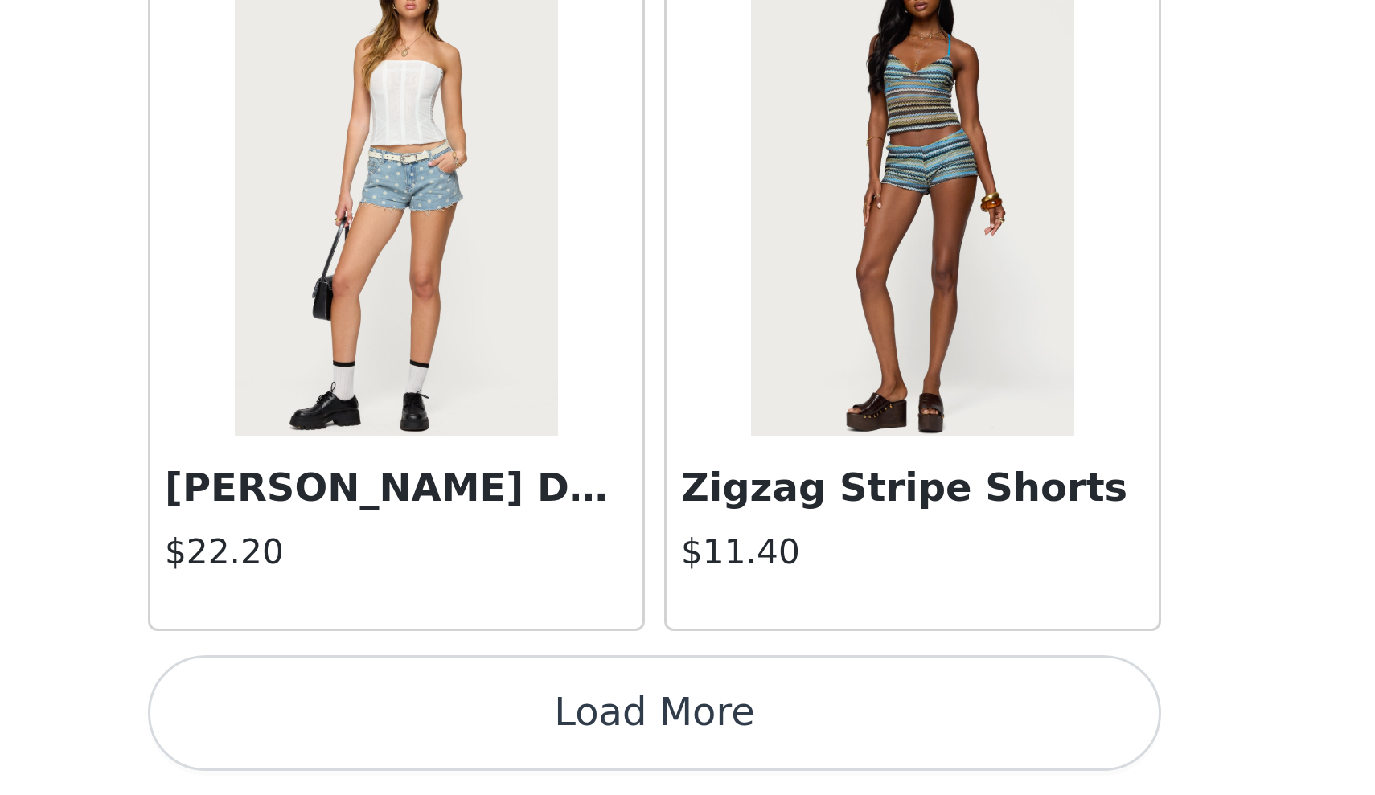
click at [519, 749] on button "Load More" at bounding box center [688, 768] width 338 height 39
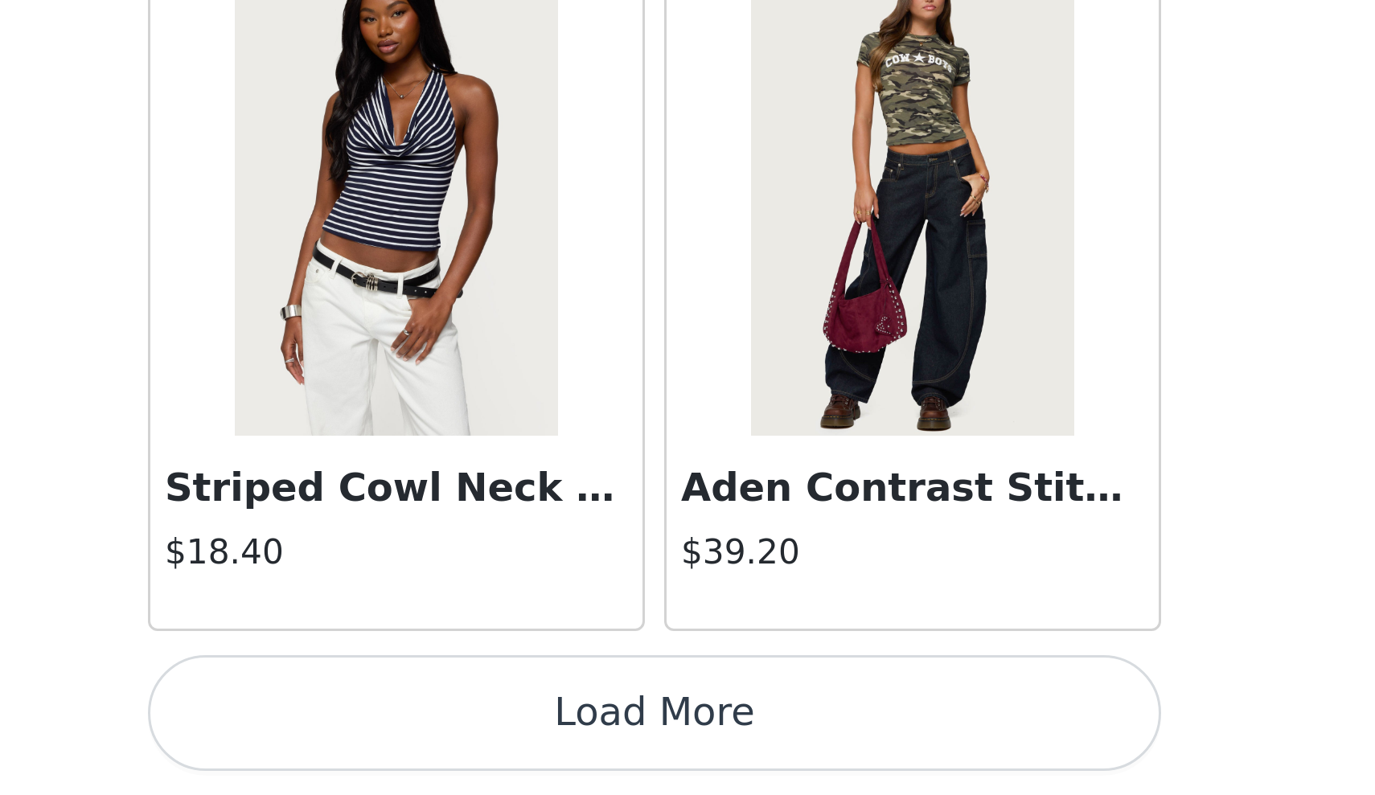
click at [519, 749] on button "Load More" at bounding box center [688, 768] width 338 height 39
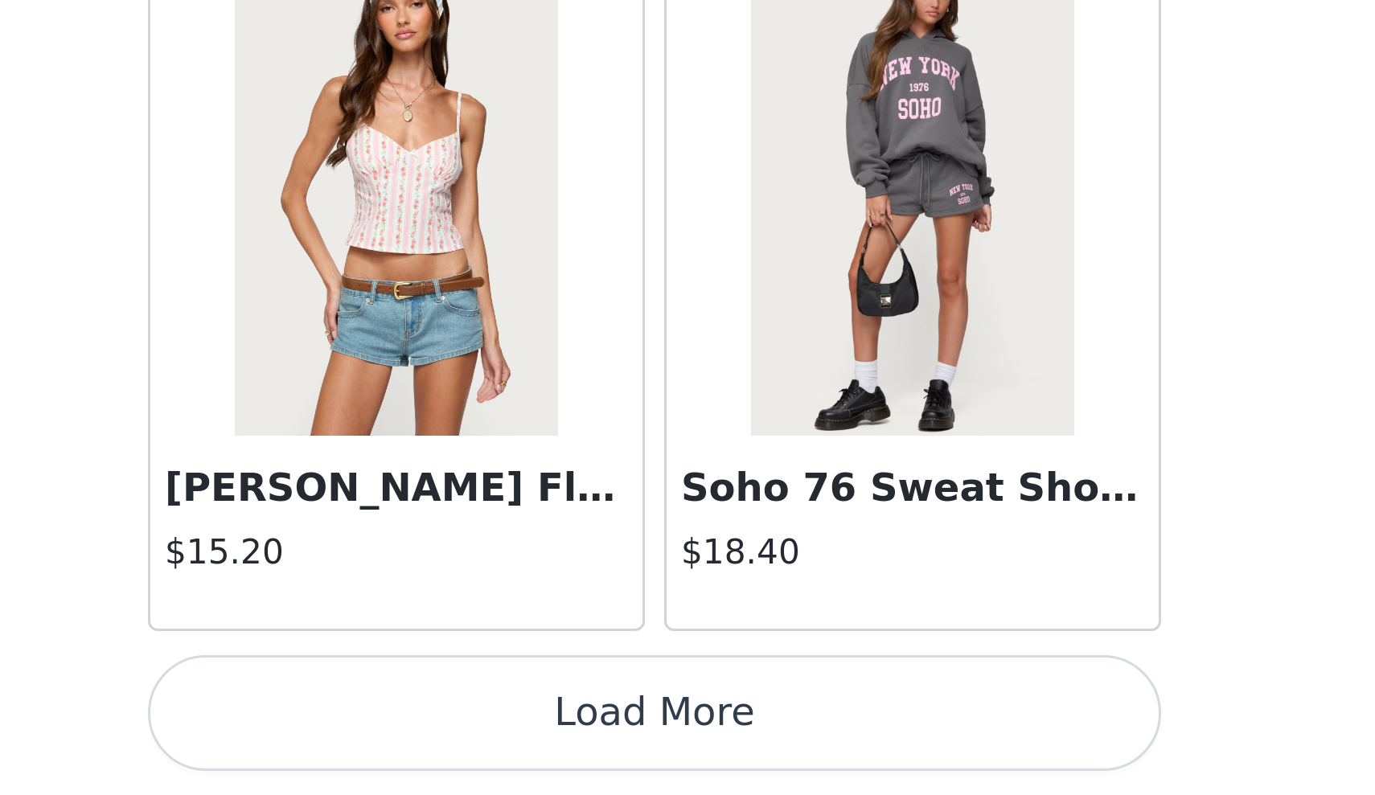
click at [519, 749] on button "Load More" at bounding box center [688, 768] width 338 height 39
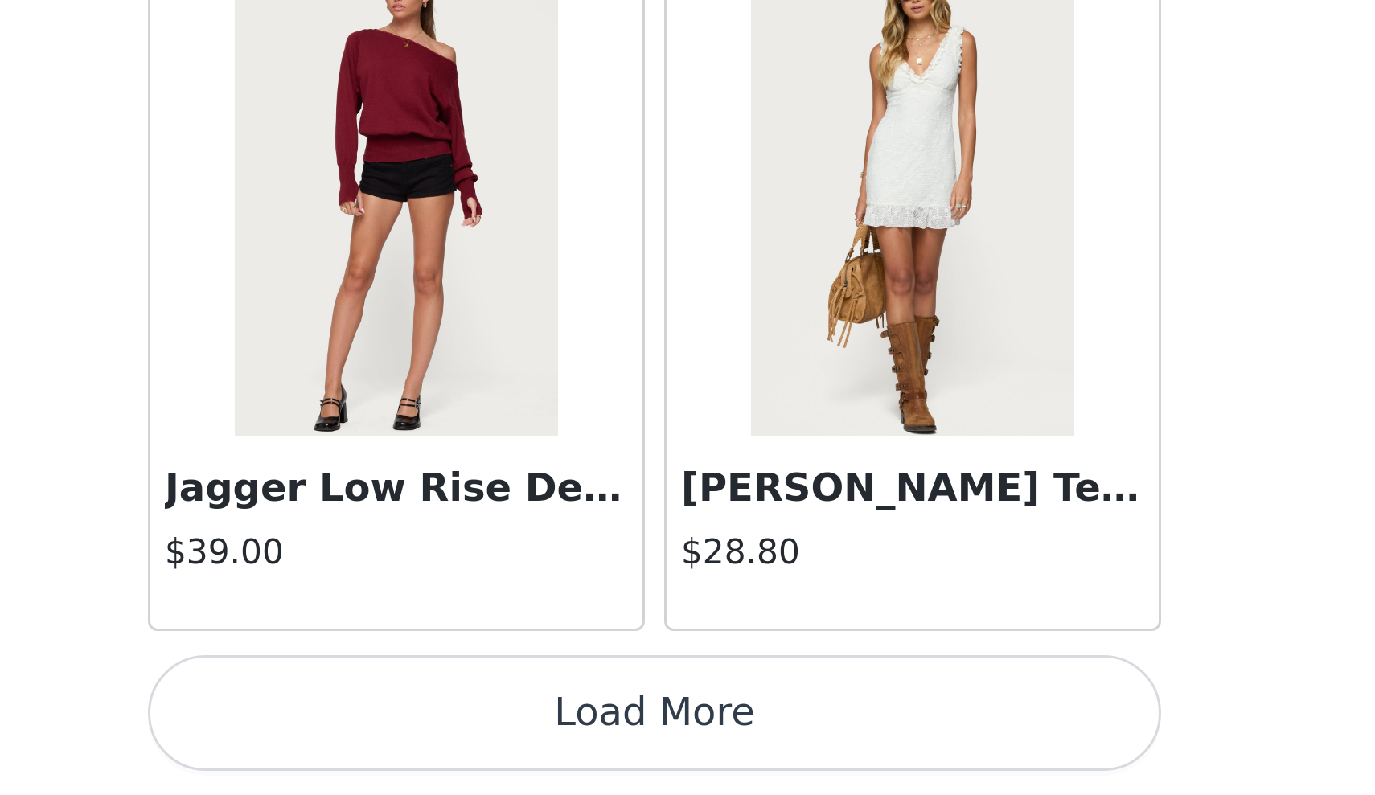
click at [519, 749] on button "Load More" at bounding box center [688, 768] width 338 height 39
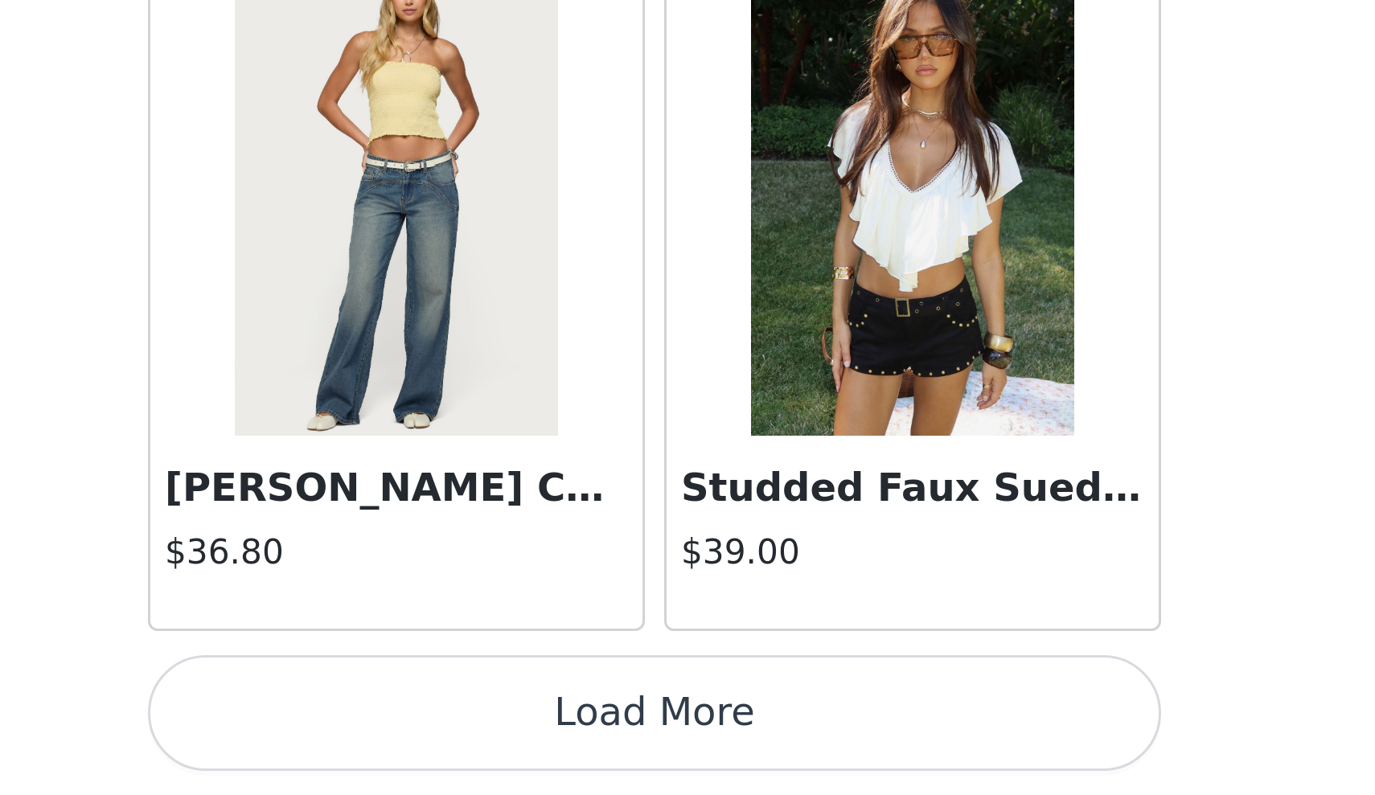
click at [519, 749] on button "Load More" at bounding box center [688, 768] width 338 height 39
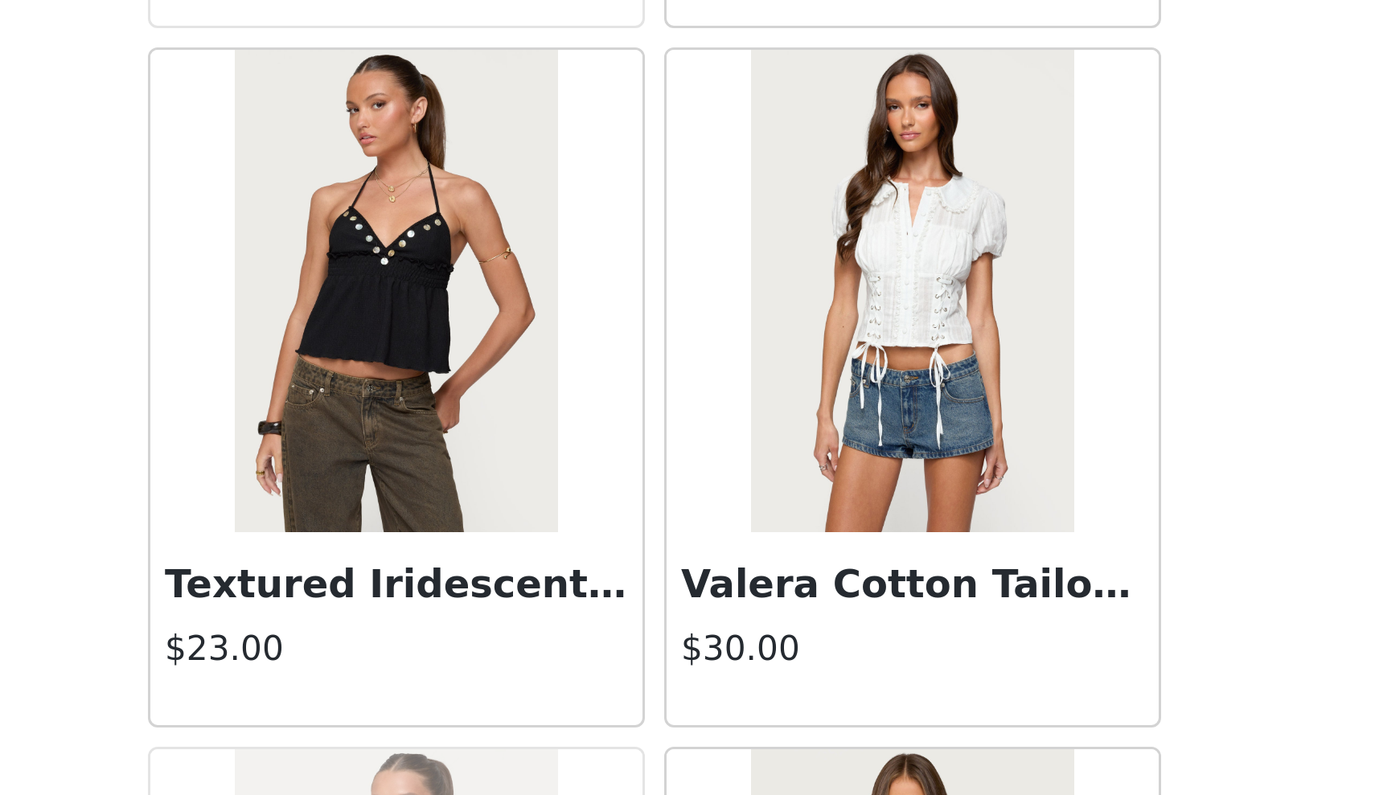
scroll to position [26592, 0]
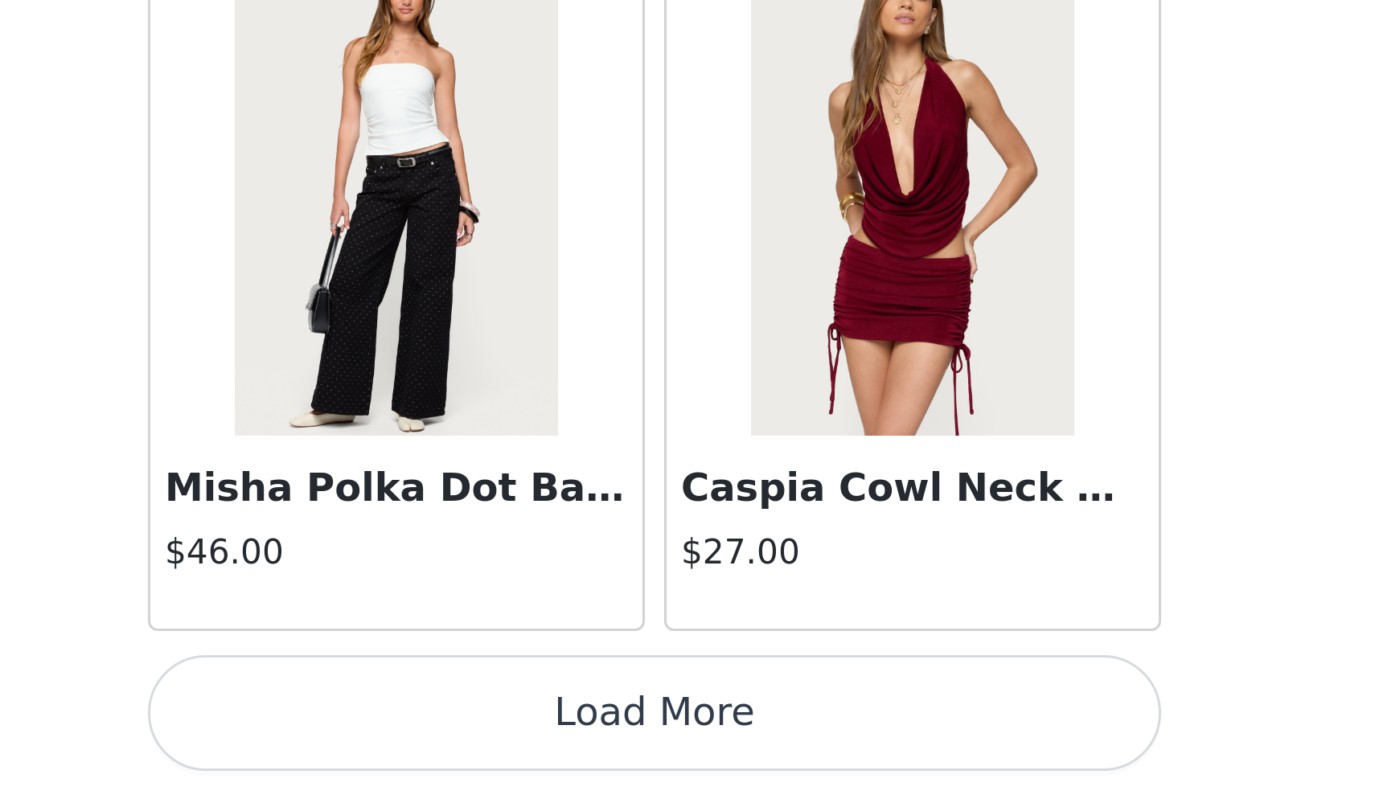
click at [519, 749] on button "Load More" at bounding box center [688, 768] width 338 height 39
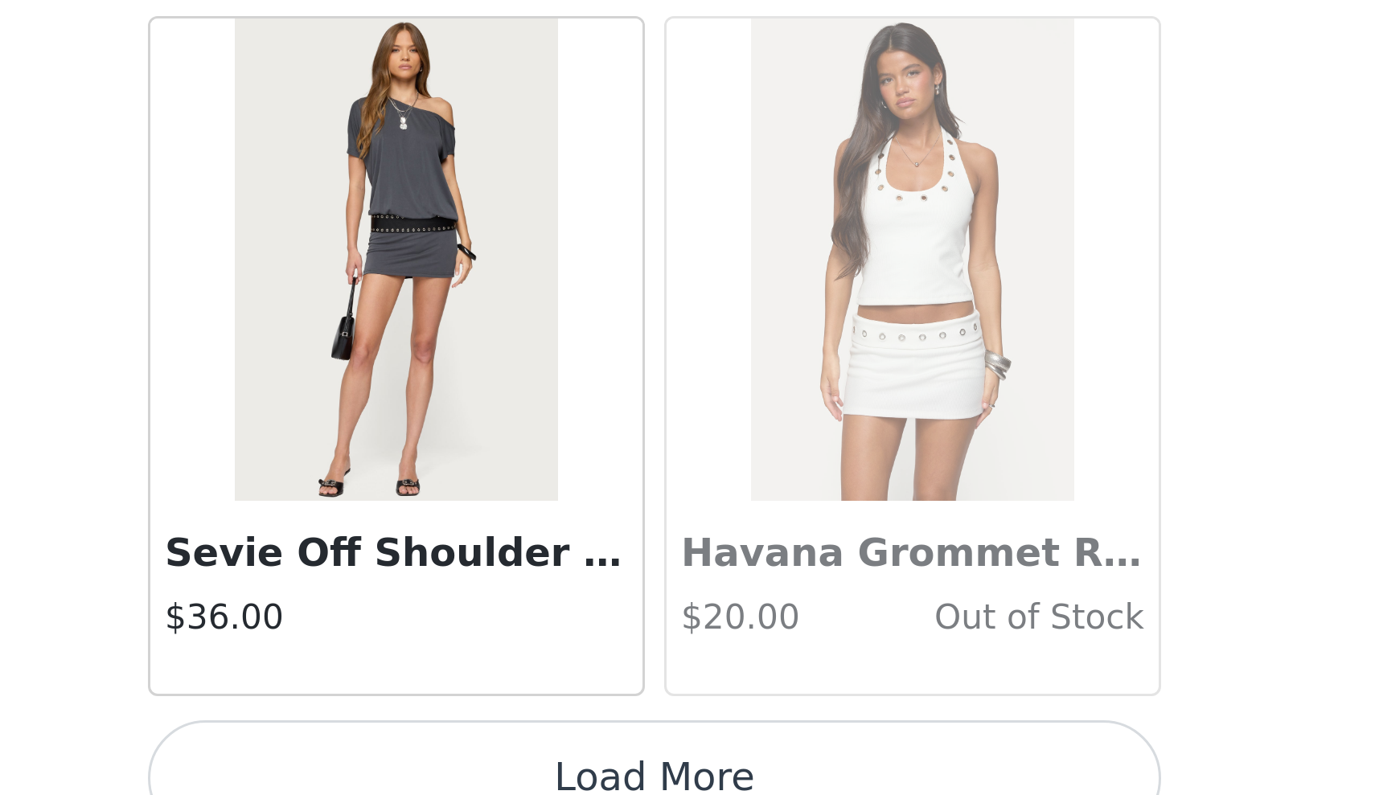
scroll to position [29634, 0]
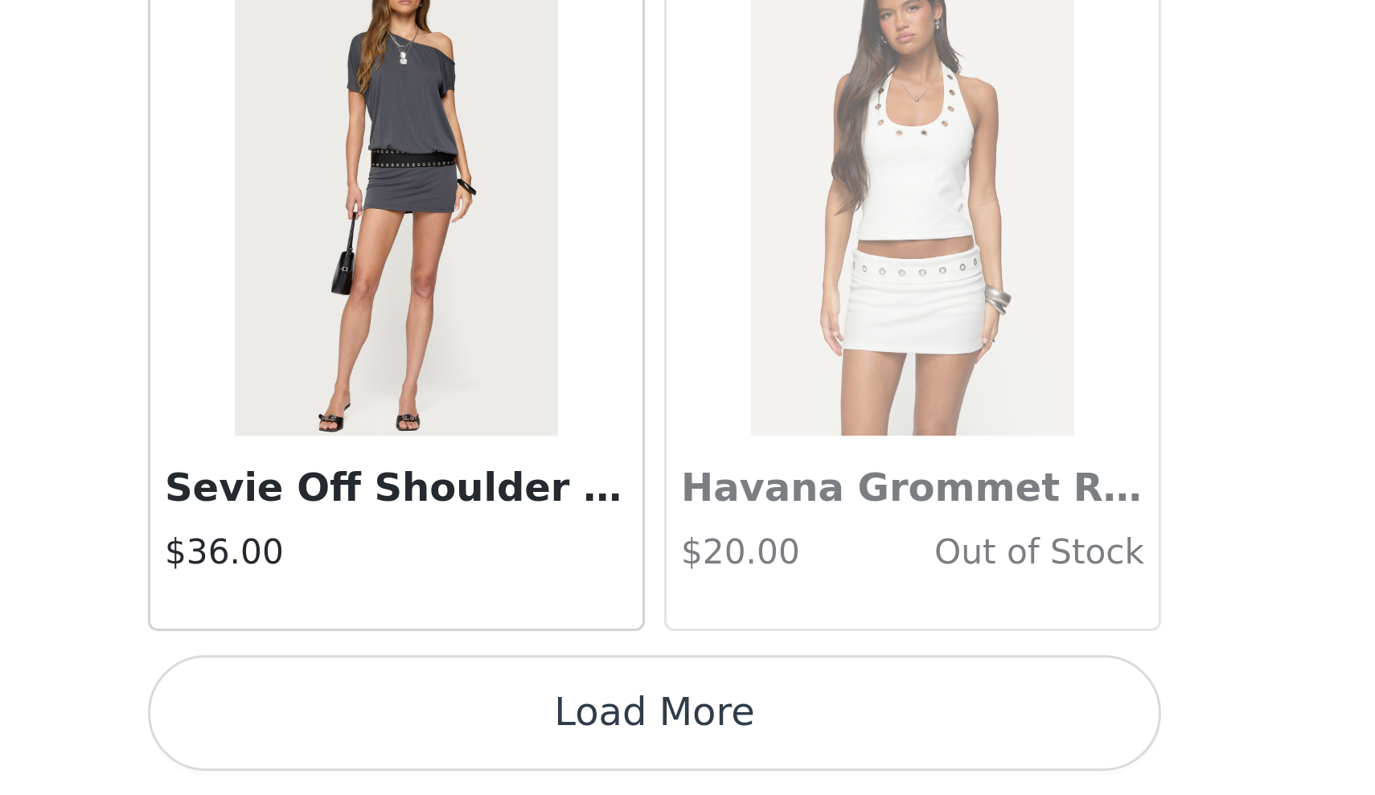
click at [519, 749] on button "Load More" at bounding box center [688, 768] width 338 height 39
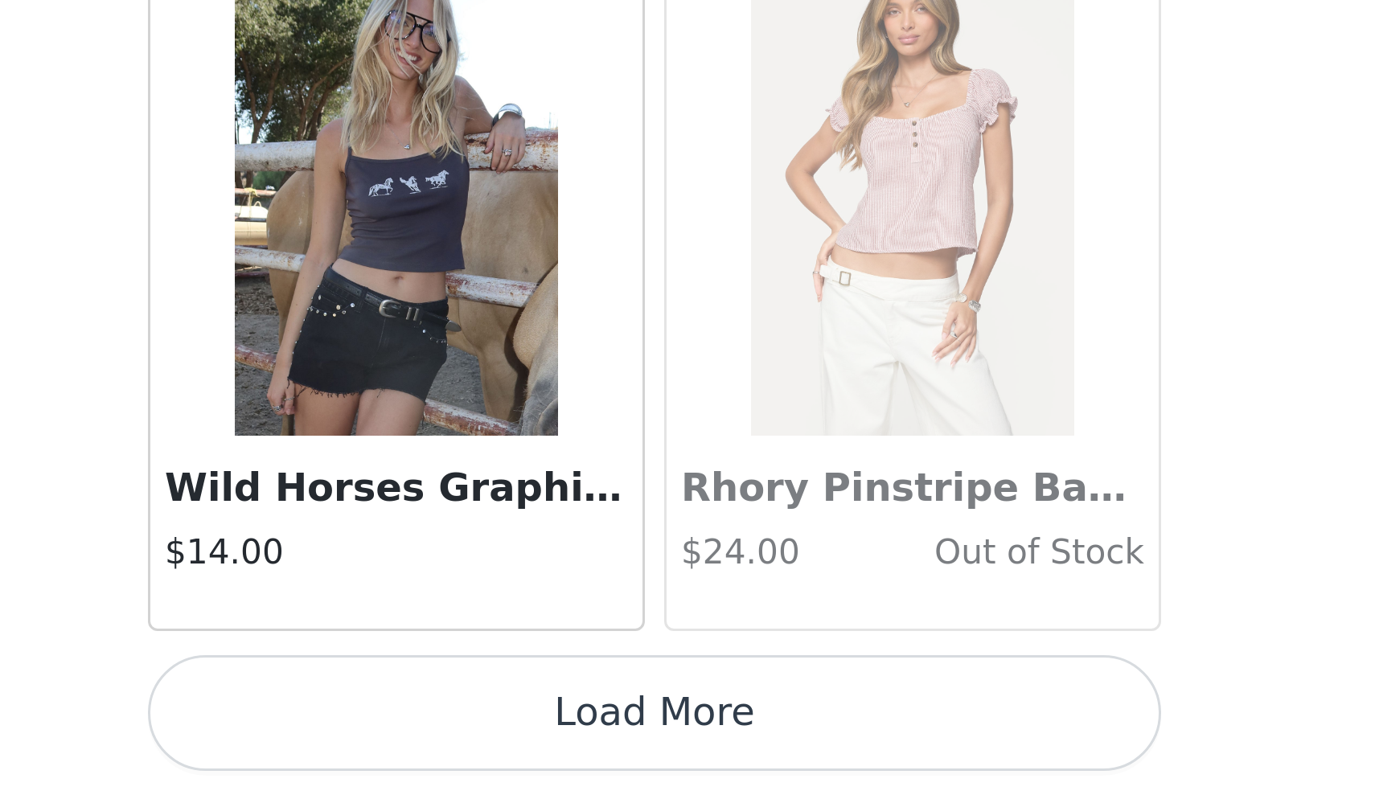
scroll to position [31985, 0]
click at [519, 749] on button "Load More" at bounding box center [688, 768] width 338 height 39
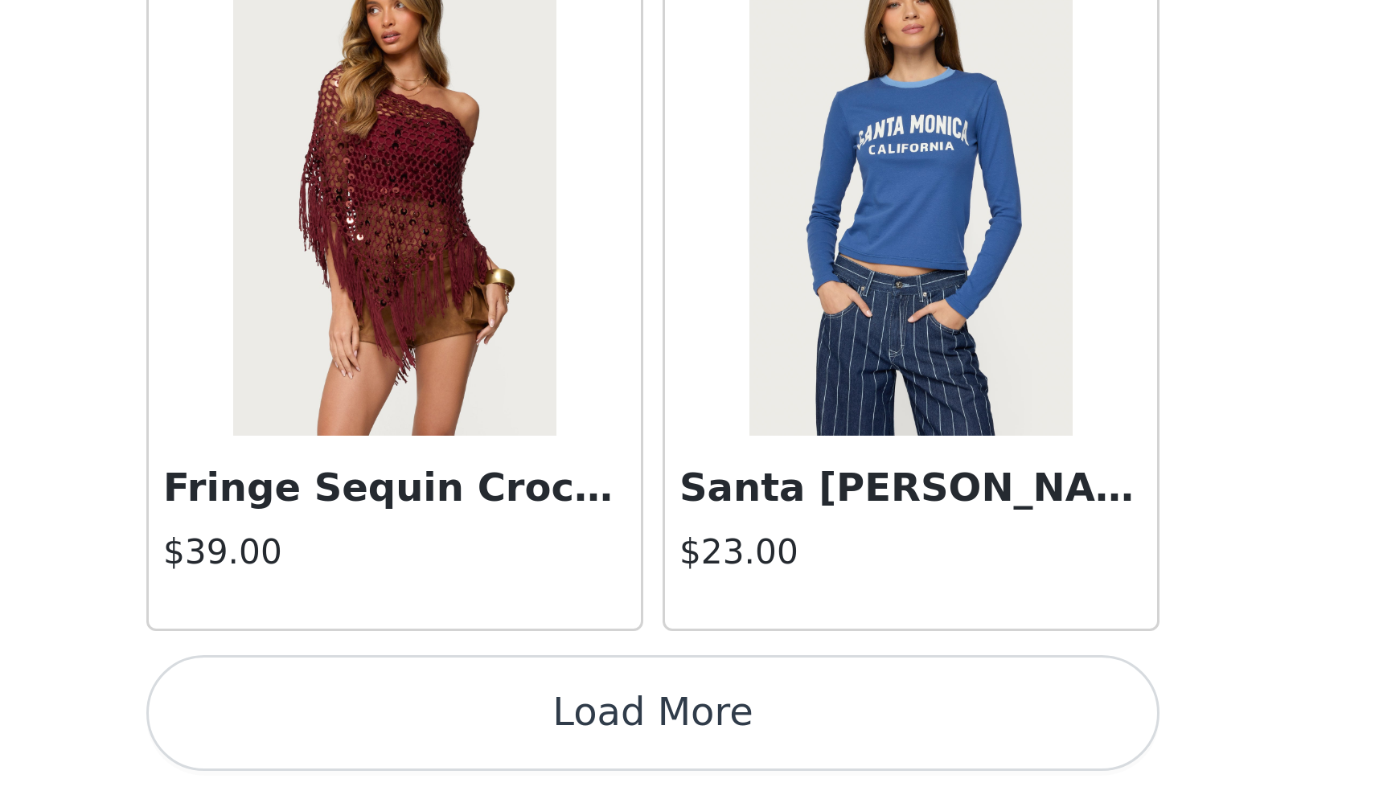
scroll to position [34317, 0]
click at [519, 749] on button "Load More" at bounding box center [688, 768] width 338 height 39
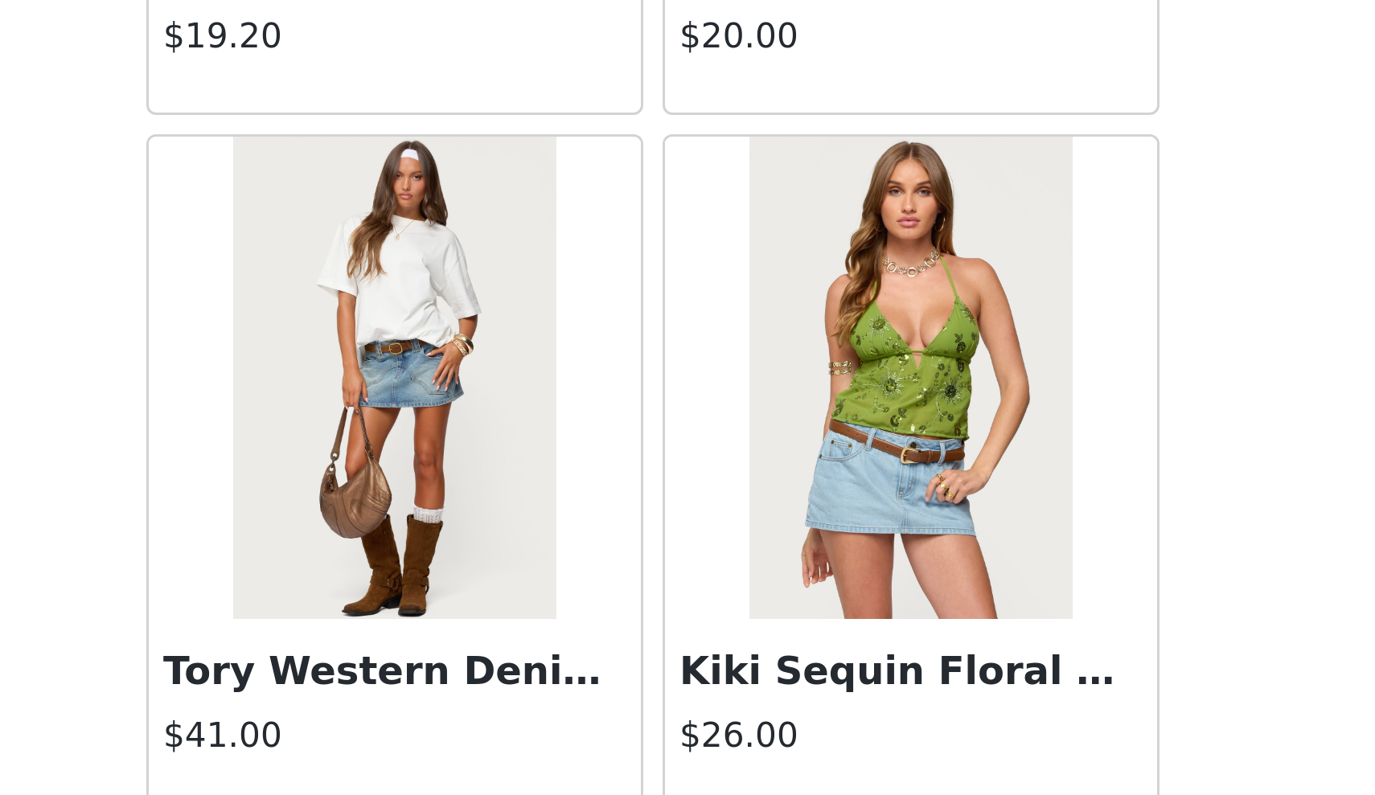
scroll to position [35888, 0]
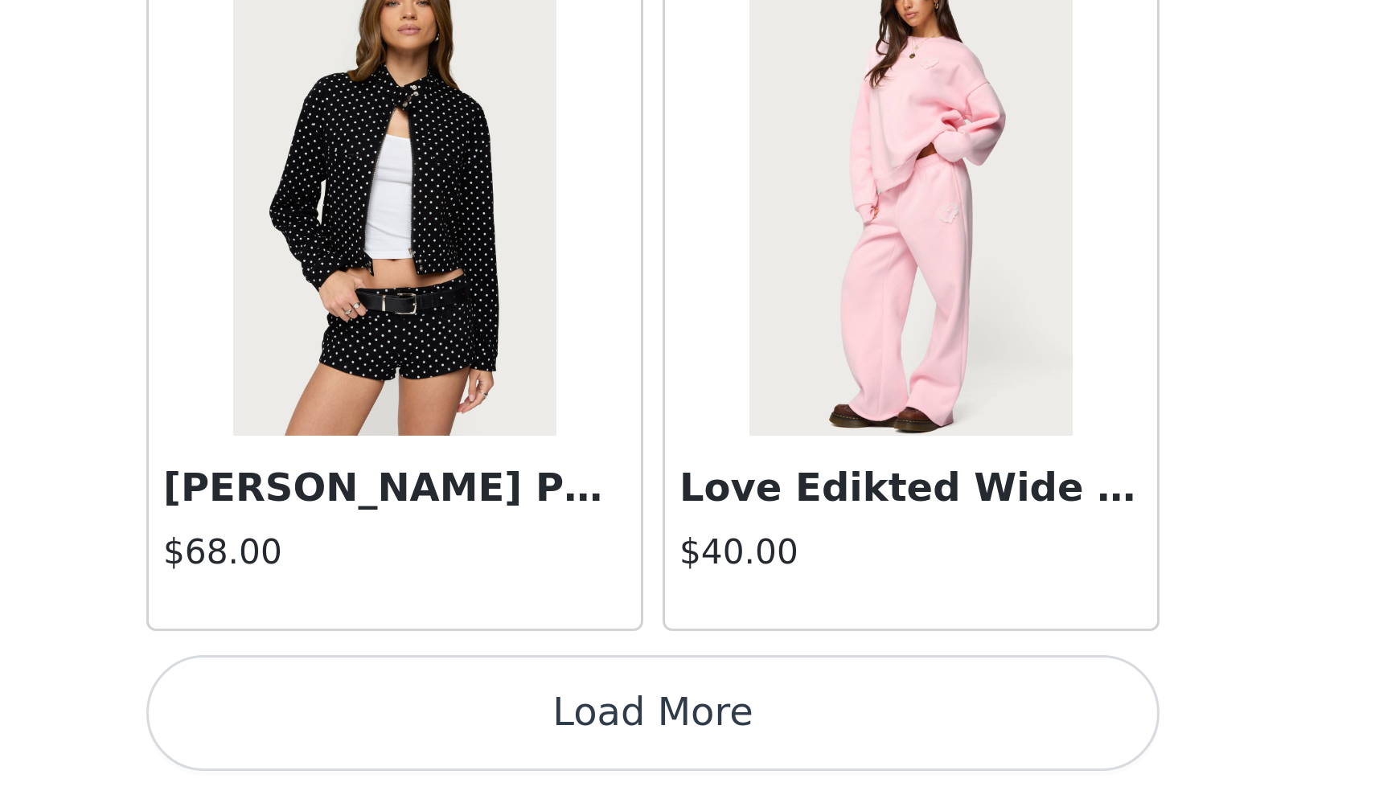
click at [519, 749] on button "Load More" at bounding box center [688, 768] width 338 height 39
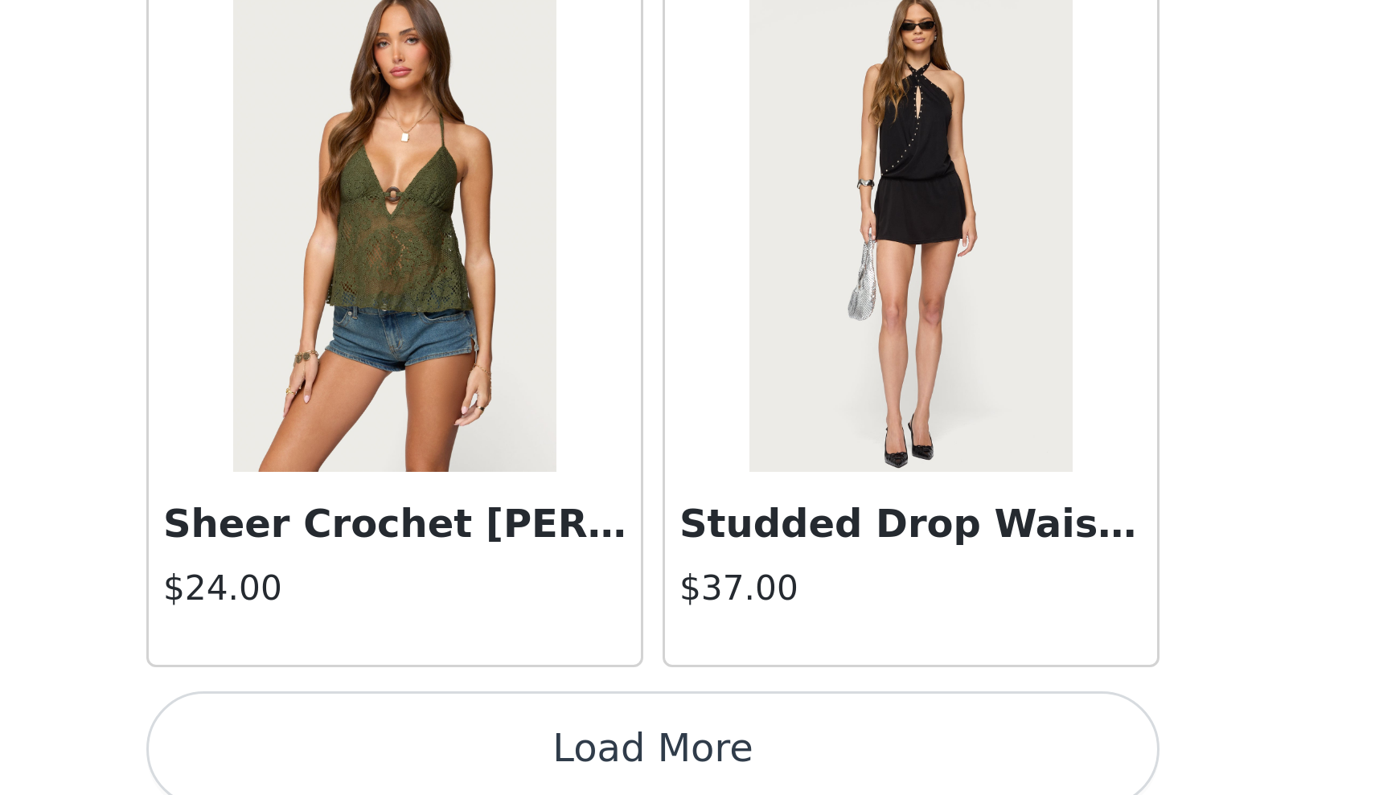
scroll to position [38971, 0]
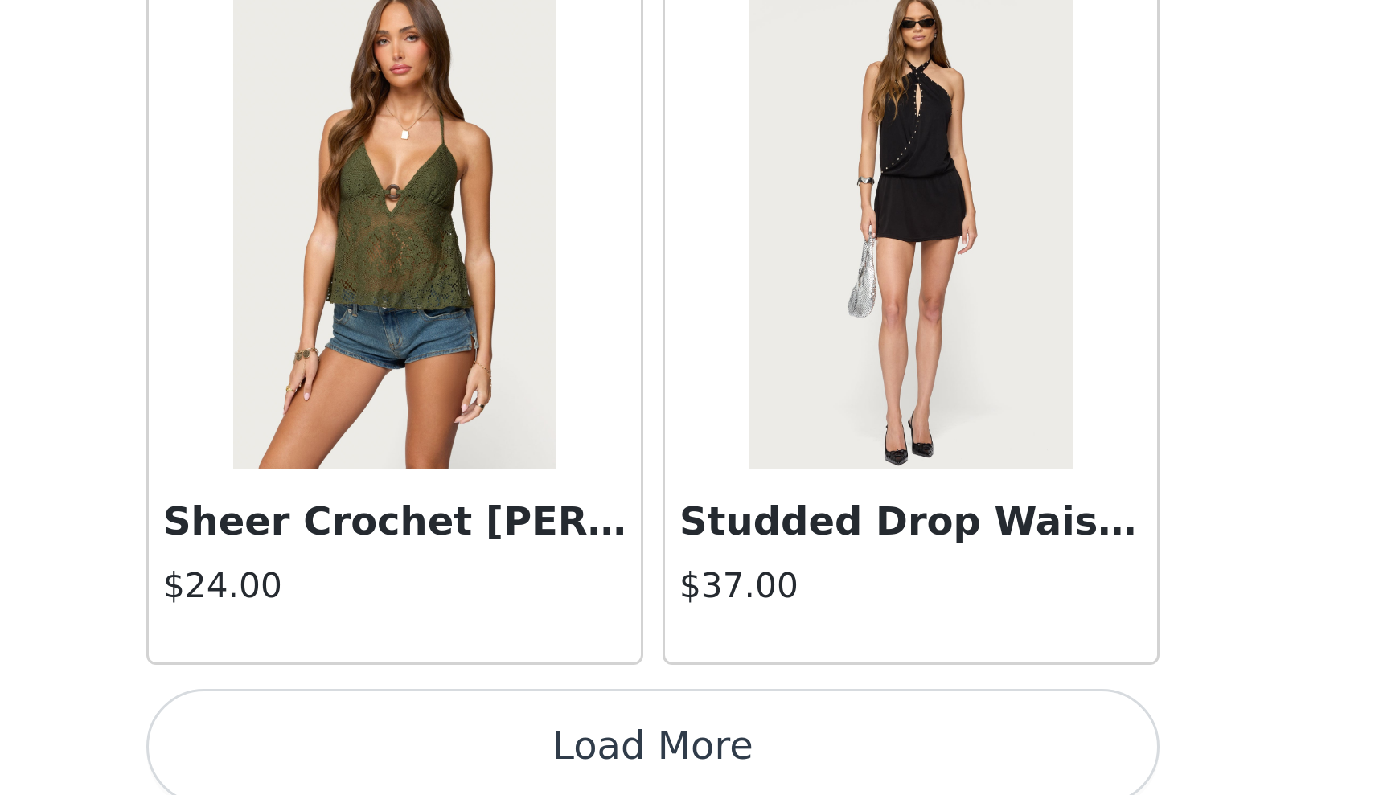
click at [519, 760] on button "Load More" at bounding box center [688, 779] width 338 height 39
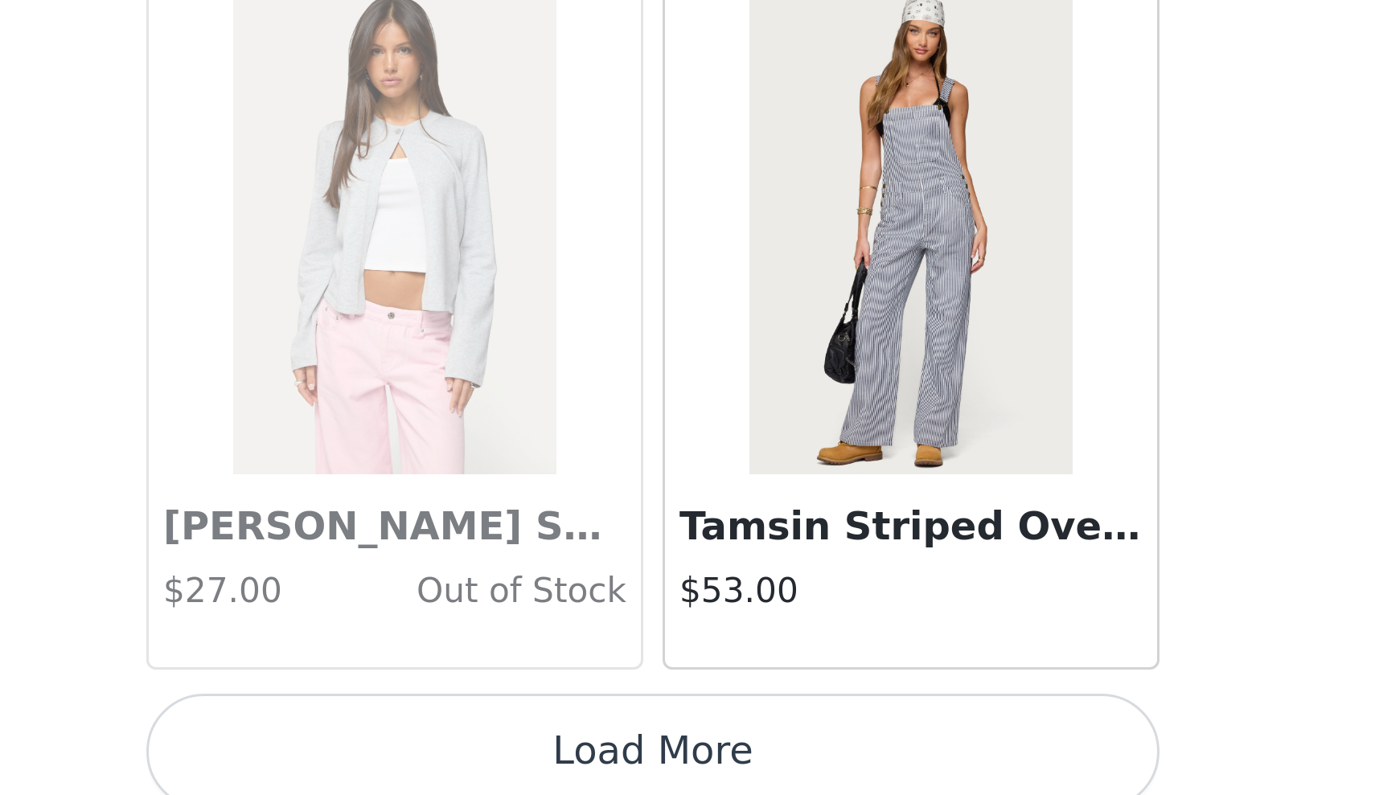
scroll to position [41313, 0]
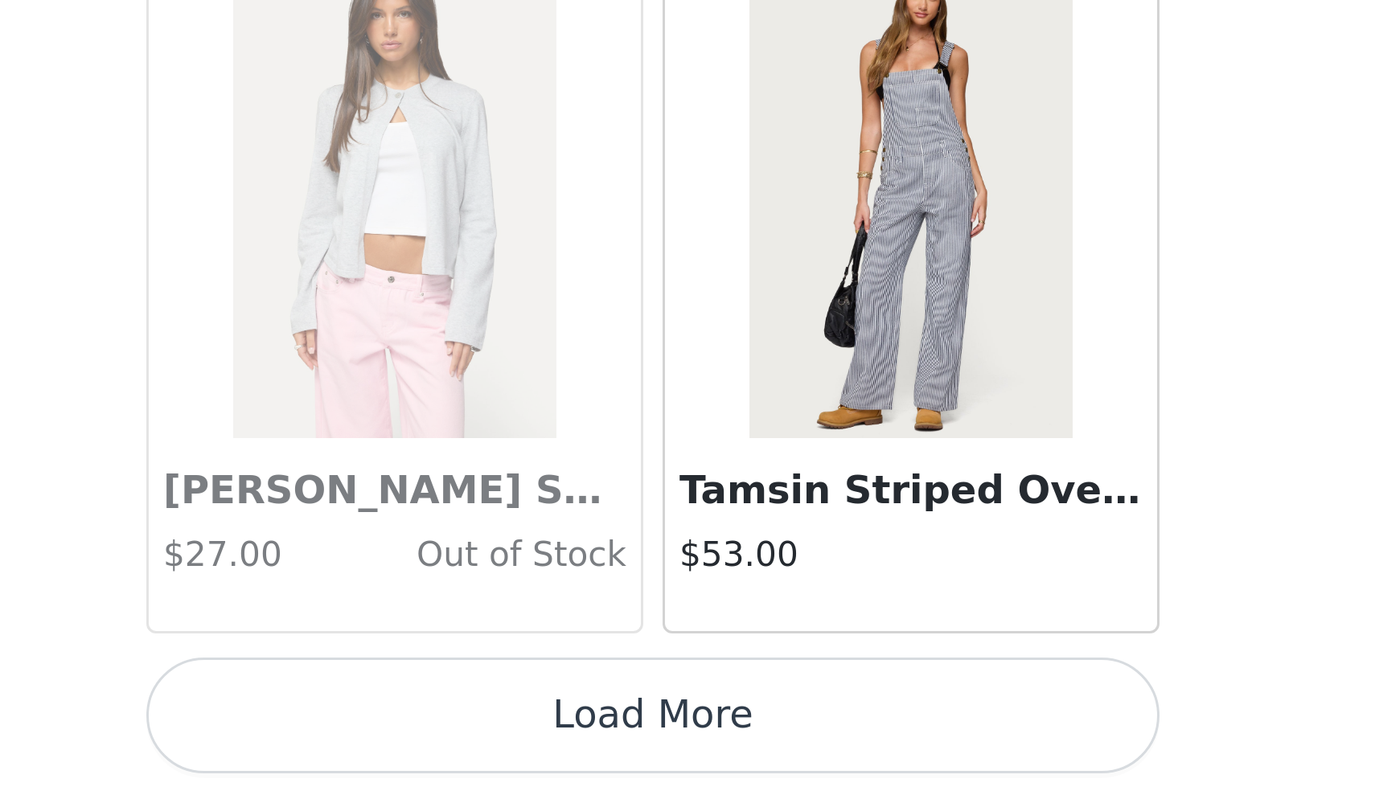
click at [519, 750] on button "Load More" at bounding box center [688, 769] width 338 height 39
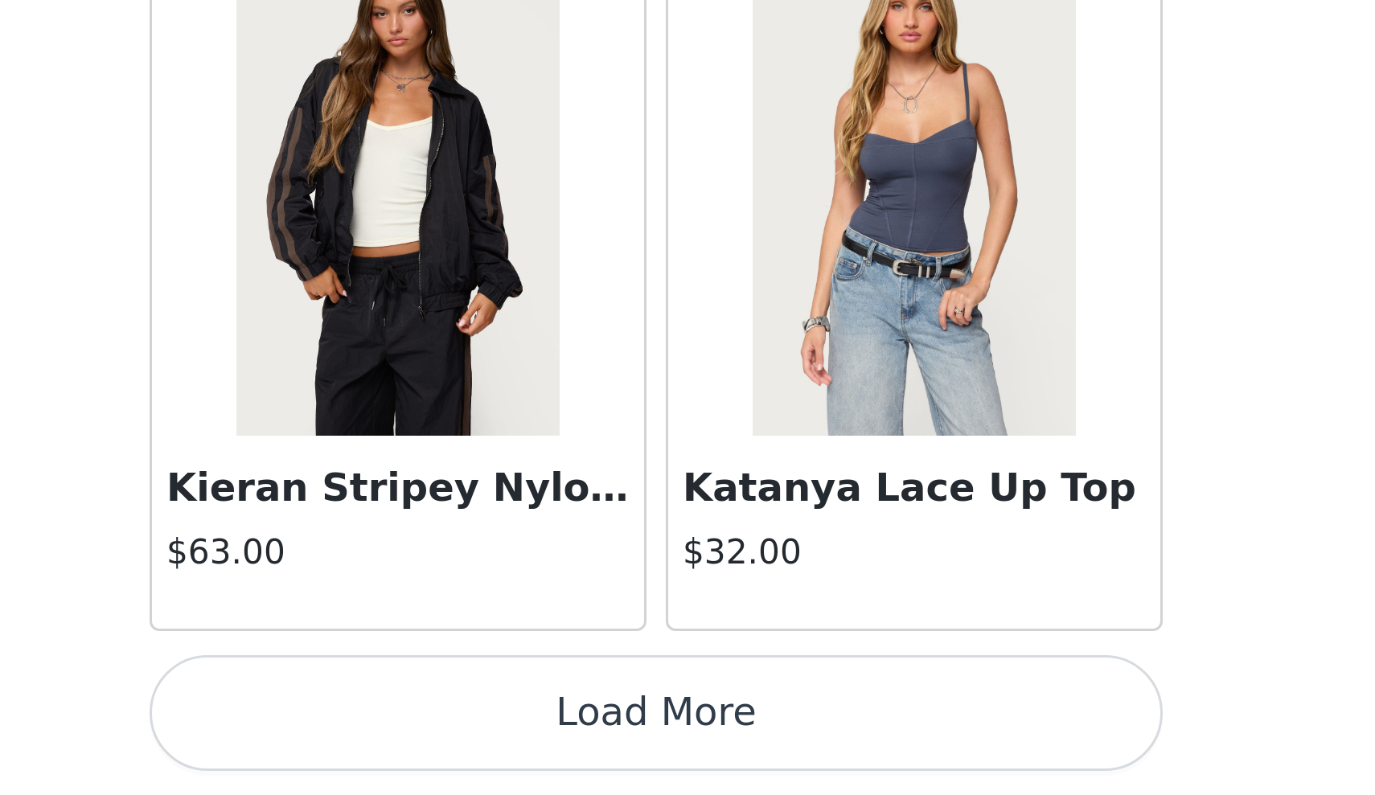
scroll to position [43647, 0]
click at [519, 749] on button "Load More" at bounding box center [688, 768] width 338 height 39
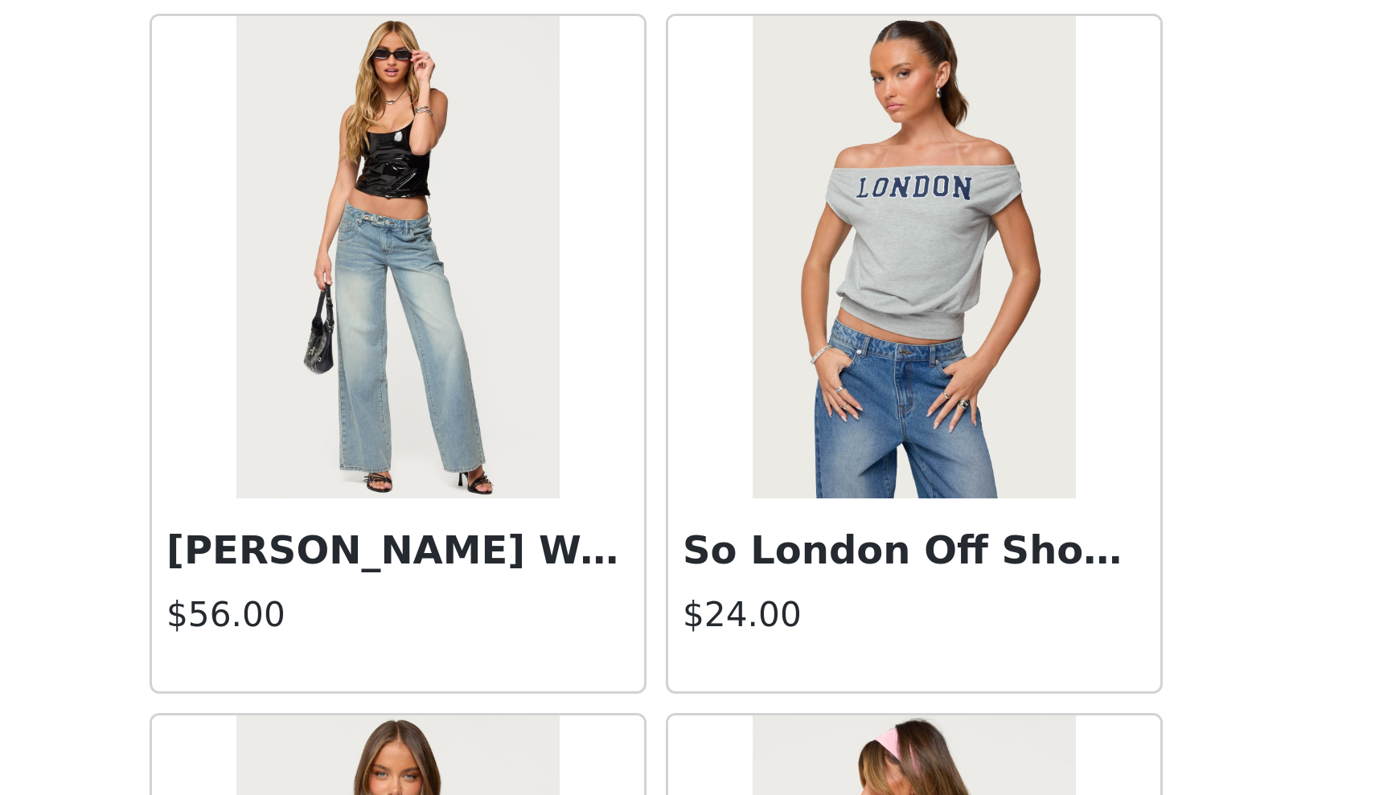
scroll to position [45734, 0]
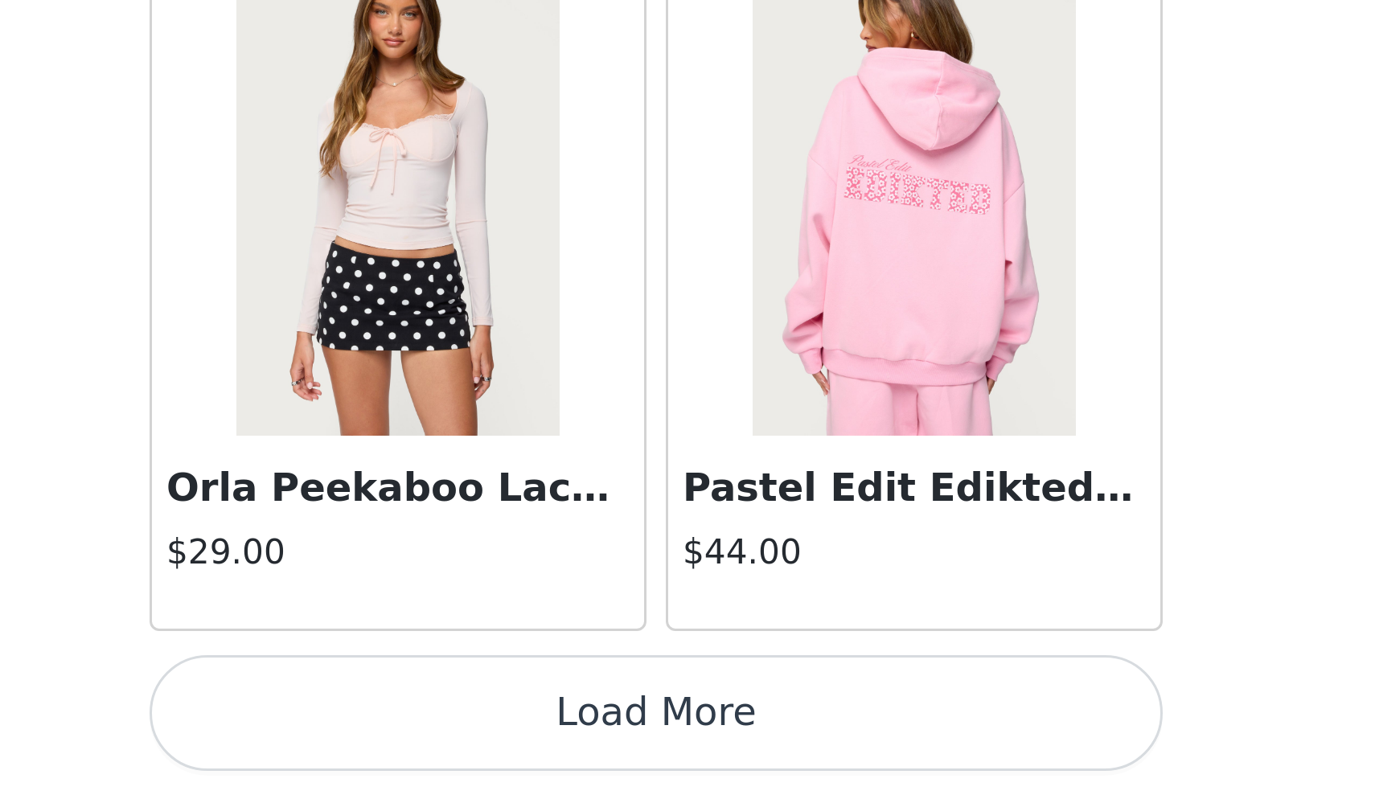
click at [519, 749] on button "Load More" at bounding box center [688, 768] width 338 height 39
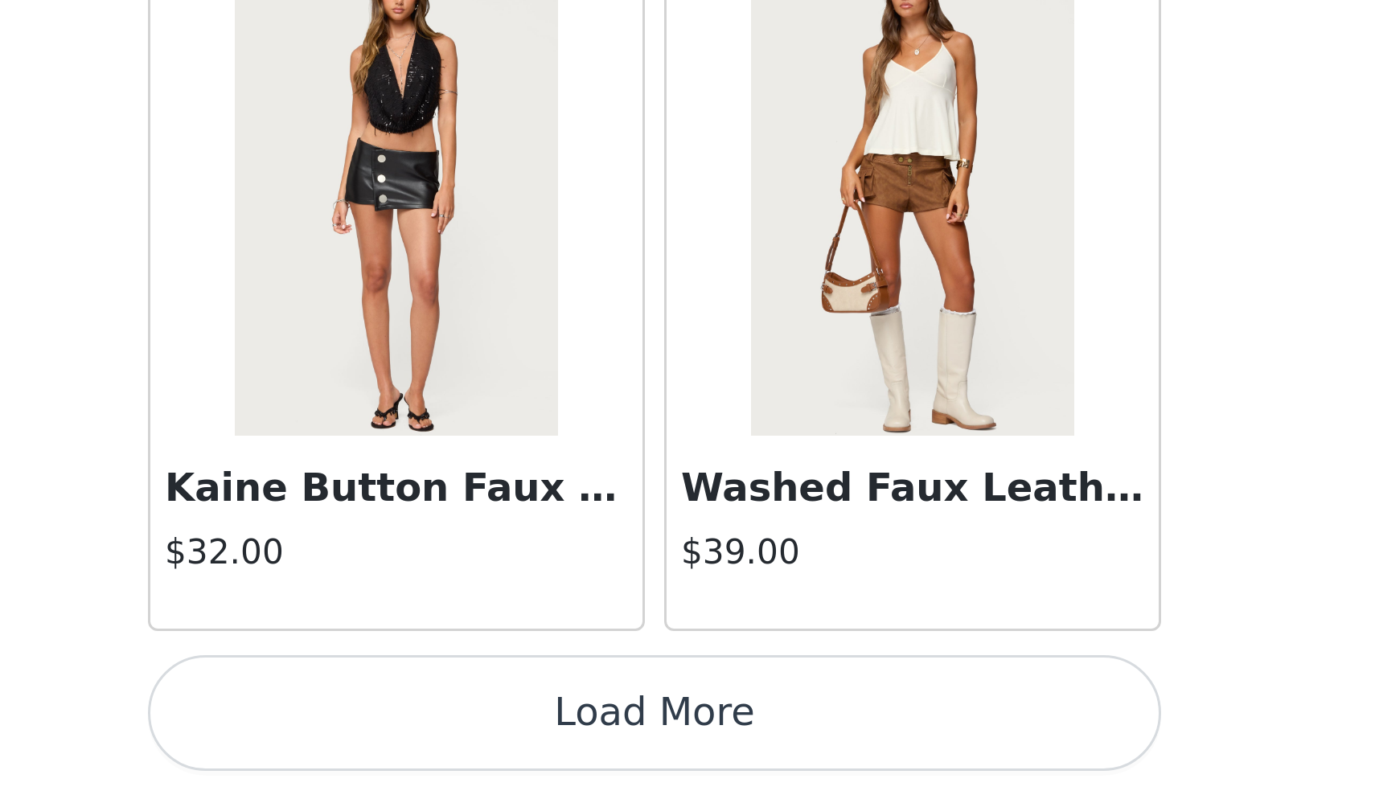
scroll to position [505, 0]
click at [519, 749] on button "Load More" at bounding box center [688, 768] width 338 height 39
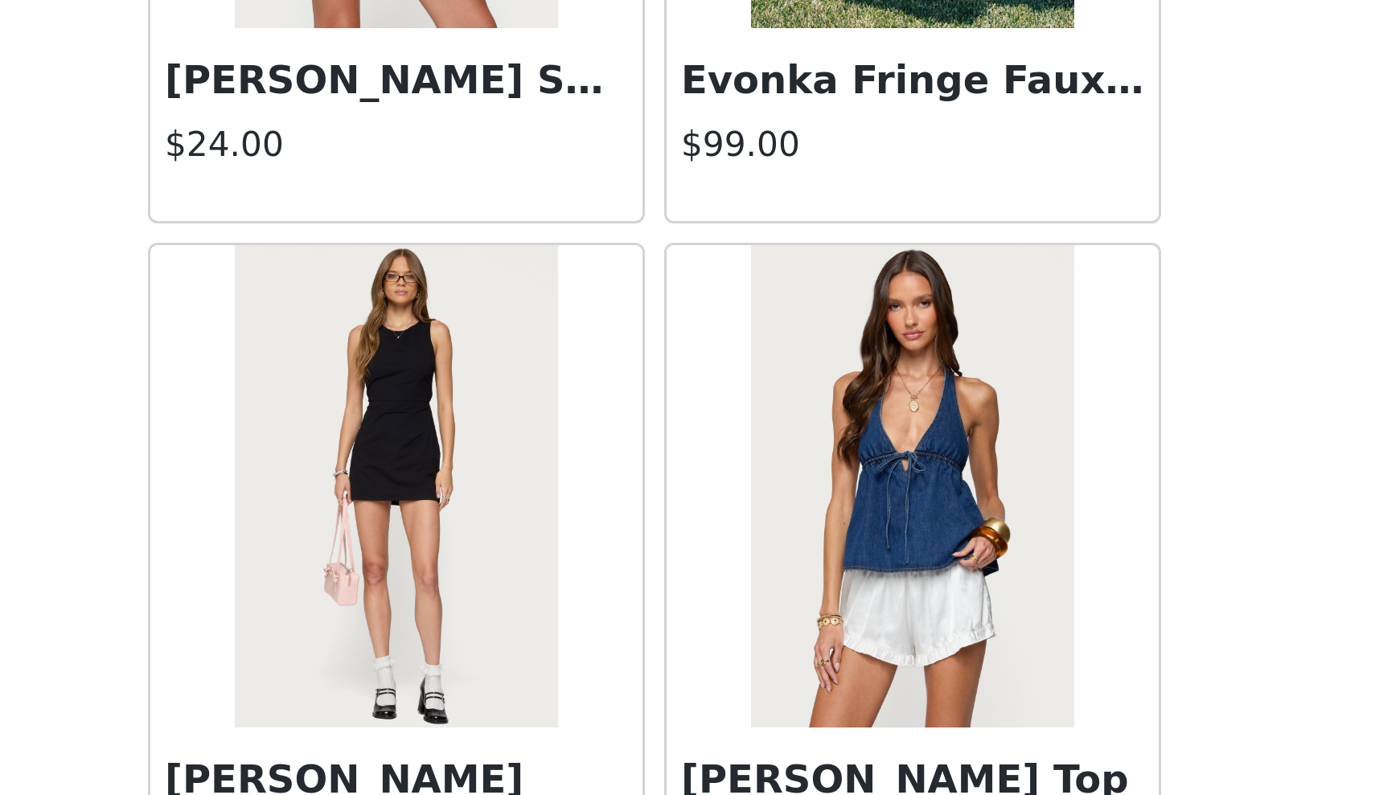
scroll to position [32347, 0]
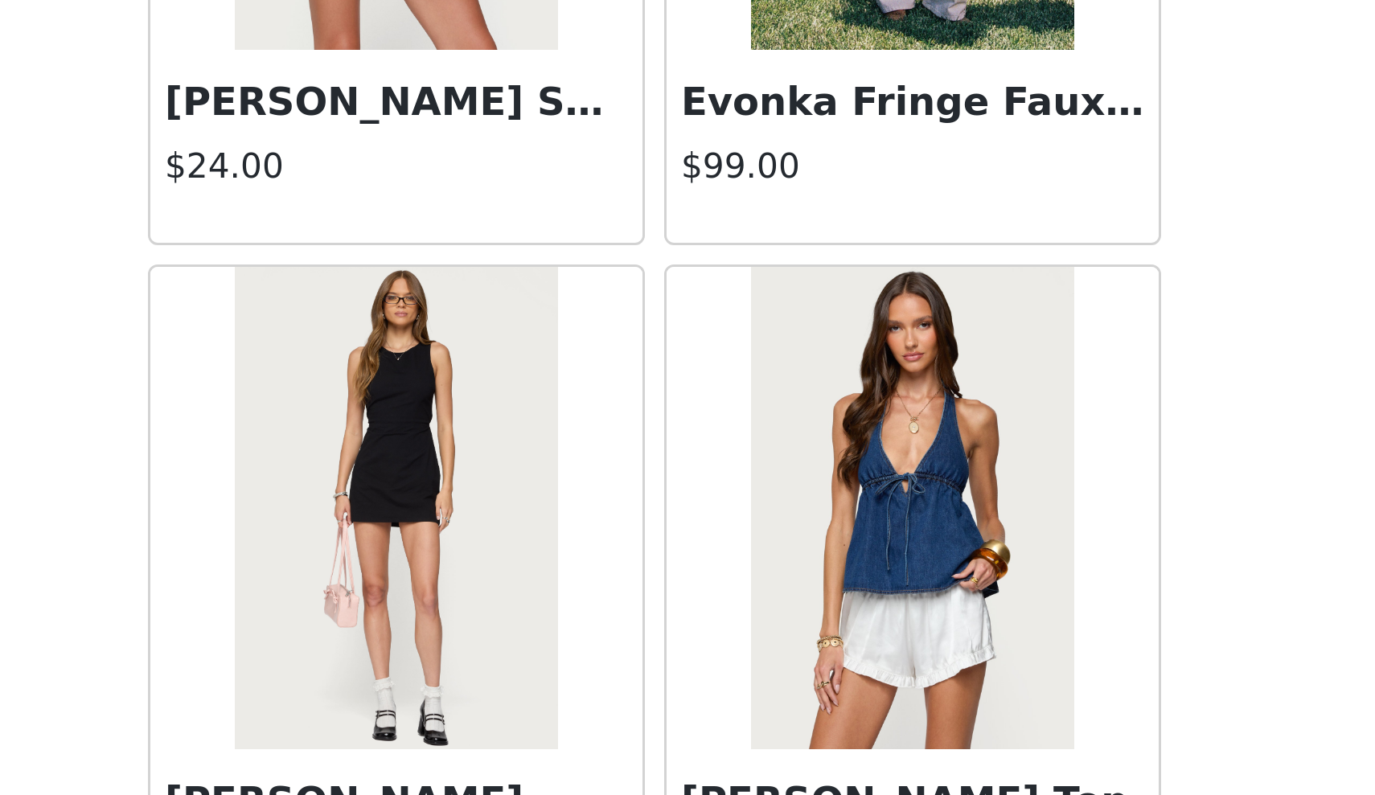
click at [720, 619] on img at bounding box center [773, 699] width 107 height 161
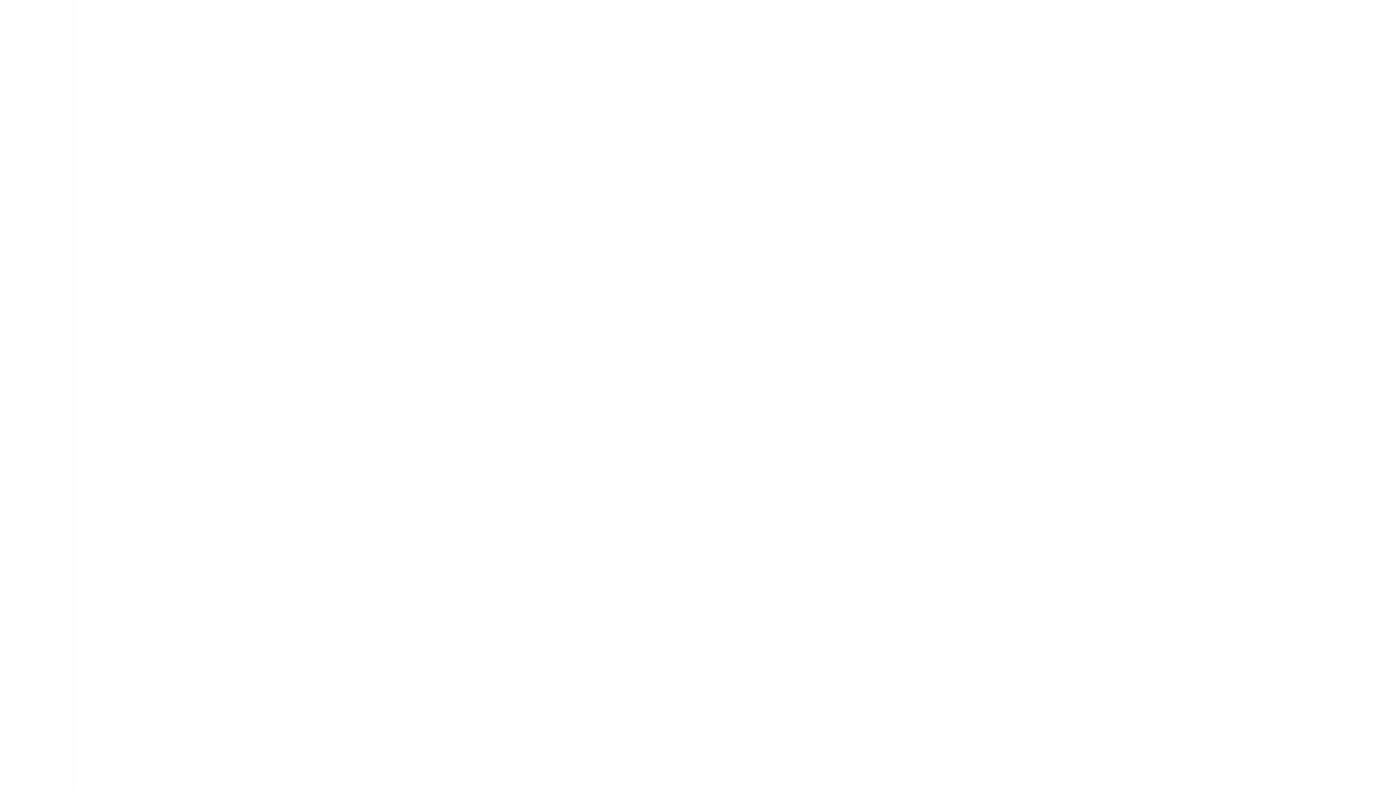
scroll to position [0, 0]
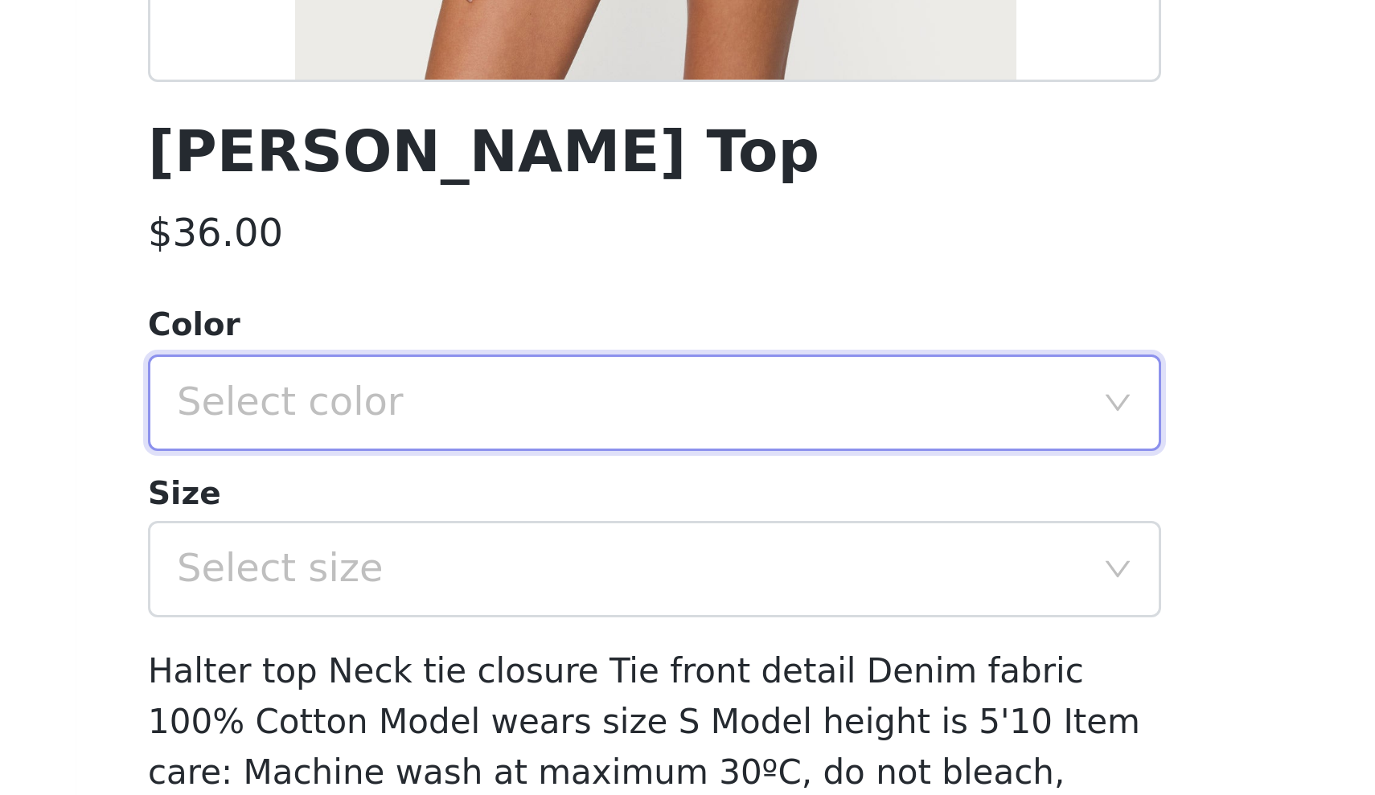
click at [528, 534] on div "Select color" at bounding box center [682, 549] width 308 height 31
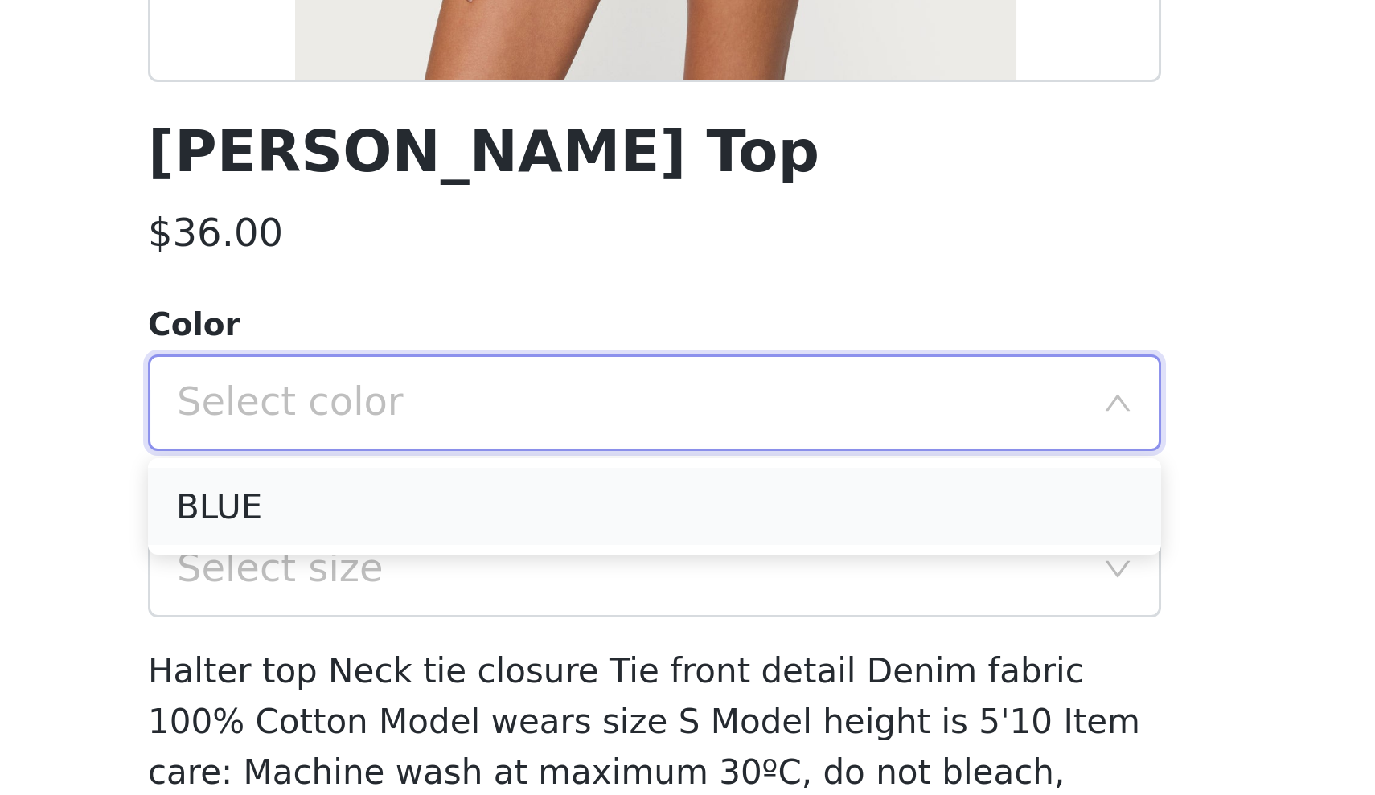
click at [519, 571] on li "BLUE" at bounding box center [688, 584] width 338 height 26
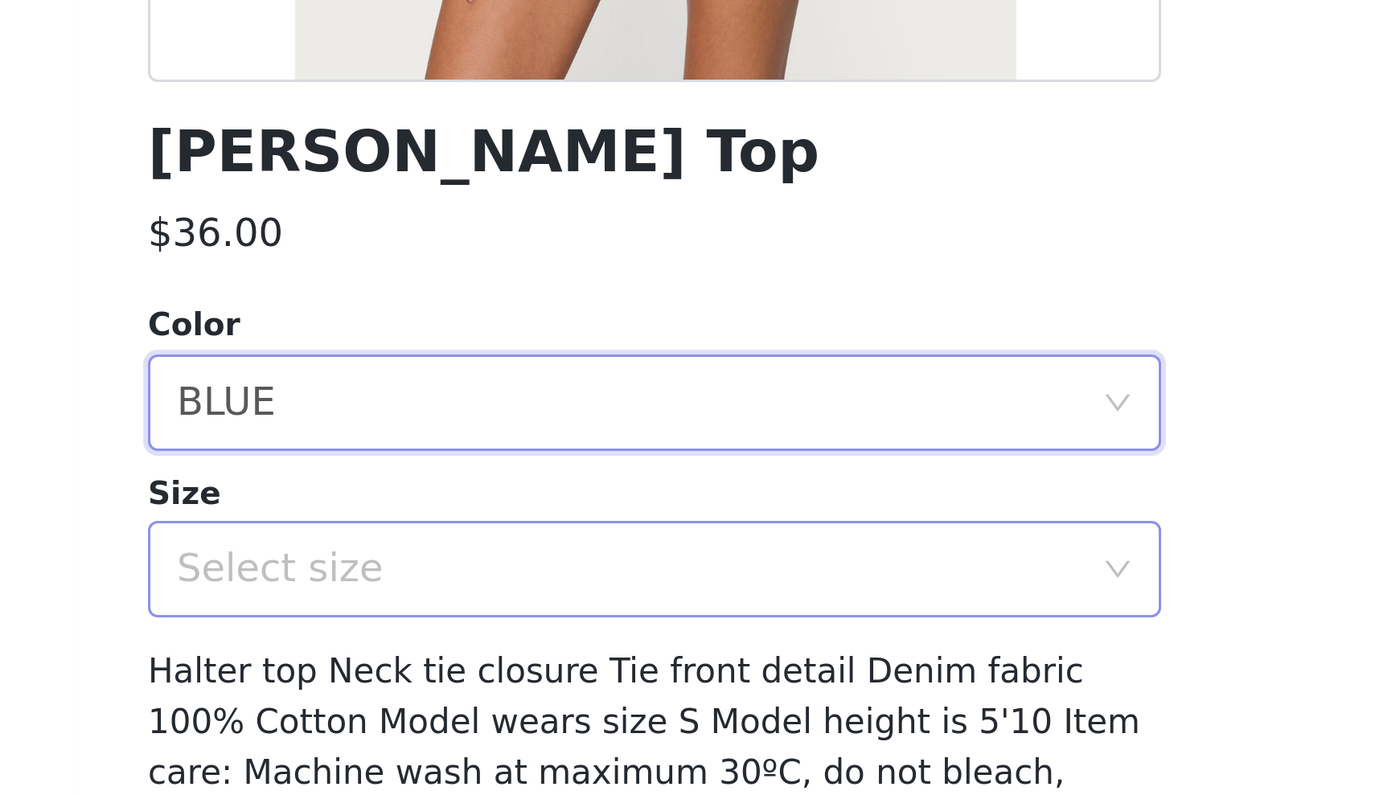
click at [528, 597] on div "Select size" at bounding box center [678, 605] width 301 height 16
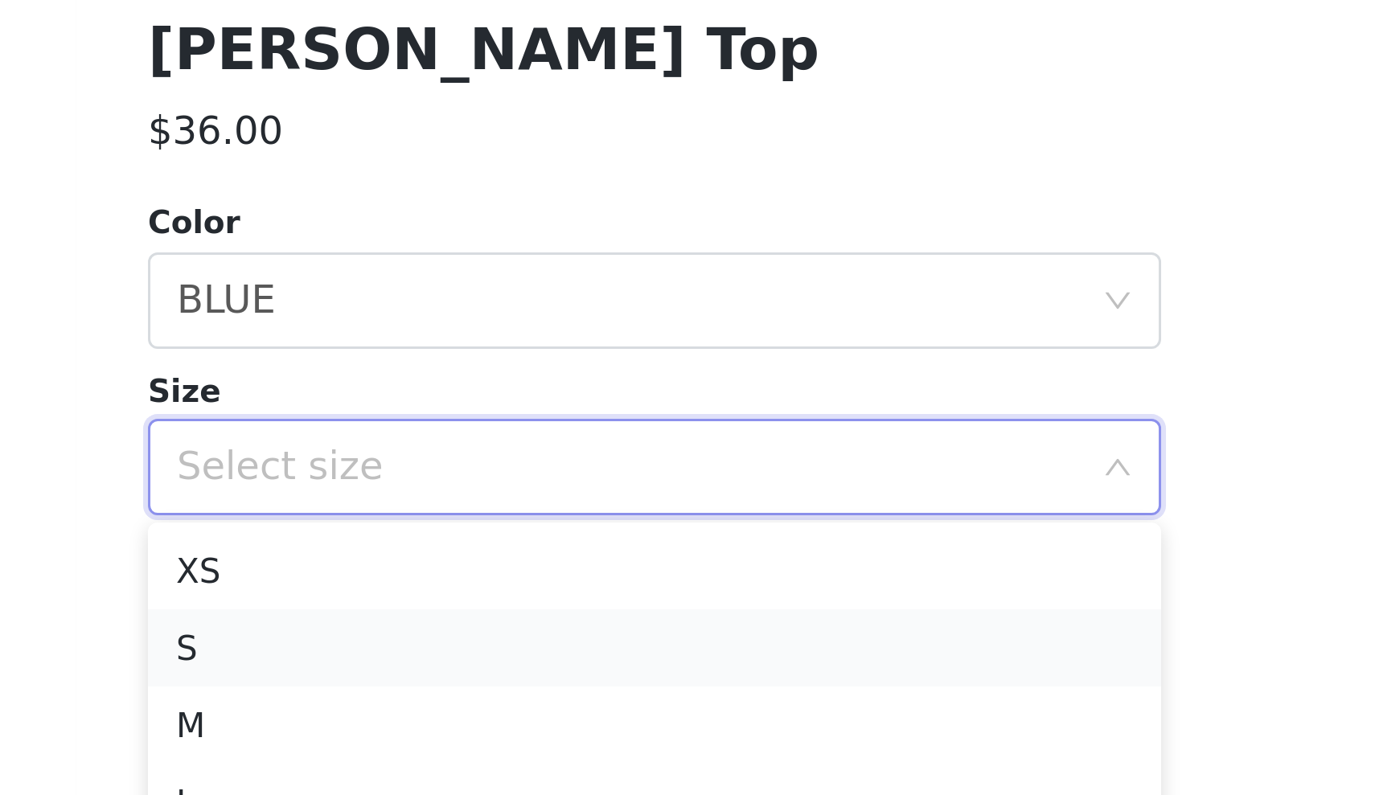
click at [519, 652] on li "S" at bounding box center [688, 665] width 338 height 26
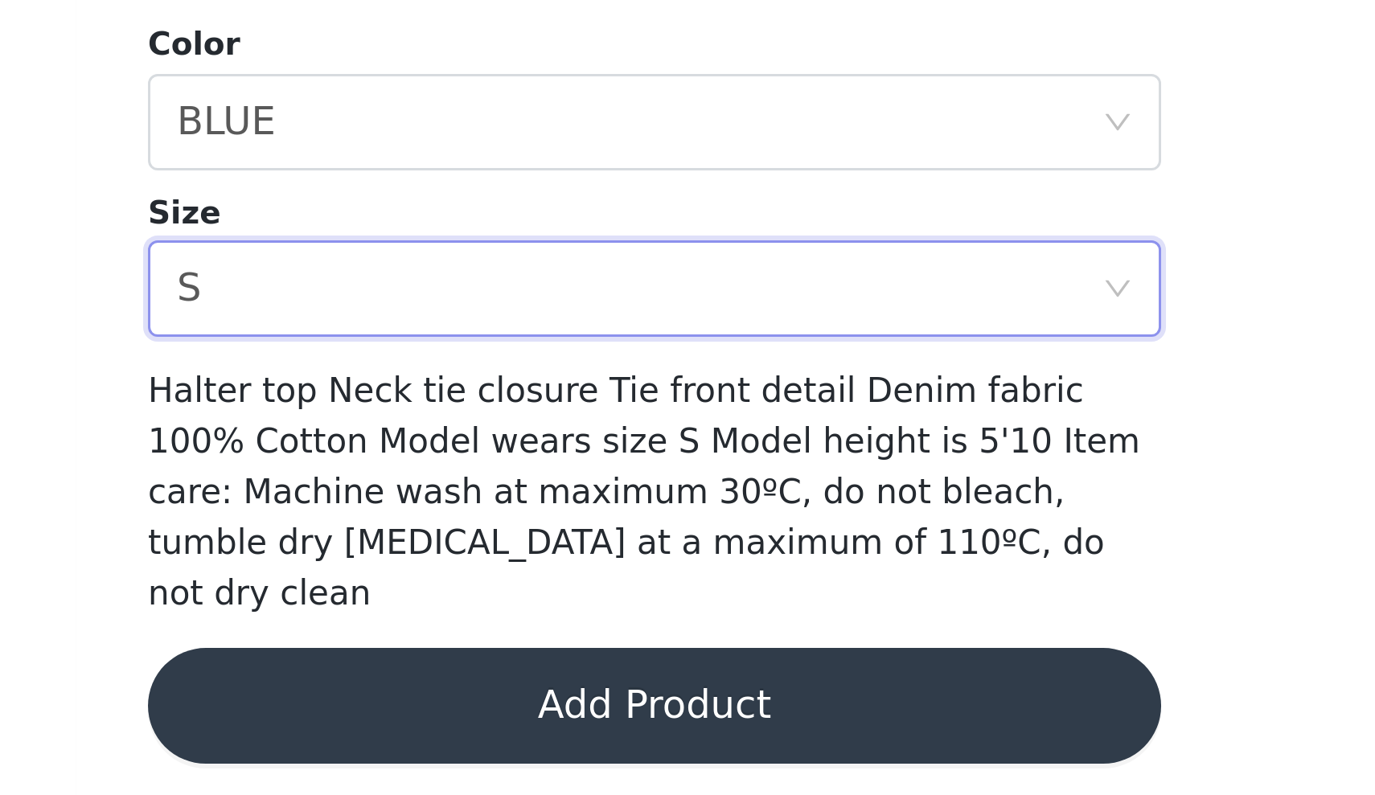
click at [519, 725] on button "Add Product" at bounding box center [688, 744] width 338 height 39
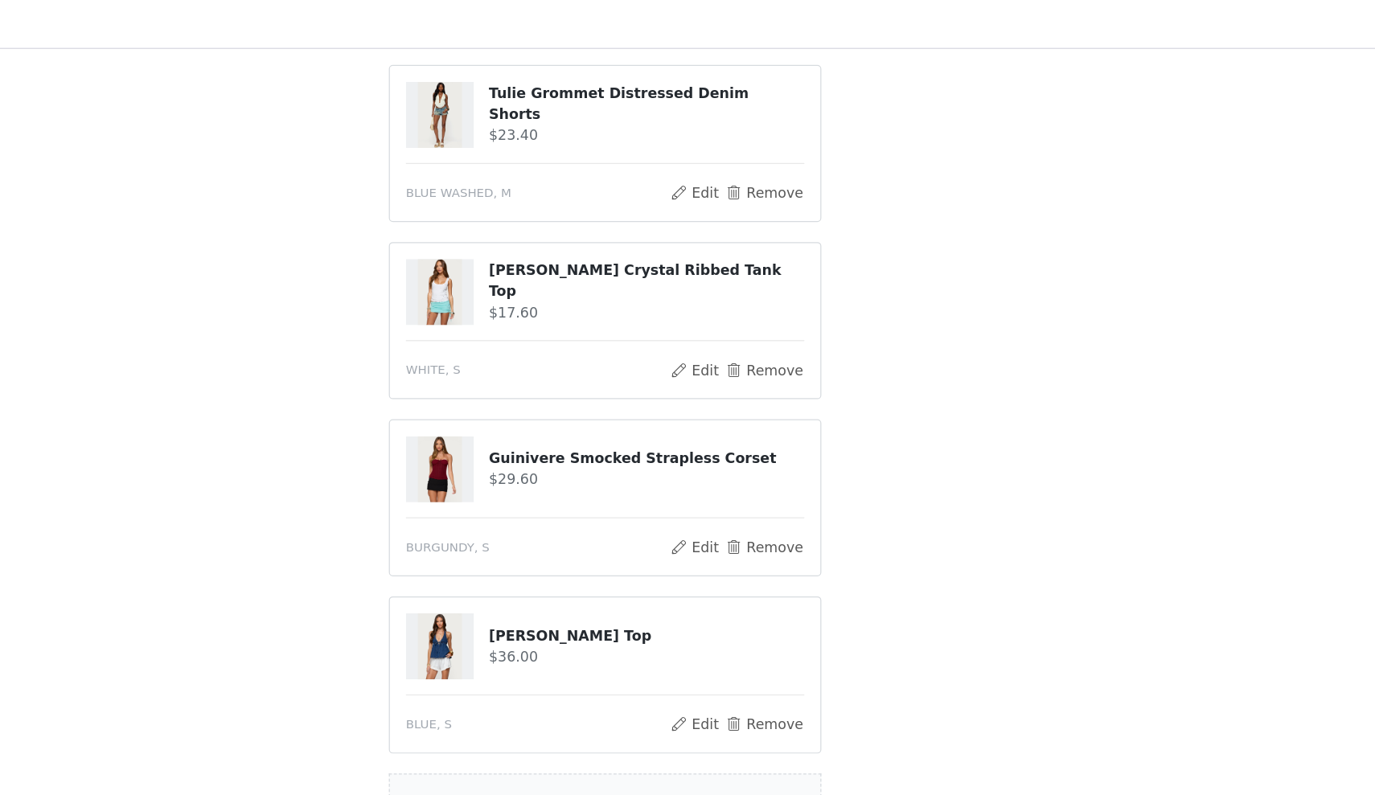
scroll to position [590, 0]
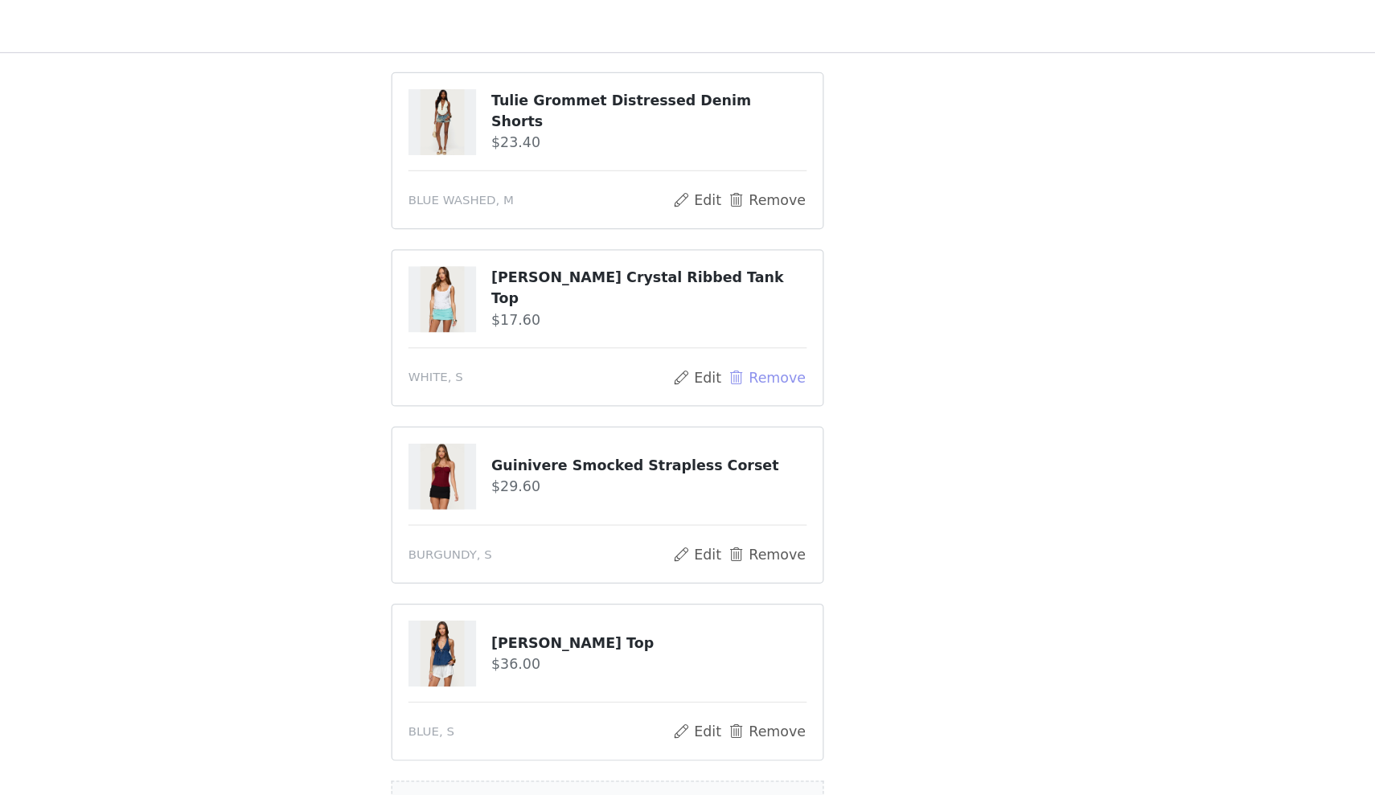
click at [783, 302] on button "Remove" at bounding box center [815, 303] width 64 height 19
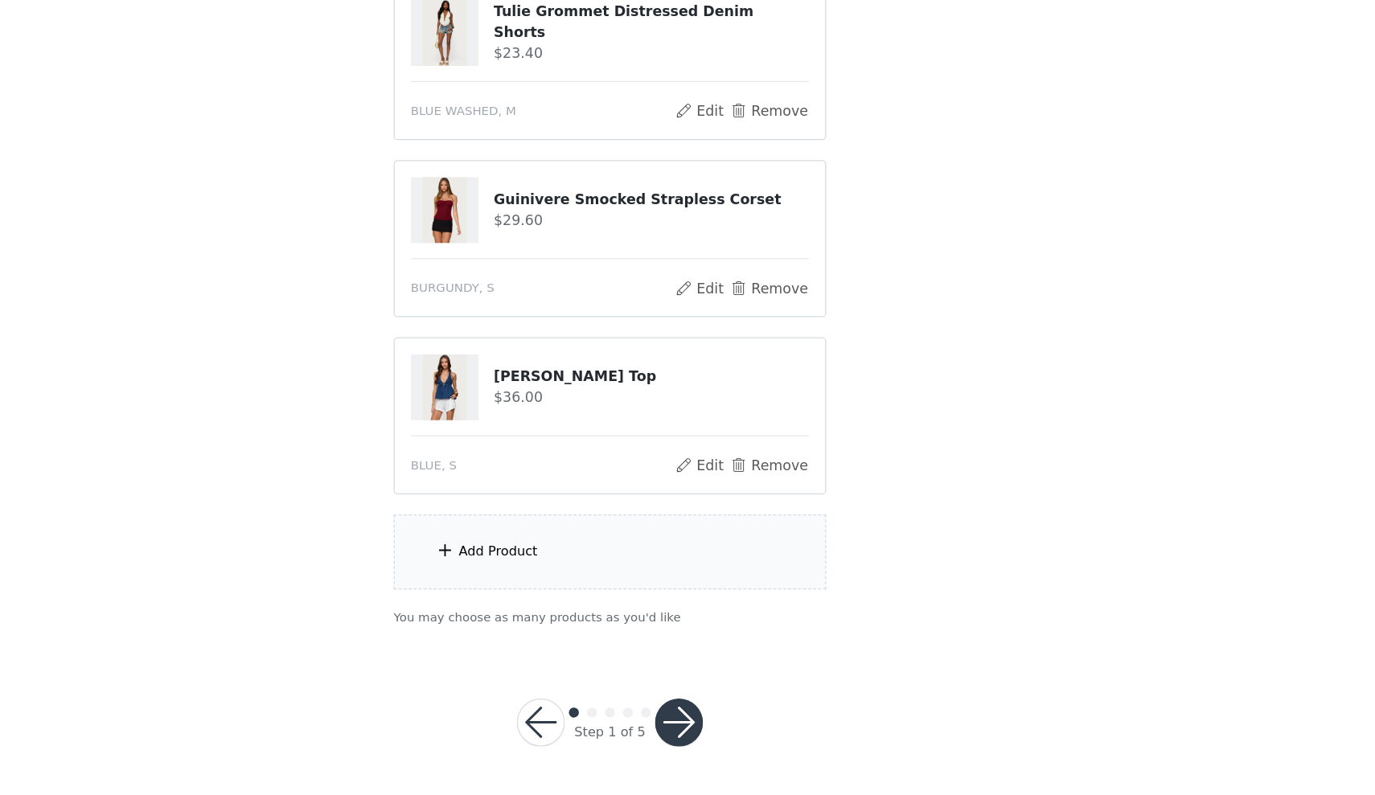
scroll to position [505, 0]
click at [724, 719] on button "button" at bounding box center [743, 738] width 39 height 39
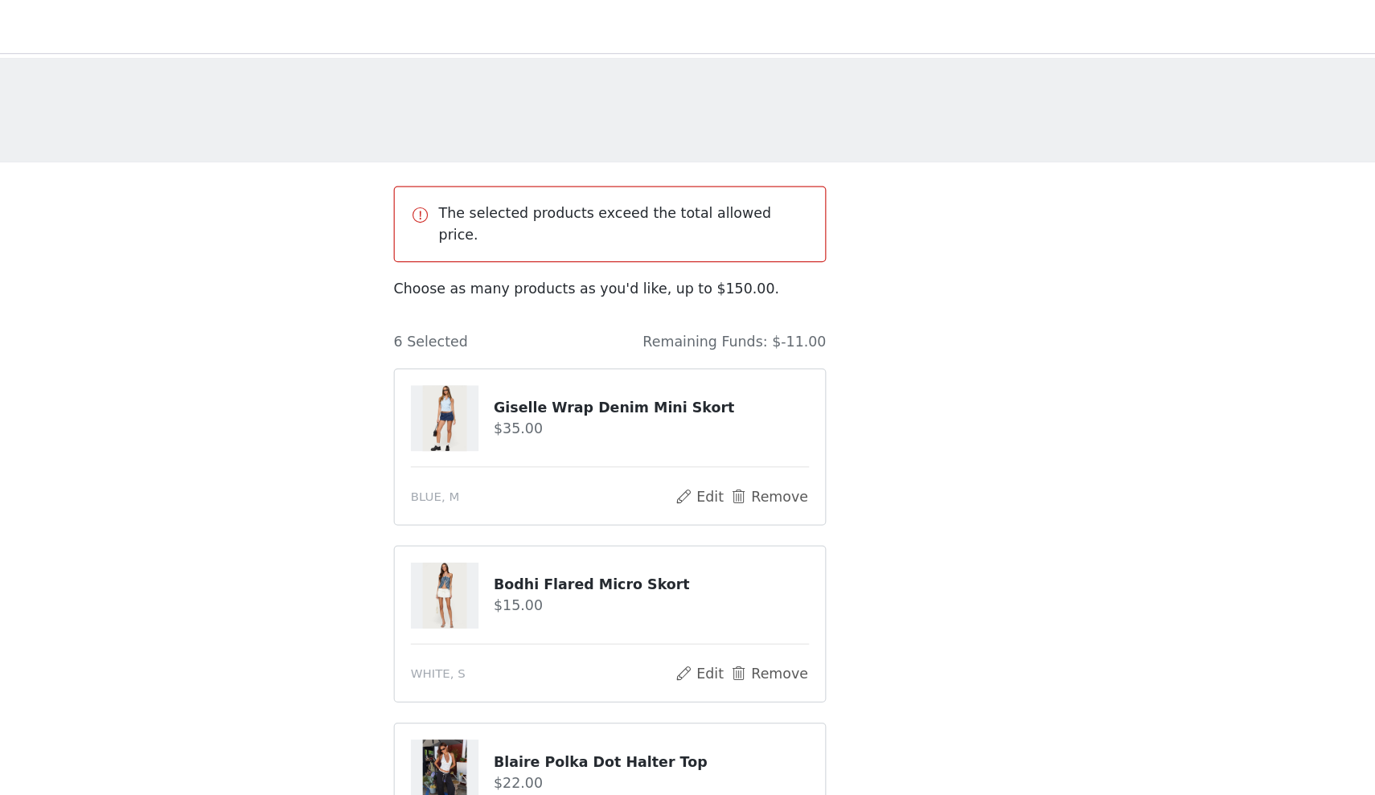
scroll to position [0, 0]
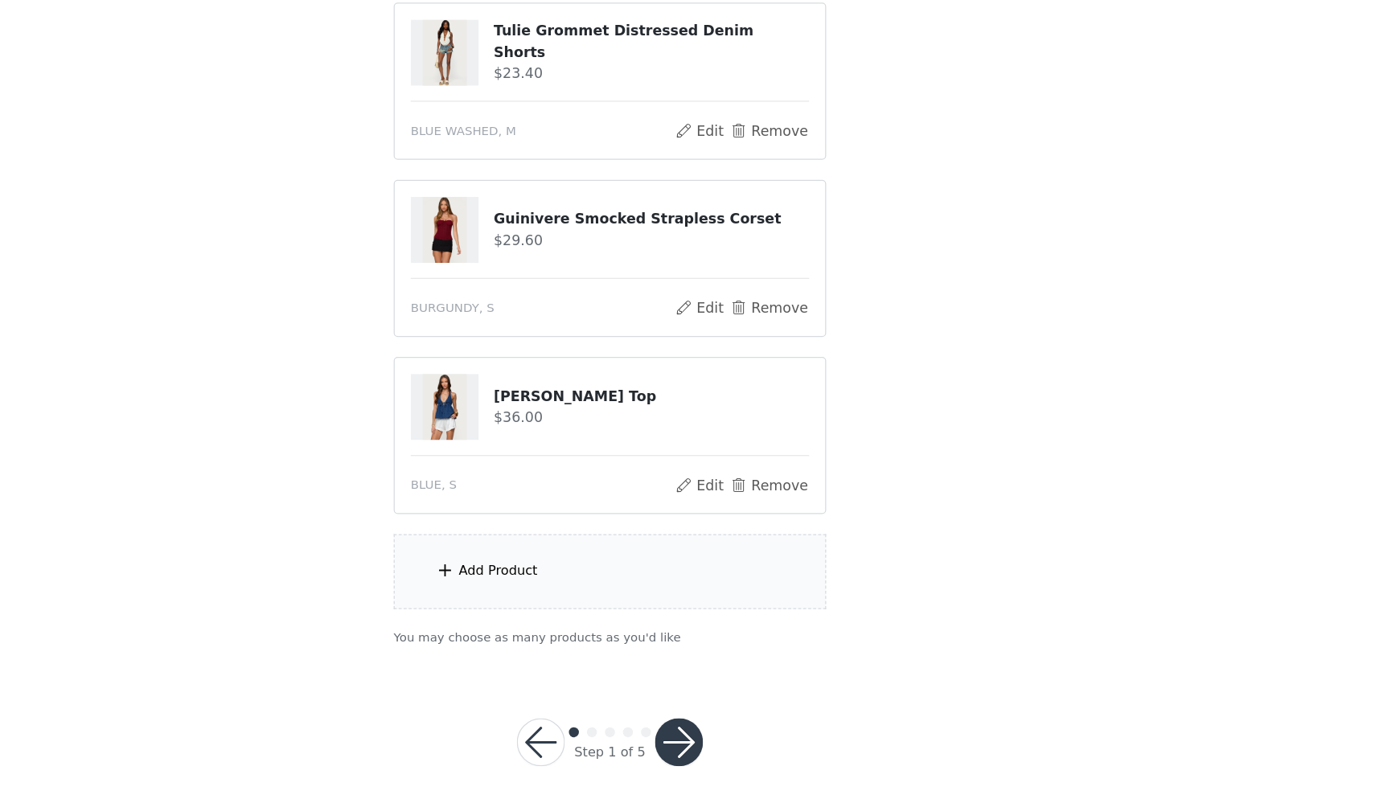
click at [724, 733] on button "button" at bounding box center [743, 752] width 39 height 39
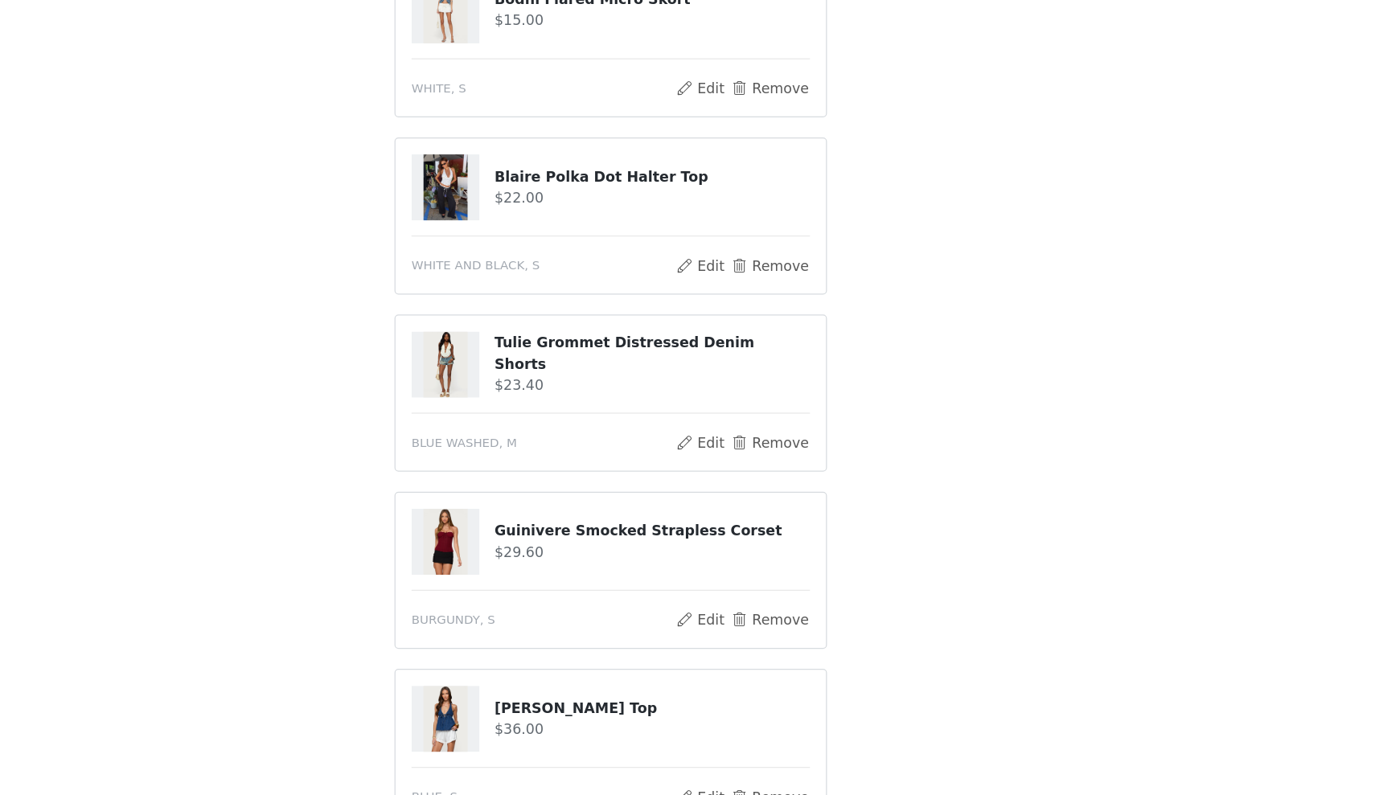
scroll to position [329, 0]
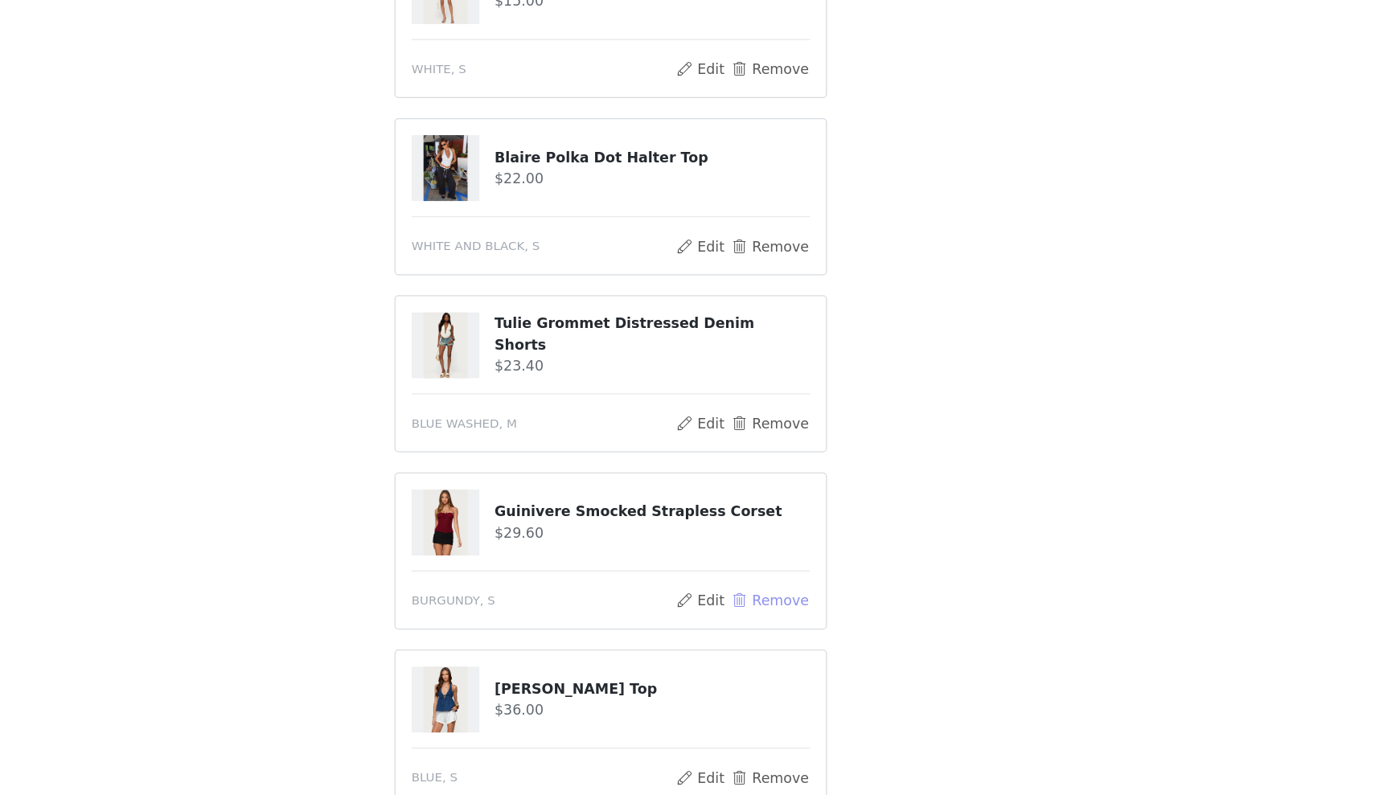
click at [783, 630] on button "Remove" at bounding box center [815, 639] width 64 height 19
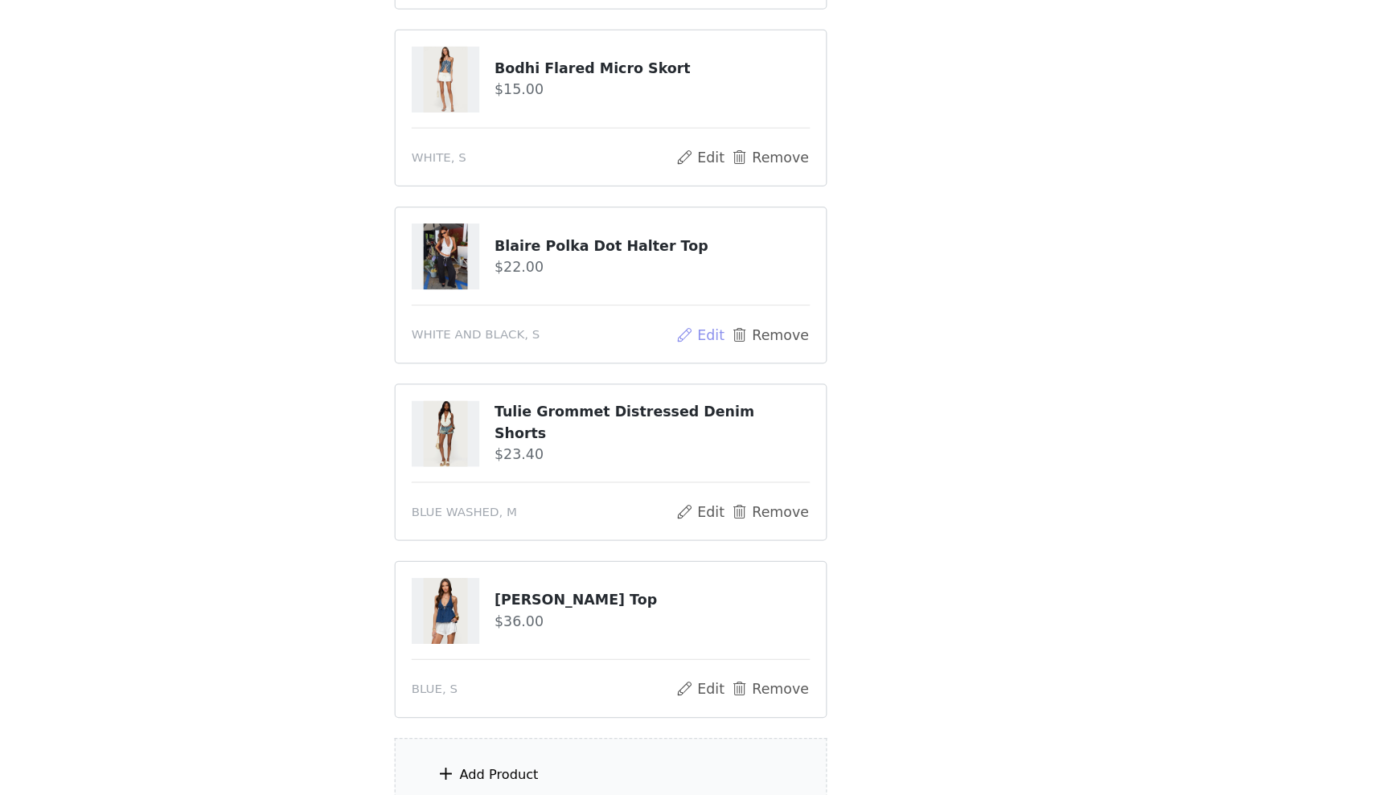
scroll to position [281, 0]
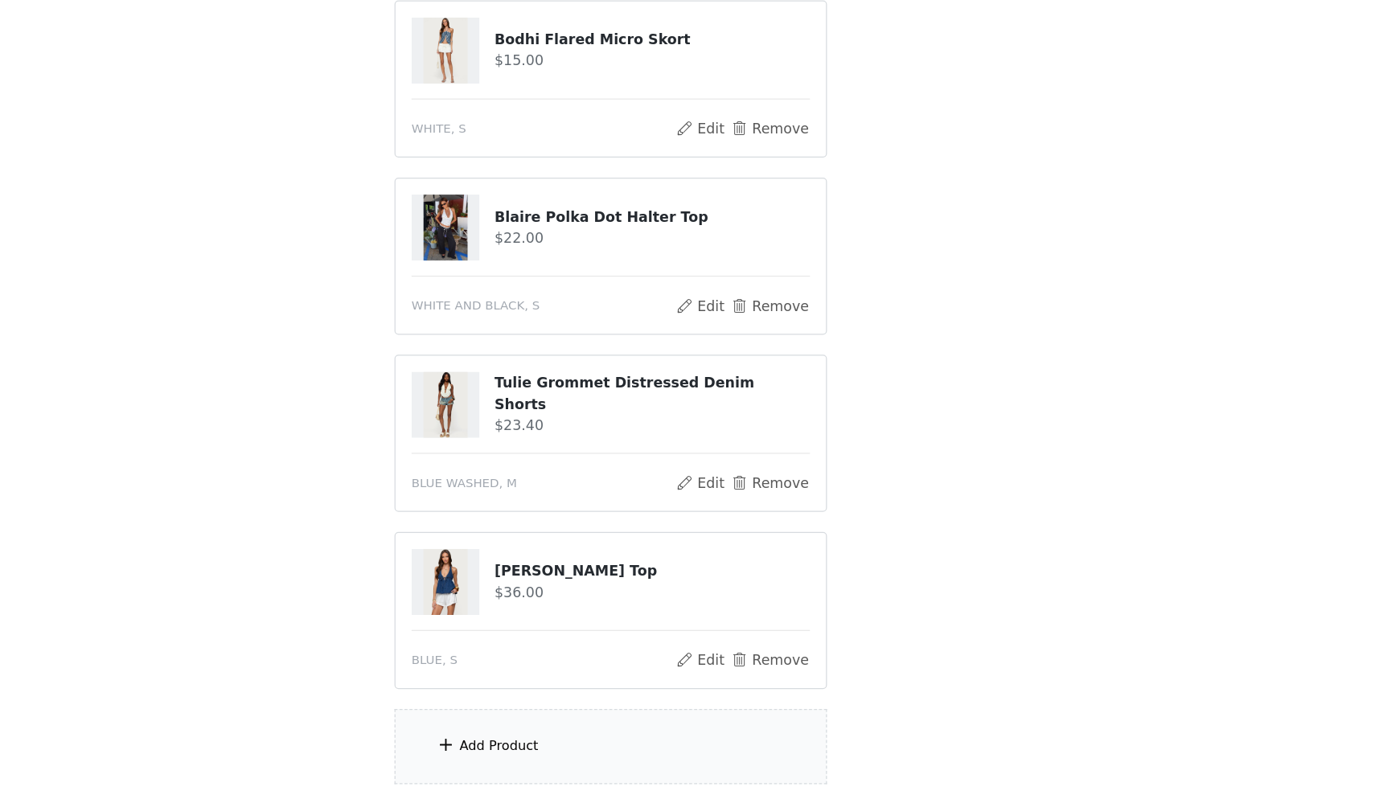
click at [514, 726] on div "Add Product" at bounding box center [687, 756] width 347 height 60
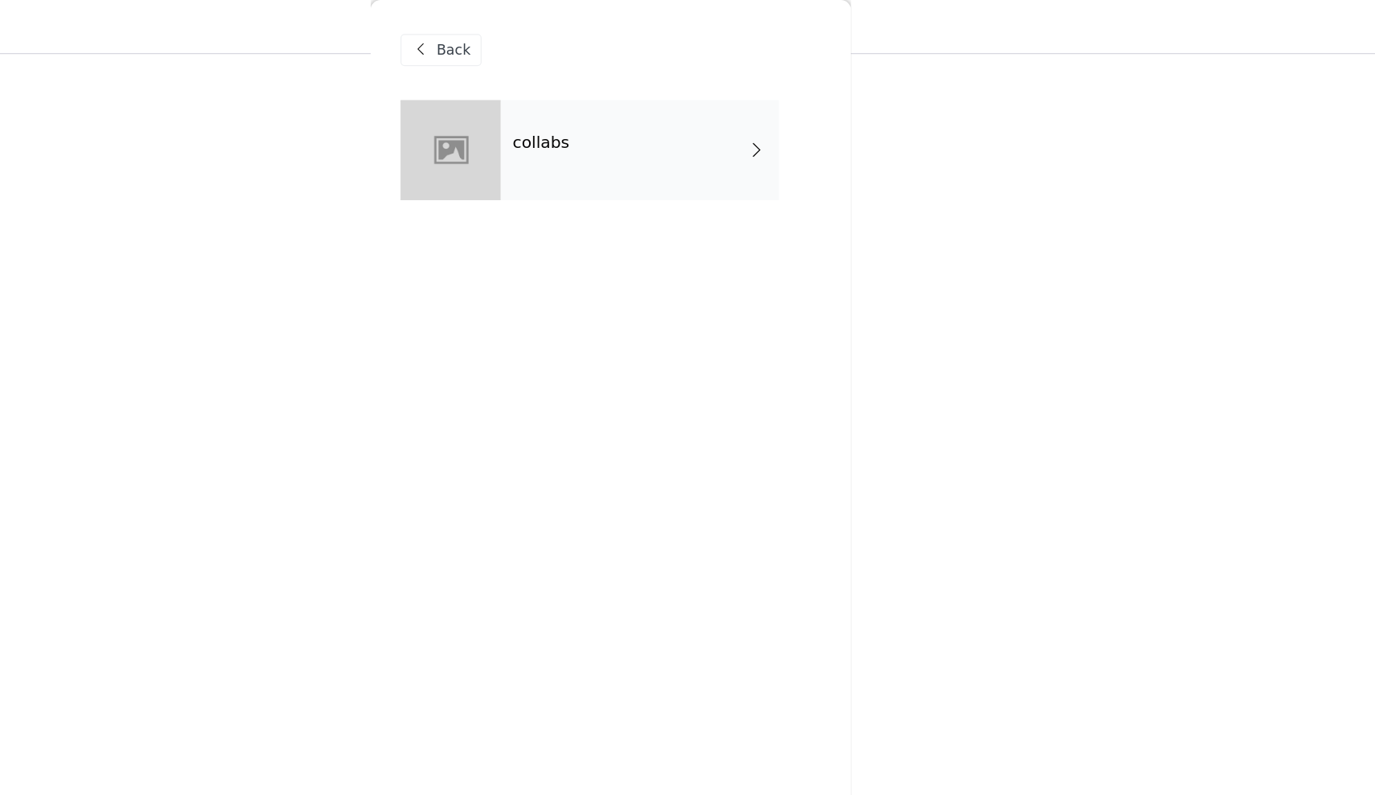
scroll to position [228, 0]
click at [599, 108] on div "collabs" at bounding box center [711, 120] width 224 height 80
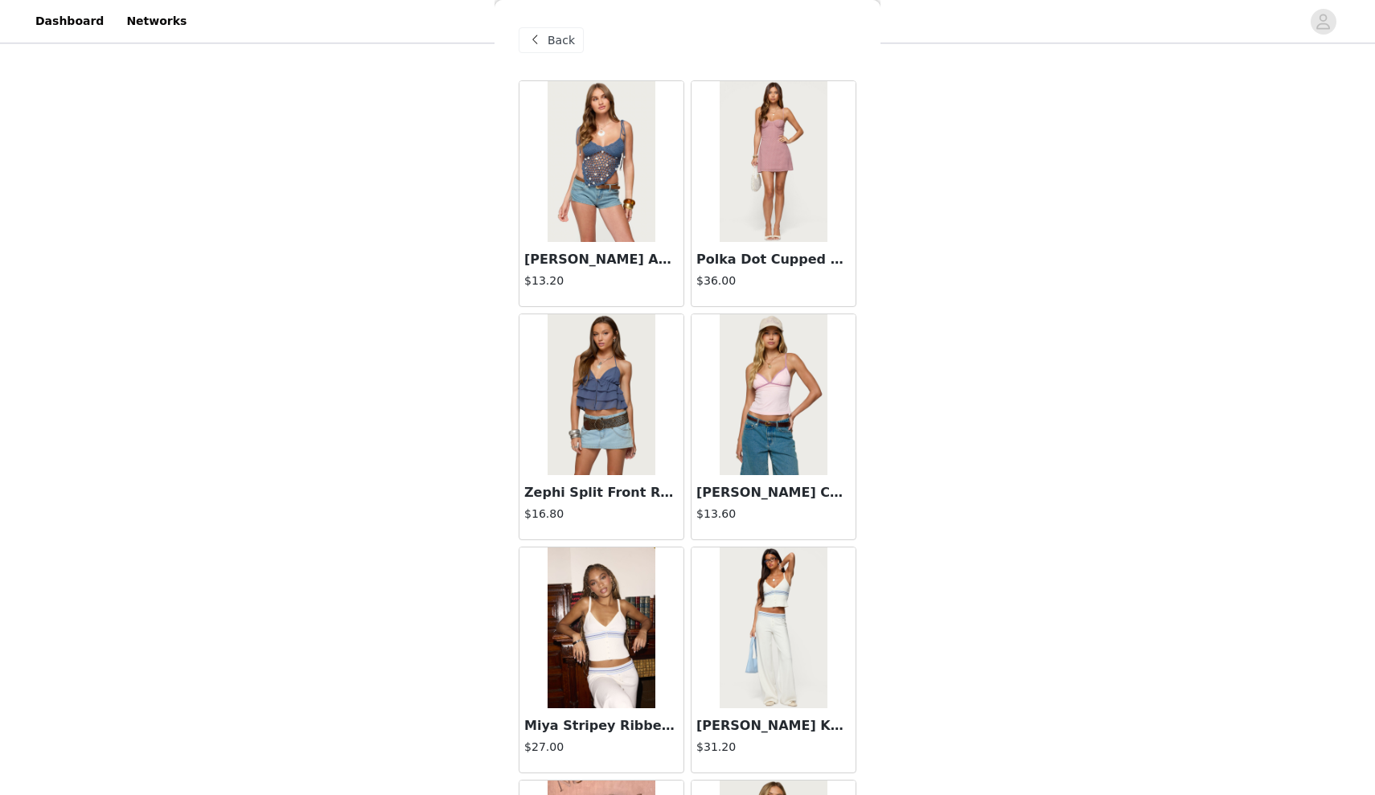
scroll to position [50, 0]
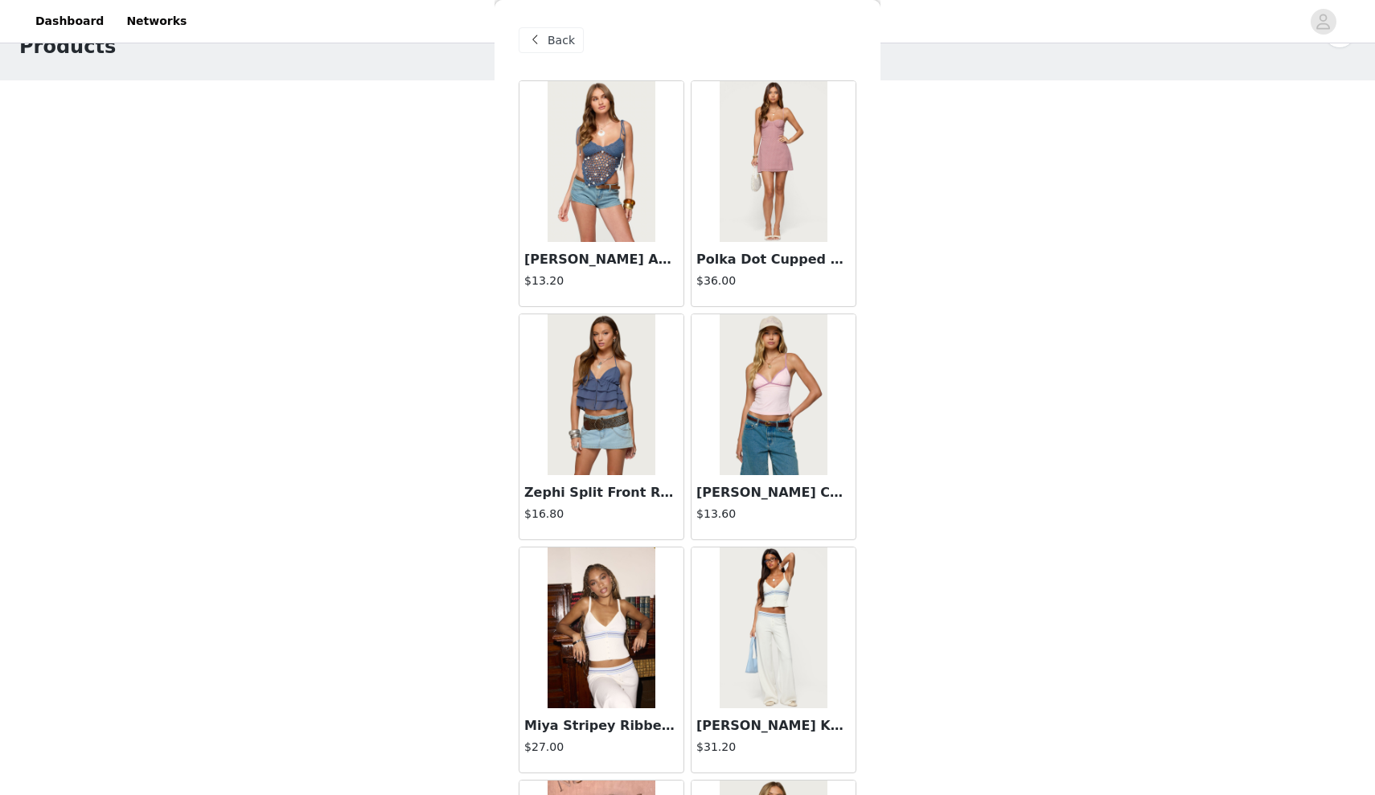
click at [557, 46] on span "Back" at bounding box center [561, 40] width 27 height 17
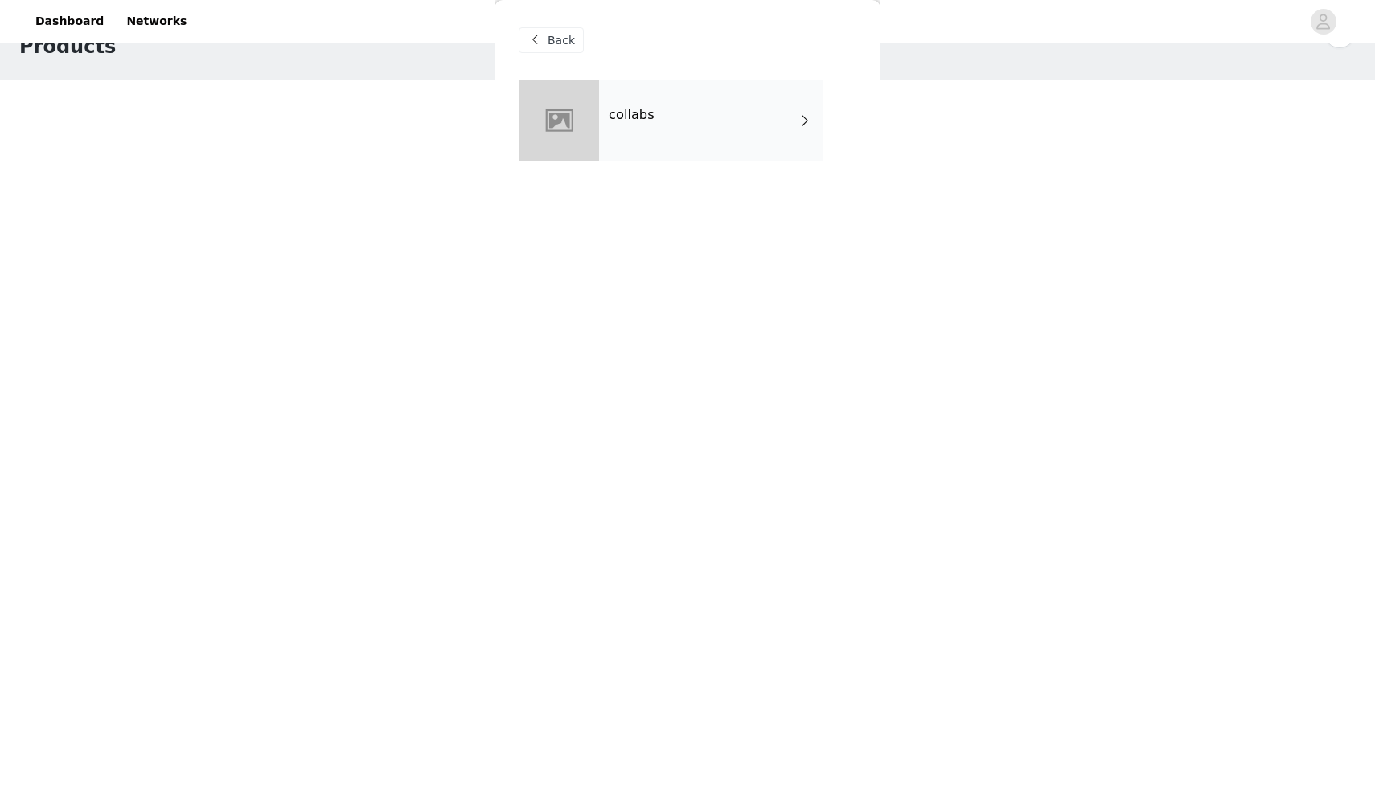
click at [564, 45] on span "Back" at bounding box center [561, 40] width 27 height 17
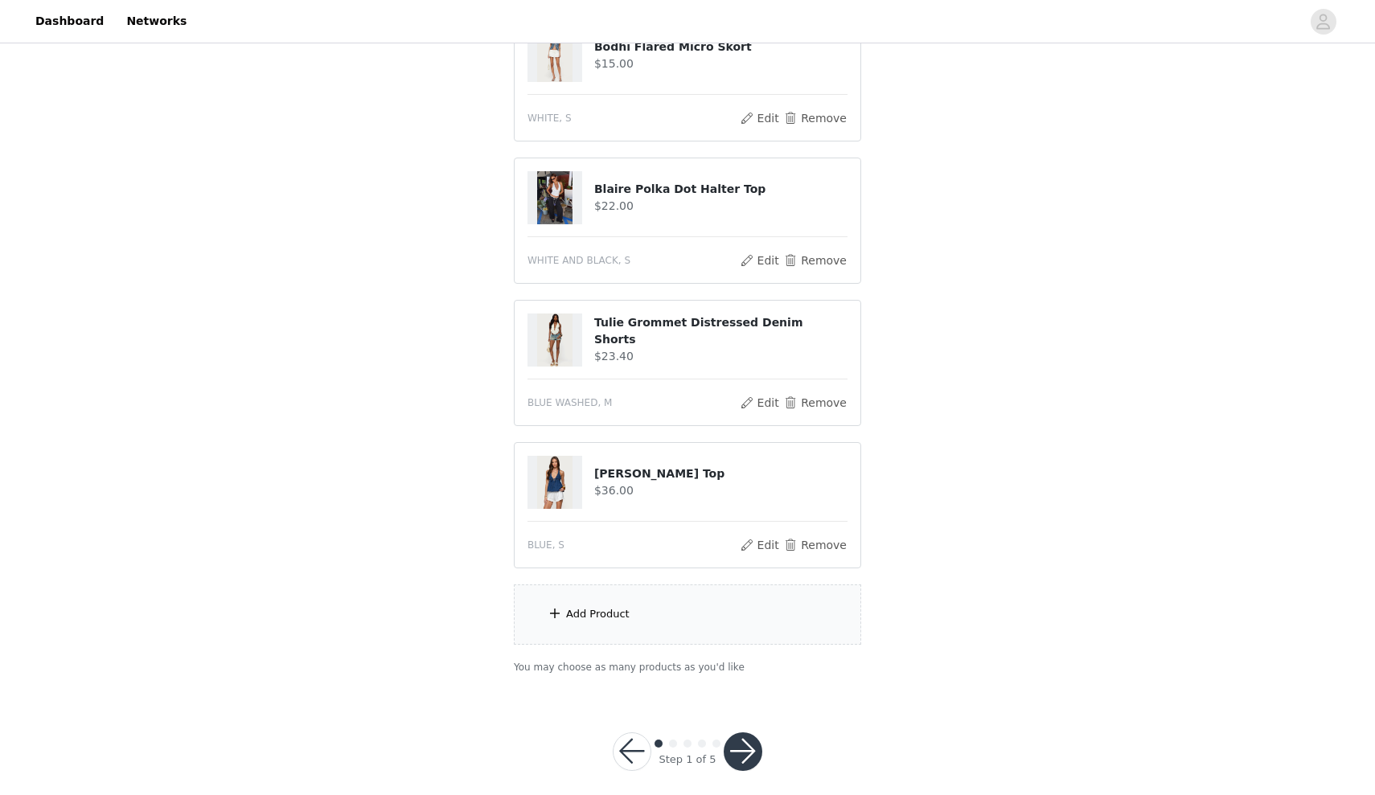
scroll to position [422, 0]
click at [705, 615] on div "Add Product" at bounding box center [687, 615] width 347 height 60
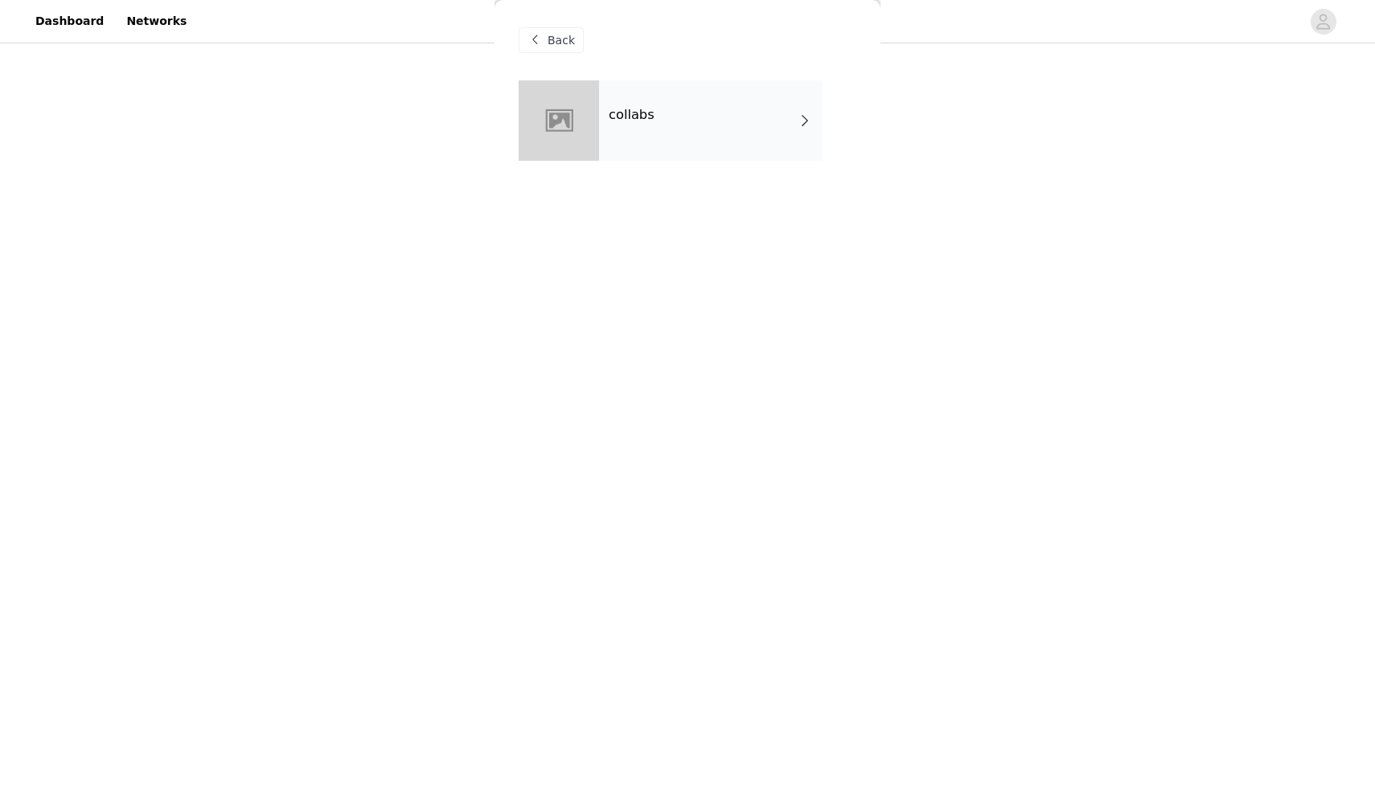
click at [673, 139] on div "collabs" at bounding box center [711, 120] width 224 height 80
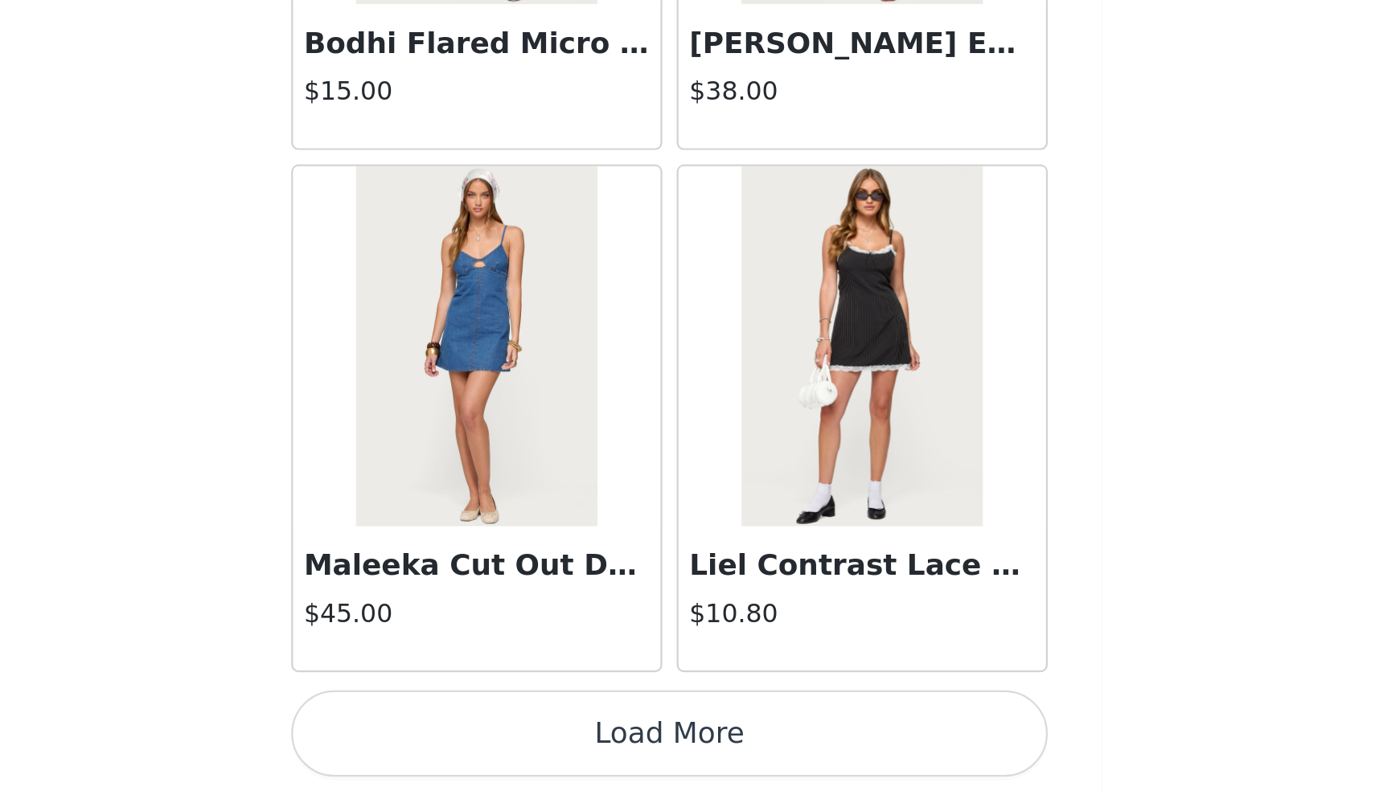
scroll to position [118, 0]
click at [519, 749] on button "Load More" at bounding box center [688, 768] width 338 height 39
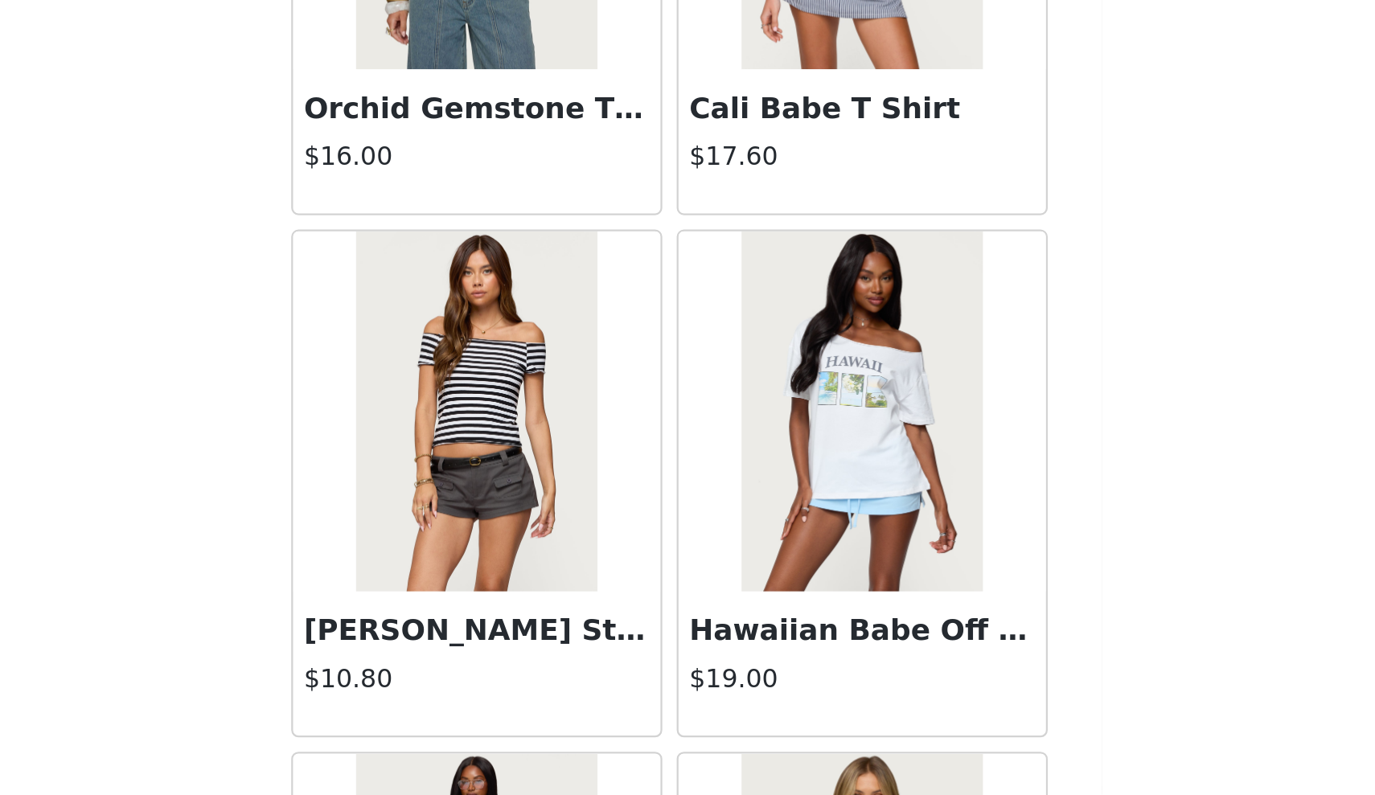
scroll to position [2804, 0]
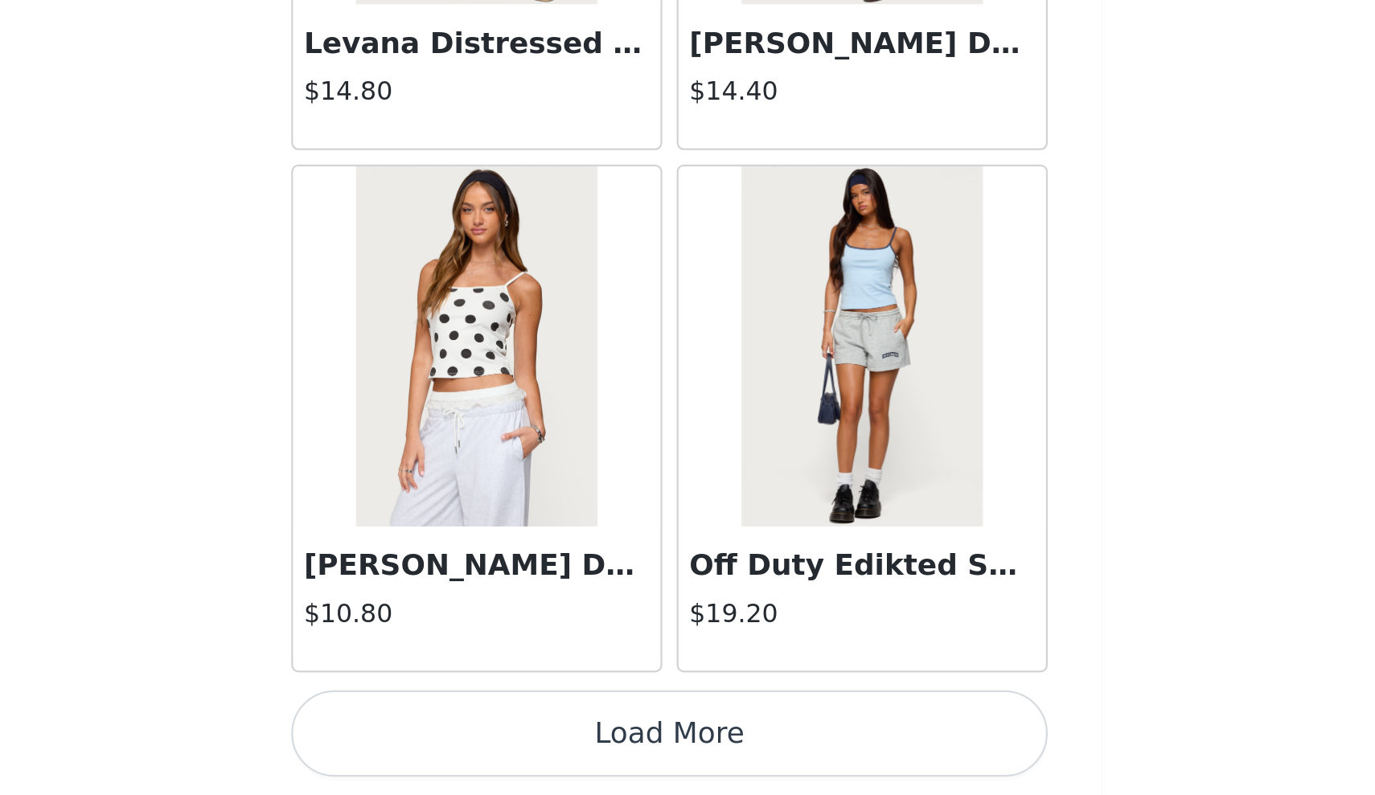
click at [519, 749] on button "Load More" at bounding box center [688, 768] width 338 height 39
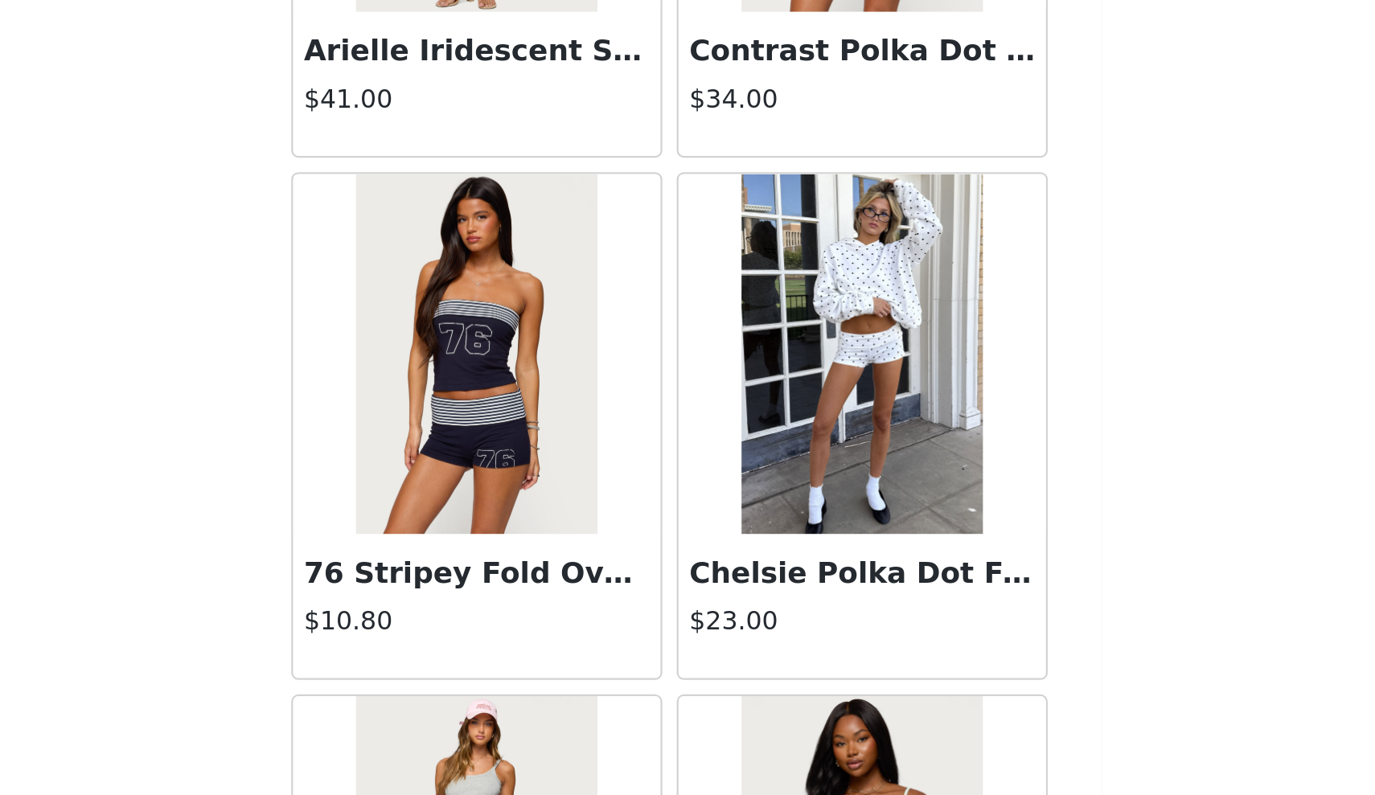
scroll to position [4929, 0]
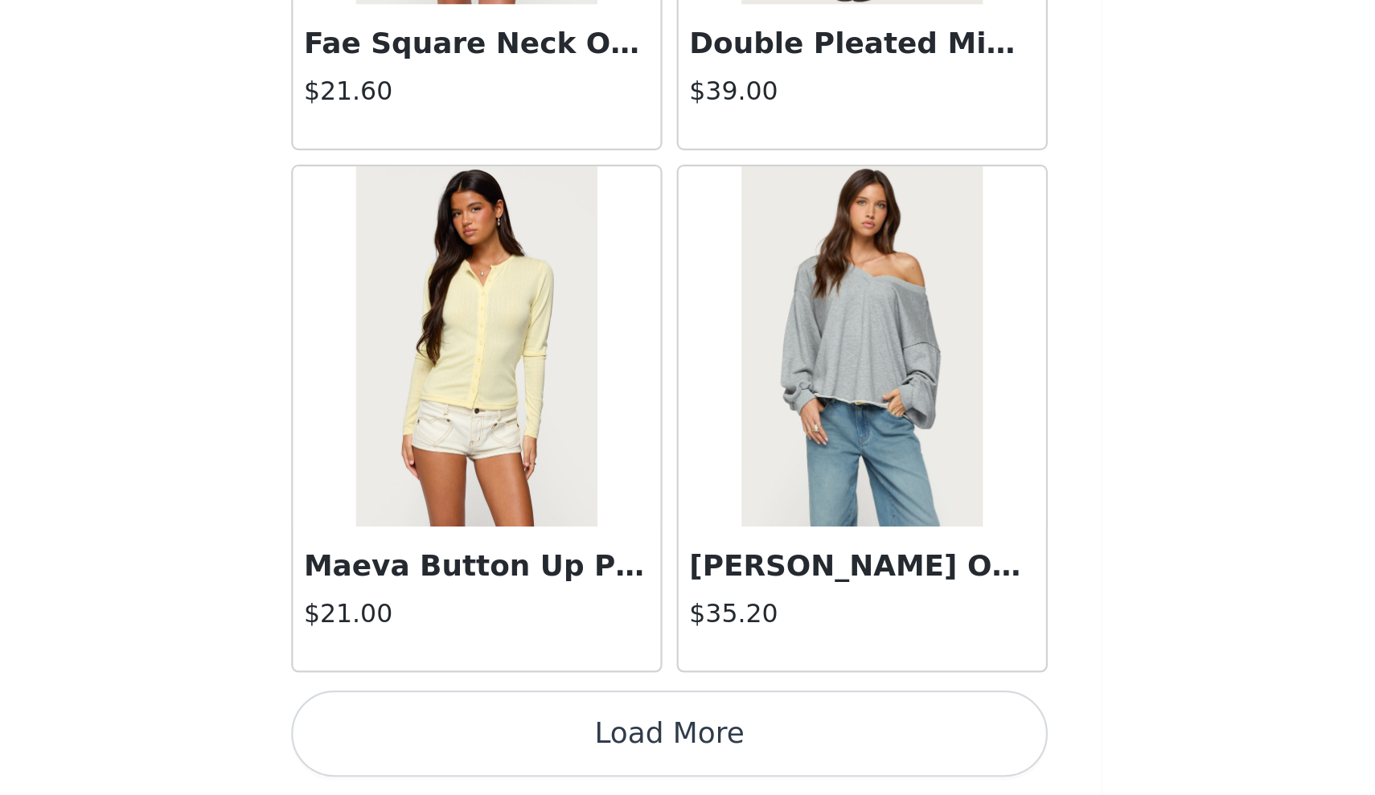
click at [519, 749] on button "Load More" at bounding box center [688, 768] width 338 height 39
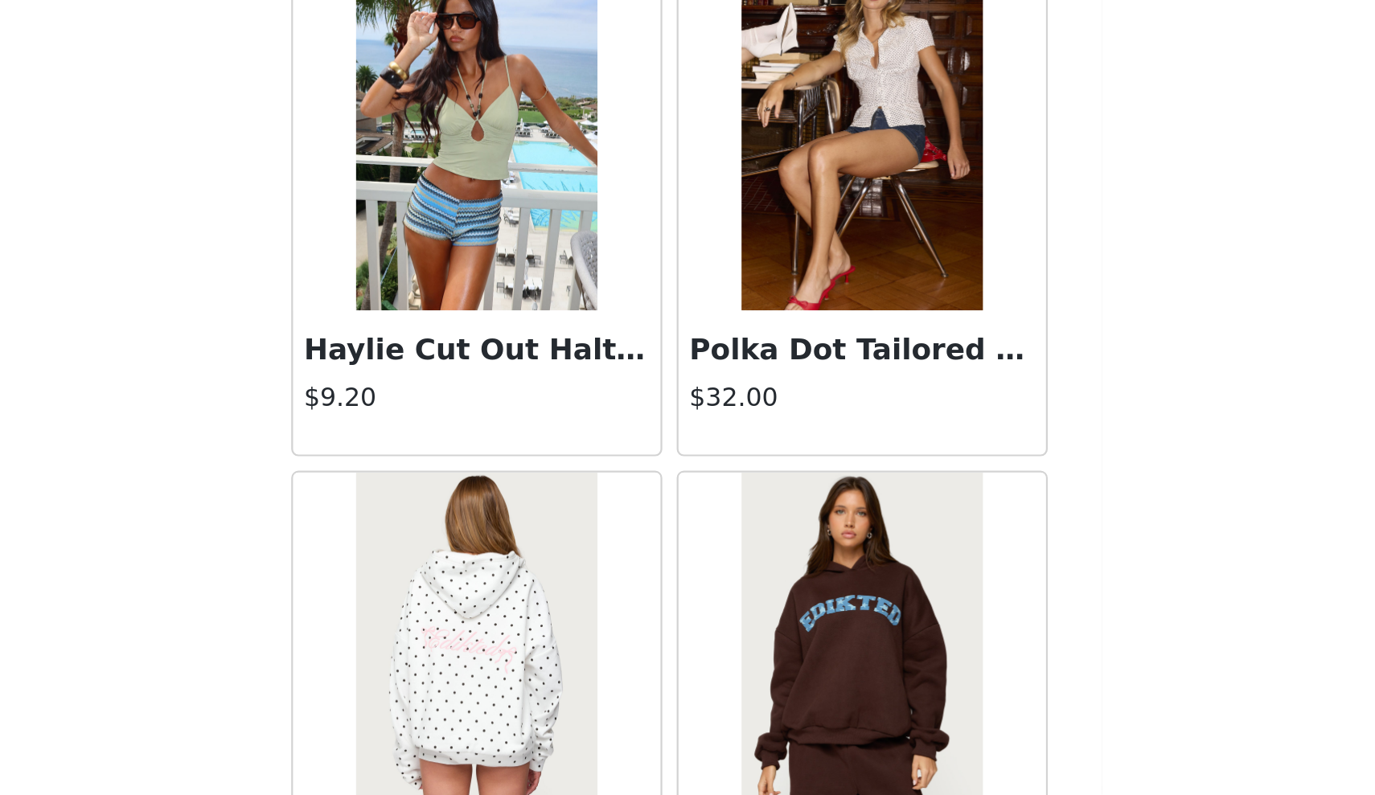
scroll to position [7579, 0]
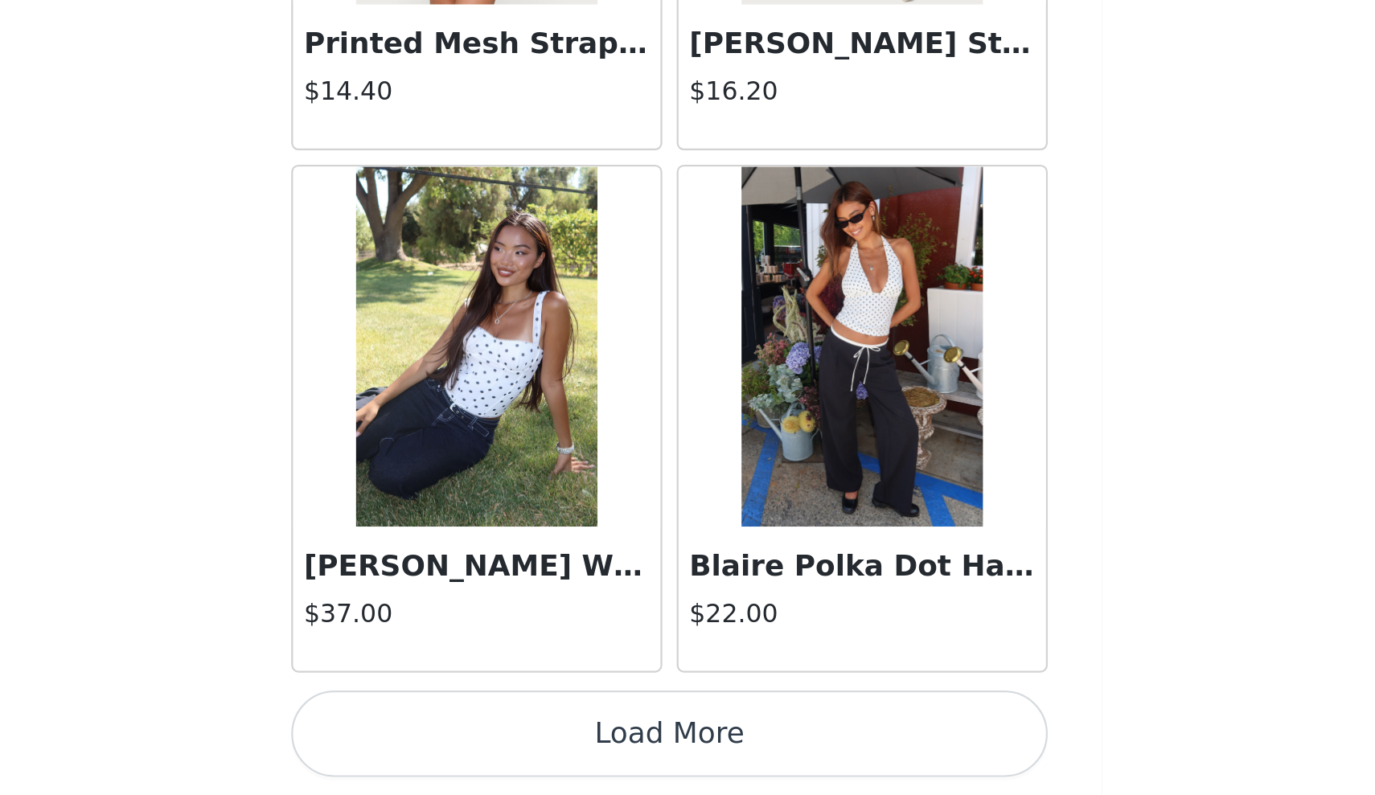
click at [519, 749] on button "Load More" at bounding box center [688, 768] width 338 height 39
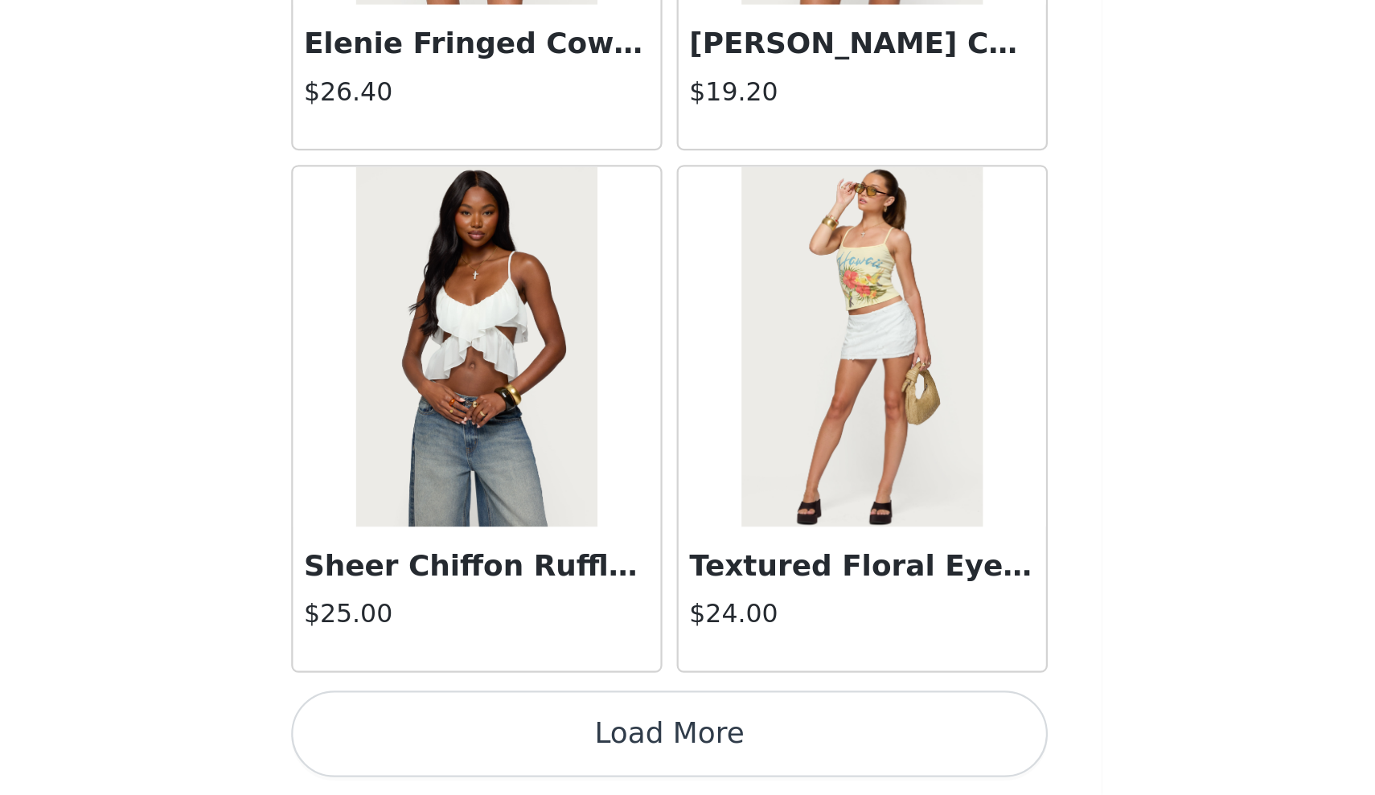
scroll to position [10995, 0]
click at [519, 749] on button "Load More" at bounding box center [688, 768] width 338 height 39
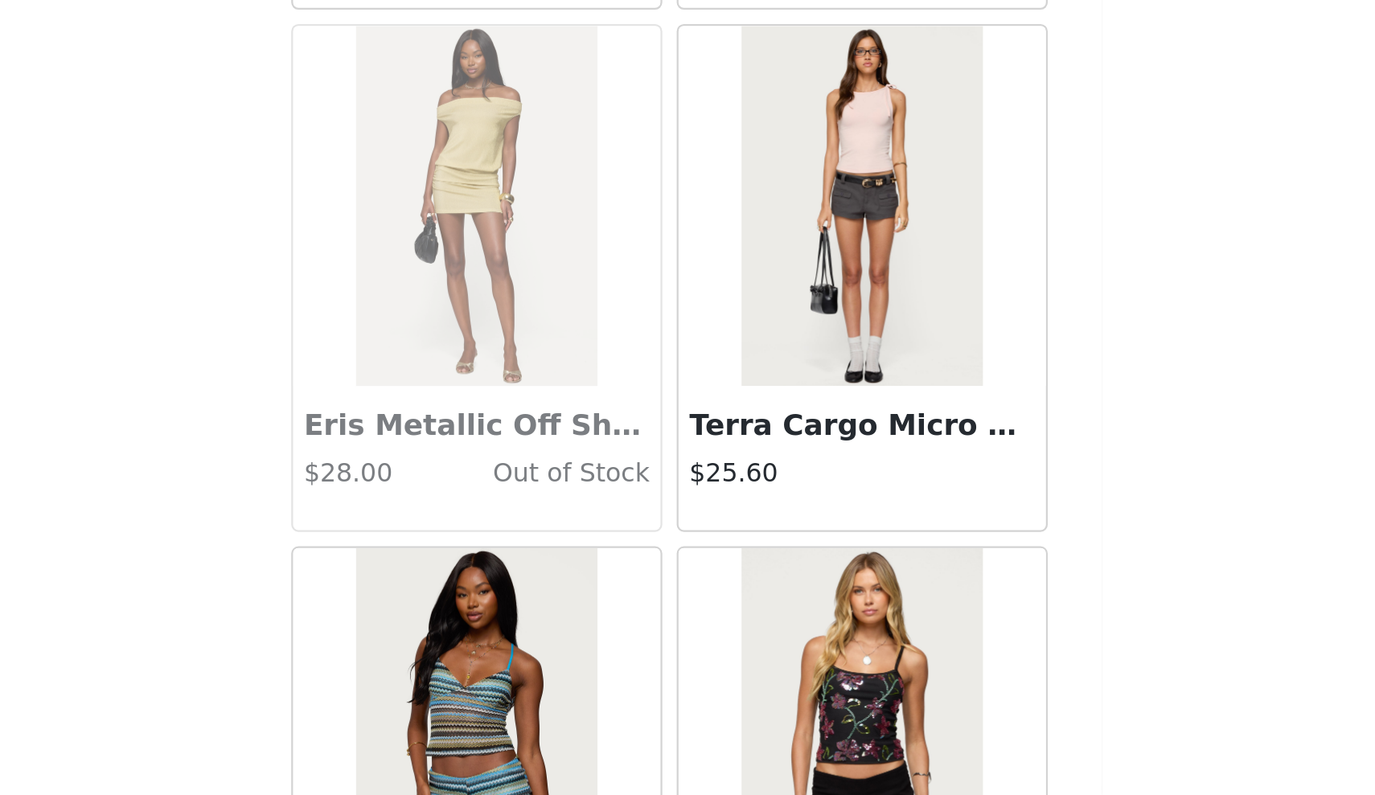
scroll to position [11768, 0]
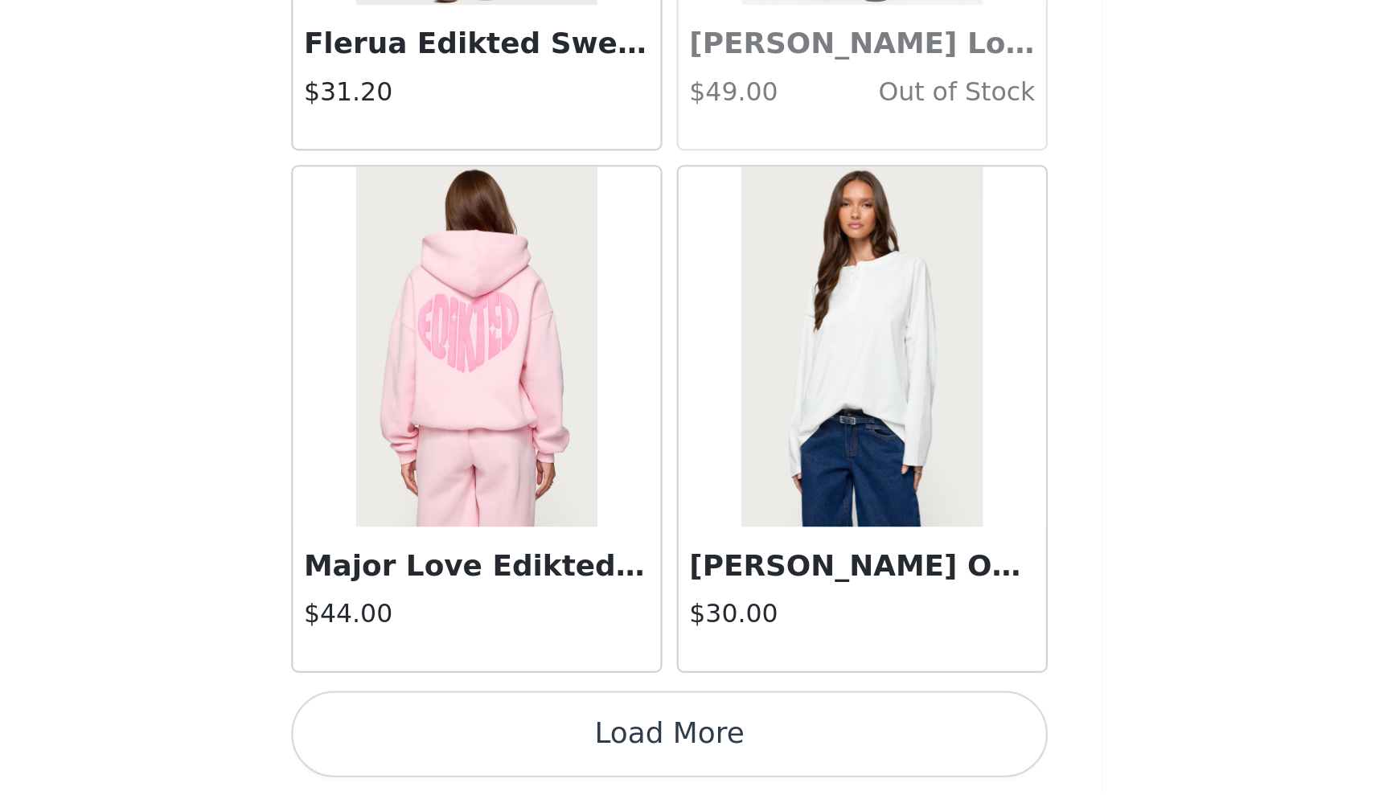
click at [519, 749] on button "Load More" at bounding box center [688, 768] width 338 height 39
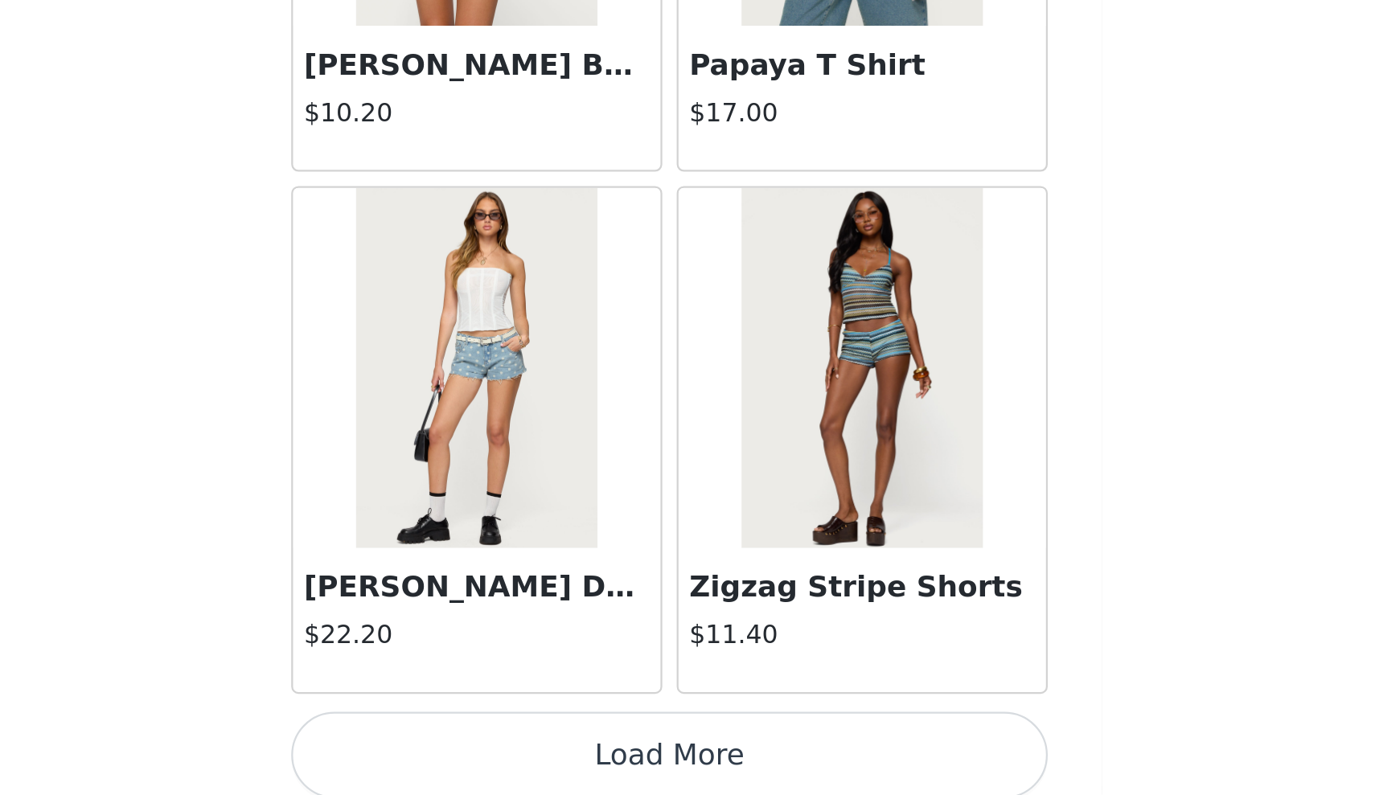
scroll to position [15649, 0]
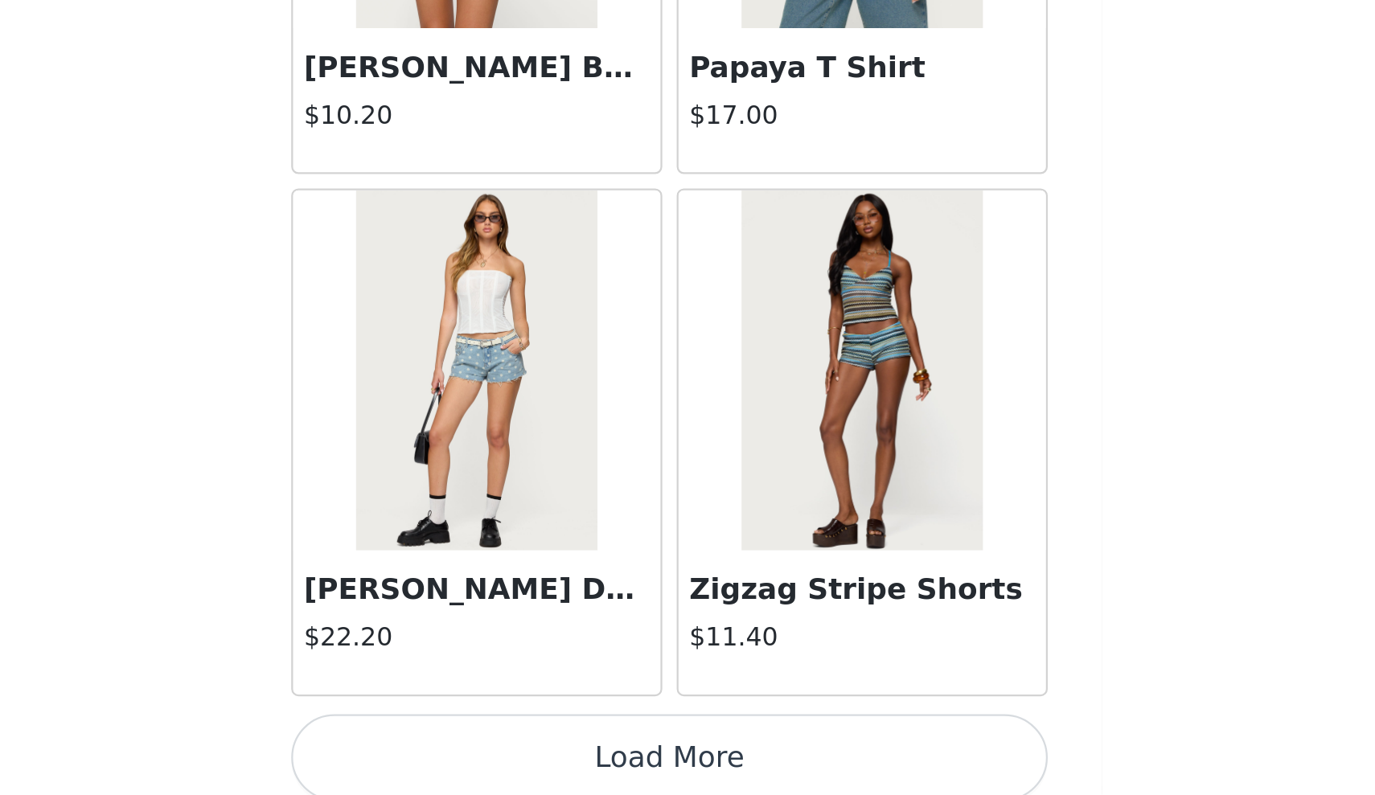
click at [519, 759] on button "Load More" at bounding box center [688, 778] width 338 height 39
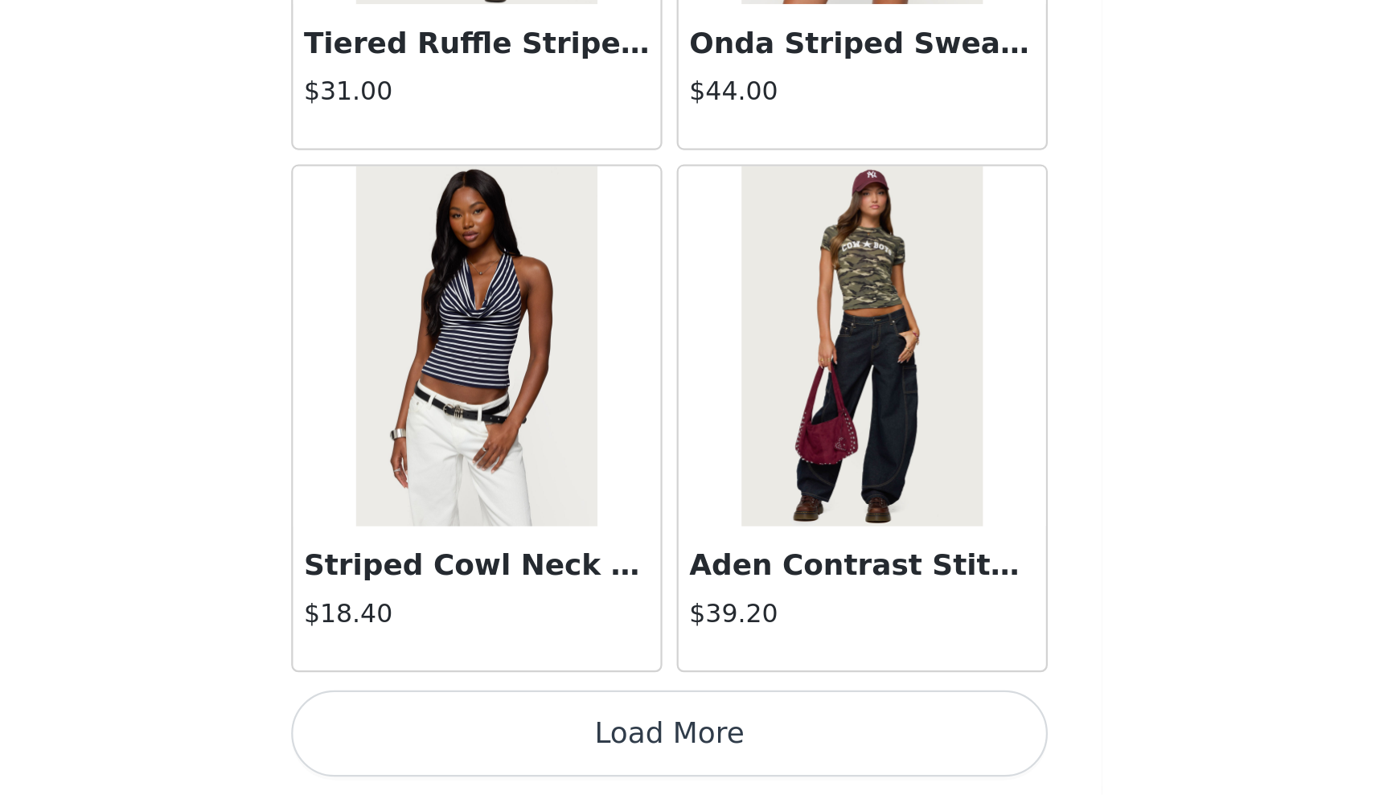
scroll to position [17991, 0]
click at [519, 749] on button "Load More" at bounding box center [688, 768] width 338 height 39
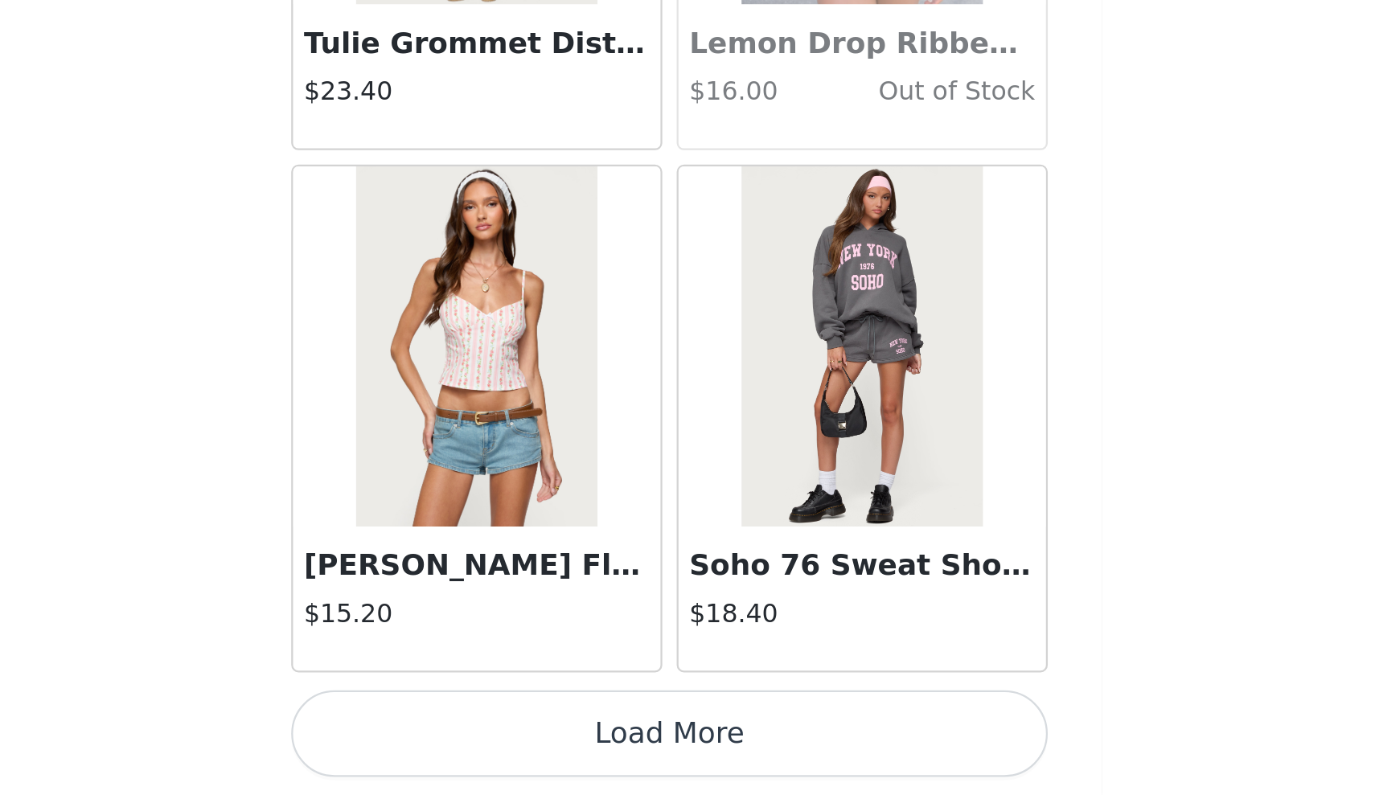
scroll to position [20324, 0]
click at [519, 749] on button "Load More" at bounding box center [688, 768] width 338 height 39
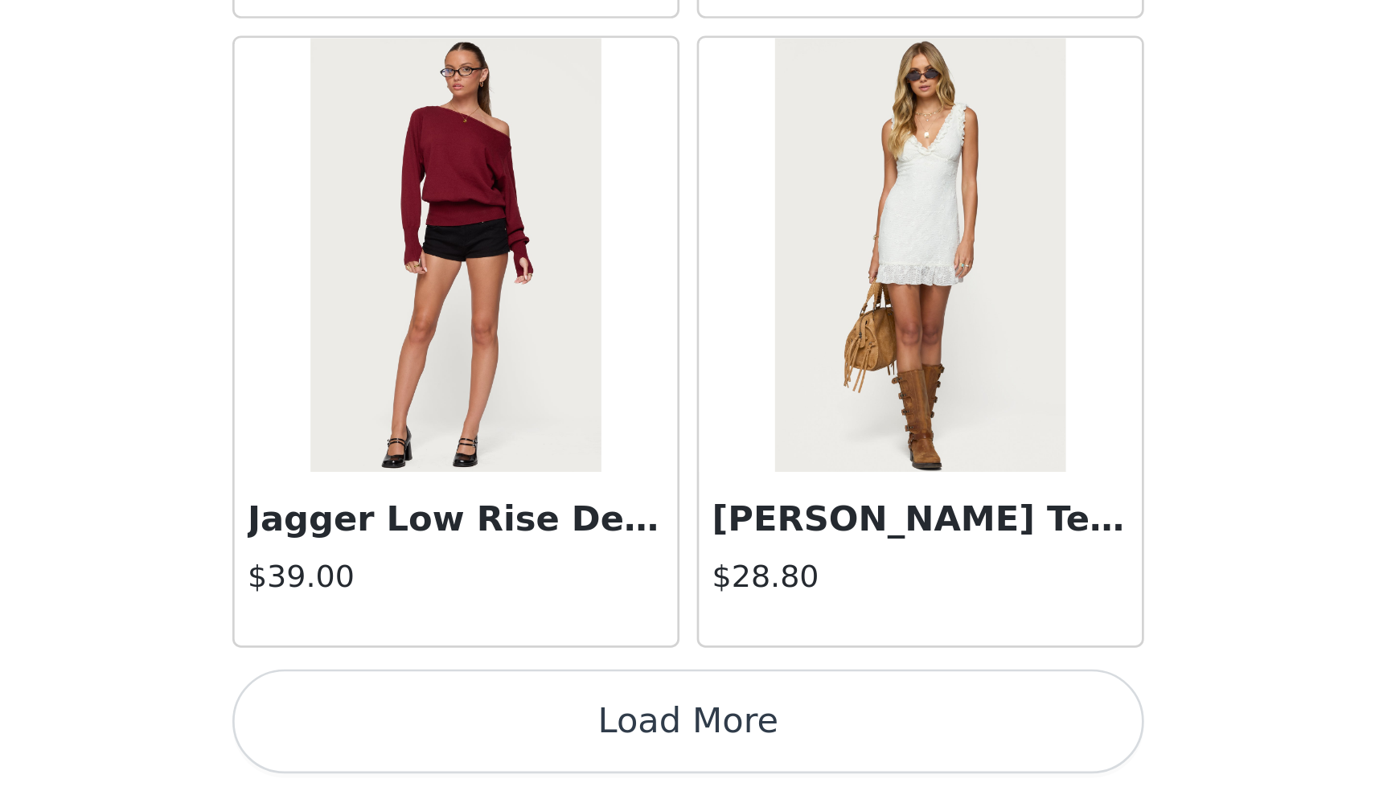
scroll to position [292, 0]
click at [519, 749] on button "Load More" at bounding box center [688, 768] width 338 height 39
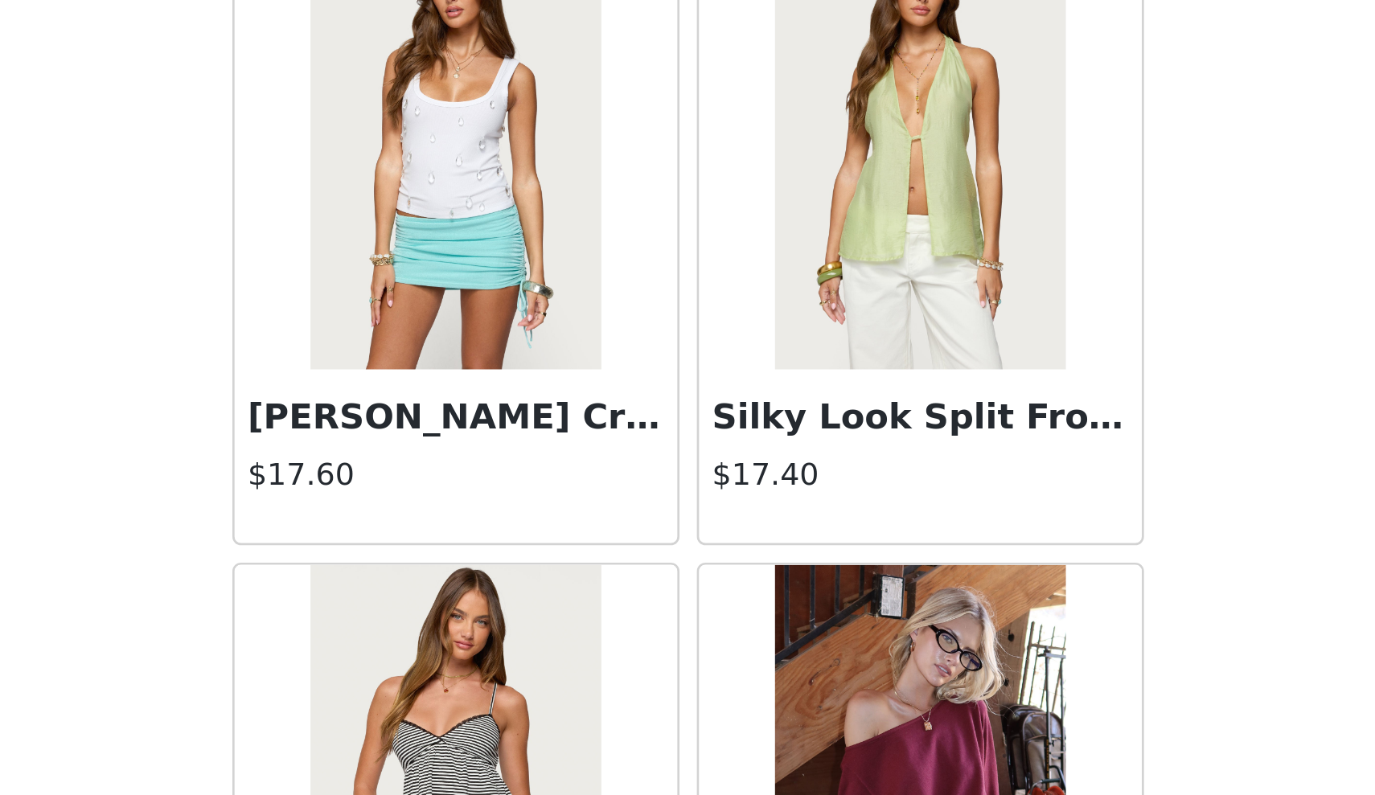
scroll to position [23134, 0]
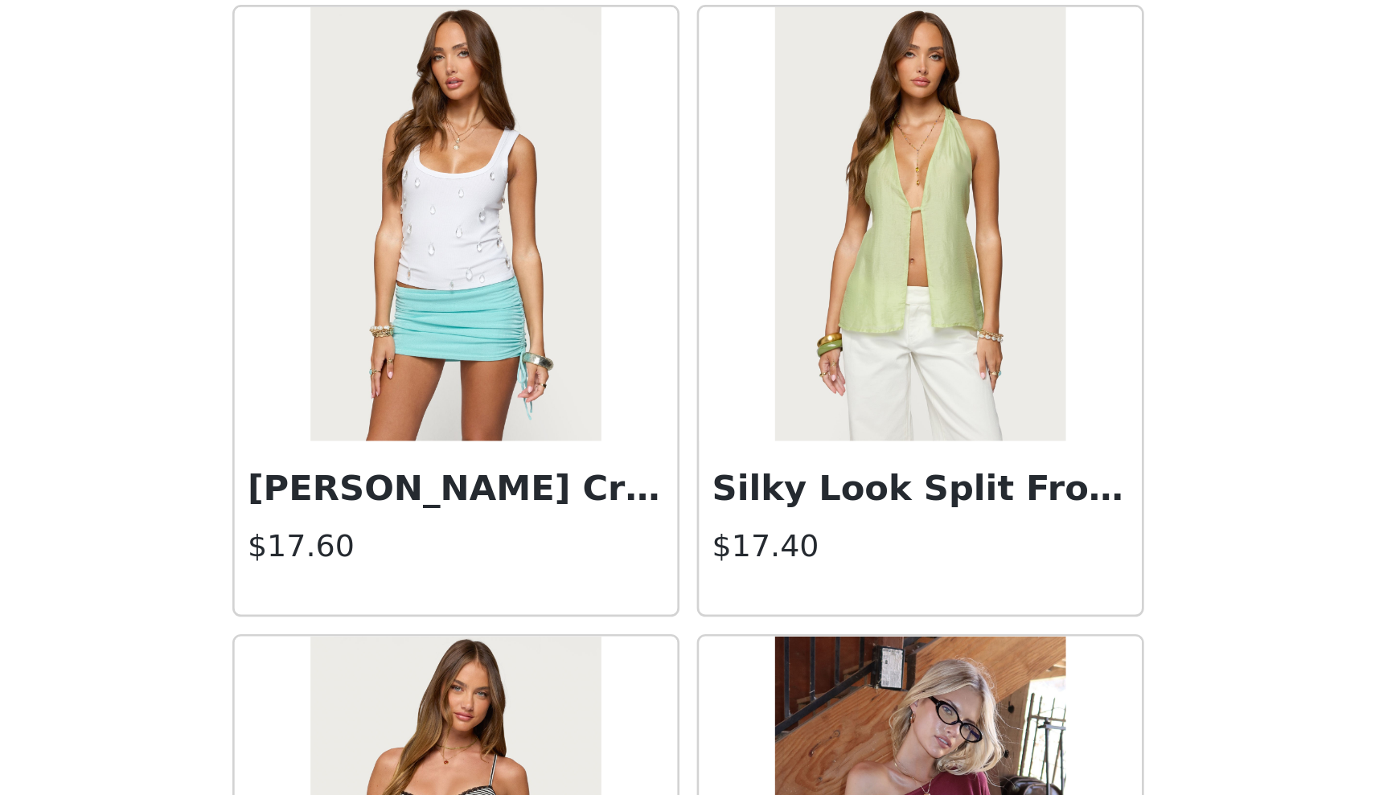
click at [548, 503] on img at bounding box center [601, 583] width 107 height 161
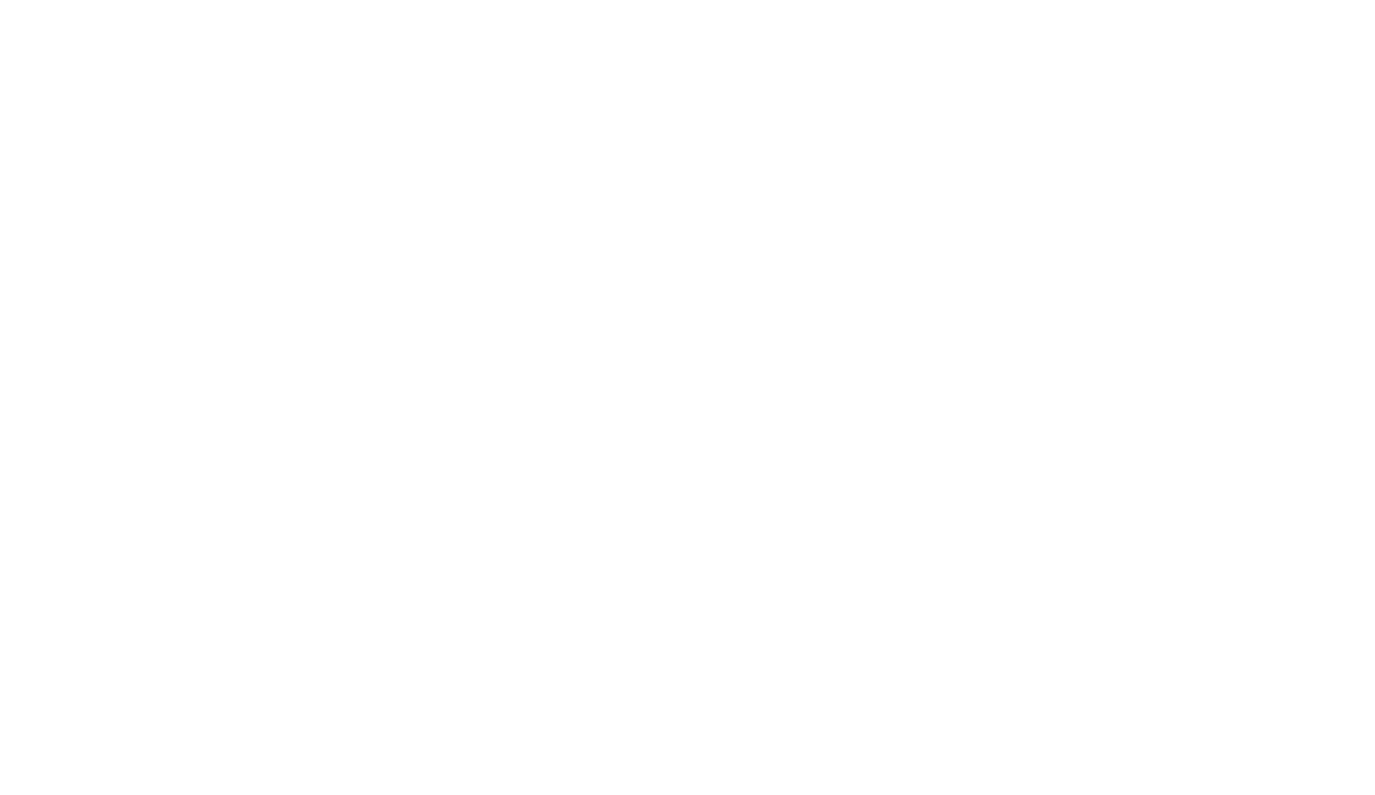
scroll to position [0, 0]
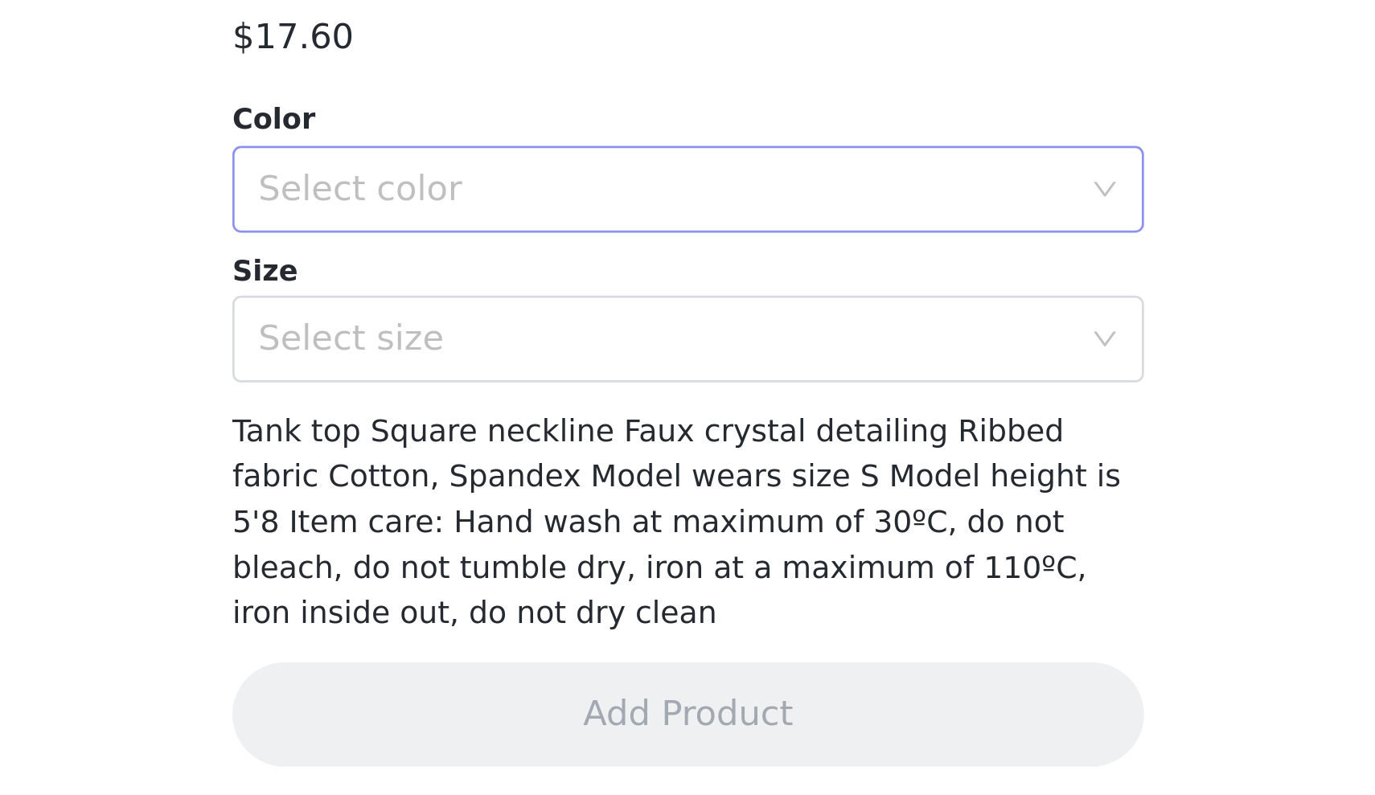
click at [528, 556] on div "Select color" at bounding box center [682, 571] width 308 height 31
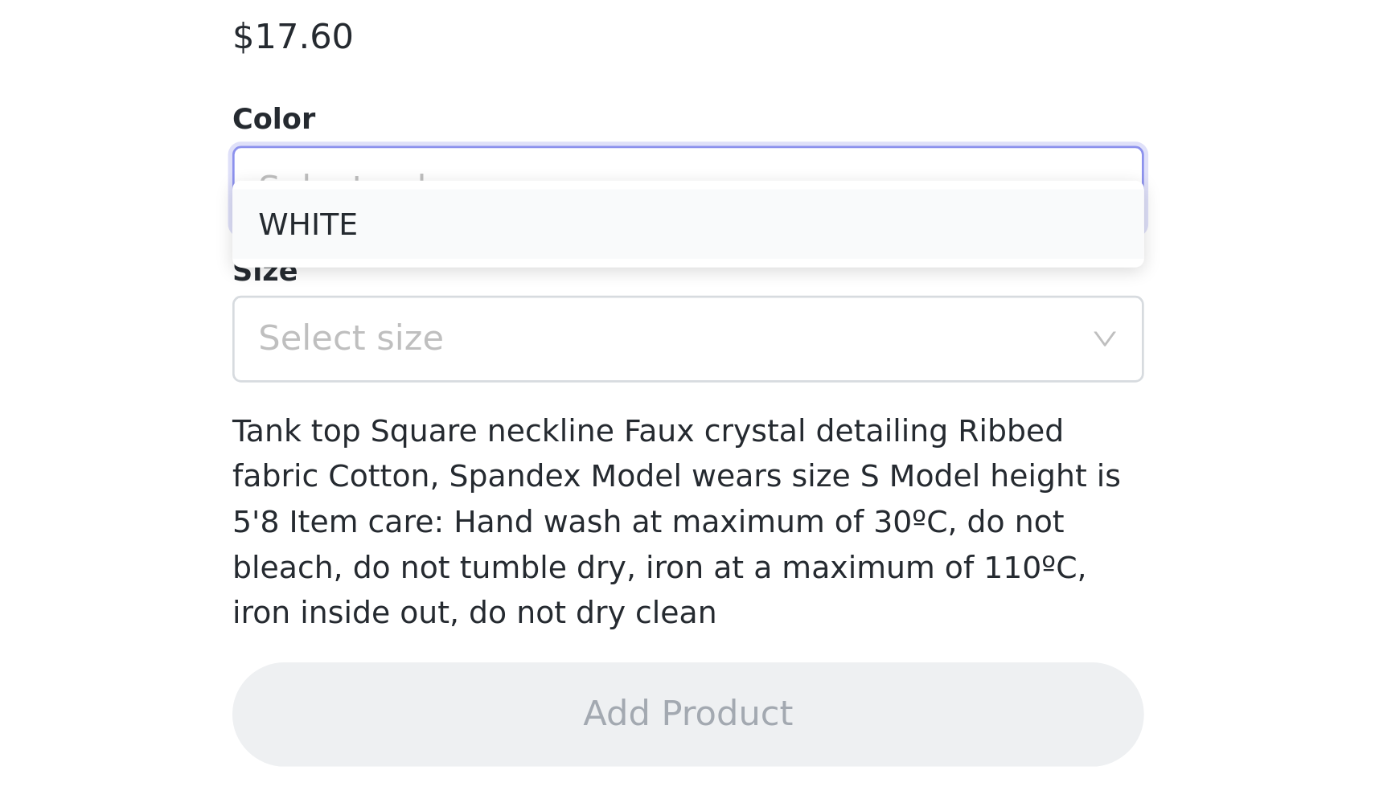
click at [519, 571] on li "WHITE" at bounding box center [688, 584] width 338 height 26
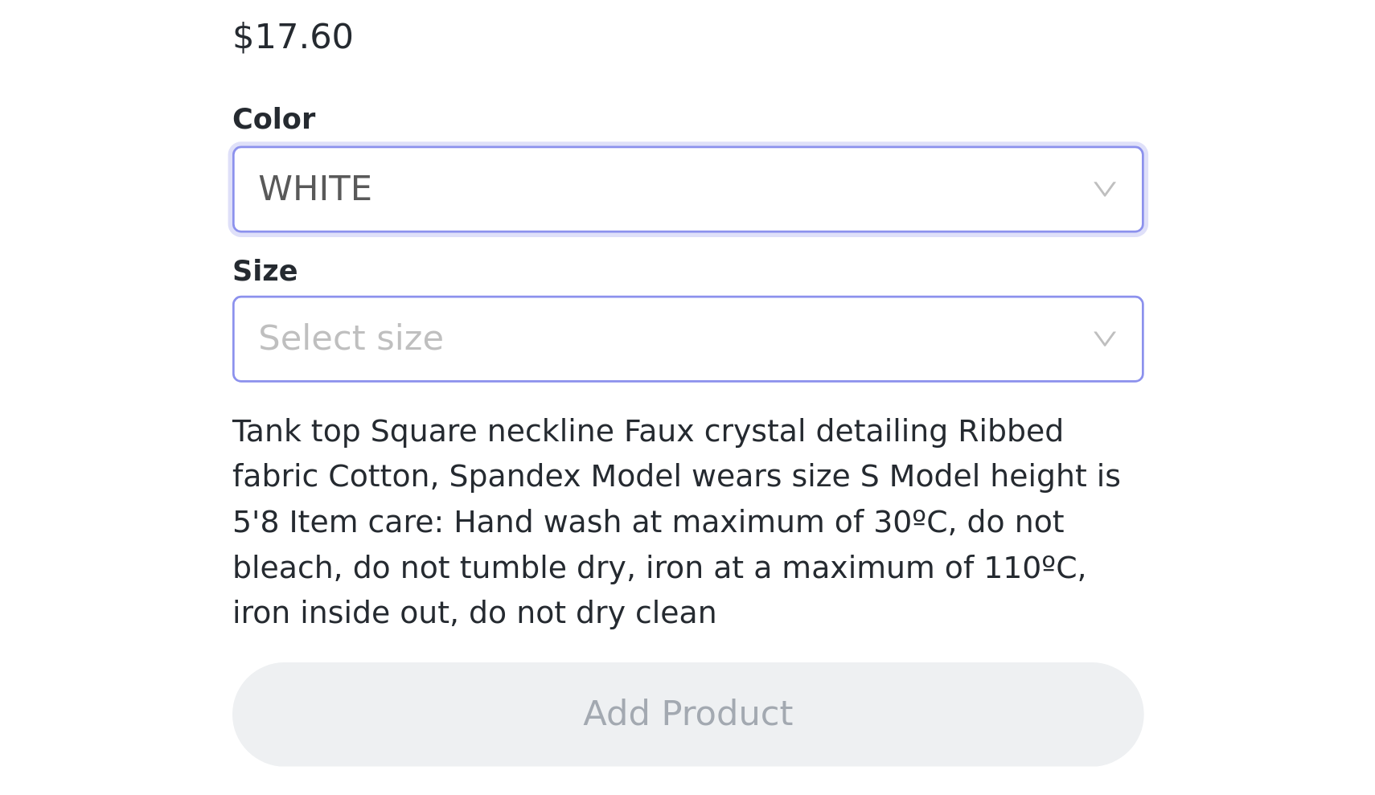
click at [528, 618] on div "Select size" at bounding box center [678, 626] width 301 height 16
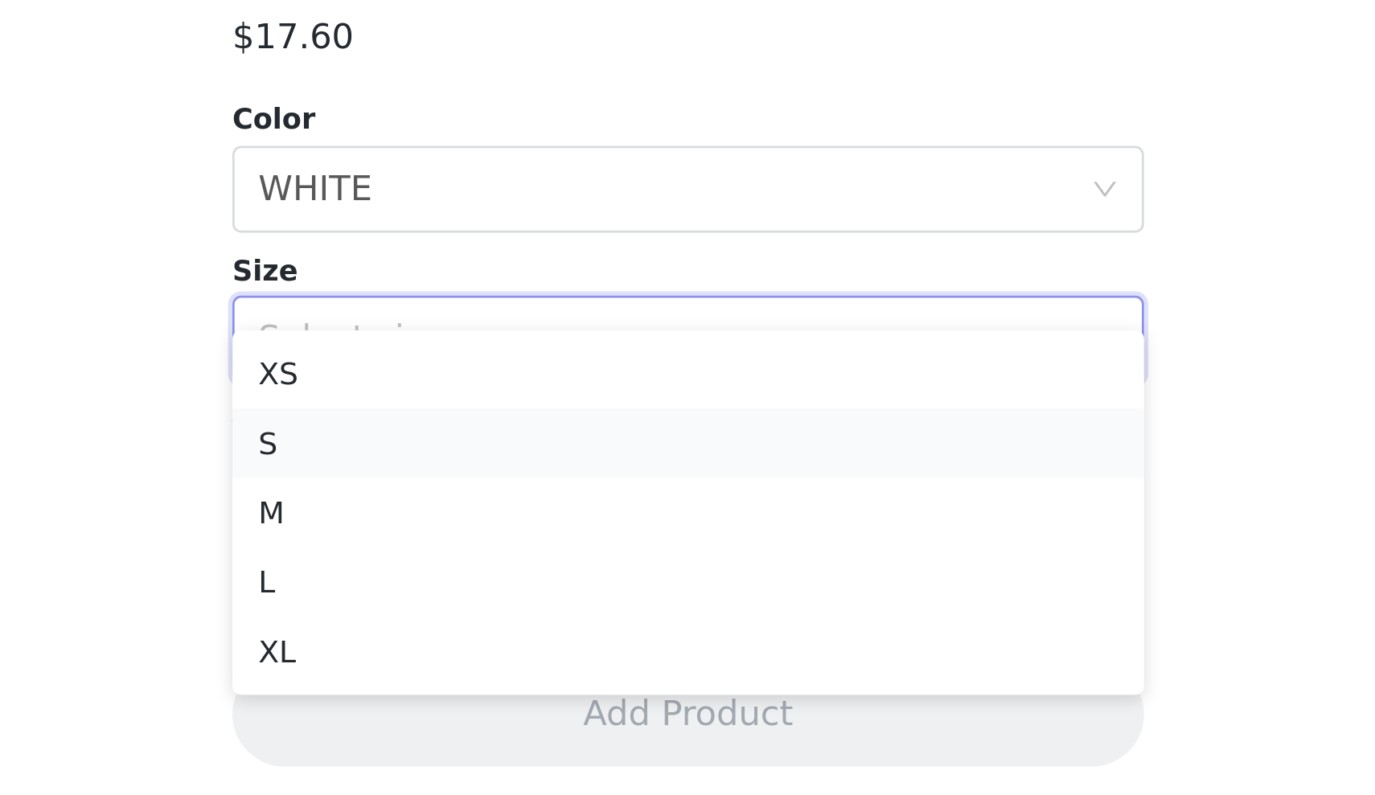
click at [519, 652] on li "S" at bounding box center [688, 665] width 338 height 26
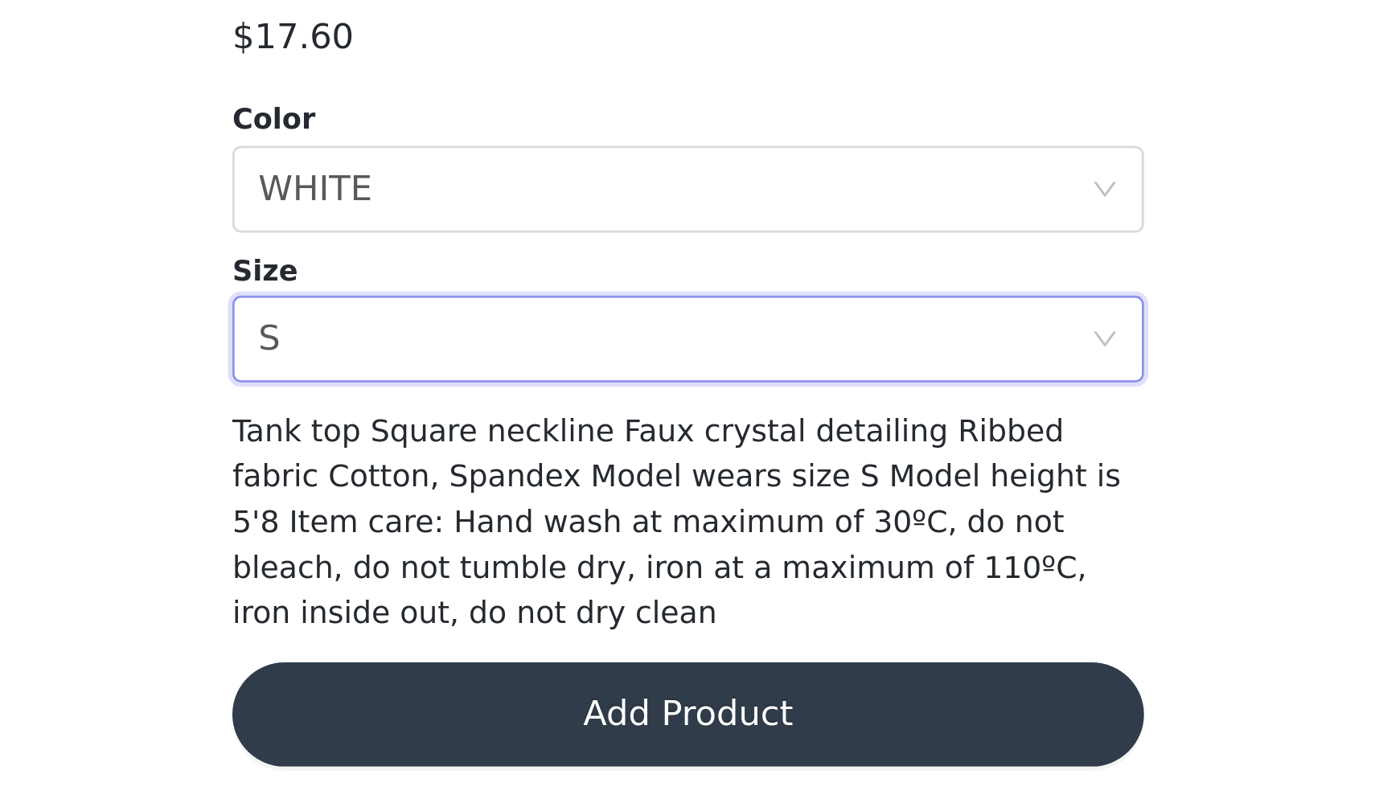
click at [519, 746] on button "Add Product" at bounding box center [688, 765] width 338 height 39
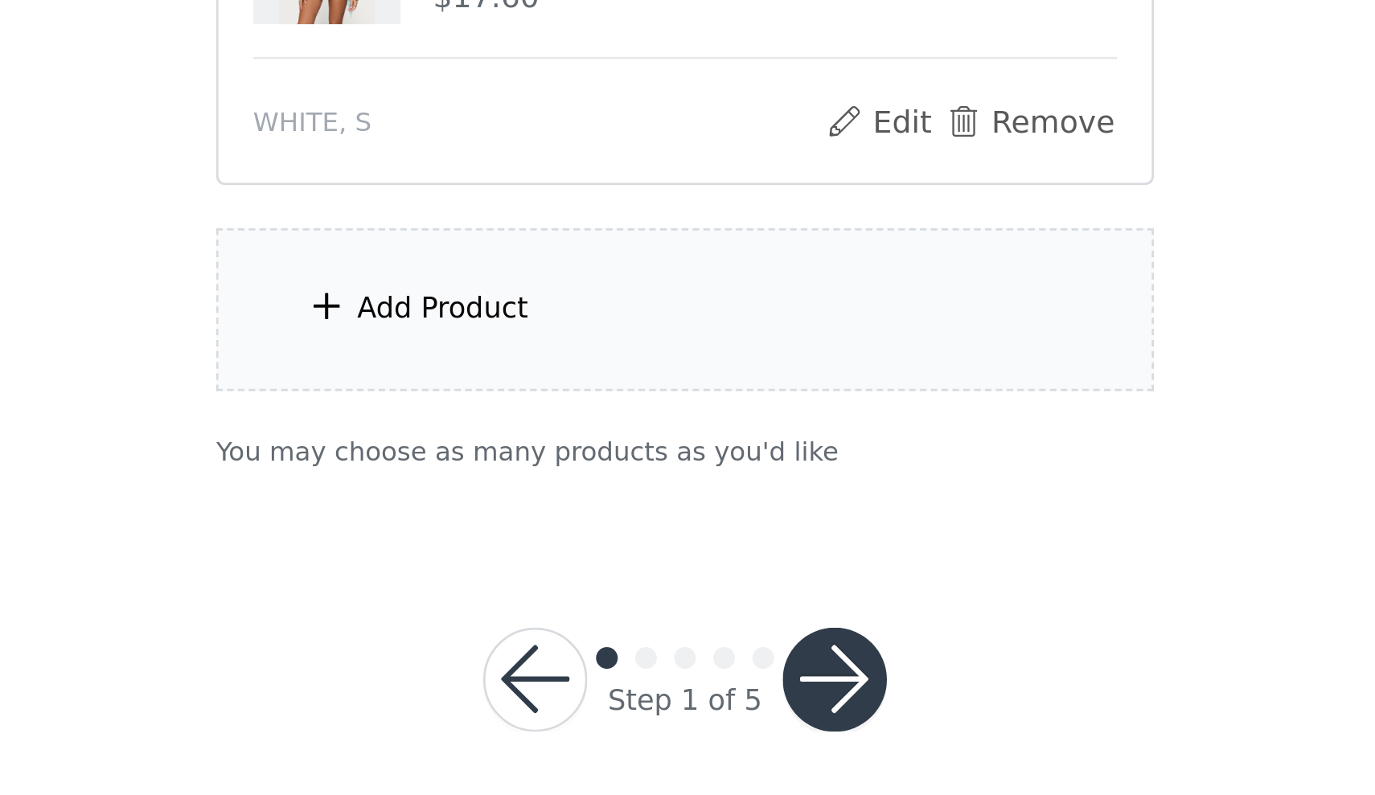
scroll to position [565, 0]
click at [724, 733] on button "button" at bounding box center [743, 752] width 39 height 39
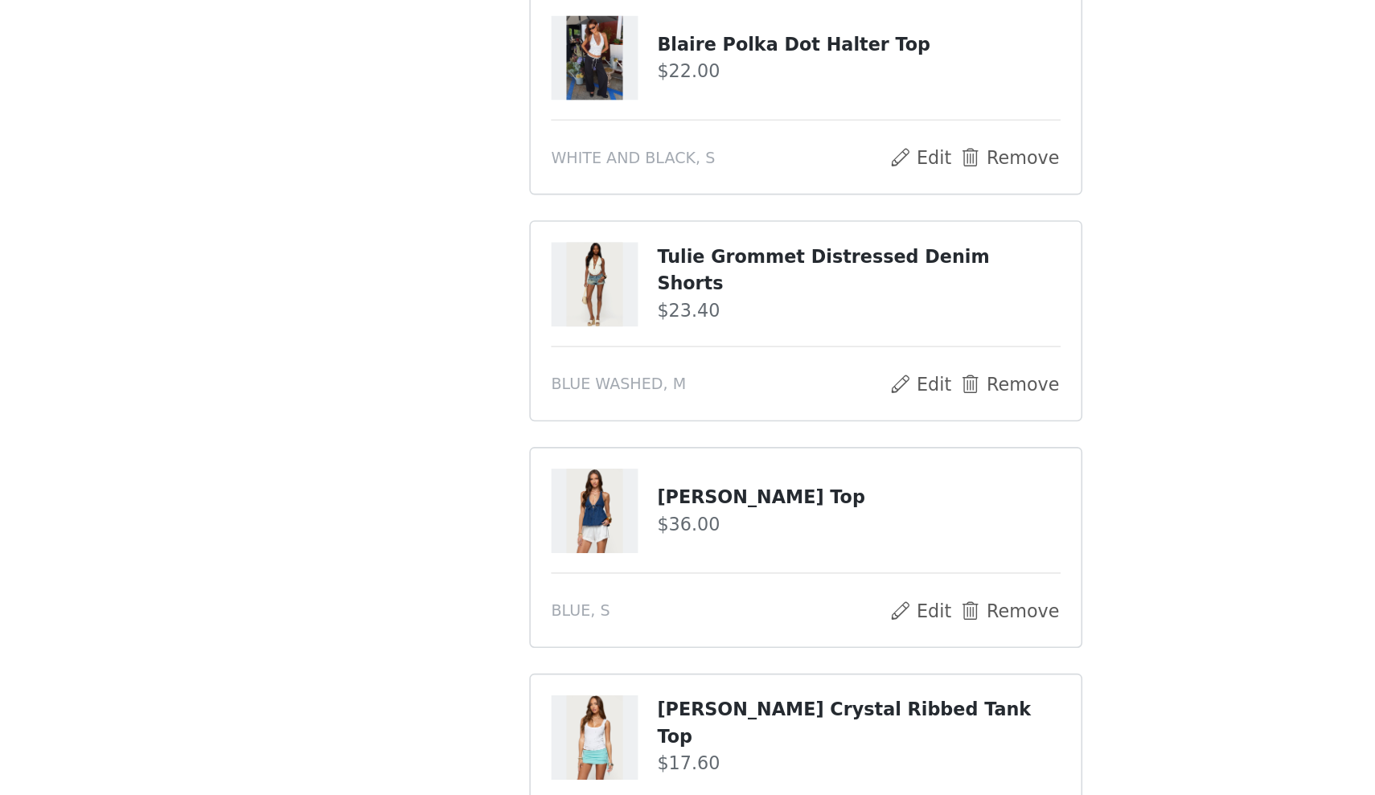
scroll to position [290, 0]
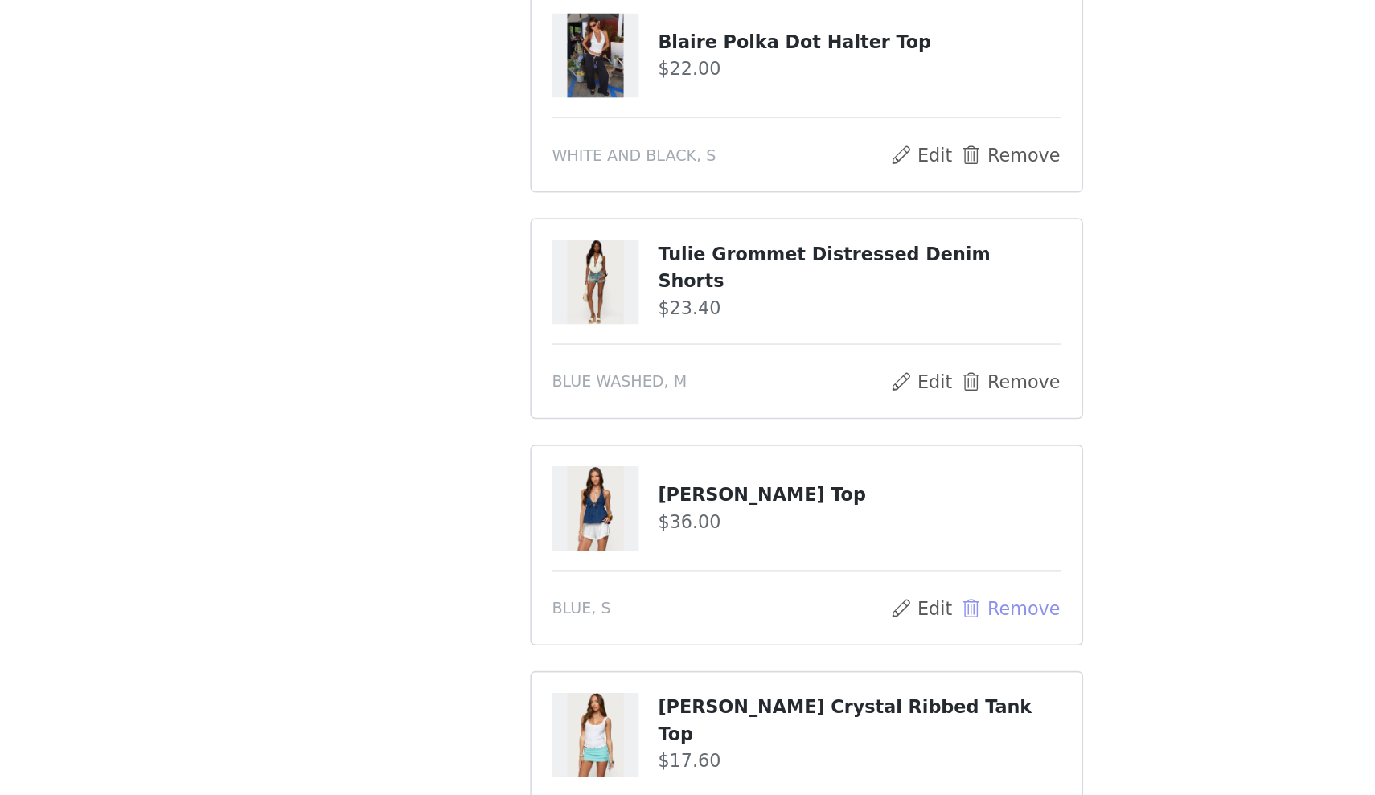
click at [783, 668] on button "Remove" at bounding box center [815, 677] width 64 height 19
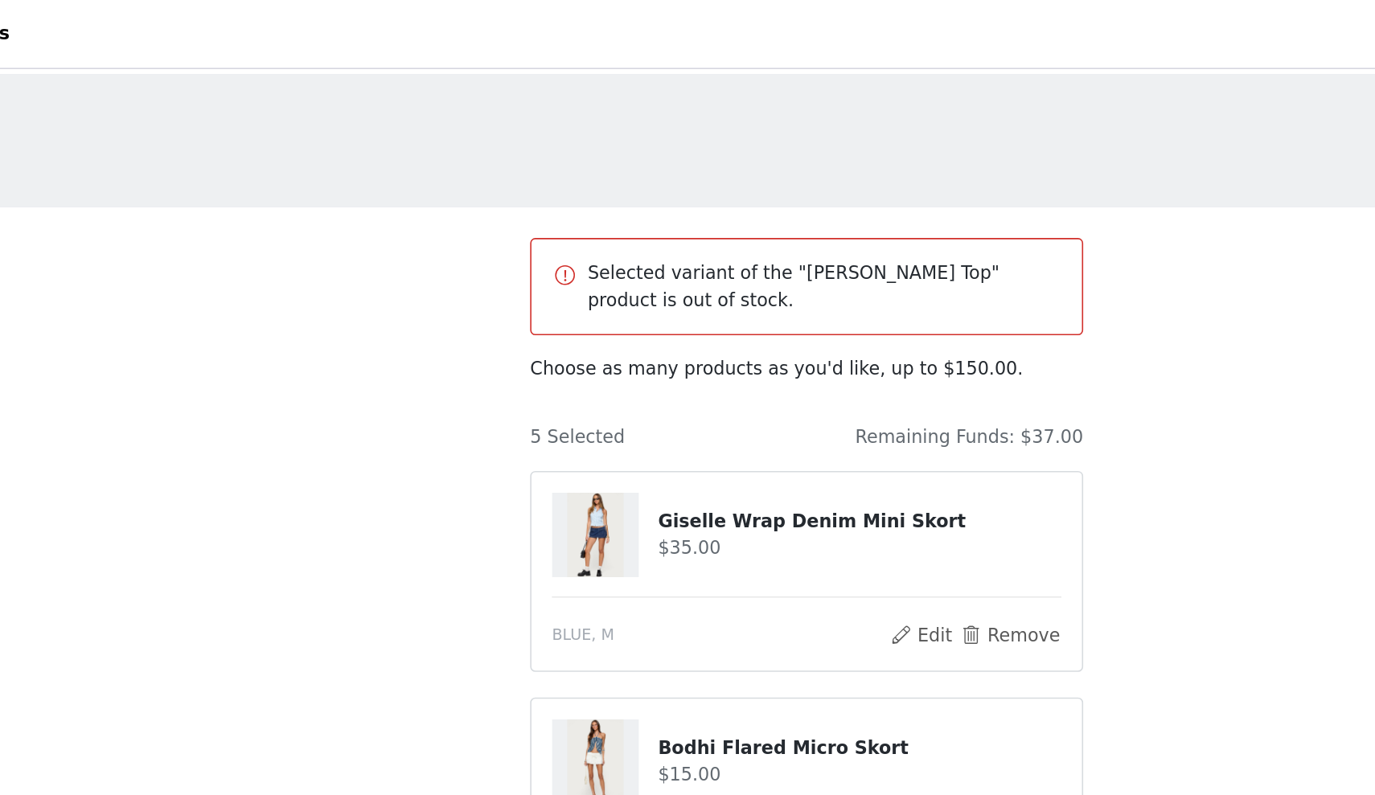
scroll to position [0, 0]
